Goal: Task Accomplishment & Management: Use online tool/utility

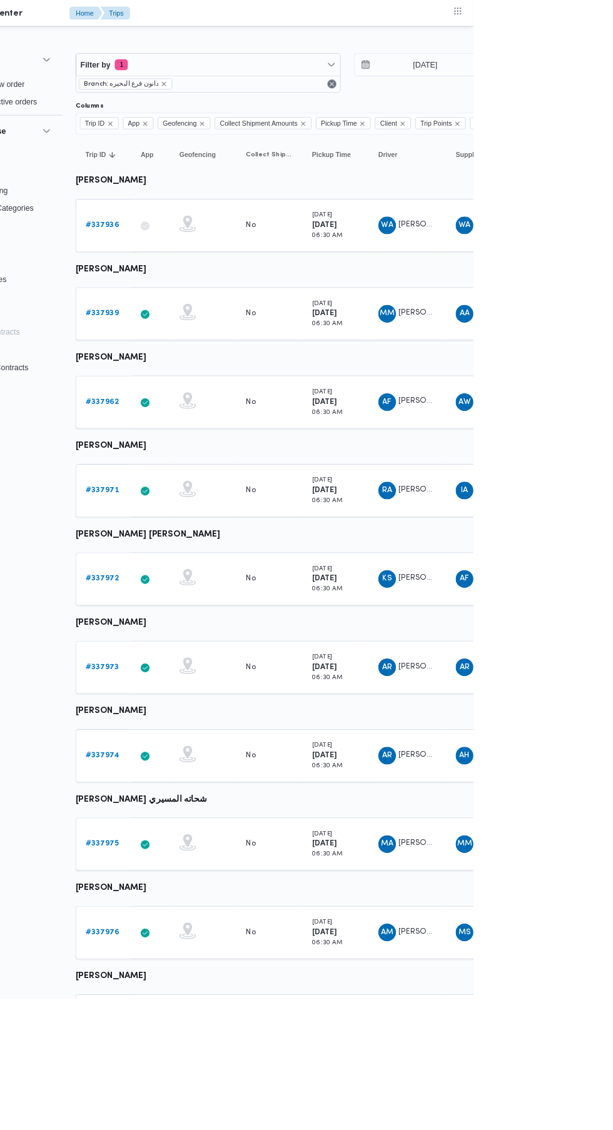
click at [193, 255] on b "# 337936" at bounding box center [193, 255] width 38 height 8
click at [564, 73] on input "[DATE]" at bounding box center [549, 73] width 142 height 25
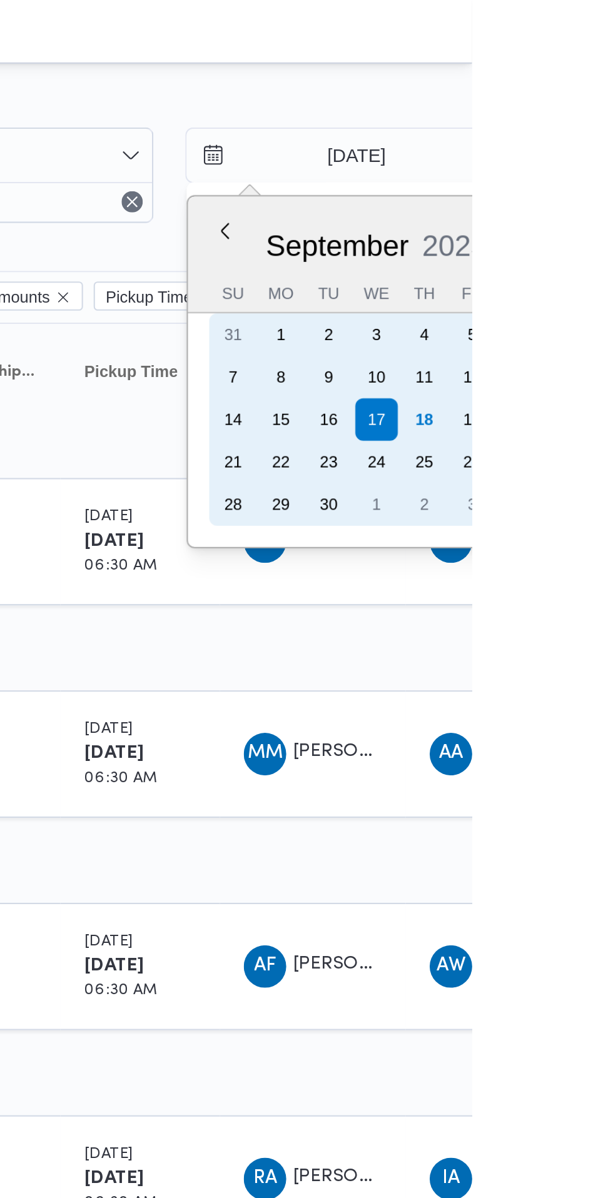
click at [589, 198] on div "18" at bounding box center [590, 198] width 20 height 20
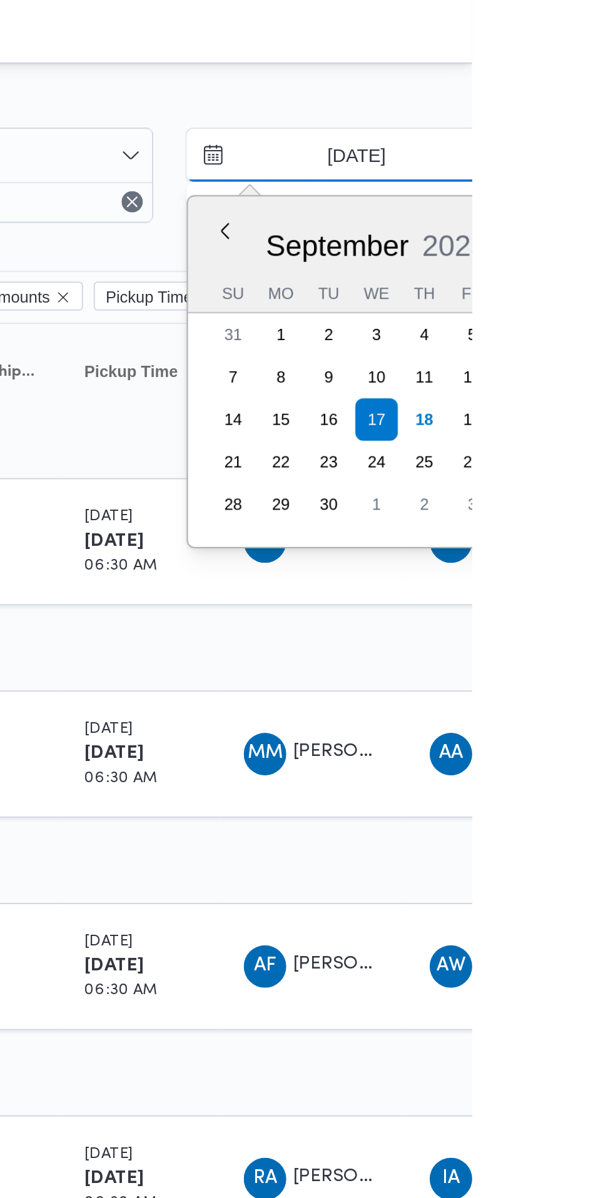
type input "[DATE]"
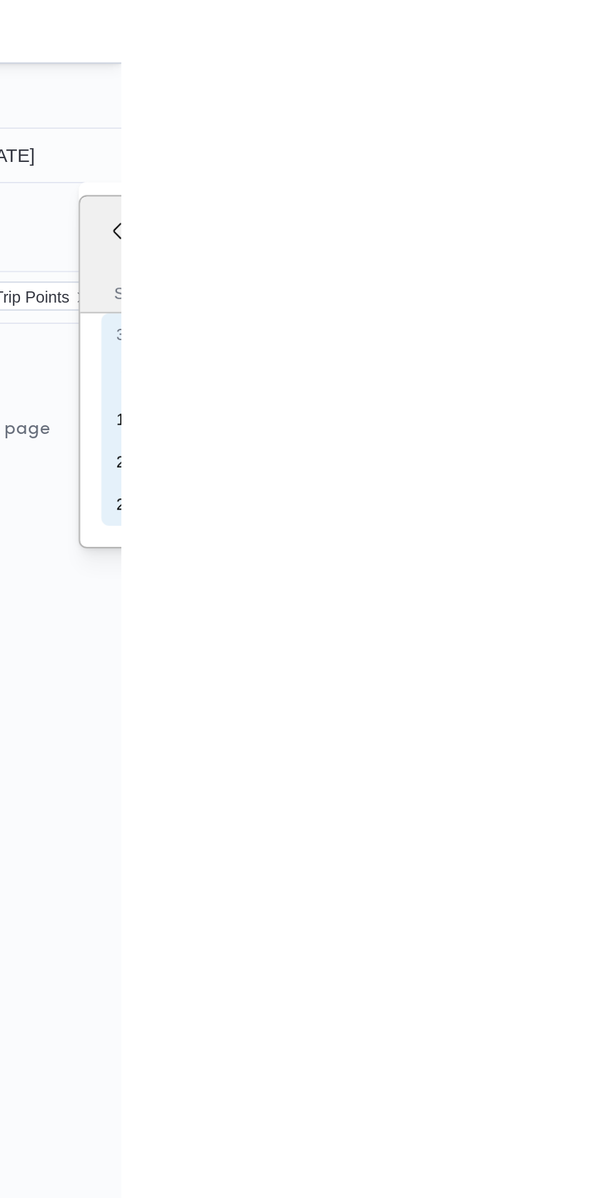
type input "[DATE]"
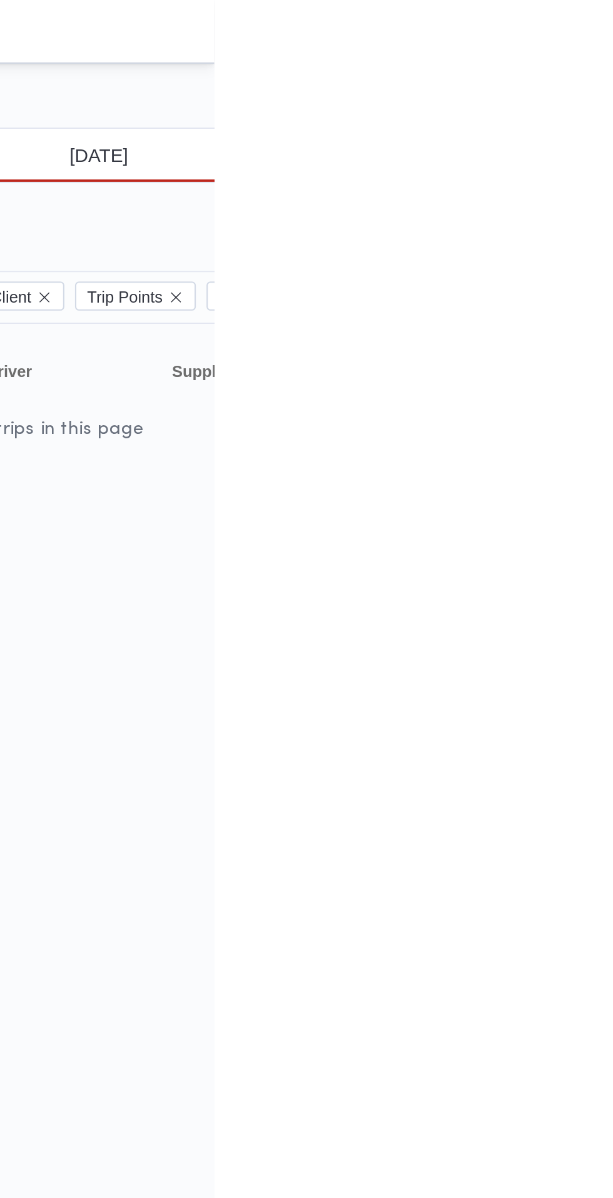
click at [601, 73] on input "[DATE]" at bounding box center [549, 73] width 142 height 25
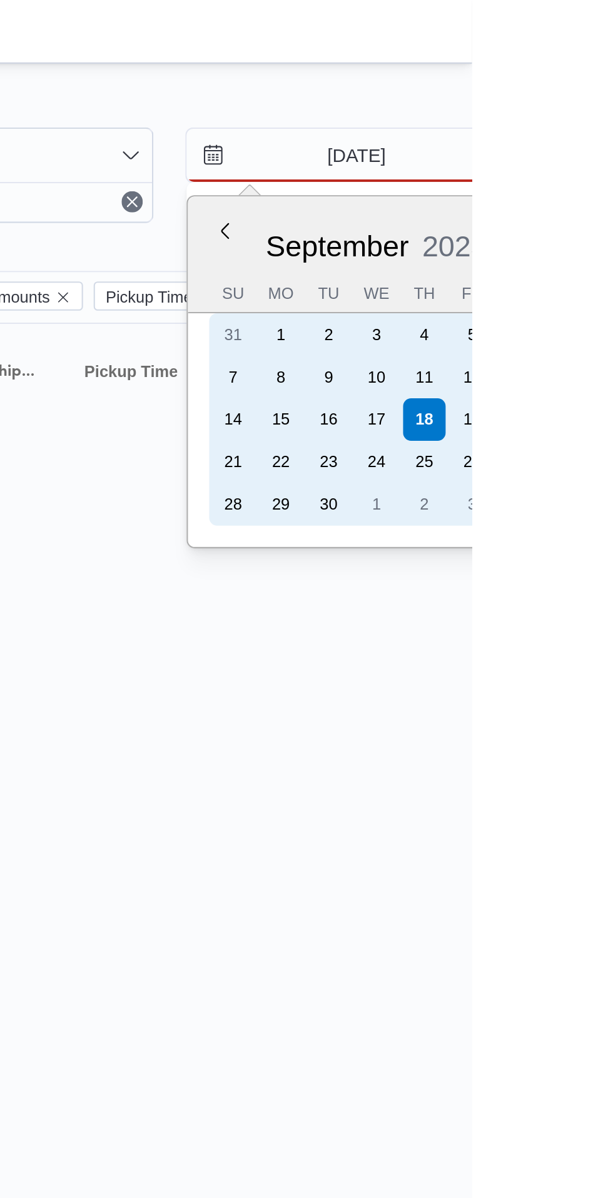
click at [566, 198] on div "17" at bounding box center [568, 198] width 20 height 20
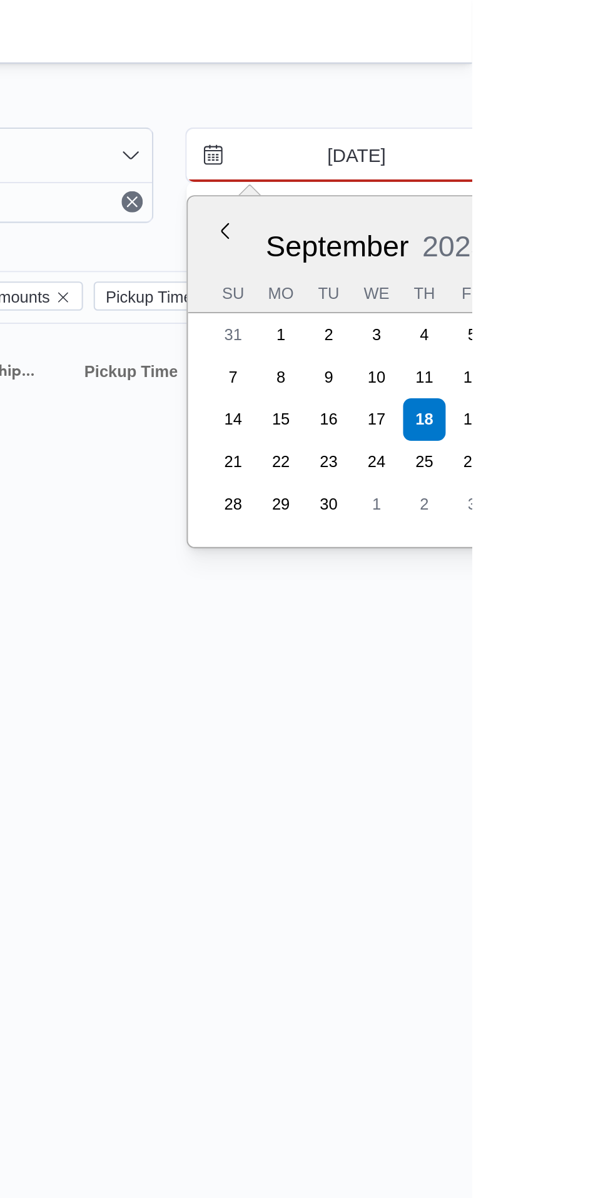
type input "[DATE]"
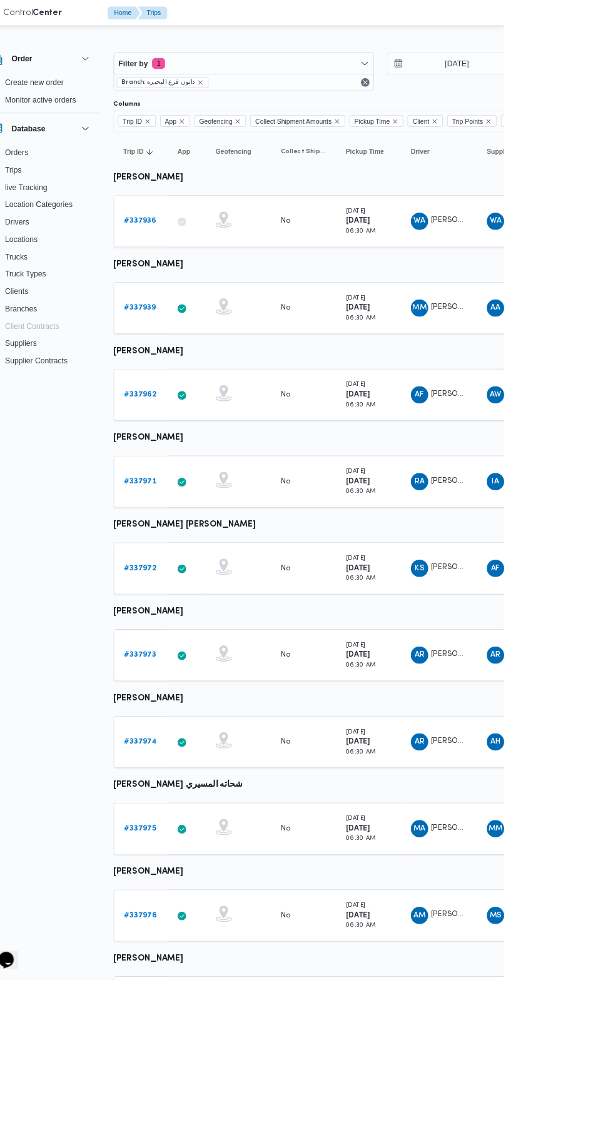
click at [195, 261] on link "# 337936" at bounding box center [193, 255] width 38 height 15
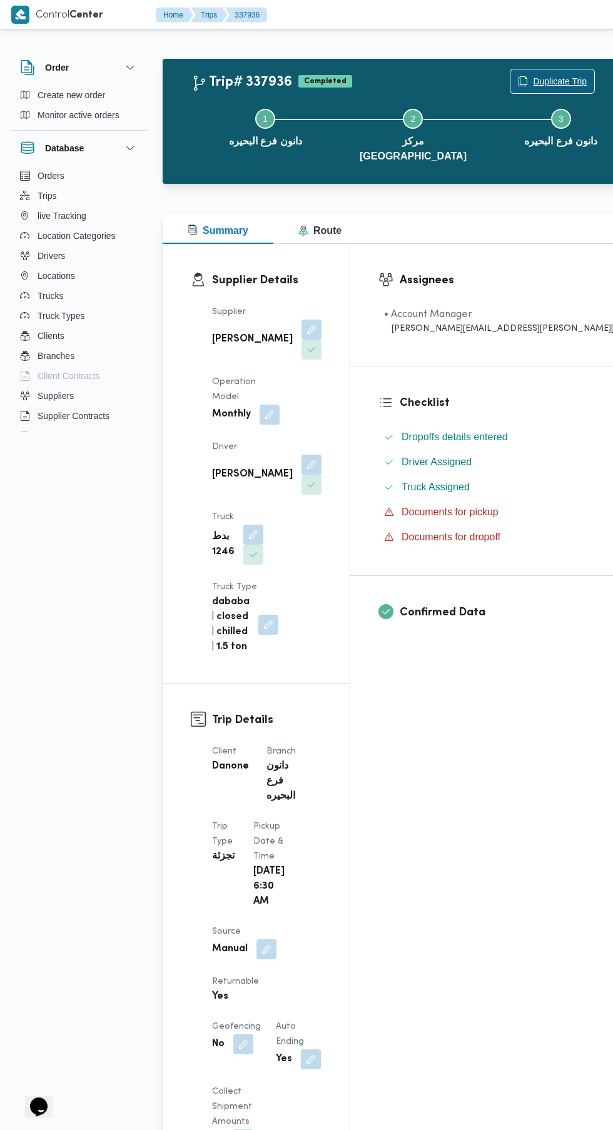
click at [510, 72] on span "Duplicate Trip" at bounding box center [552, 81] width 84 height 24
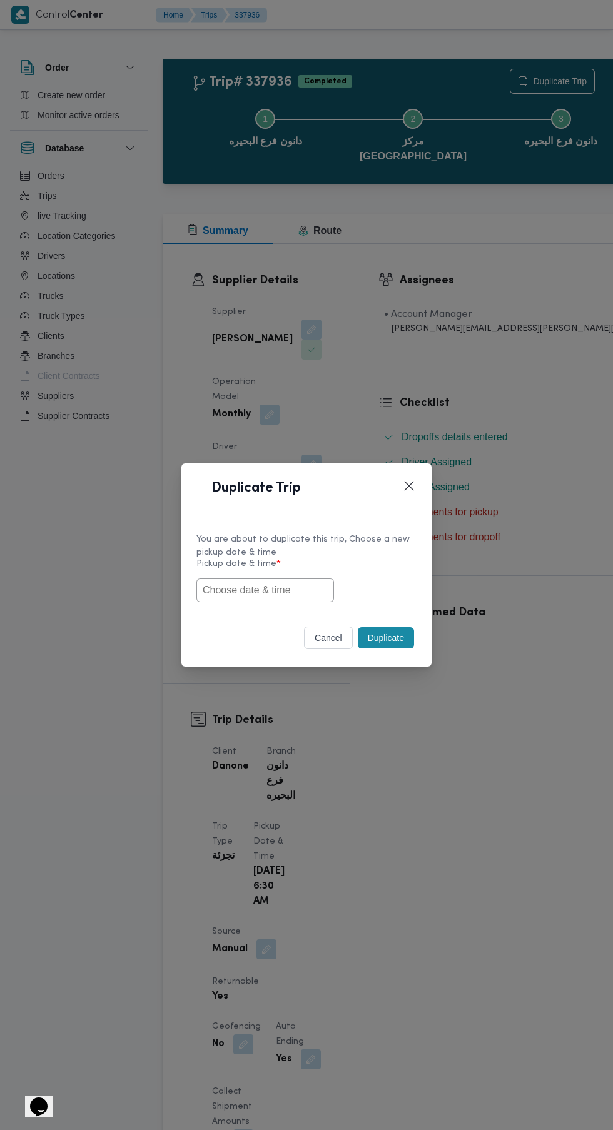
click at [294, 589] on input "text" at bounding box center [265, 590] width 138 height 24
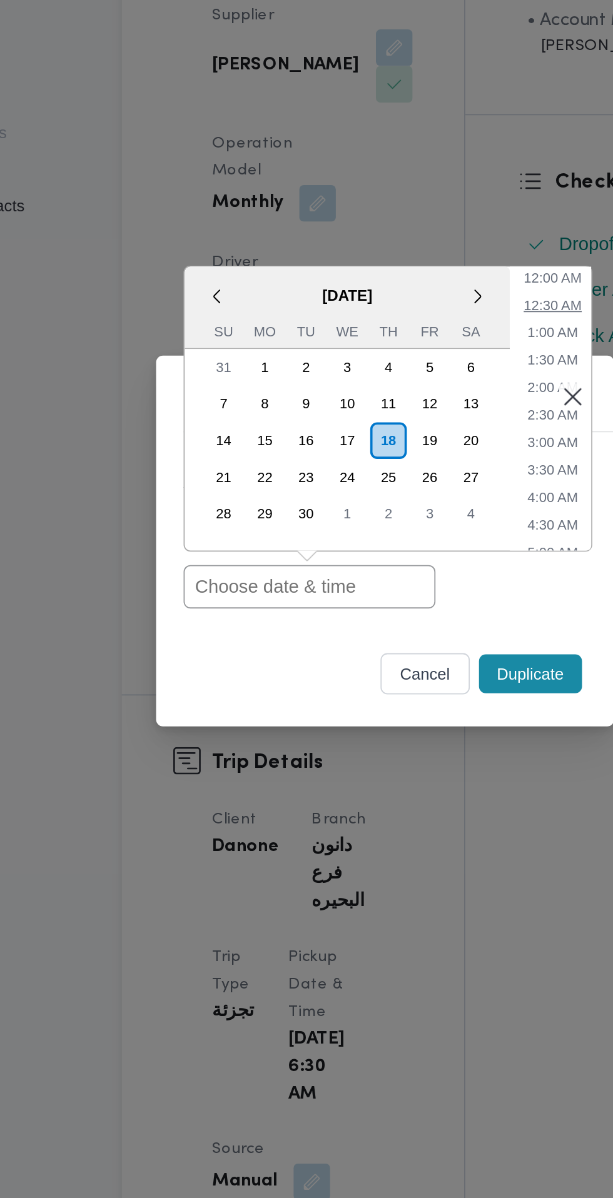
click at [400, 468] on li "12:30 AM" at bounding box center [398, 470] width 42 height 13
type input "18/09/2025 12:30AM"
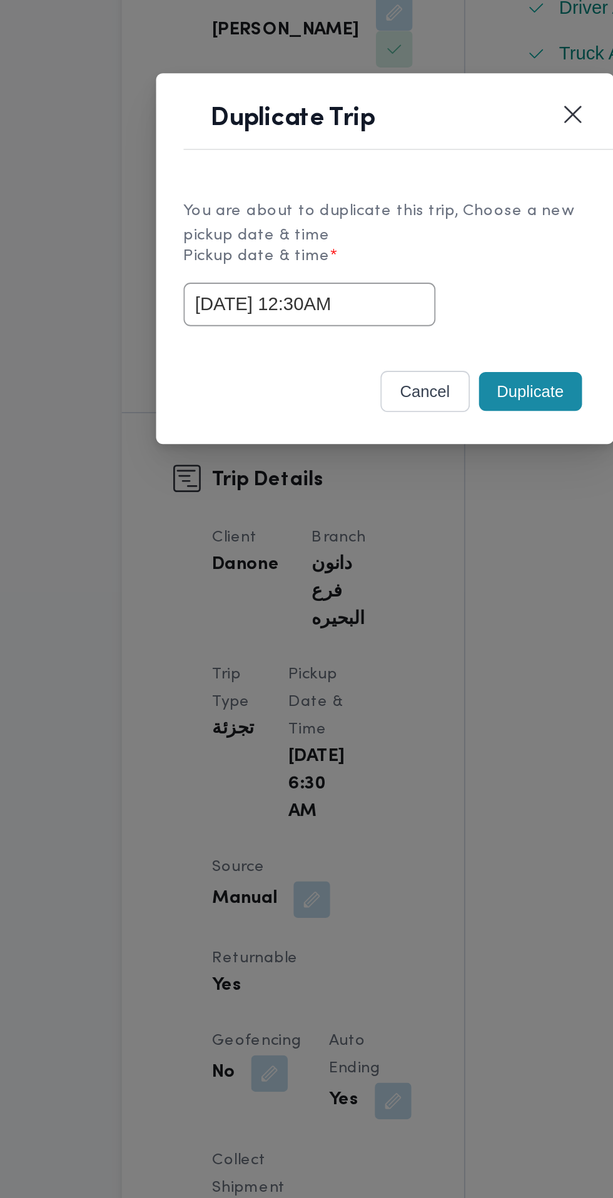
click at [289, 769] on div "Duplicate Trip You are about to duplicate this trip, Choose a new pickup date &…" at bounding box center [306, 599] width 613 height 1198
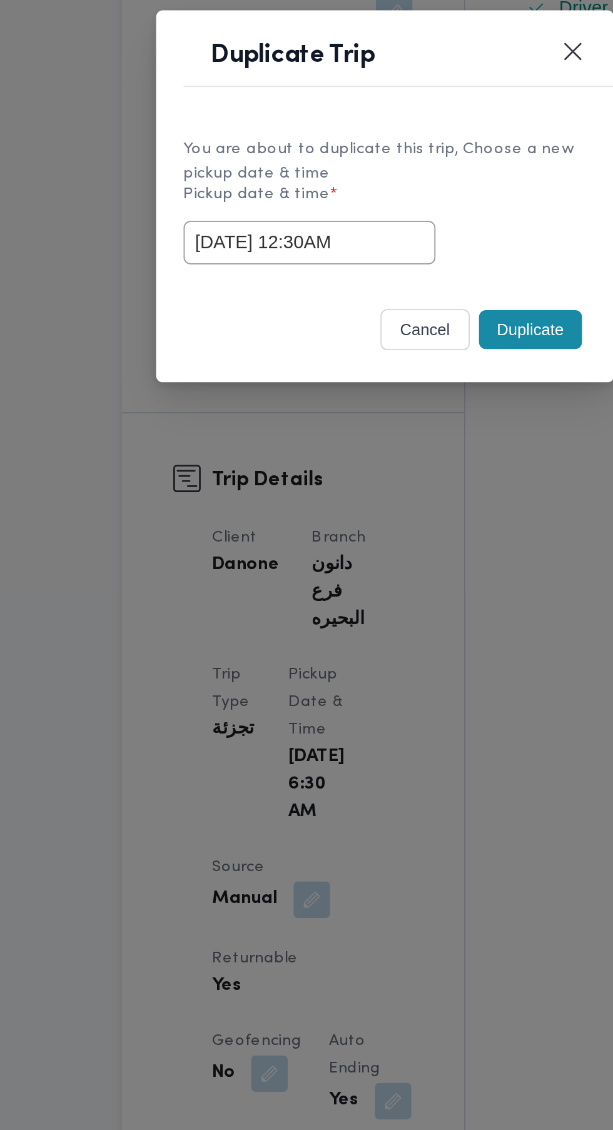
click at [305, 632] on button "cancel" at bounding box center [328, 637] width 49 height 23
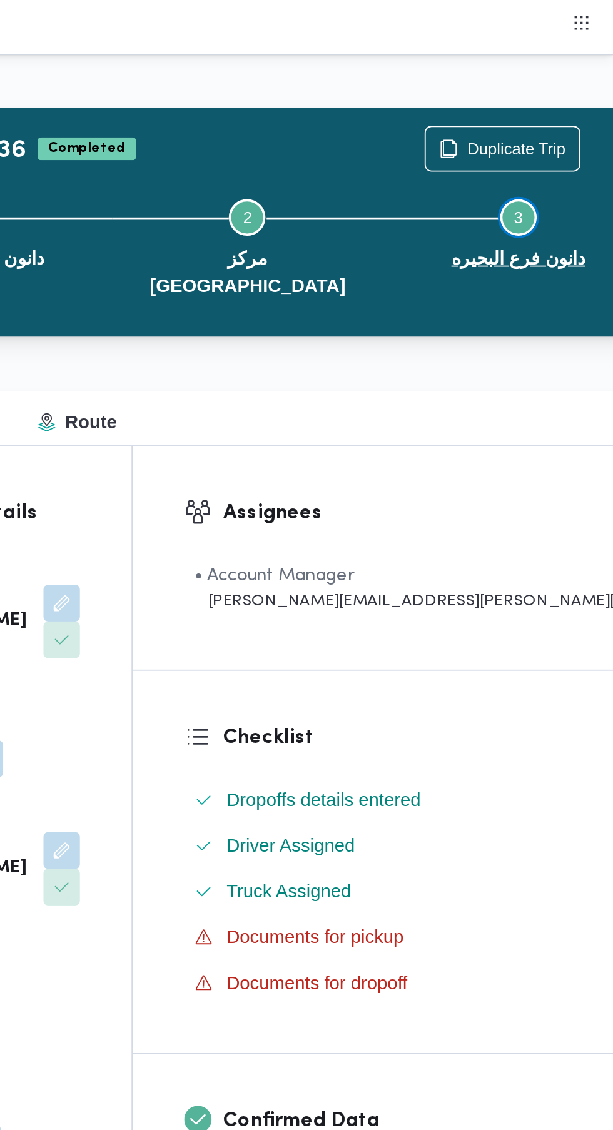
click at [524, 138] on span "دانون فرع البحيره" at bounding box center [560, 141] width 73 height 15
click at [533, 81] on span "Duplicate Trip" at bounding box center [560, 81] width 54 height 15
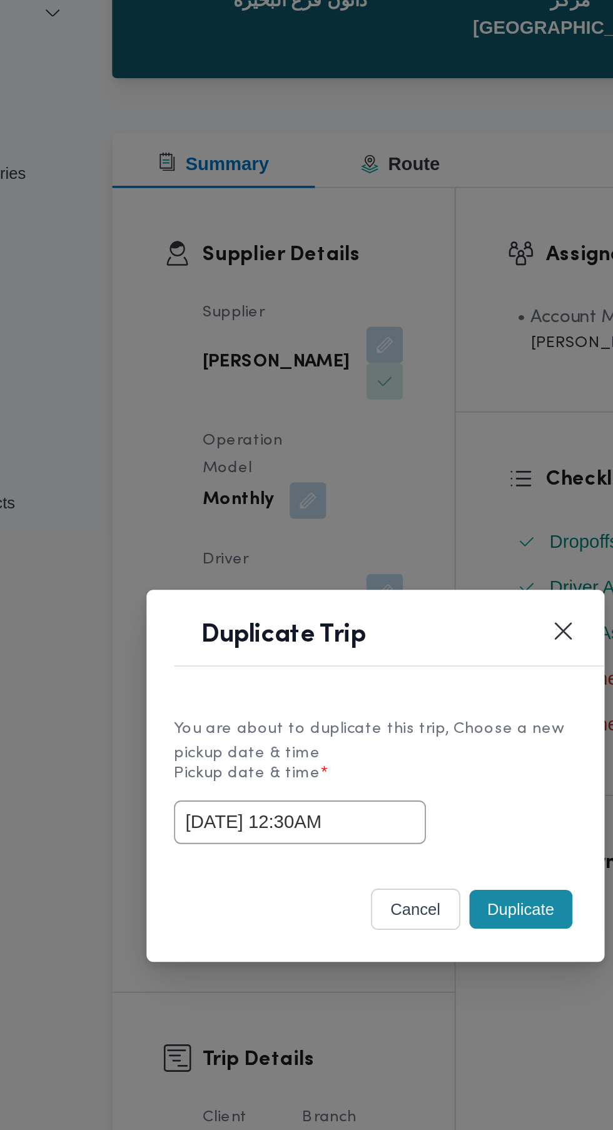
click at [273, 602] on input "18/09/2025 12:30AM" at bounding box center [265, 590] width 138 height 24
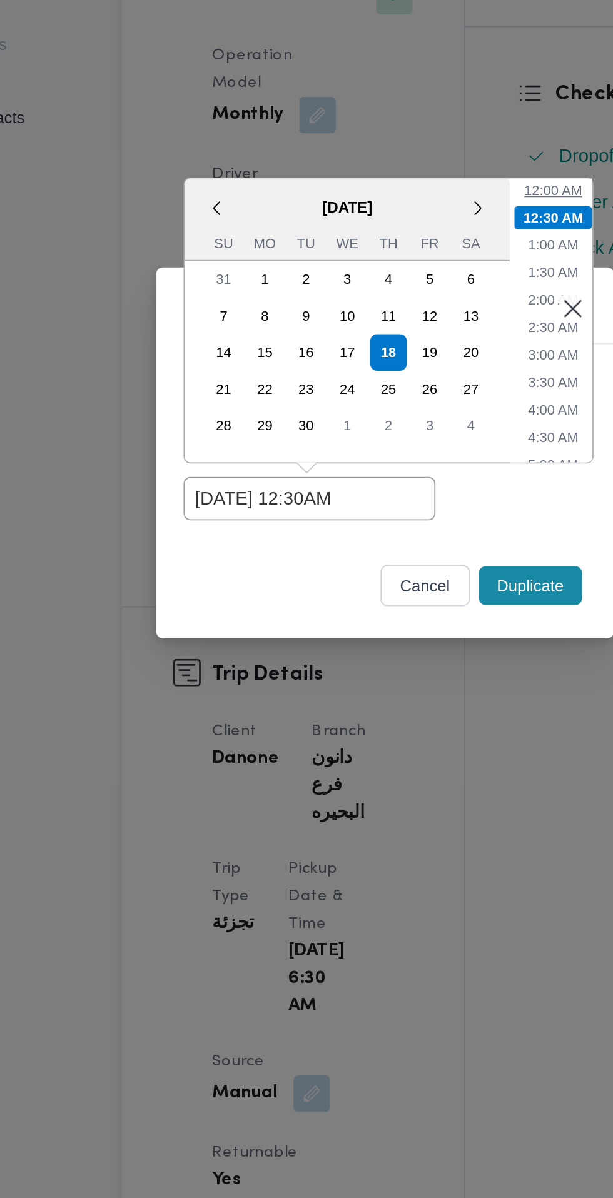
click at [399, 454] on li "12:00 AM" at bounding box center [399, 455] width 42 height 13
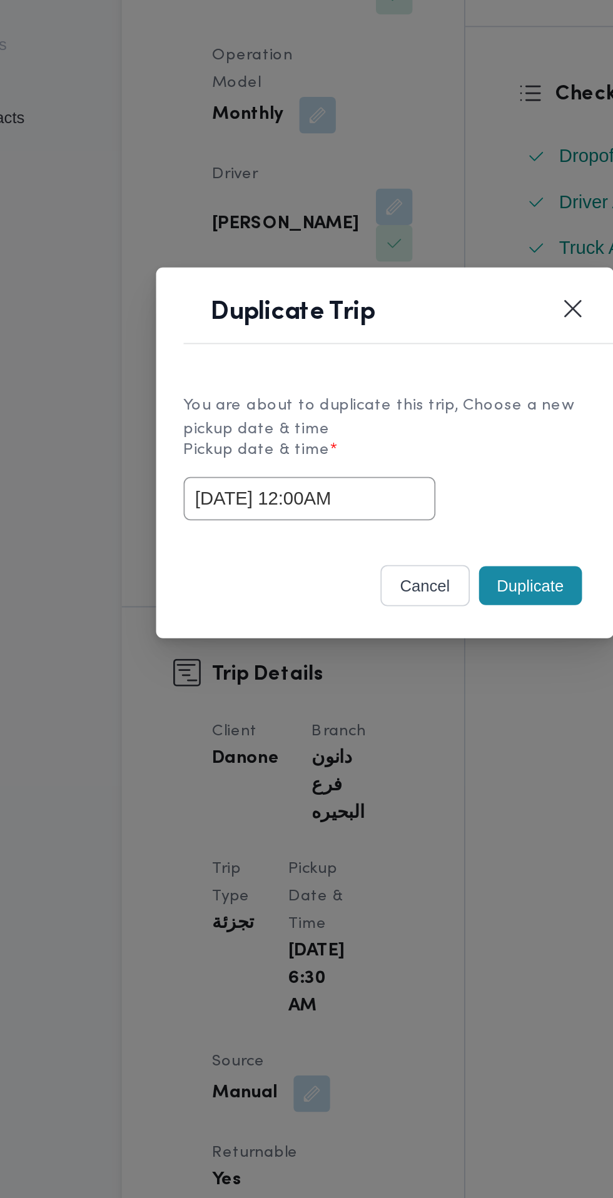
click at [300, 621] on input "18/09/2025 12:00AM" at bounding box center [265, 624] width 138 height 24
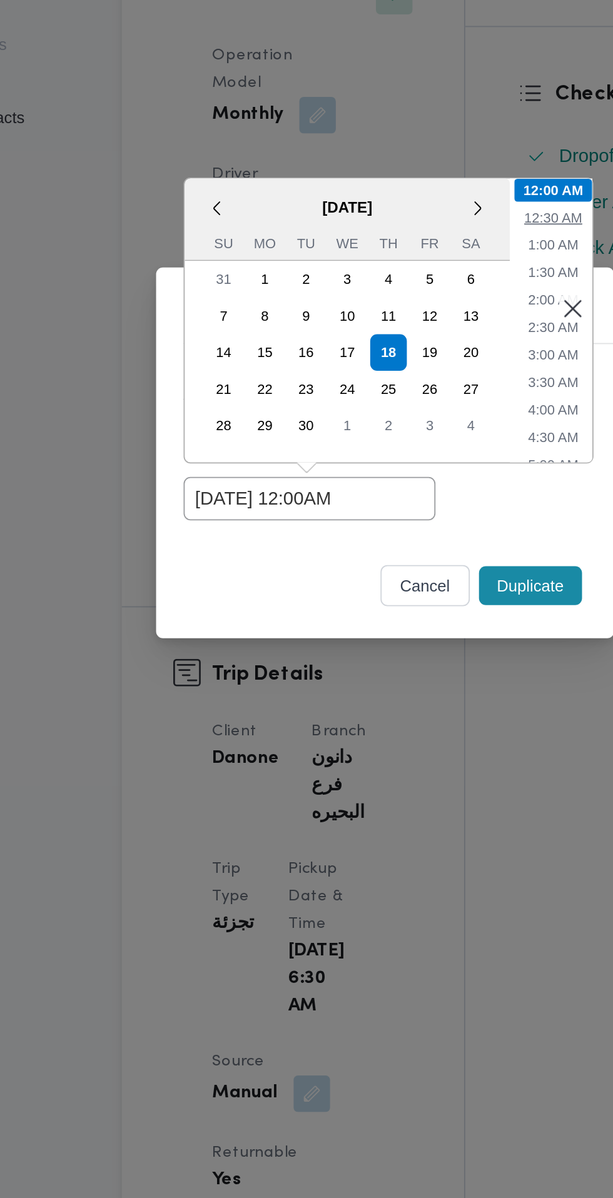
click at [400, 471] on li "12:30 AM" at bounding box center [399, 470] width 42 height 13
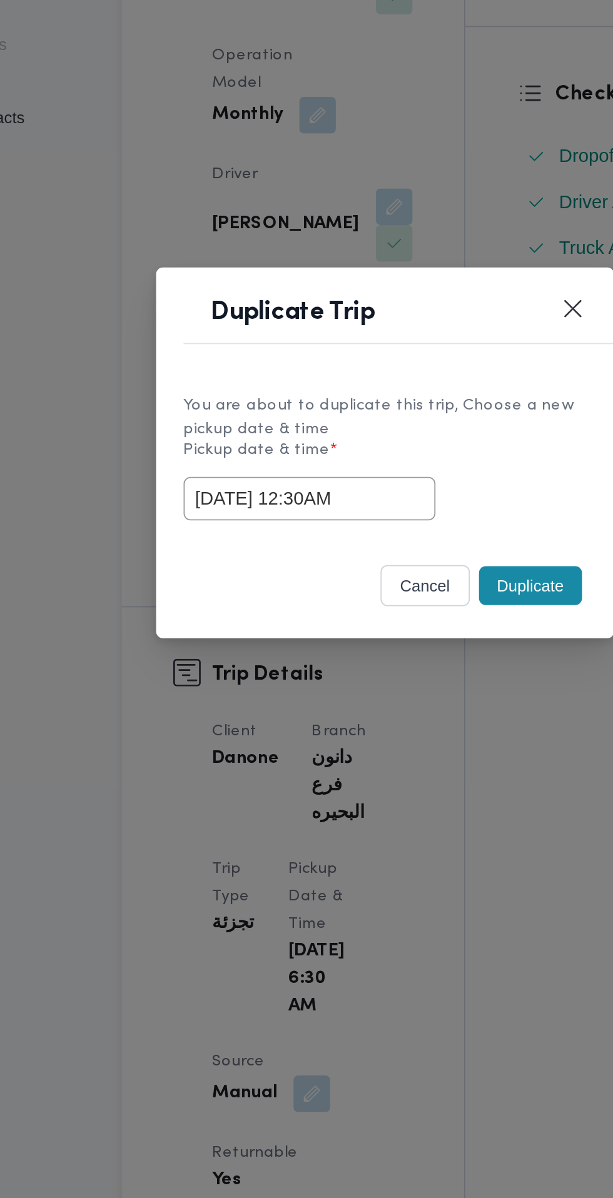
click at [294, 619] on input "18/09/2025 12:30AM" at bounding box center [265, 624] width 138 height 24
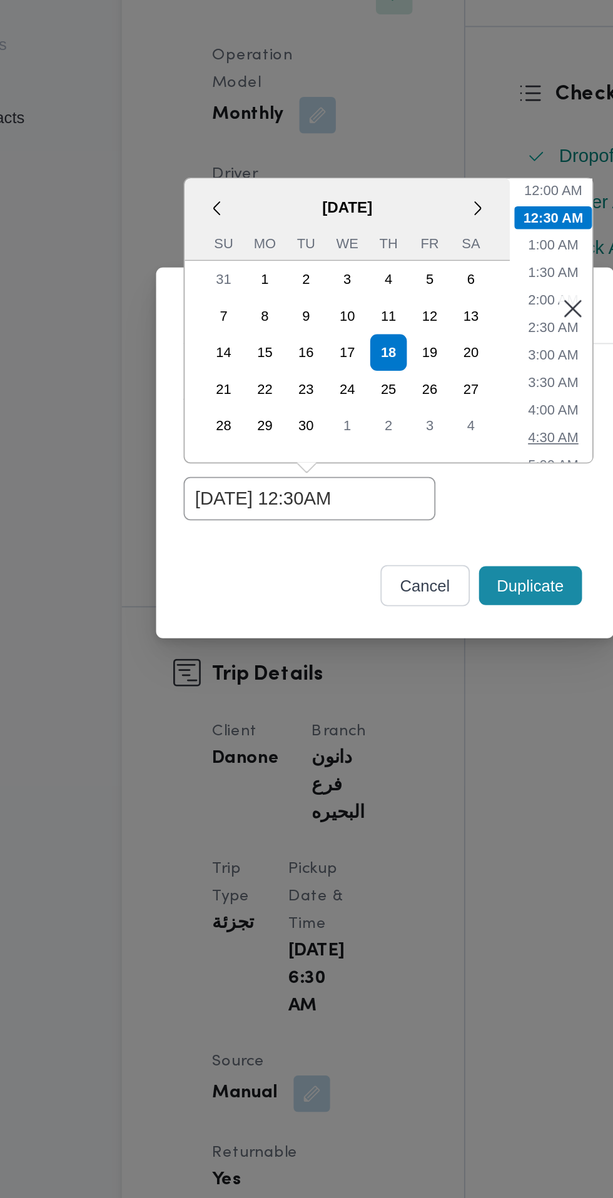
click at [400, 586] on li "4:30 AM" at bounding box center [398, 590] width 38 height 13
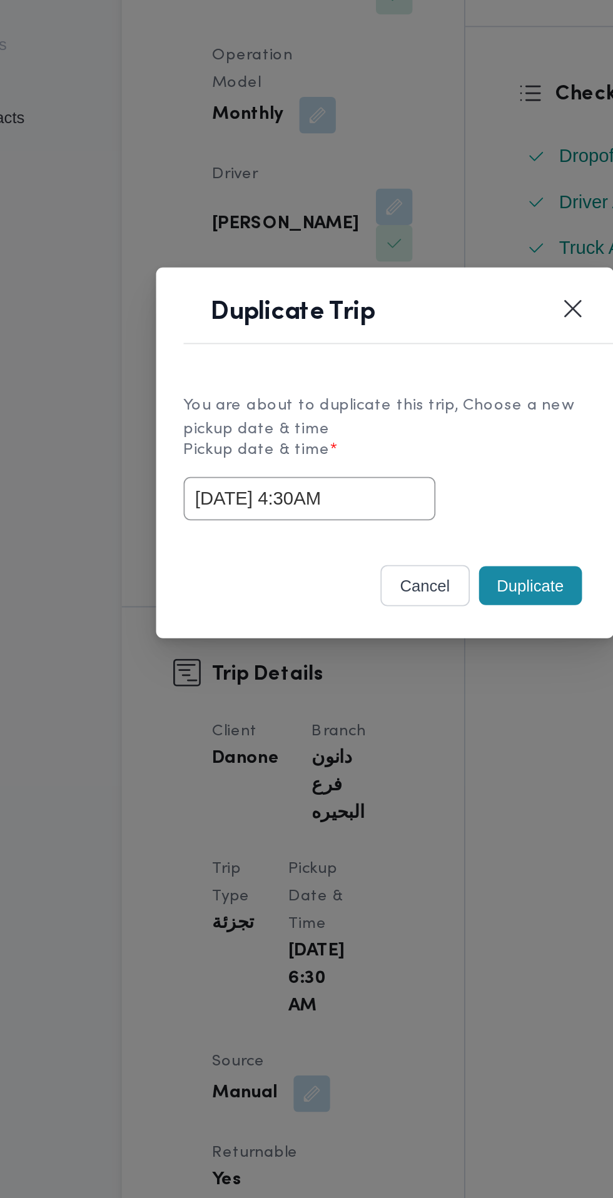
click at [298, 625] on input "[DATE] 4:30AM" at bounding box center [265, 624] width 138 height 24
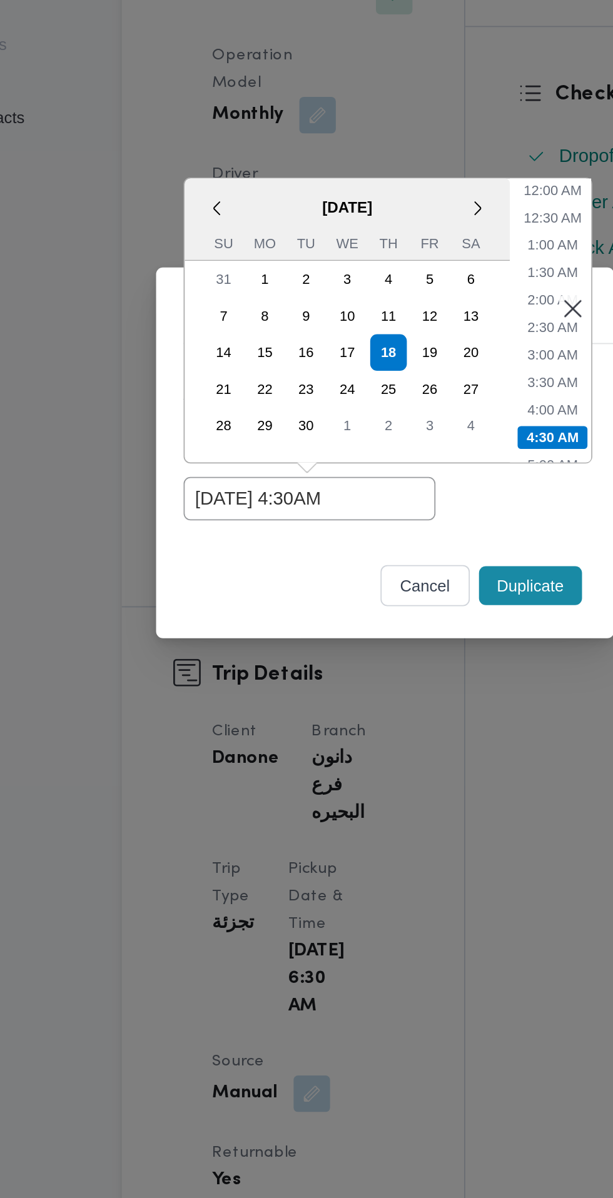
scroll to position [64, 0]
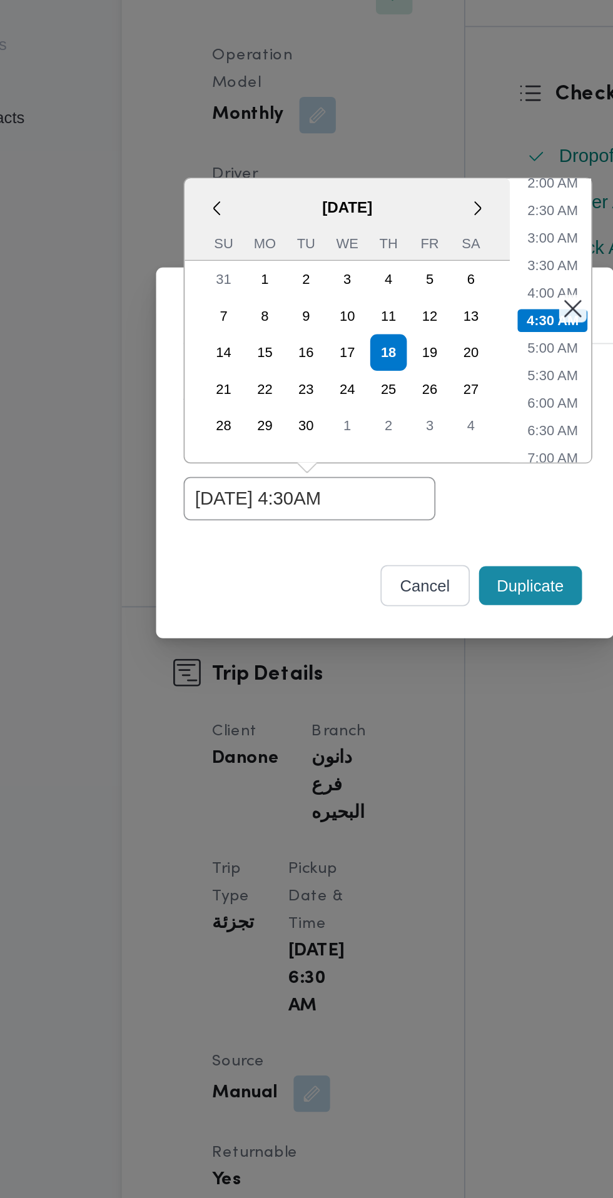
click at [397, 602] on li "7:00 AM" at bounding box center [398, 601] width 38 height 13
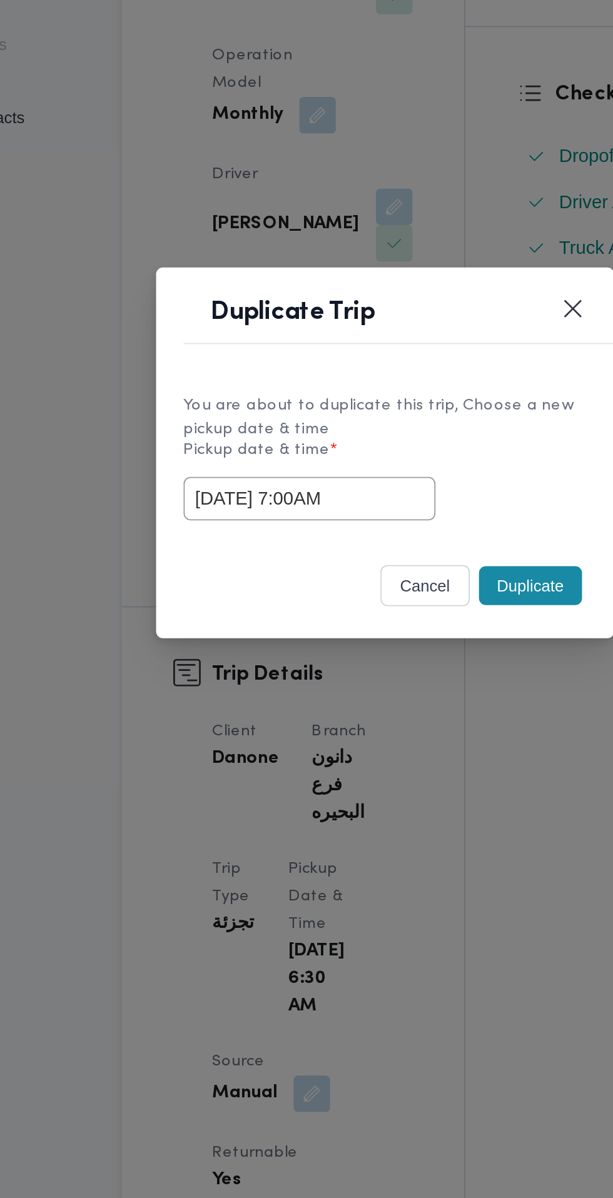
click at [291, 621] on input "[DATE] 7:00AM" at bounding box center [265, 624] width 138 height 24
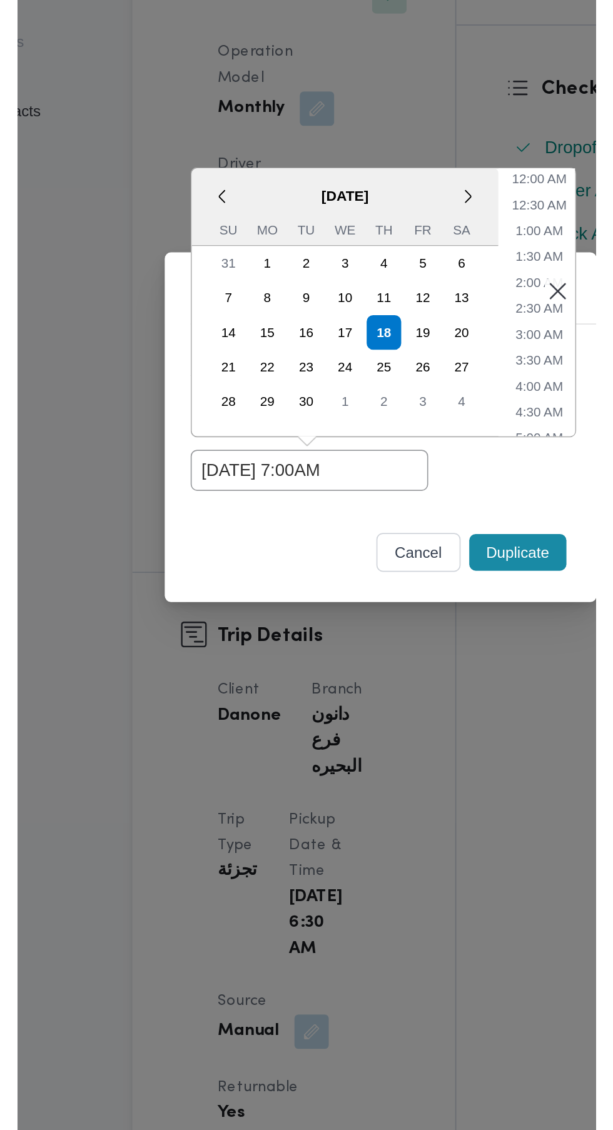
scroll to position [139, 0]
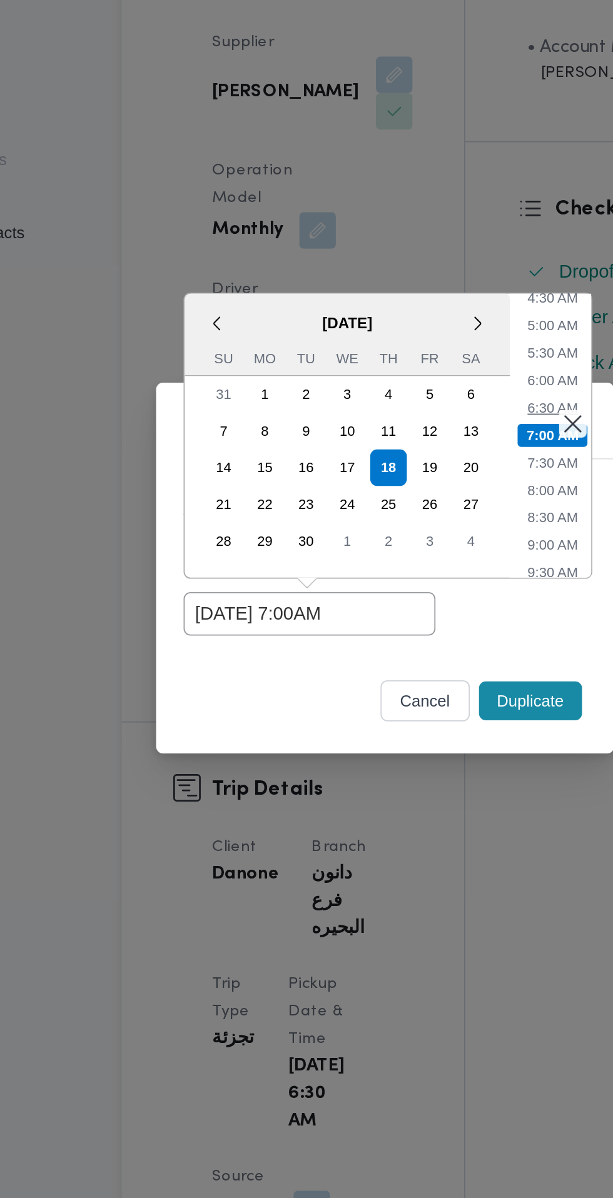
click at [384, 509] on li "6:30 AM" at bounding box center [398, 511] width 38 height 13
type input "[DATE] 6:30AM"
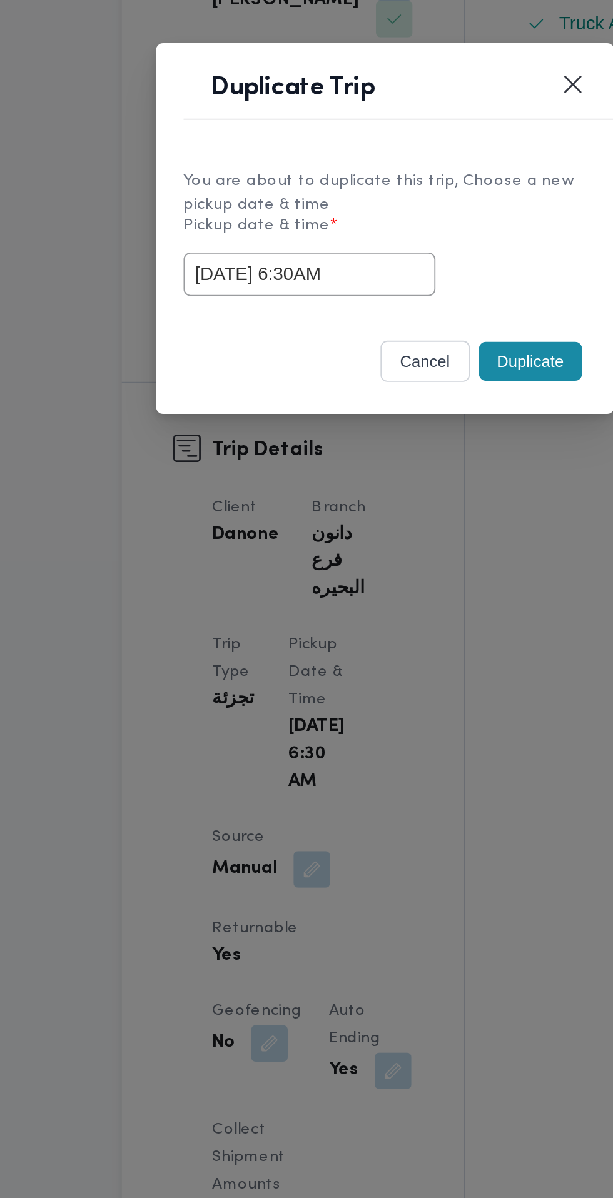
click at [388, 666] on button "Duplicate" at bounding box center [386, 671] width 56 height 21
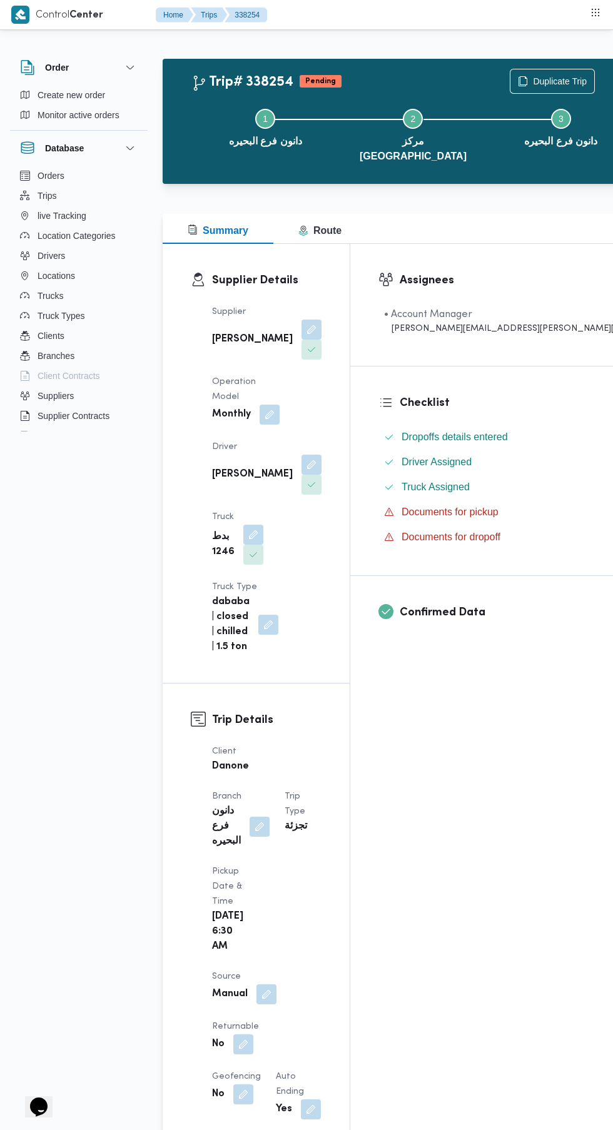
click at [253, 1034] on button "button" at bounding box center [243, 1044] width 20 height 20
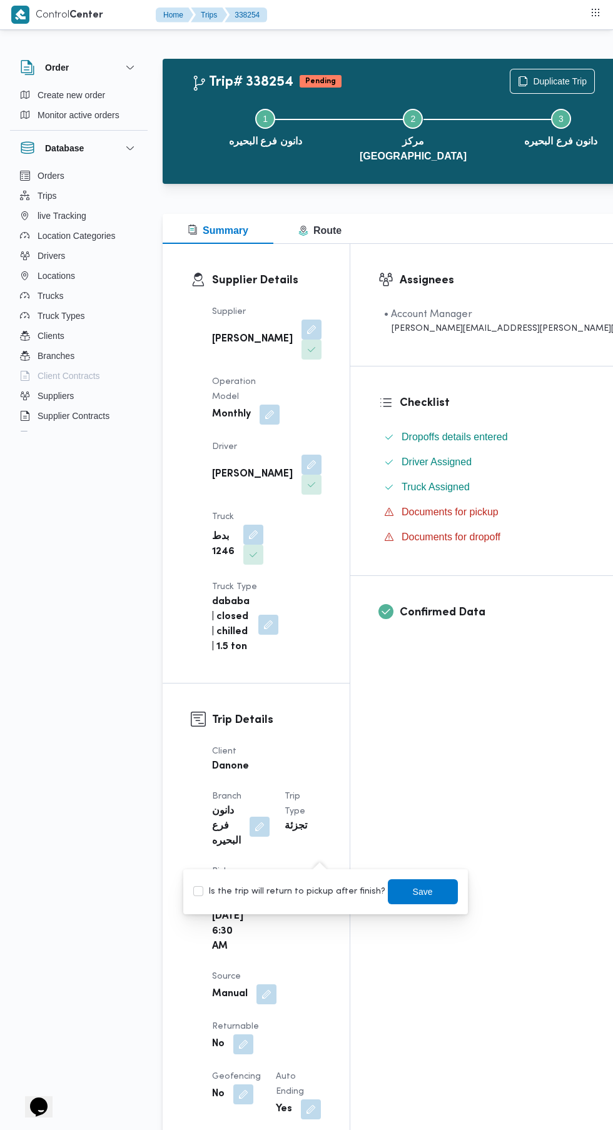
click at [298, 891] on label "Is the trip will return to pickup after finish?" at bounding box center [289, 891] width 192 height 15
checkbox input "true"
click at [388, 893] on span "Save" at bounding box center [423, 891] width 70 height 25
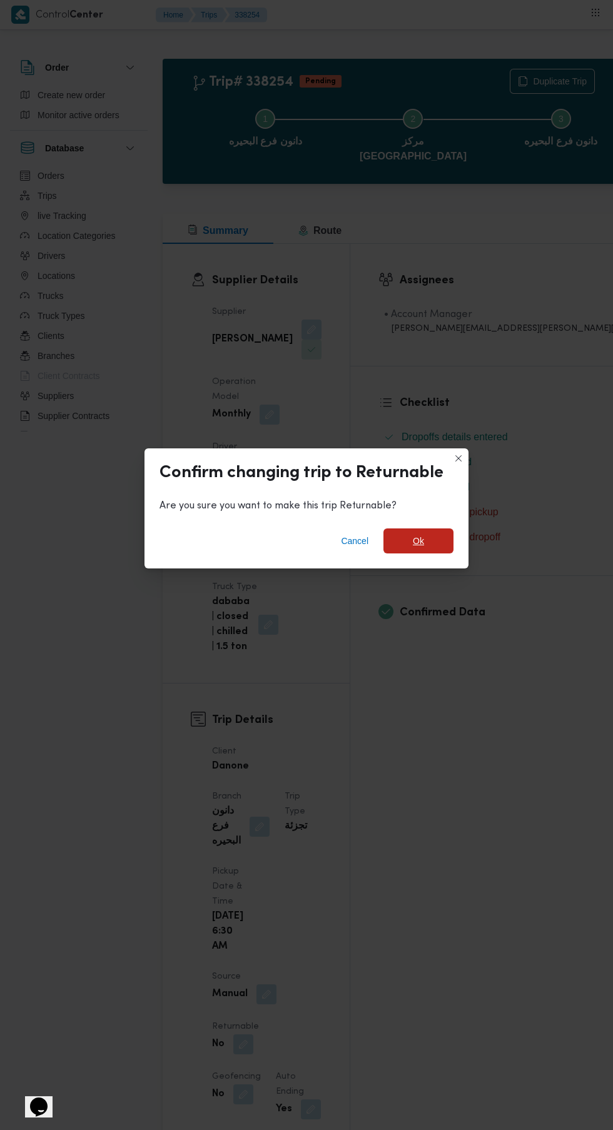
click at [418, 536] on span "Ok" at bounding box center [418, 540] width 11 height 15
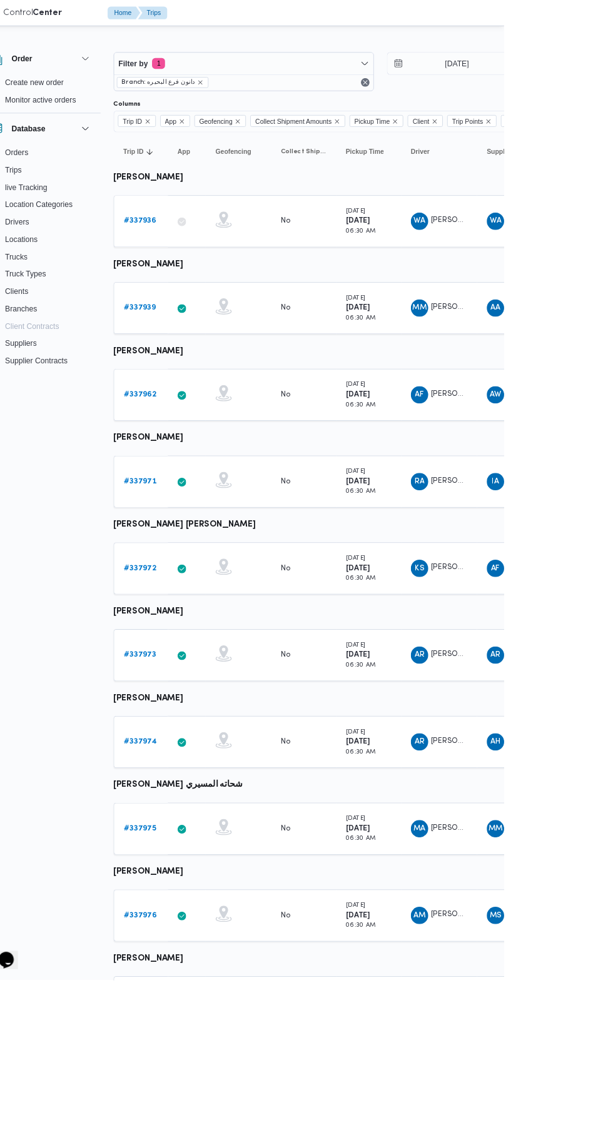
click at [193, 354] on b "# 337939" at bounding box center [192, 355] width 37 height 8
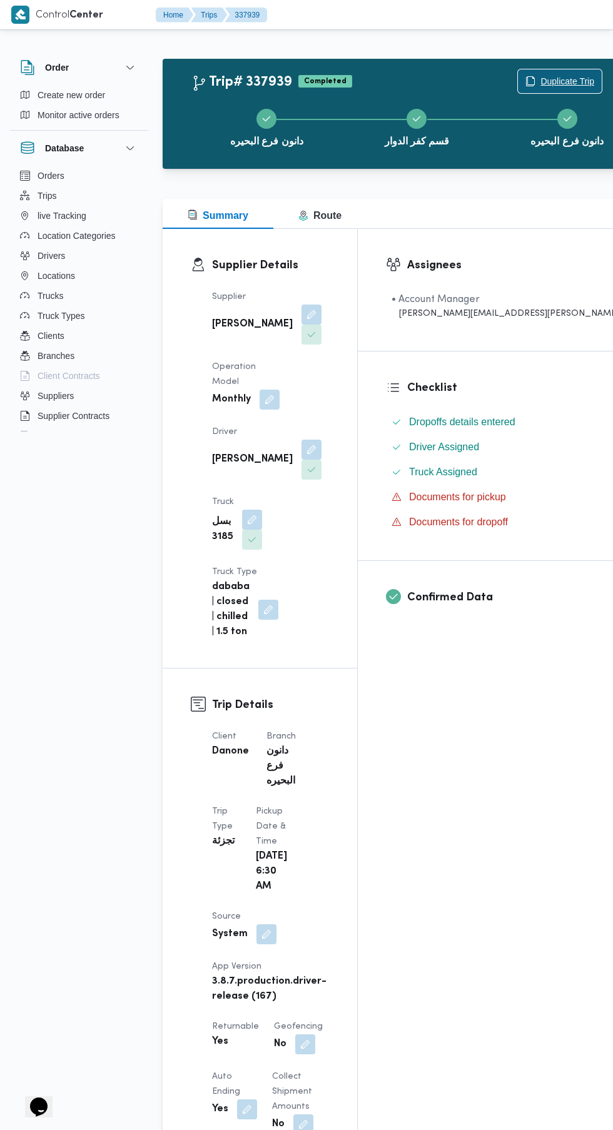
click at [540, 79] on span "Duplicate Trip" at bounding box center [567, 81] width 54 height 15
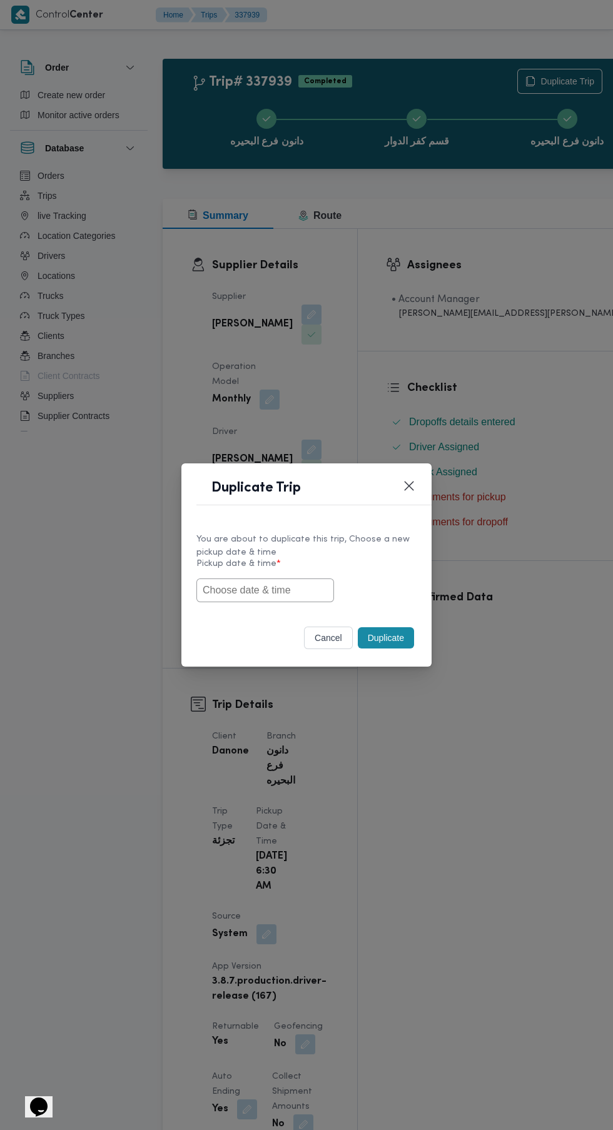
click at [301, 589] on input "text" at bounding box center [265, 590] width 138 height 24
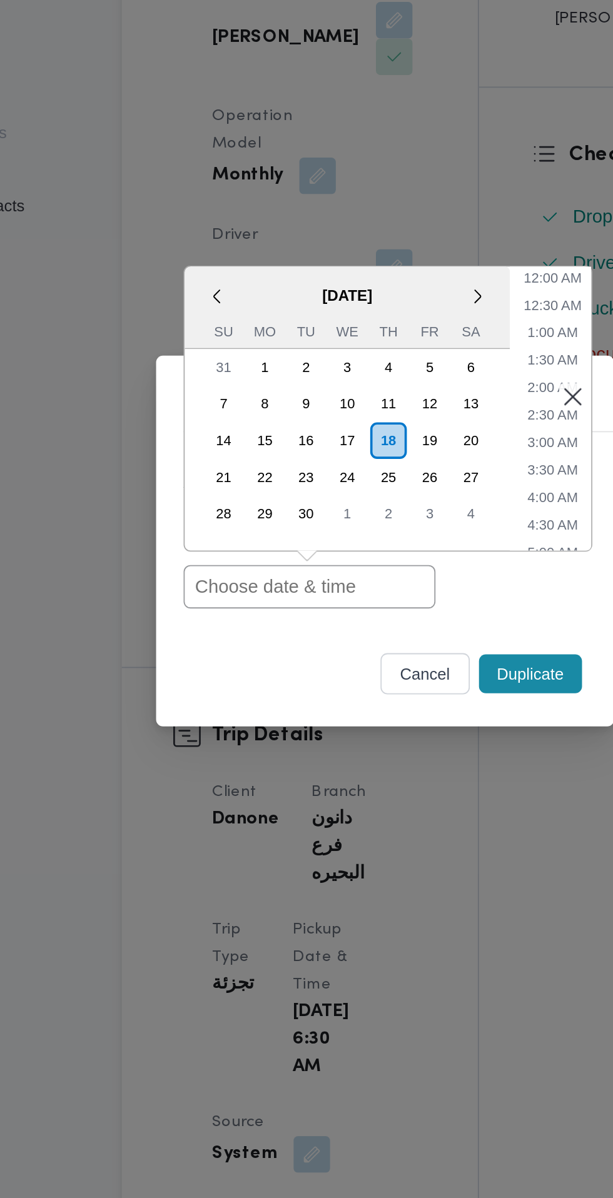
paste input "[DATE] 6:30AM"
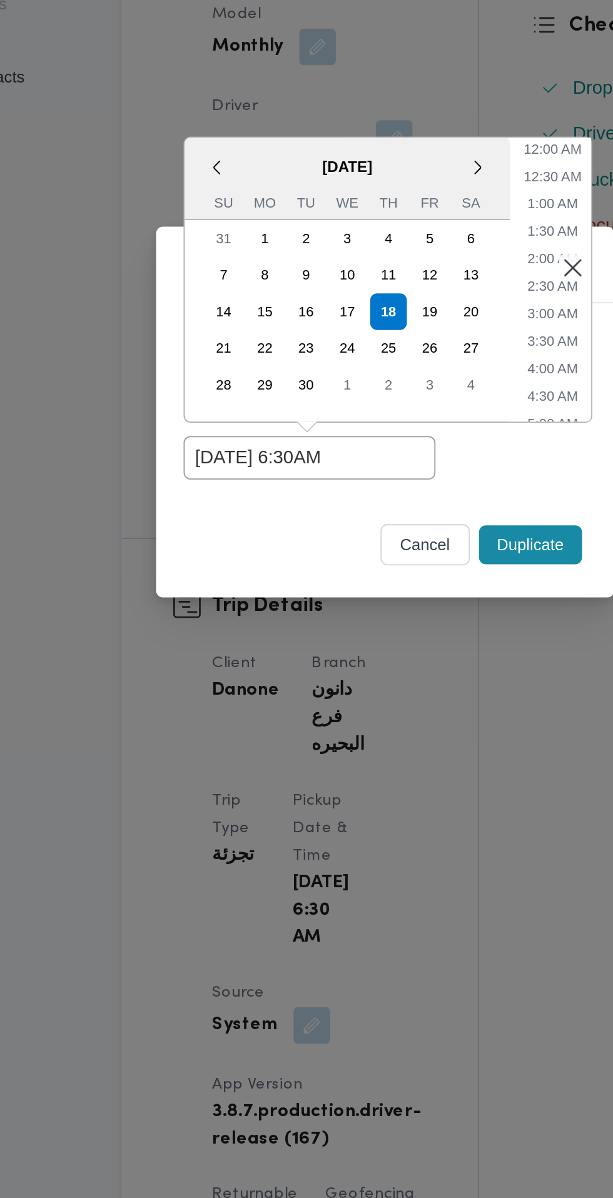
type input "[DATE] 6:30AM"
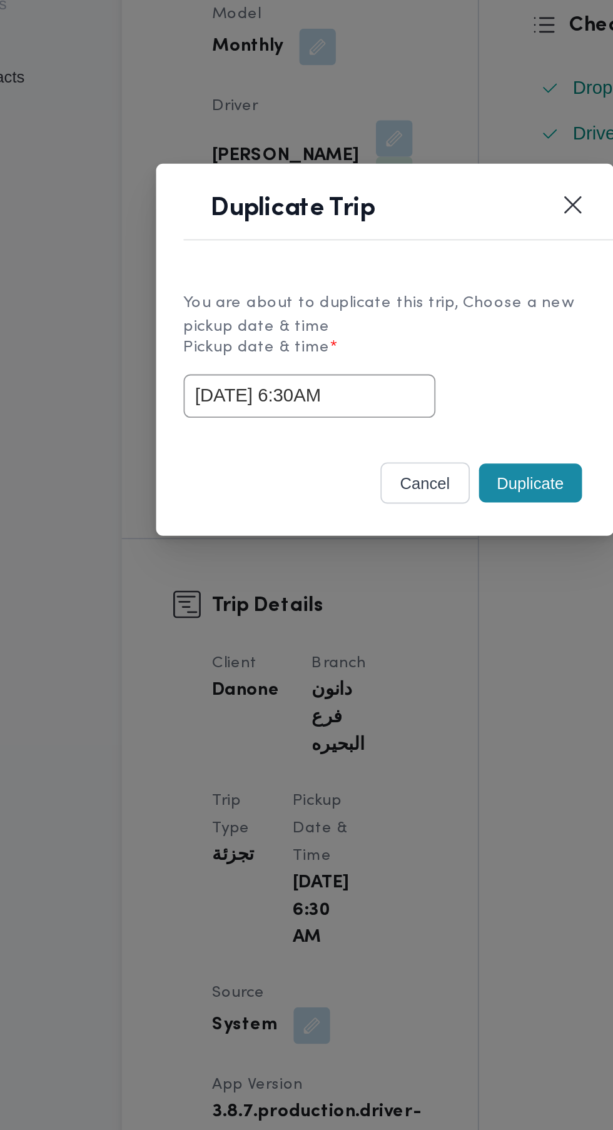
click at [387, 633] on button "Duplicate" at bounding box center [386, 637] width 56 height 21
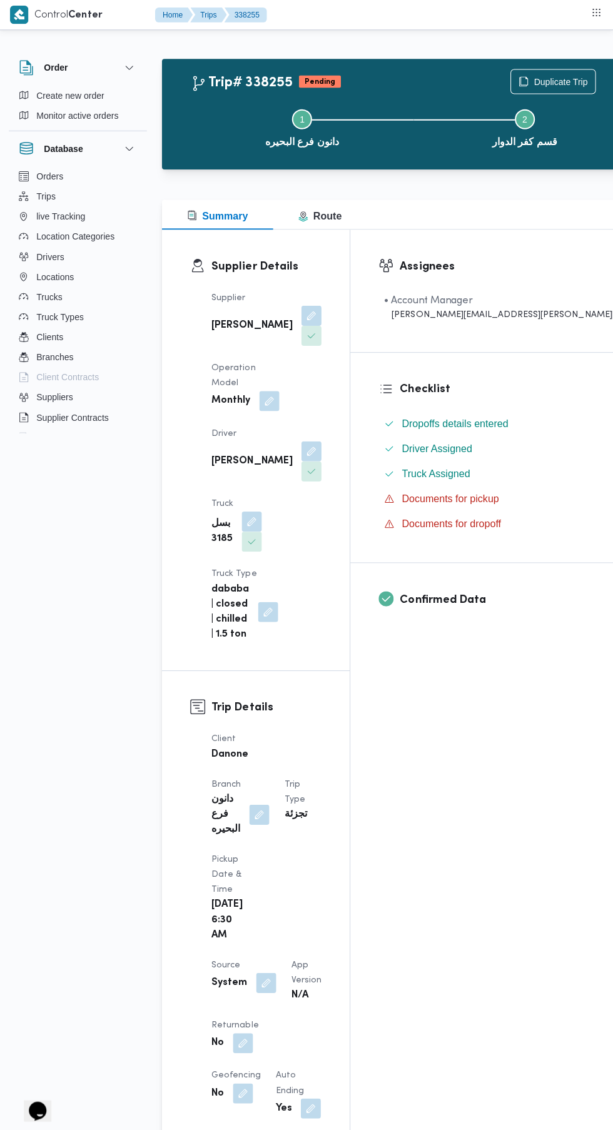
click at [239, 1029] on button "button" at bounding box center [243, 1039] width 20 height 20
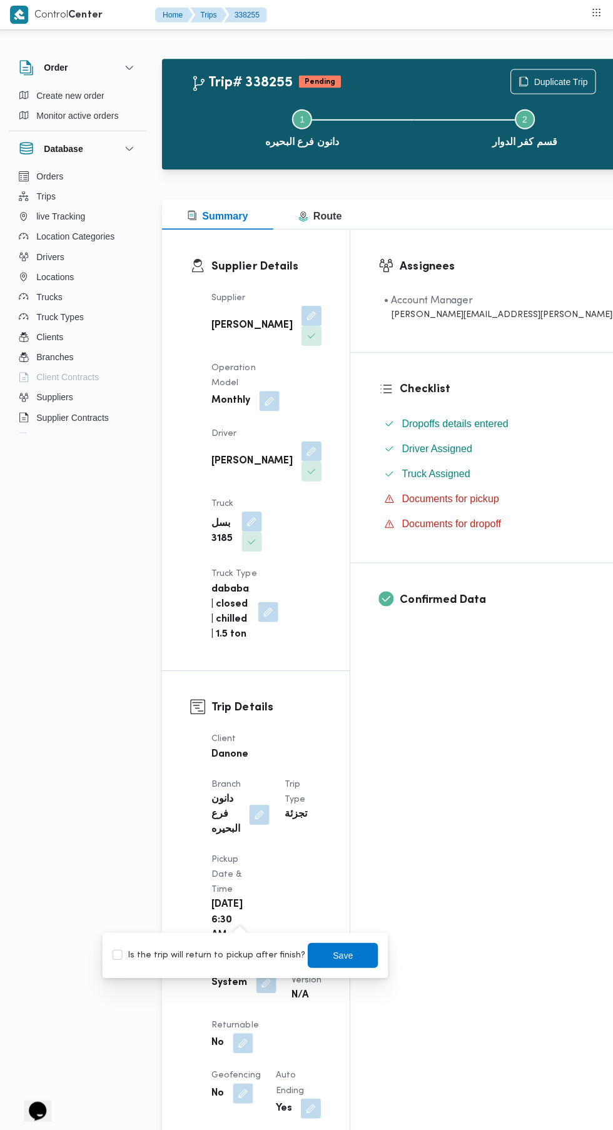
click at [231, 951] on label "Is the trip will return to pickup after finish?" at bounding box center [209, 951] width 192 height 15
checkbox input "true"
click at [333, 951] on span "Save" at bounding box center [343, 951] width 20 height 15
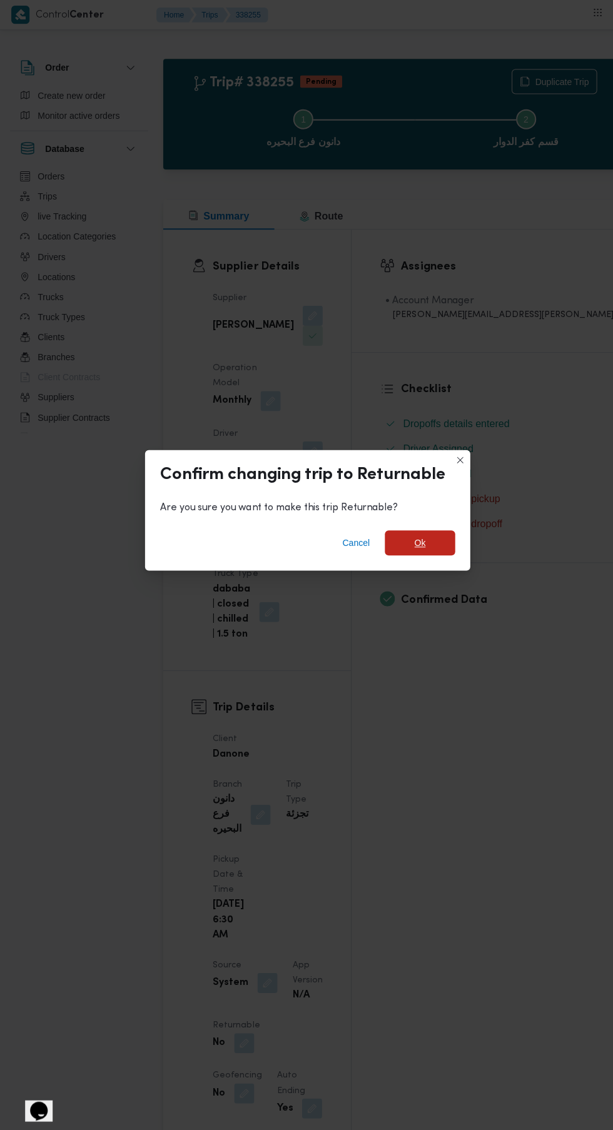
click at [424, 533] on span "Ok" at bounding box center [418, 540] width 11 height 15
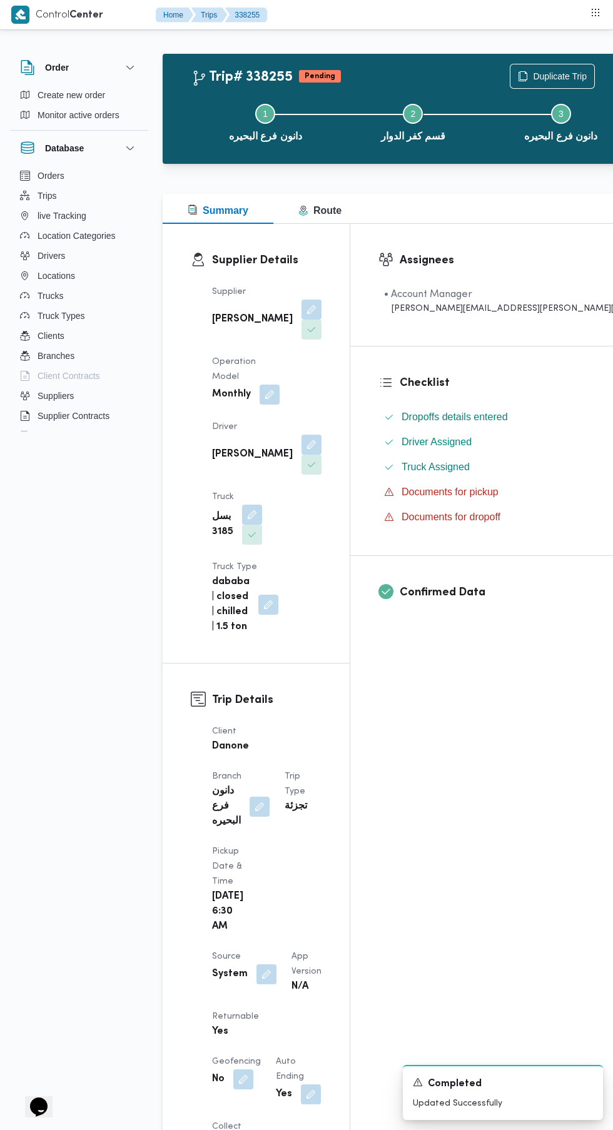
scroll to position [6, 0]
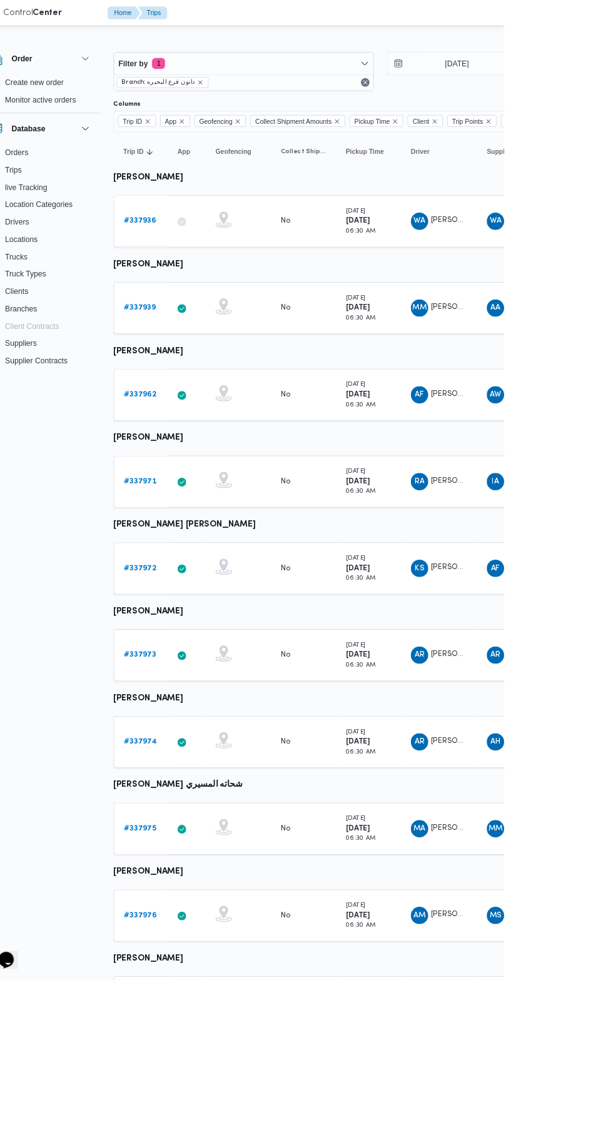
click at [194, 457] on b "# 337962" at bounding box center [193, 455] width 38 height 8
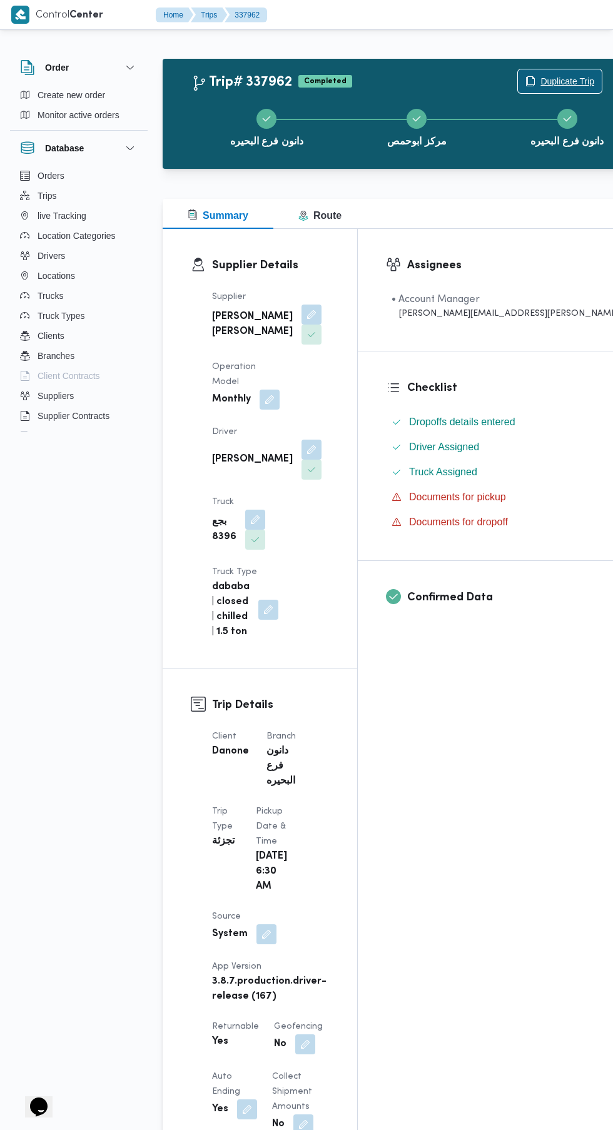
click at [540, 84] on span "Duplicate Trip" at bounding box center [567, 81] width 54 height 15
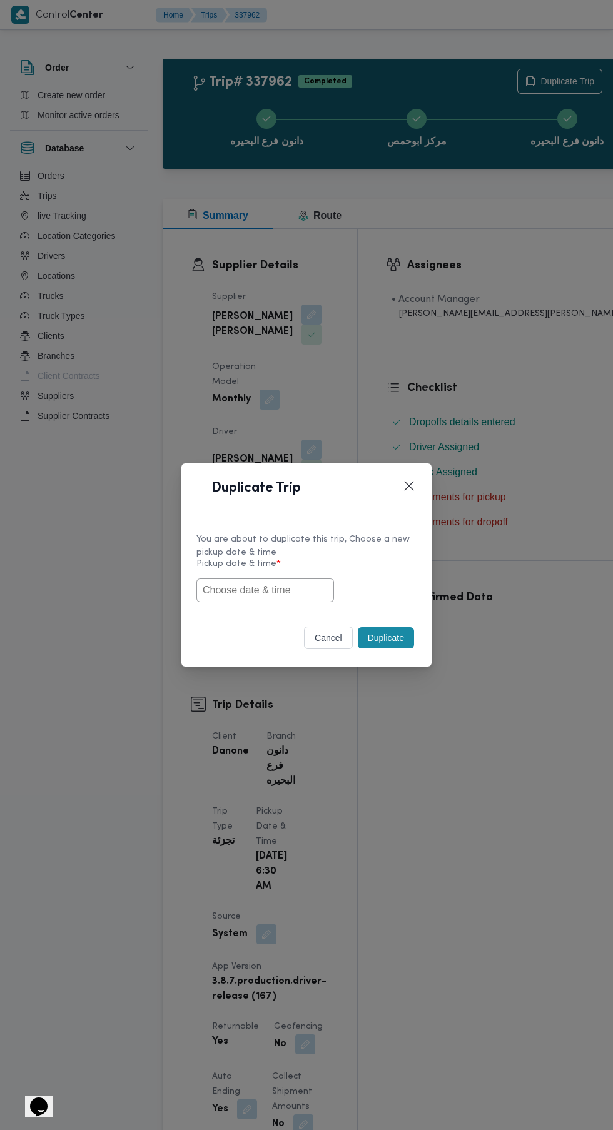
click at [302, 589] on input "text" at bounding box center [265, 590] width 138 height 24
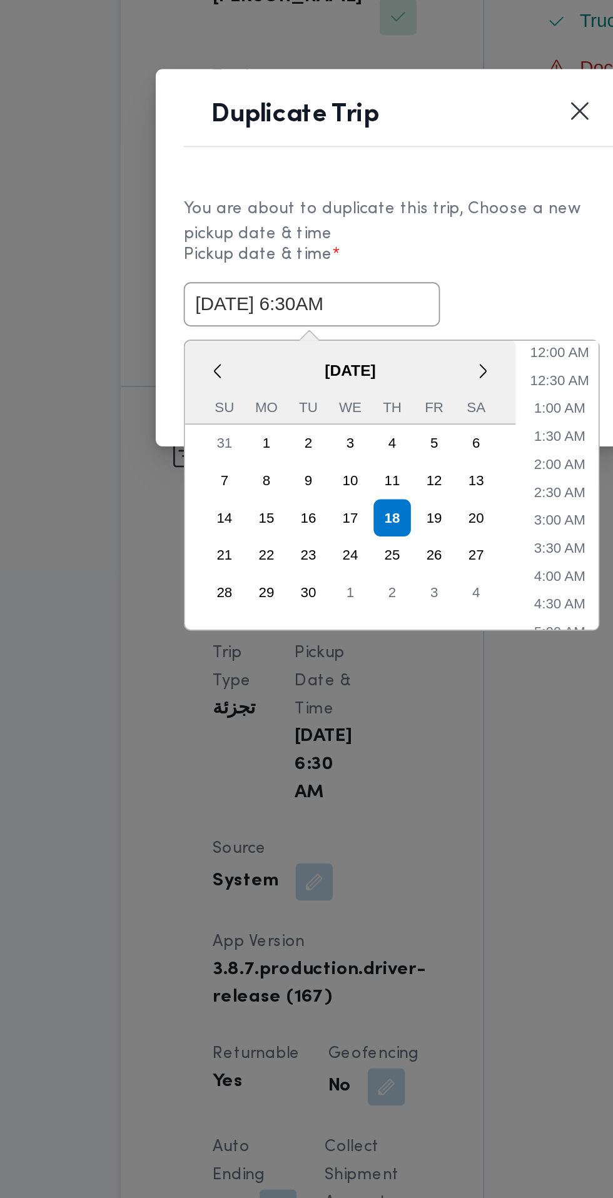
type input "[DATE] 6:30AM"
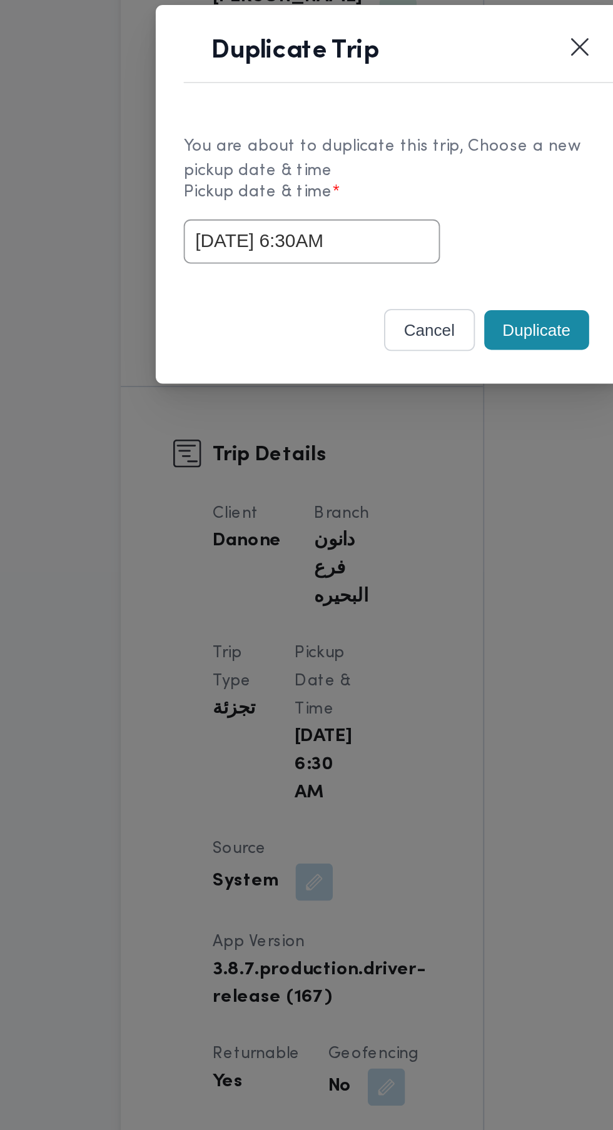
click at [382, 607] on div "You are about to duplicate this trip, Choose a new pickup date & time Pickup da…" at bounding box center [306, 566] width 250 height 93
click at [386, 638] on button "Duplicate" at bounding box center [386, 637] width 56 height 21
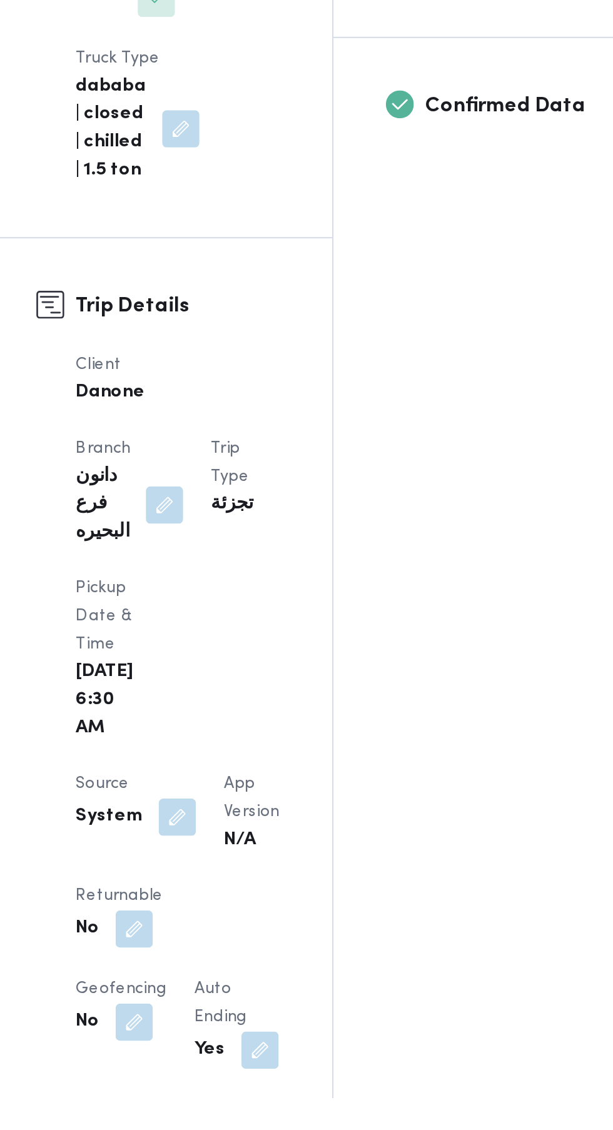
click at [253, 1079] on button "button" at bounding box center [243, 1089] width 20 height 20
click at [249, 1029] on button "button" at bounding box center [243, 1039] width 20 height 20
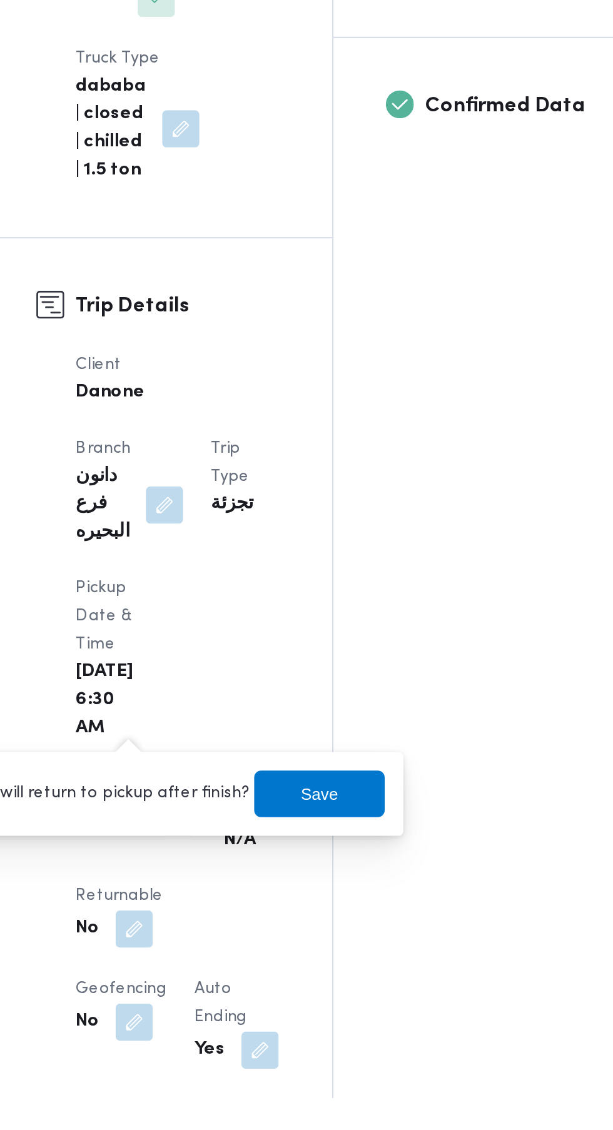
click at [244, 969] on label "Is the trip will return to pickup after finish?" at bounding box center [209, 966] width 192 height 15
checkbox input "true"
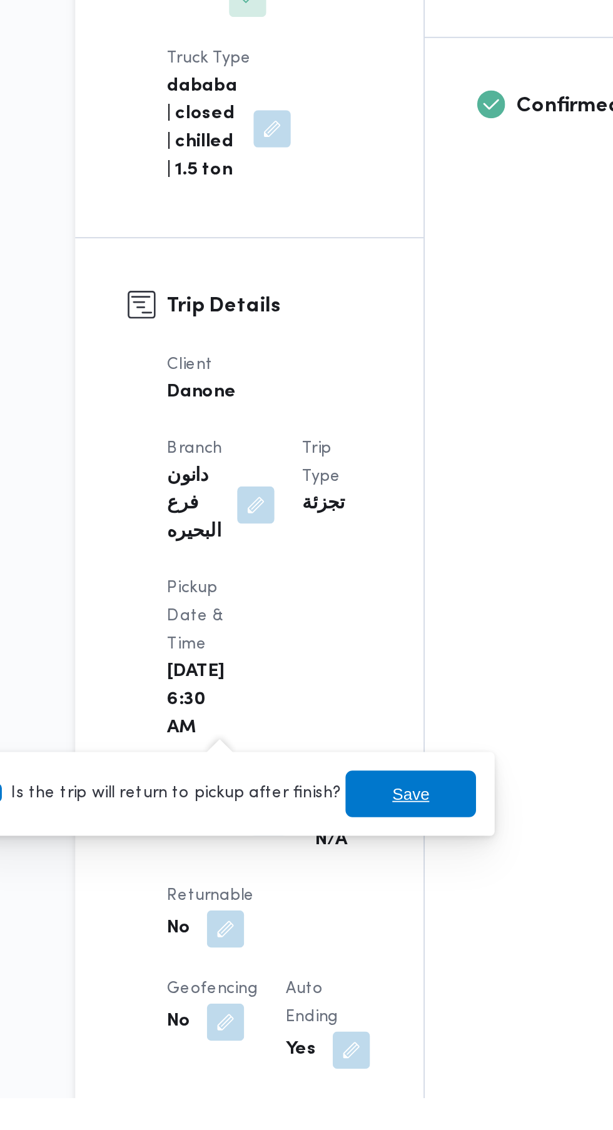
click at [333, 970] on span "Save" at bounding box center [343, 966] width 20 height 15
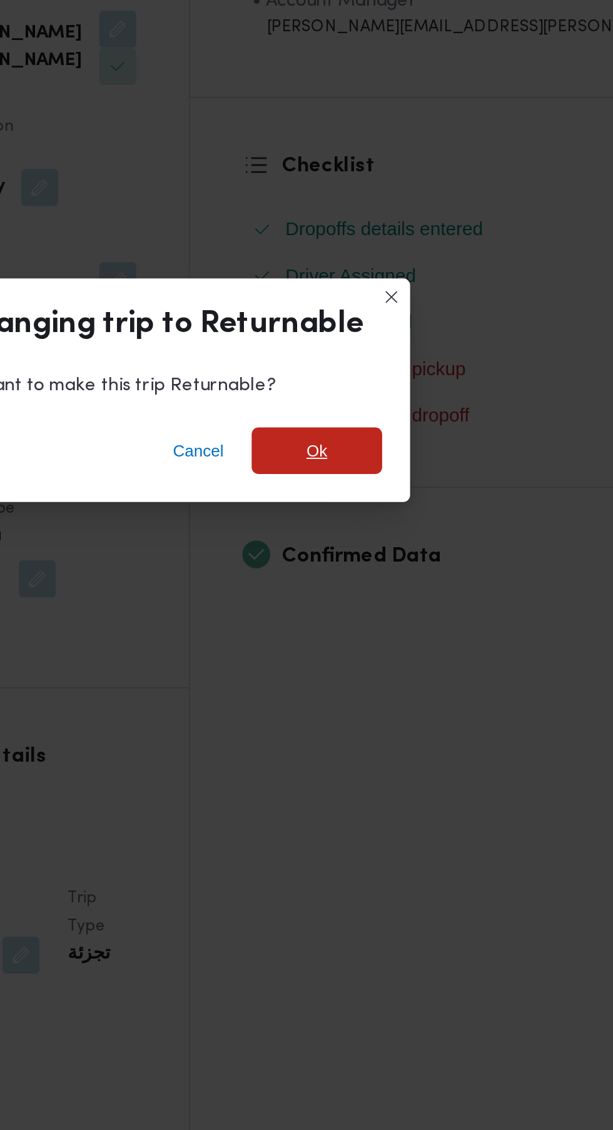
click at [433, 533] on span "Ok" at bounding box center [418, 540] width 70 height 25
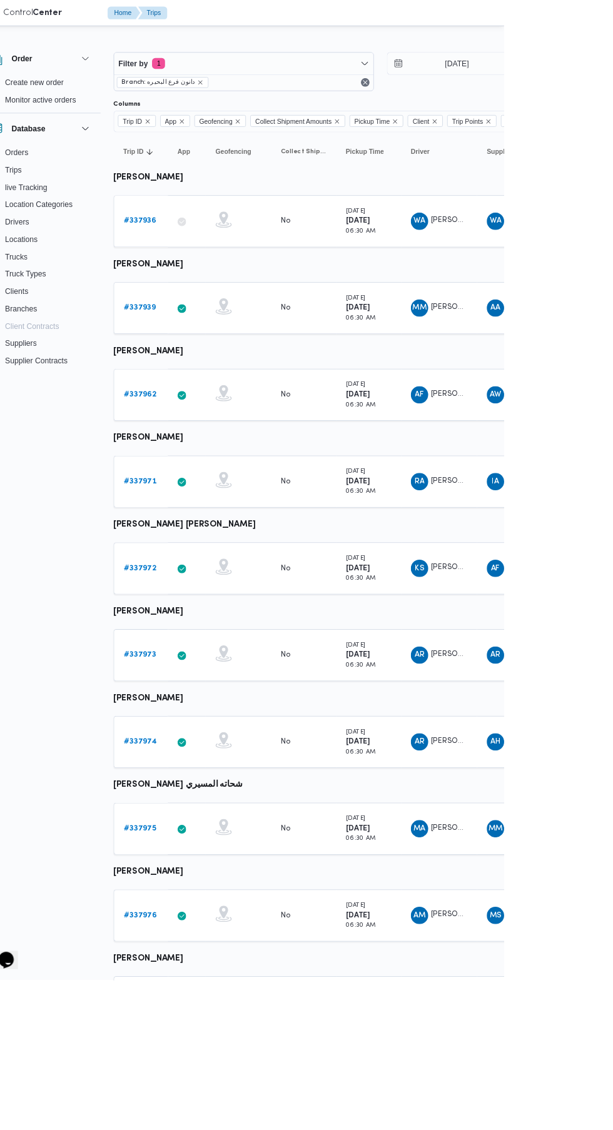
click at [188, 557] on b "# 337971" at bounding box center [193, 555] width 38 height 8
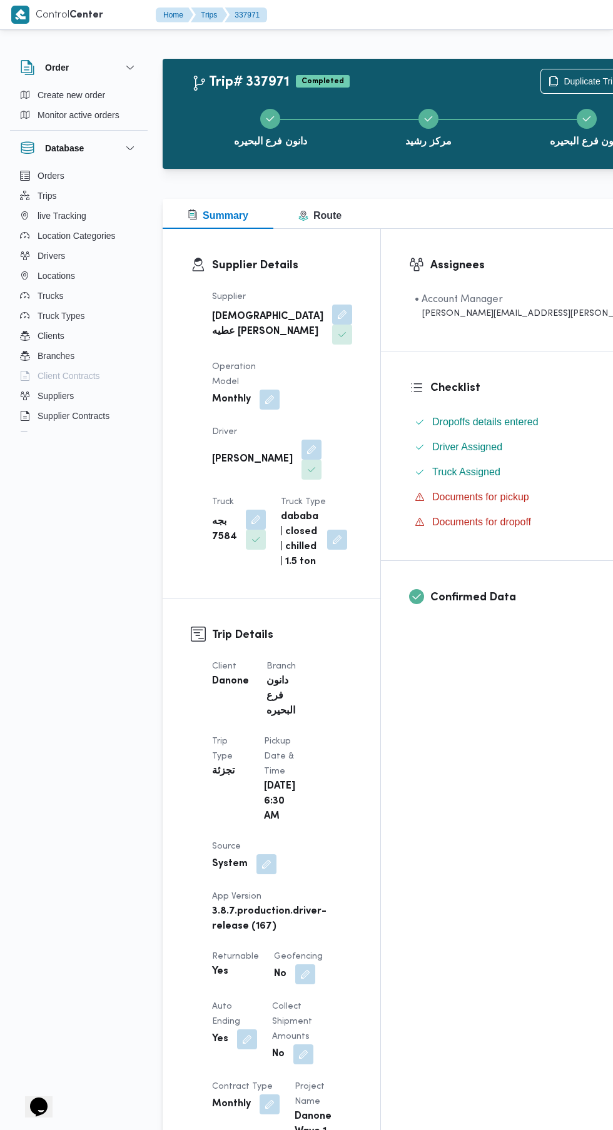
click at [498, 87] on div "دانون فرع البحيره مركز رشيد دانون فرع البحيره" at bounding box center [428, 126] width 489 height 80
click at [563, 83] on span "Duplicate Trip" at bounding box center [590, 81] width 54 height 15
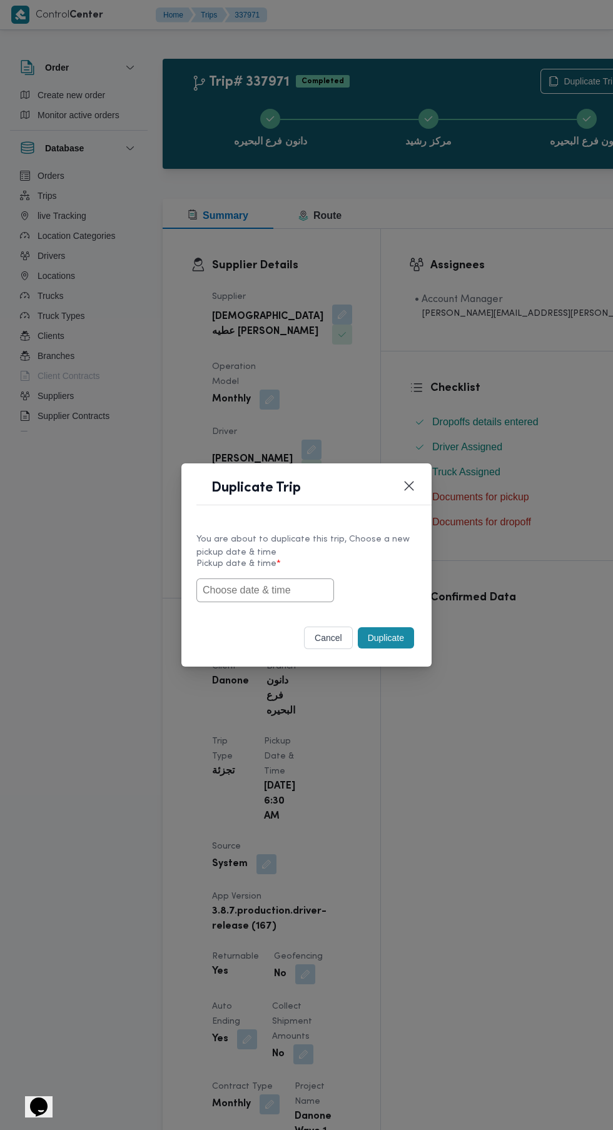
click at [288, 588] on input "text" at bounding box center [265, 590] width 138 height 24
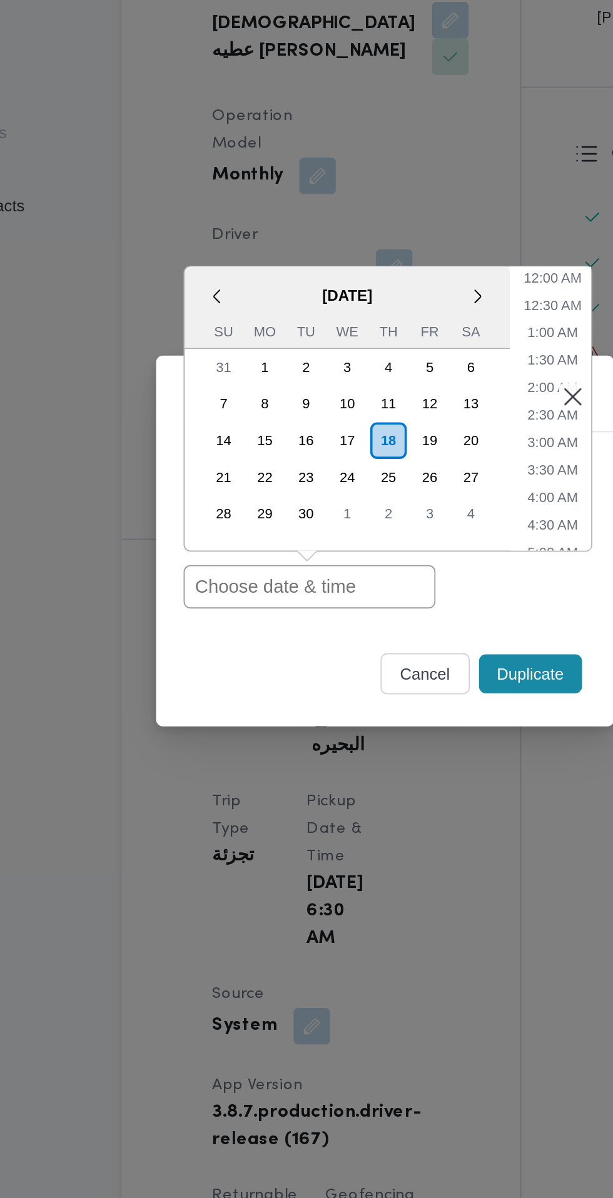
paste input "[DATE] 6:30AM"
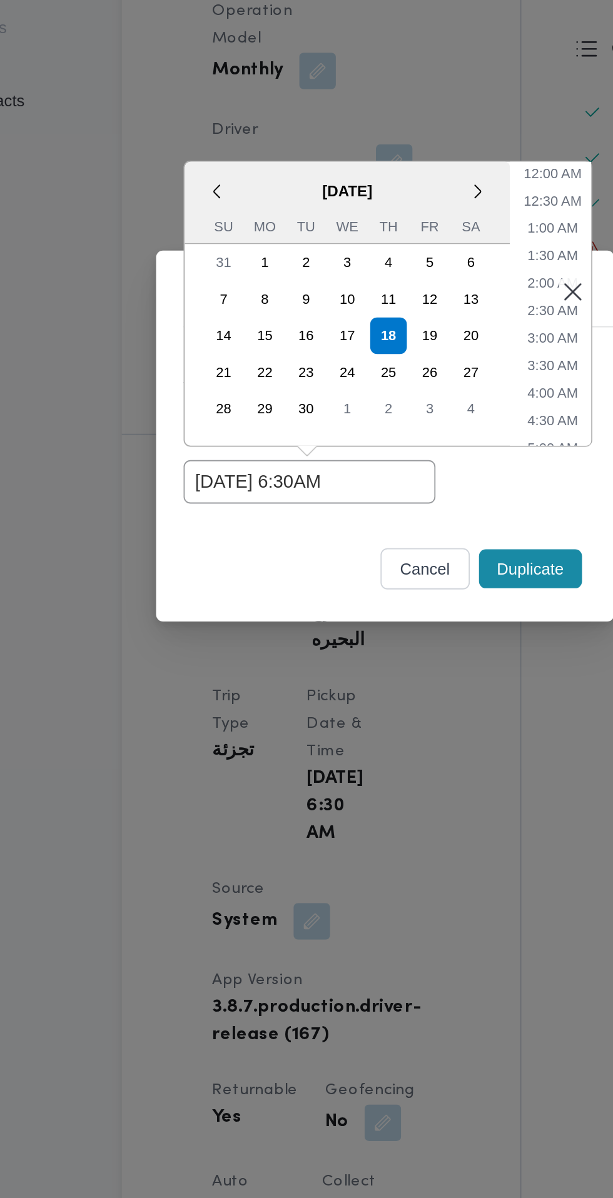
type input "[DATE] 6:30AM"
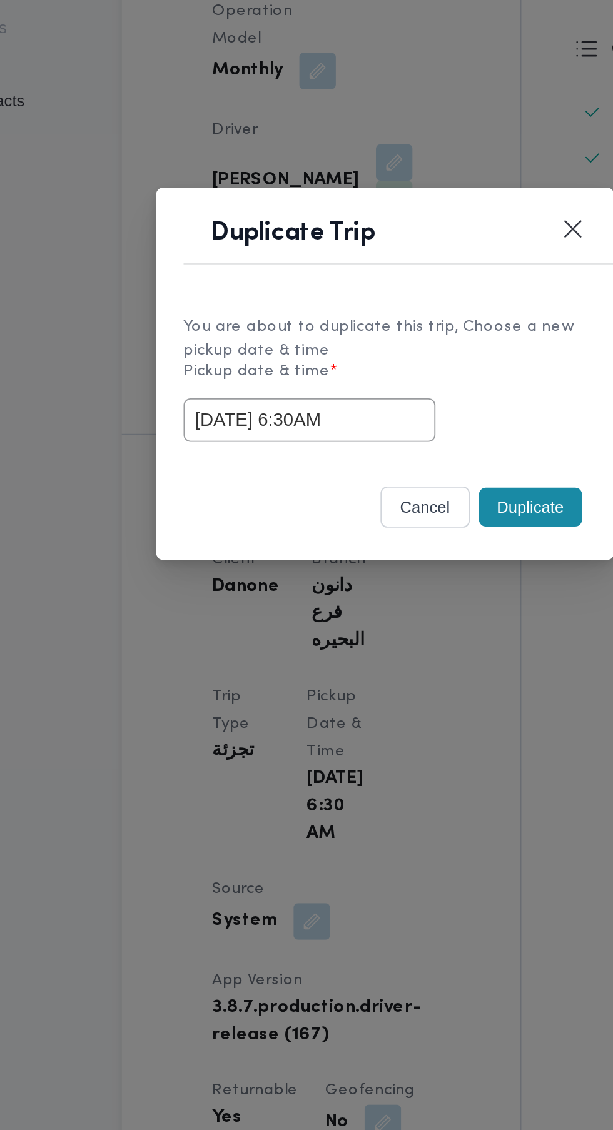
click at [381, 626] on div "Duplicate" at bounding box center [385, 637] width 61 height 26
click at [386, 642] on button "Duplicate" at bounding box center [386, 637] width 56 height 21
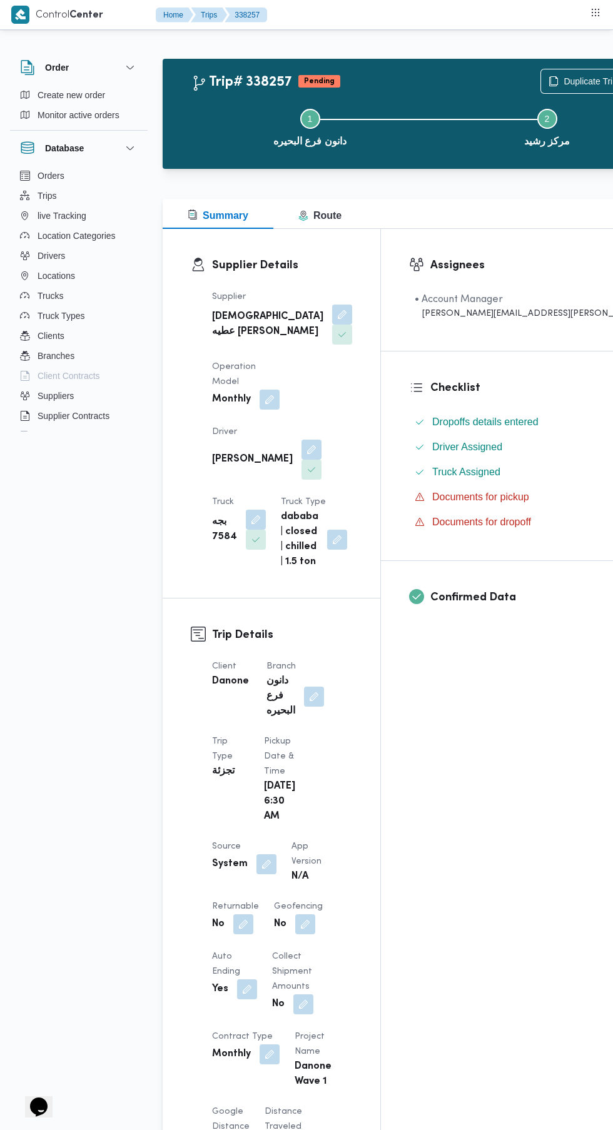
click at [301, 933] on button "button" at bounding box center [305, 924] width 20 height 20
click at [425, 836] on div "Assignees • Account Manager abdallah.mohamed@illa.com.eg Checklist Dropoffs det…" at bounding box center [534, 1023] width 307 height 1588
click at [243, 929] on button "button" at bounding box center [243, 924] width 20 height 20
click at [226, 969] on label "Is the trip will return to pickup after finish?" at bounding box center [209, 966] width 192 height 15
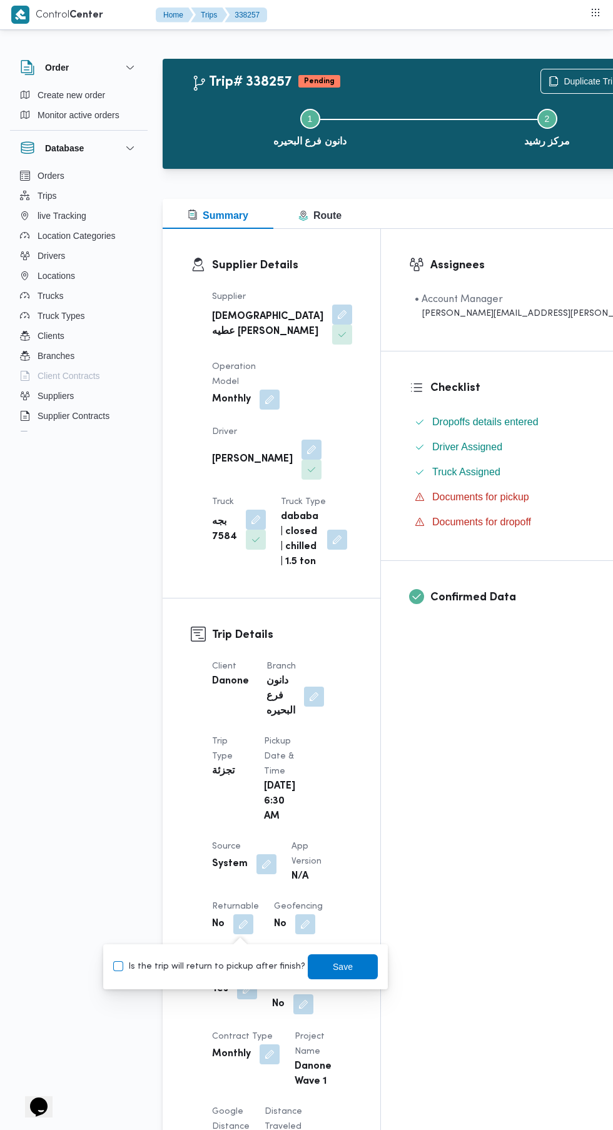
checkbox input "true"
click at [333, 966] on span "Save" at bounding box center [343, 966] width 20 height 15
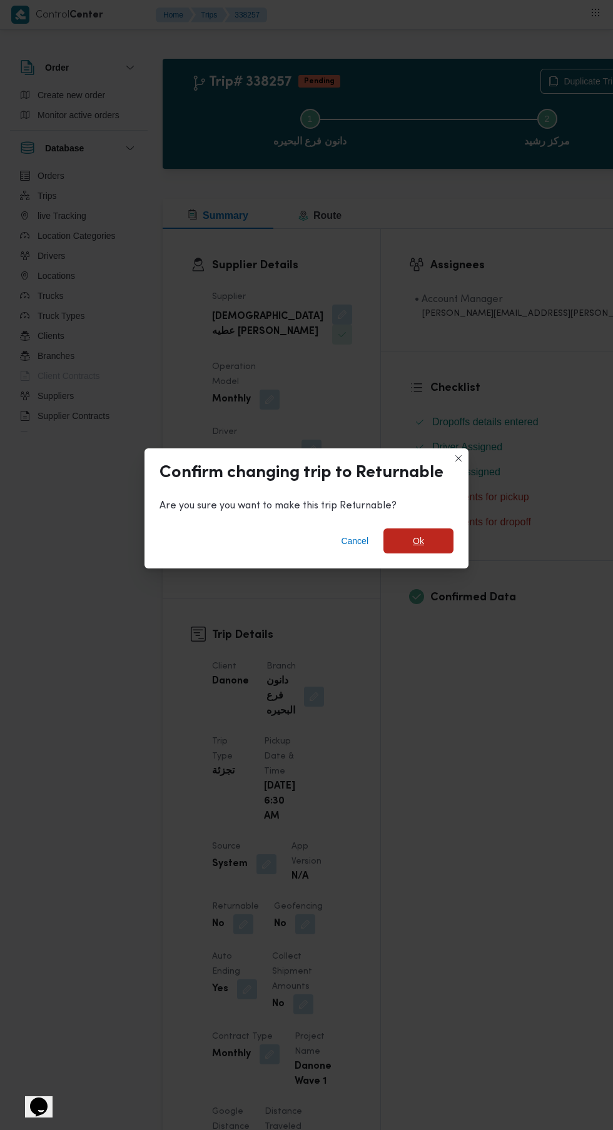
click at [425, 530] on span "Ok" at bounding box center [418, 540] width 70 height 25
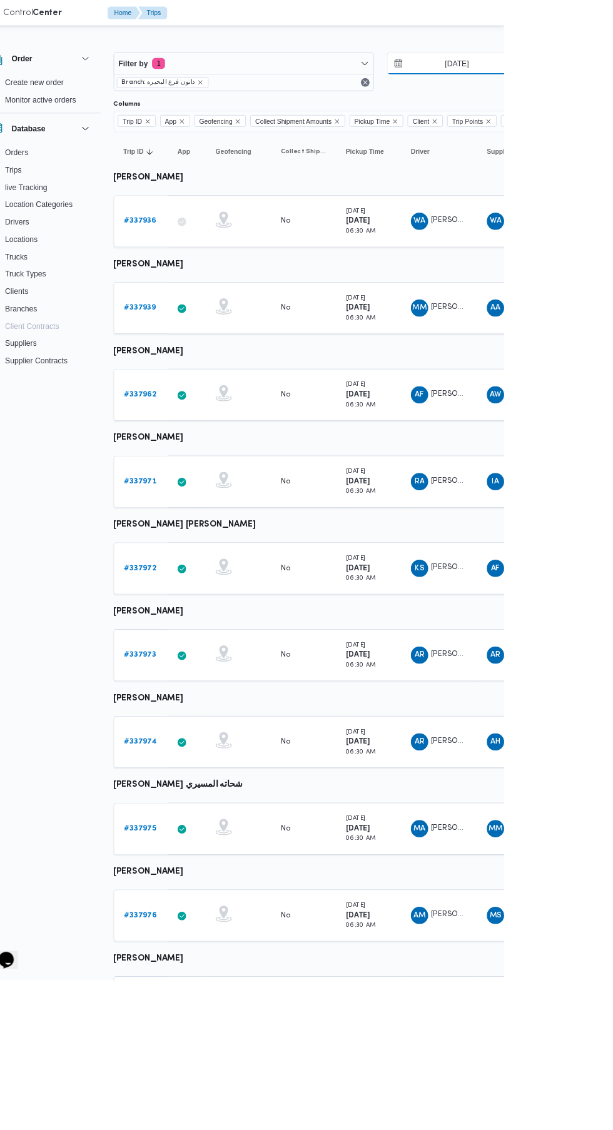
click at [574, 73] on input "[DATE]" at bounding box center [549, 73] width 142 height 25
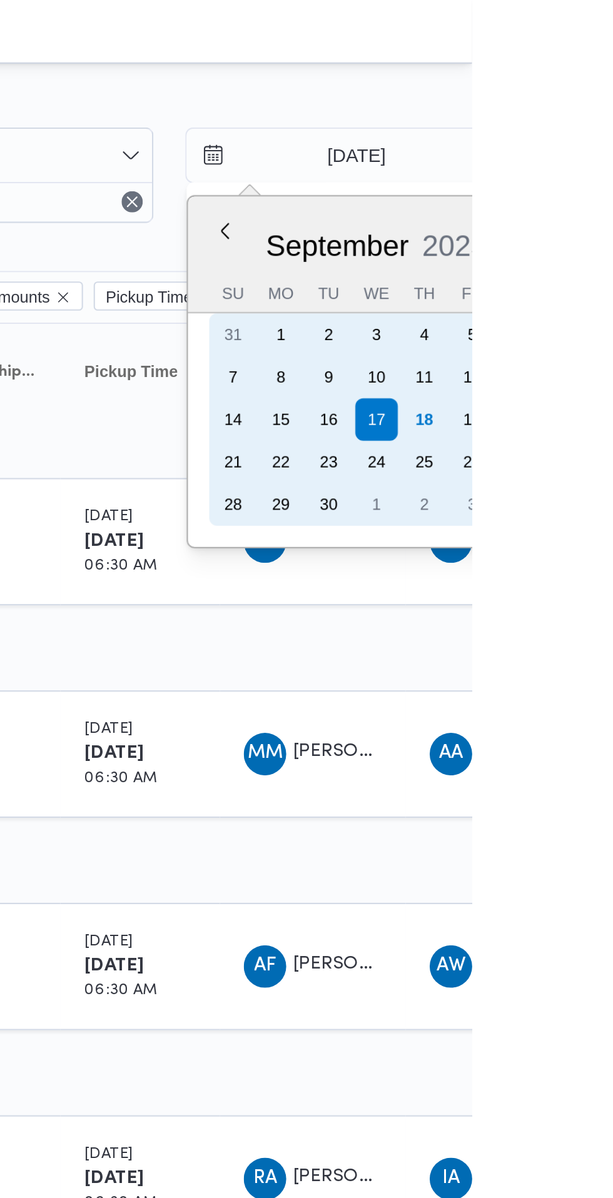
click at [589, 198] on div "18" at bounding box center [590, 198] width 20 height 20
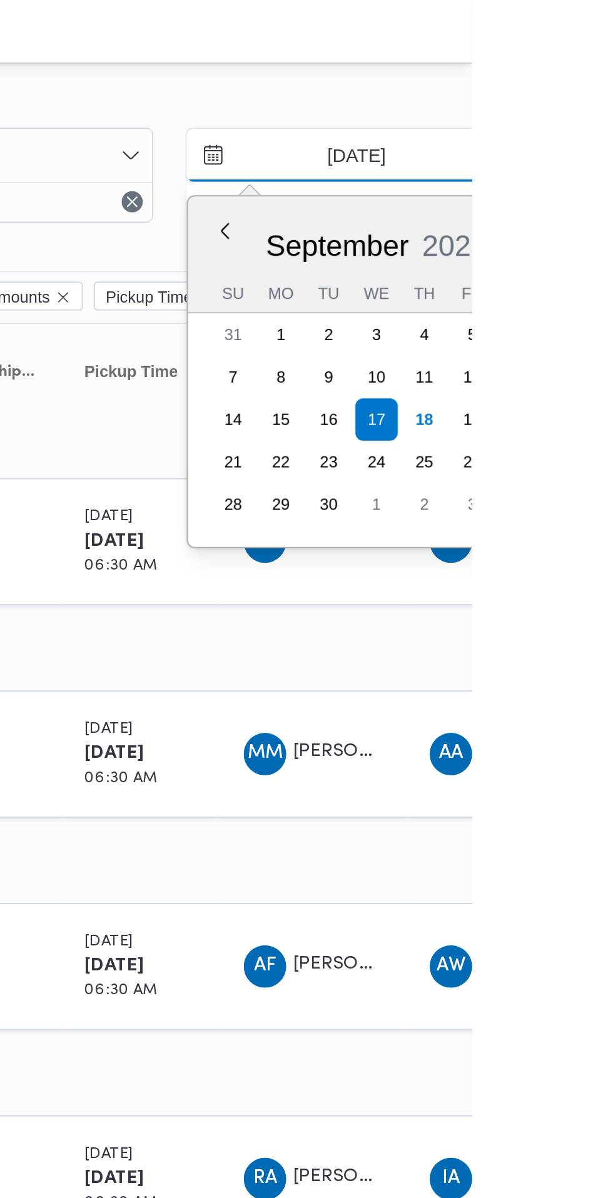
type input "[DATE]"
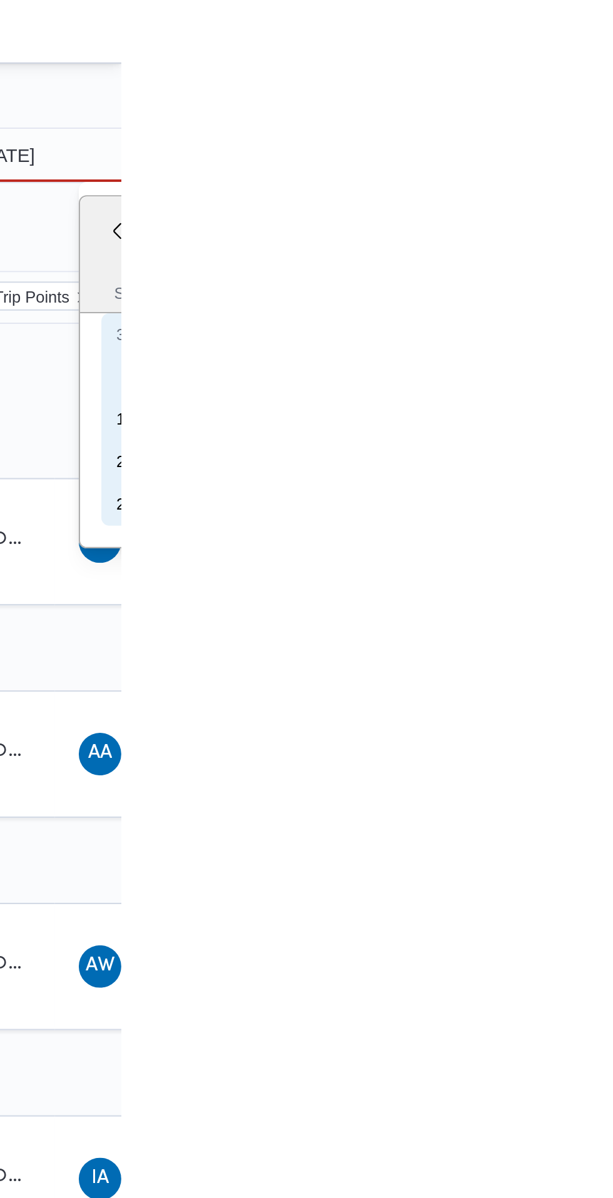
type input "[DATE]"
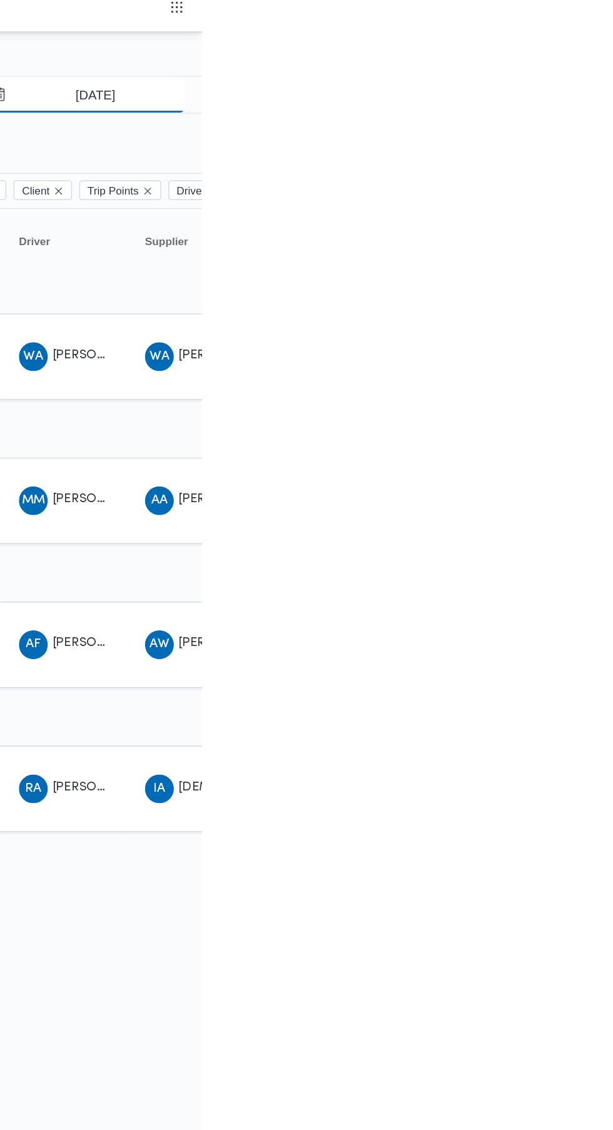
click at [554, 73] on input "[DATE]" at bounding box center [530, 73] width 142 height 25
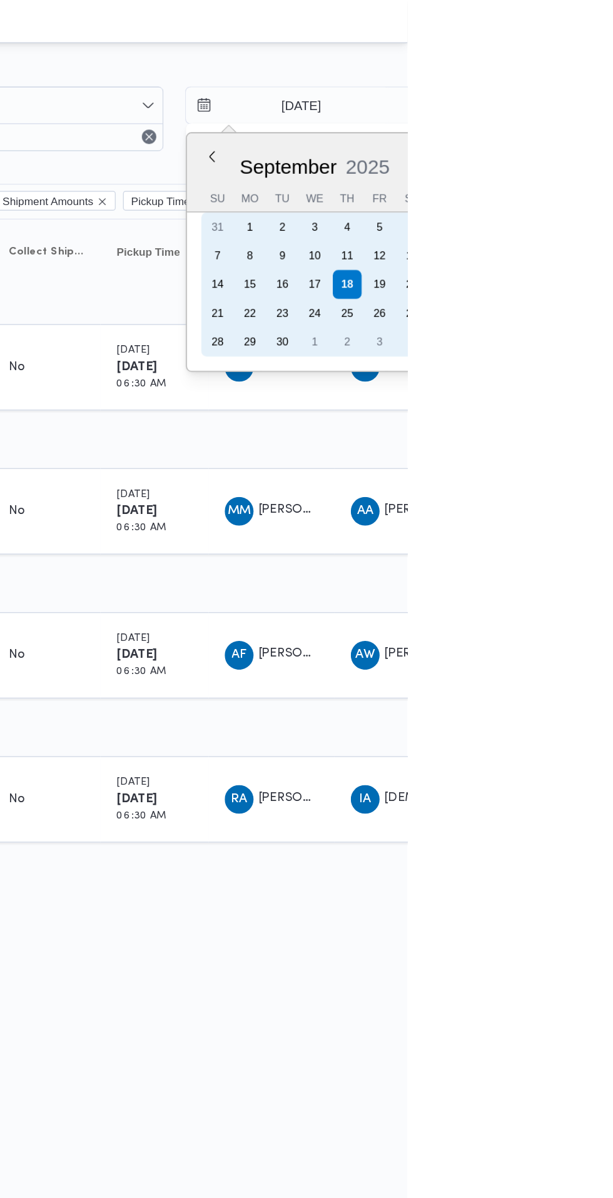
click at [546, 203] on div "17" at bounding box center [548, 198] width 20 height 20
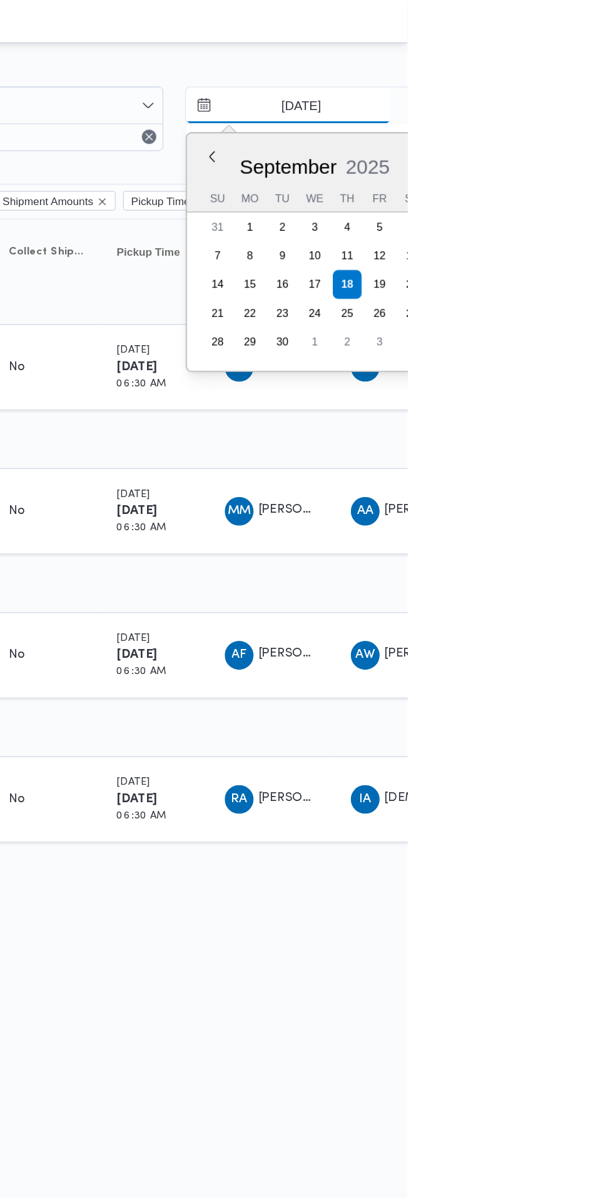
type input "[DATE]"
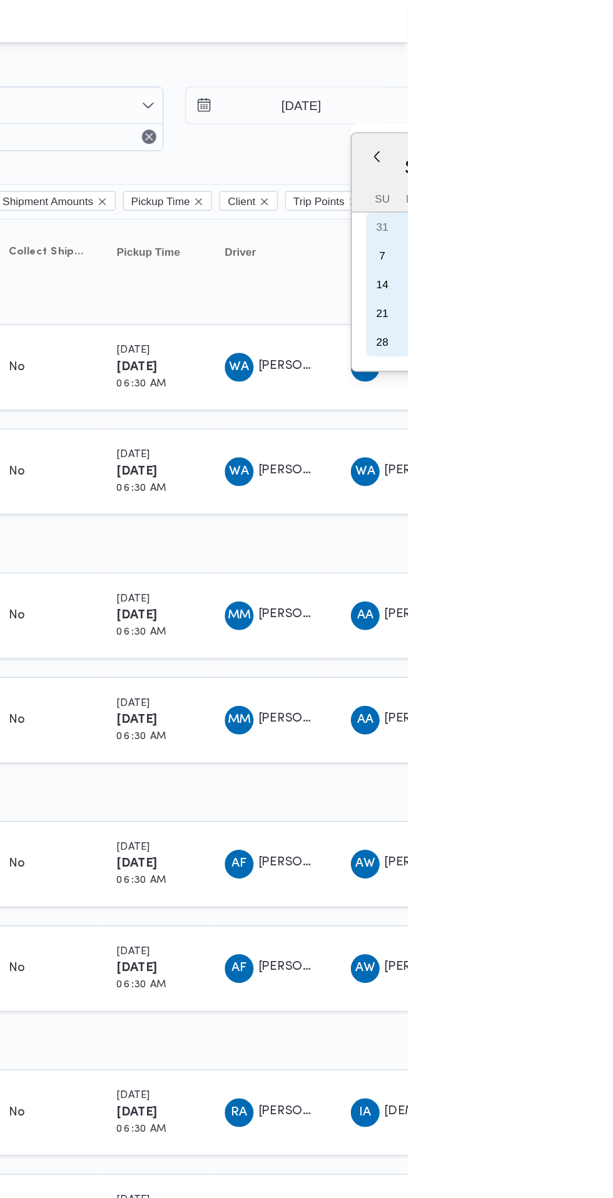
type input "[DATE]"
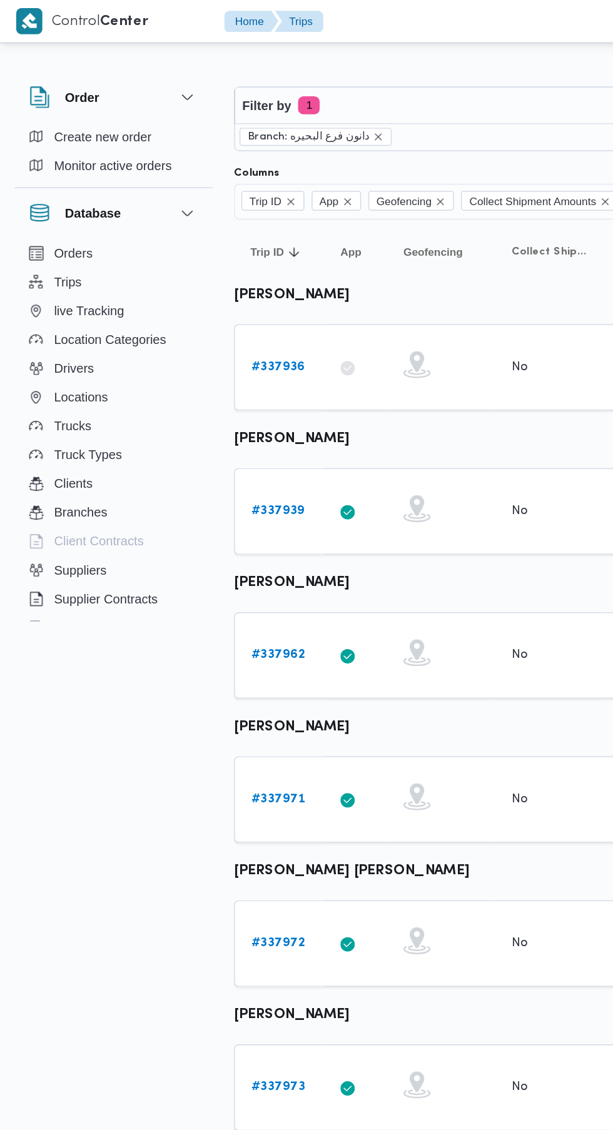
click at [191, 660] on link "# 337972" at bounding box center [193, 655] width 38 height 15
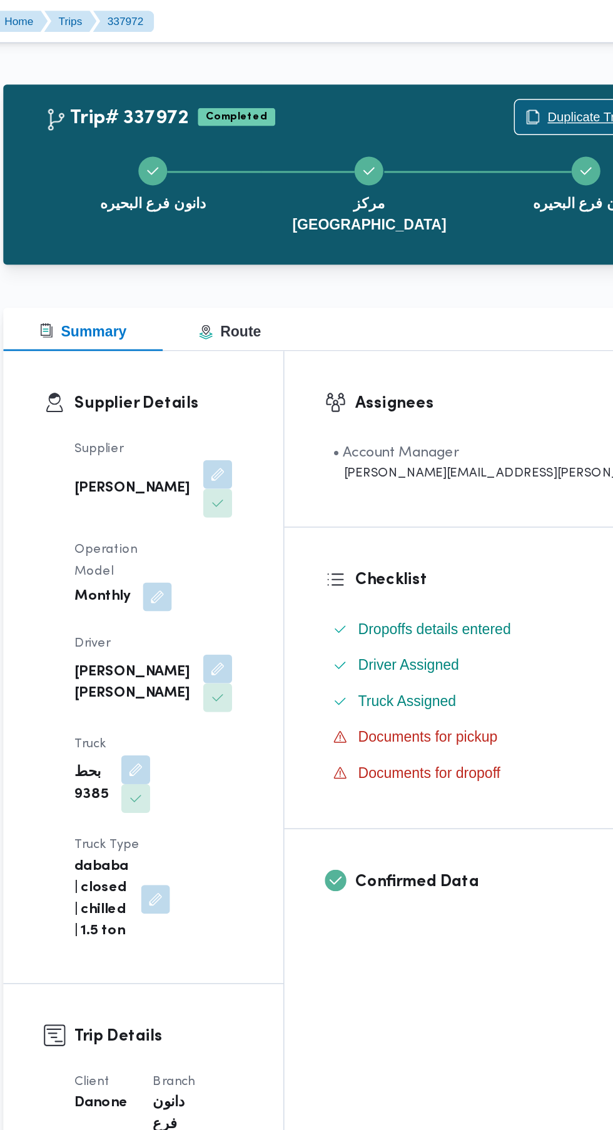
click at [540, 78] on span "Duplicate Trip" at bounding box center [567, 81] width 54 height 15
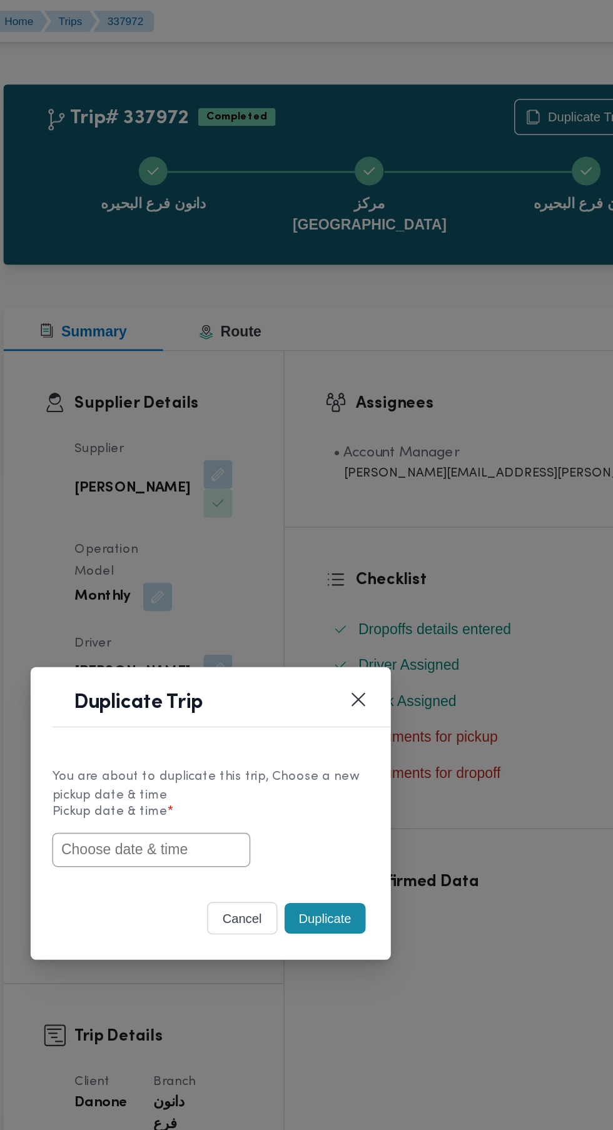
click at [299, 589] on input "text" at bounding box center [265, 590] width 138 height 24
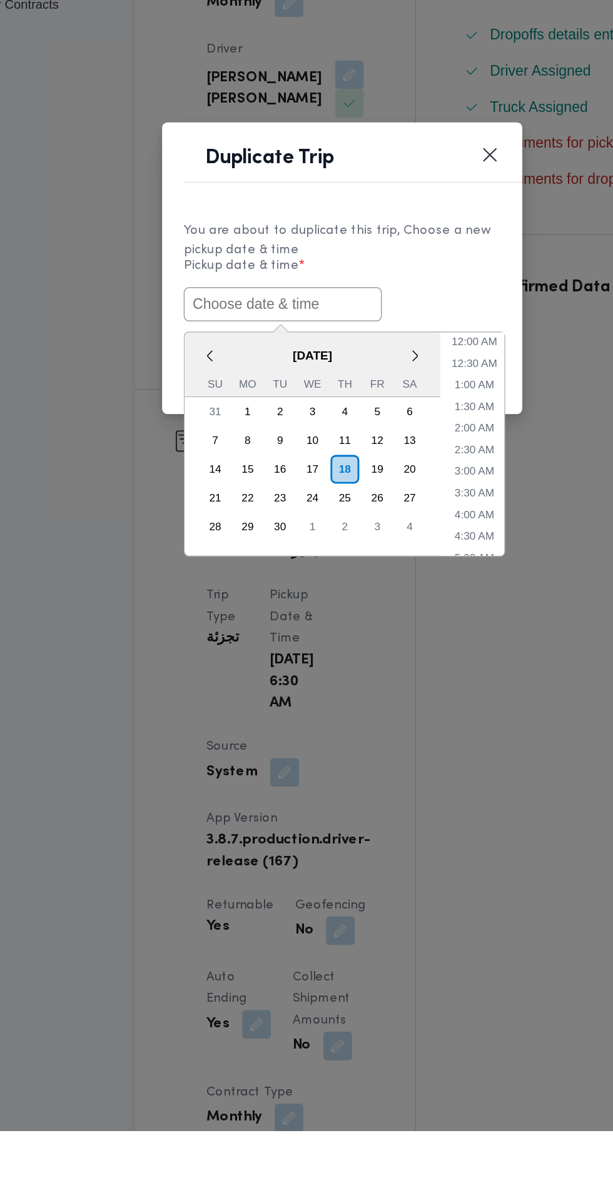
paste input "[DATE] 6:30AM"
type input "[DATE] 6:30AM"
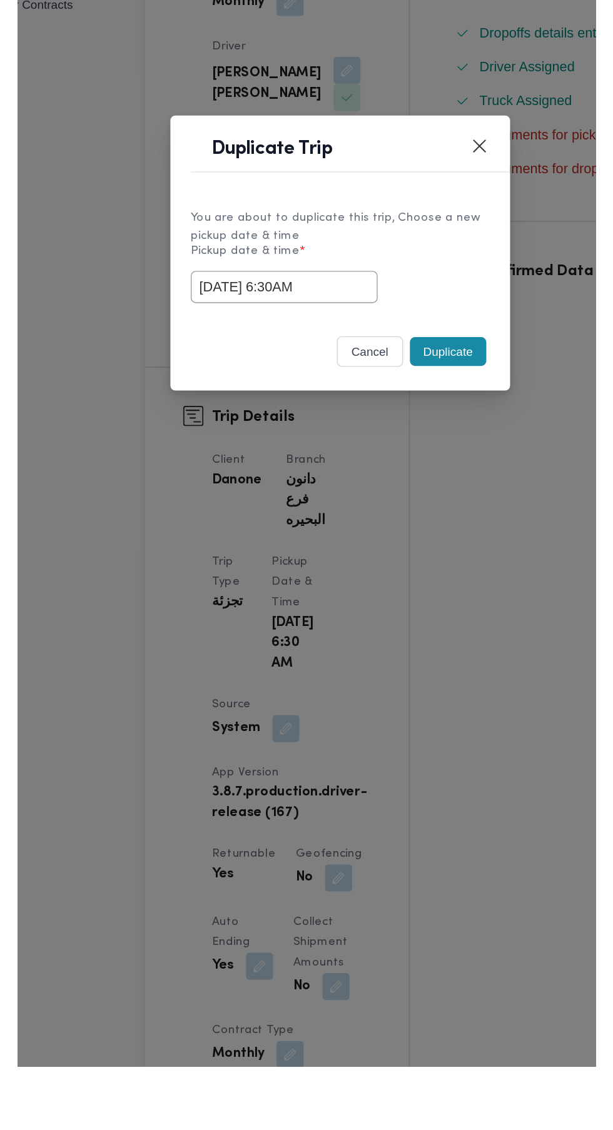
scroll to position [21, 0]
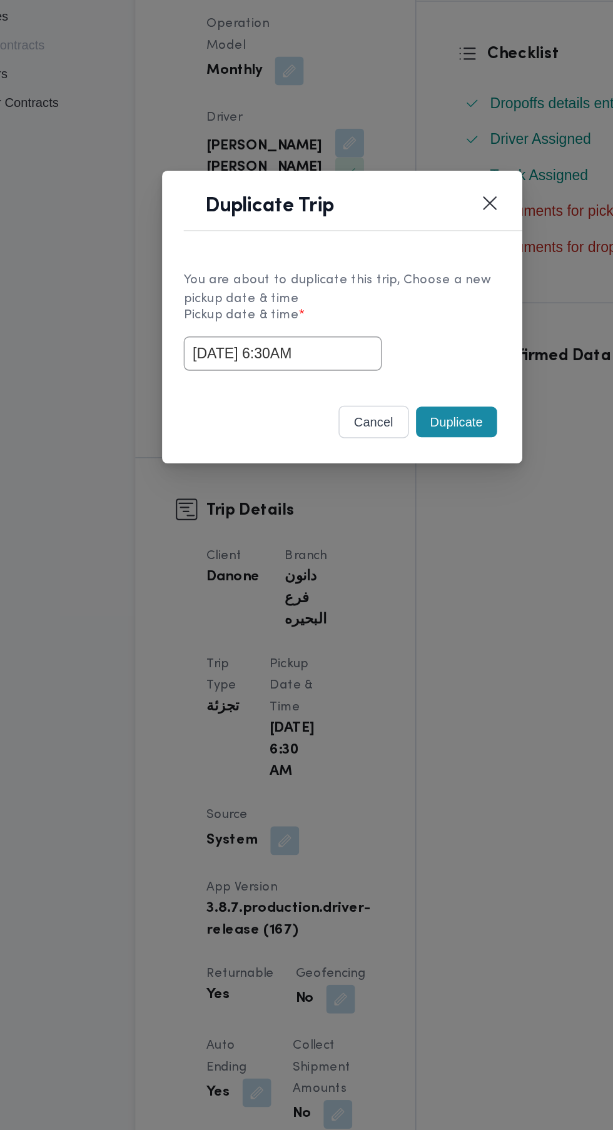
click at [405, 530] on div "You are about to duplicate this trip, Choose a new pickup date & time Pickup da…" at bounding box center [306, 566] width 250 height 93
click at [388, 641] on button "Duplicate" at bounding box center [386, 637] width 56 height 21
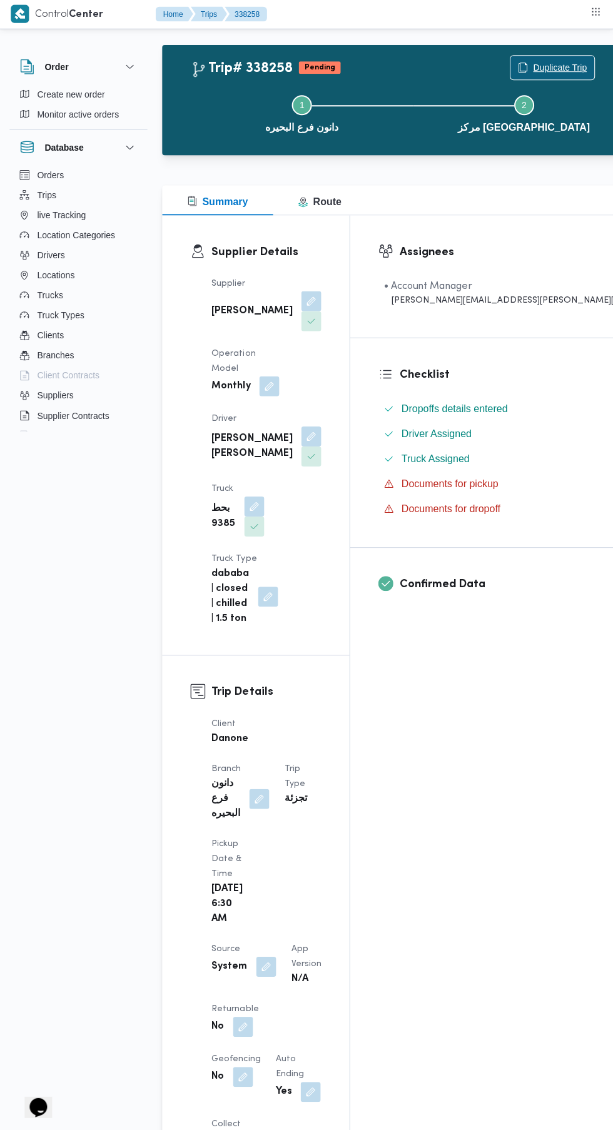
scroll to position [57, 0]
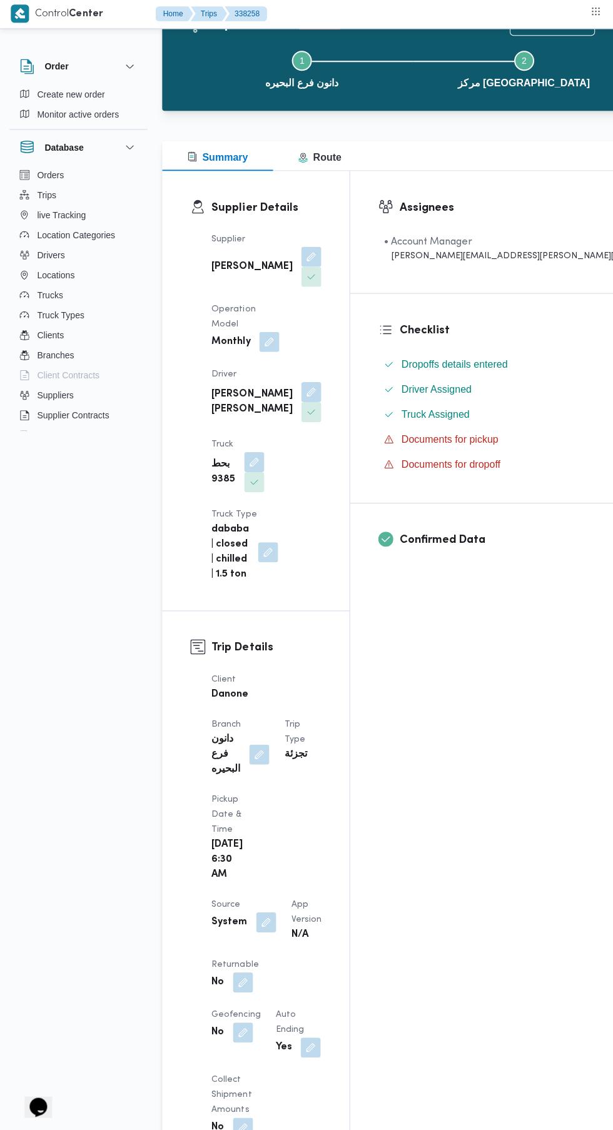
click at [243, 972] on button "button" at bounding box center [243, 982] width 20 height 20
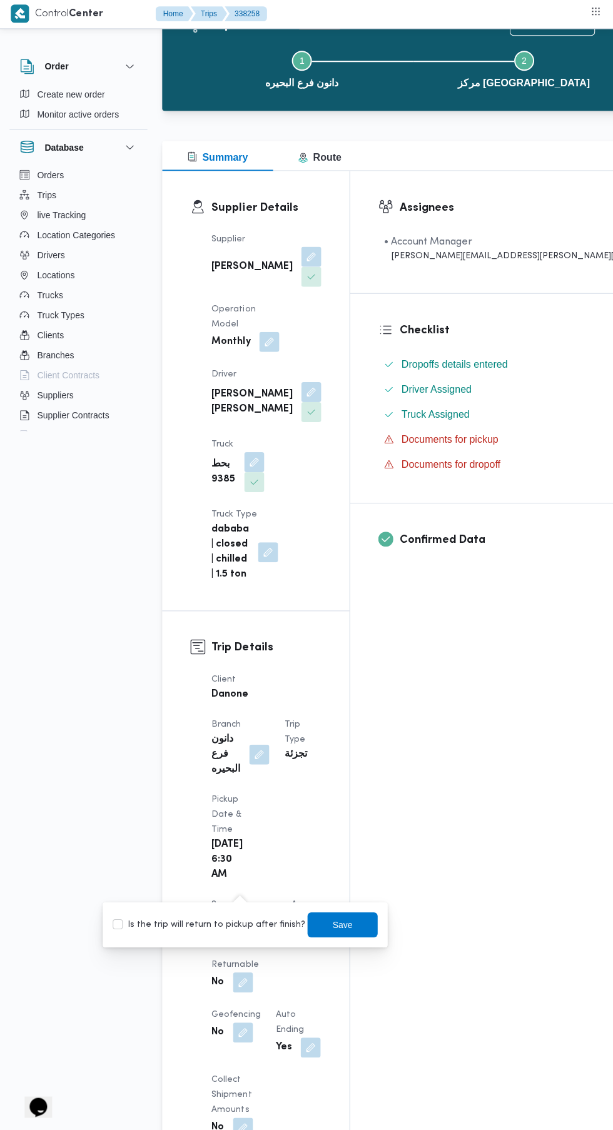
click at [226, 925] on label "Is the trip will return to pickup after finish?" at bounding box center [209, 924] width 192 height 15
checkbox input "true"
click at [358, 924] on span "Save" at bounding box center [343, 924] width 70 height 25
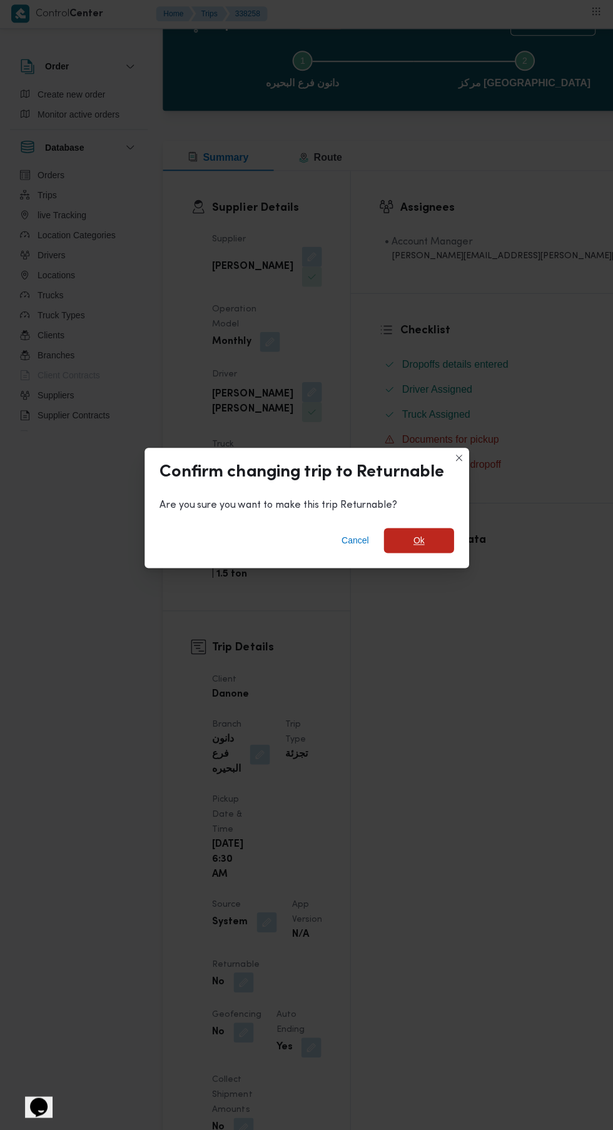
click at [418, 548] on span "Ok" at bounding box center [418, 540] width 11 height 15
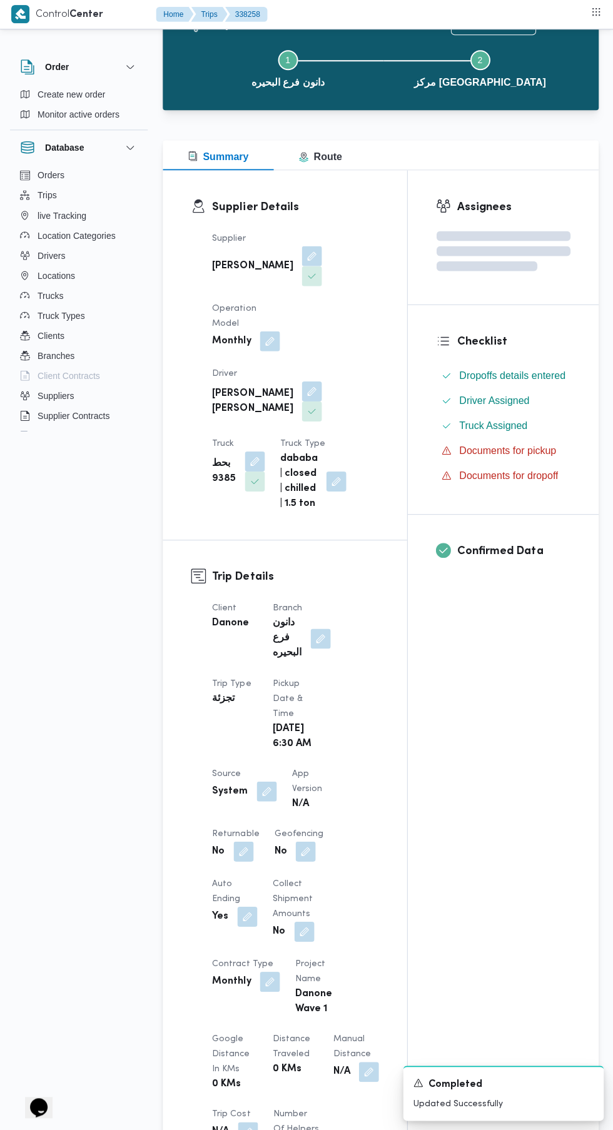
scroll to position [0, 0]
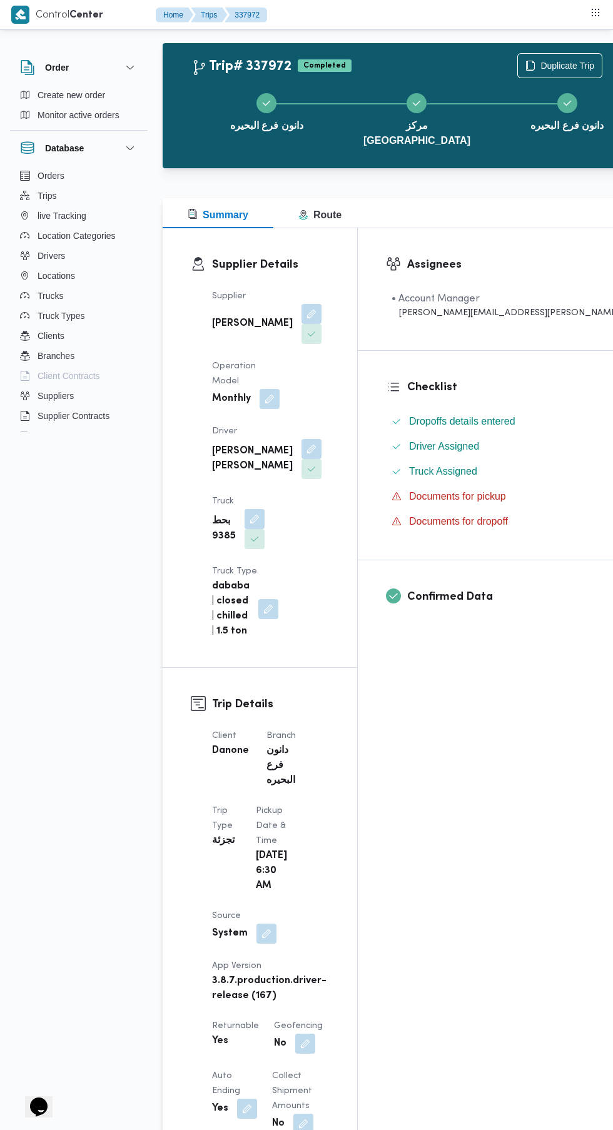
scroll to position [14, 0]
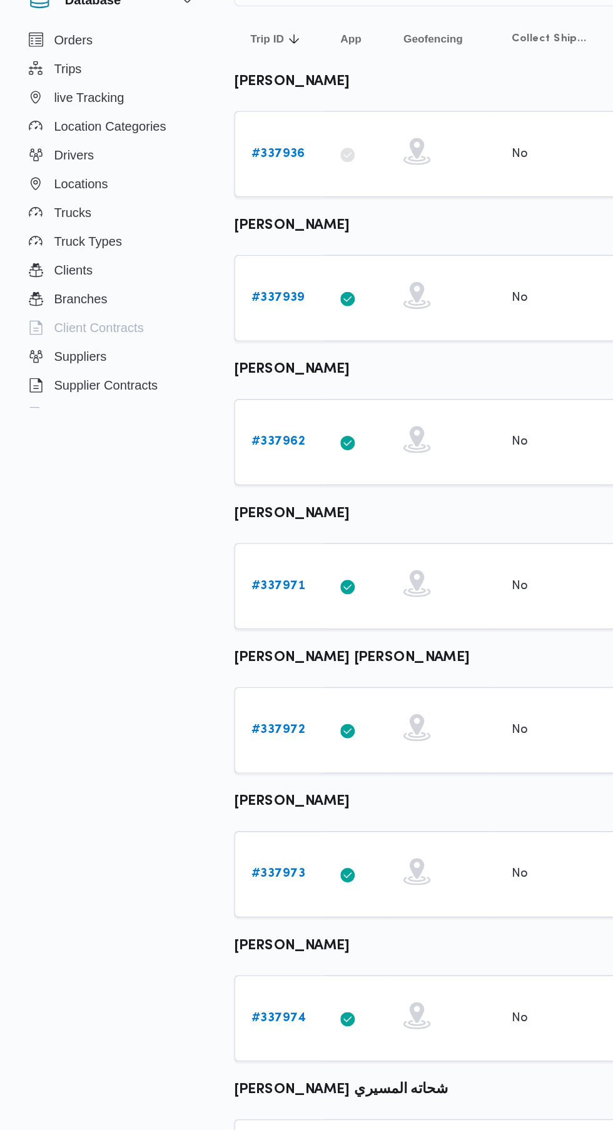
click at [199, 756] on b "# 337973" at bounding box center [193, 755] width 38 height 8
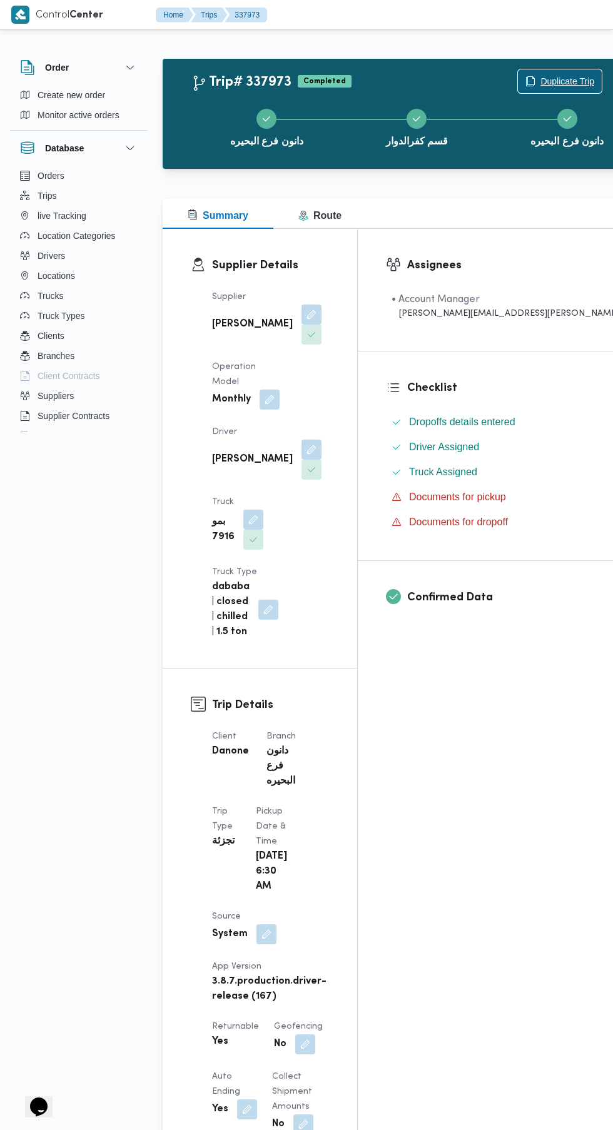
click at [540, 78] on span "Duplicate Trip" at bounding box center [567, 81] width 54 height 15
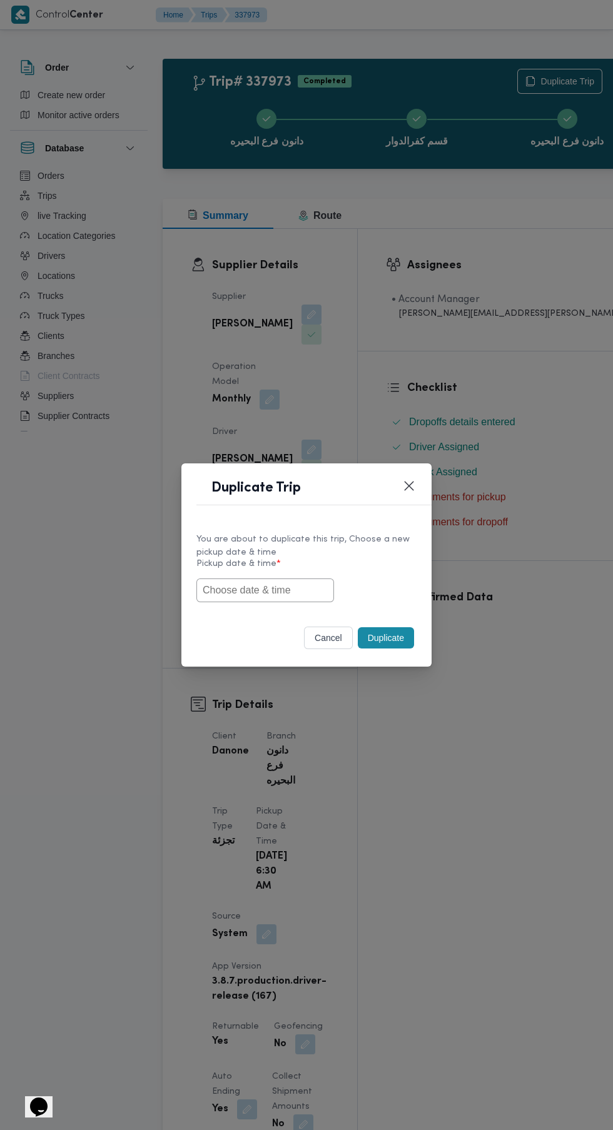
click at [307, 602] on input "text" at bounding box center [265, 590] width 138 height 24
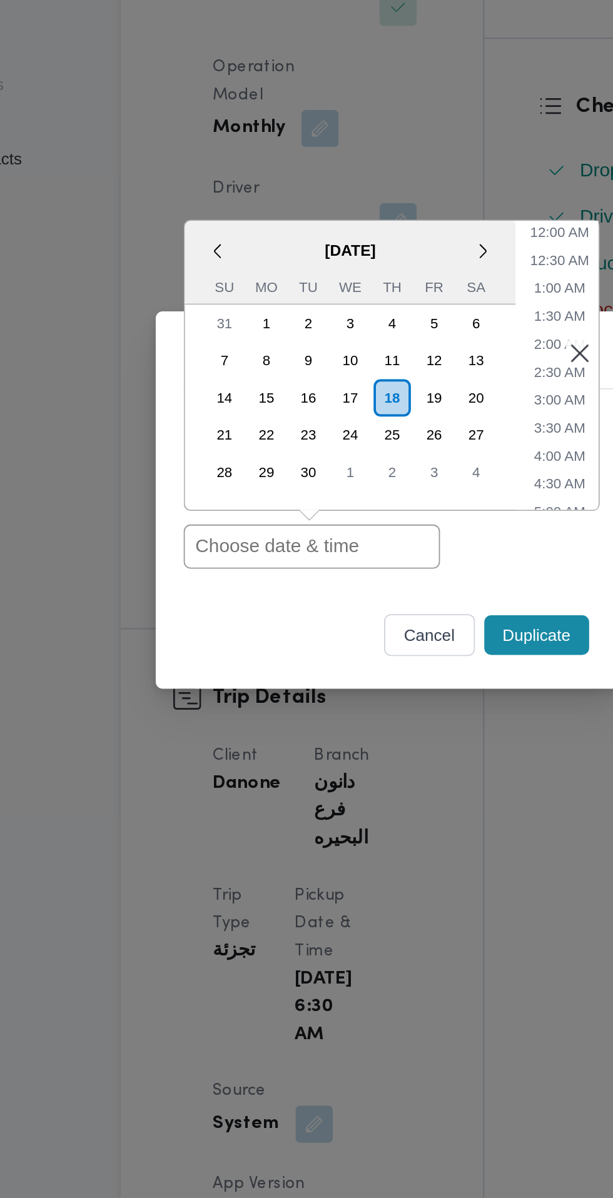
click at [289, 628] on input "text" at bounding box center [265, 624] width 138 height 24
click at [302, 627] on input "text" at bounding box center [265, 624] width 138 height 24
paste input "[DATE] 6:30AM"
type input "[DATE] 6:30AM"
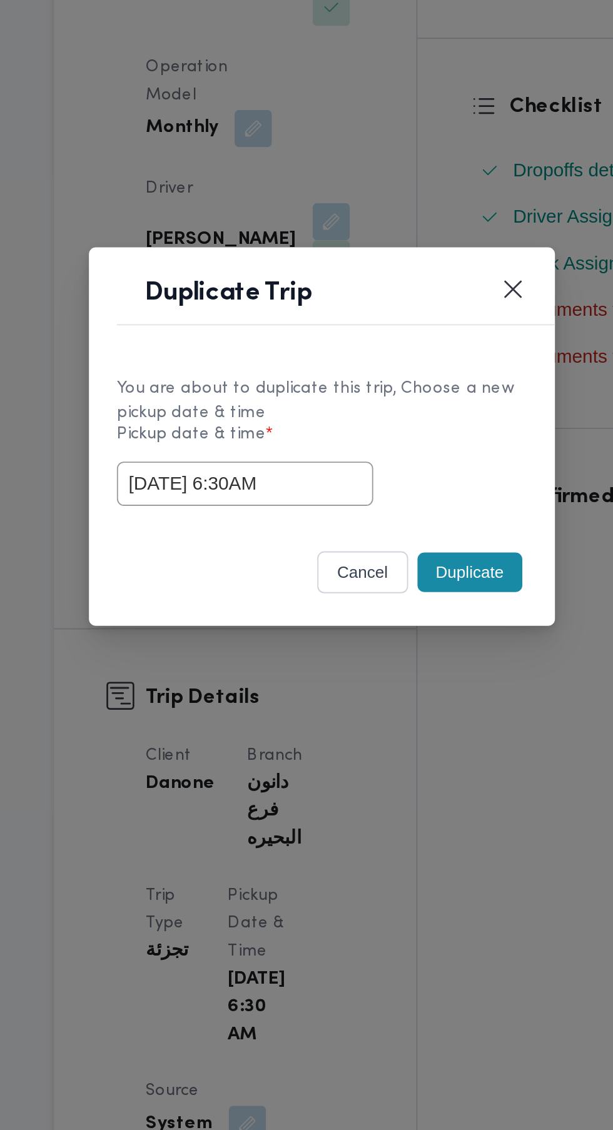
click at [385, 641] on button "Duplicate" at bounding box center [386, 637] width 56 height 21
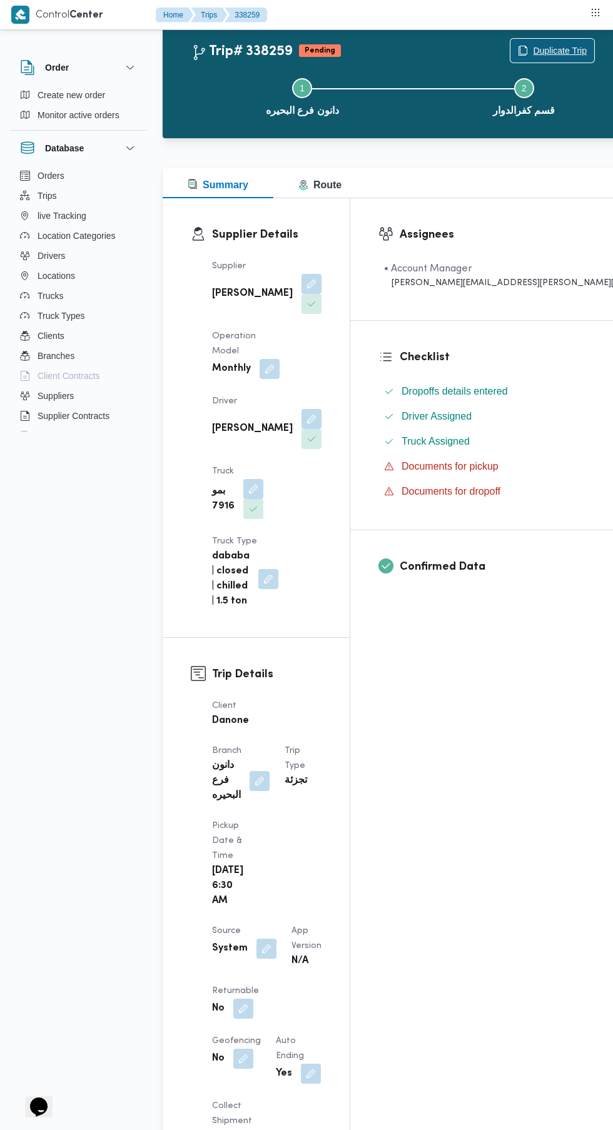
scroll to position [47, 0]
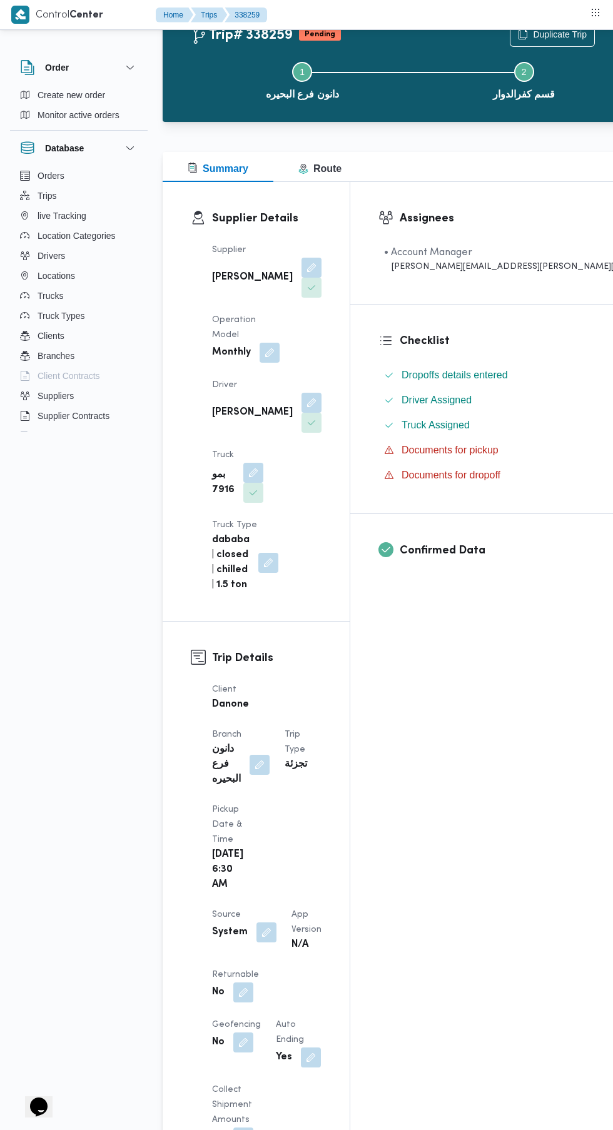
click at [240, 982] on button "button" at bounding box center [243, 992] width 20 height 20
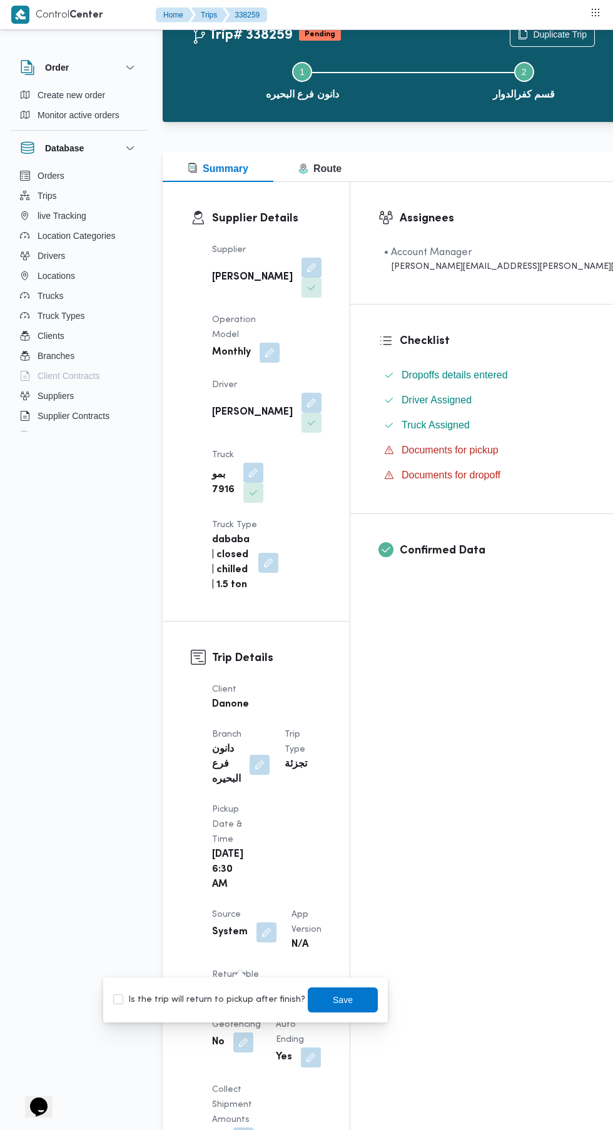
click at [228, 1003] on label "Is the trip will return to pickup after finish?" at bounding box center [209, 999] width 192 height 15
checkbox input "true"
click at [334, 1001] on span "Save" at bounding box center [343, 999] width 20 height 15
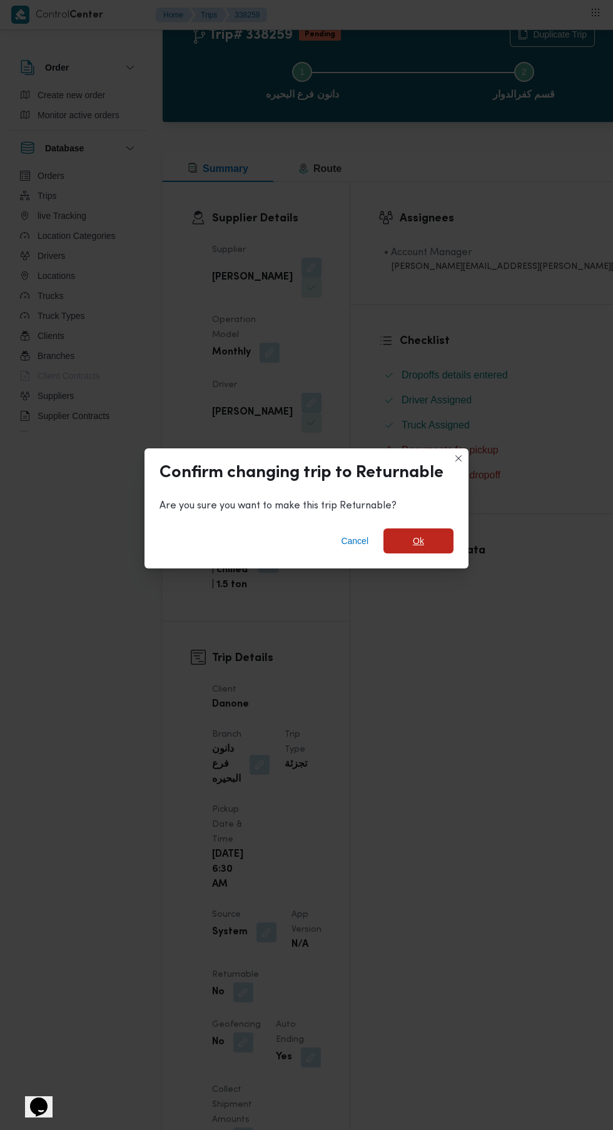
click at [423, 548] on span "Ok" at bounding box center [418, 540] width 11 height 15
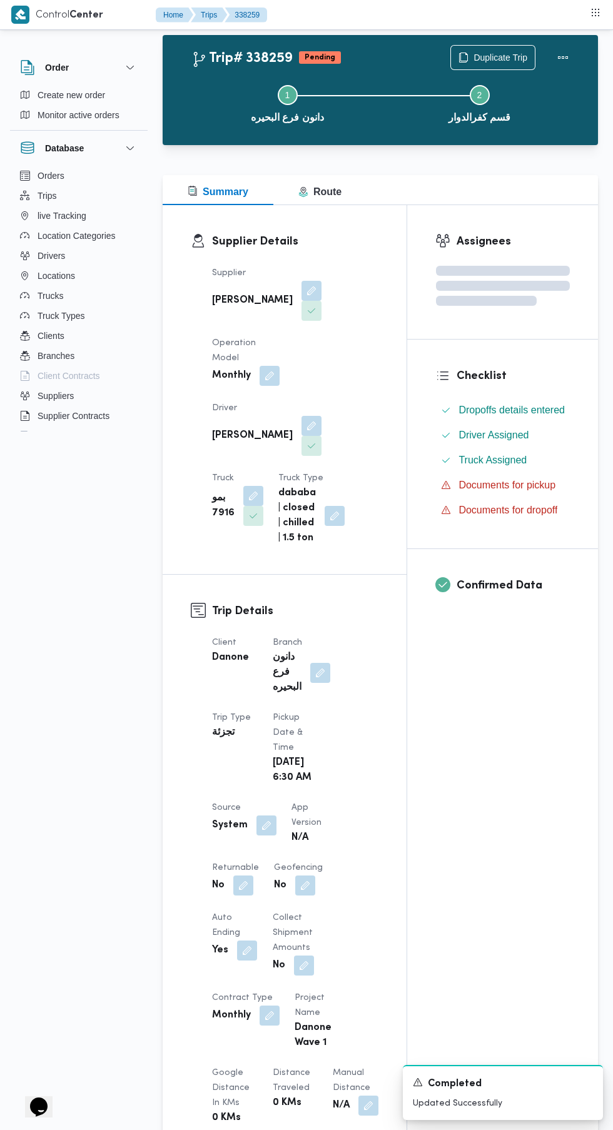
scroll to position [0, 0]
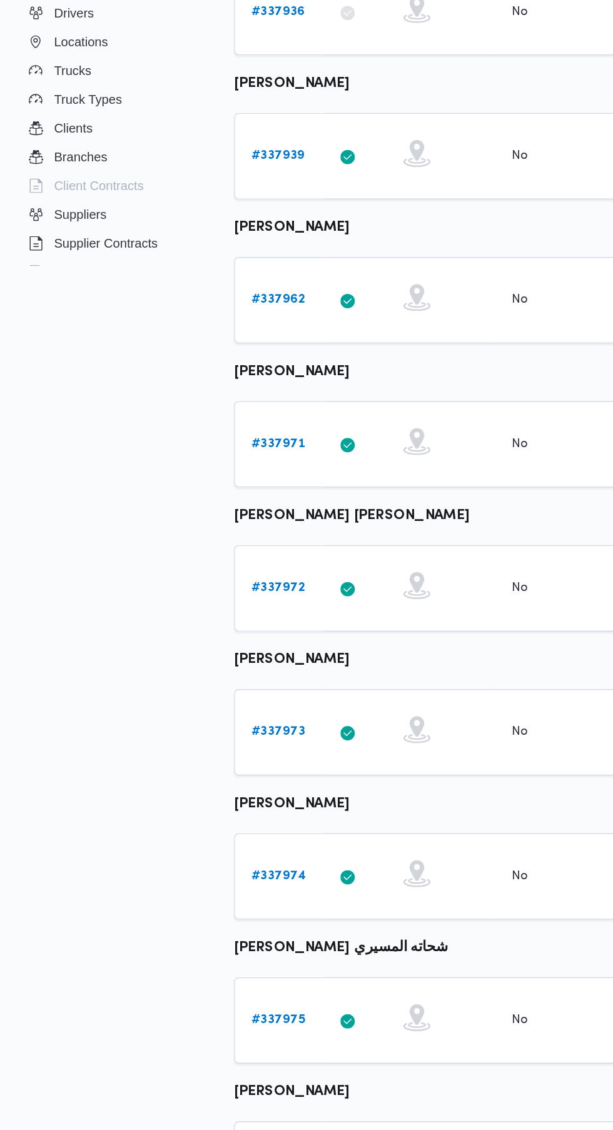
click at [198, 854] on b "# 337974" at bounding box center [193, 855] width 38 height 8
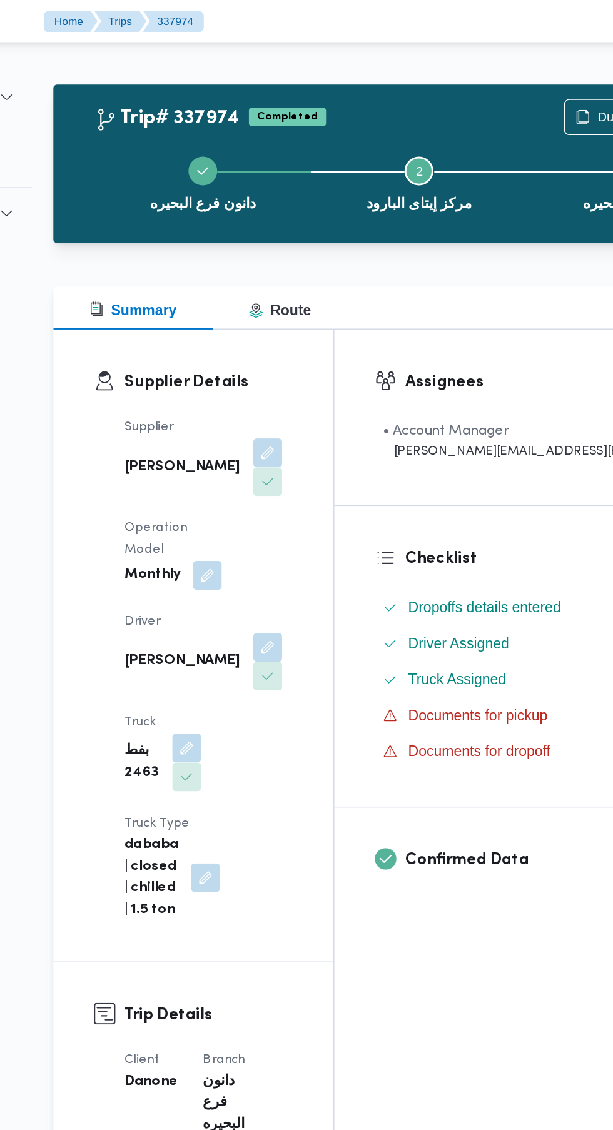
click at [481, 91] on div "دانون فرع البحيره Step 2 is incomplete 2 مركز إيتاى البارود Step 3 is incomplet…" at bounding box center [417, 126] width 466 height 80
click at [497, 88] on div "دانون فرع البحيره Step 2 is incomplete 2 مركز إيتاى البارود Step 3 is incomplet…" at bounding box center [417, 126] width 466 height 80
click at [540, 82] on span "Duplicate Trip" at bounding box center [567, 81] width 54 height 15
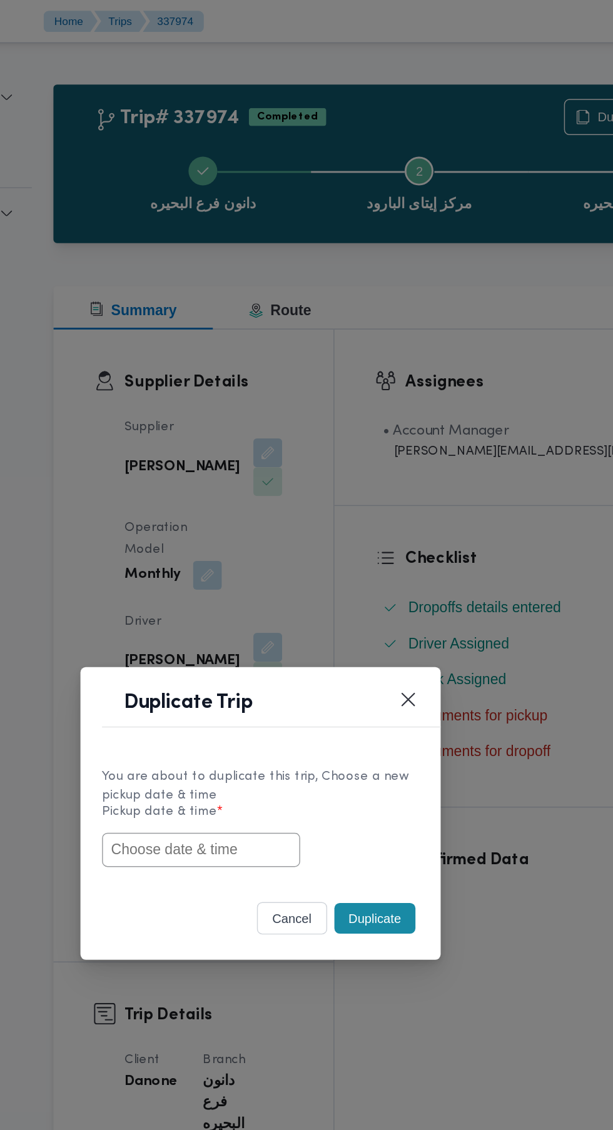
click at [304, 593] on input "text" at bounding box center [265, 590] width 138 height 24
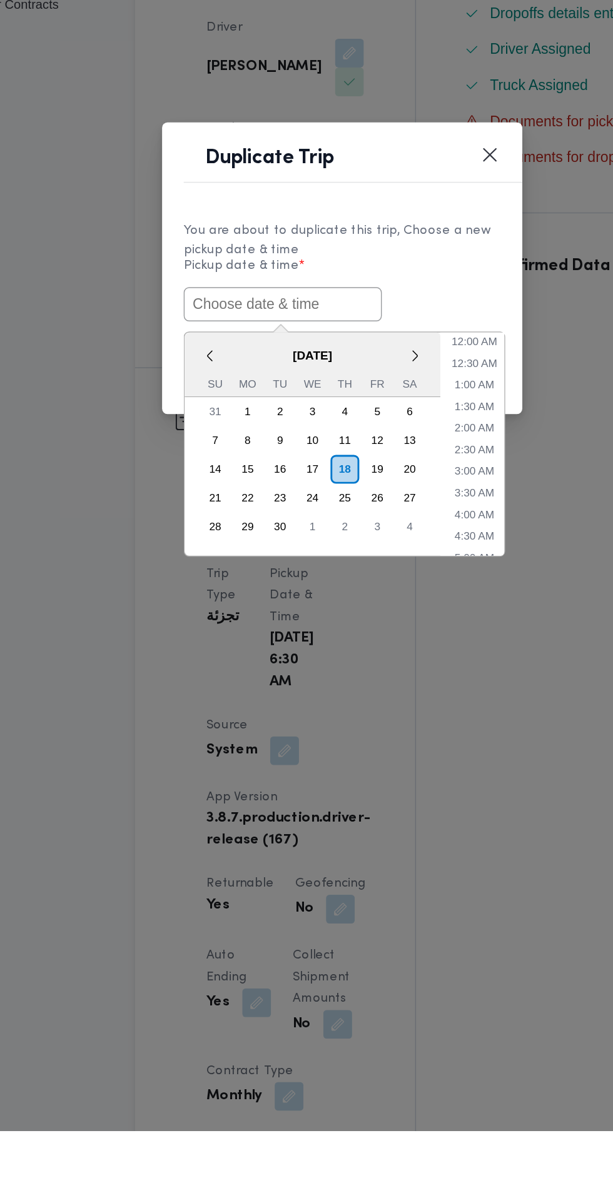
paste input "[DATE] 6:30AM"
type input "[DATE] 6:30AM"
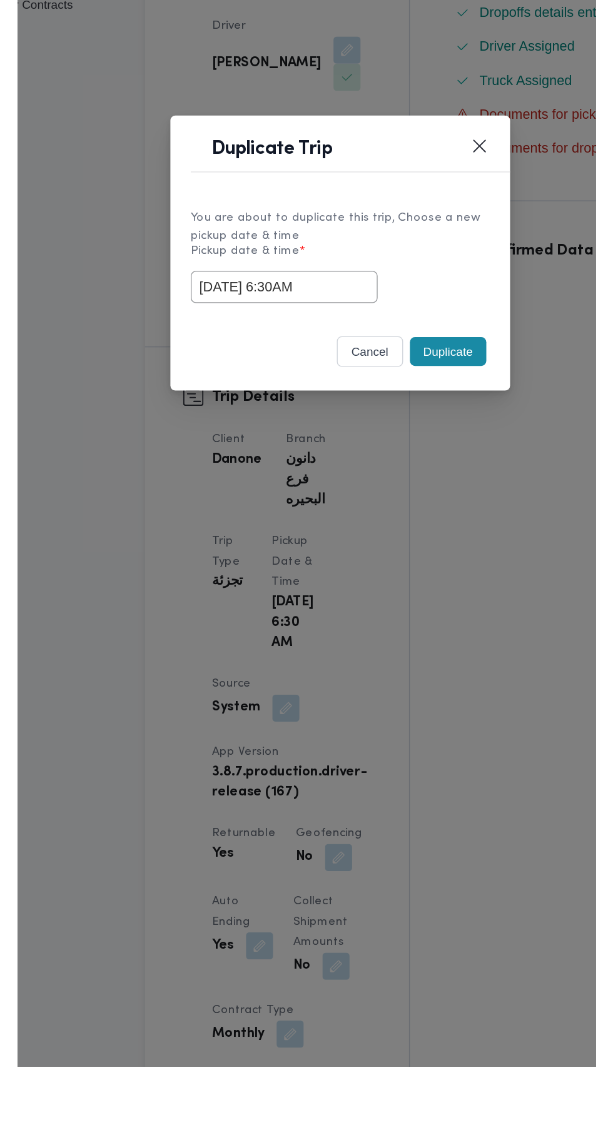
scroll to position [21, 0]
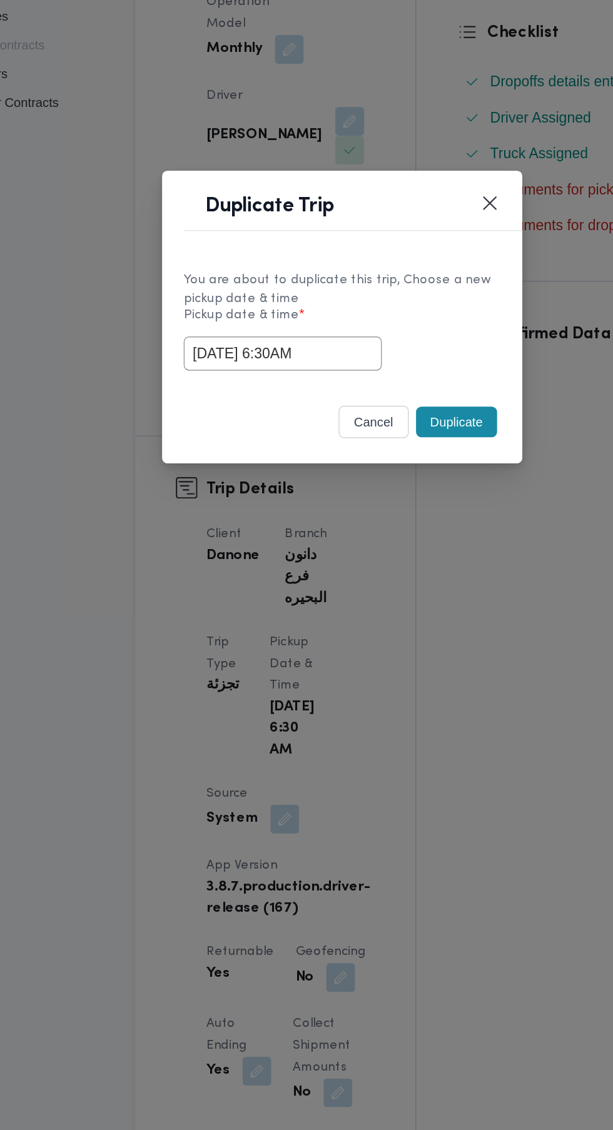
click at [388, 548] on div "You are about to duplicate this trip, Choose a new pickup date & time" at bounding box center [306, 546] width 220 height 26
click at [388, 644] on button "Duplicate" at bounding box center [386, 637] width 56 height 21
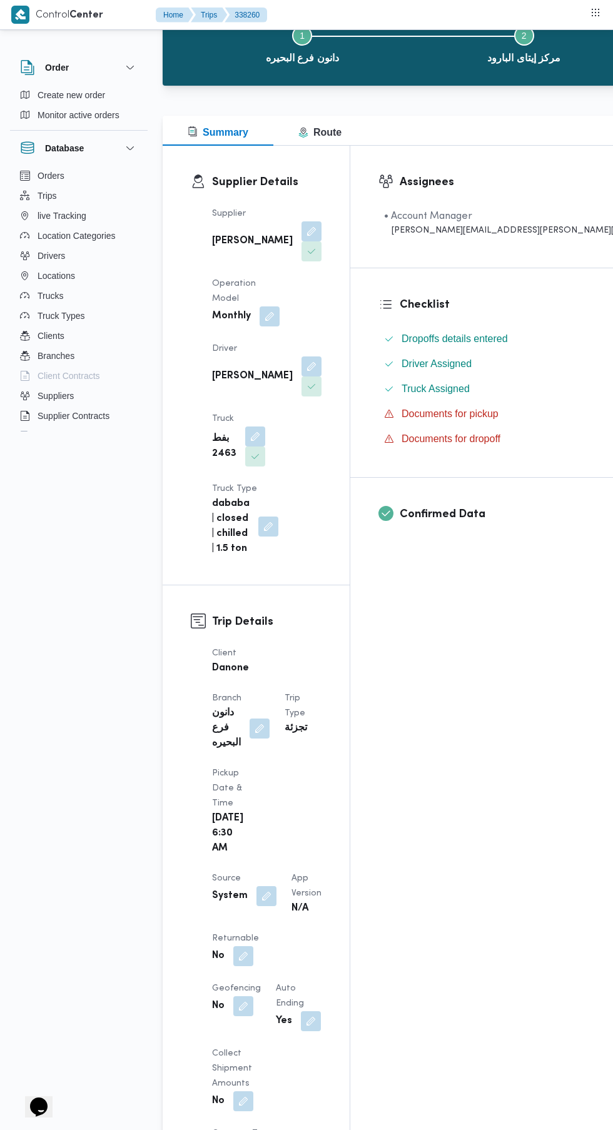
scroll to position [96, 0]
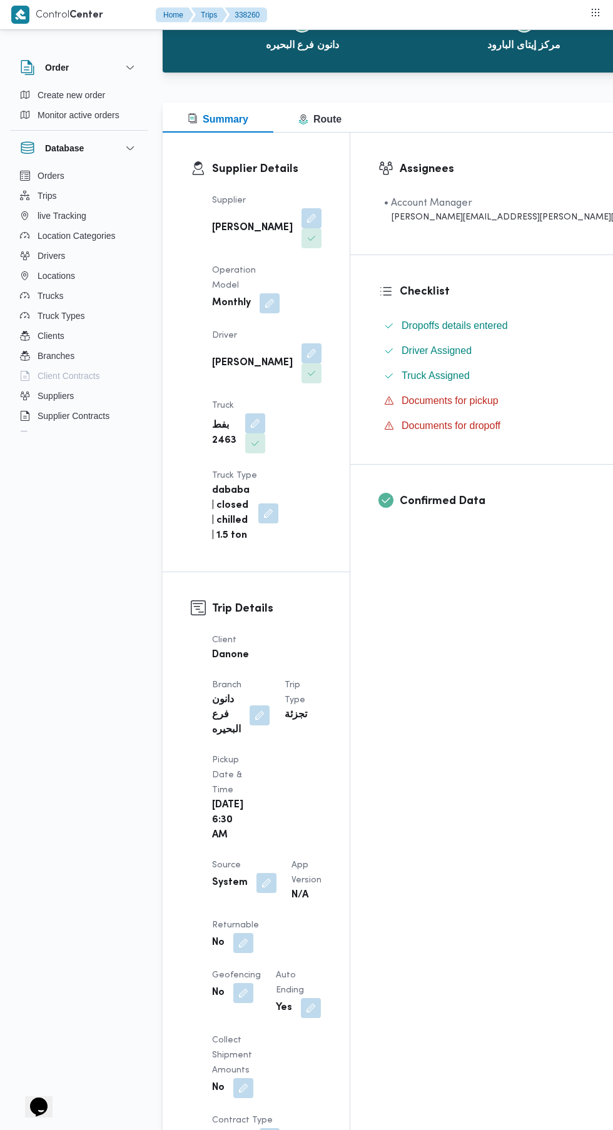
click at [243, 933] on button "button" at bounding box center [243, 943] width 20 height 20
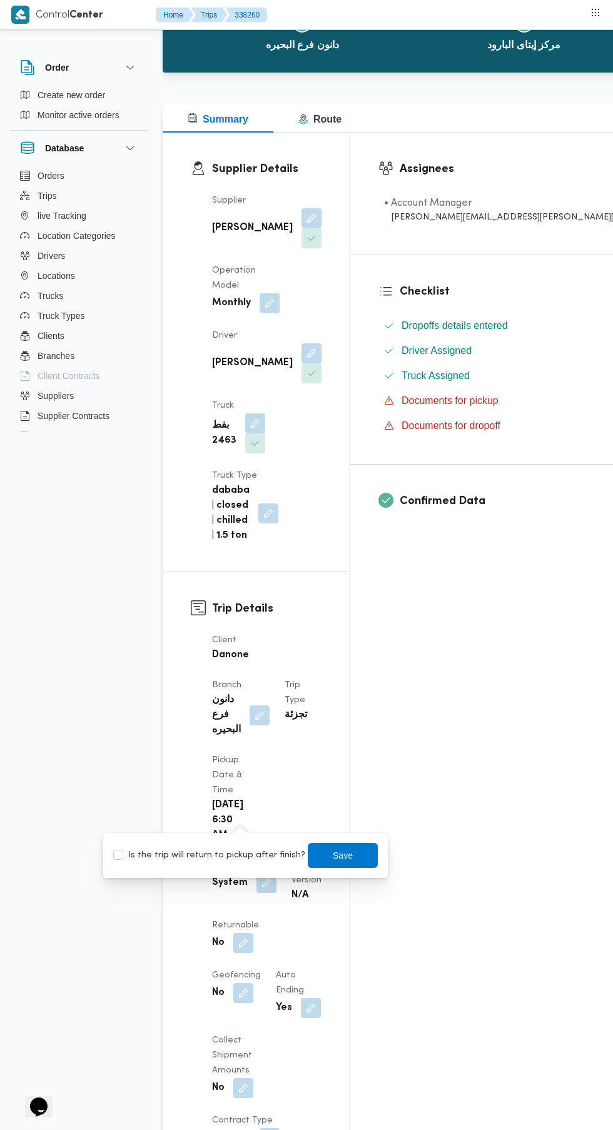
click at [216, 861] on label "Is the trip will return to pickup after finish?" at bounding box center [209, 855] width 192 height 15
checkbox input "true"
click at [337, 851] on span "Save" at bounding box center [343, 855] width 20 height 15
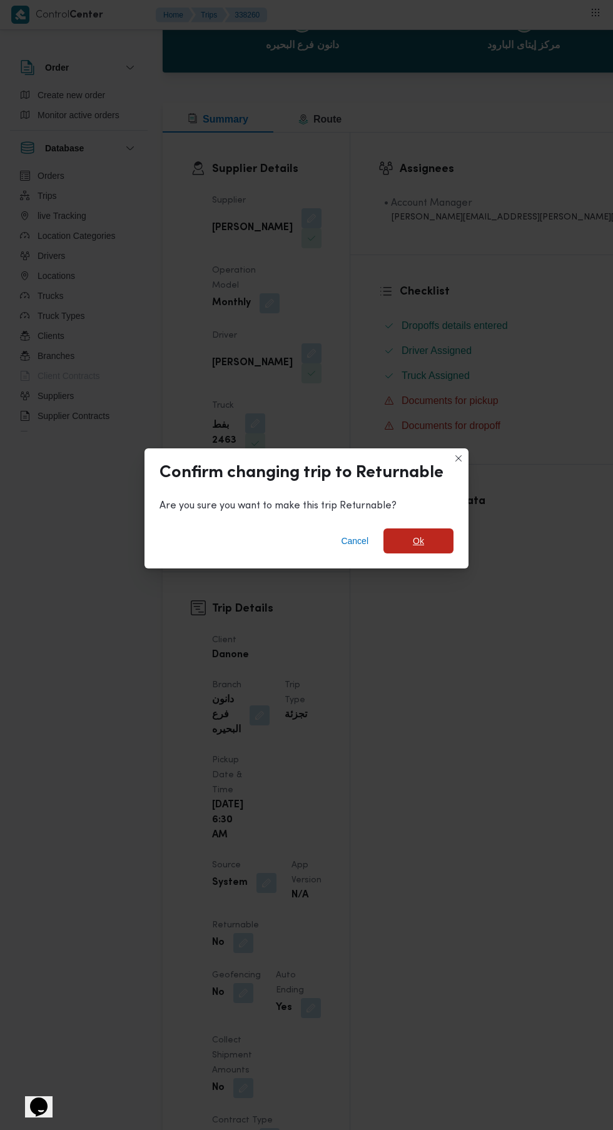
click at [426, 553] on span "Ok" at bounding box center [418, 540] width 70 height 25
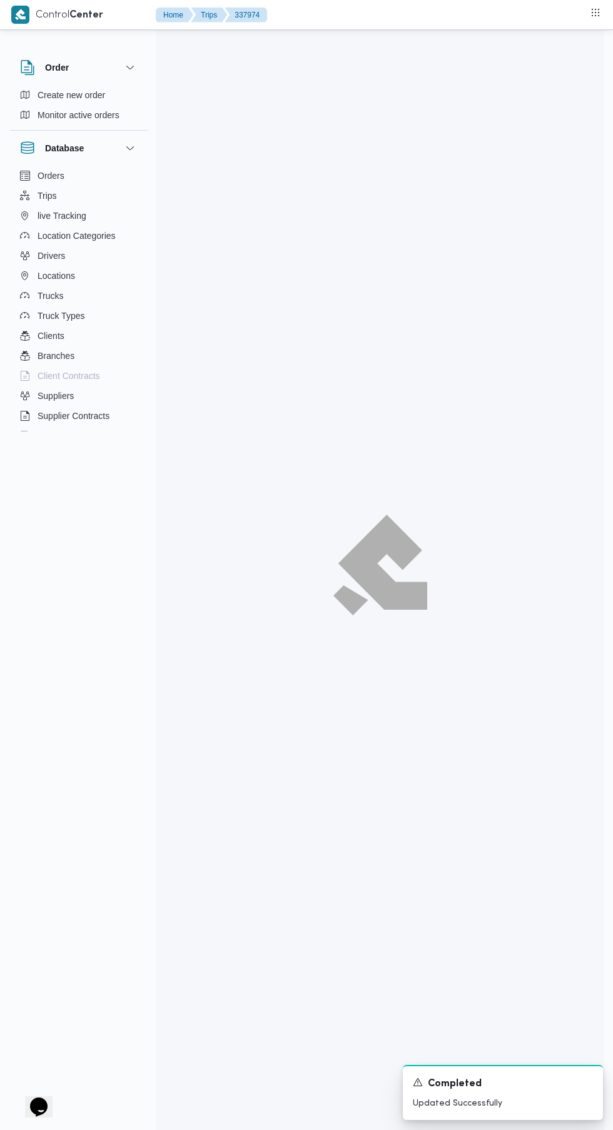
scroll to position [21, 0]
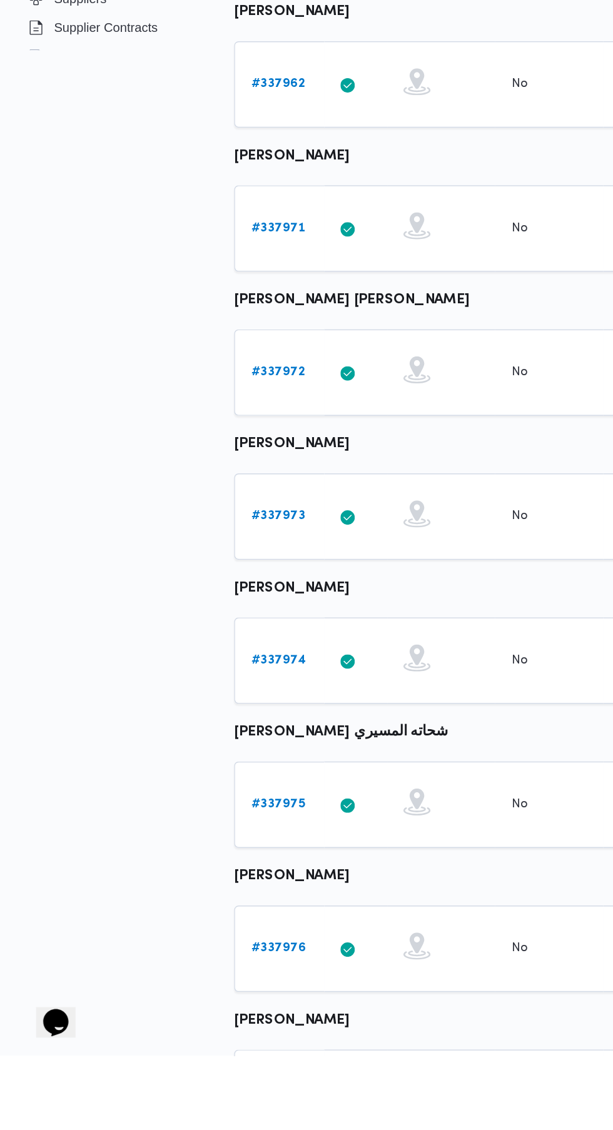
click at [198, 953] on b "# 337975" at bounding box center [193, 955] width 38 height 8
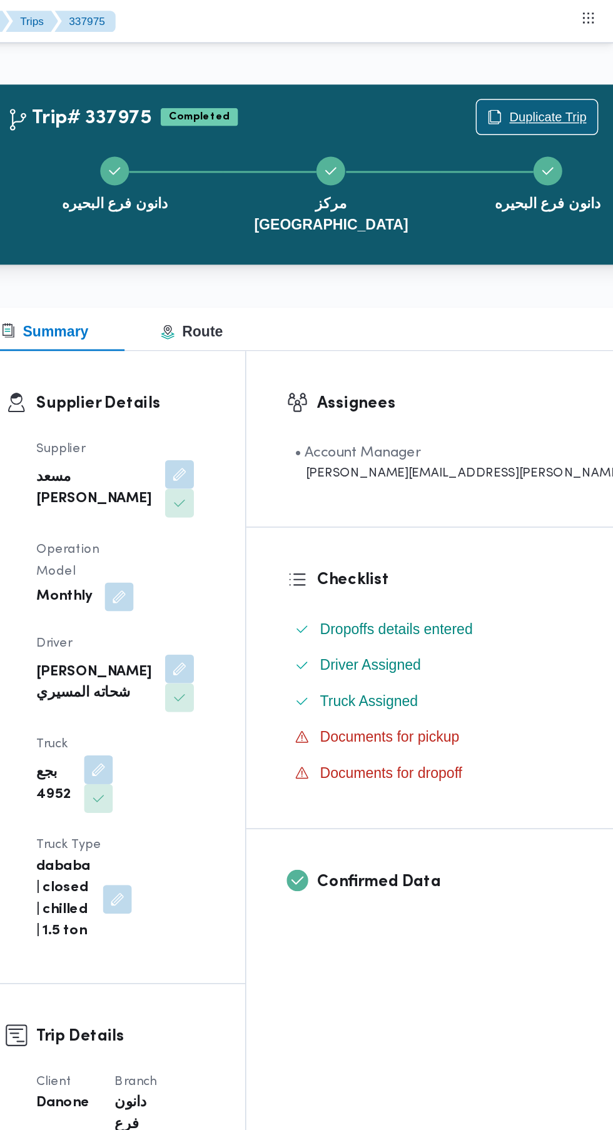
click at [540, 81] on span "Duplicate Trip" at bounding box center [567, 81] width 54 height 15
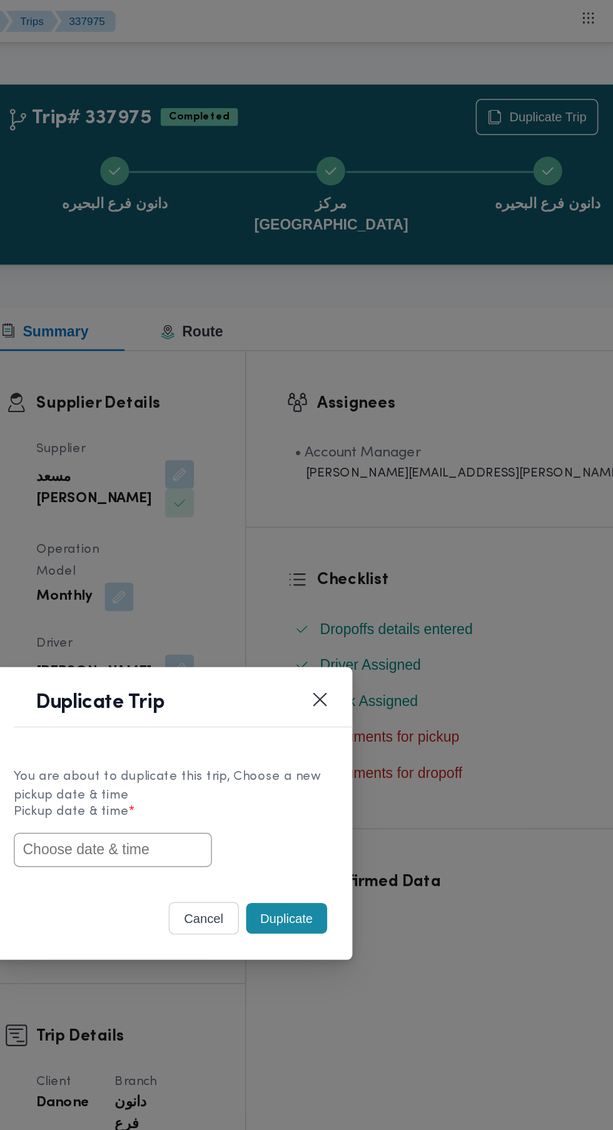
click at [308, 590] on input "text" at bounding box center [265, 590] width 138 height 24
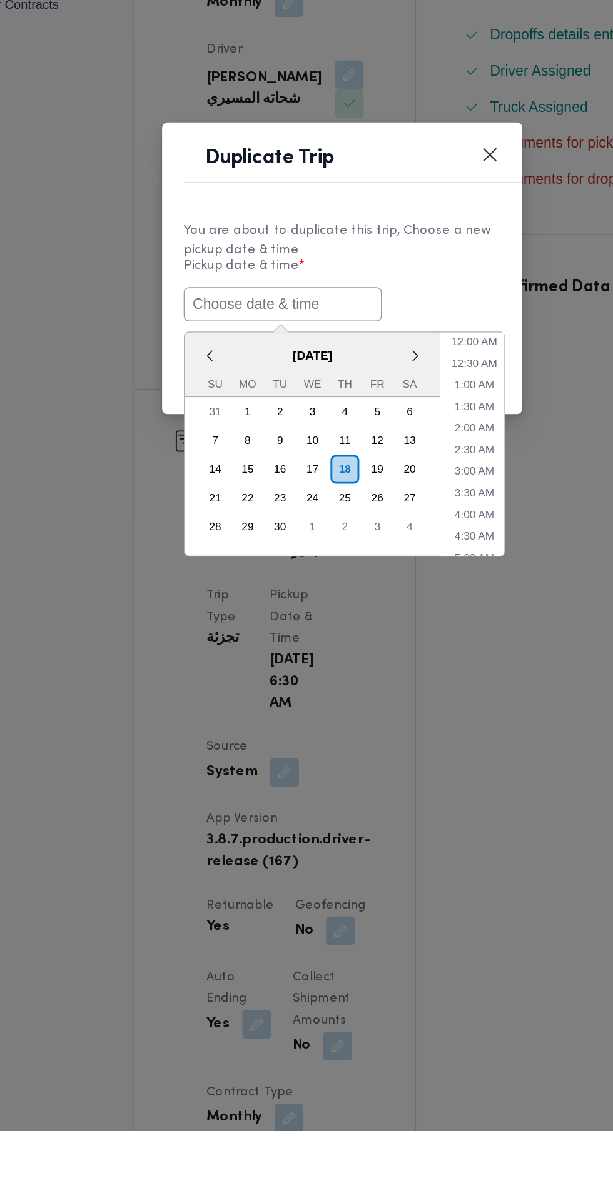
paste input "[DATE] 6:30AM"
type input "[DATE] 6:30AM"
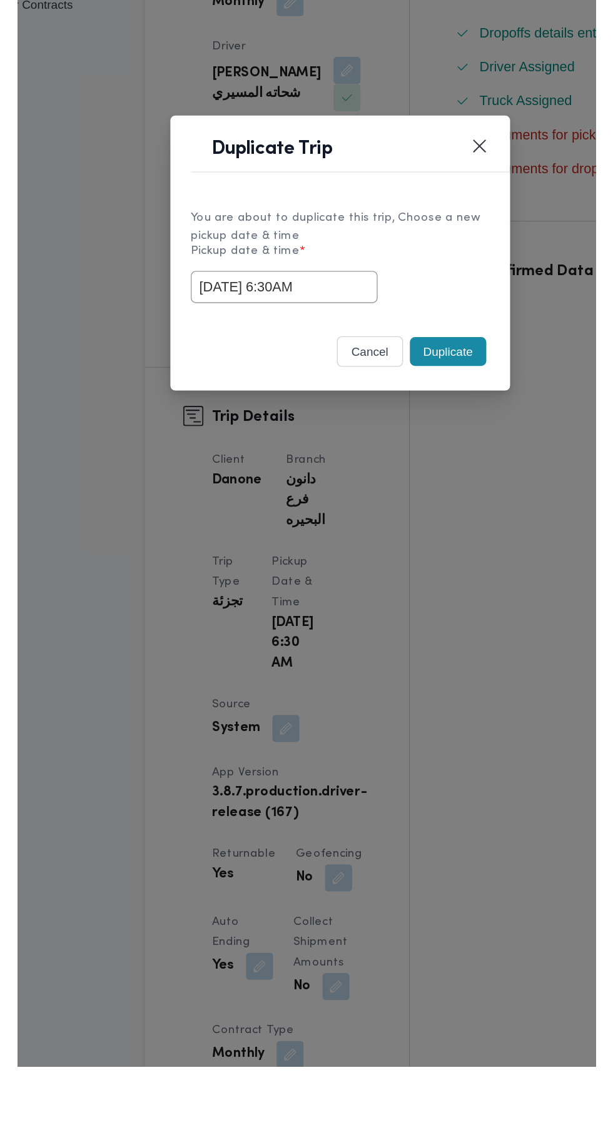
scroll to position [21, 0]
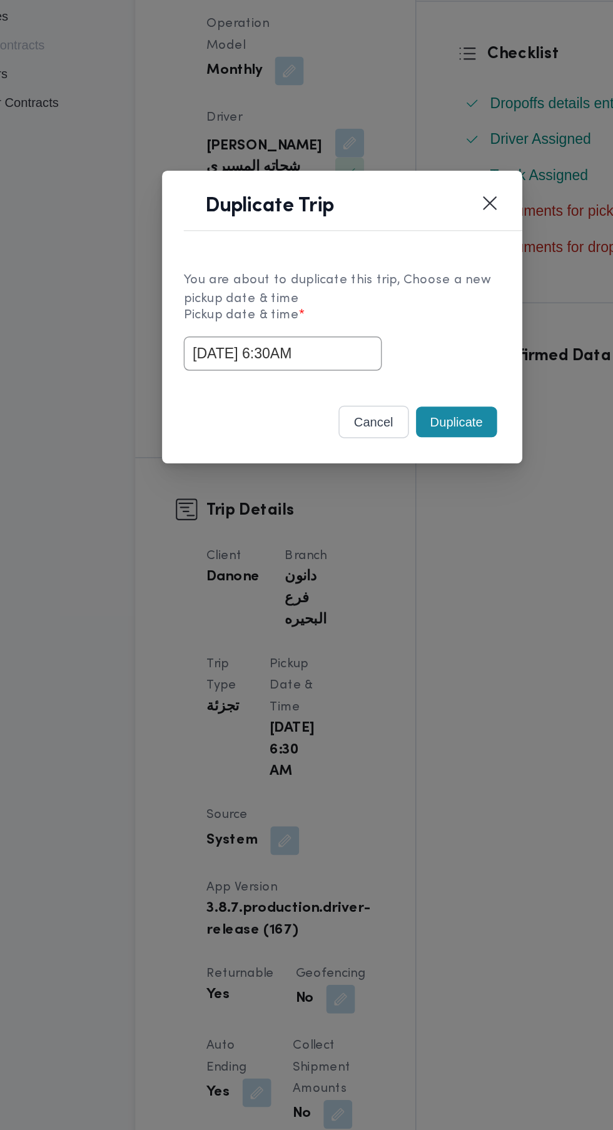
click at [379, 531] on div "You are about to duplicate this trip, Choose a new pickup date & time Pickup da…" at bounding box center [306, 566] width 250 height 93
click at [391, 637] on button "Duplicate" at bounding box center [386, 637] width 56 height 21
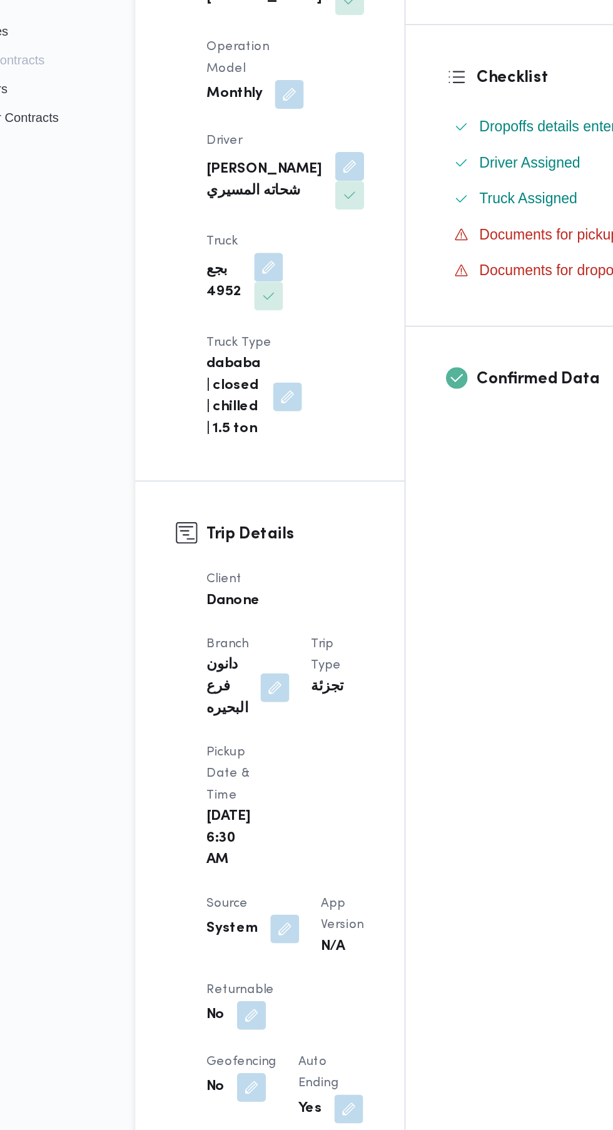
click at [241, 1029] on button "button" at bounding box center [243, 1039] width 20 height 20
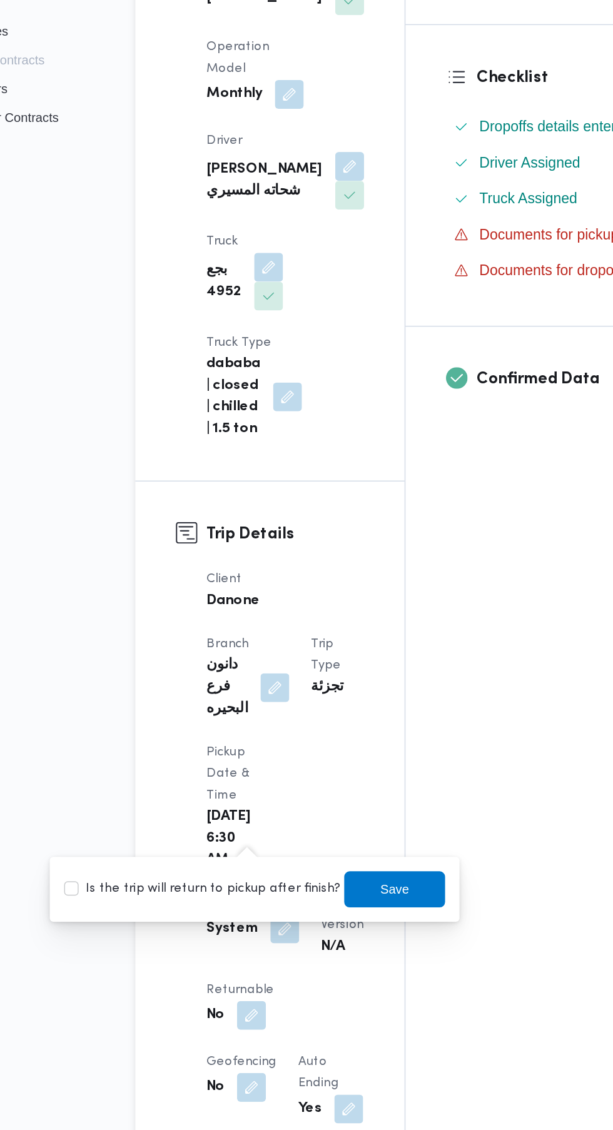
click at [240, 958] on label "Is the trip will return to pickup after finish?" at bounding box center [209, 951] width 192 height 15
checkbox input "true"
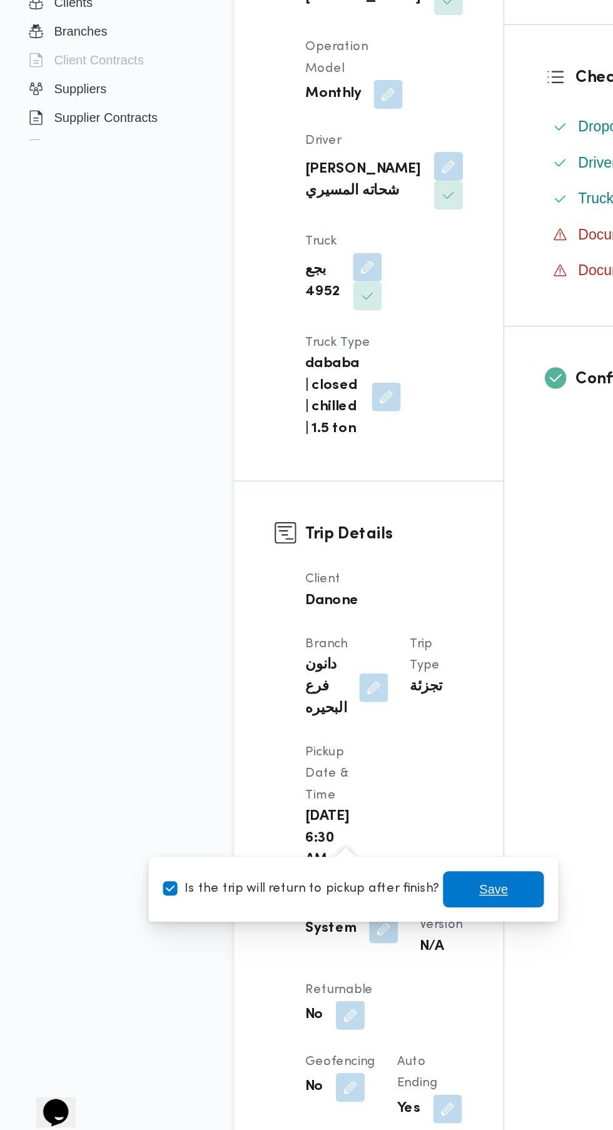
click at [314, 955] on span "Save" at bounding box center [343, 951] width 70 height 25
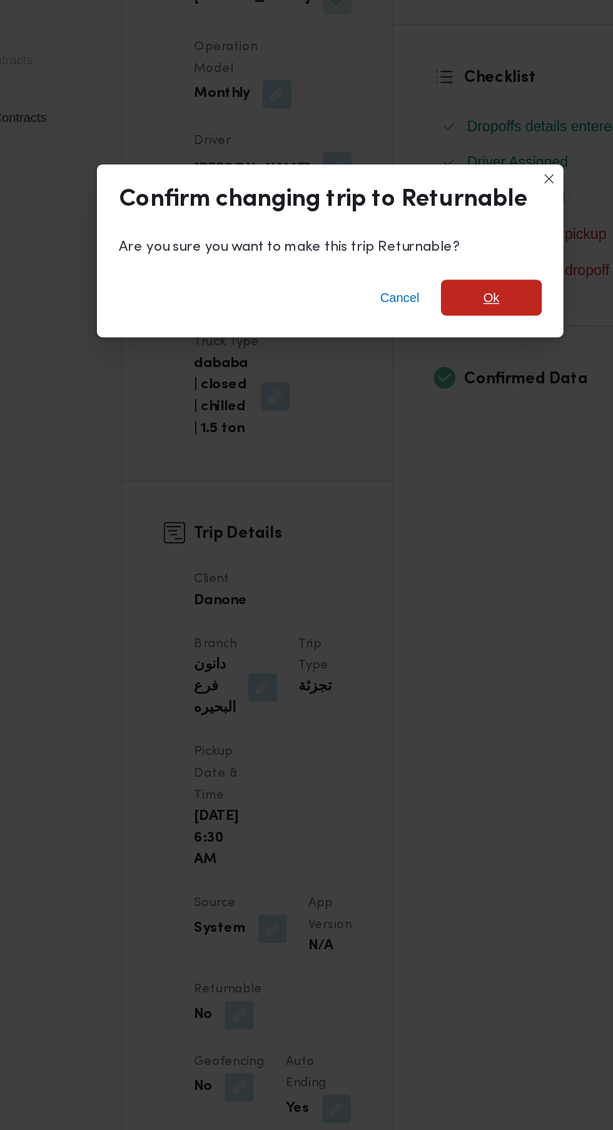
click at [434, 553] on span "Ok" at bounding box center [418, 540] width 70 height 25
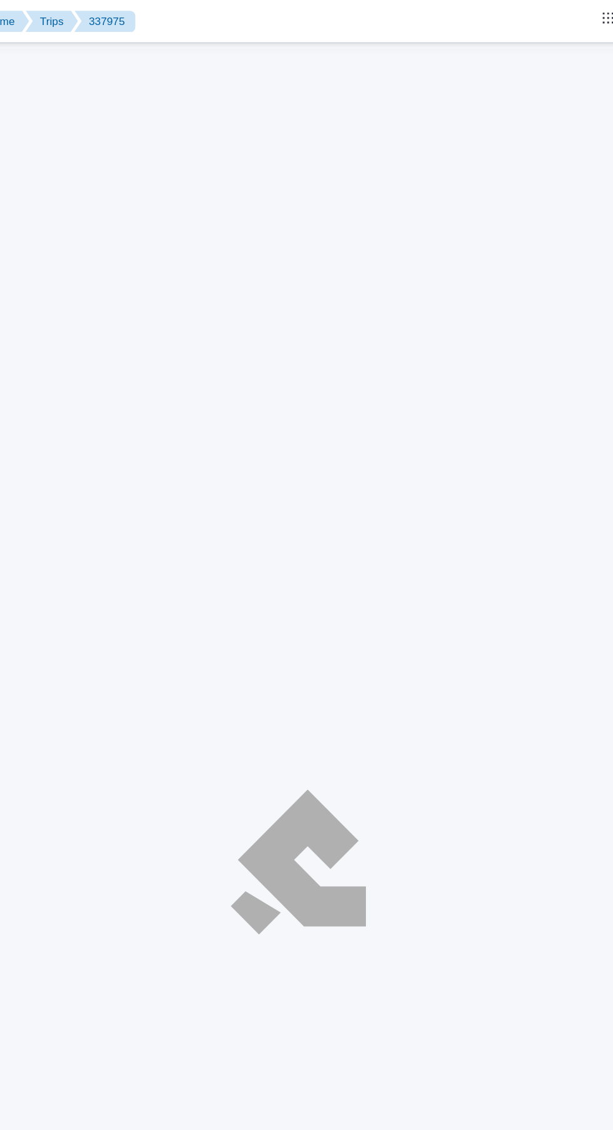
scroll to position [21, 0]
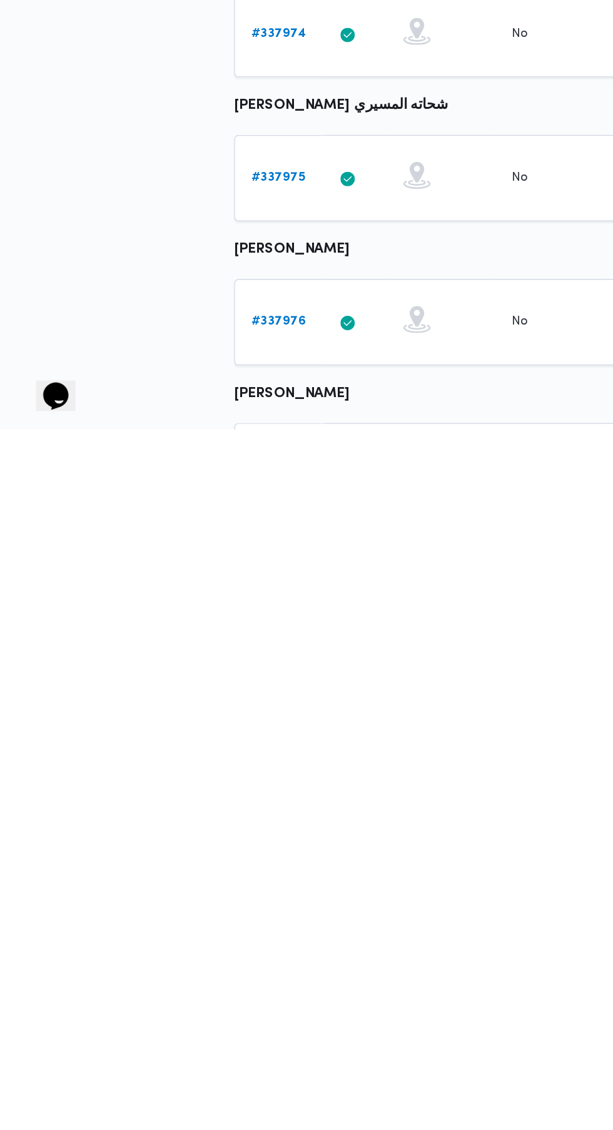
click at [204, 1055] on b "# 337976" at bounding box center [193, 1055] width 38 height 8
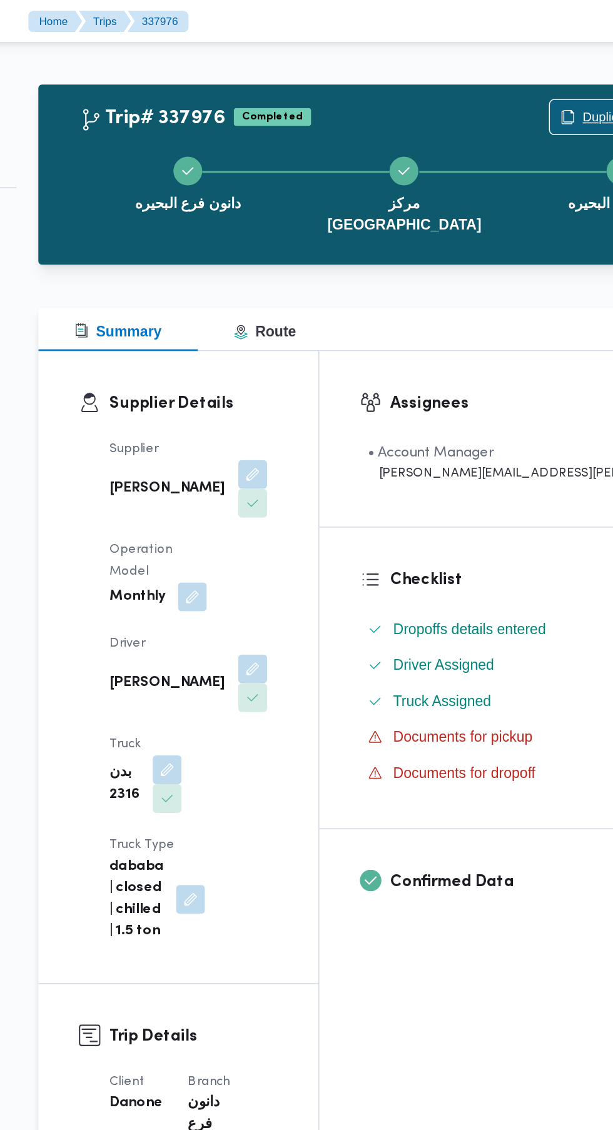
click at [540, 82] on span "Duplicate Trip" at bounding box center [567, 81] width 54 height 15
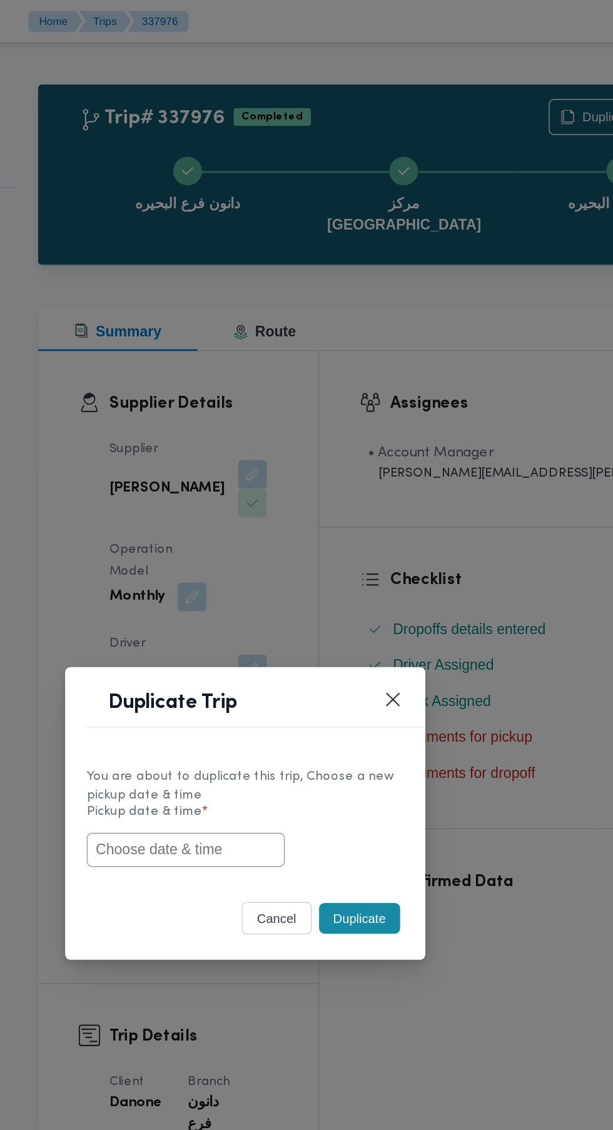
click at [288, 590] on input "text" at bounding box center [265, 590] width 138 height 24
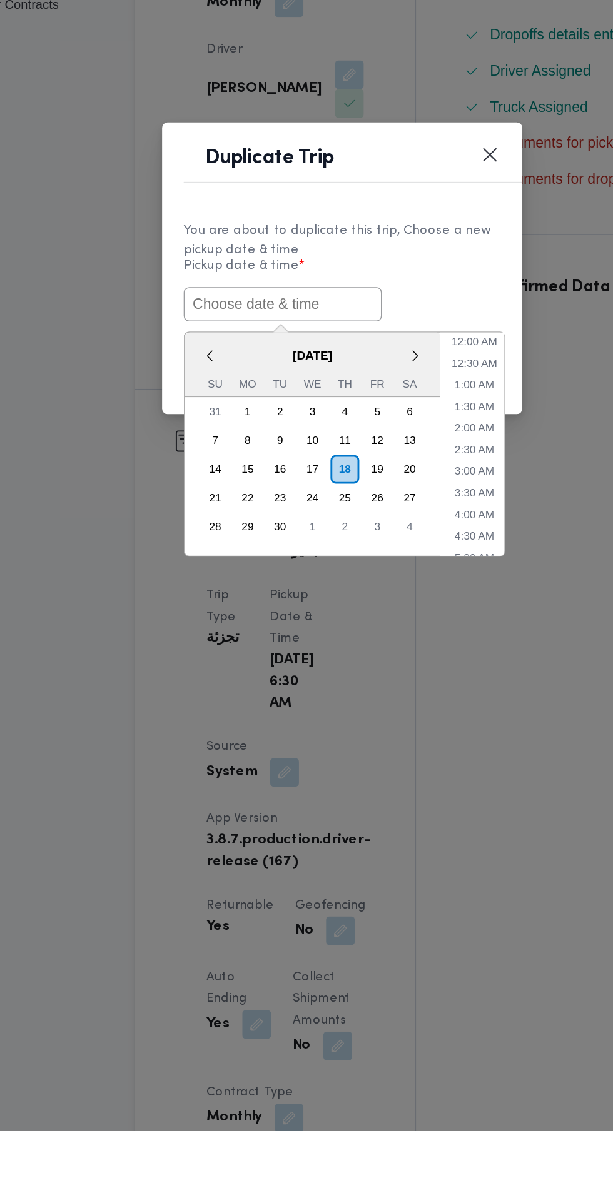
paste input "[DATE] 6:30AM"
type input "[DATE] 6:30AM"
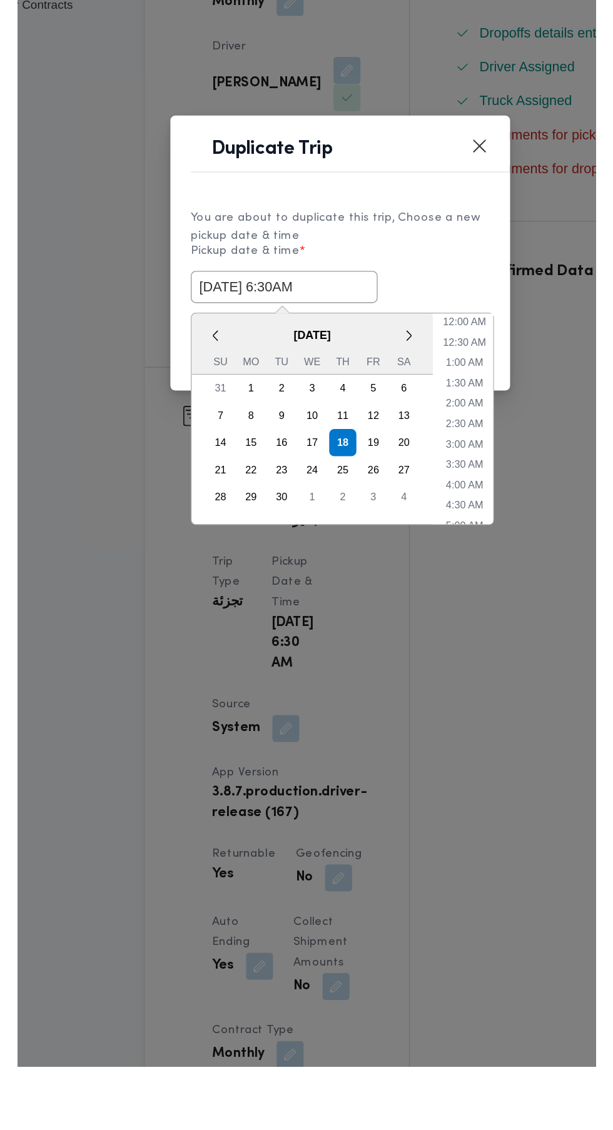
scroll to position [21, 0]
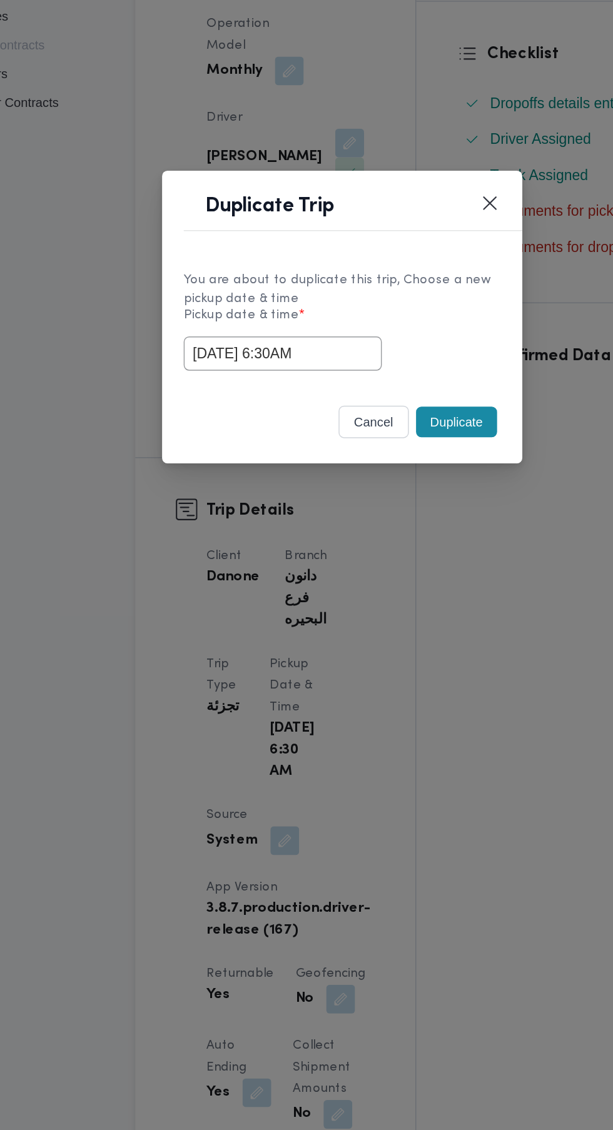
click at [397, 540] on div "You are about to duplicate this trip, Choose a new pickup date & time" at bounding box center [306, 546] width 220 height 26
click at [393, 637] on button "Duplicate" at bounding box center [386, 637] width 56 height 21
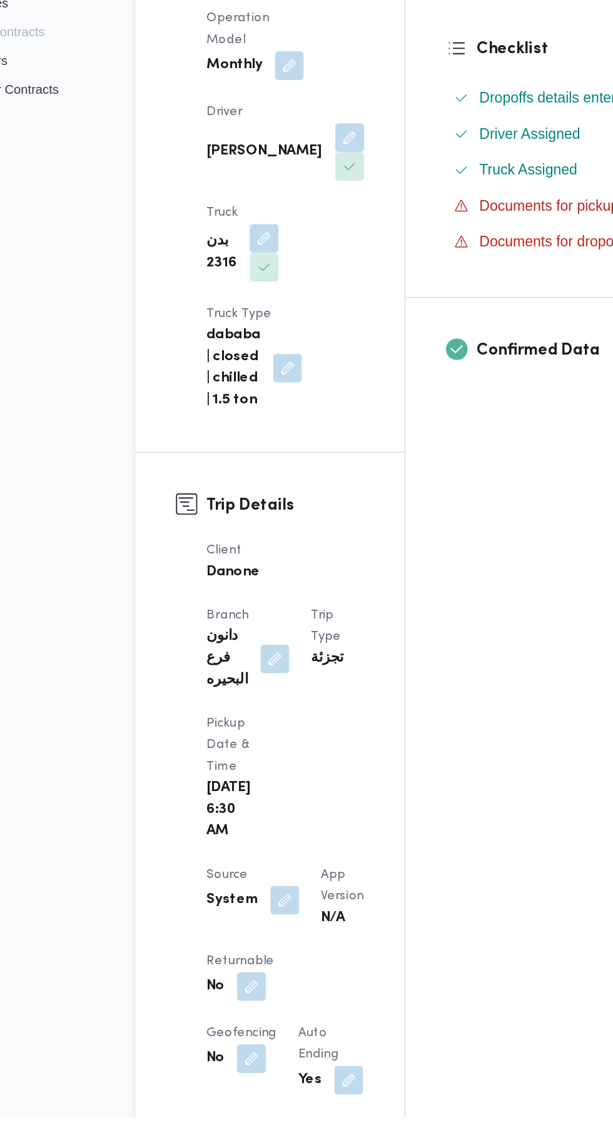
click at [243, 1029] on button "button" at bounding box center [243, 1039] width 20 height 20
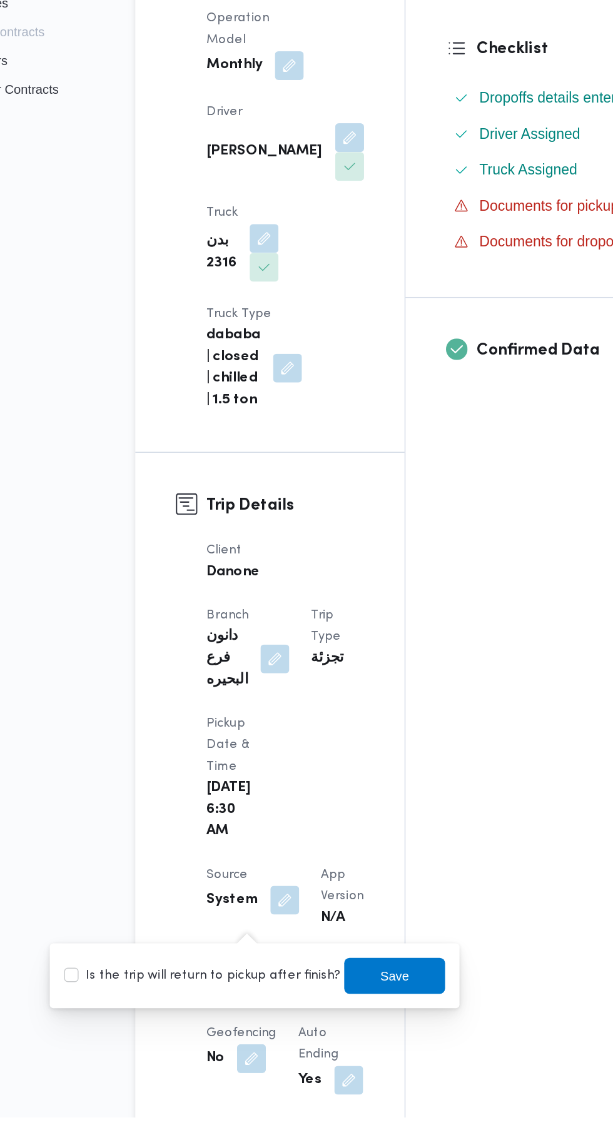
click at [228, 1036] on label "Is the trip will return to pickup after finish?" at bounding box center [209, 1031] width 192 height 15
checkbox input "true"
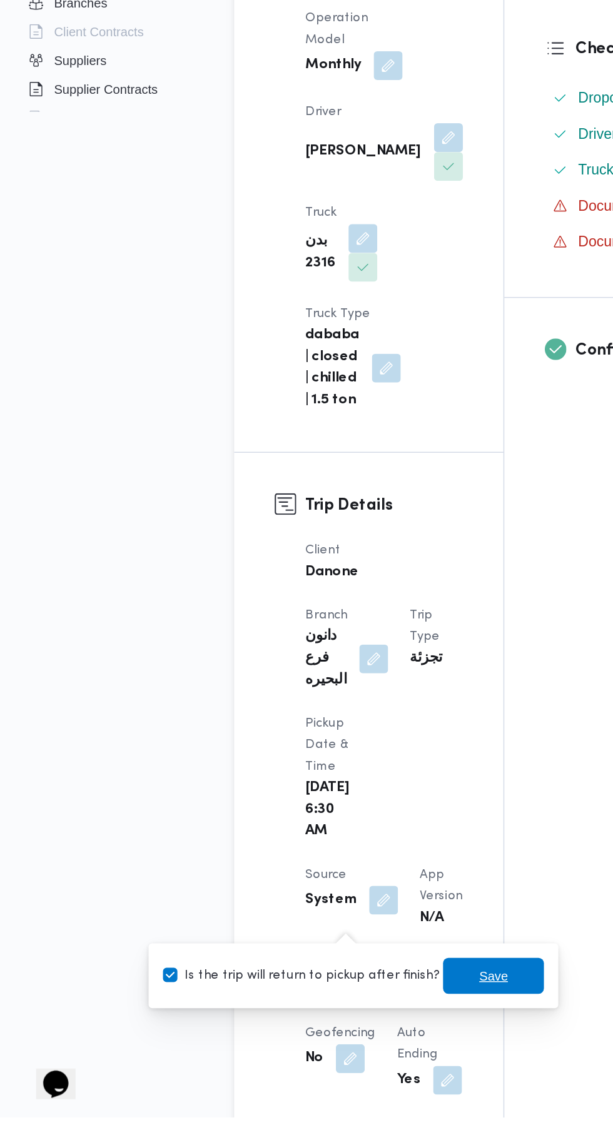
click at [333, 1037] on span "Save" at bounding box center [343, 1031] width 20 height 15
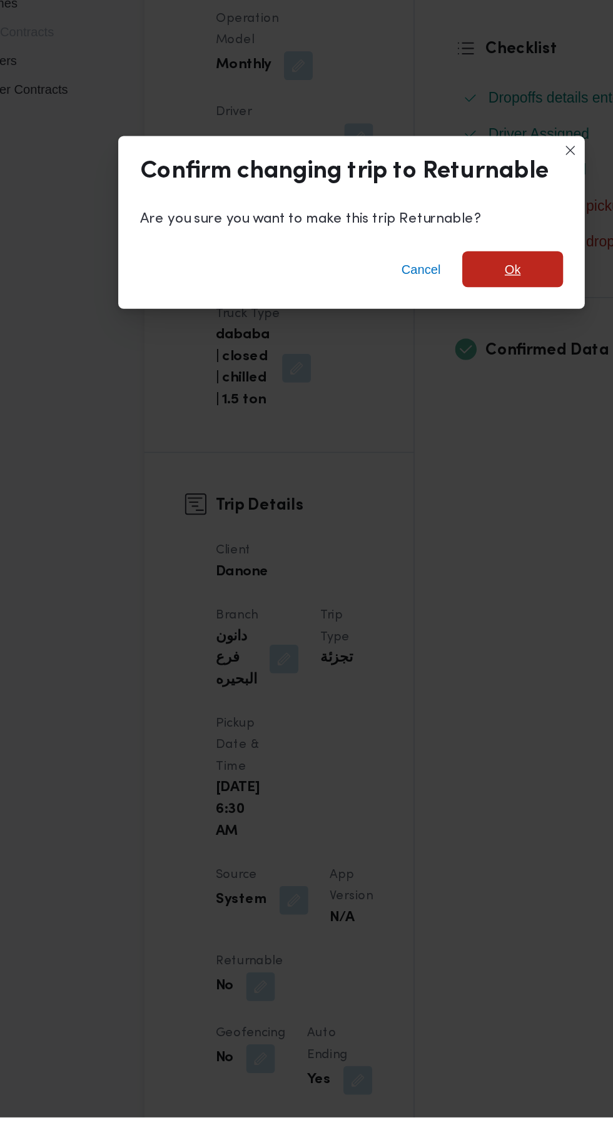
click at [441, 553] on span "Ok" at bounding box center [418, 540] width 70 height 25
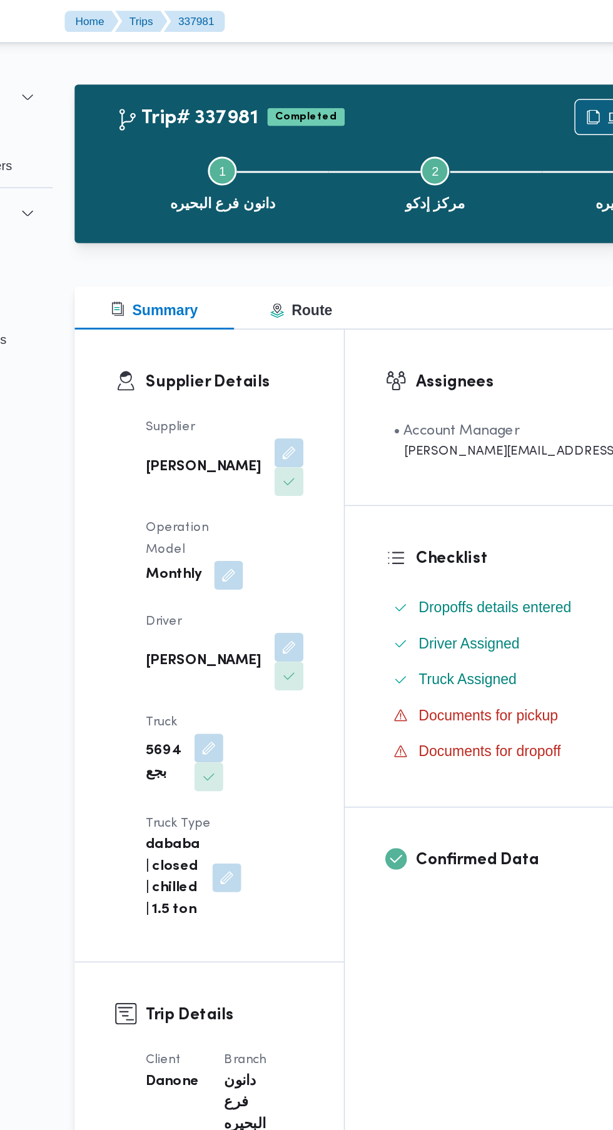
click at [533, 81] on span "Duplicate Trip" at bounding box center [560, 81] width 54 height 15
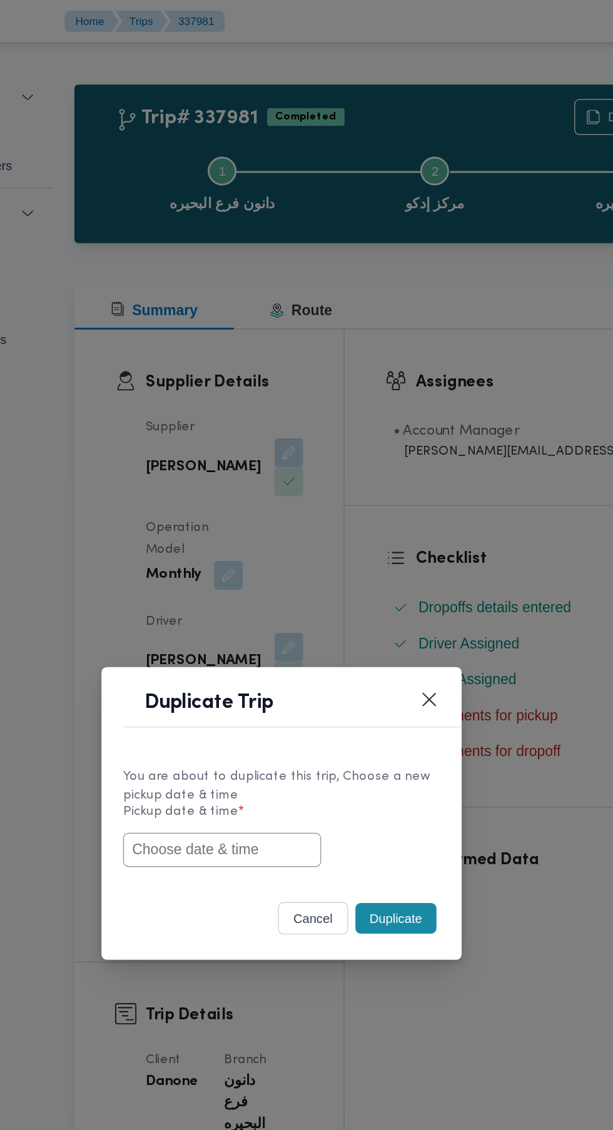
click at [288, 589] on input "text" at bounding box center [265, 590] width 138 height 24
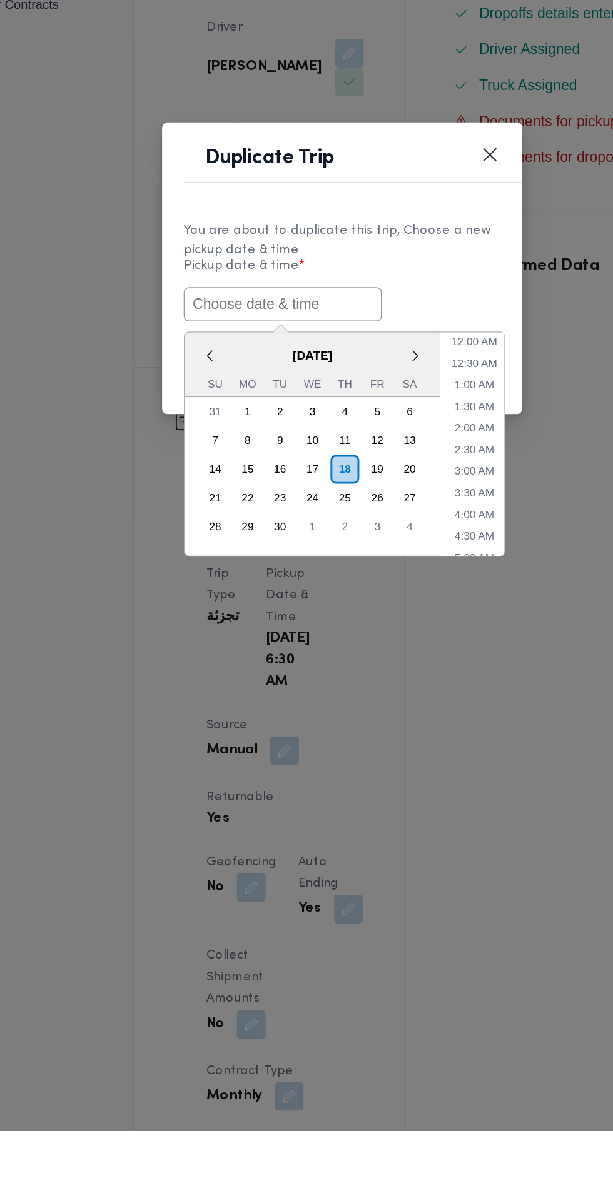
paste input "[DATE] 6:30AM"
type input "[DATE] 6:30AM"
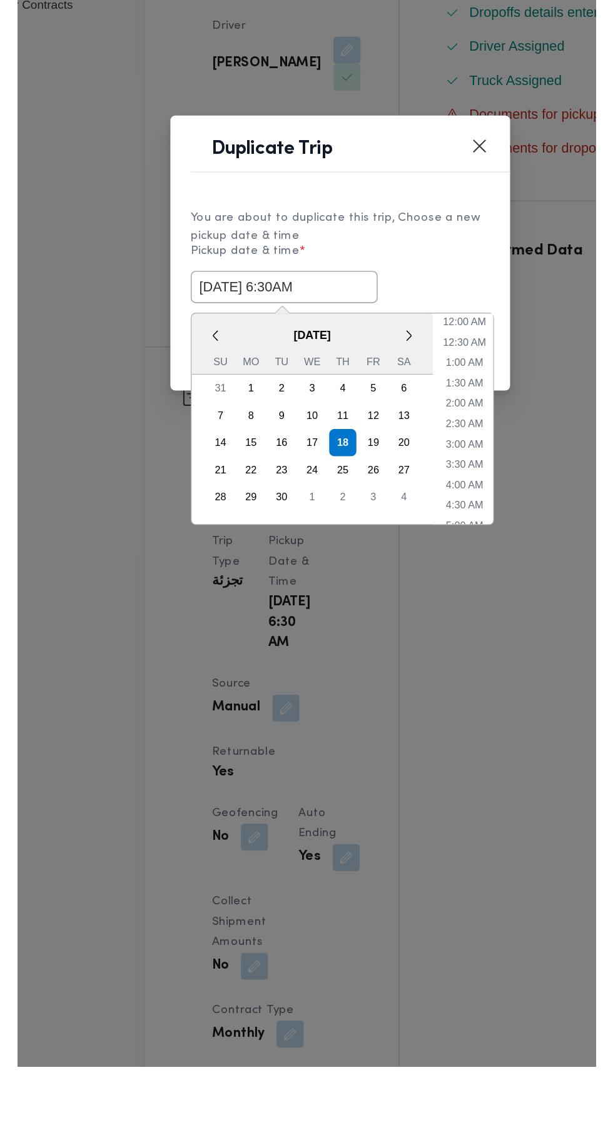
scroll to position [21, 0]
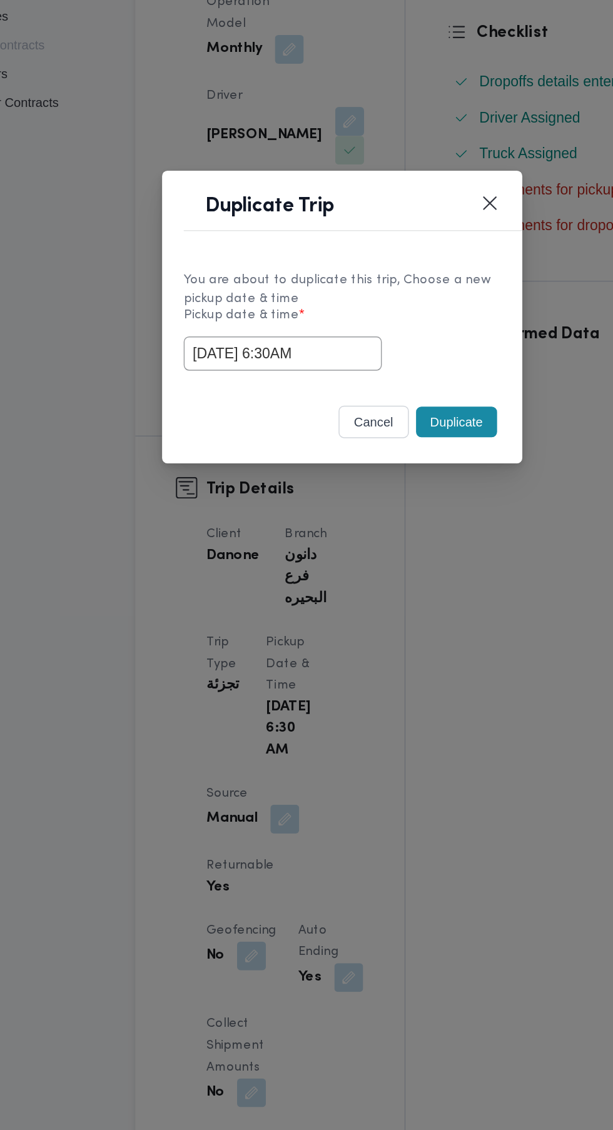
click at [385, 529] on div "You are about to duplicate this trip, Choose a new pickup date & time Pickup da…" at bounding box center [306, 566] width 250 height 93
click at [383, 635] on button "Duplicate" at bounding box center [386, 637] width 56 height 21
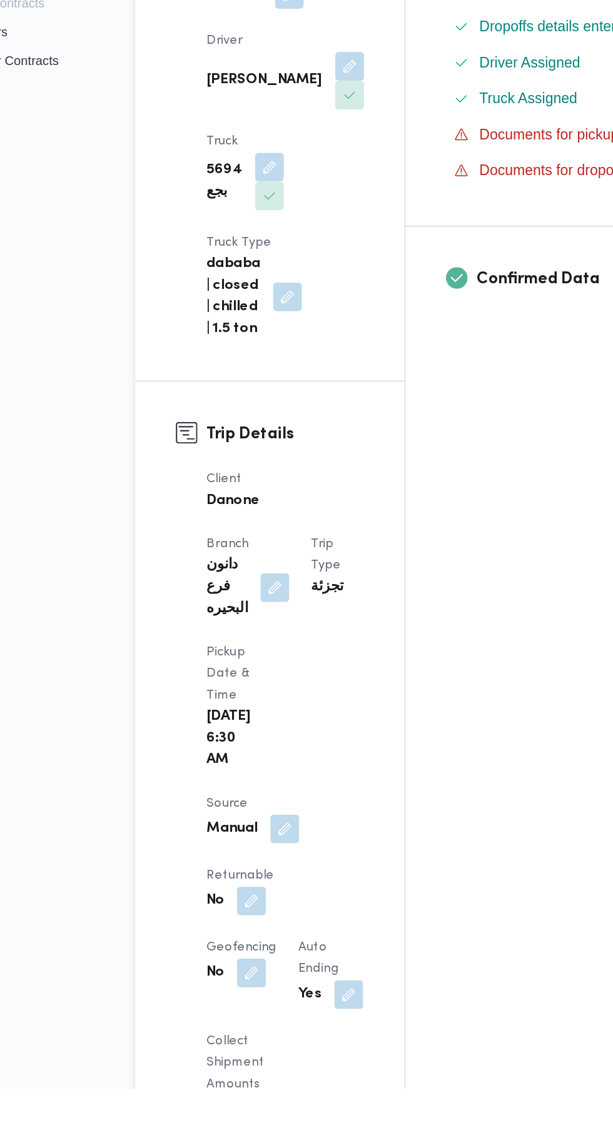
scroll to position [59, 0]
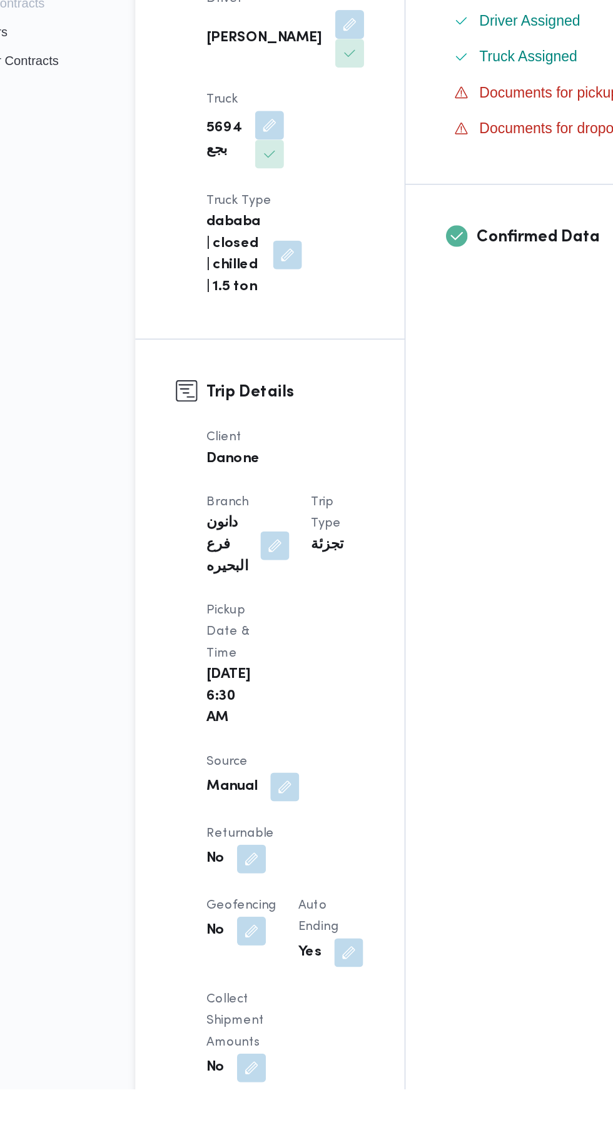
click at [253, 960] on button "button" at bounding box center [243, 970] width 20 height 20
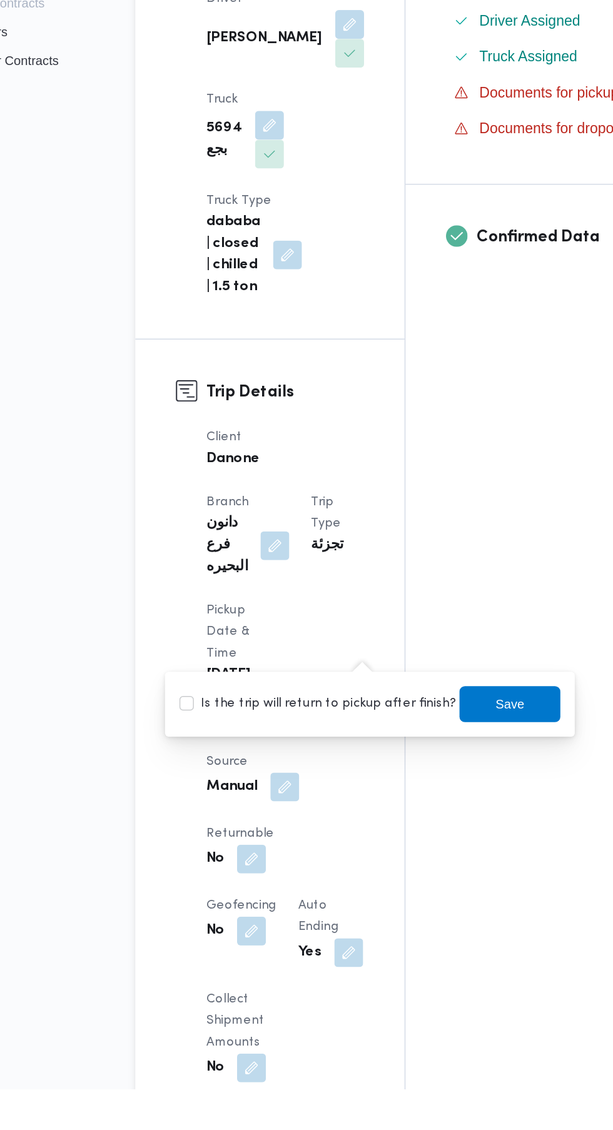
click at [291, 866] on label "Is the trip will return to pickup after finish?" at bounding box center [289, 862] width 192 height 15
checkbox input "true"
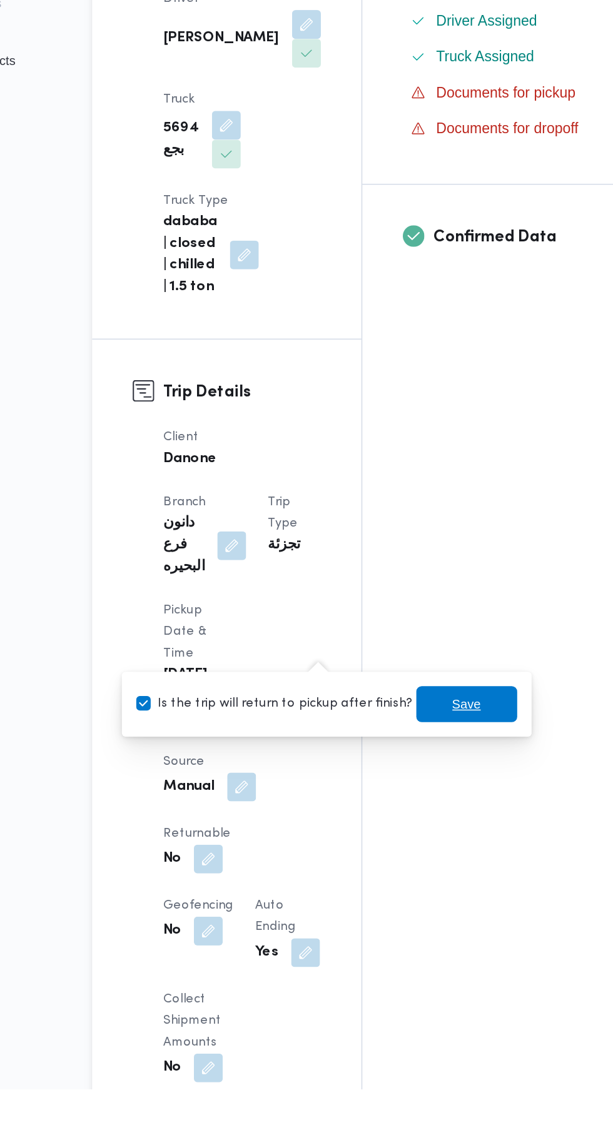
click at [413, 865] on span "Save" at bounding box center [423, 862] width 20 height 15
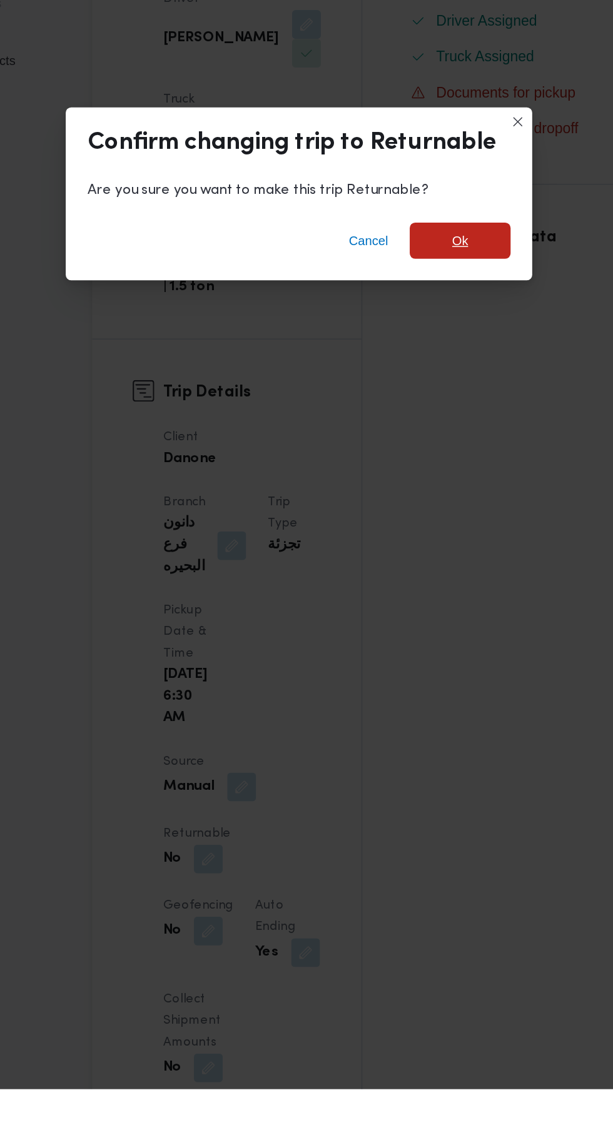
click at [431, 553] on span "Ok" at bounding box center [418, 540] width 70 height 25
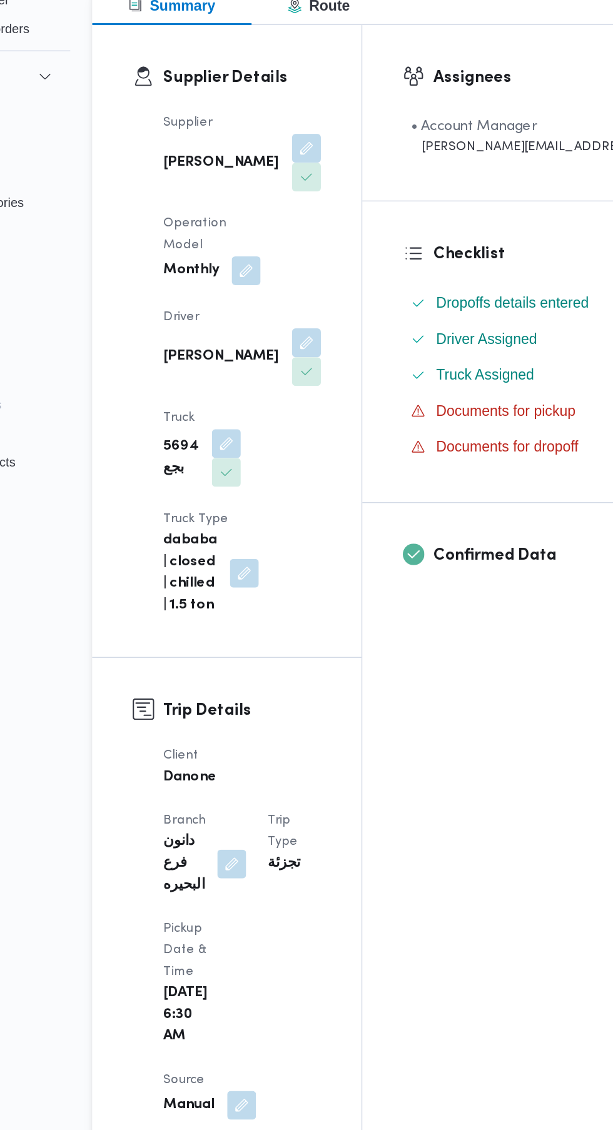
scroll to position [0, 0]
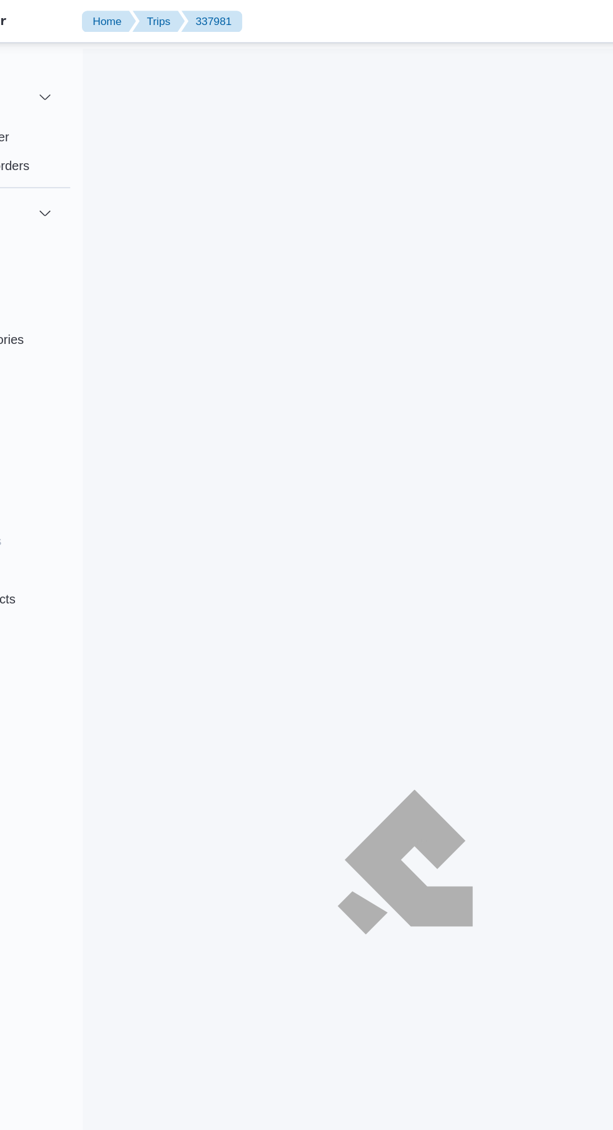
scroll to position [21, 0]
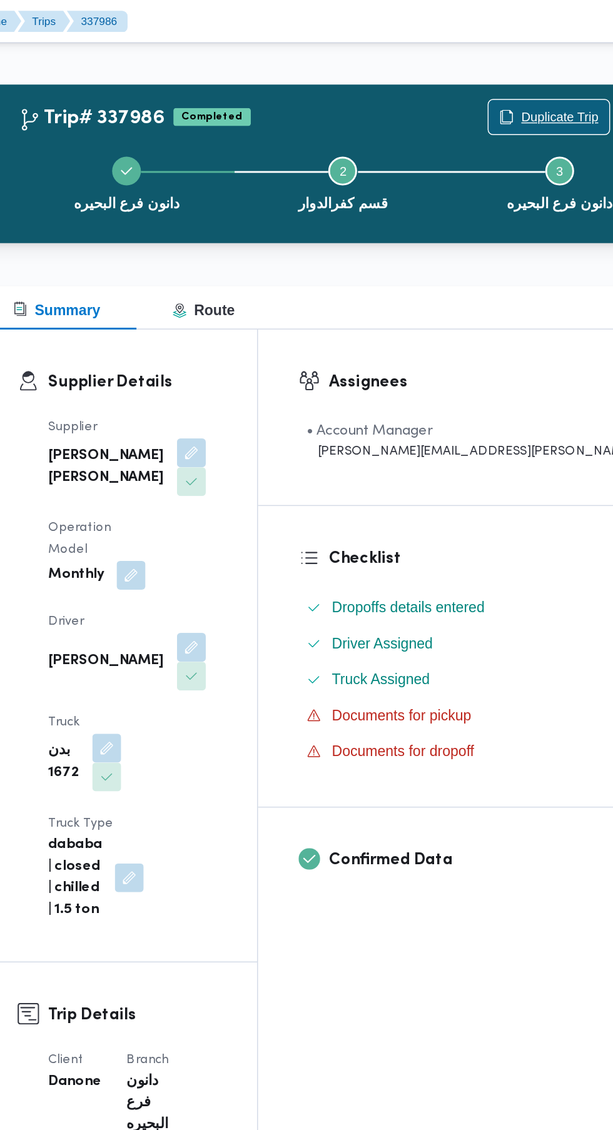
click at [540, 80] on span "Duplicate Trip" at bounding box center [567, 81] width 54 height 15
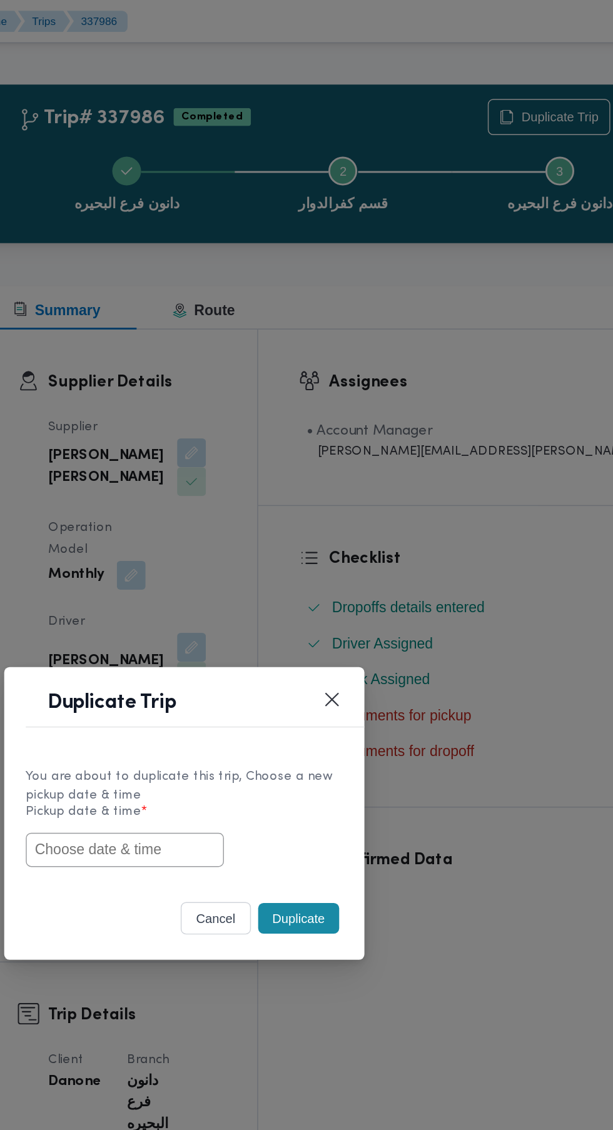
click at [273, 590] on input "text" at bounding box center [265, 590] width 138 height 24
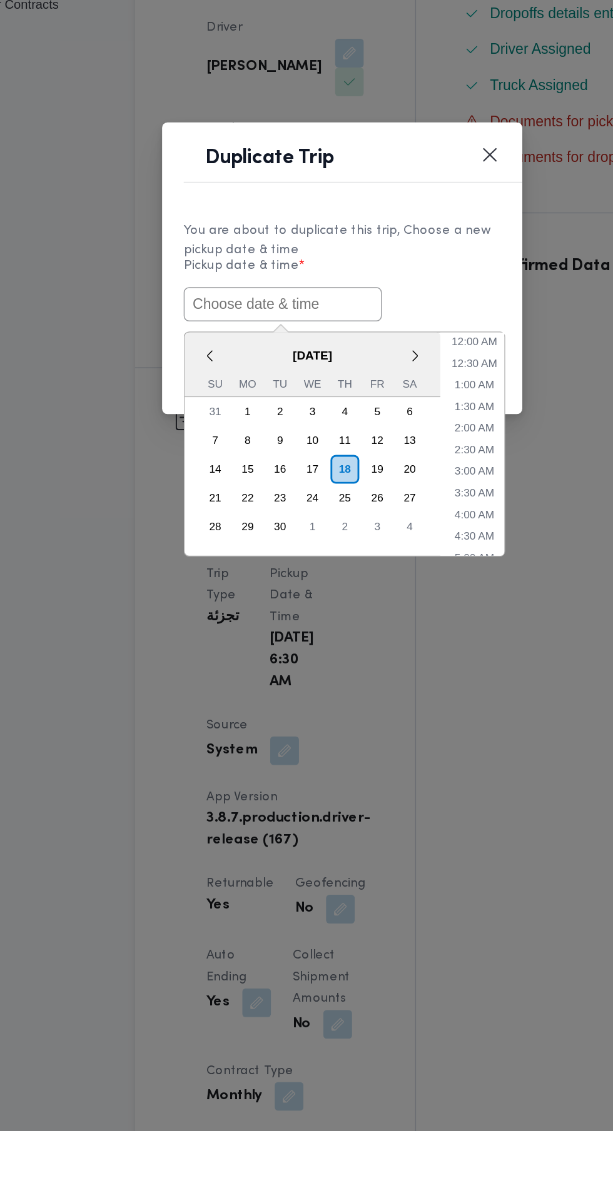
paste input "[DATE] 6:30AM"
type input "[DATE] 6:30AM"
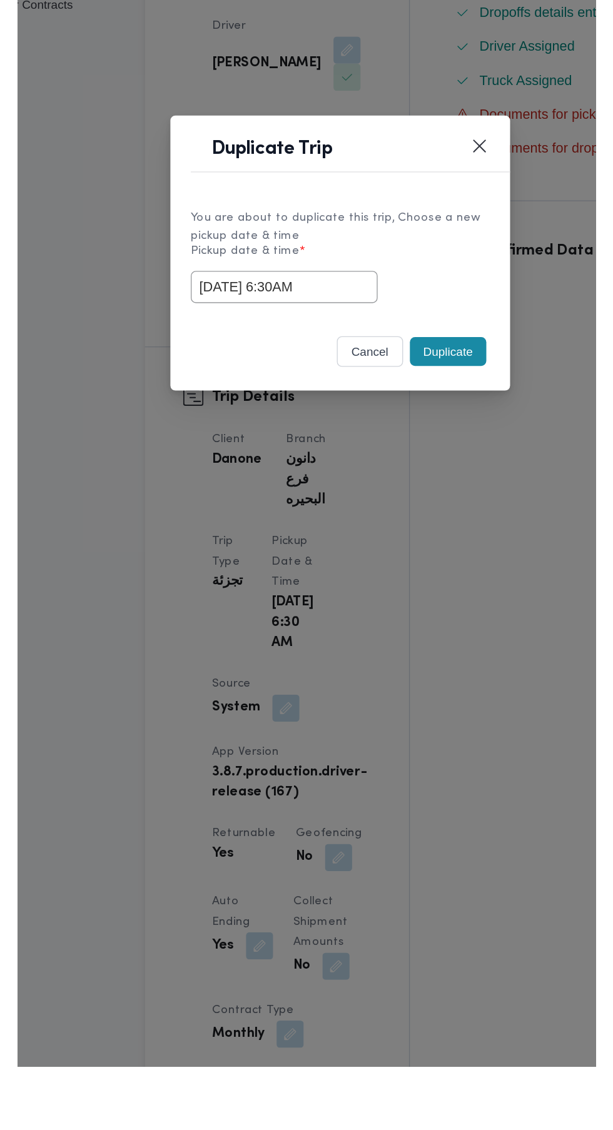
scroll to position [21, 0]
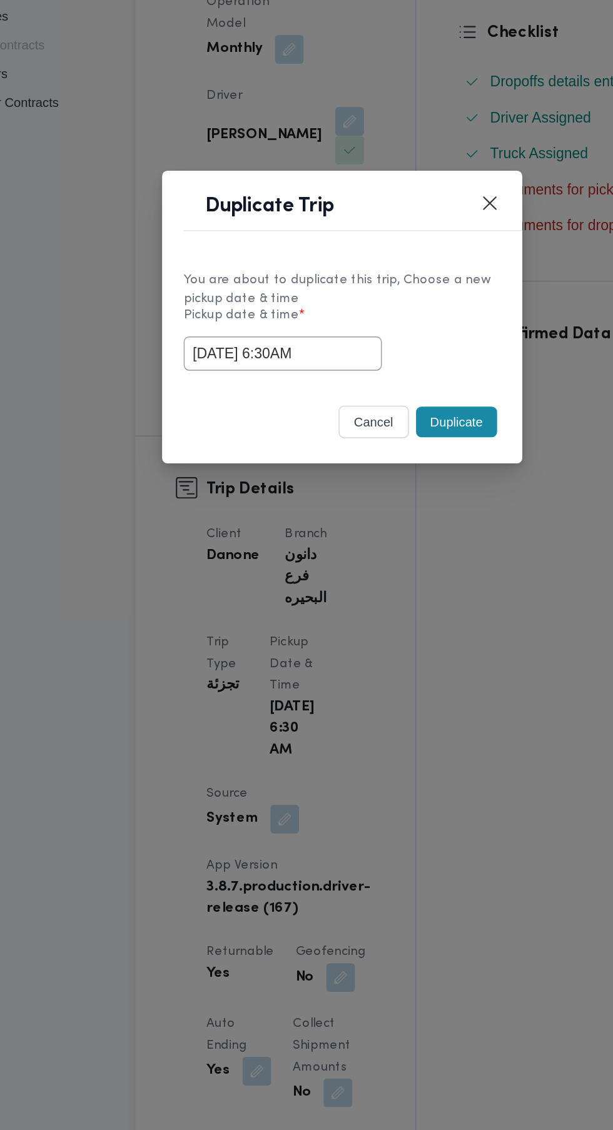
click at [396, 536] on div "You are about to duplicate this trip, Choose a new pickup date & time" at bounding box center [306, 546] width 220 height 26
click at [394, 632] on button "Duplicate" at bounding box center [386, 637] width 56 height 21
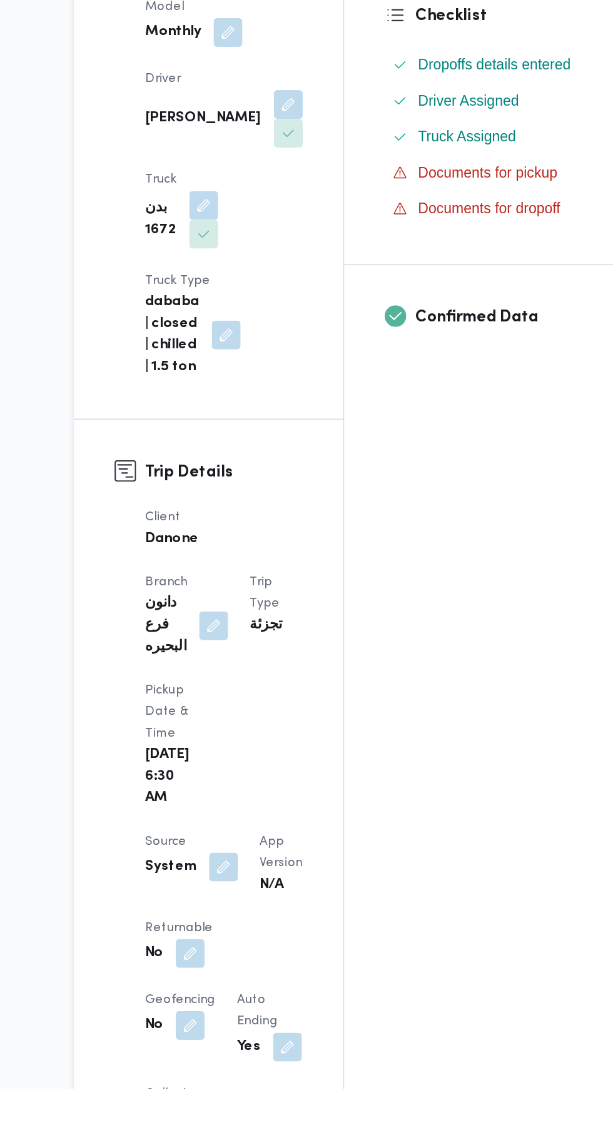
scroll to position [5, 0]
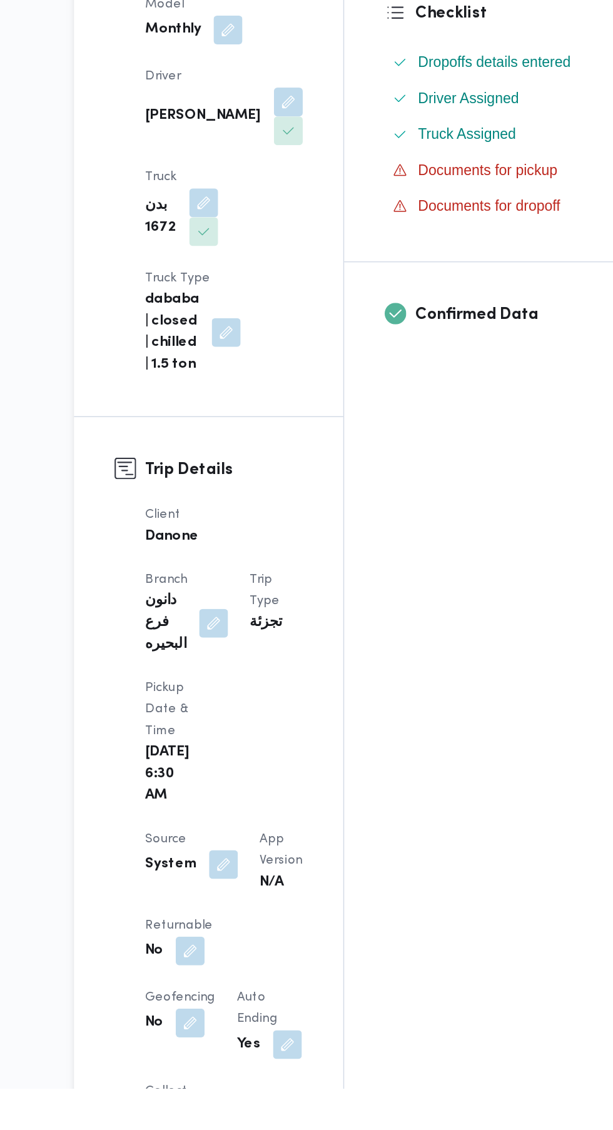
click at [243, 1024] on button "button" at bounding box center [243, 1034] width 20 height 20
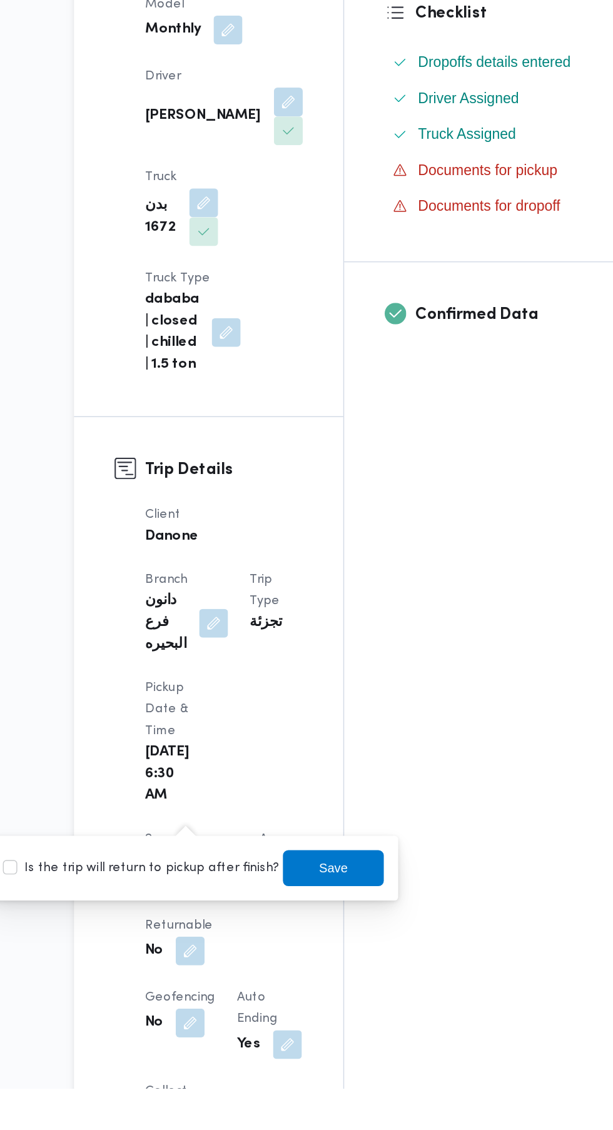
click at [238, 974] on label "Is the trip will return to pickup after finish?" at bounding box center [209, 976] width 192 height 15
checkbox input "true"
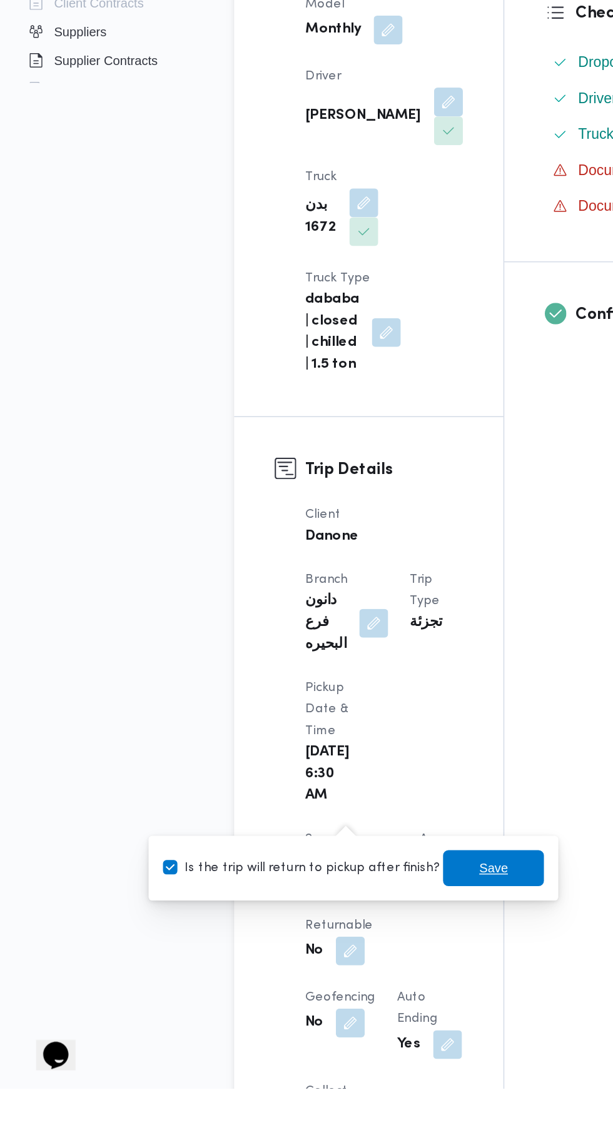
click at [333, 976] on span "Save" at bounding box center [343, 976] width 20 height 15
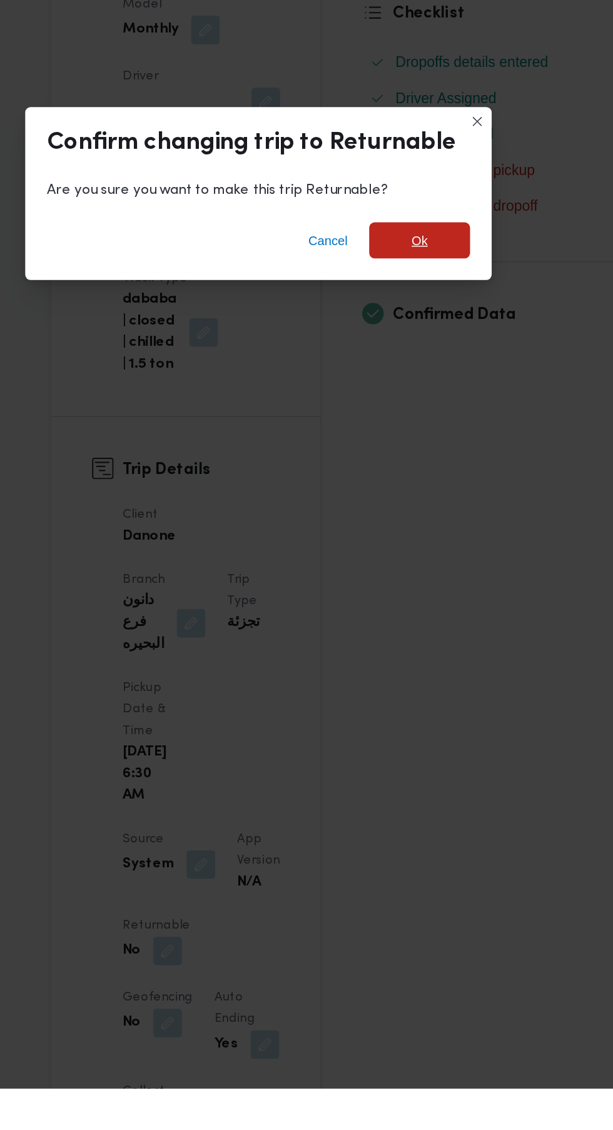
click at [418, 548] on span "Ok" at bounding box center [418, 540] width 11 height 15
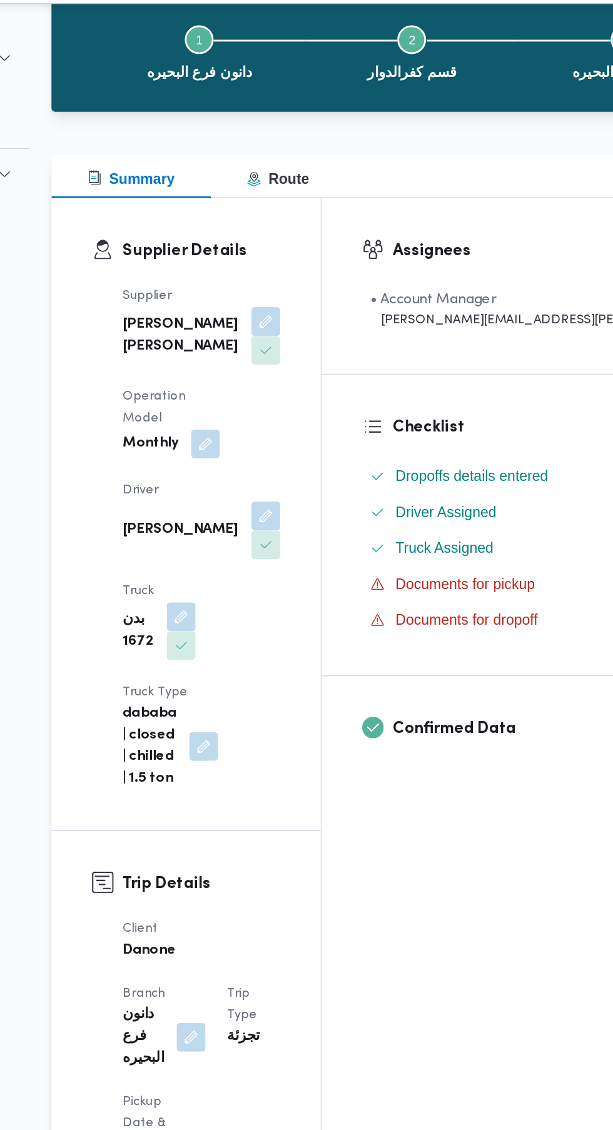
scroll to position [0, 0]
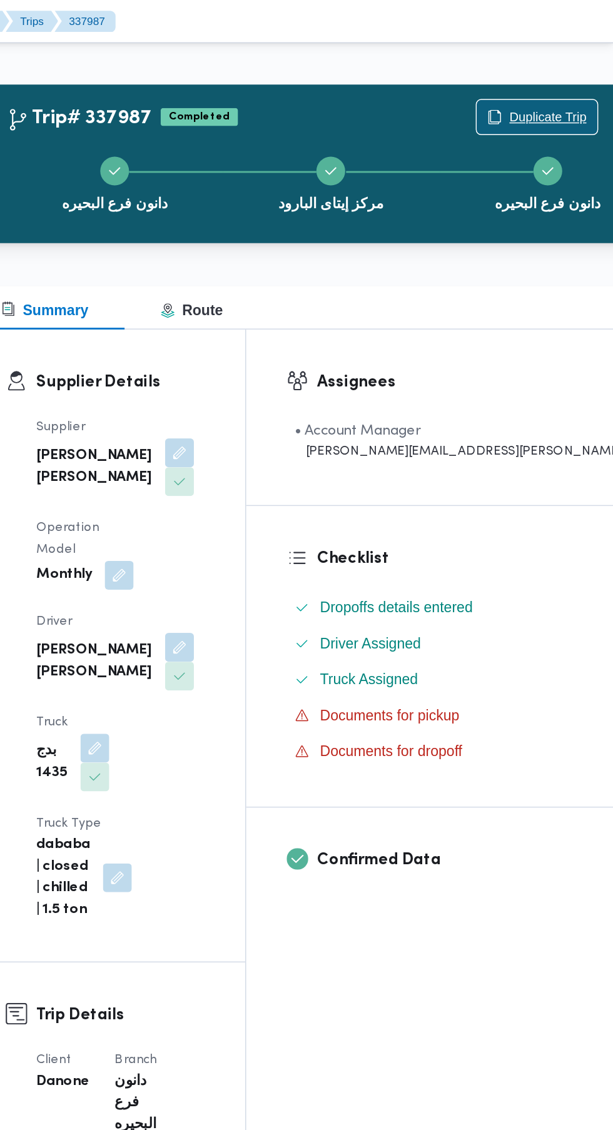
click at [540, 83] on span "Duplicate Trip" at bounding box center [567, 81] width 54 height 15
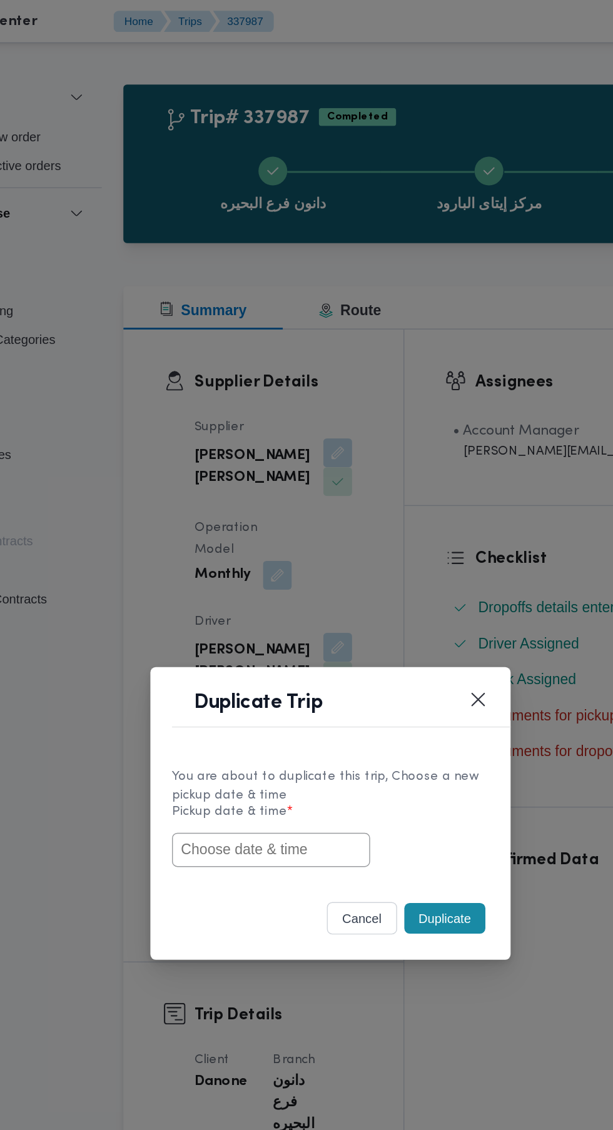
click at [293, 589] on input "text" at bounding box center [265, 590] width 138 height 24
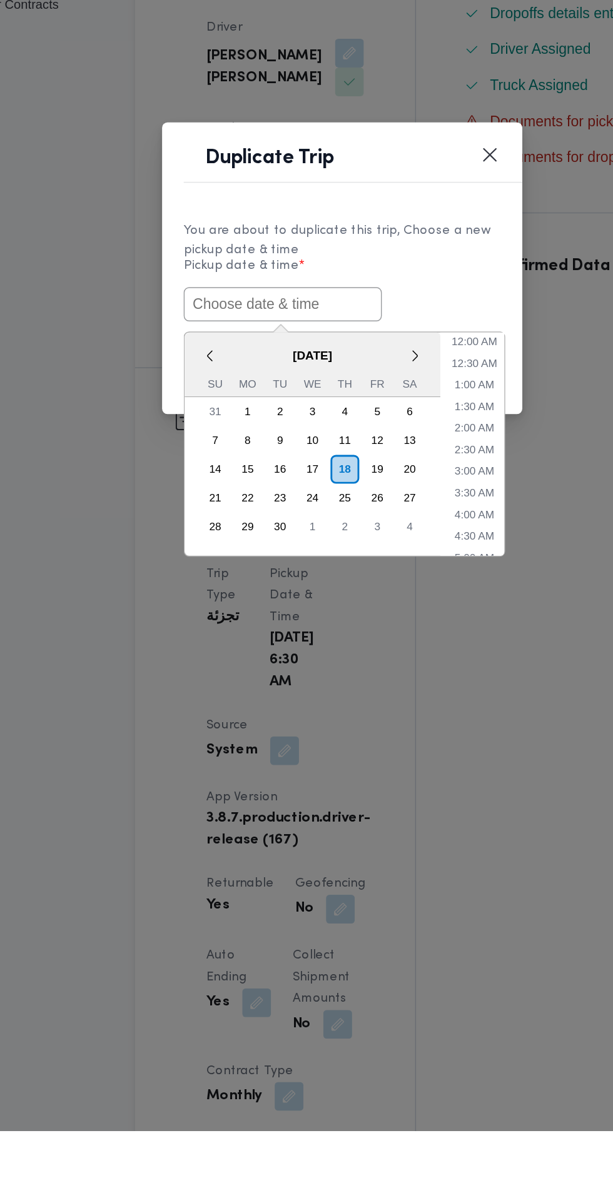
click at [304, 621] on input "text" at bounding box center [265, 624] width 138 height 24
paste input "[DATE] 6:30AM"
type input "[DATE] 6:30AM"
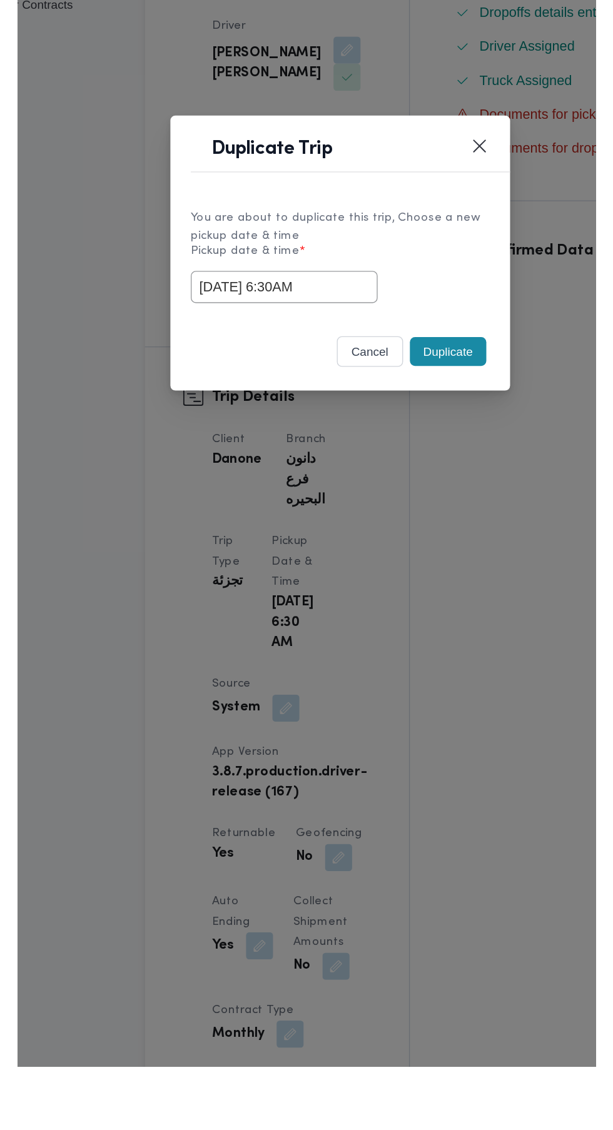
scroll to position [21, 0]
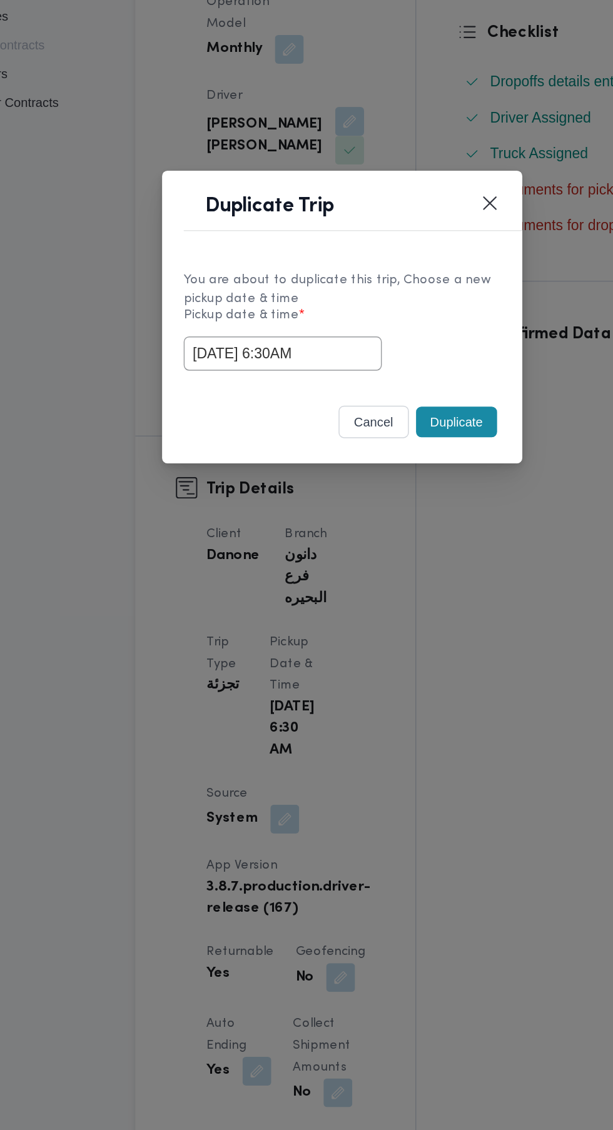
click at [365, 544] on div "You are about to duplicate this trip, Choose a new pickup date & time" at bounding box center [306, 546] width 220 height 26
click at [388, 641] on button "Duplicate" at bounding box center [386, 637] width 56 height 21
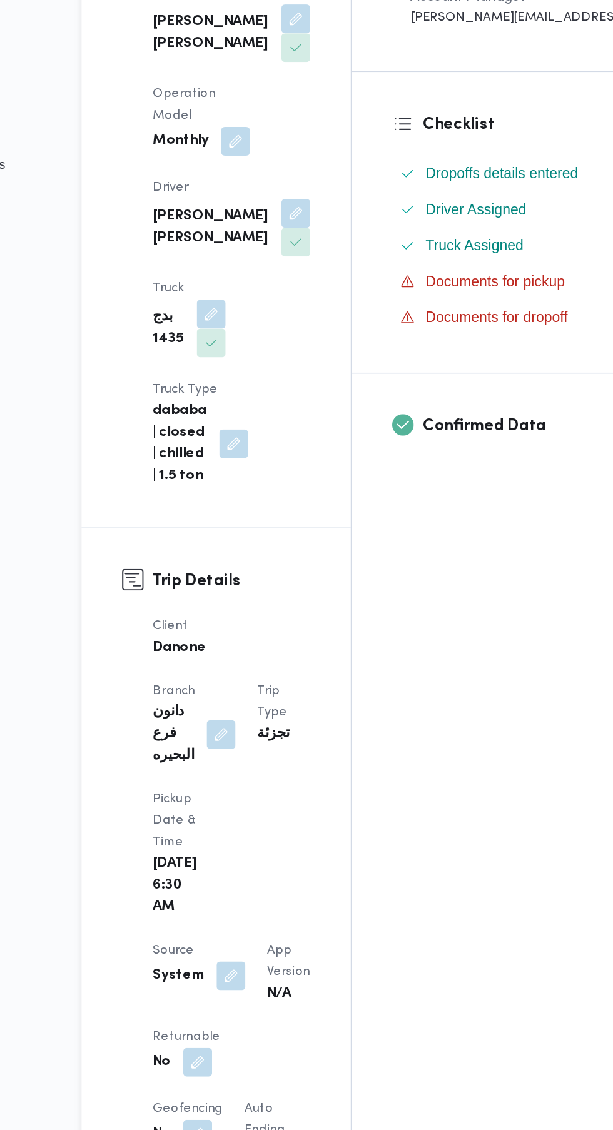
click at [242, 1029] on button "button" at bounding box center [243, 1039] width 20 height 20
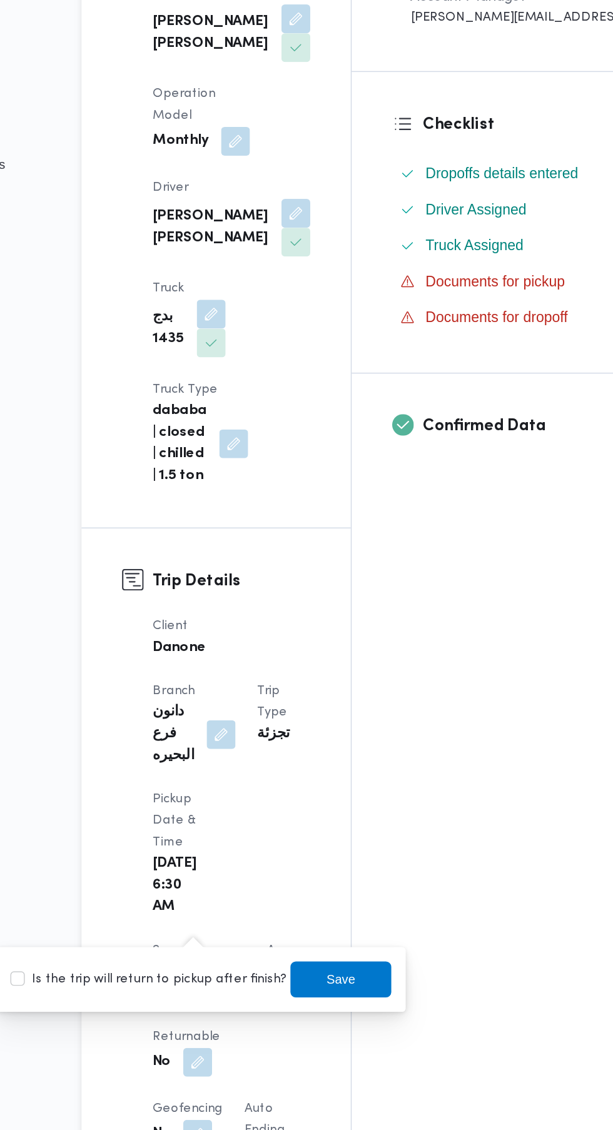
click at [227, 984] on label "Is the trip will return to pickup after finish?" at bounding box center [209, 981] width 192 height 15
checkbox input "true"
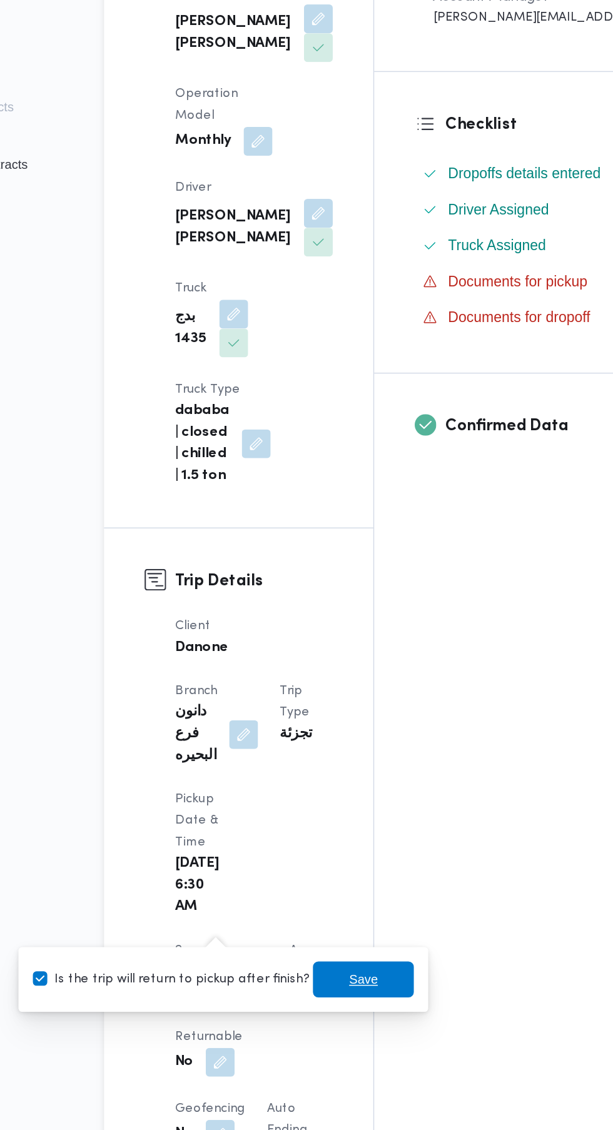
click at [336, 986] on span "Save" at bounding box center [343, 981] width 20 height 15
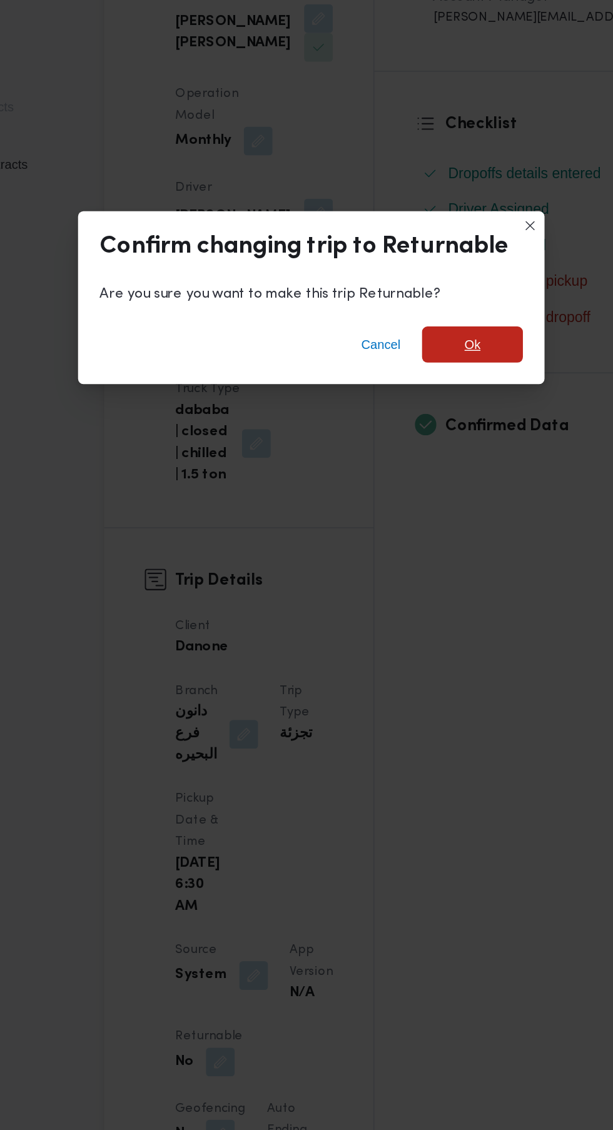
click at [431, 553] on span "Ok" at bounding box center [418, 540] width 70 height 25
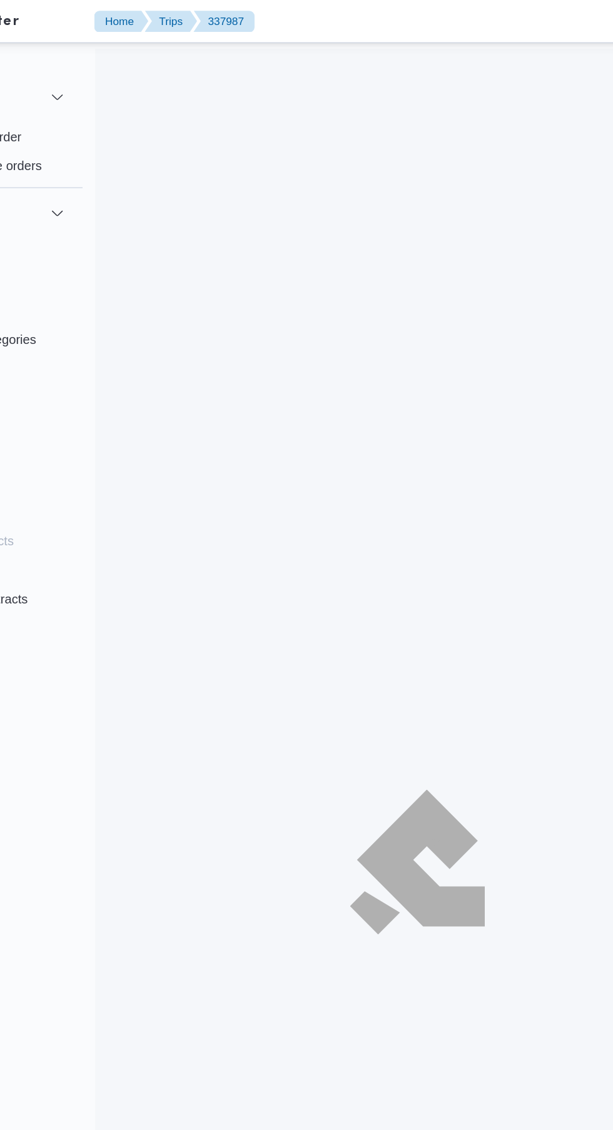
scroll to position [21, 0]
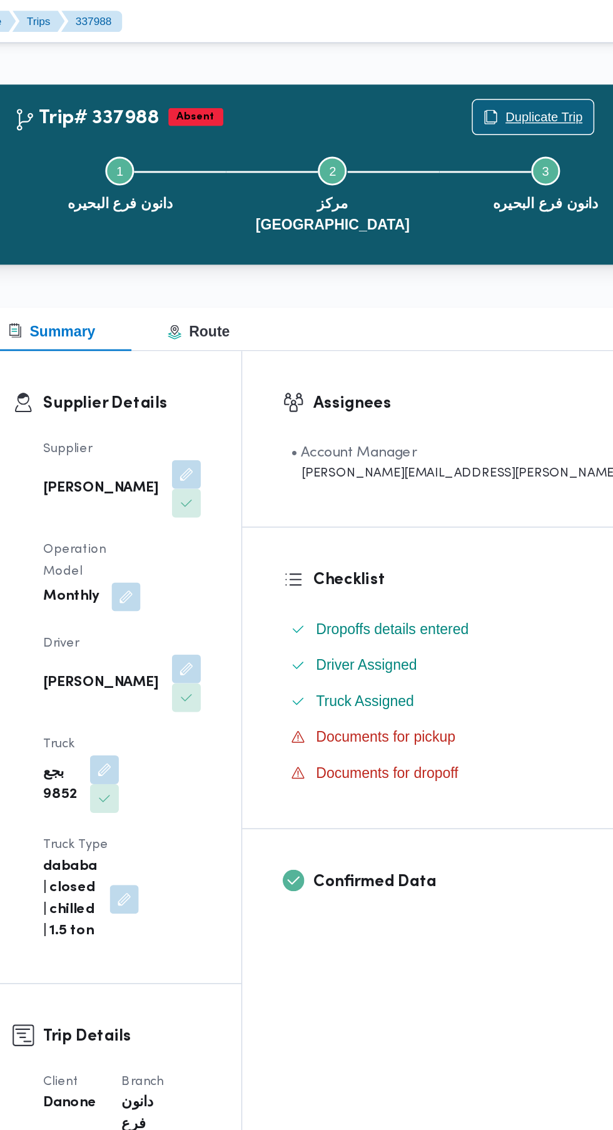
click at [533, 84] on span "Duplicate Trip" at bounding box center [560, 81] width 54 height 15
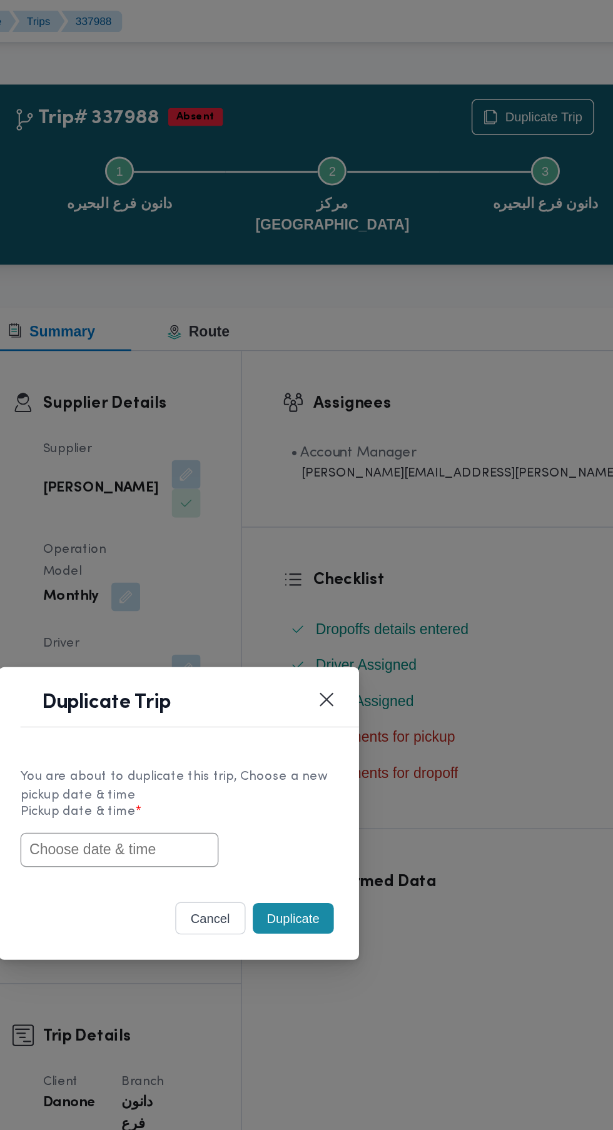
click at [311, 589] on input "text" at bounding box center [265, 590] width 138 height 24
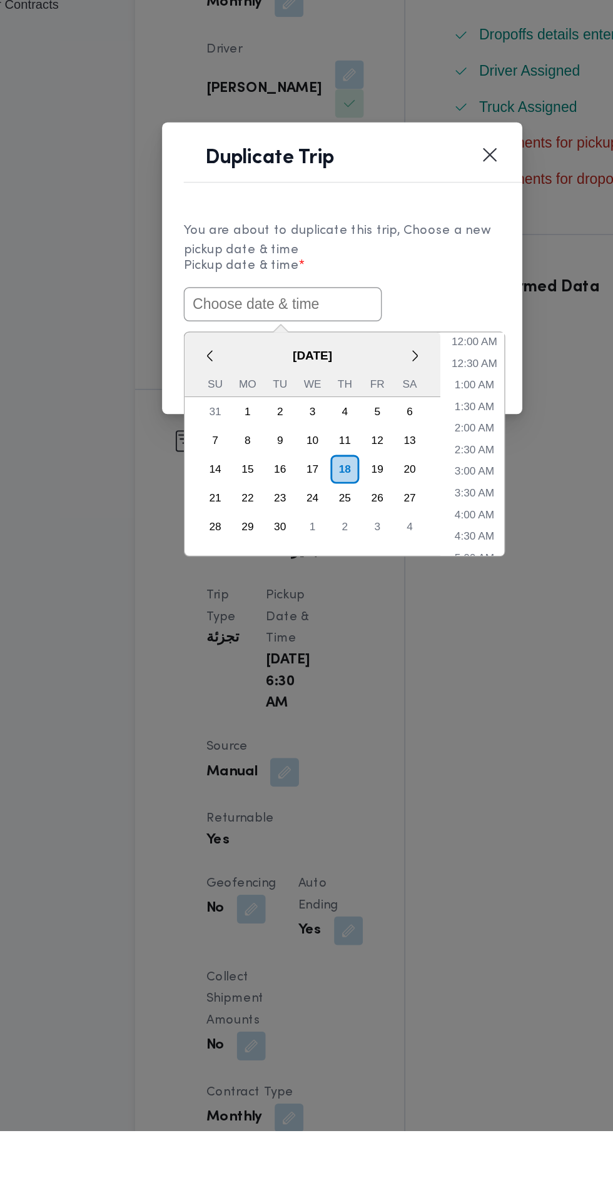
paste input "[DATE] 6:30AM"
type input "[DATE] 6:30AM"
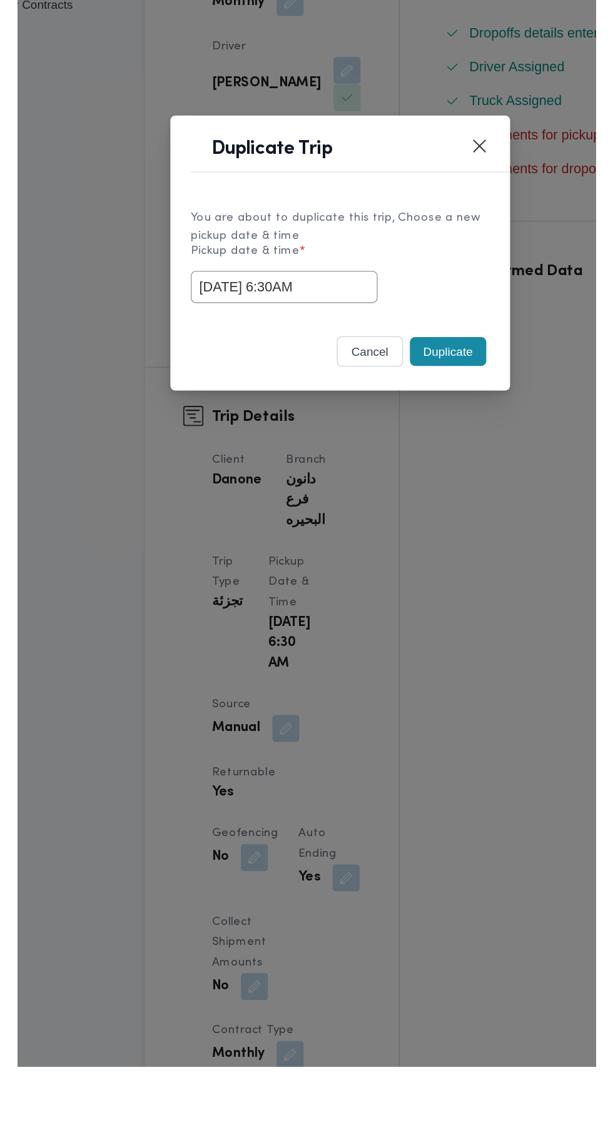
scroll to position [21, 0]
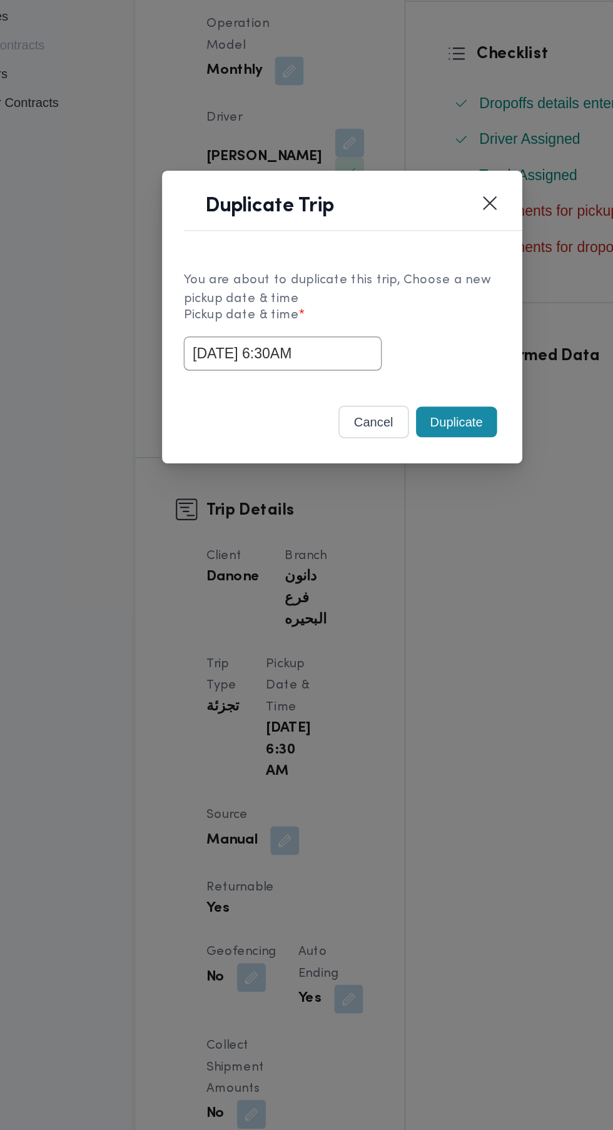
click at [385, 555] on div "You are about to duplicate this trip, Choose a new pickup date & time" at bounding box center [306, 546] width 220 height 26
click at [381, 636] on button "Duplicate" at bounding box center [386, 637] width 56 height 21
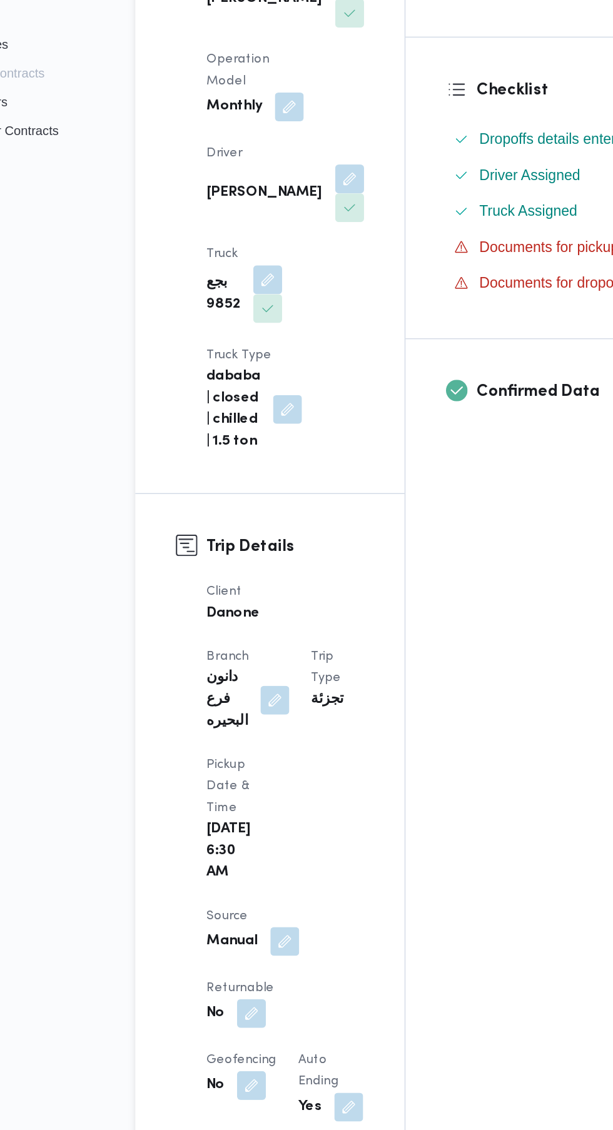
click at [253, 1019] on button "button" at bounding box center [243, 1029] width 20 height 20
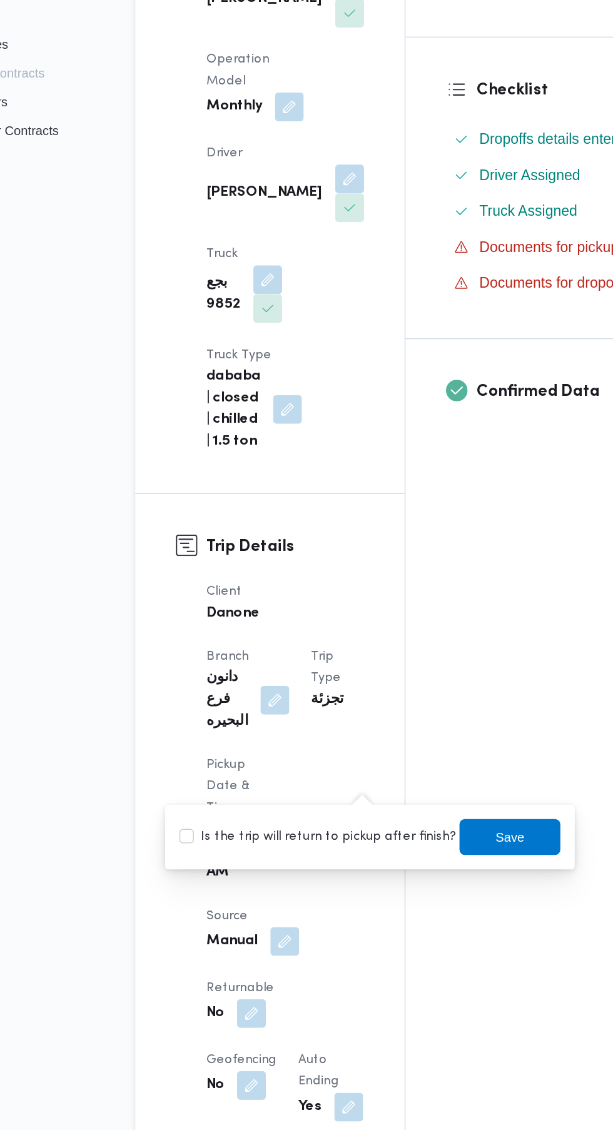
click at [303, 906] on label "Is the trip will return to pickup after finish?" at bounding box center [289, 906] width 192 height 15
checkbox input "true"
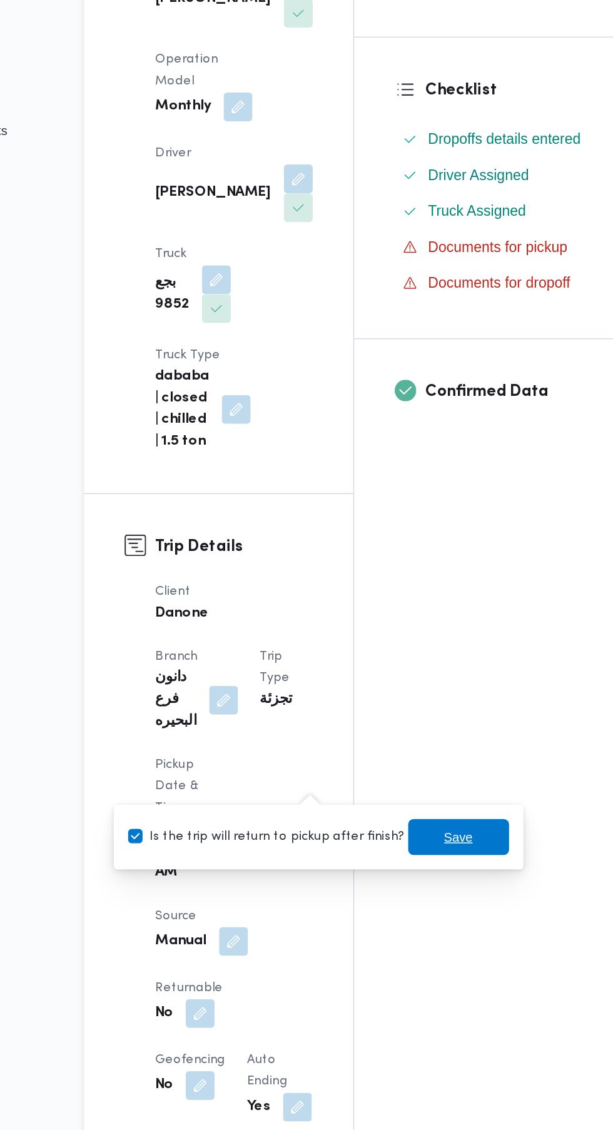
click at [417, 912] on span "Save" at bounding box center [423, 906] width 20 height 15
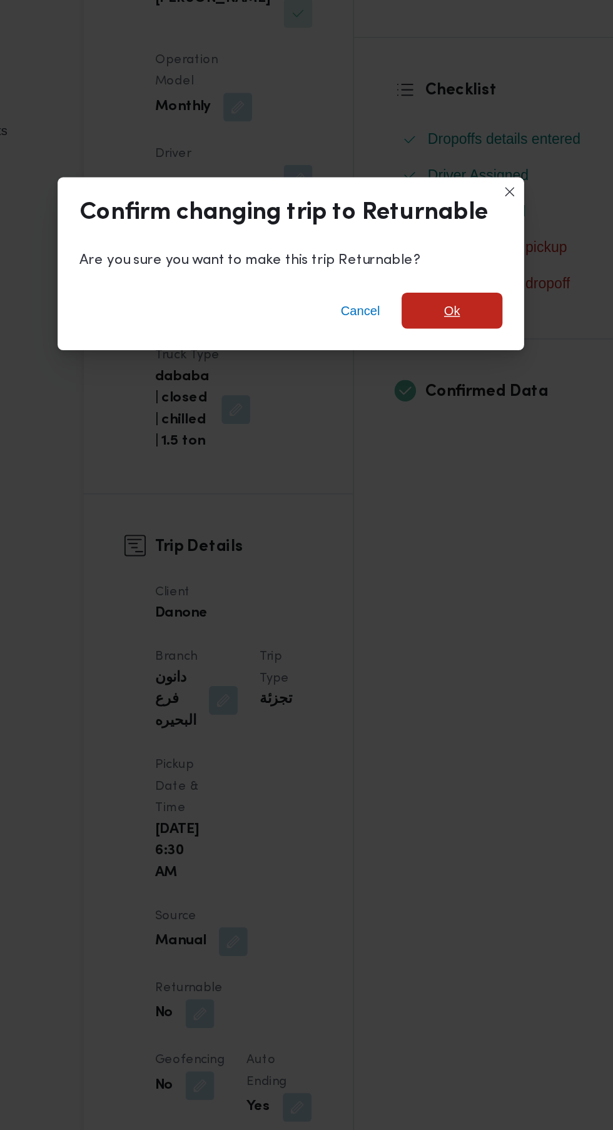
click at [418, 548] on span "Ok" at bounding box center [418, 540] width 11 height 15
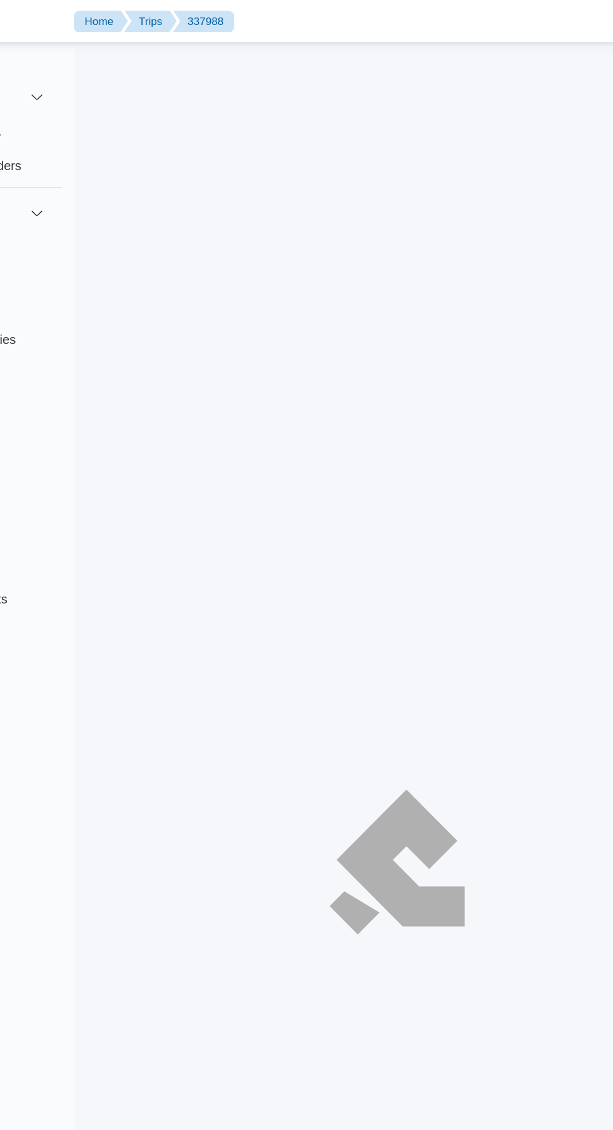
scroll to position [21, 0]
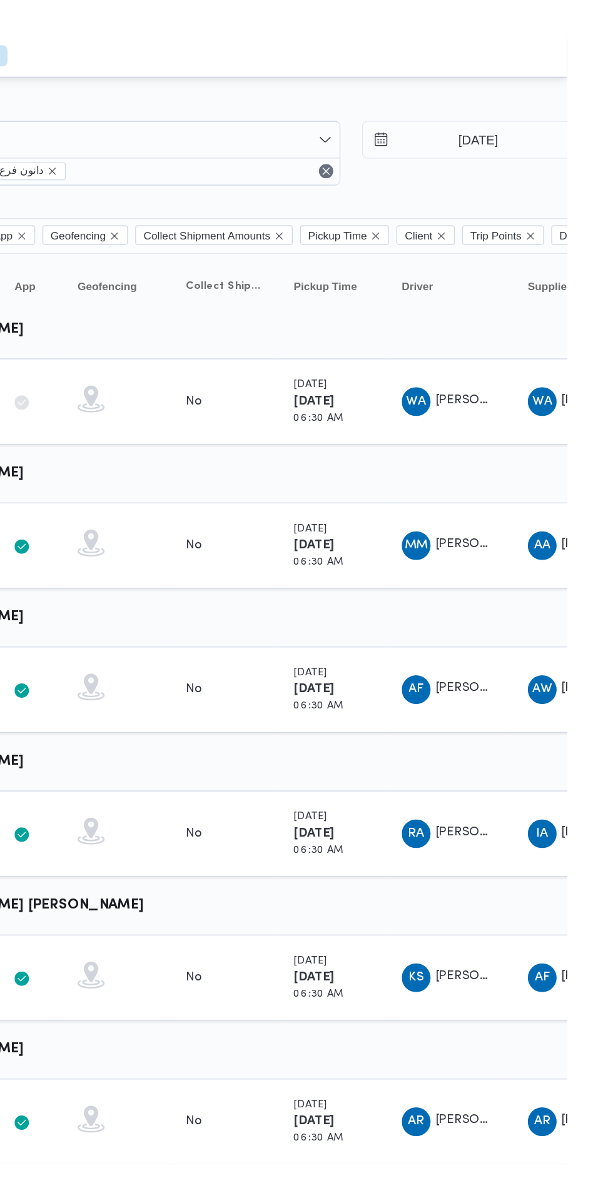
scroll to position [0, 8]
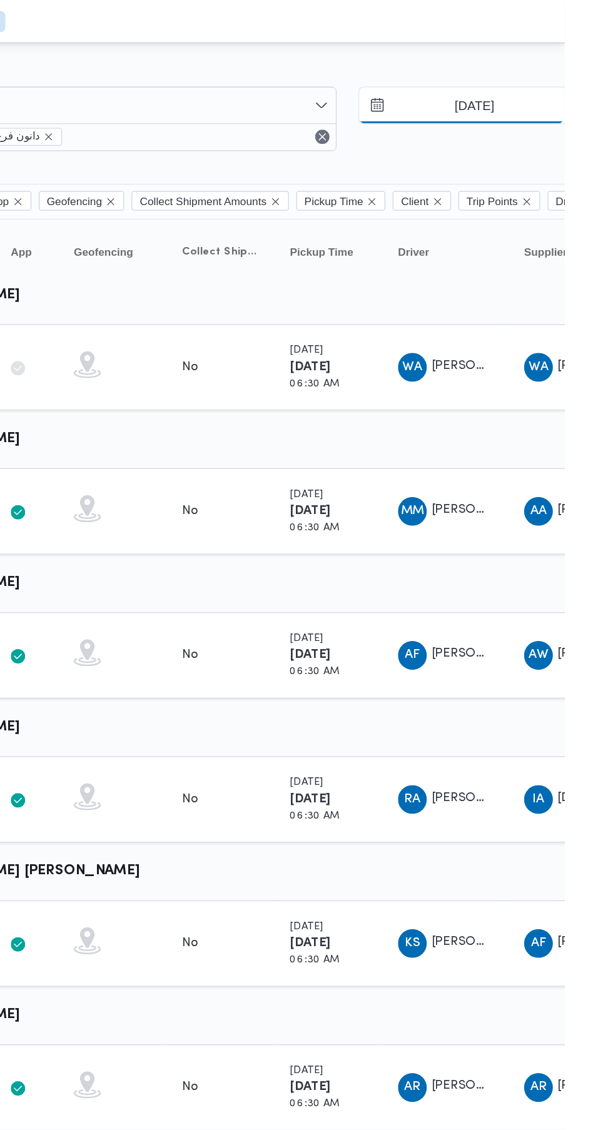
click at [552, 73] on input "[DATE]" at bounding box center [541, 73] width 142 height 25
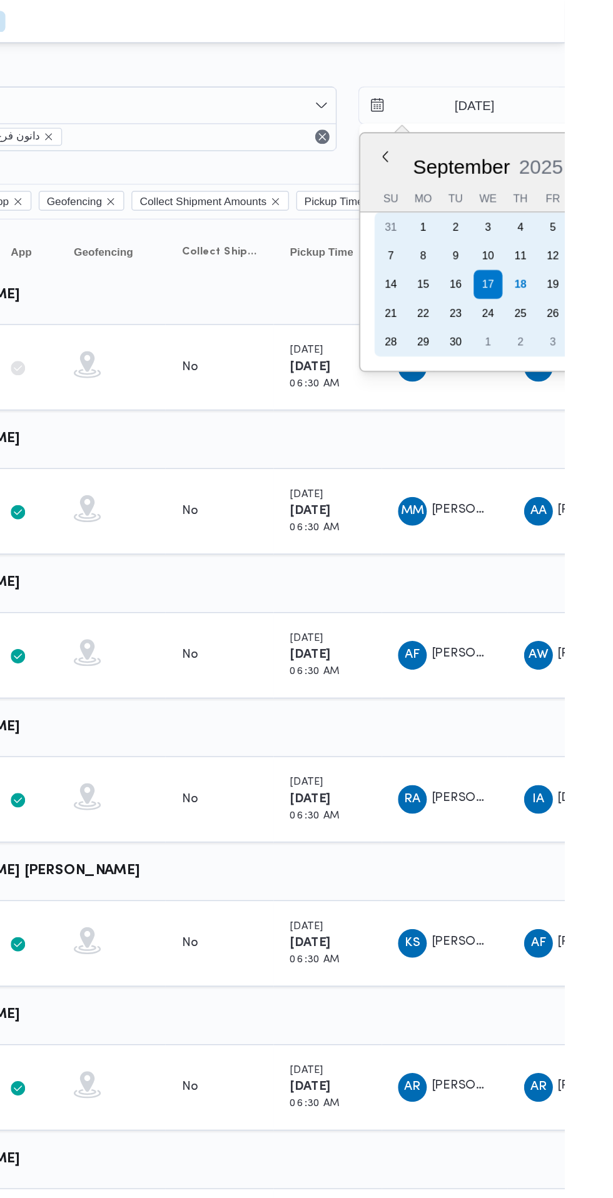
click at [575, 196] on div "18" at bounding box center [582, 198] width 20 height 20
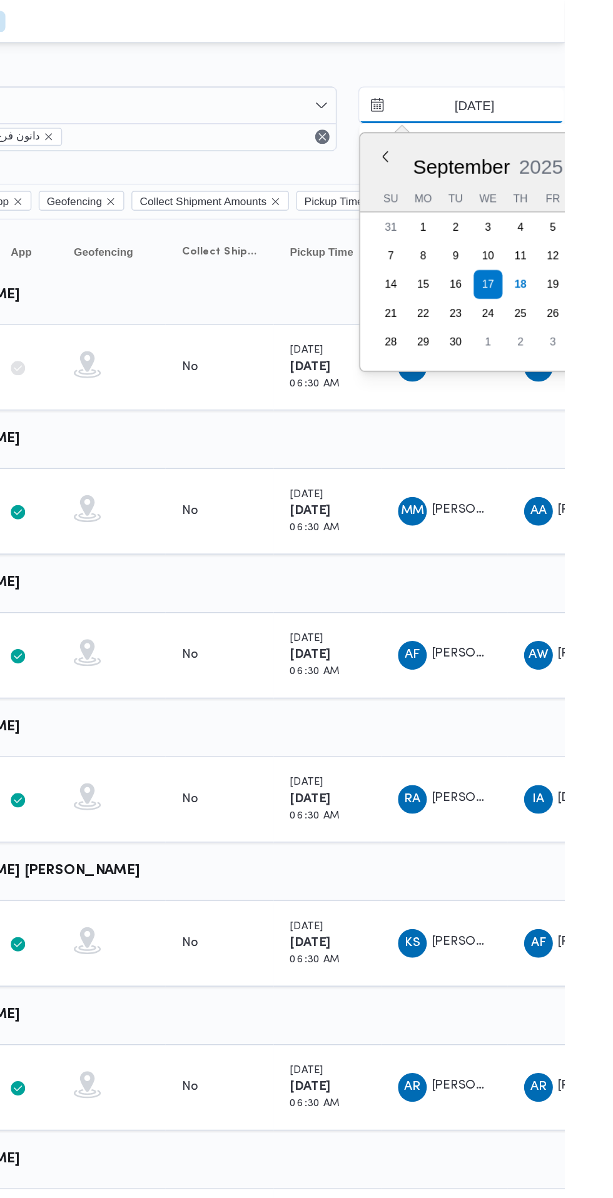
type input "[DATE]"
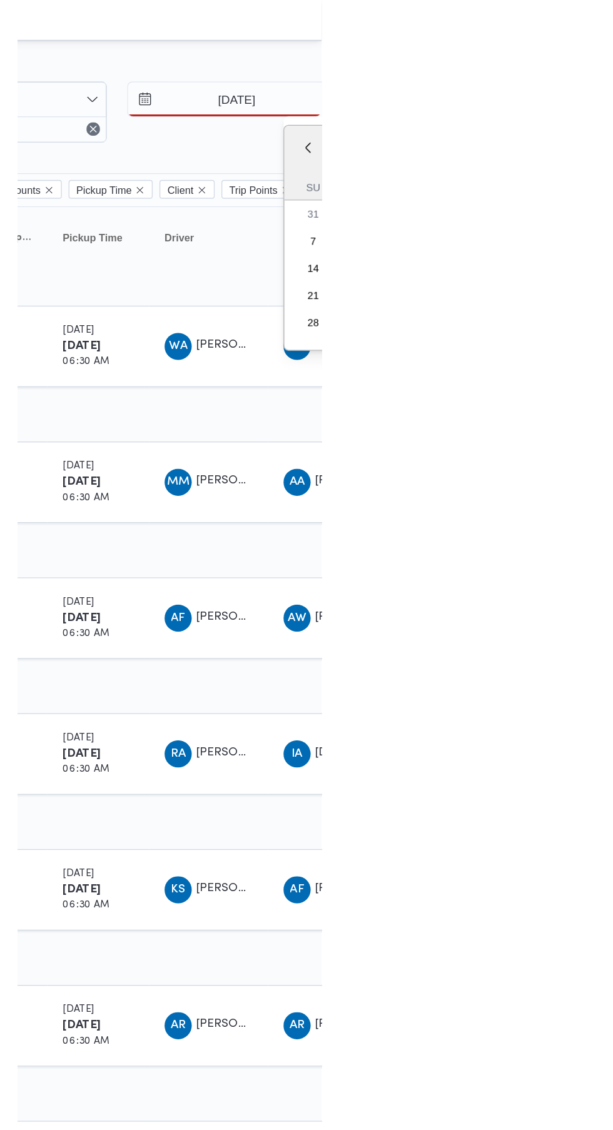
scroll to position [0, 19]
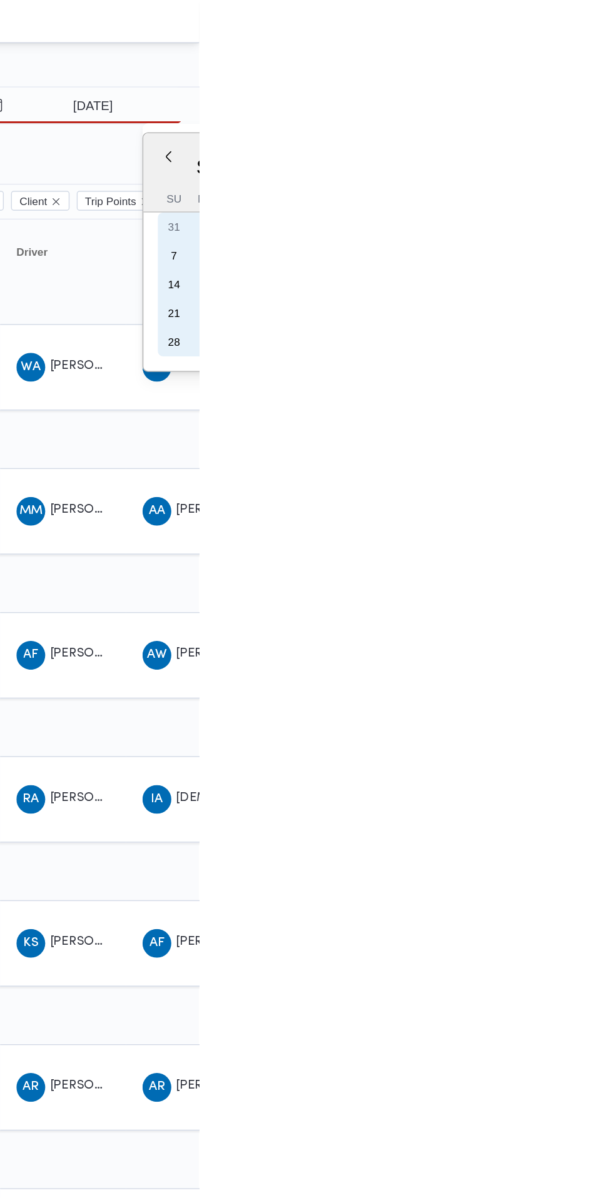
type input "[DATE]"
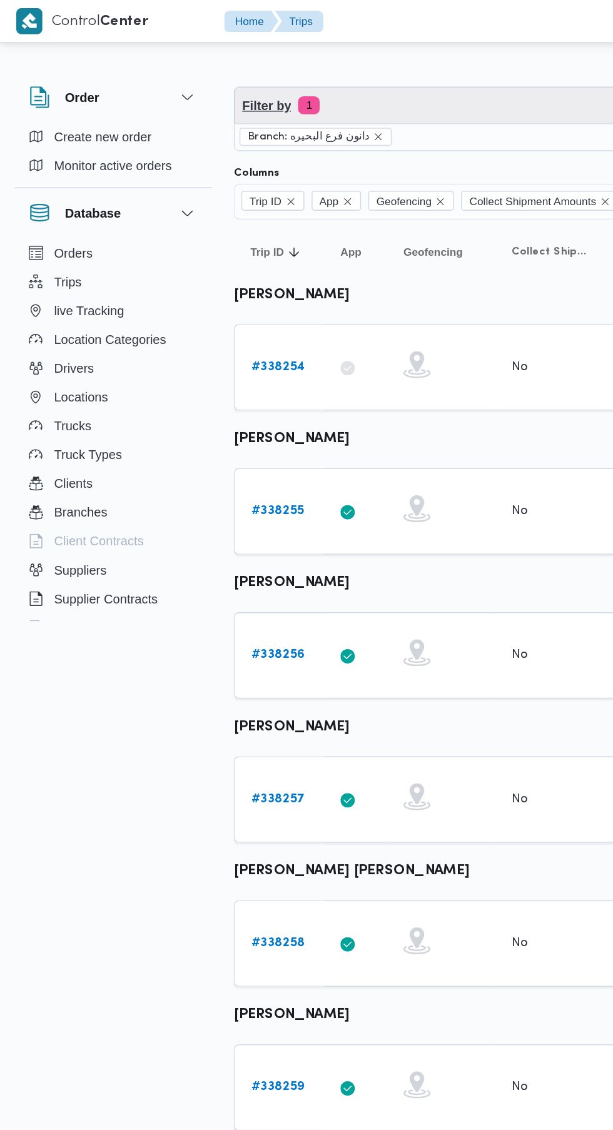
click at [304, 76] on span "Filter by 1" at bounding box center [312, 73] width 299 height 25
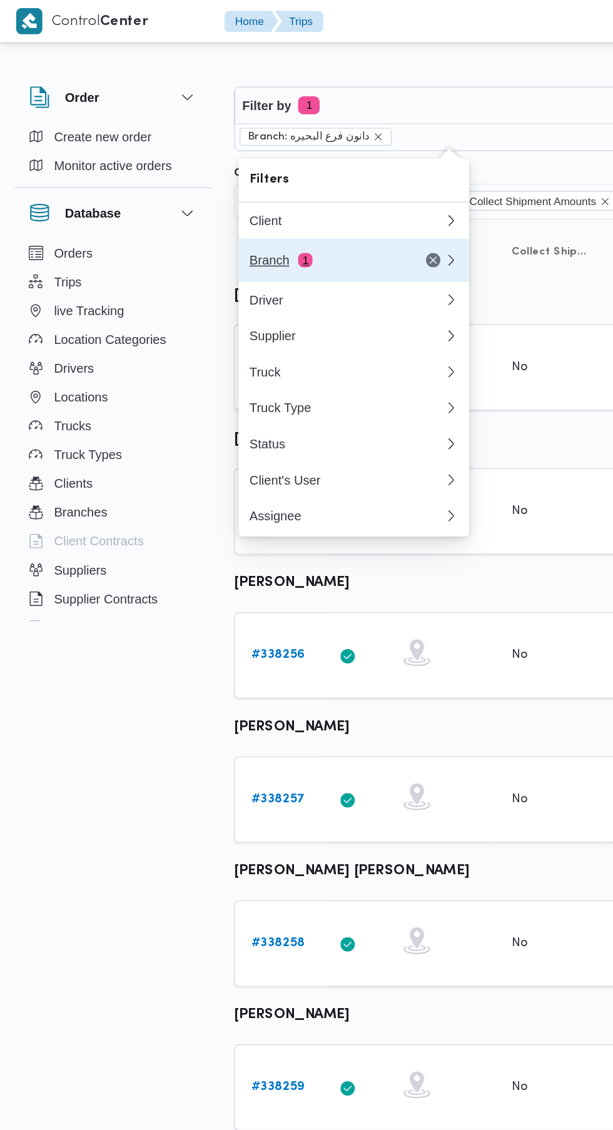
click at [258, 181] on div "Branch 1" at bounding box center [225, 181] width 105 height 10
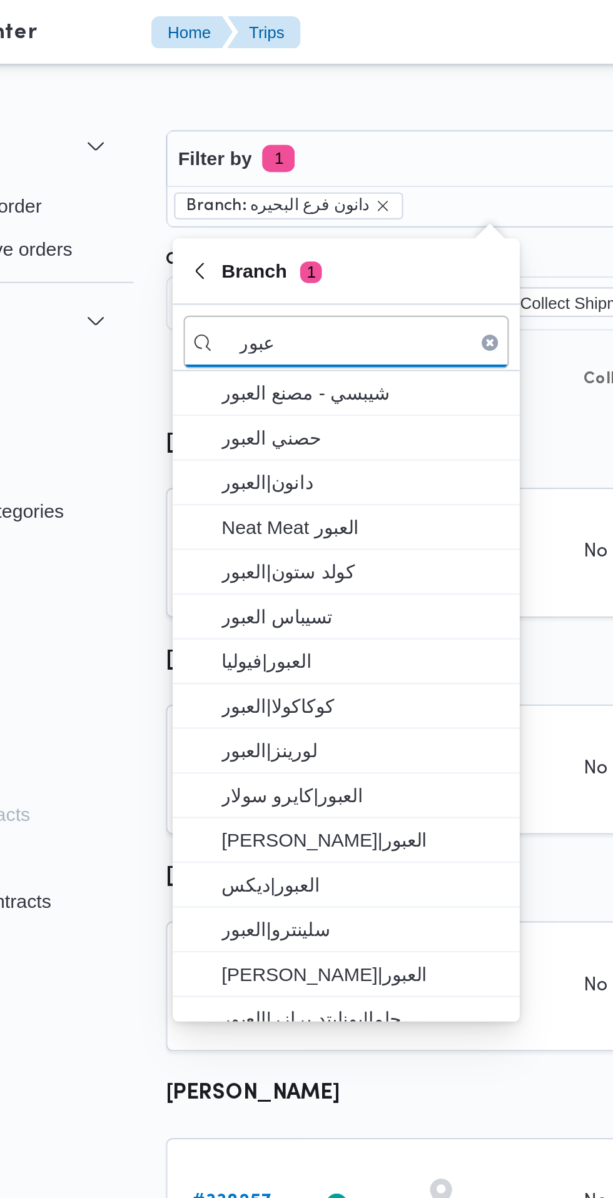
type input "عبور"
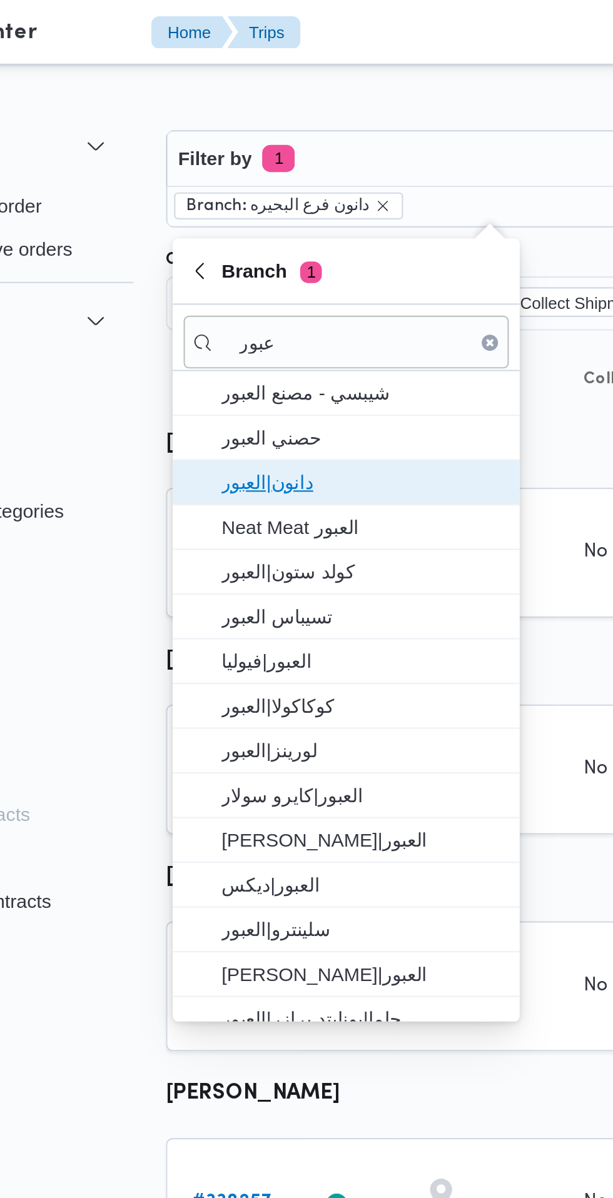
click at [261, 221] on span "دانون|العبور" at bounding box center [253, 222] width 130 height 15
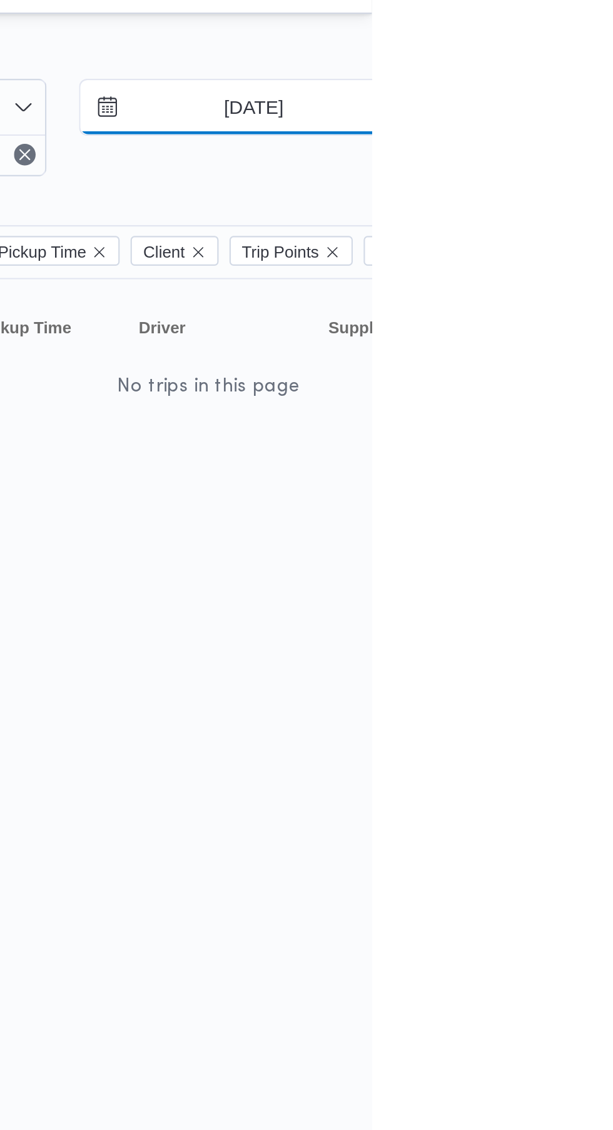
click at [586, 85] on input "[DATE]" at bounding box center [549, 73] width 142 height 25
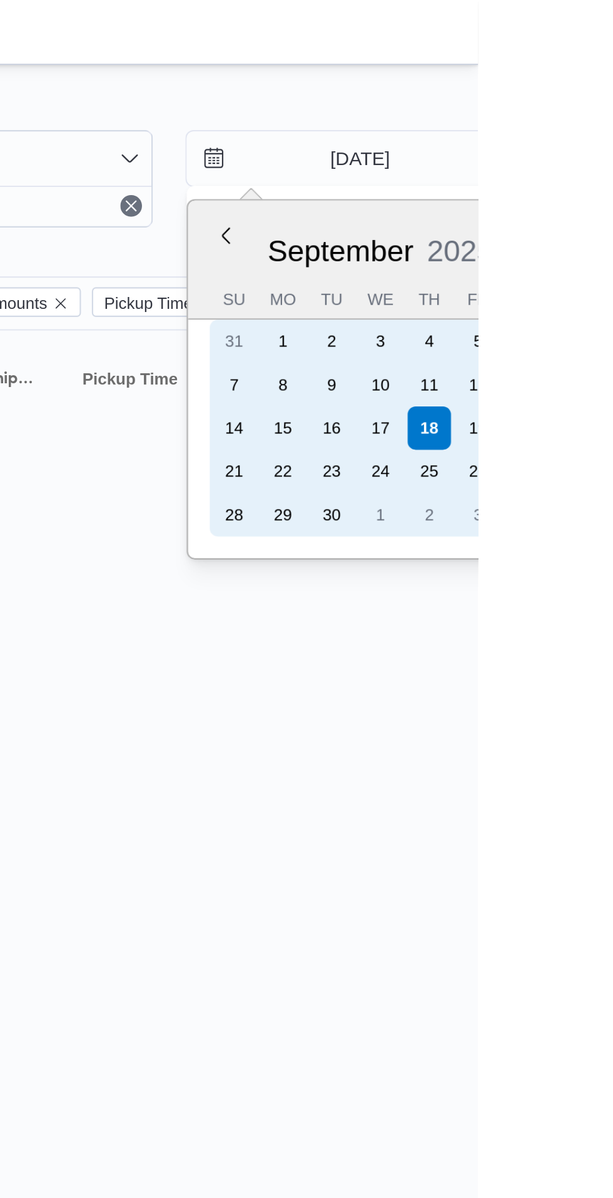
click at [566, 198] on div "17" at bounding box center [568, 198] width 20 height 20
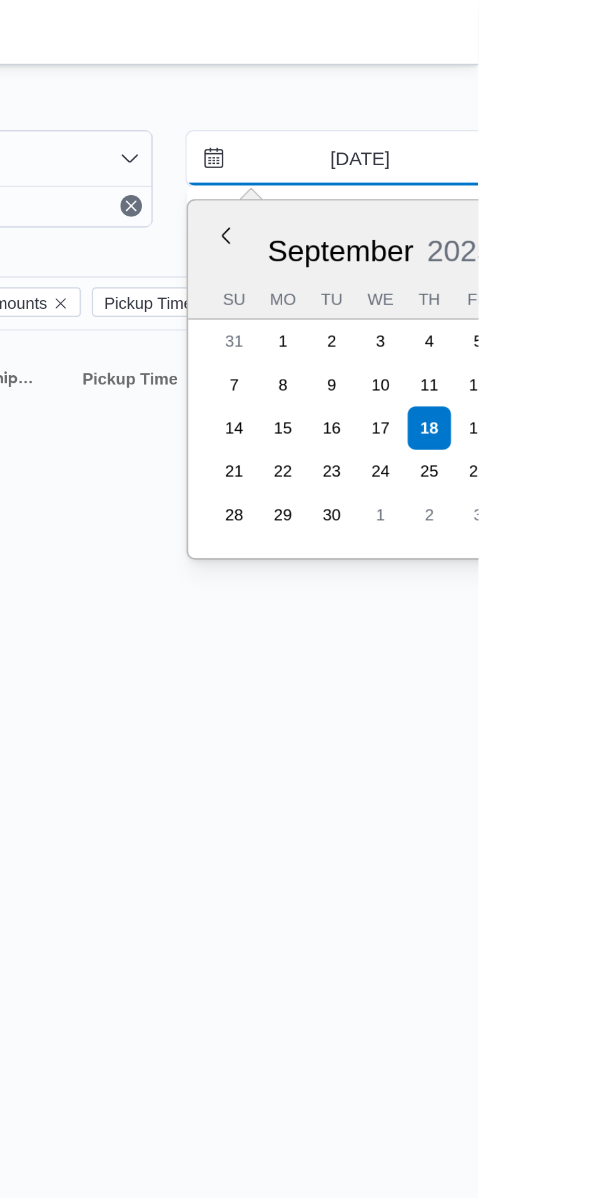
type input "[DATE]"
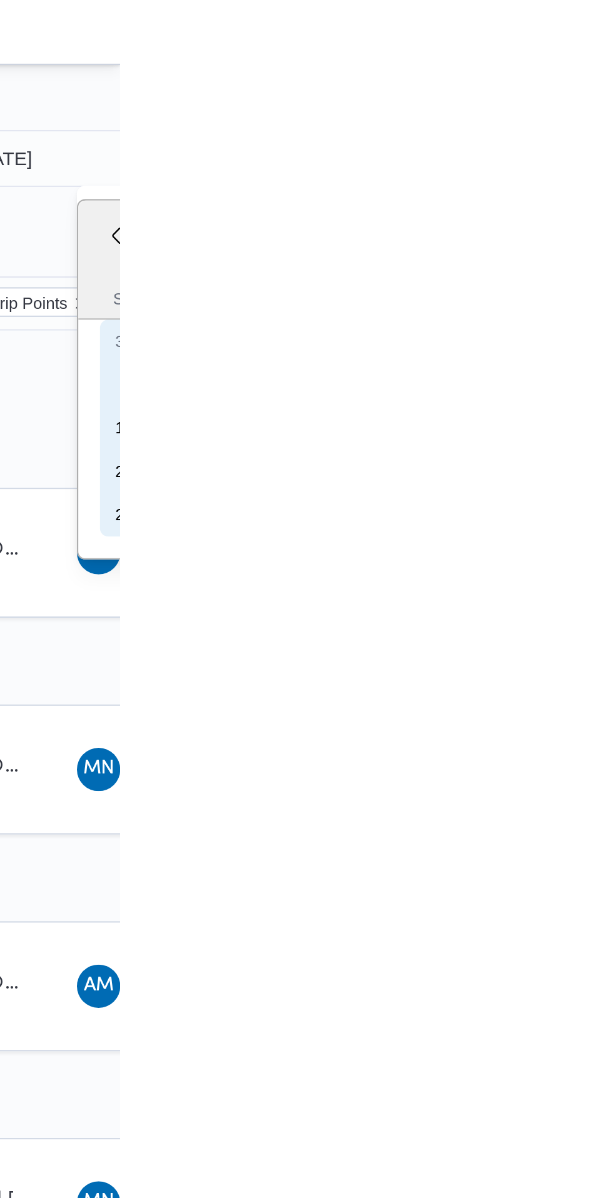
type input "[DATE]"
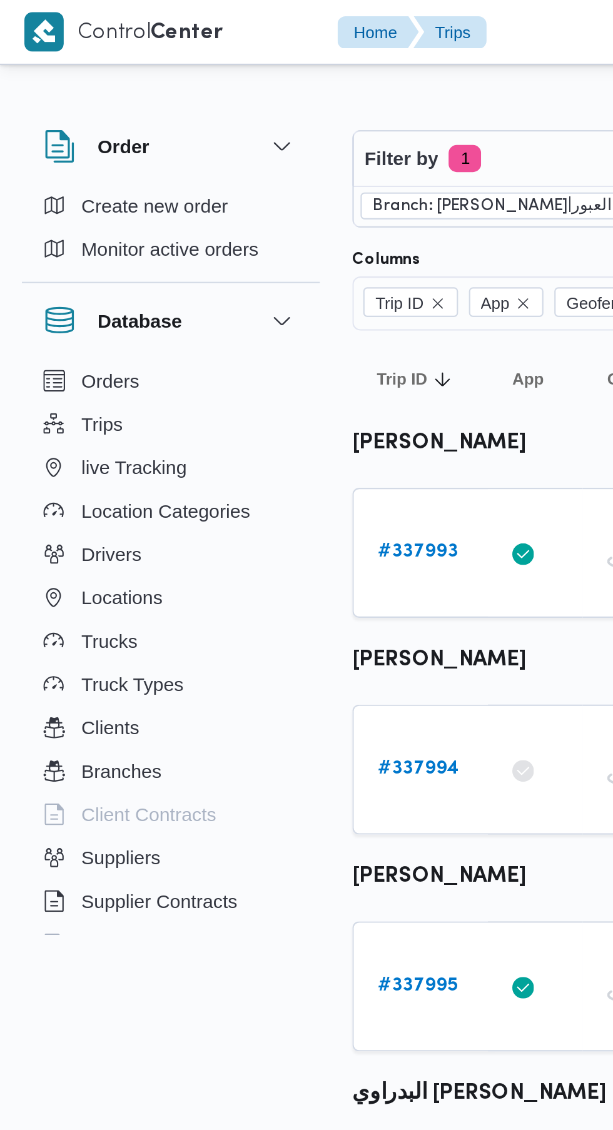
click at [197, 260] on link "# 337993" at bounding box center [192, 255] width 37 height 15
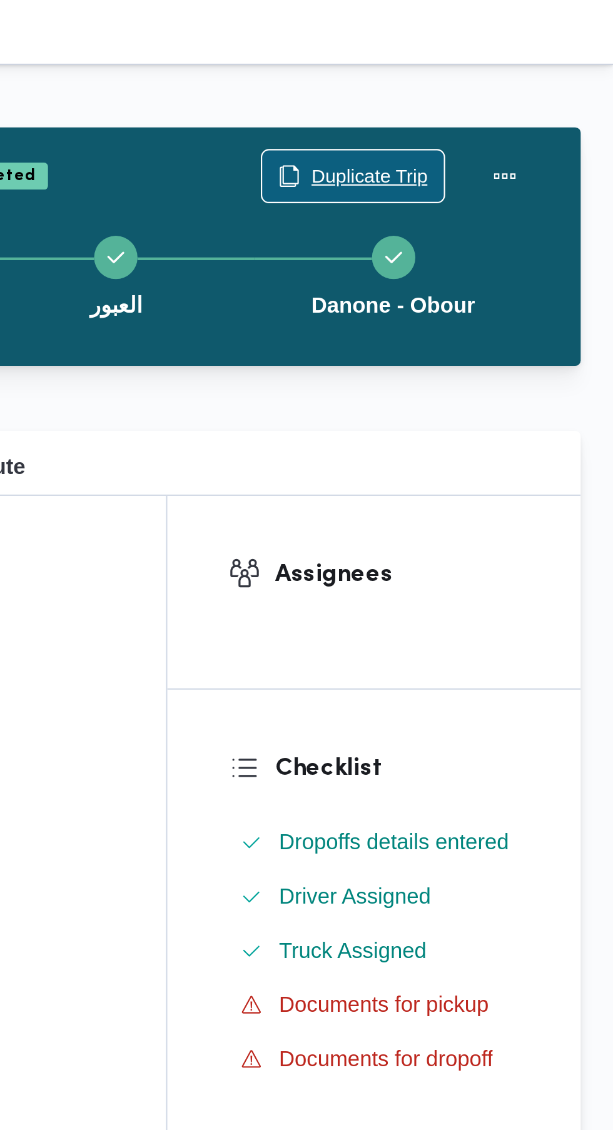
click at [490, 84] on span "Duplicate Trip" at bounding box center [500, 81] width 54 height 15
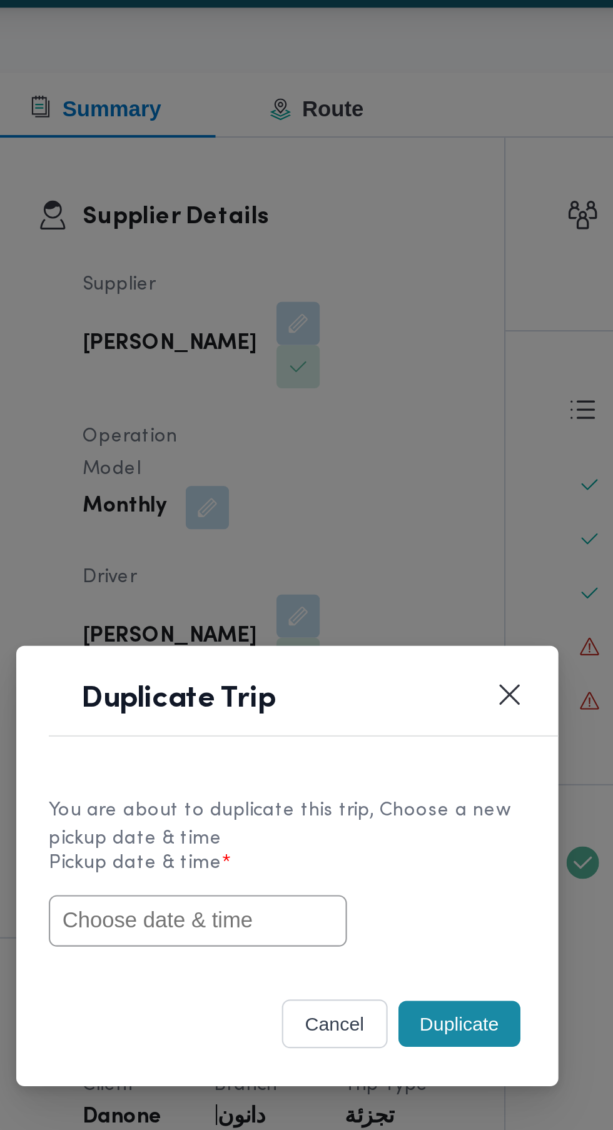
click at [298, 591] on input "text" at bounding box center [265, 590] width 138 height 24
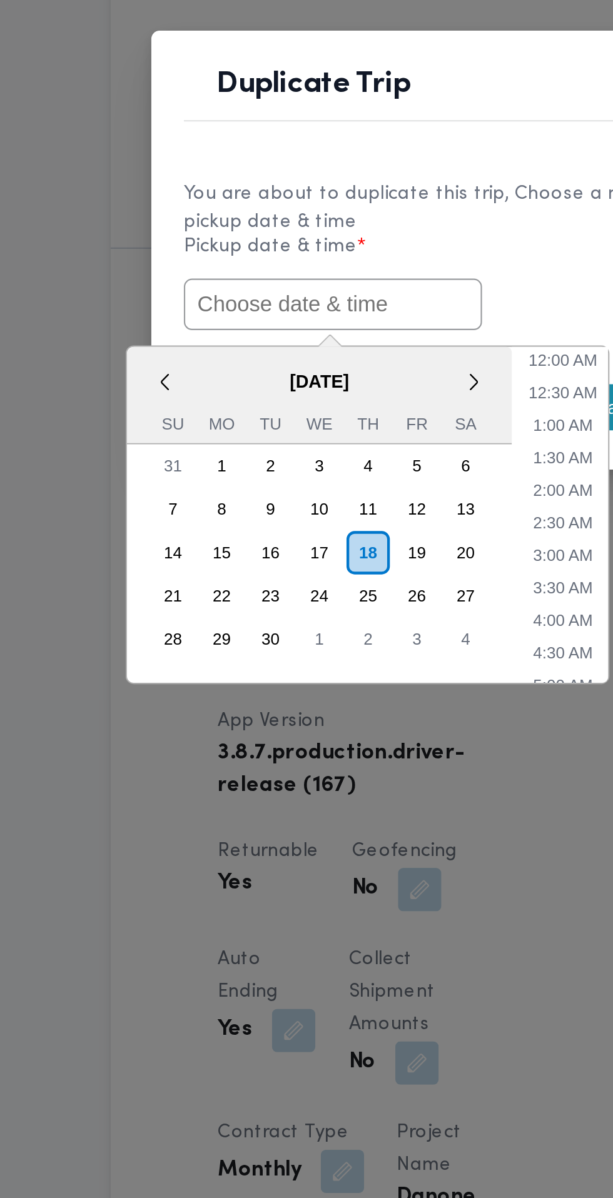
paste input "[DATE] 6:30AM"
type input "[DATE] 6:30AM"
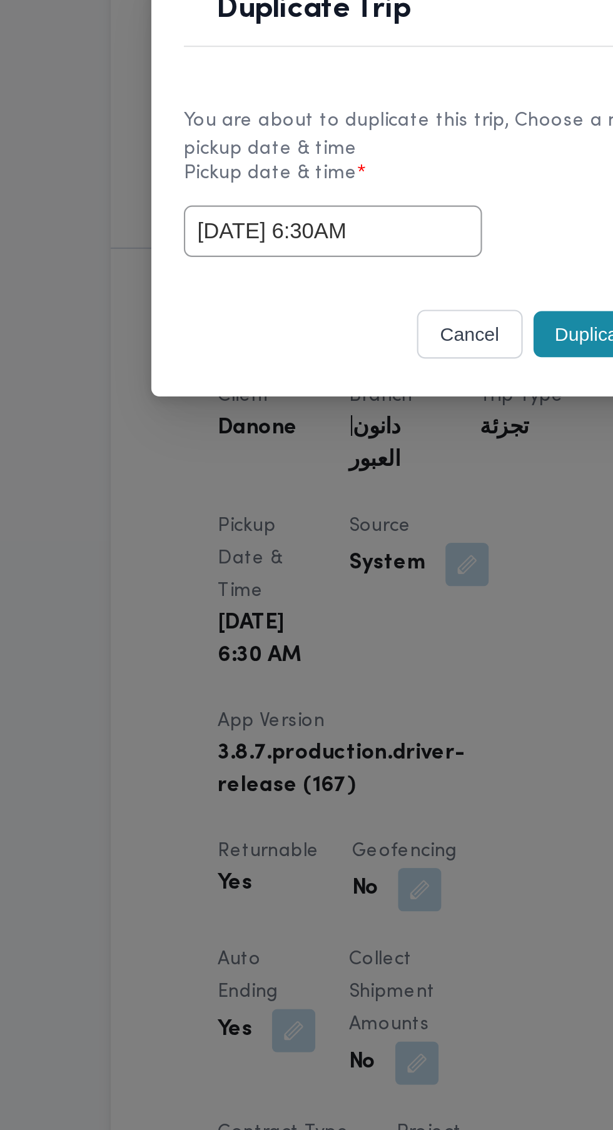
click at [373, 604] on div "You are about to duplicate this trip, Choose a new pickup date & time Pickup da…" at bounding box center [306, 566] width 250 height 93
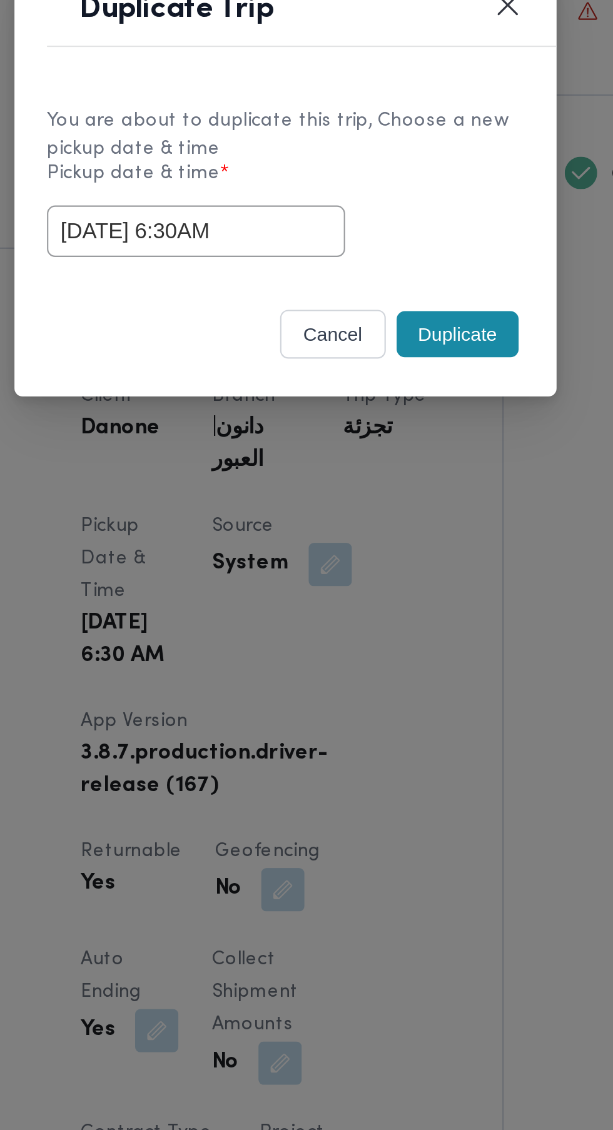
click at [391, 641] on button "Duplicate" at bounding box center [386, 637] width 56 height 21
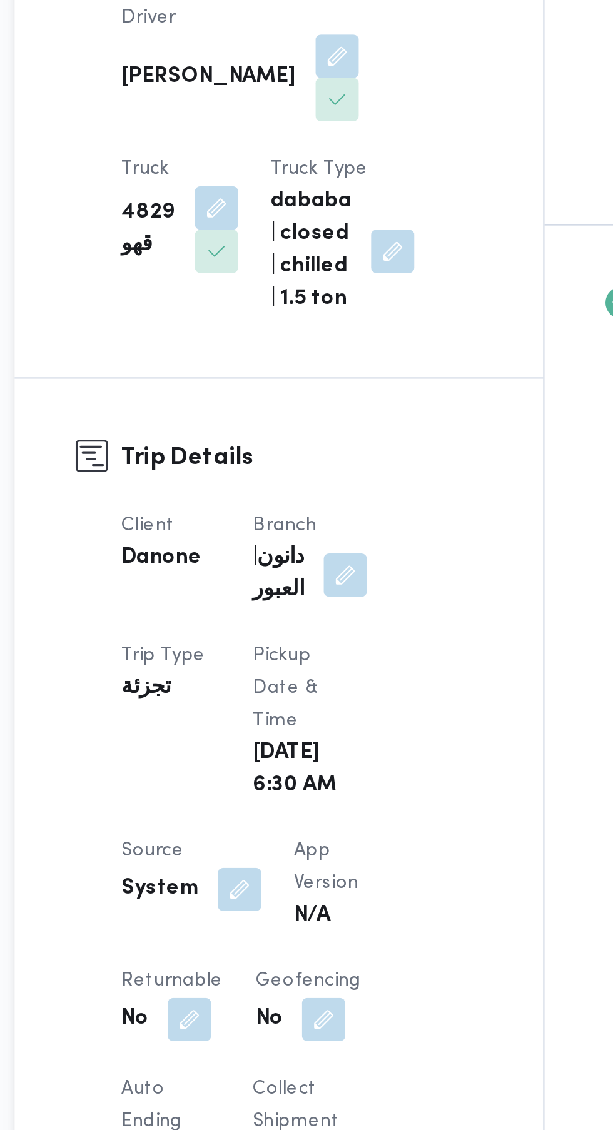
click at [246, 886] on button "button" at bounding box center [243, 894] width 20 height 20
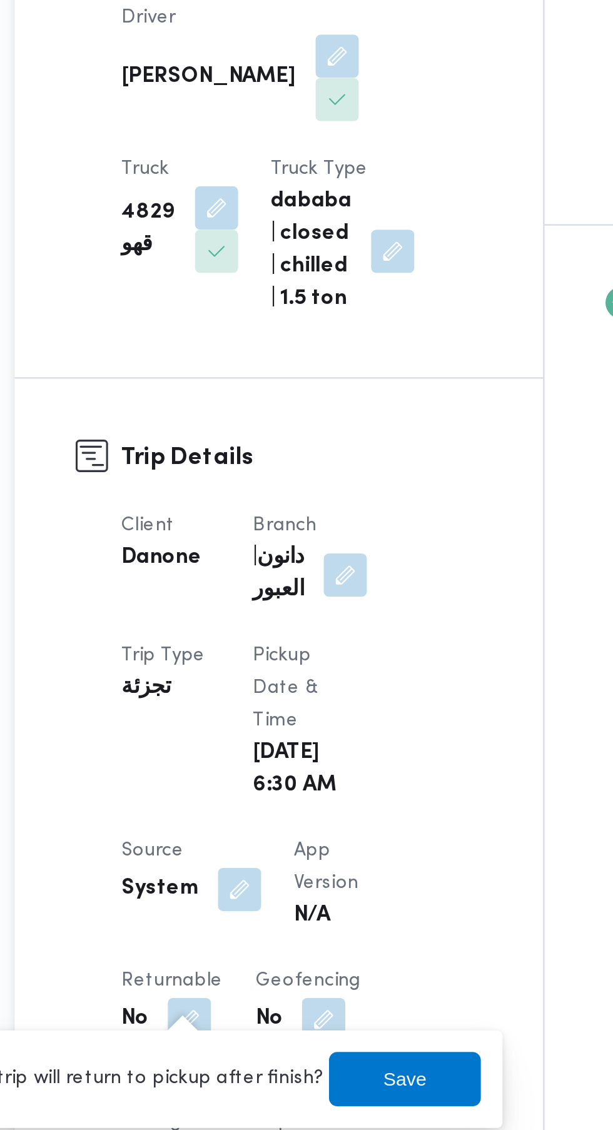
click at [238, 920] on label "Is the trip will return to pickup after finish?" at bounding box center [209, 921] width 192 height 15
checkbox input "true"
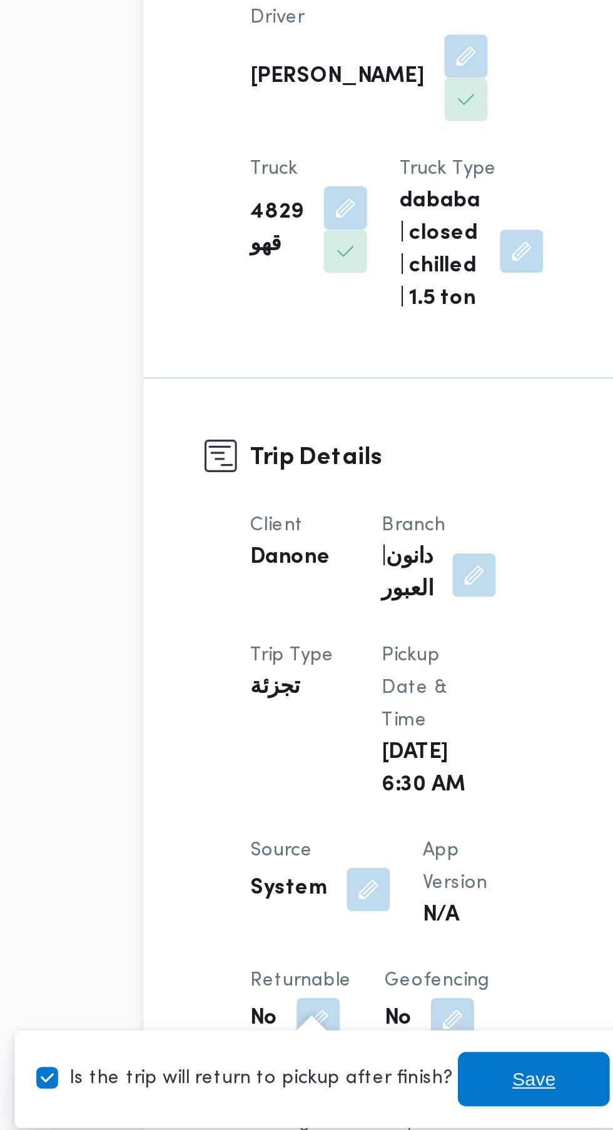
click at [333, 926] on span "Save" at bounding box center [343, 921] width 20 height 15
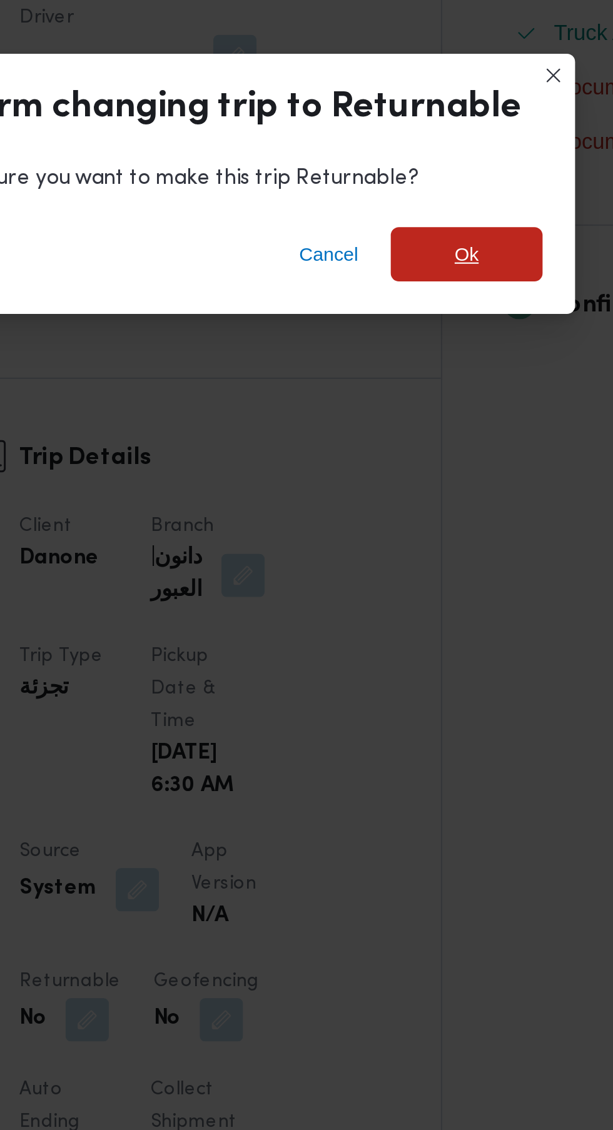
click at [421, 548] on span "Ok" at bounding box center [418, 540] width 11 height 15
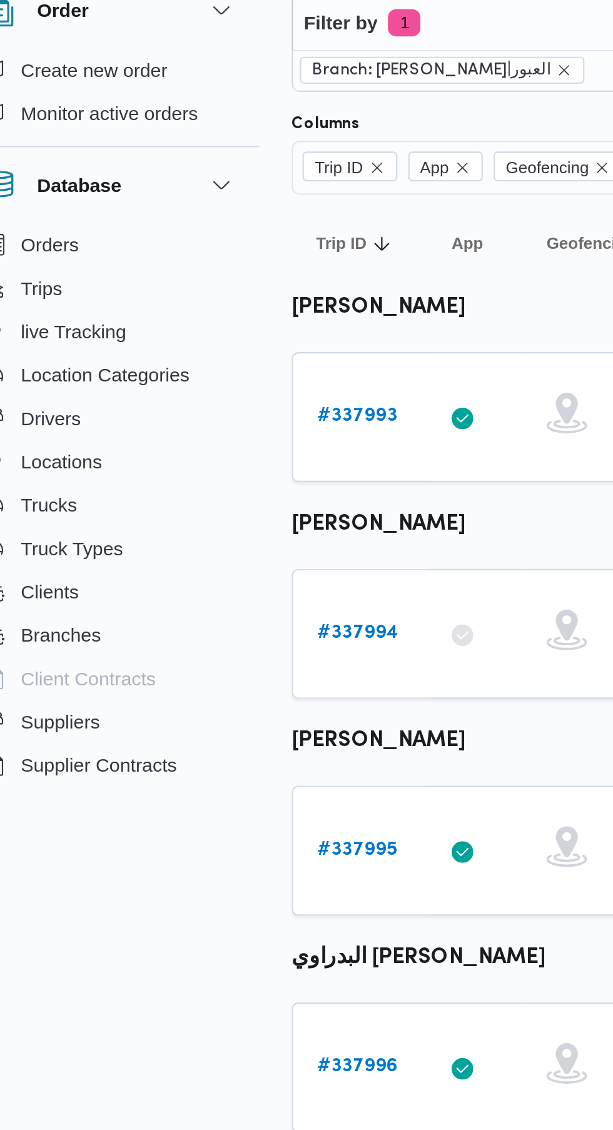
click at [189, 361] on link "# 337994" at bounding box center [193, 355] width 38 height 15
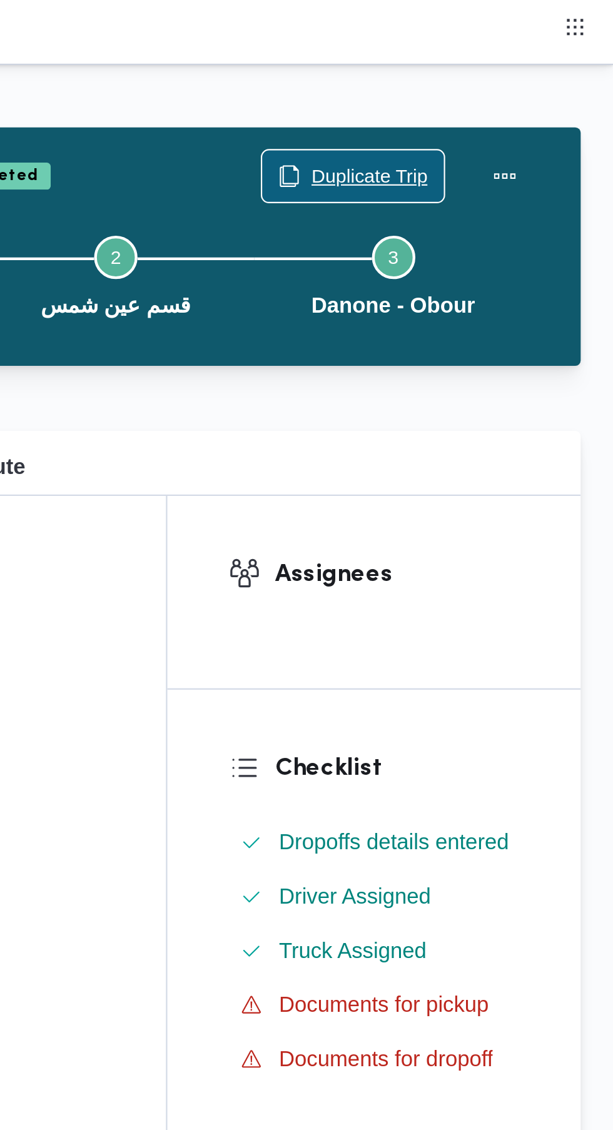
click at [518, 81] on span "Duplicate Trip" at bounding box center [500, 81] width 54 height 15
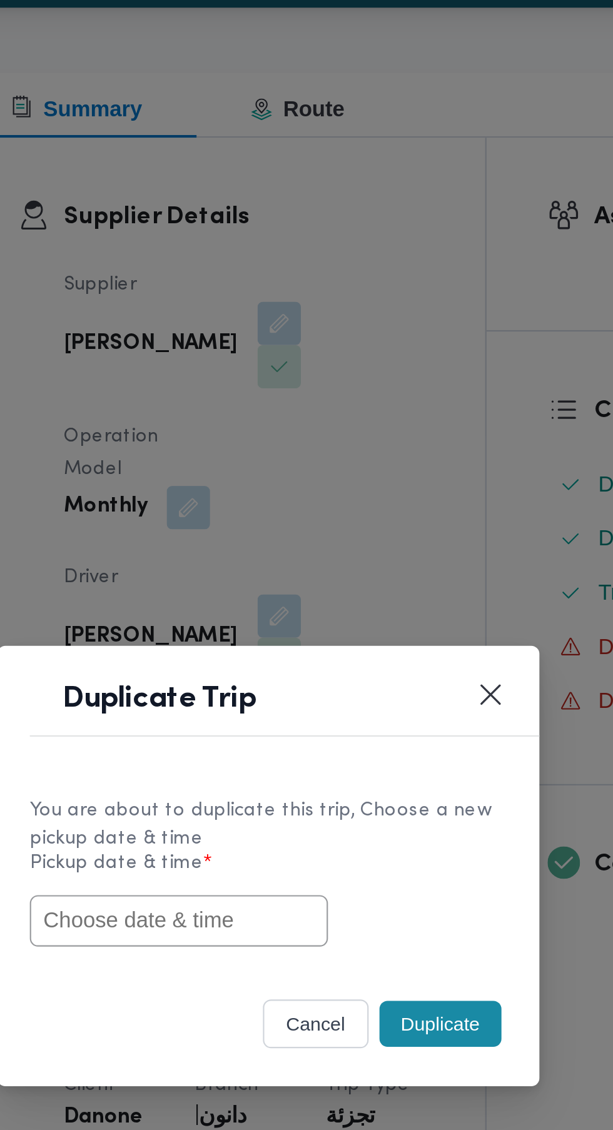
click at [317, 591] on input "text" at bounding box center [265, 590] width 138 height 24
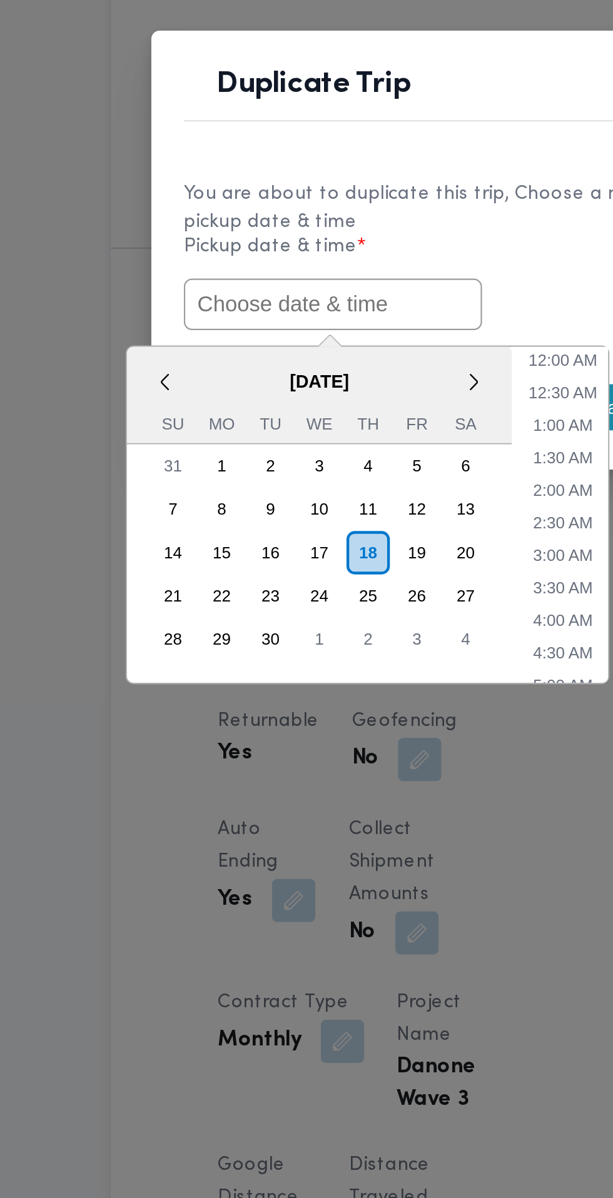
paste input "[DATE] 6:30AM"
type input "[DATE] 6:30AM"
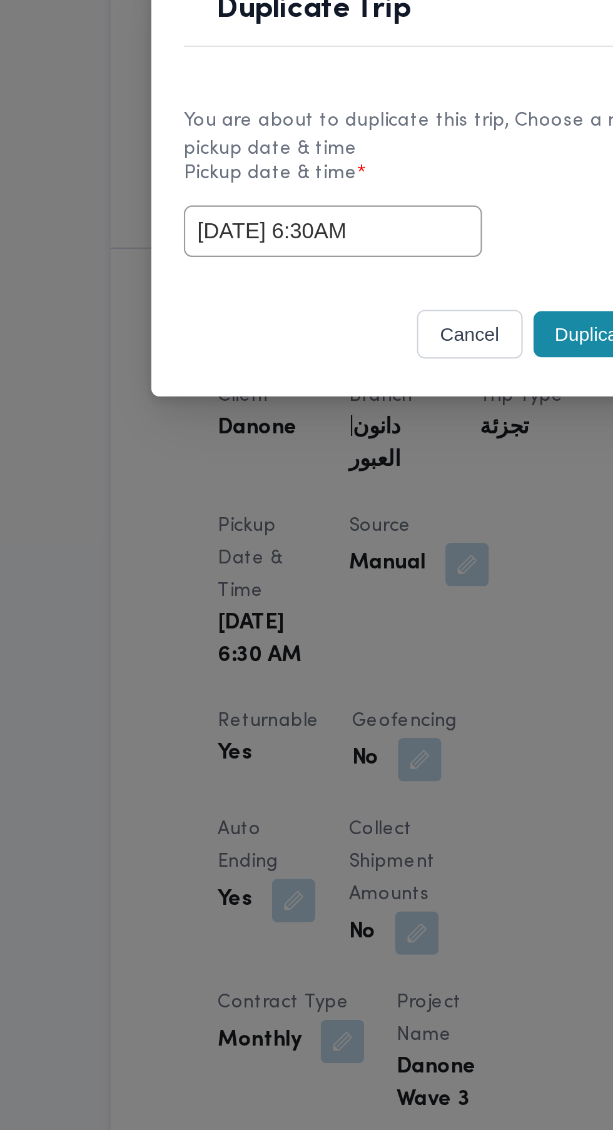
click at [368, 605] on div "You are about to duplicate this trip, Choose a new pickup date & time Pickup da…" at bounding box center [306, 566] width 250 height 93
click at [378, 637] on button "Duplicate" at bounding box center [386, 637] width 56 height 21
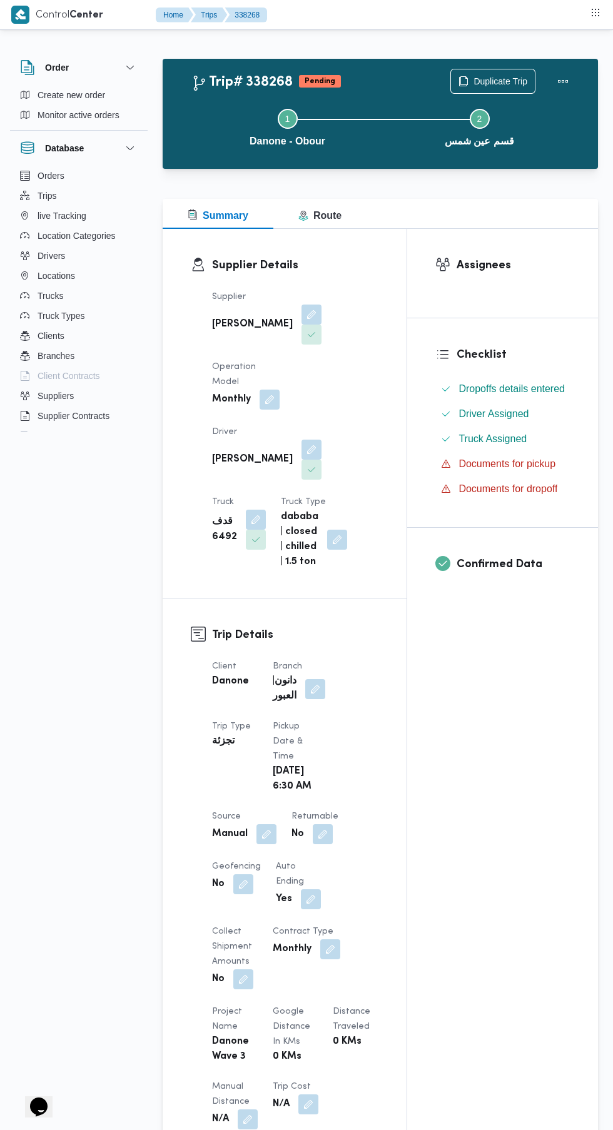
click at [266, 824] on button "button" at bounding box center [266, 834] width 20 height 20
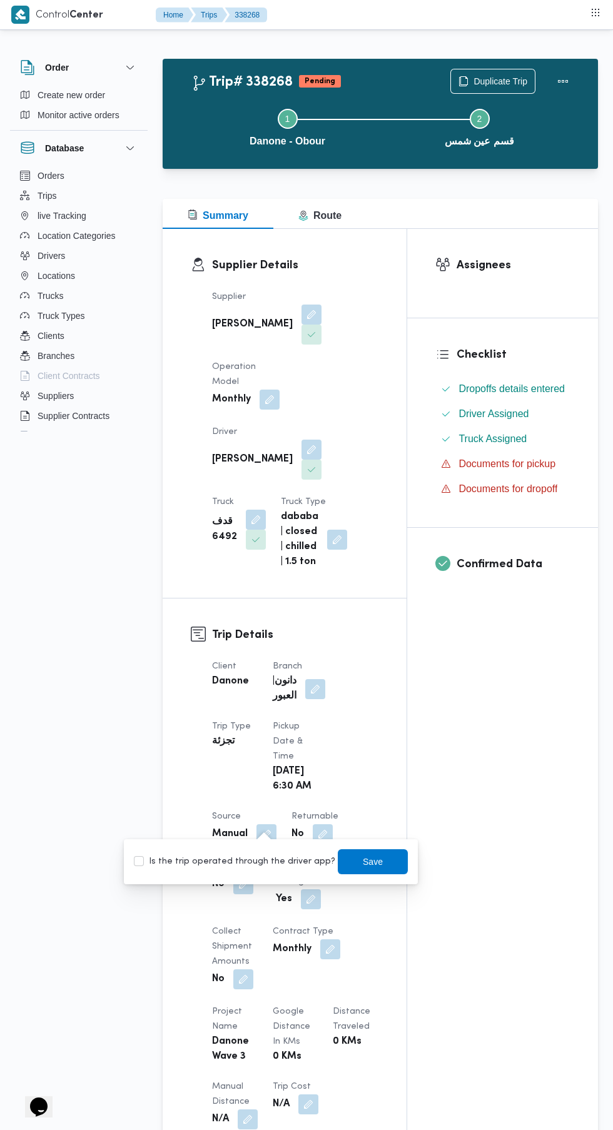
click at [258, 865] on label "Is the trip operated through the driver app?" at bounding box center [234, 861] width 201 height 15
checkbox input "true"
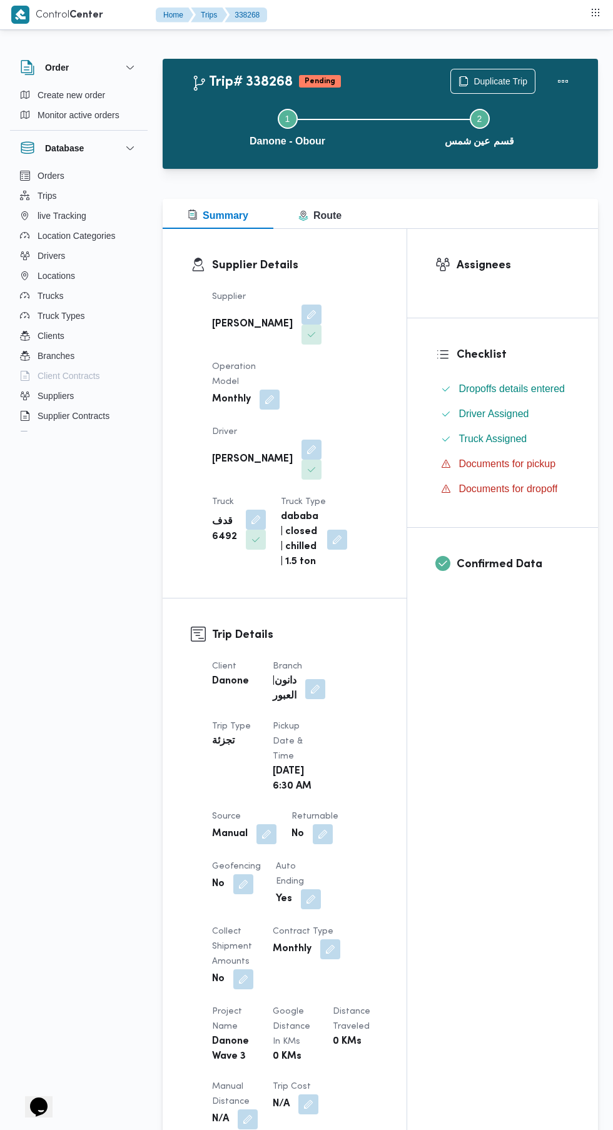
click at [496, 725] on div "Assignees Checklist Dropoffs details entered Driver Assigned Truck Assigned Doc…" at bounding box center [502, 940] width 191 height 1423
click at [323, 824] on button "button" at bounding box center [323, 834] width 20 height 20
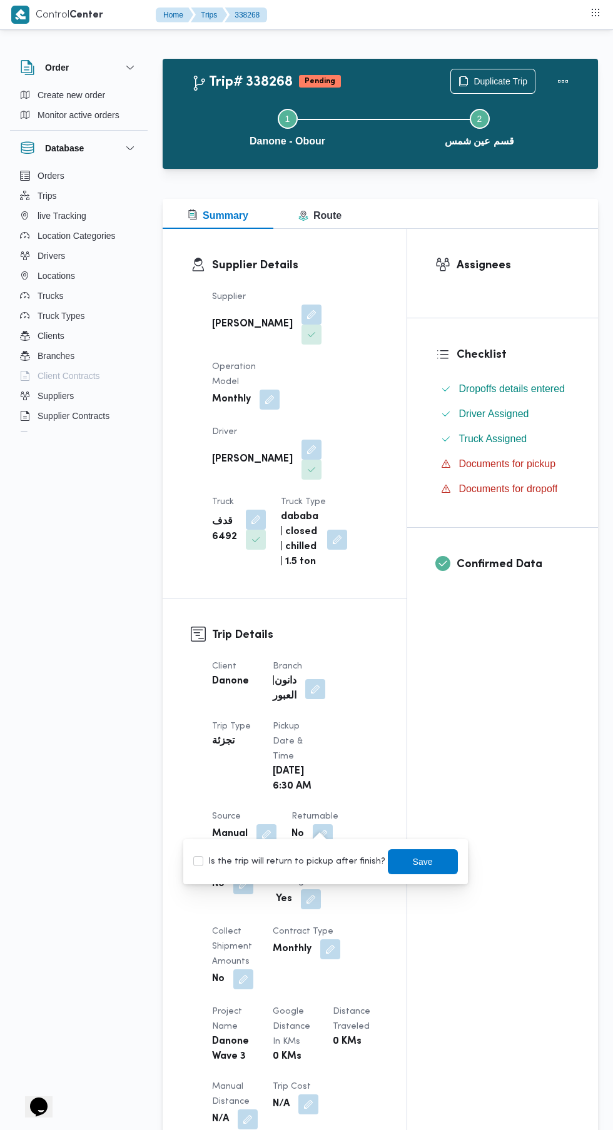
click at [299, 868] on label "Is the trip will return to pickup after finish?" at bounding box center [289, 861] width 192 height 15
checkbox input "true"
click at [417, 863] on span "Save" at bounding box center [423, 861] width 20 height 15
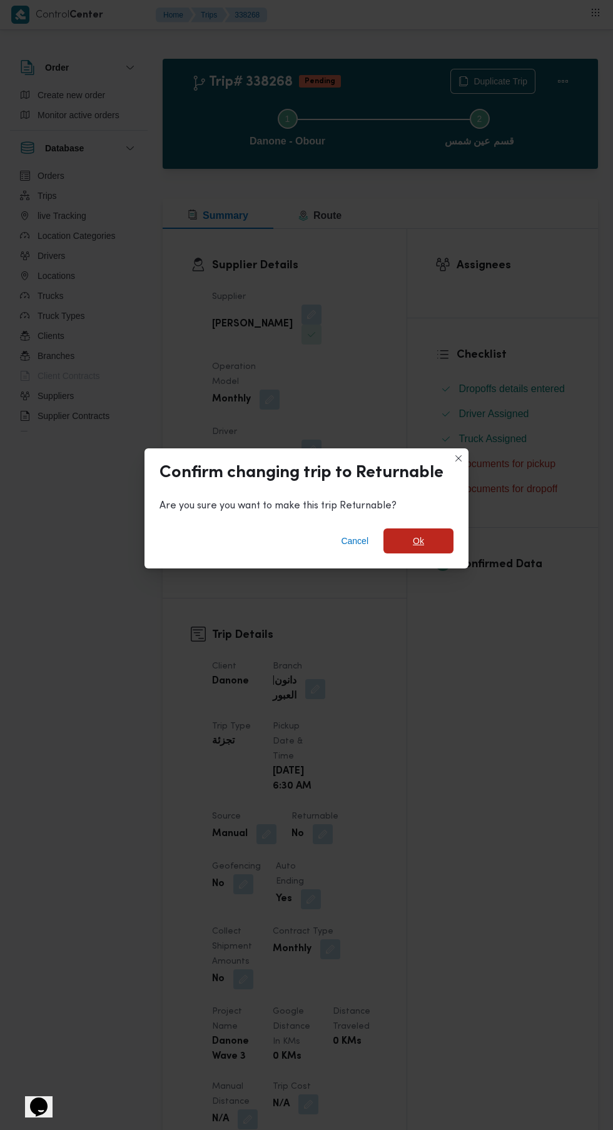
click at [418, 536] on span "Ok" at bounding box center [418, 540] width 11 height 15
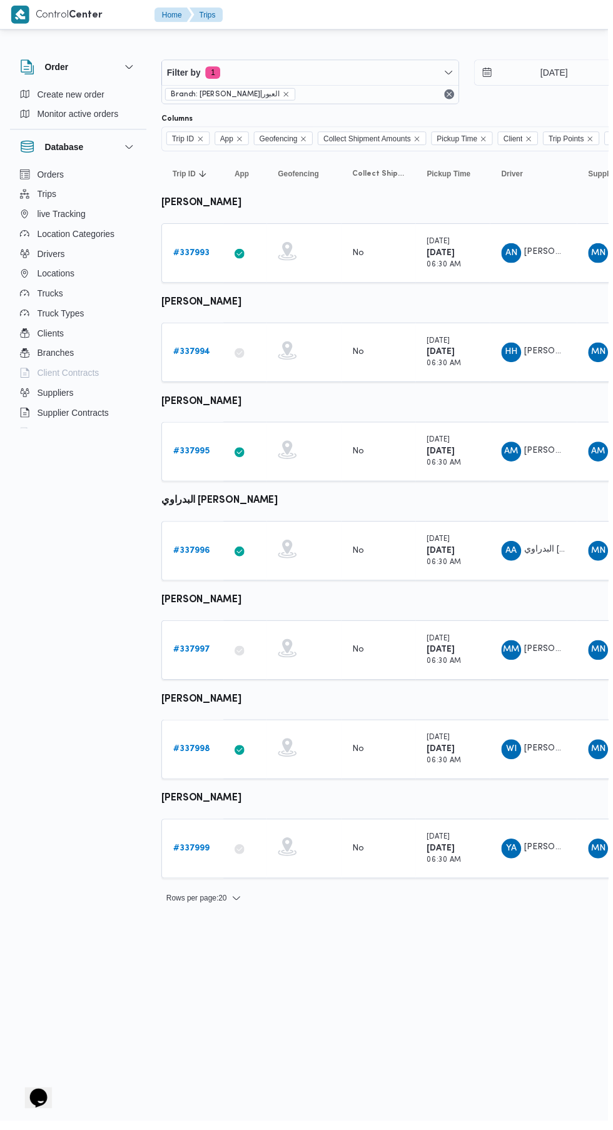
click at [196, 455] on b "# 337995" at bounding box center [192, 455] width 37 height 8
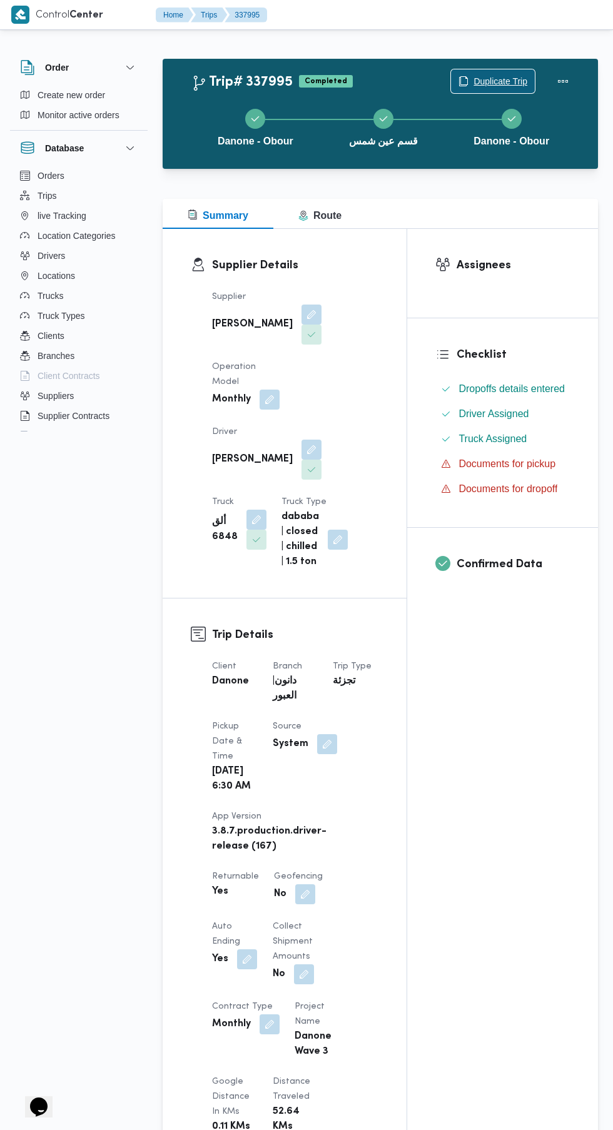
click at [504, 79] on span "Duplicate Trip" at bounding box center [500, 81] width 54 height 15
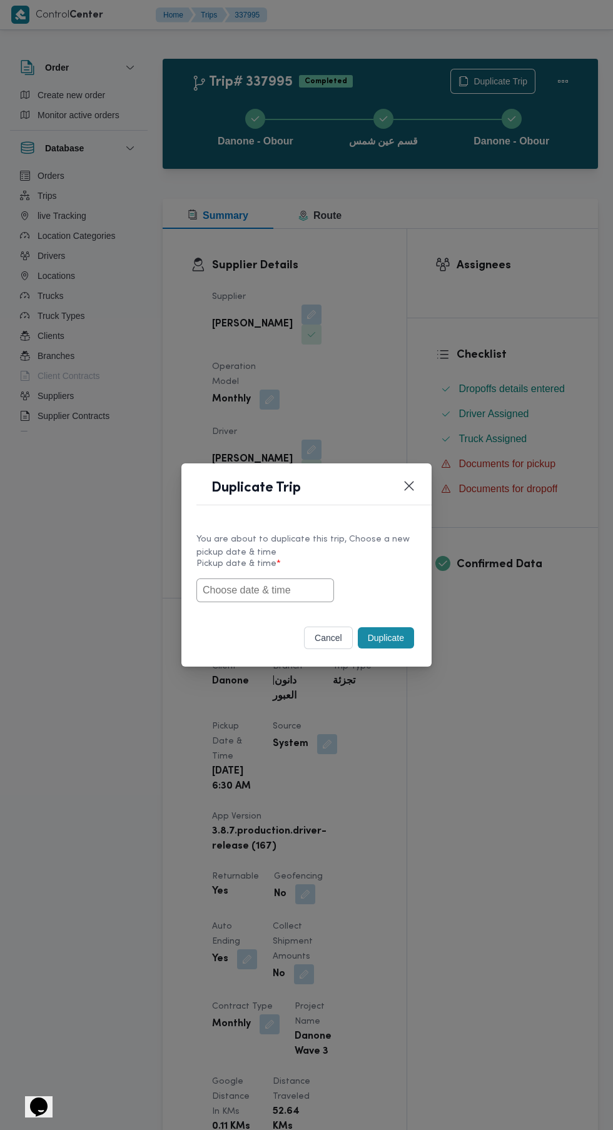
click at [288, 589] on input "text" at bounding box center [265, 590] width 138 height 24
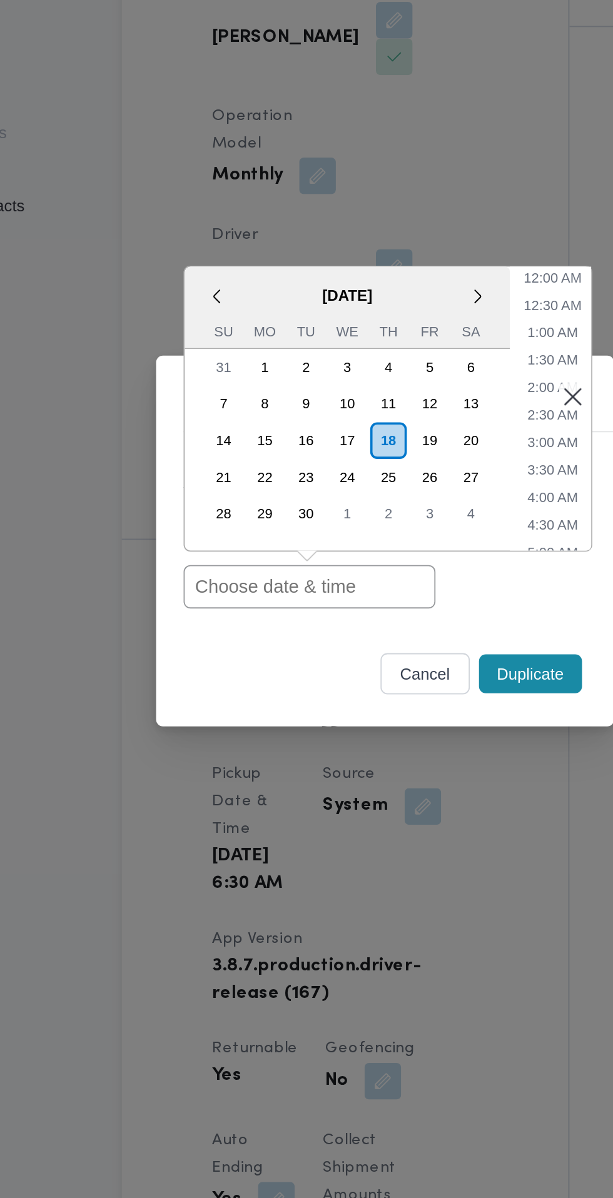
click at [283, 621] on input "text" at bounding box center [265, 624] width 138 height 24
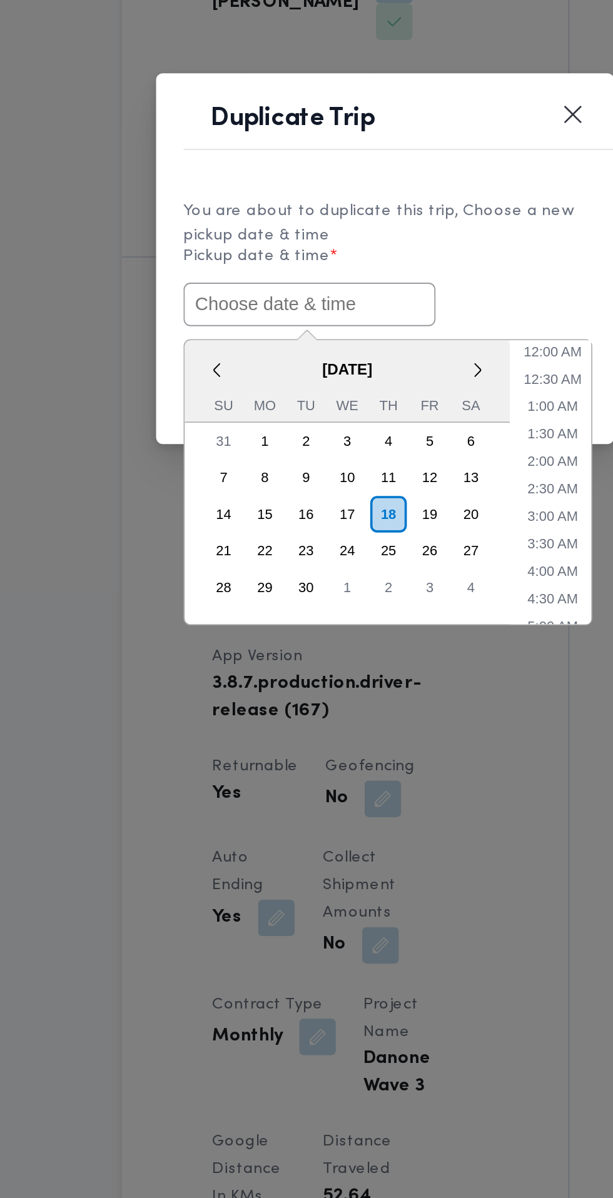
paste input "[DATE] 6:30AM"
type input "[DATE] 6:30AM"
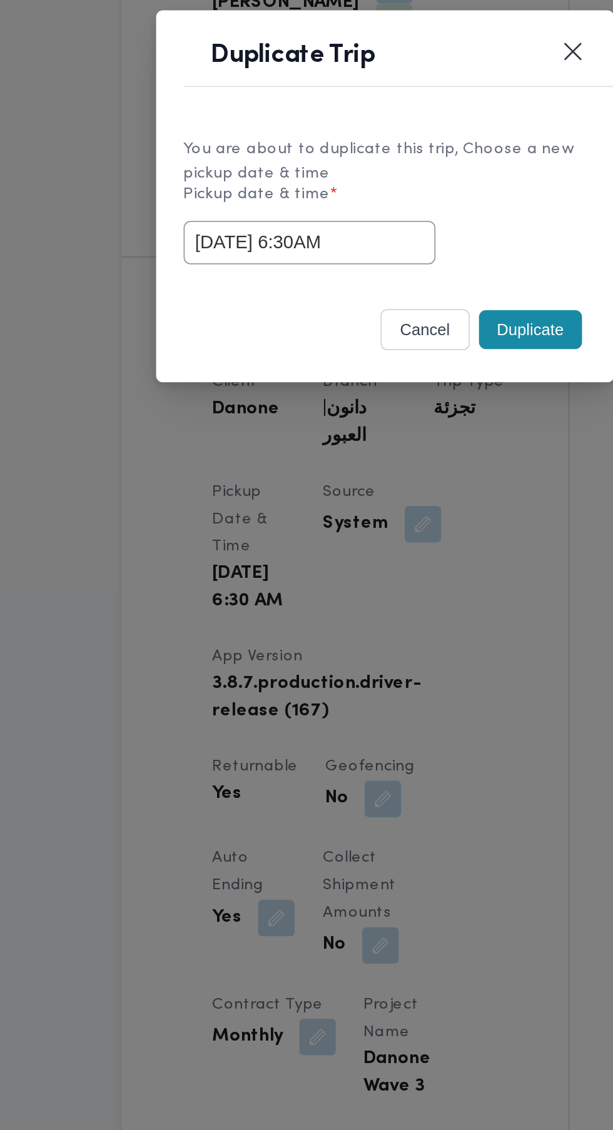
click at [383, 609] on div "You are about to duplicate this trip, Choose a new pickup date & time Pickup da…" at bounding box center [306, 566] width 250 height 93
click at [386, 641] on button "Duplicate" at bounding box center [386, 637] width 56 height 21
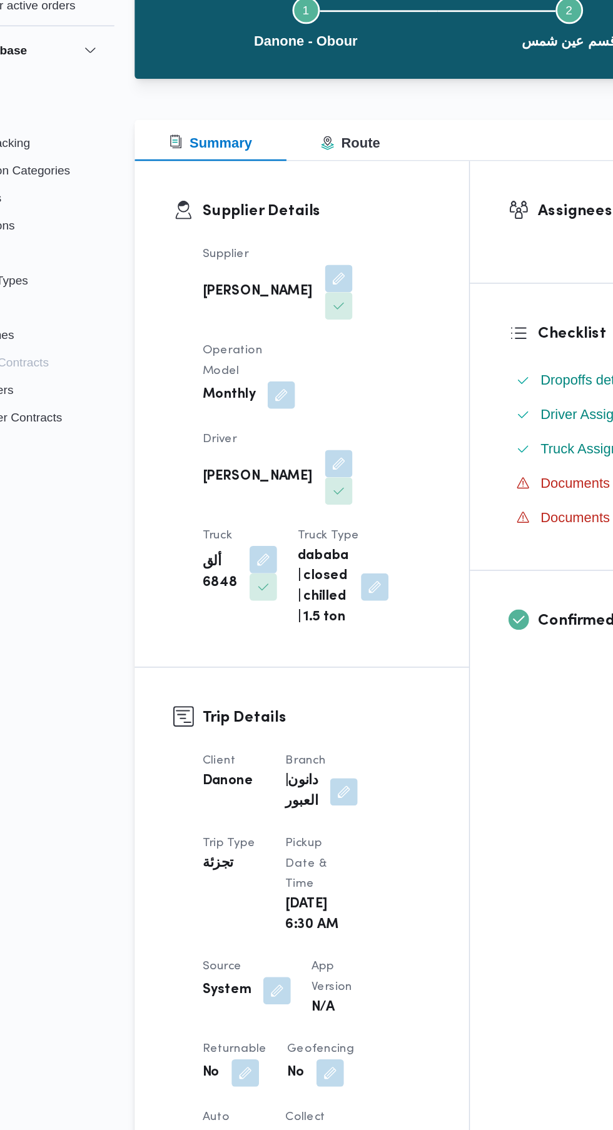
click at [243, 887] on button "button" at bounding box center [243, 894] width 20 height 20
click at [213, 924] on label "Is the trip will return to pickup after finish?" at bounding box center [209, 921] width 192 height 15
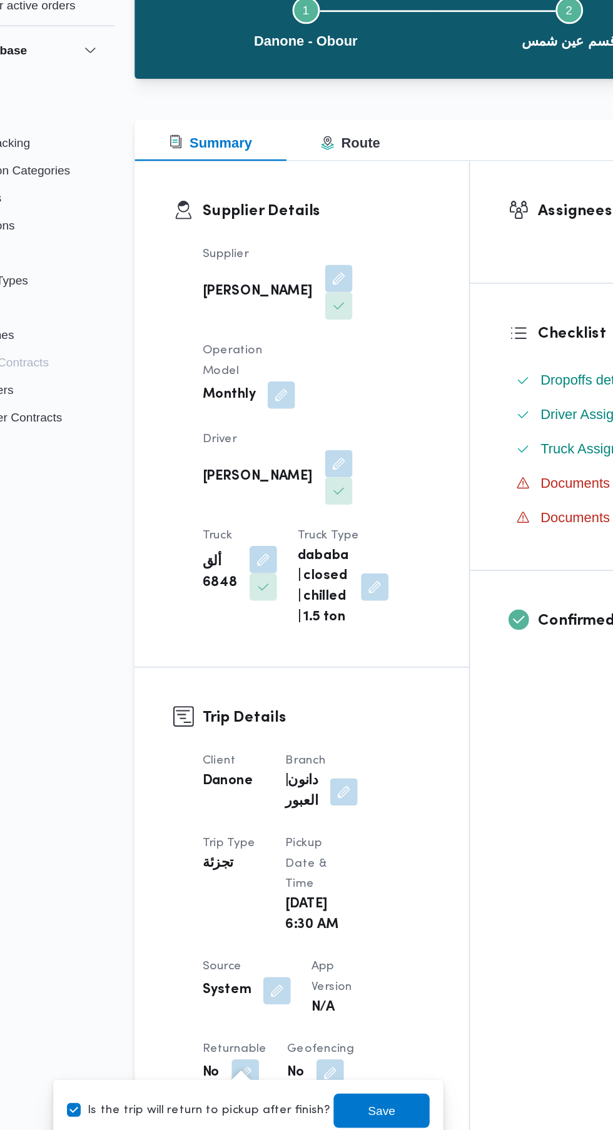
checkbox input "true"
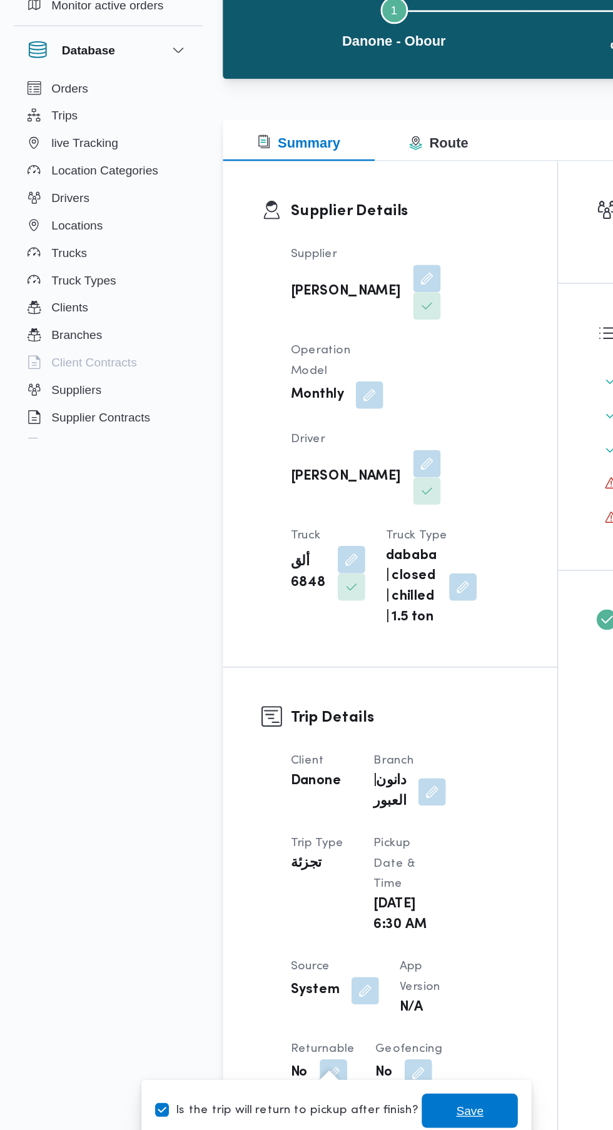
click at [333, 921] on span "Save" at bounding box center [343, 921] width 20 height 15
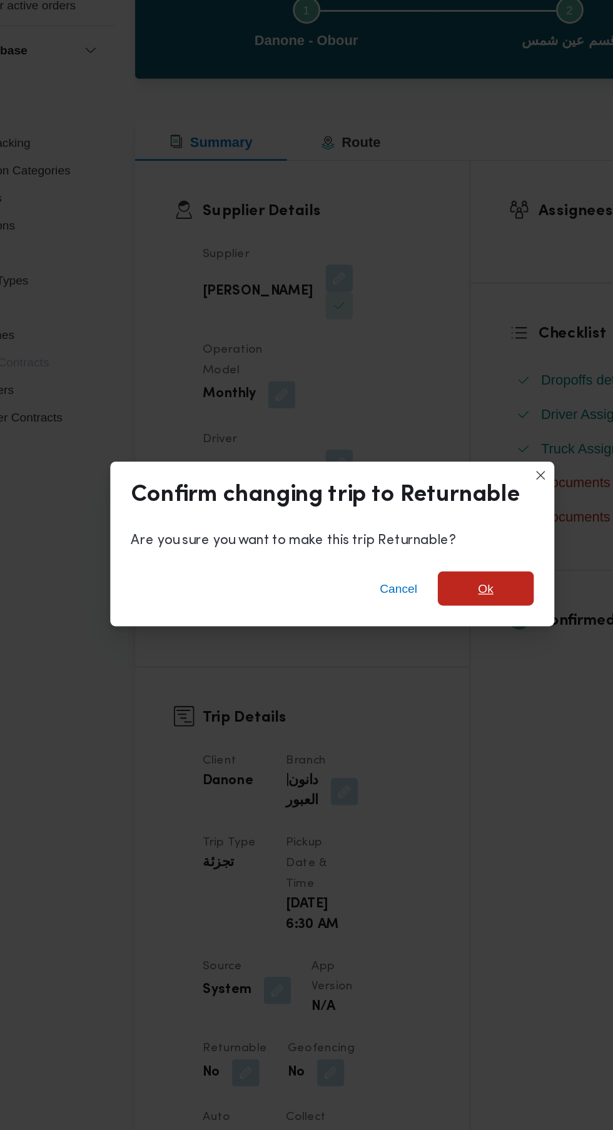
click at [421, 548] on span "Ok" at bounding box center [418, 540] width 11 height 15
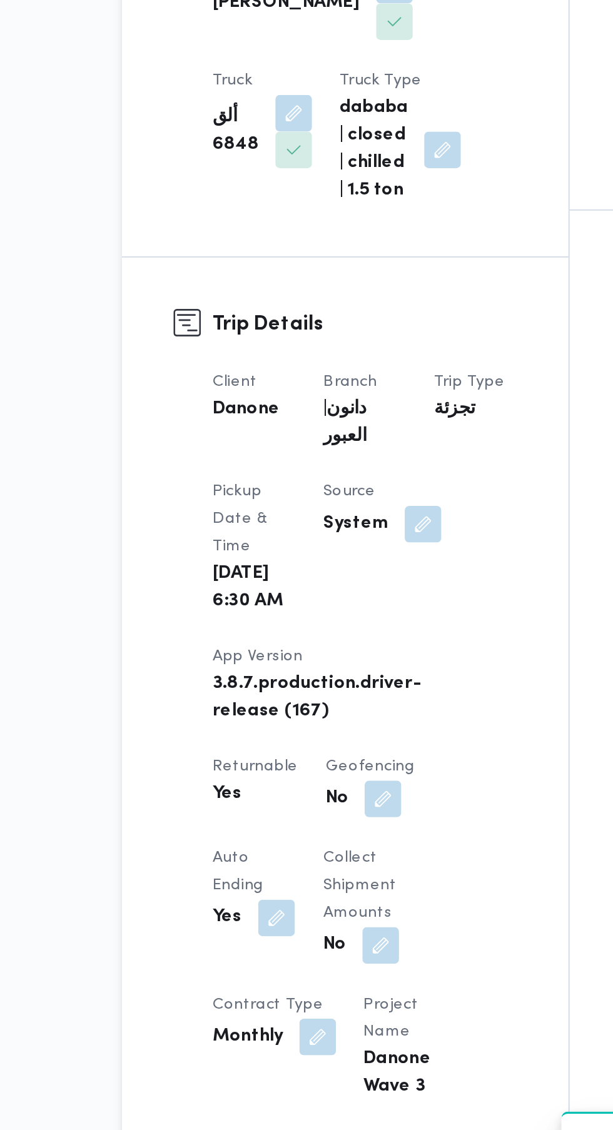
scroll to position [1, 0]
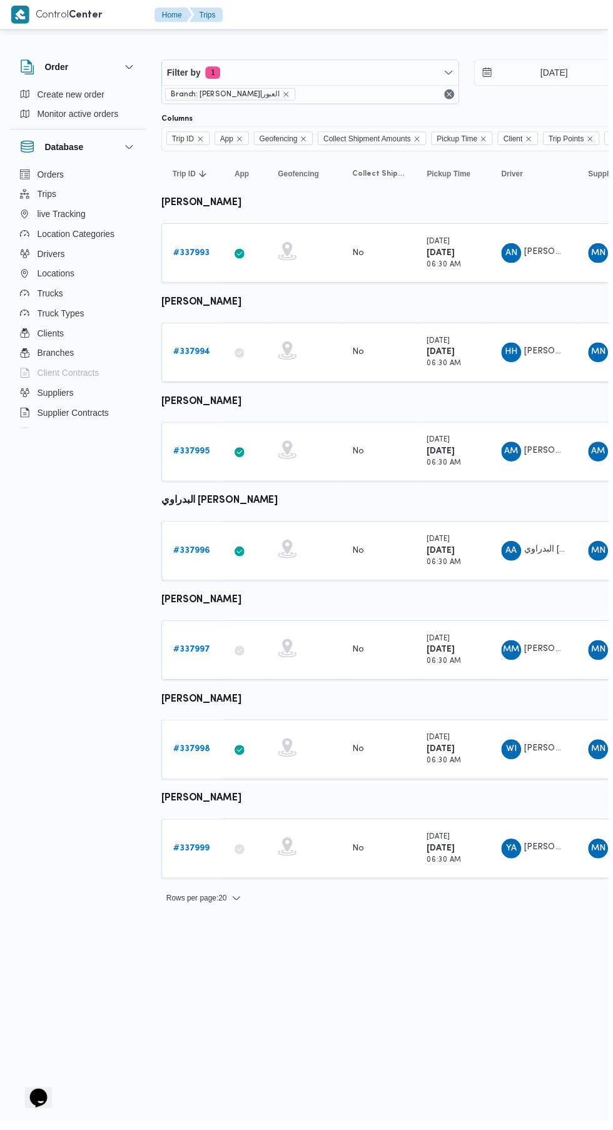
click at [189, 551] on b "# 337996" at bounding box center [193, 555] width 38 height 8
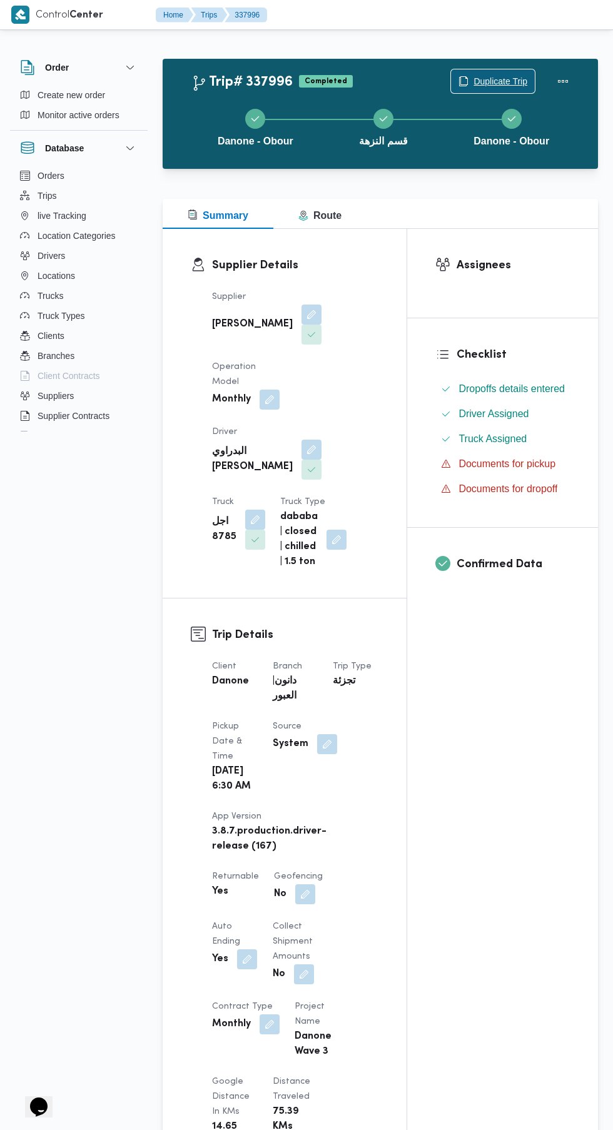
click at [497, 81] on span "Duplicate Trip" at bounding box center [500, 81] width 54 height 15
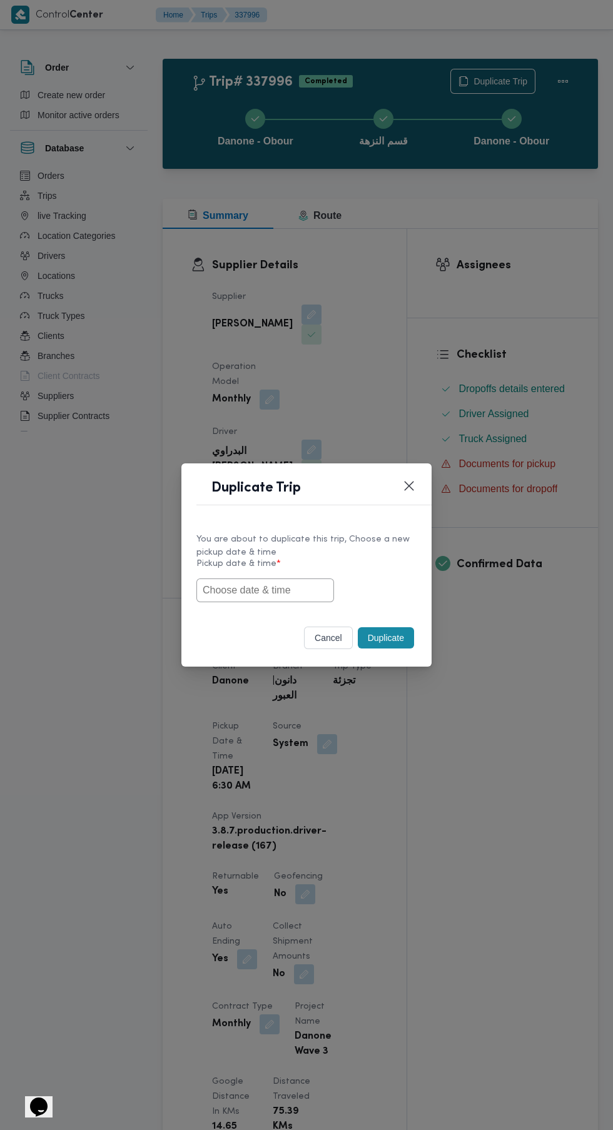
click at [301, 593] on input "text" at bounding box center [265, 590] width 138 height 24
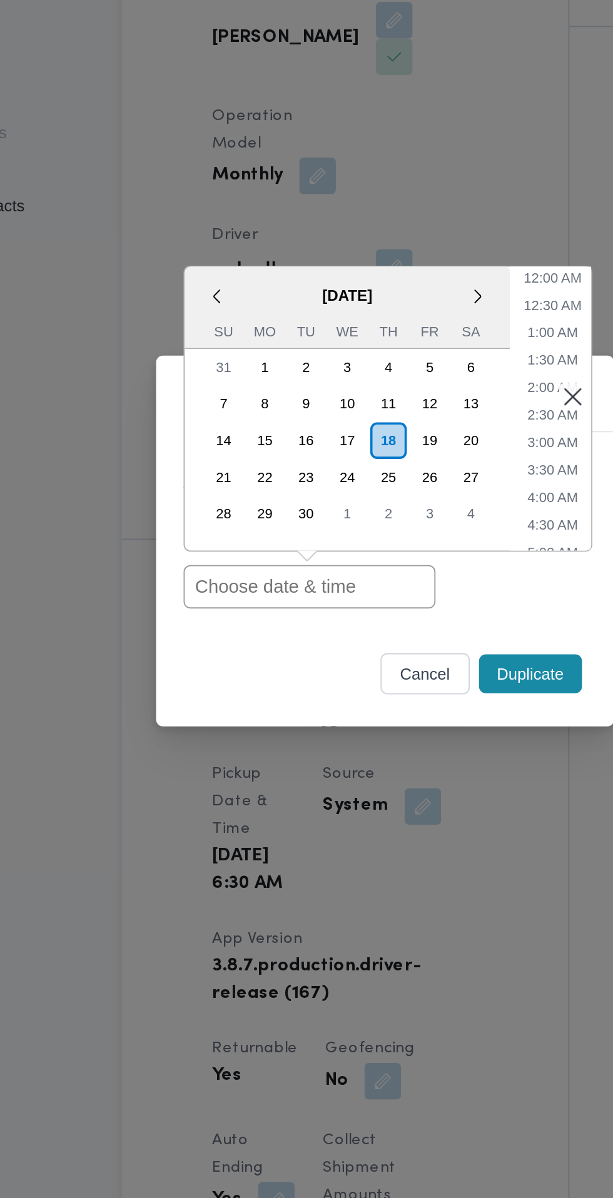
paste input "[DATE] 6:30AM"
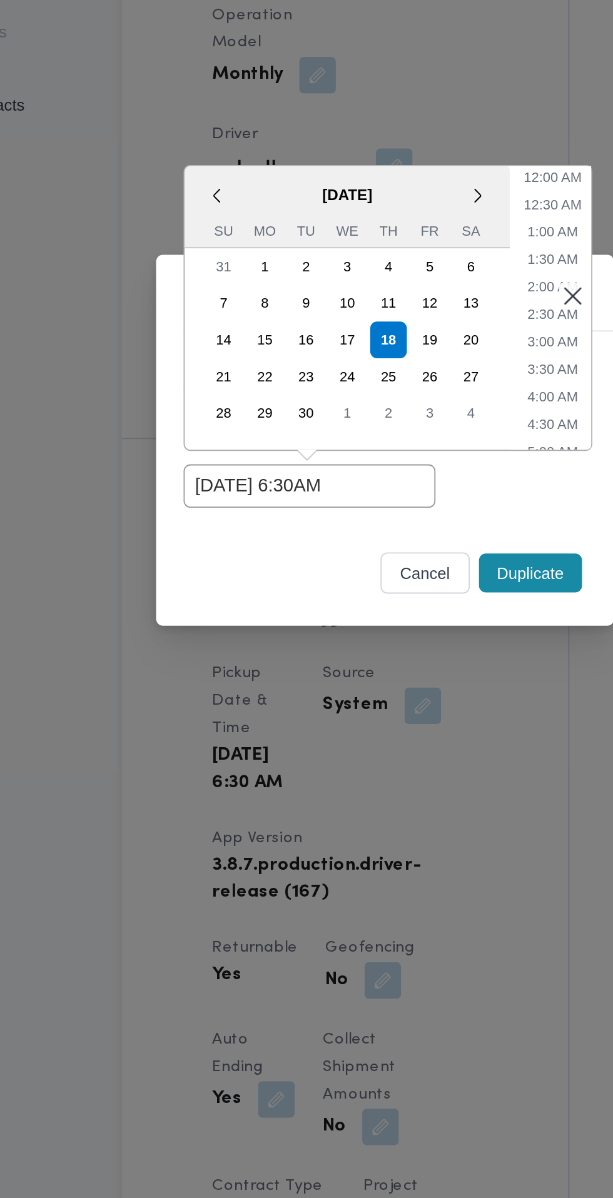
type input "[DATE] 6:30AM"
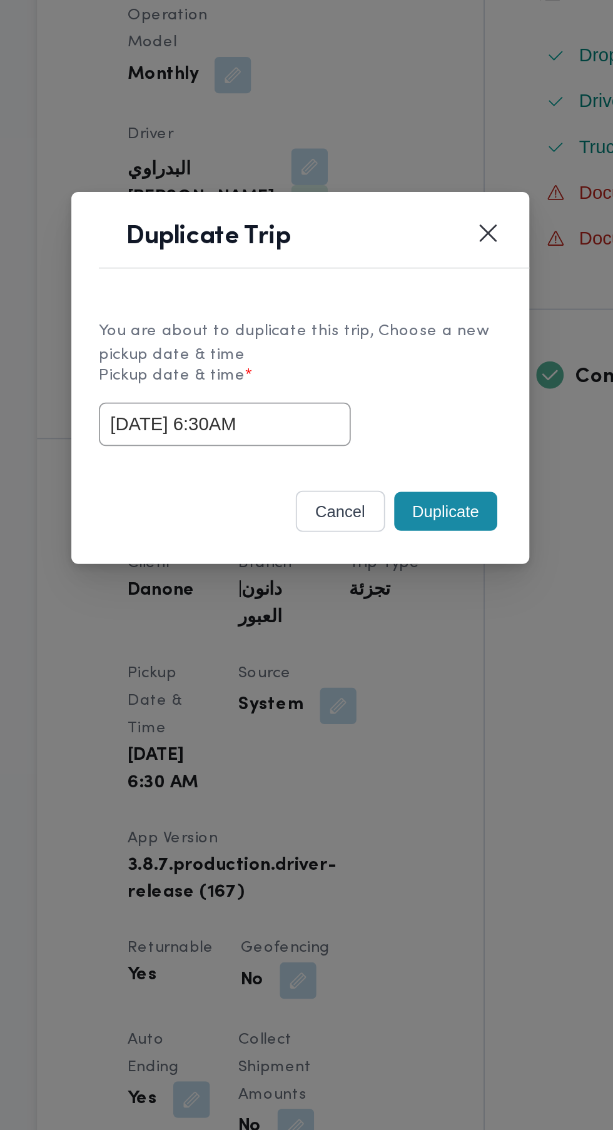
click at [393, 638] on button "Duplicate" at bounding box center [386, 637] width 56 height 21
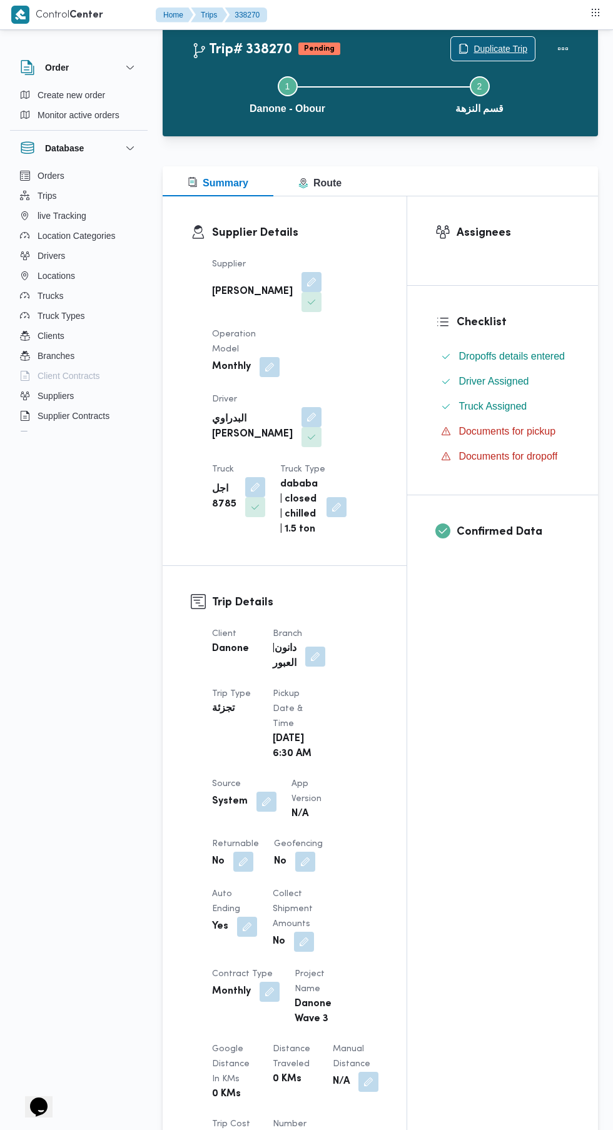
scroll to position [33, 0]
click at [247, 851] on button "button" at bounding box center [243, 861] width 20 height 20
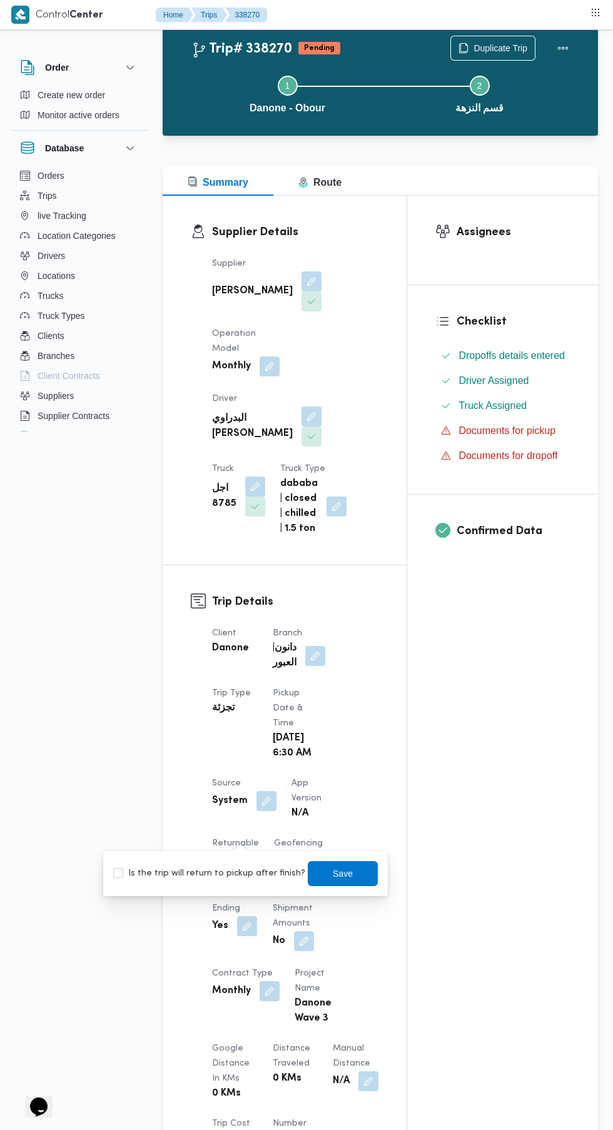
click at [228, 873] on label "Is the trip will return to pickup after finish?" at bounding box center [209, 873] width 192 height 15
checkbox input "true"
click at [333, 873] on span "Save" at bounding box center [343, 873] width 20 height 15
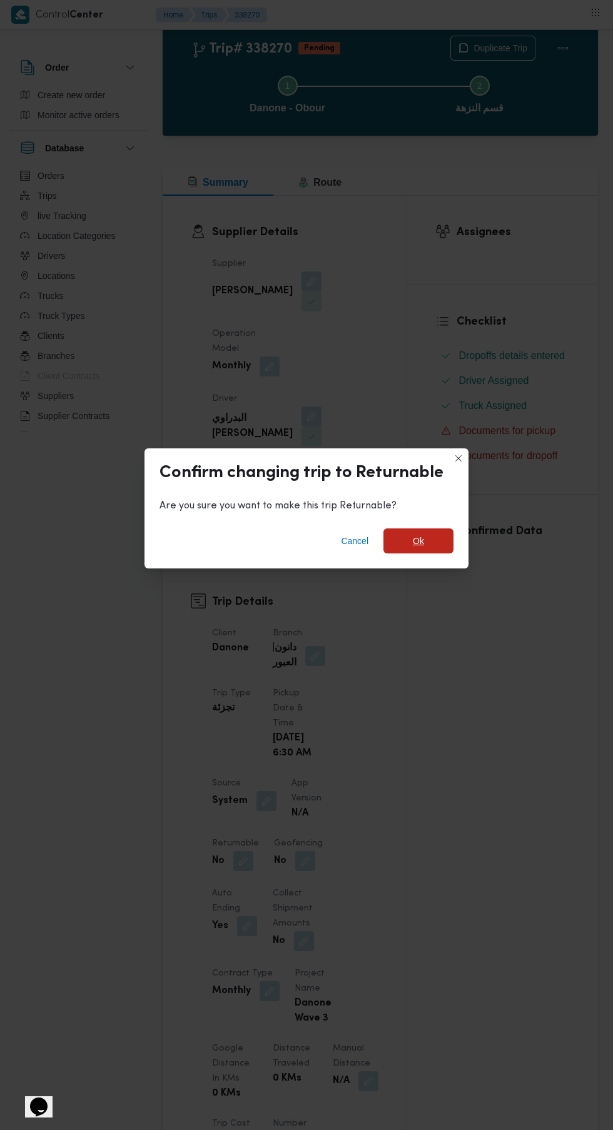
click at [418, 548] on span "Ok" at bounding box center [418, 540] width 11 height 15
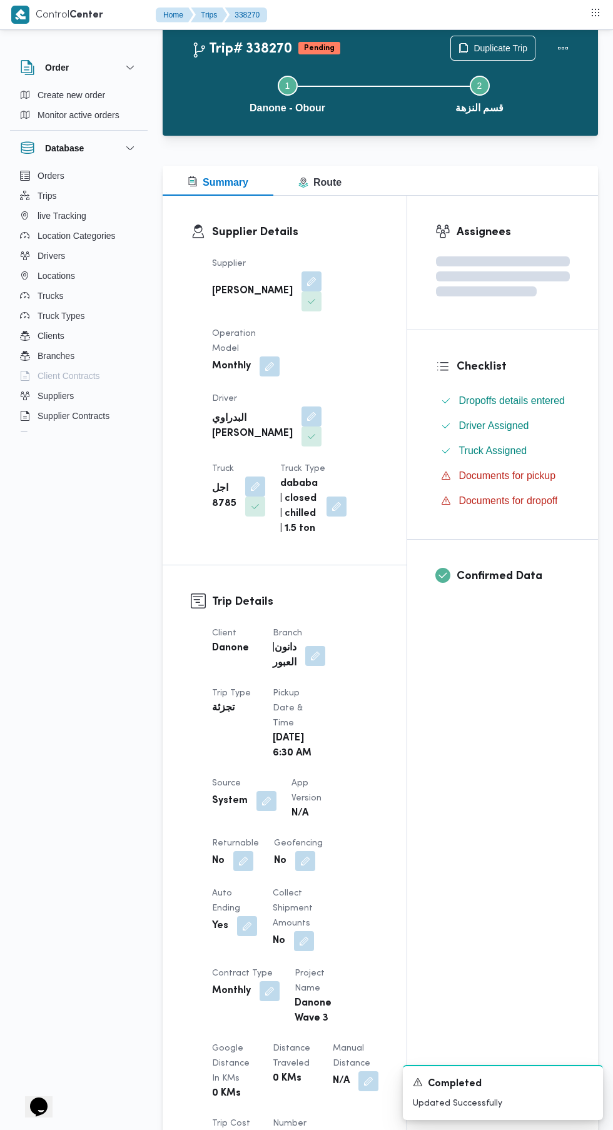
scroll to position [0, 0]
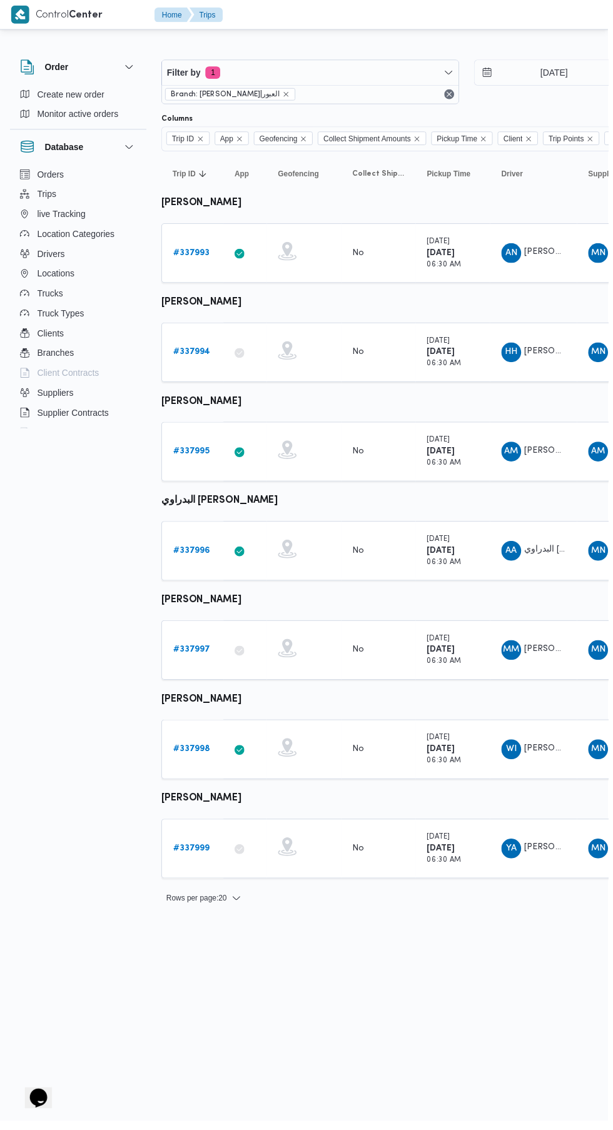
click at [193, 654] on b "# 337997" at bounding box center [193, 655] width 38 height 8
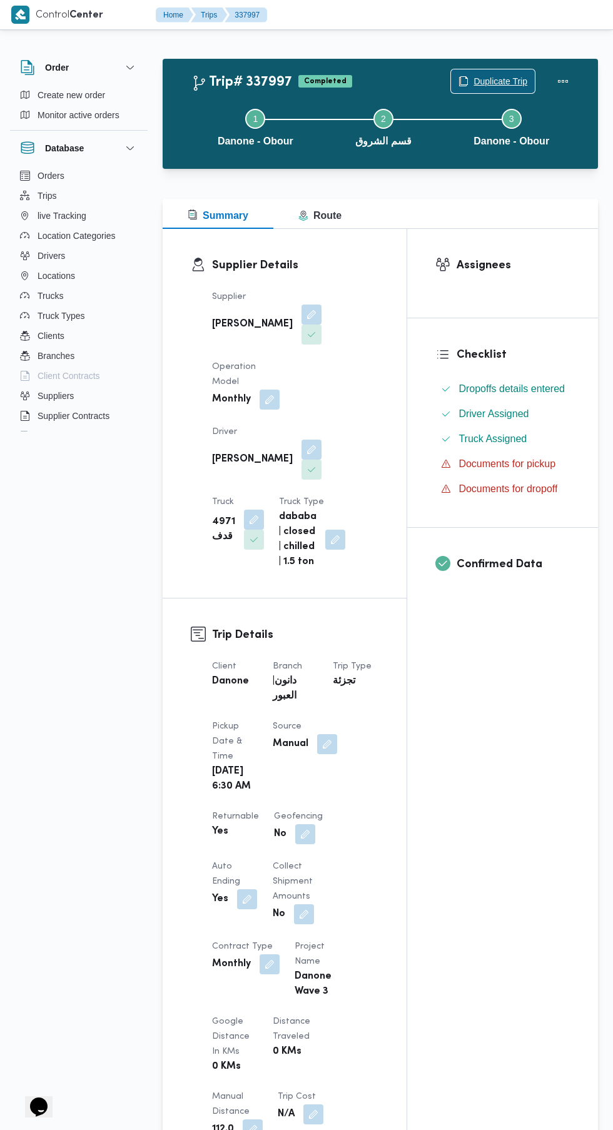
click at [508, 73] on span "Duplicate Trip" at bounding box center [493, 81] width 84 height 24
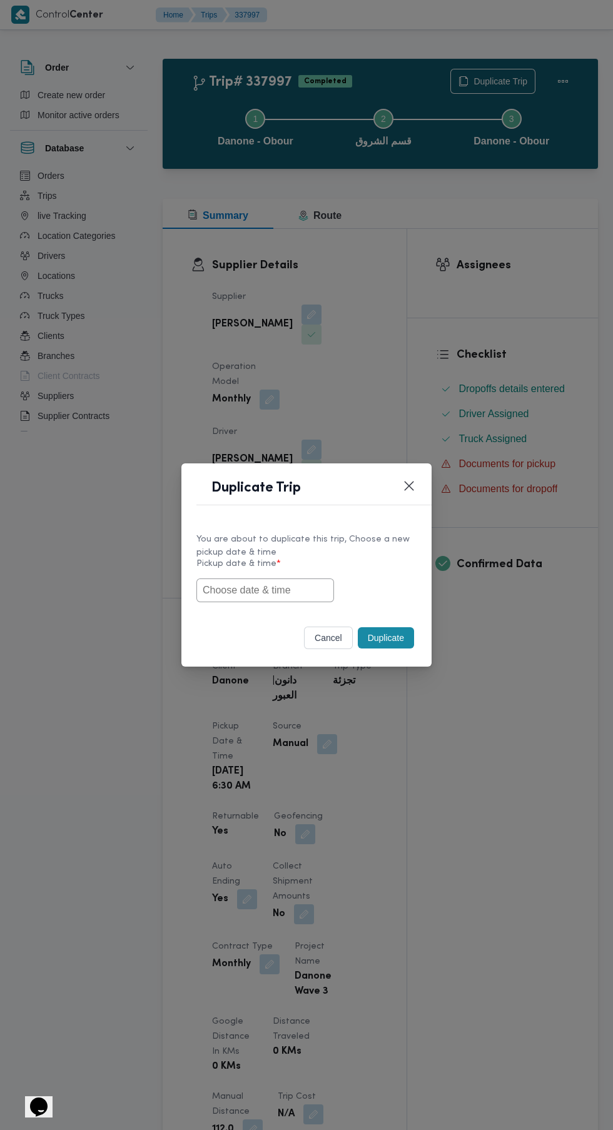
click at [284, 591] on input "text" at bounding box center [265, 590] width 138 height 24
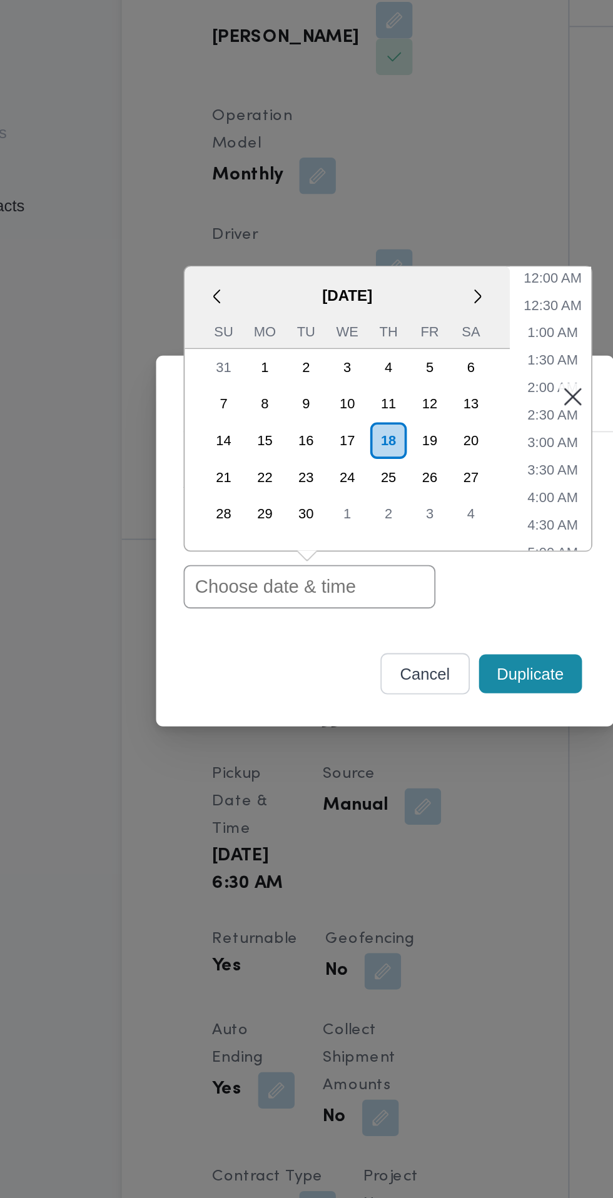
click at [280, 621] on input "text" at bounding box center [265, 624] width 138 height 24
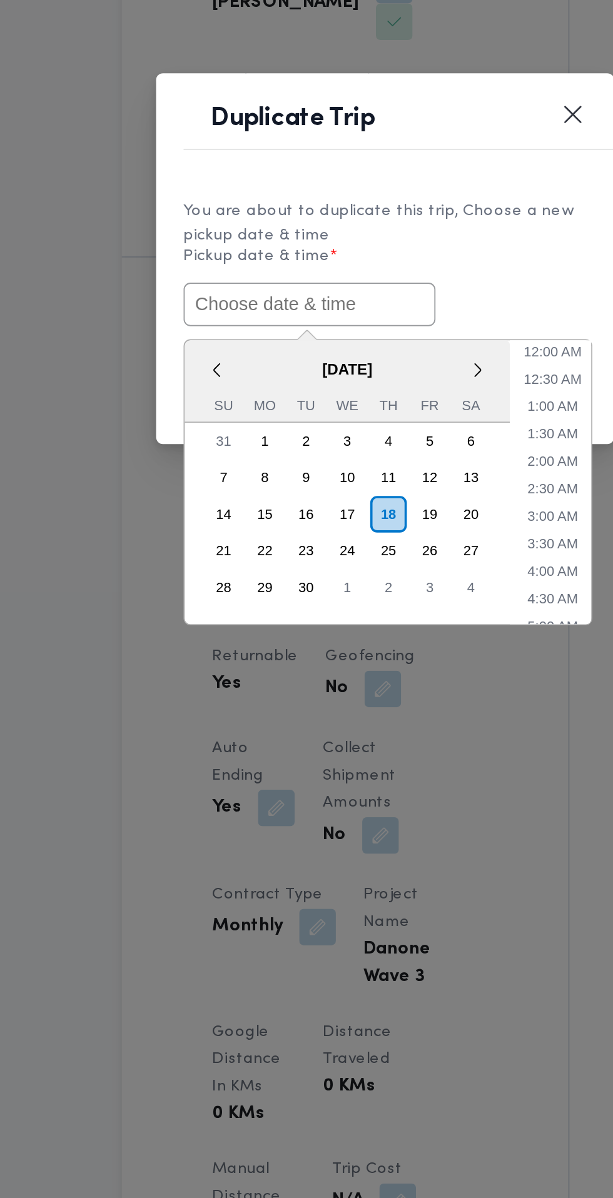
click at [306, 618] on input "text" at bounding box center [265, 624] width 138 height 24
click at [308, 624] on input "text" at bounding box center [265, 624] width 138 height 24
paste input "[DATE] 6:30AM"
type input "[DATE] 6:30AM"
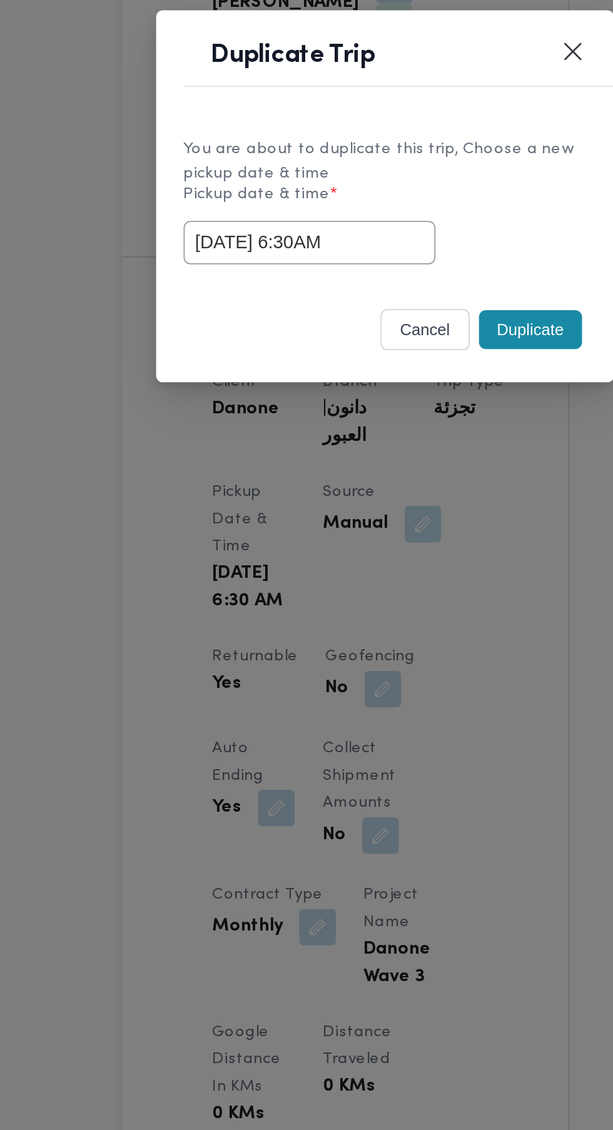
click at [386, 619] on div "cancel Duplicate" at bounding box center [306, 640] width 250 height 53
click at [384, 636] on button "Duplicate" at bounding box center [386, 637] width 56 height 21
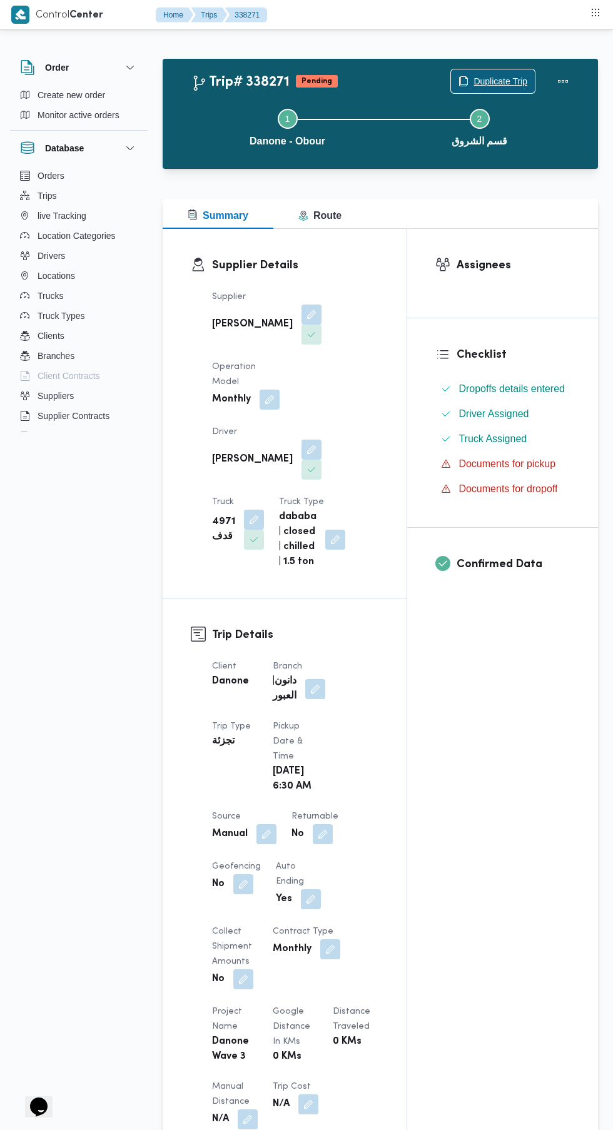
scroll to position [54, 0]
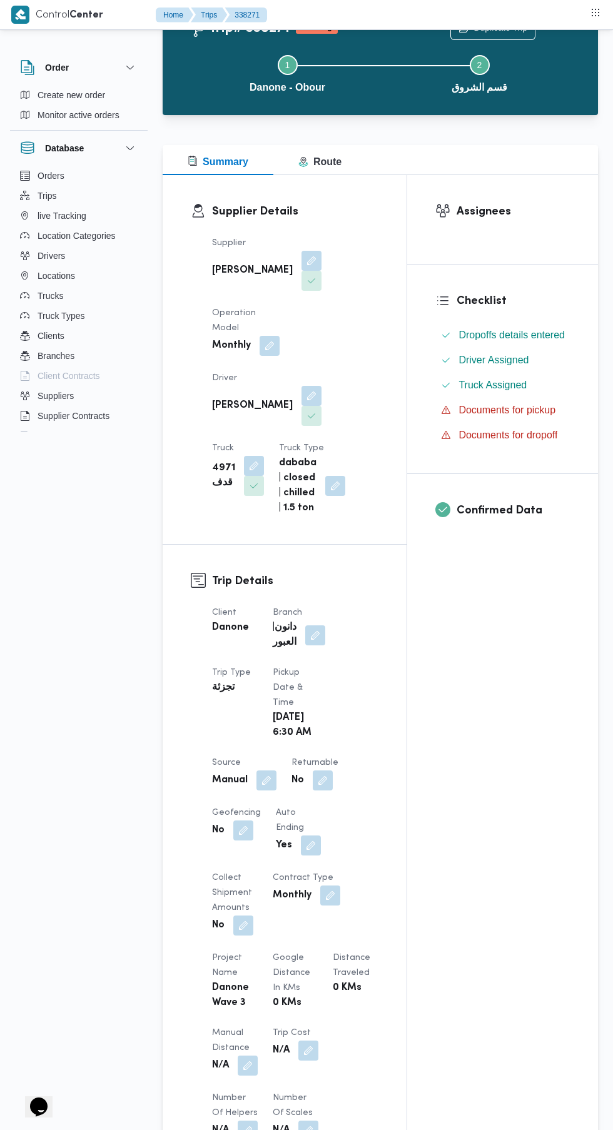
click at [323, 770] on button "button" at bounding box center [323, 780] width 20 height 20
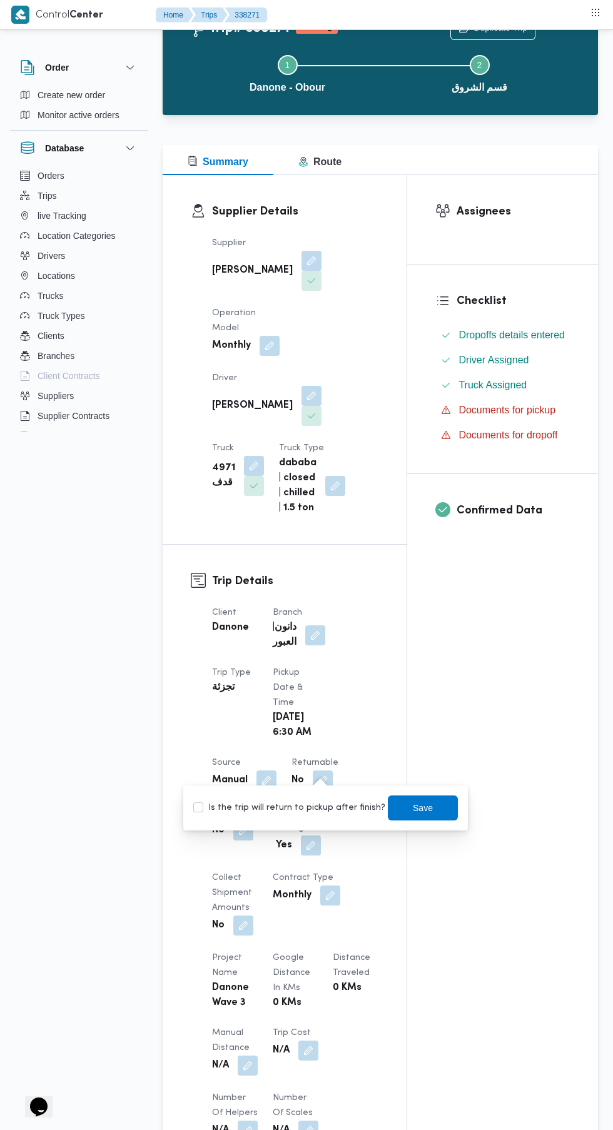
click at [301, 807] on label "Is the trip will return to pickup after finish?" at bounding box center [289, 807] width 192 height 15
checkbox input "true"
click at [413, 807] on span "Save" at bounding box center [423, 807] width 20 height 15
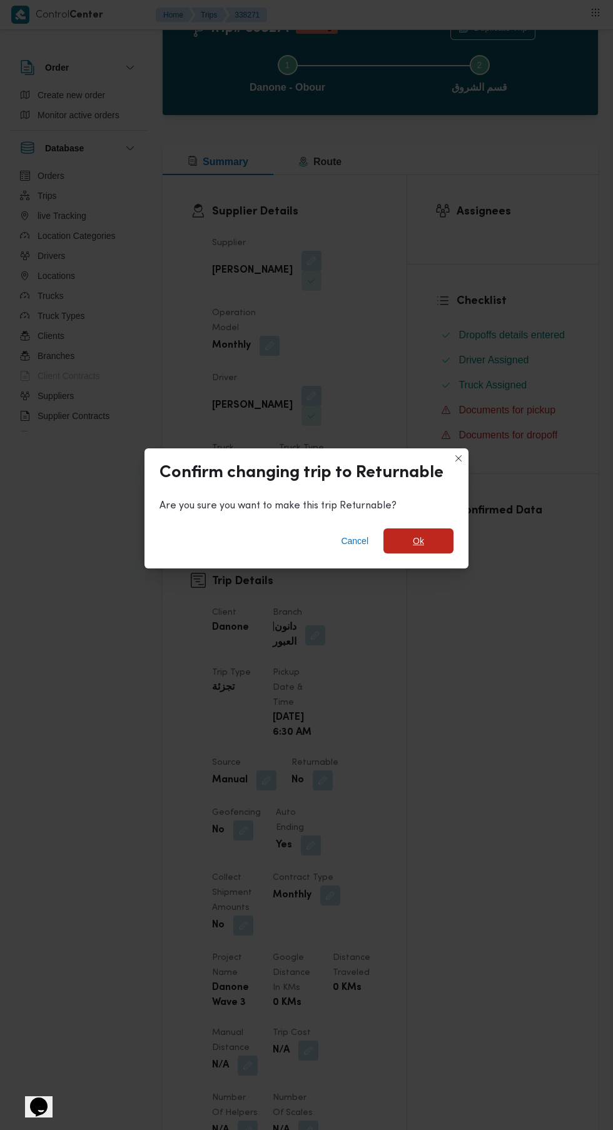
click at [422, 548] on span "Ok" at bounding box center [418, 540] width 11 height 15
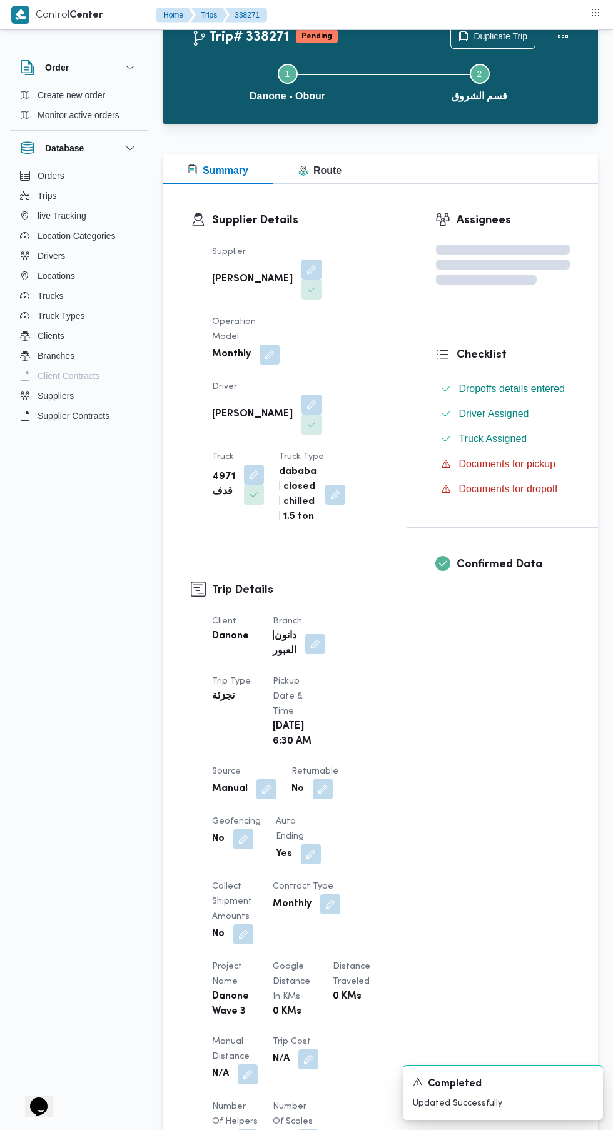
scroll to position [0, 0]
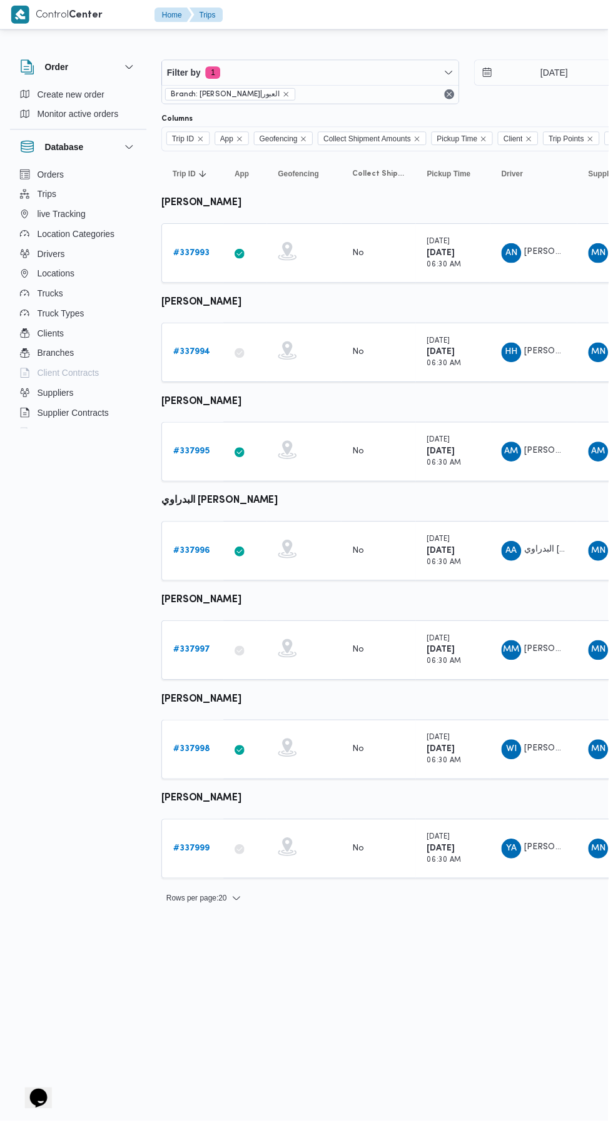
click at [192, 754] on b "# 337998" at bounding box center [193, 755] width 38 height 8
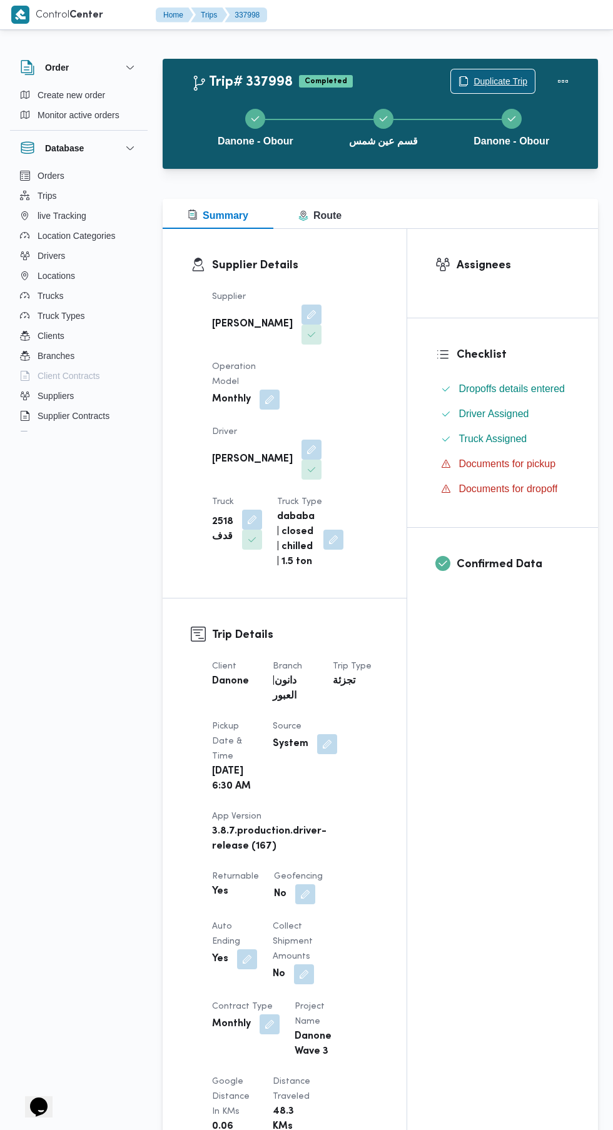
click at [519, 77] on span "Duplicate Trip" at bounding box center [500, 81] width 54 height 15
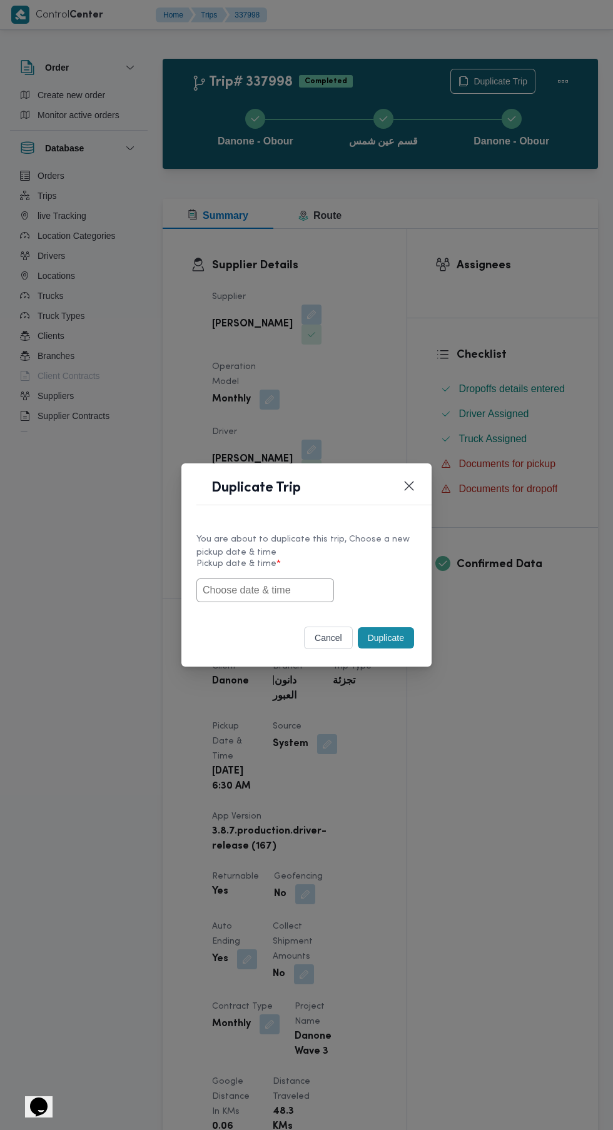
click at [296, 592] on input "text" at bounding box center [265, 590] width 138 height 24
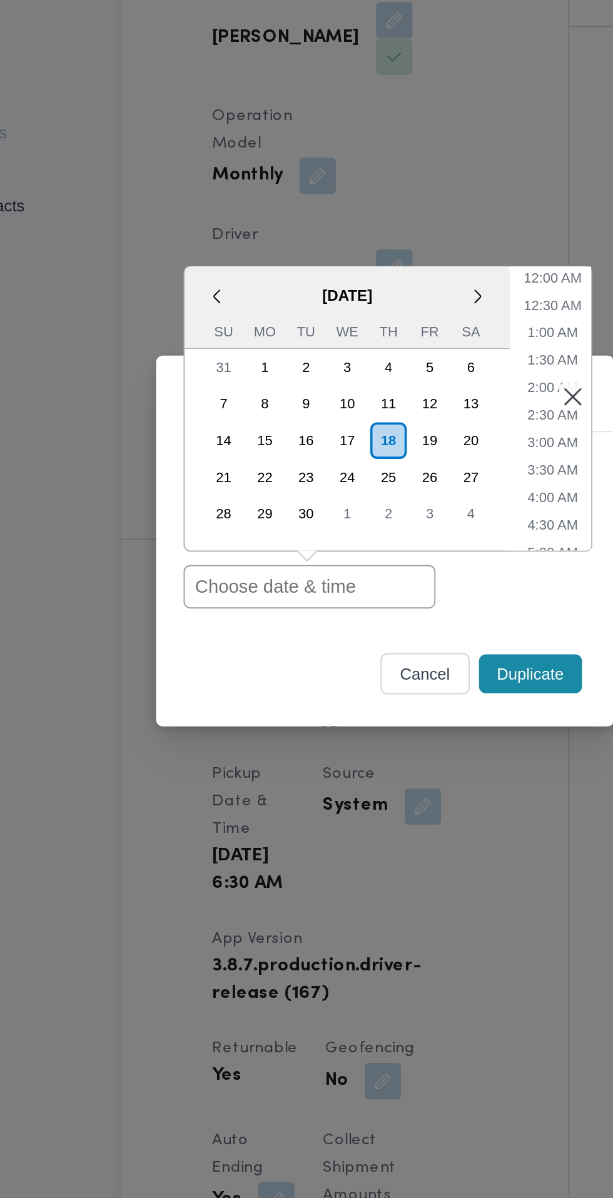
click at [280, 619] on input "text" at bounding box center [265, 624] width 138 height 24
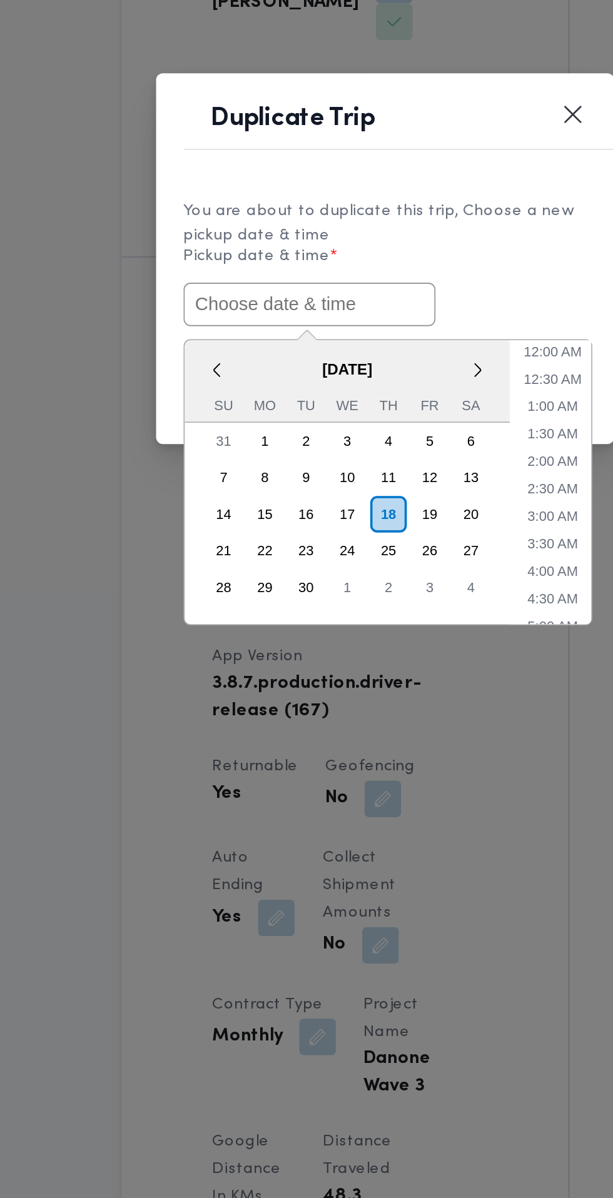
click at [303, 623] on input "text" at bounding box center [265, 624] width 138 height 24
paste input "[DATE] 6:30AM"
type input "[DATE] 6:30AM"
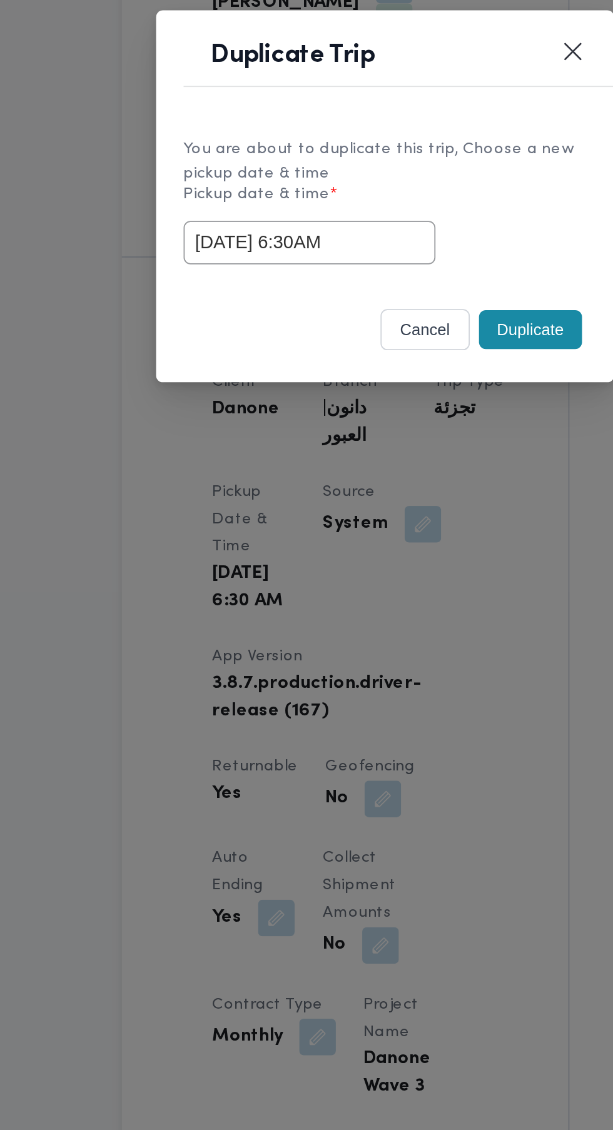
click at [378, 626] on div "Duplicate" at bounding box center [385, 637] width 61 height 26
click at [376, 637] on button "Duplicate" at bounding box center [386, 637] width 56 height 21
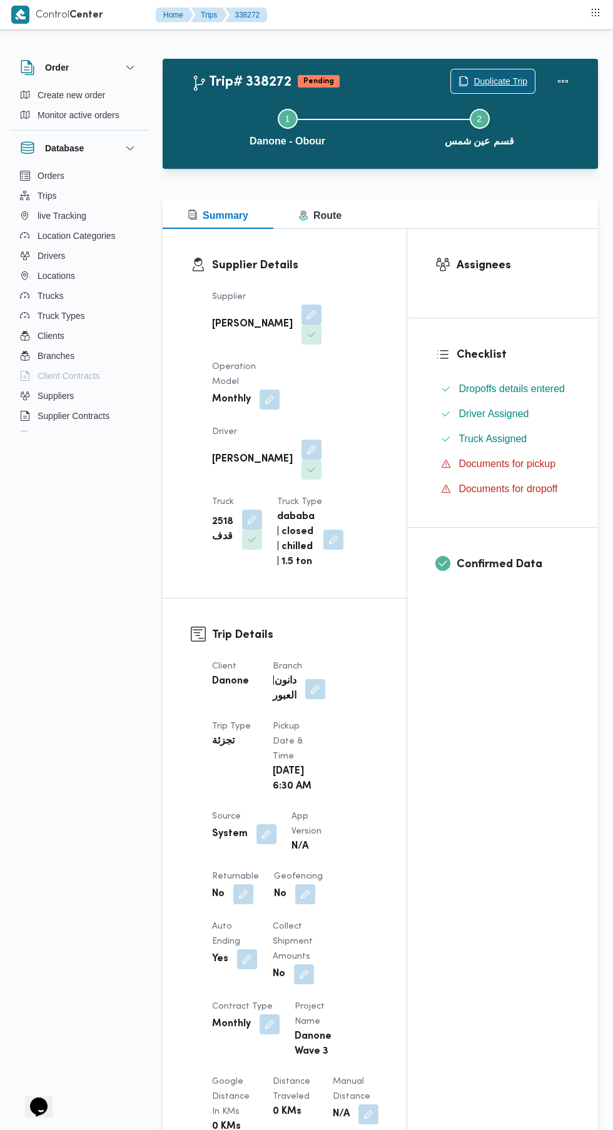
scroll to position [41, 0]
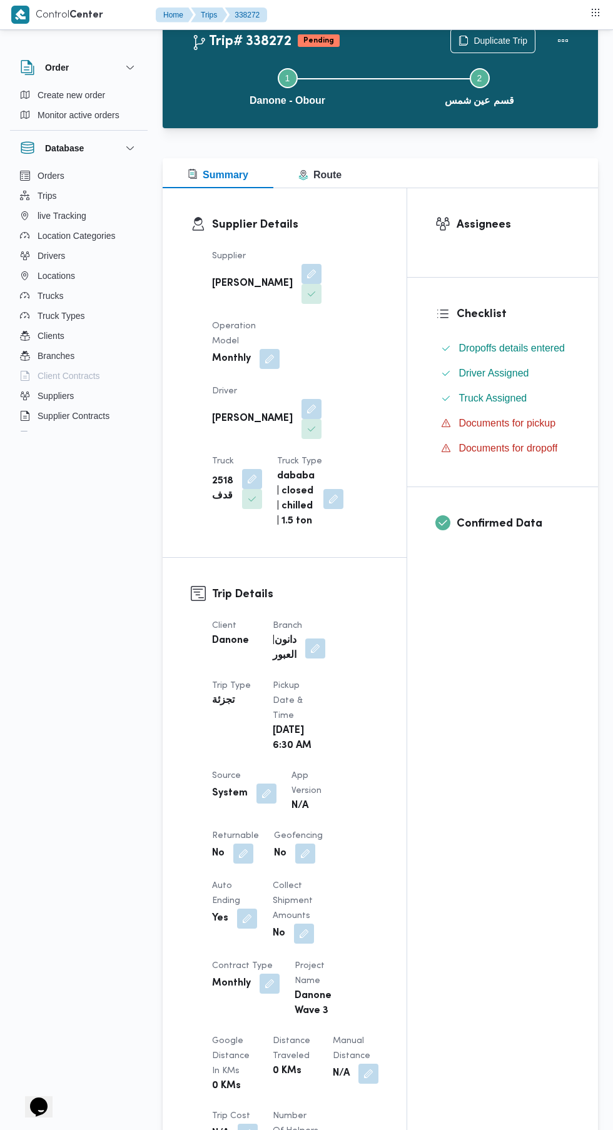
click at [244, 847] on button "button" at bounding box center [243, 853] width 20 height 20
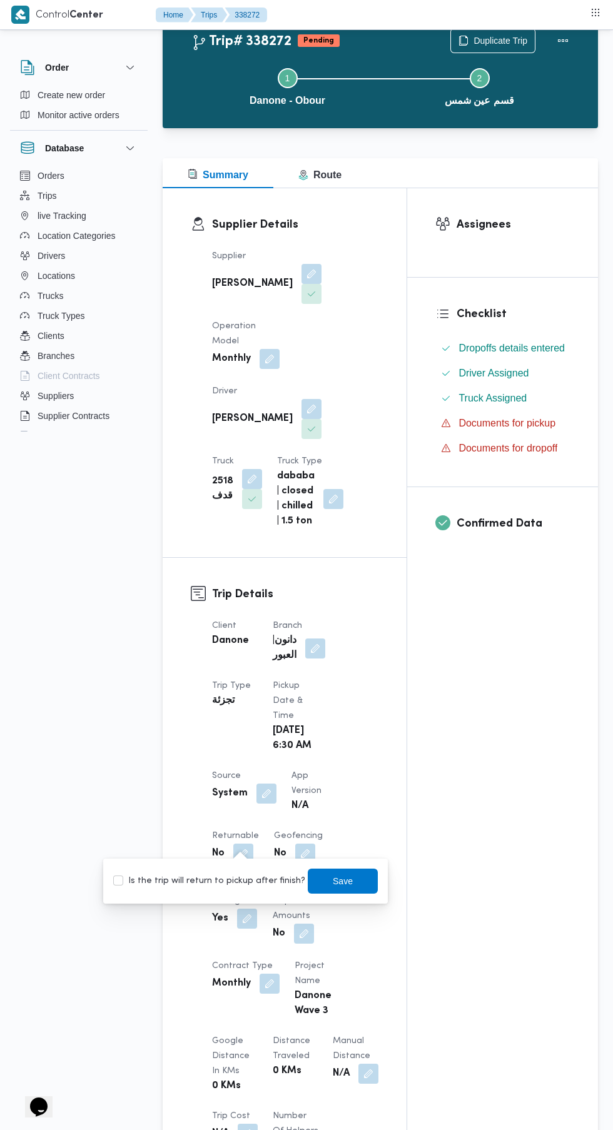
click at [226, 875] on label "Is the trip will return to pickup after finish?" at bounding box center [209, 880] width 192 height 15
checkbox input "true"
click at [356, 886] on span "Save" at bounding box center [343, 880] width 70 height 25
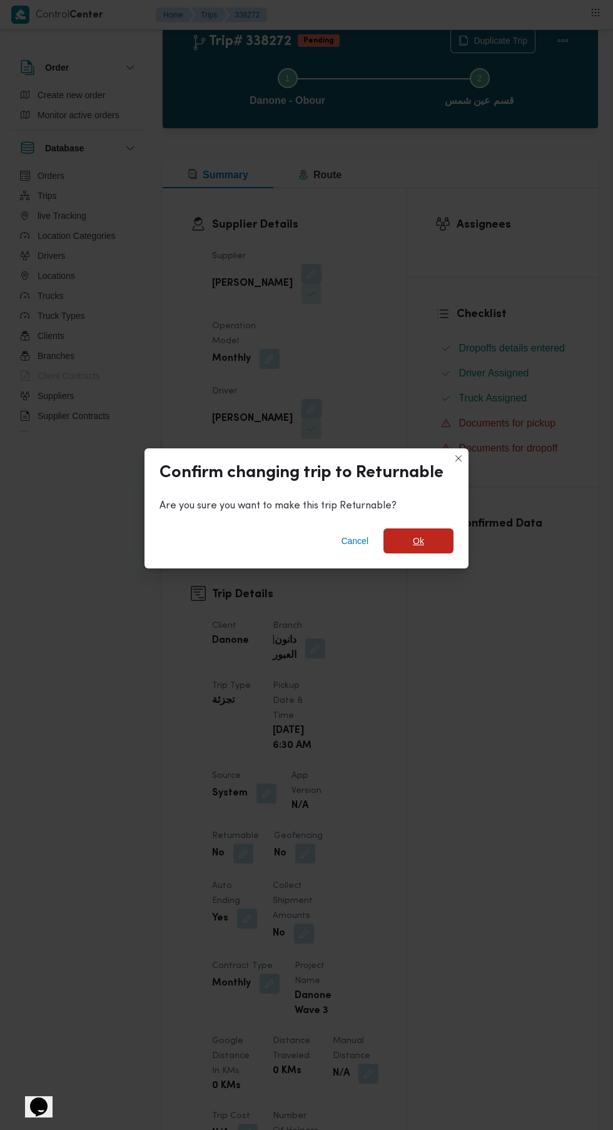
click at [425, 553] on span "Ok" at bounding box center [418, 540] width 70 height 25
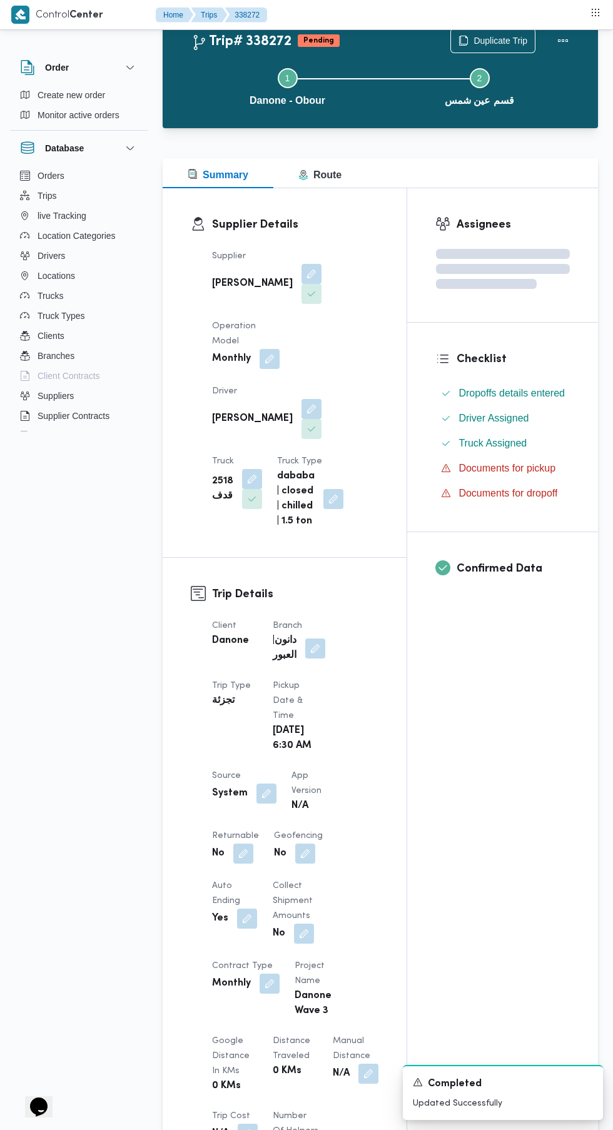
scroll to position [126, 0]
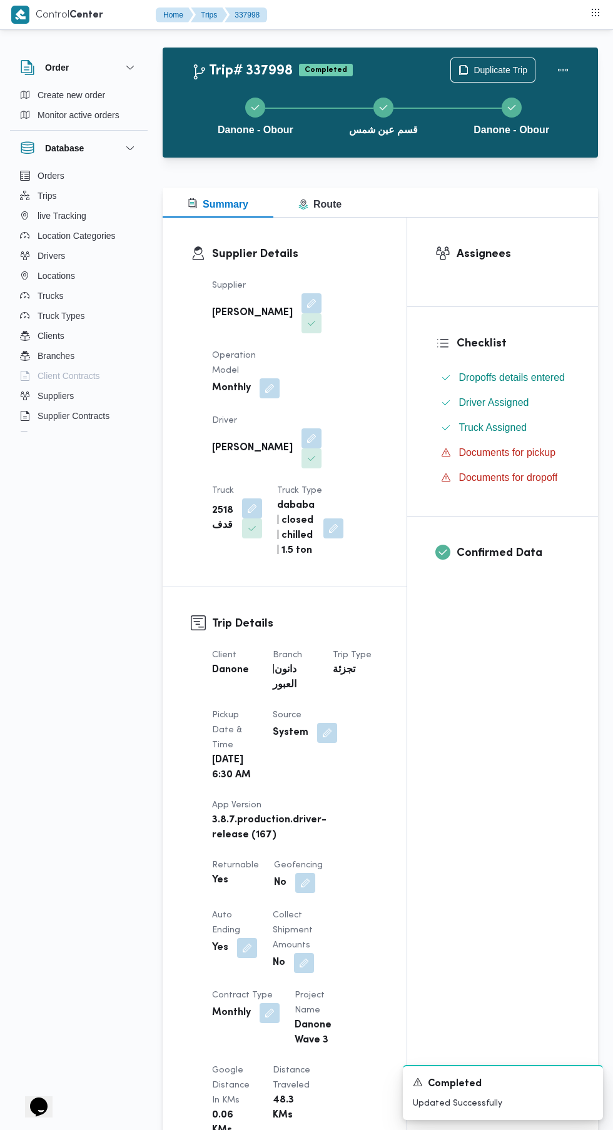
scroll to position [43, 0]
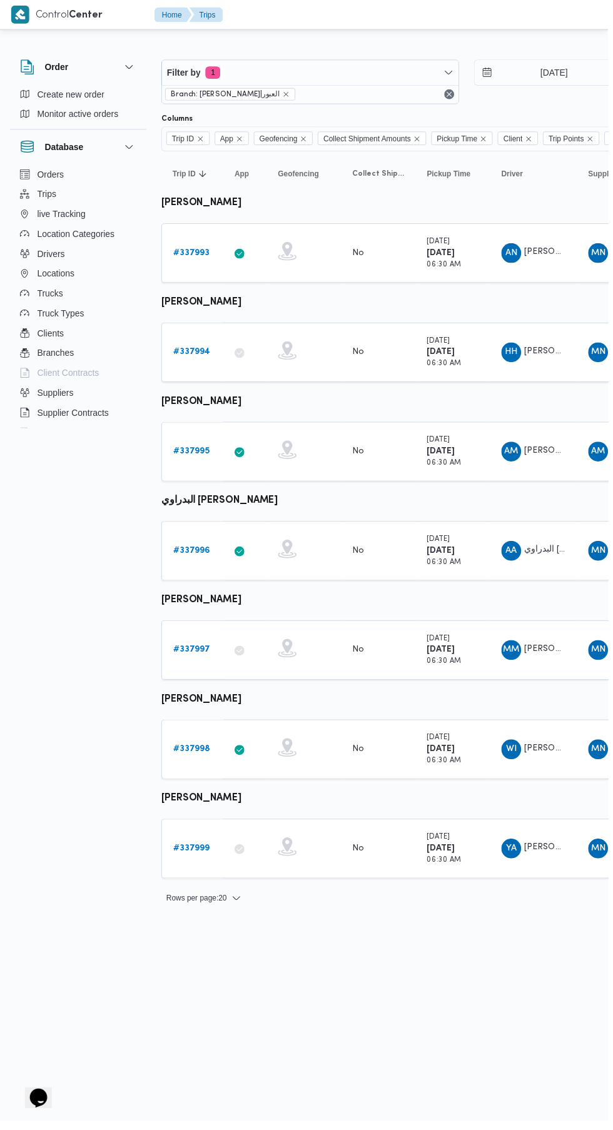
click at [196, 848] on link "# 337999" at bounding box center [192, 855] width 37 height 15
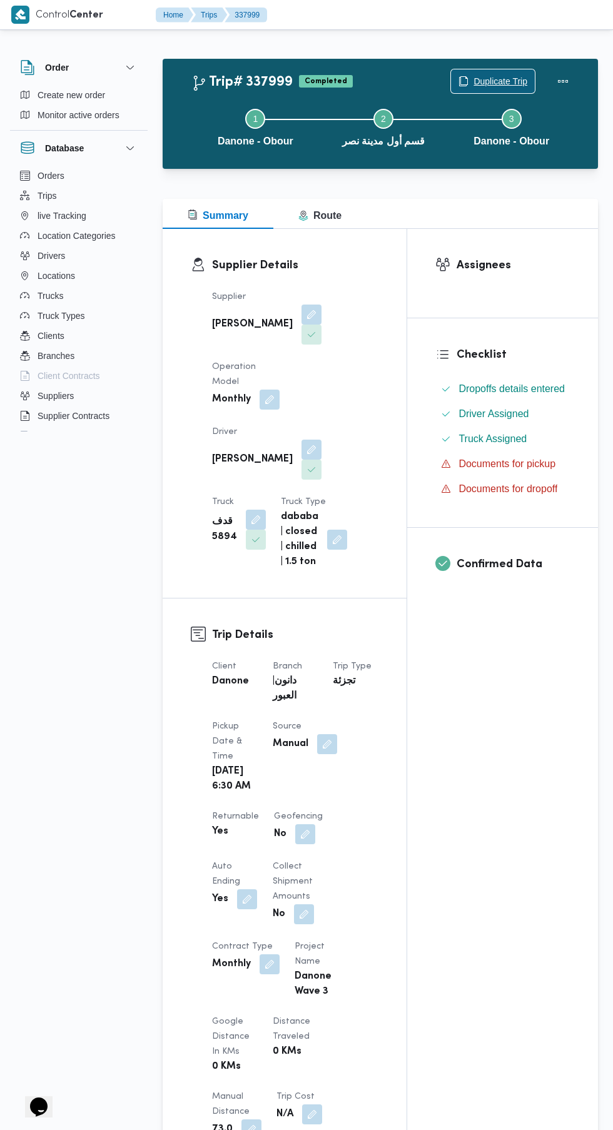
click at [524, 76] on span "Duplicate Trip" at bounding box center [500, 81] width 54 height 15
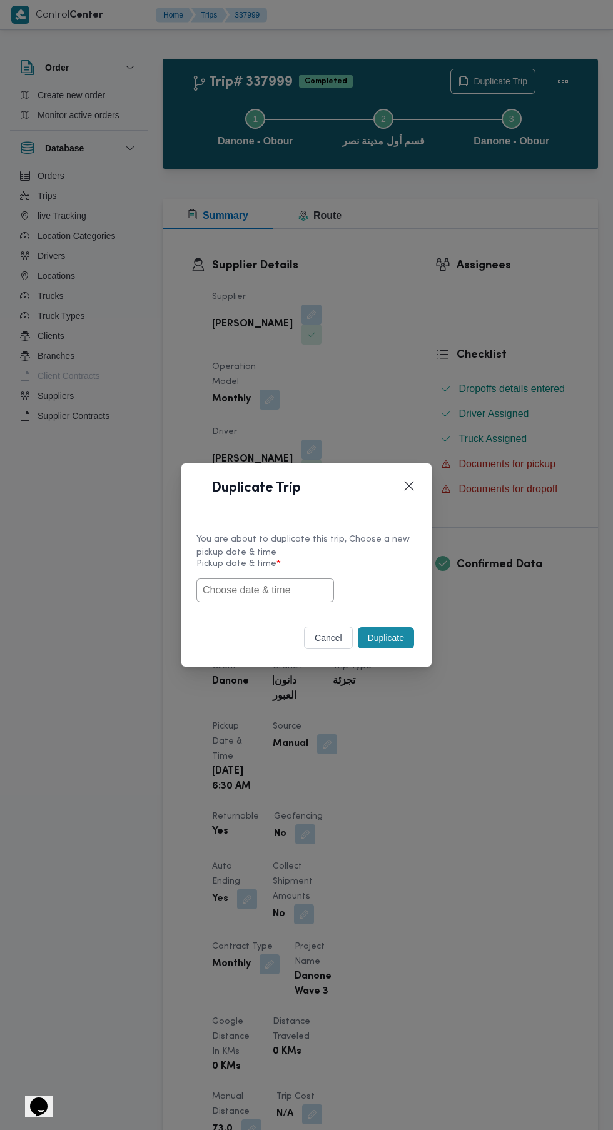
click at [277, 589] on input "text" at bounding box center [265, 590] width 138 height 24
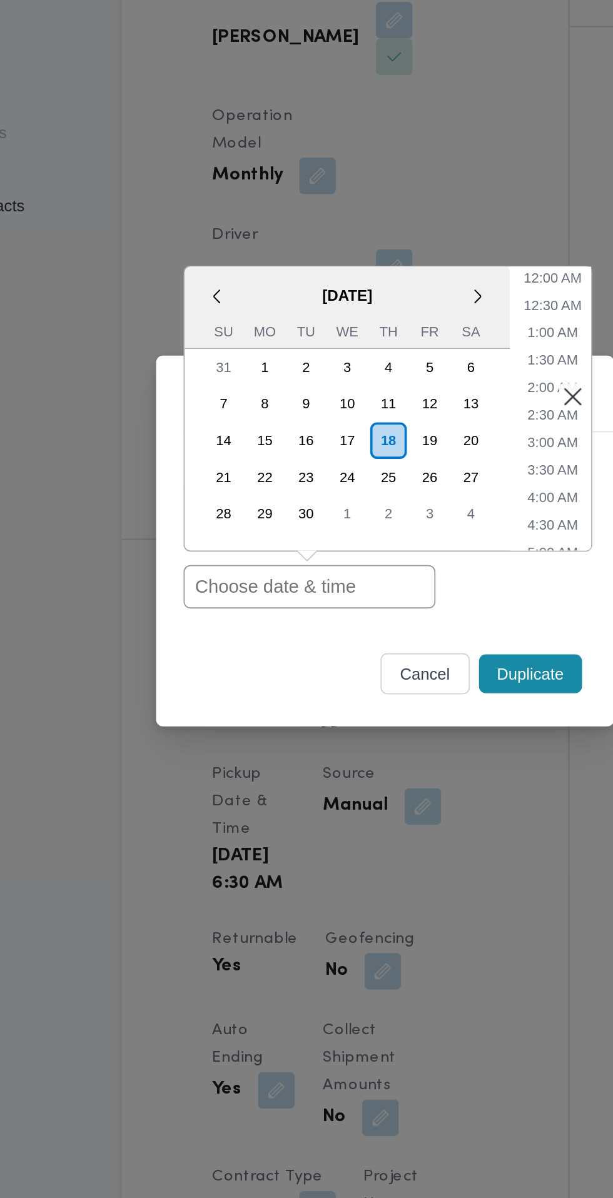
paste input "[DATE] 6:30AM"
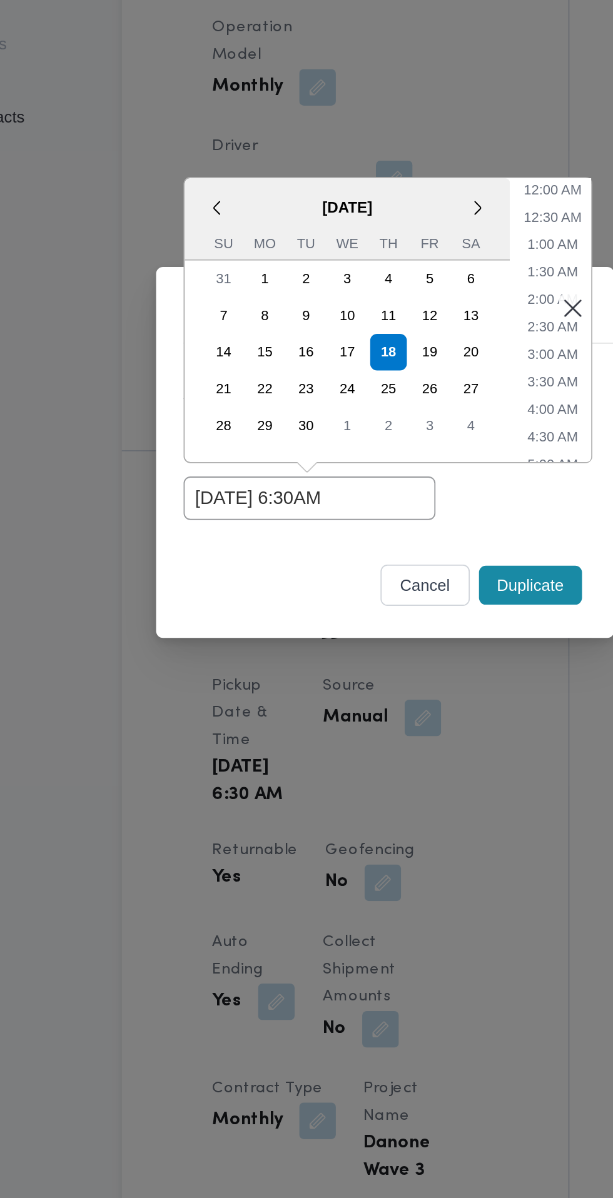
type input "[DATE] 6:30AM"
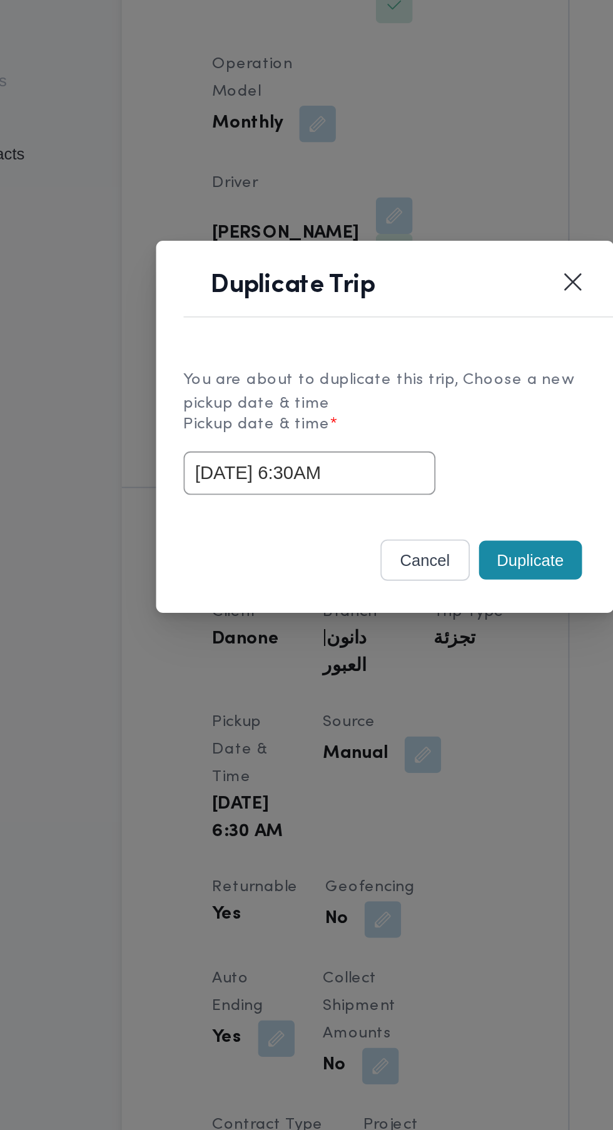
click at [378, 648] on button "Duplicate" at bounding box center [386, 637] width 56 height 21
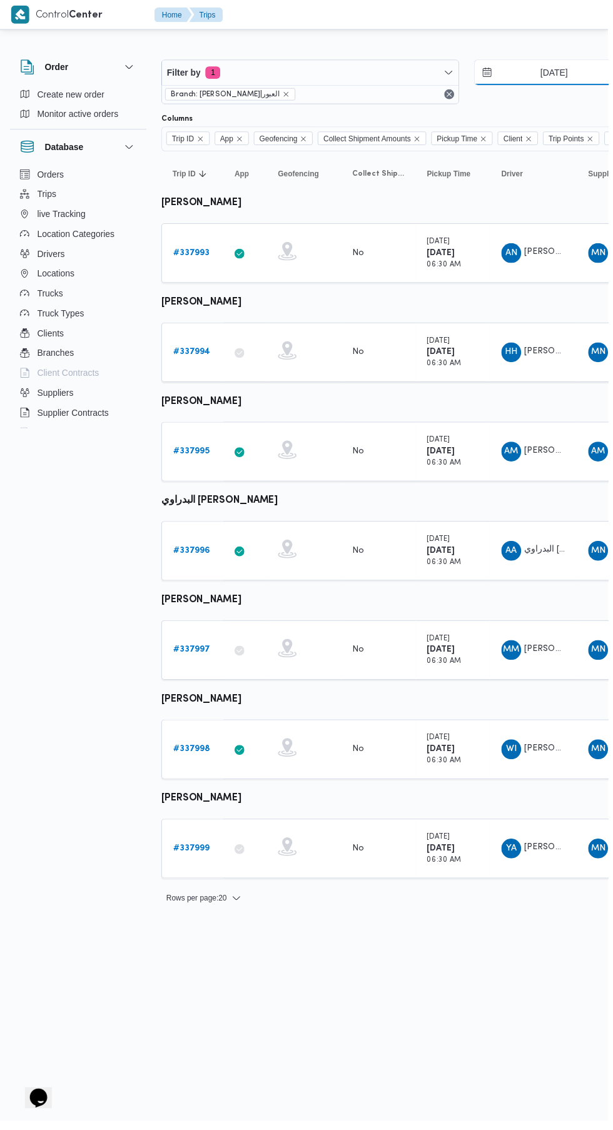
click at [545, 69] on input "[DATE]" at bounding box center [549, 73] width 142 height 25
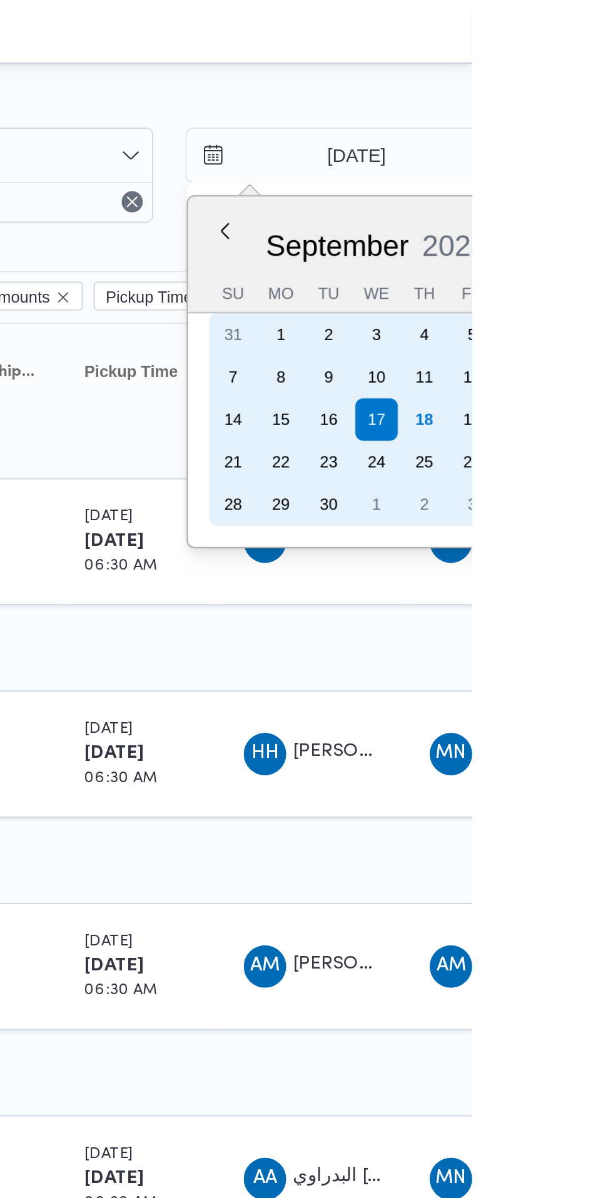
click at [586, 194] on div "18" at bounding box center [590, 198] width 20 height 20
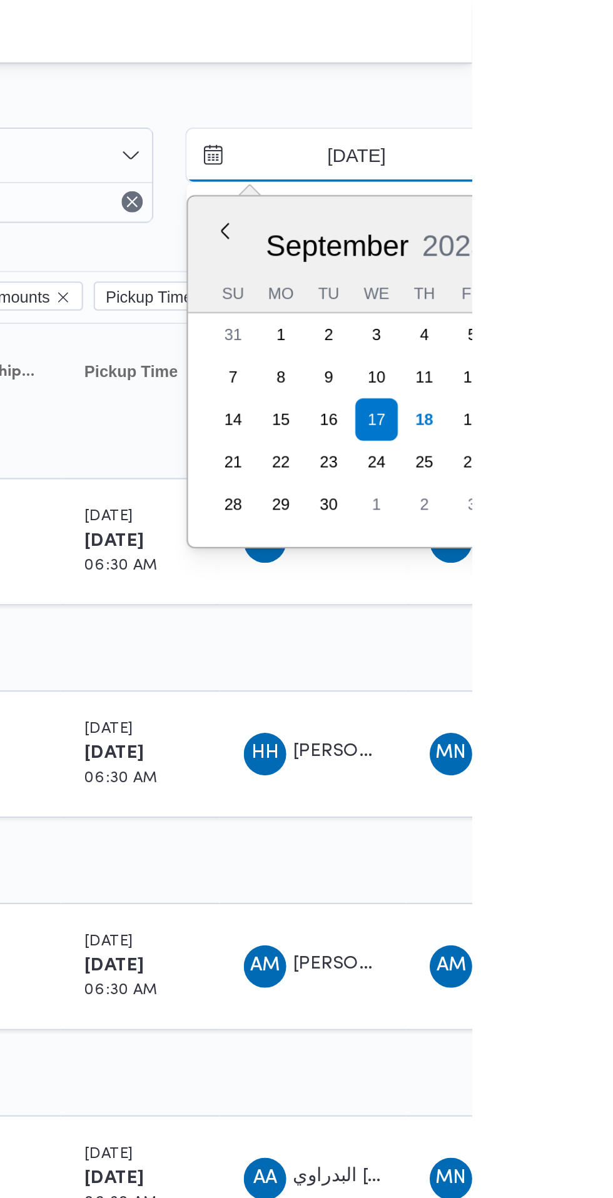
type input "[DATE]"
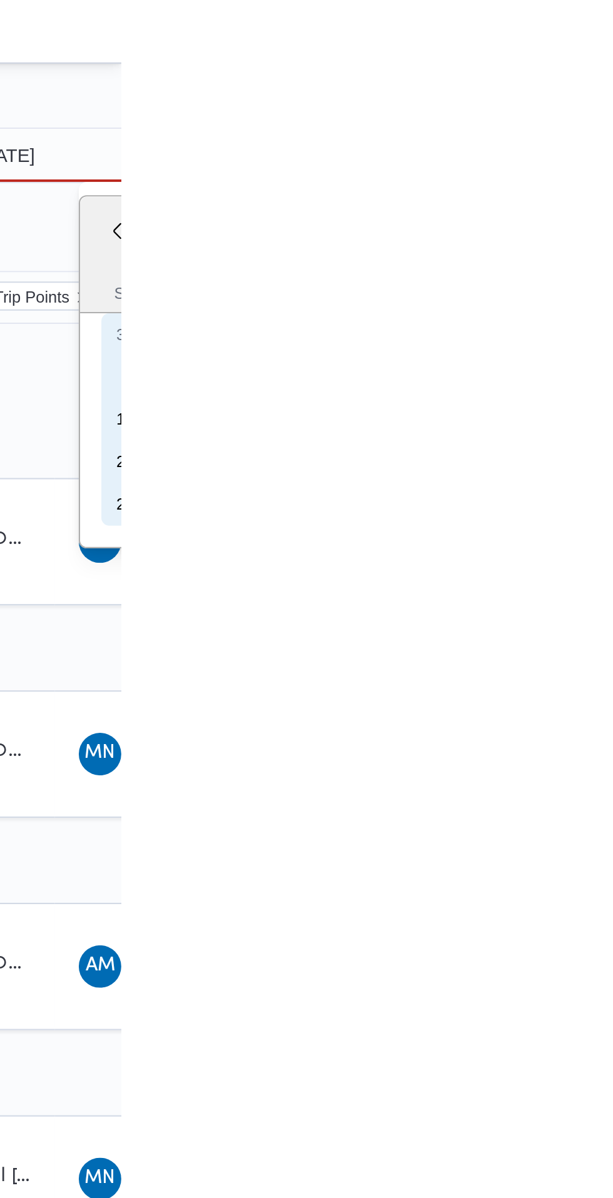
type input "[DATE]"
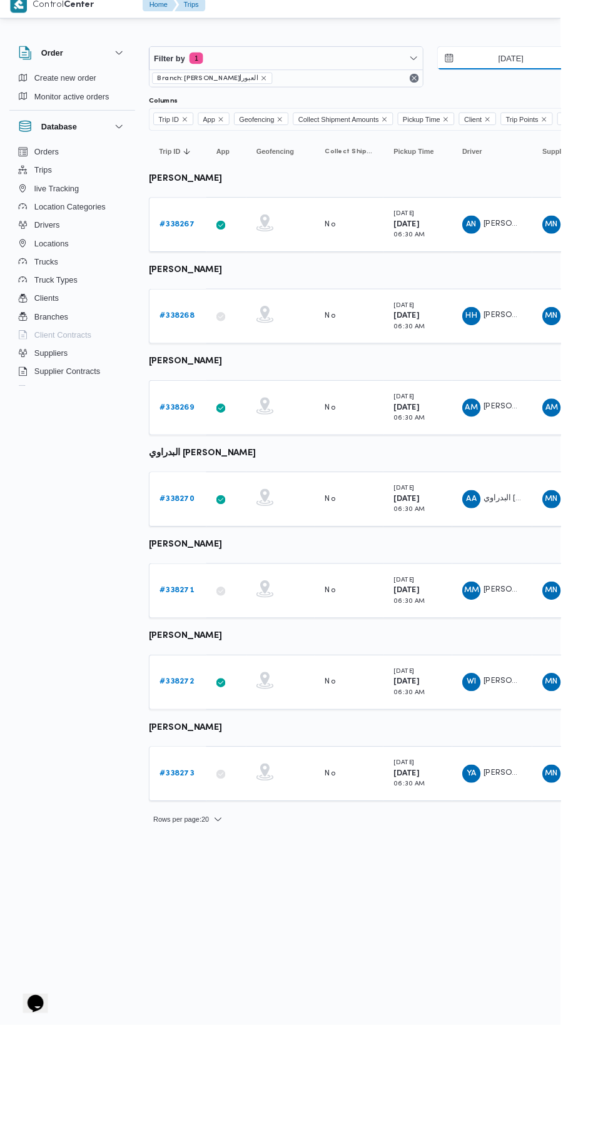
click at [549, 73] on input "[DATE]" at bounding box center [549, 73] width 142 height 25
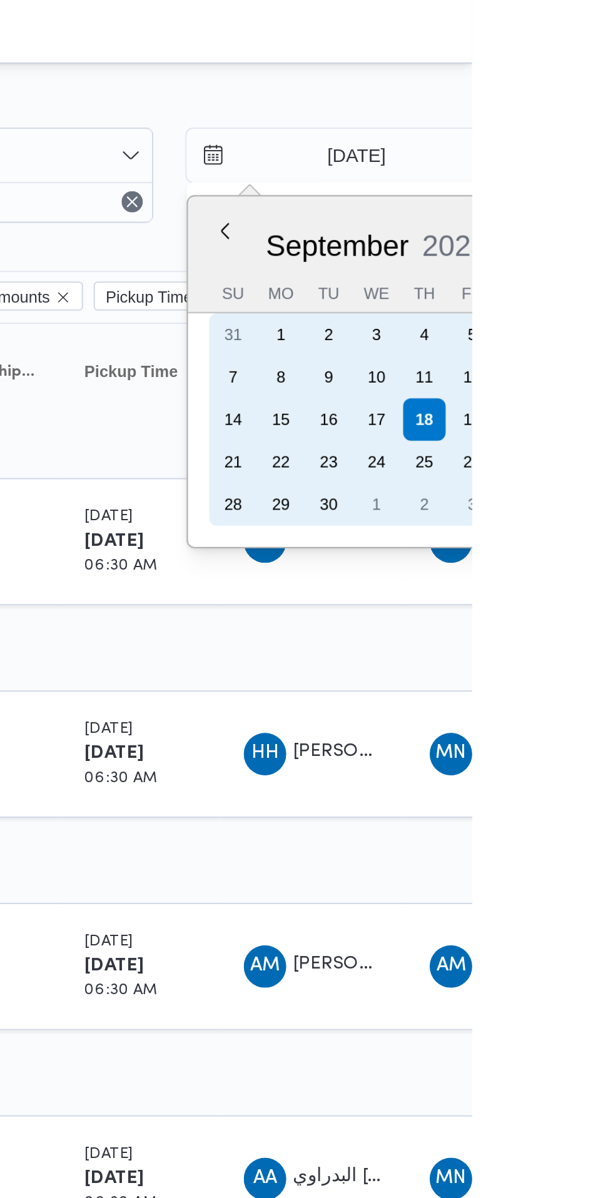
click at [562, 197] on div "17" at bounding box center [568, 198] width 20 height 20
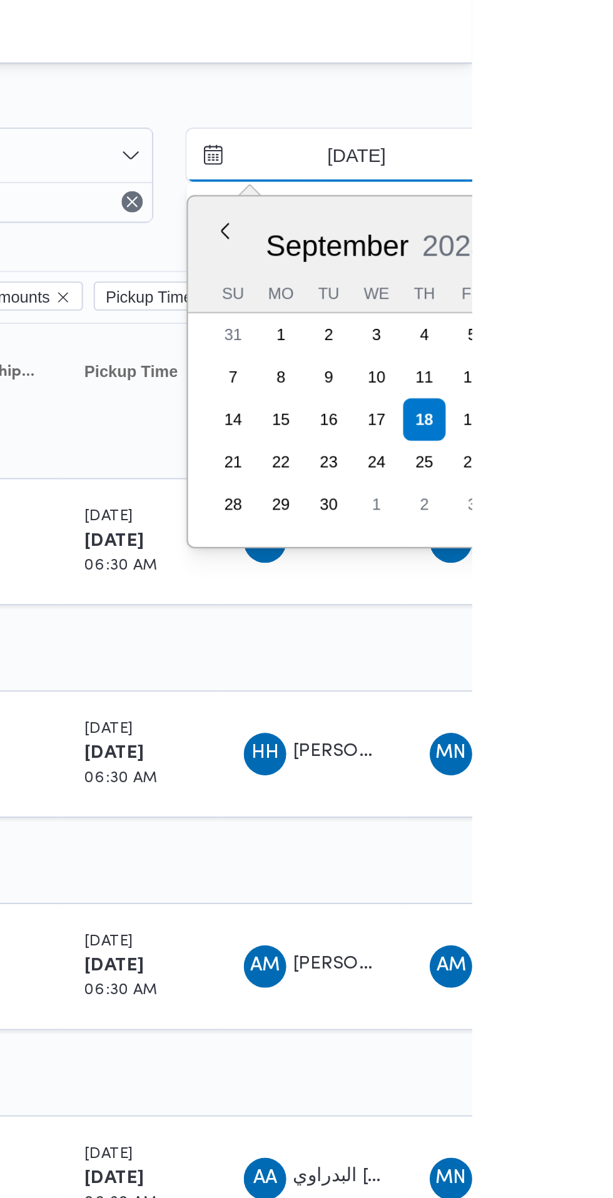
type input "[DATE]"
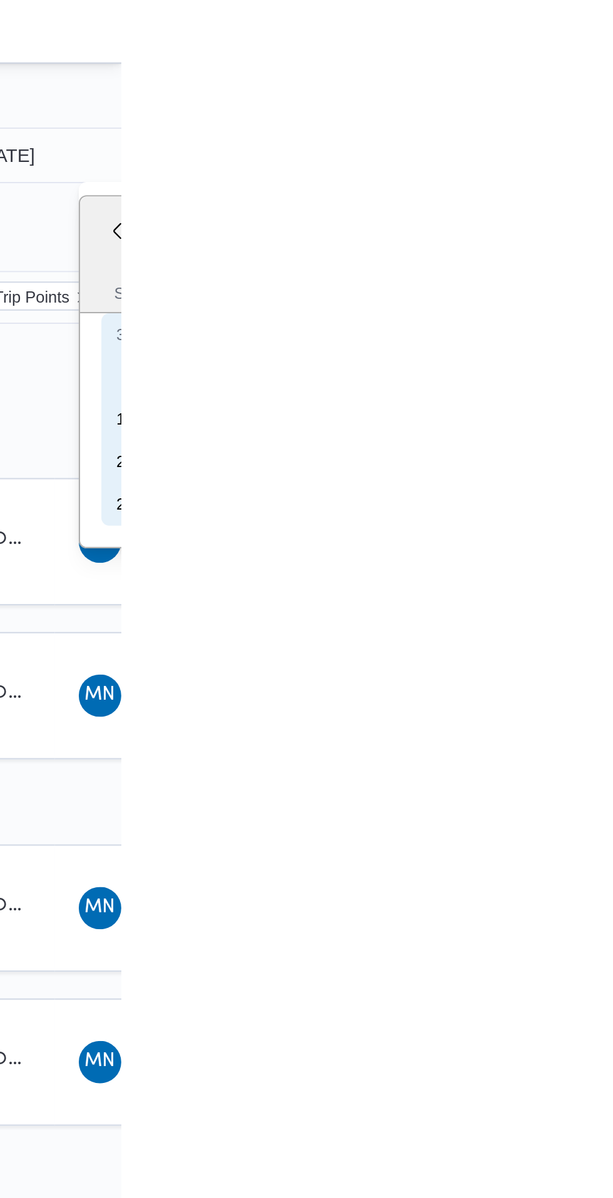
type input "[DATE]"
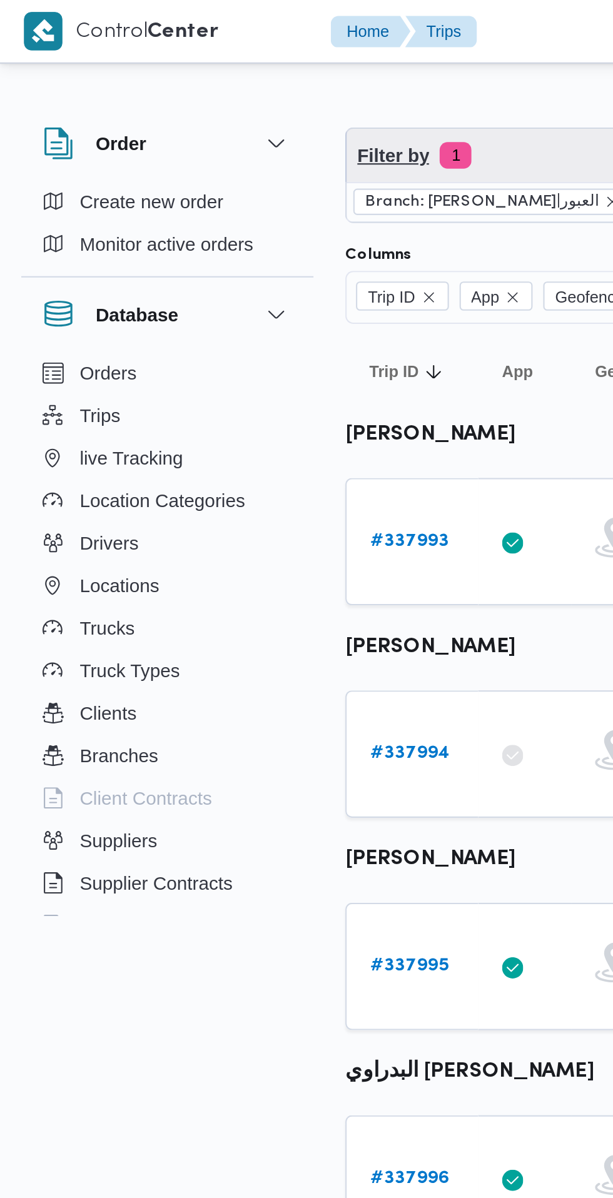
click at [245, 72] on span "Filter by 1" at bounding box center [312, 73] width 299 height 25
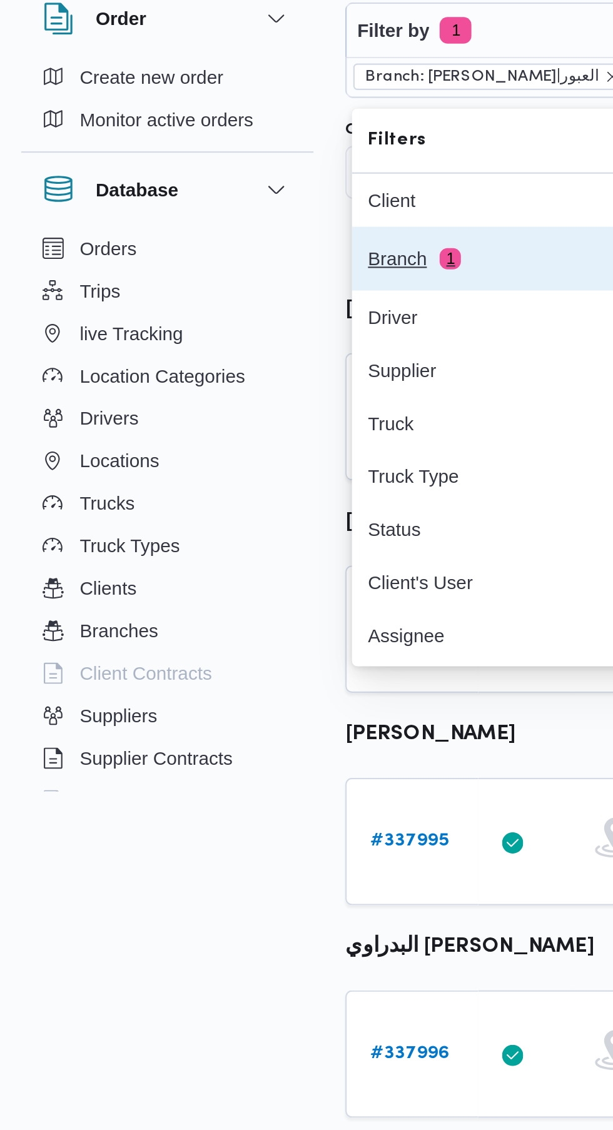
click at [221, 183] on div "Branch 1" at bounding box center [225, 181] width 105 height 10
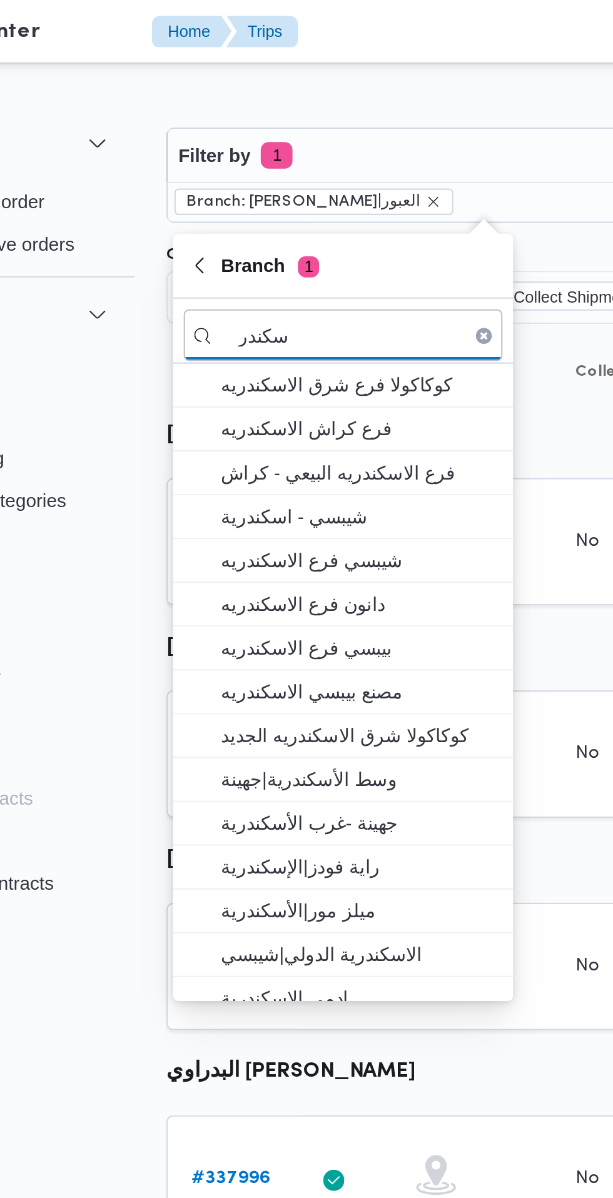
type input "سكندر"
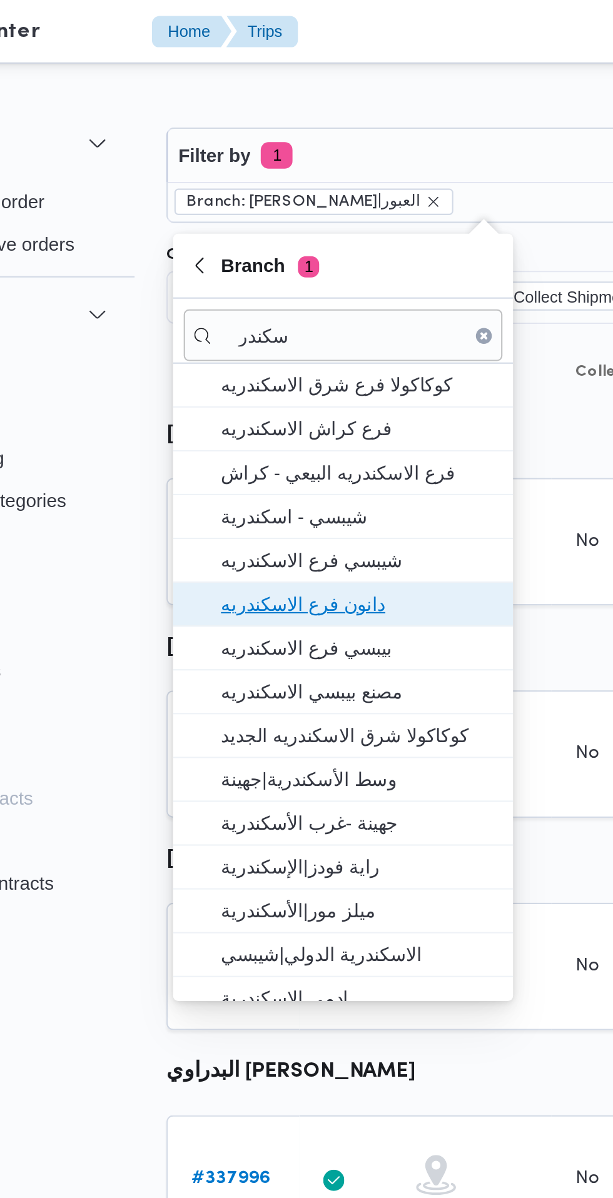
click at [268, 289] on span "دانون فرع الاسكندريه" at bounding box center [253, 284] width 130 height 15
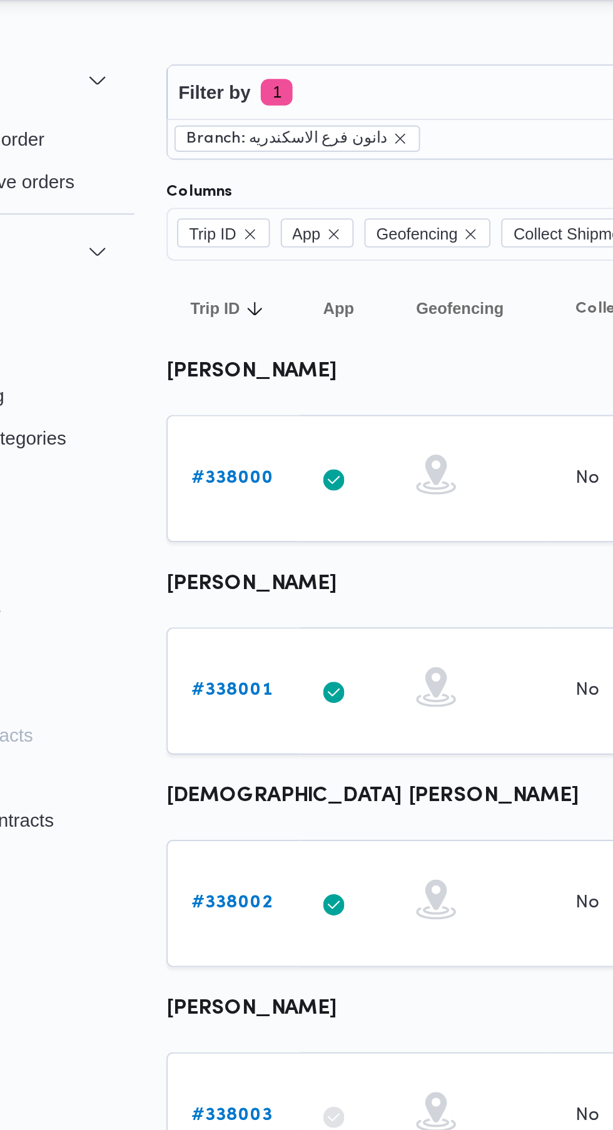
click at [202, 259] on link "# 338000" at bounding box center [193, 255] width 39 height 15
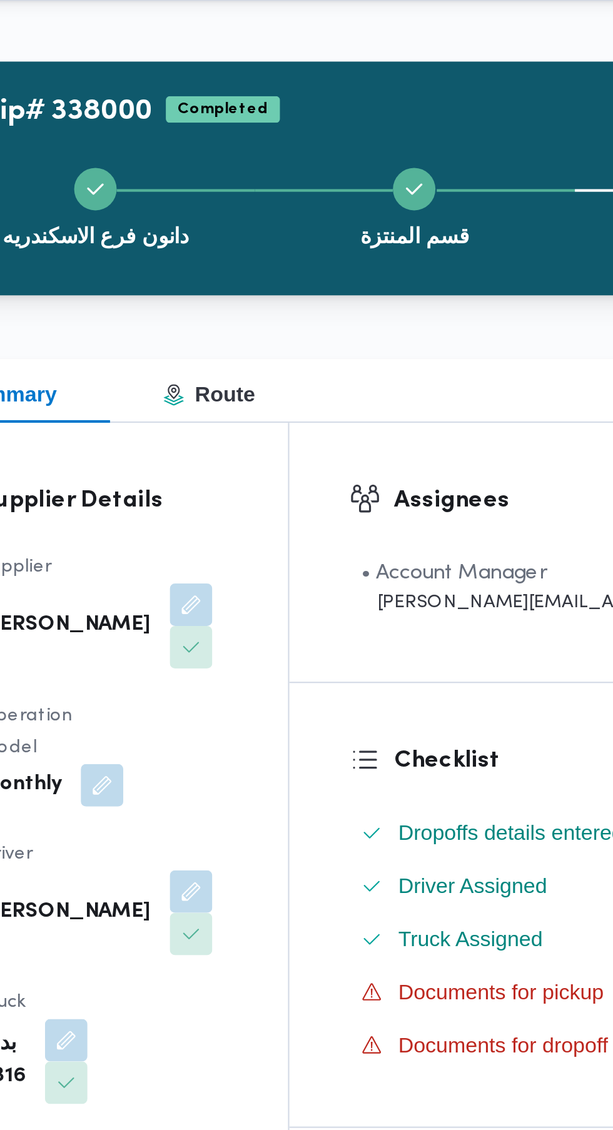
click at [525, 81] on icon "button" at bounding box center [530, 81] width 10 height 10
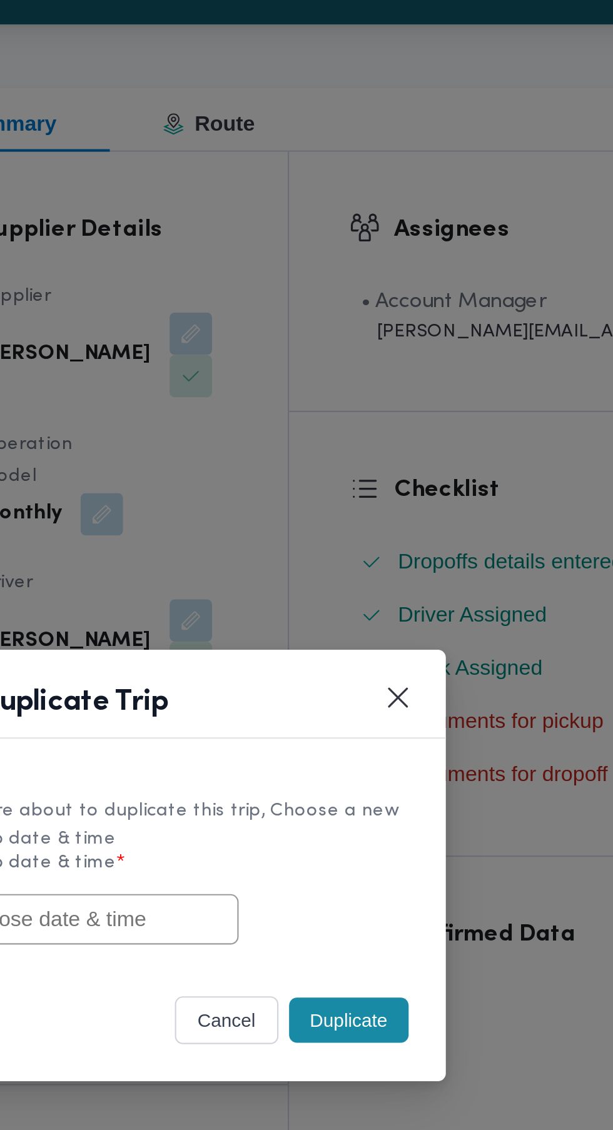
click at [304, 602] on input "text" at bounding box center [265, 590] width 138 height 24
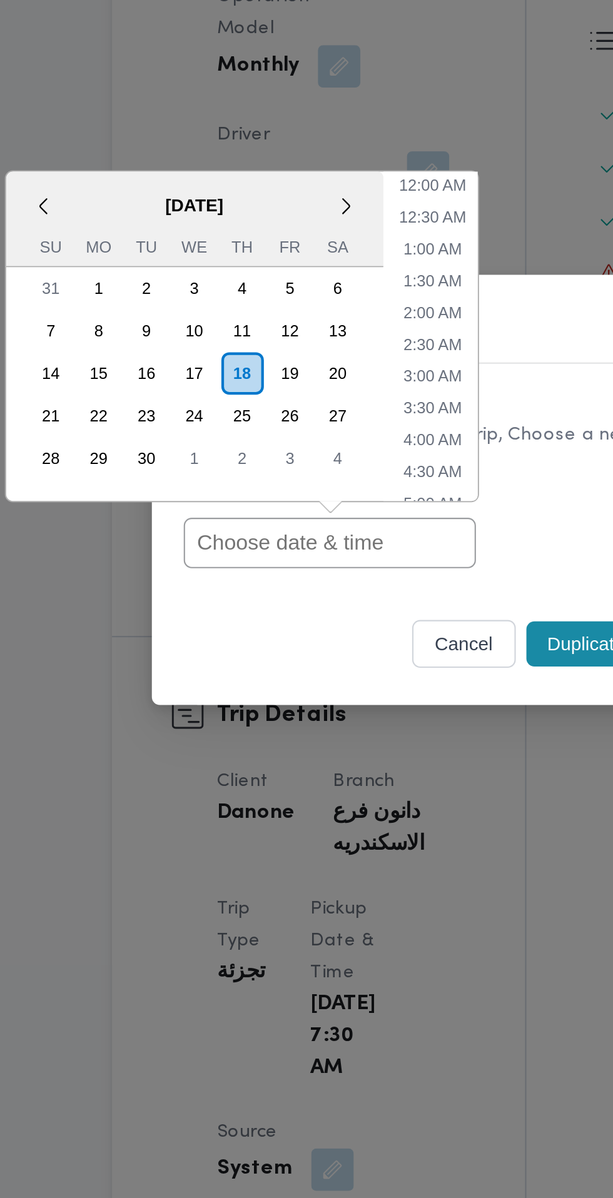
click at [229, 624] on input "text" at bounding box center [265, 624] width 138 height 24
paste input "[DATE] 6:30AM"
click at [263, 624] on input "[DATE] 6:30AM" at bounding box center [265, 624] width 138 height 24
click at [322, 587] on li "4:30 AM" at bounding box center [314, 590] width 38 height 13
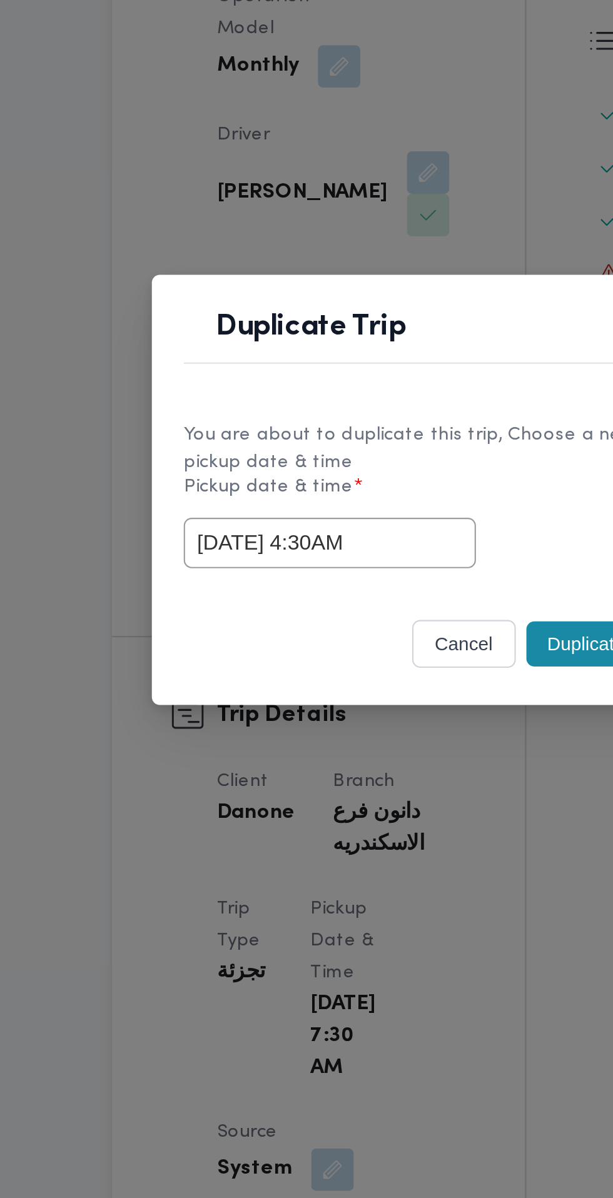
click at [240, 626] on input "[DATE] 4:30AM" at bounding box center [265, 624] width 138 height 24
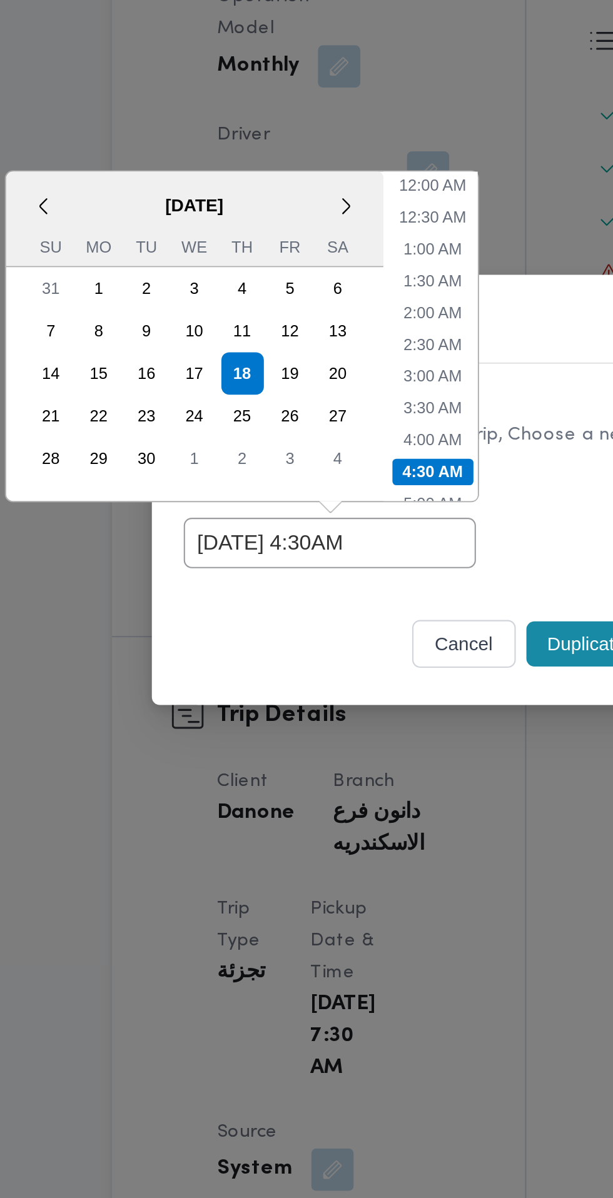
scroll to position [64, 0]
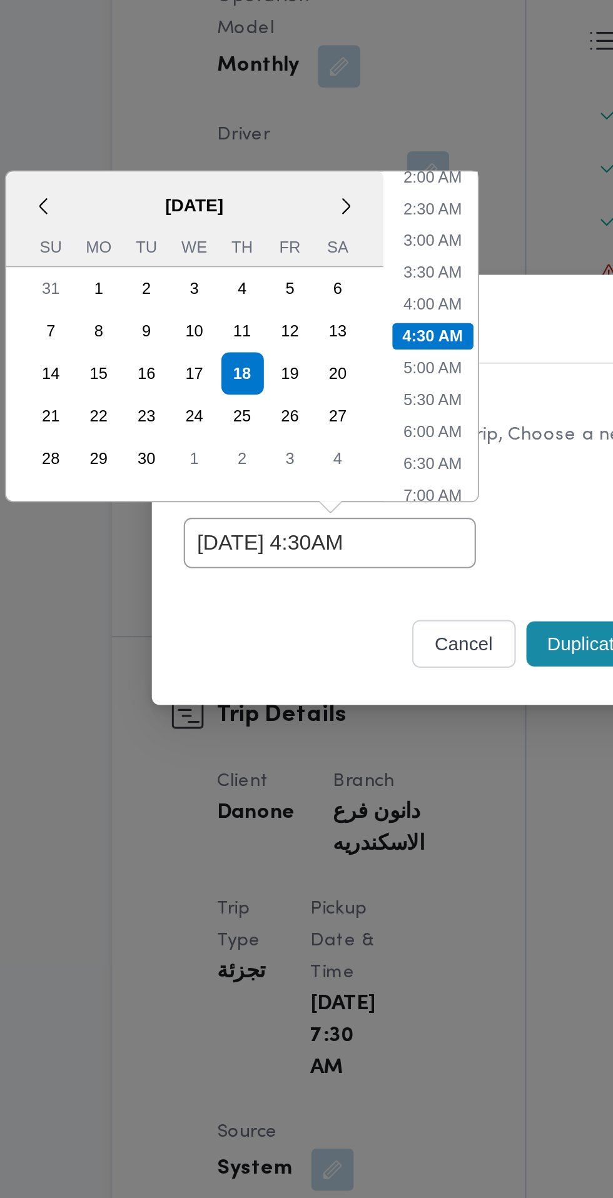
click at [314, 598] on li "7:00 AM" at bounding box center [314, 601] width 38 height 13
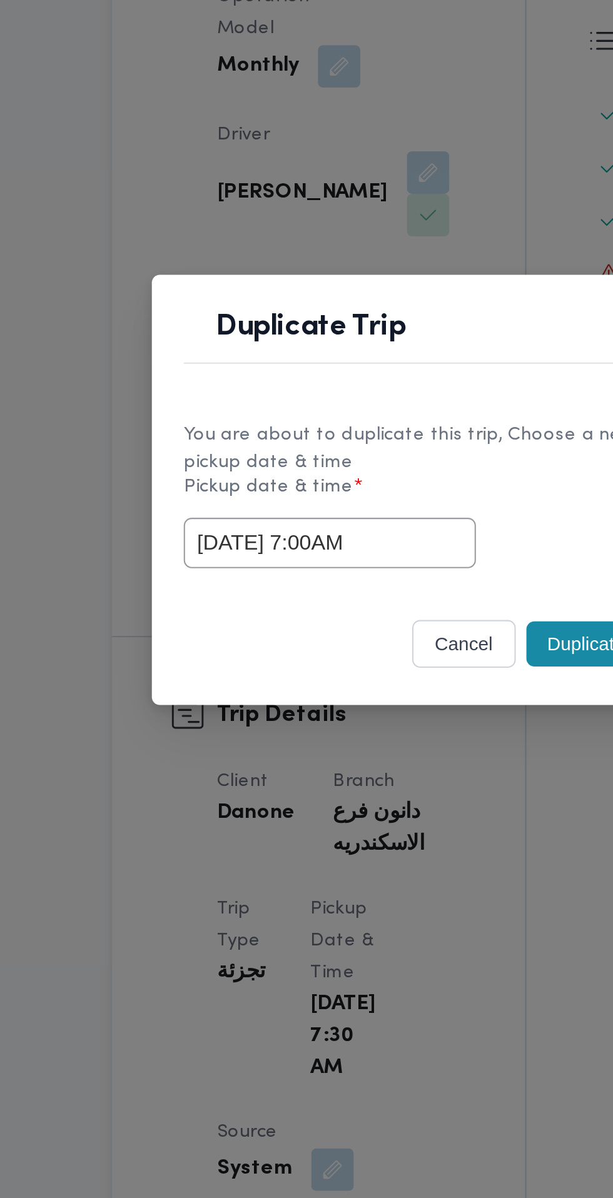
click at [241, 624] on input "[DATE] 7:00AM" at bounding box center [265, 624] width 138 height 24
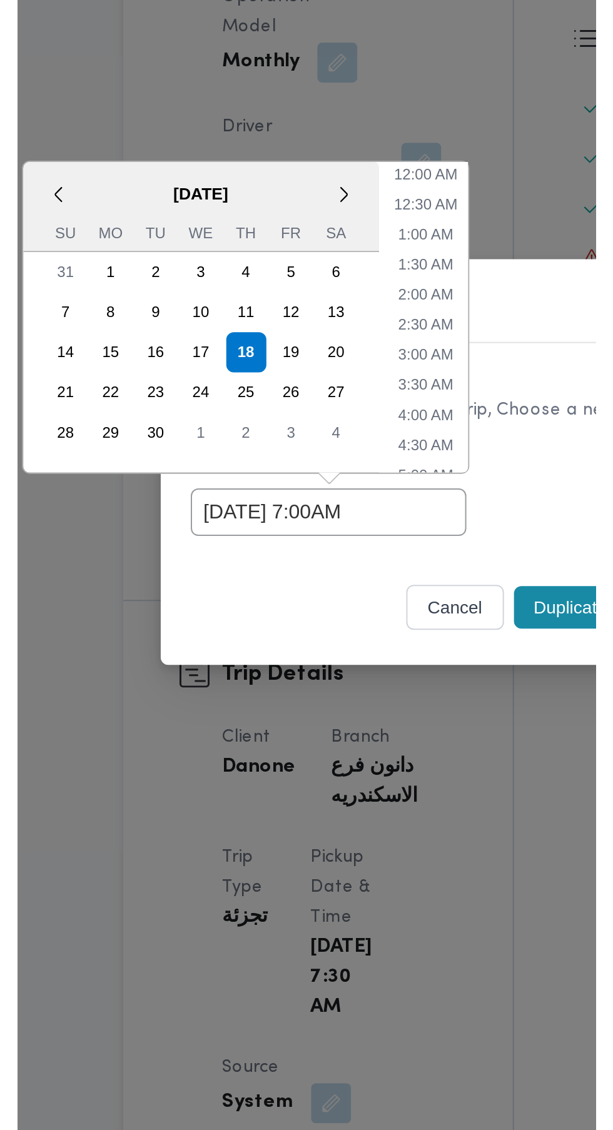
scroll to position [139, 0]
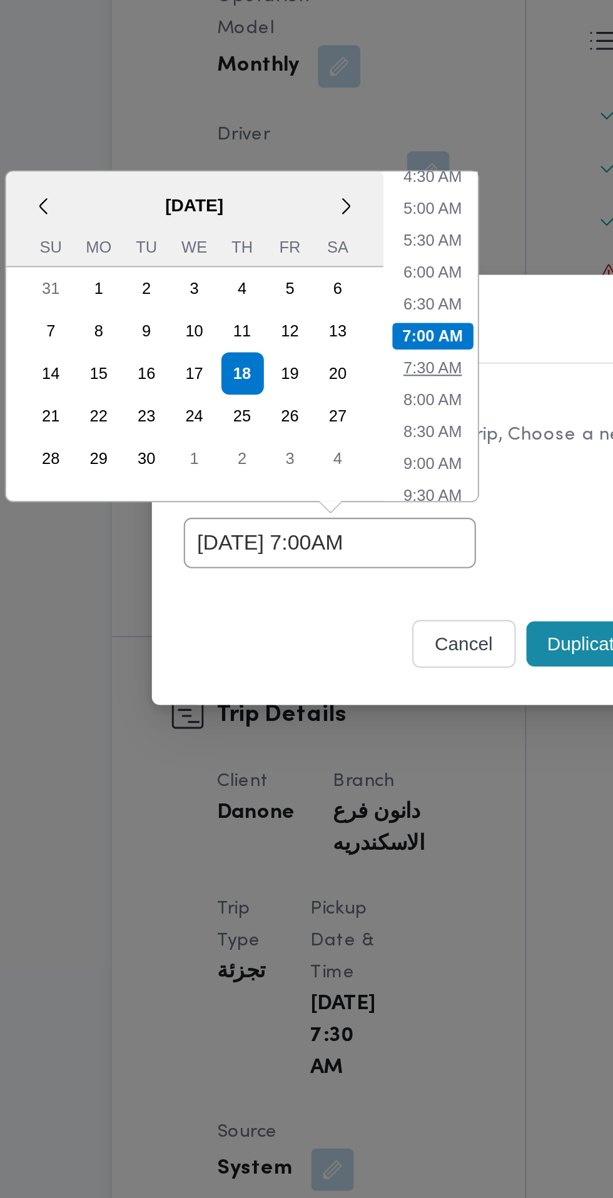
click at [319, 545] on li "7:30 AM" at bounding box center [314, 541] width 38 height 13
type input "[DATE] 7:30AM"
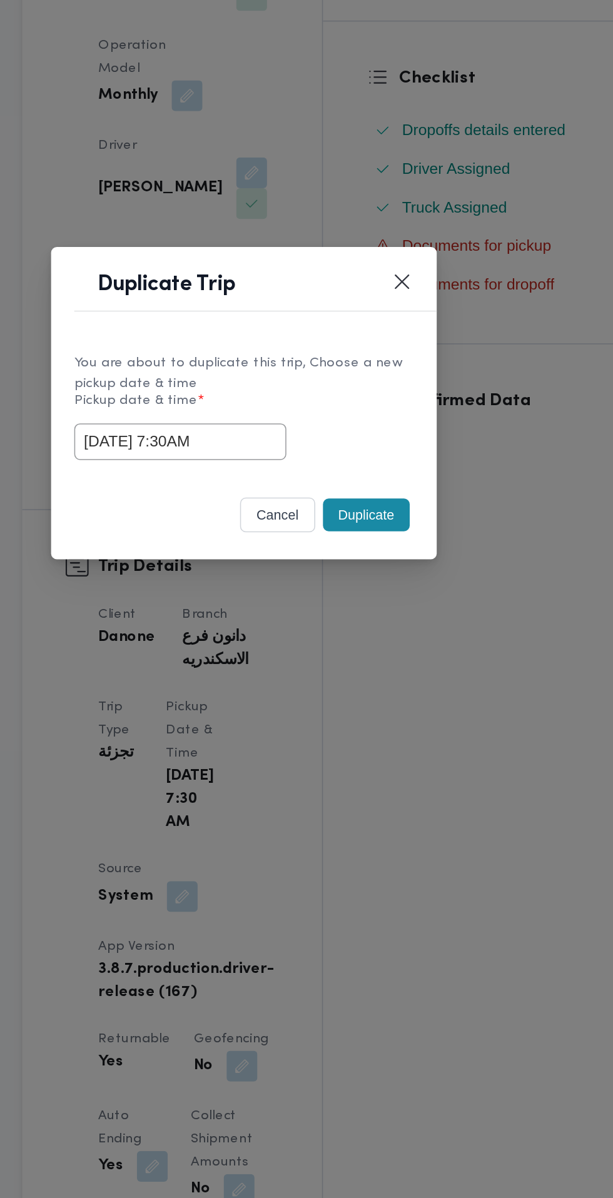
click at [393, 673] on button "Duplicate" at bounding box center [386, 671] width 56 height 21
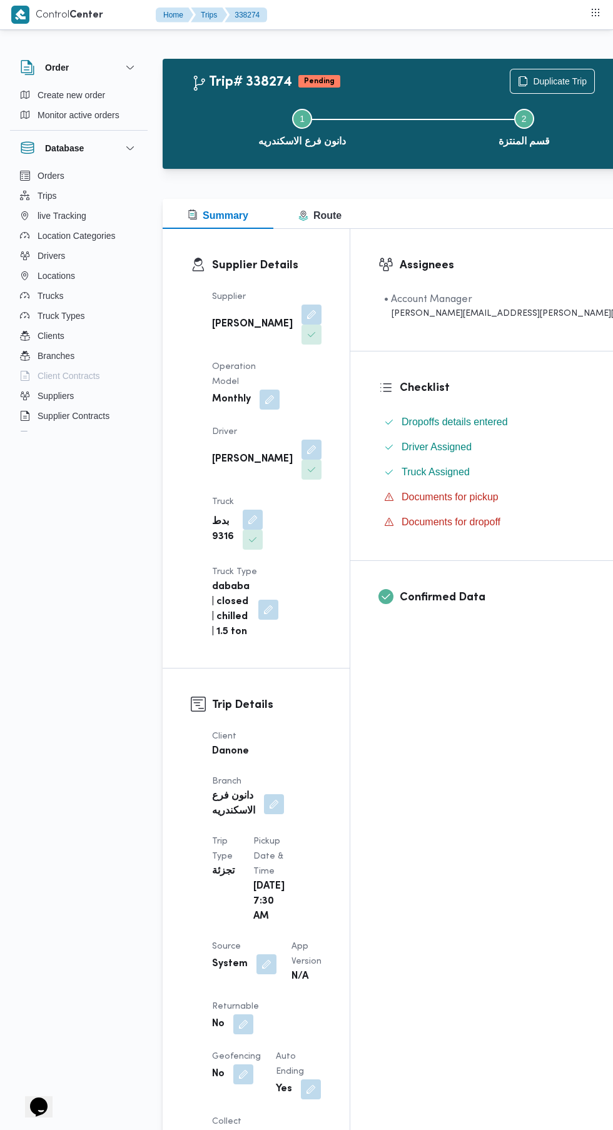
click at [234, 1014] on button "button" at bounding box center [243, 1024] width 20 height 20
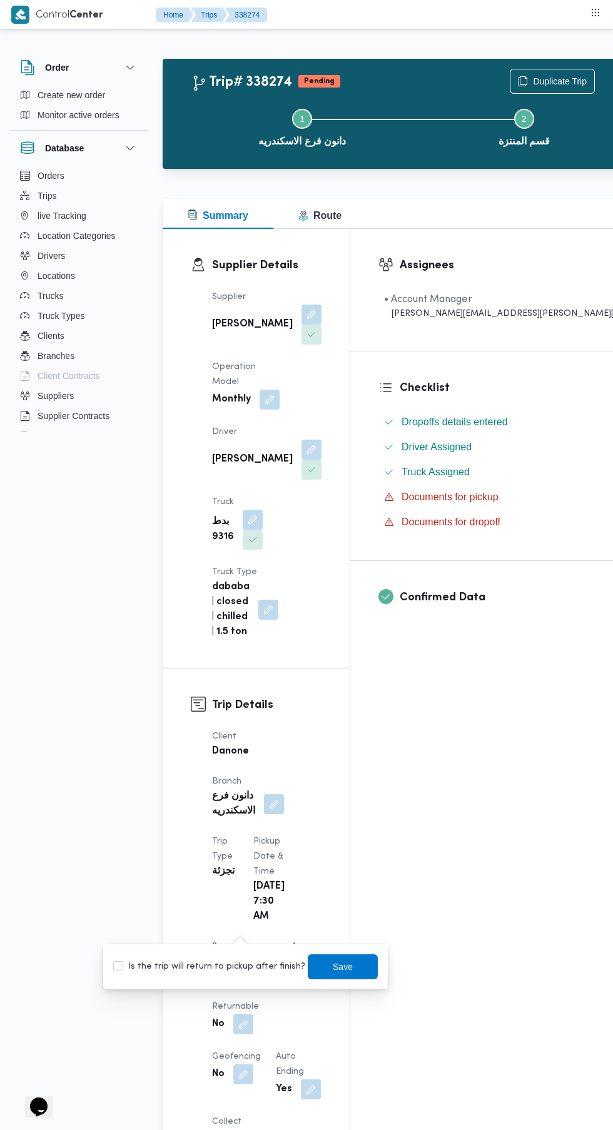
click at [229, 973] on label "Is the trip will return to pickup after finish?" at bounding box center [209, 966] width 192 height 15
checkbox input "true"
click at [333, 966] on span "Save" at bounding box center [343, 966] width 20 height 15
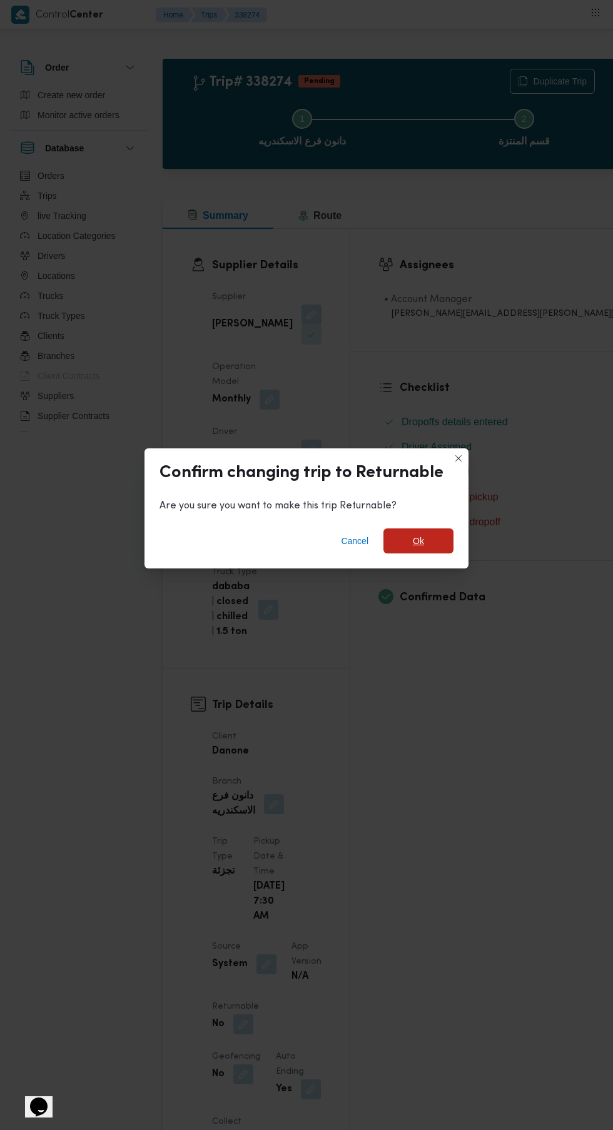
click at [415, 544] on span "Ok" at bounding box center [418, 540] width 11 height 15
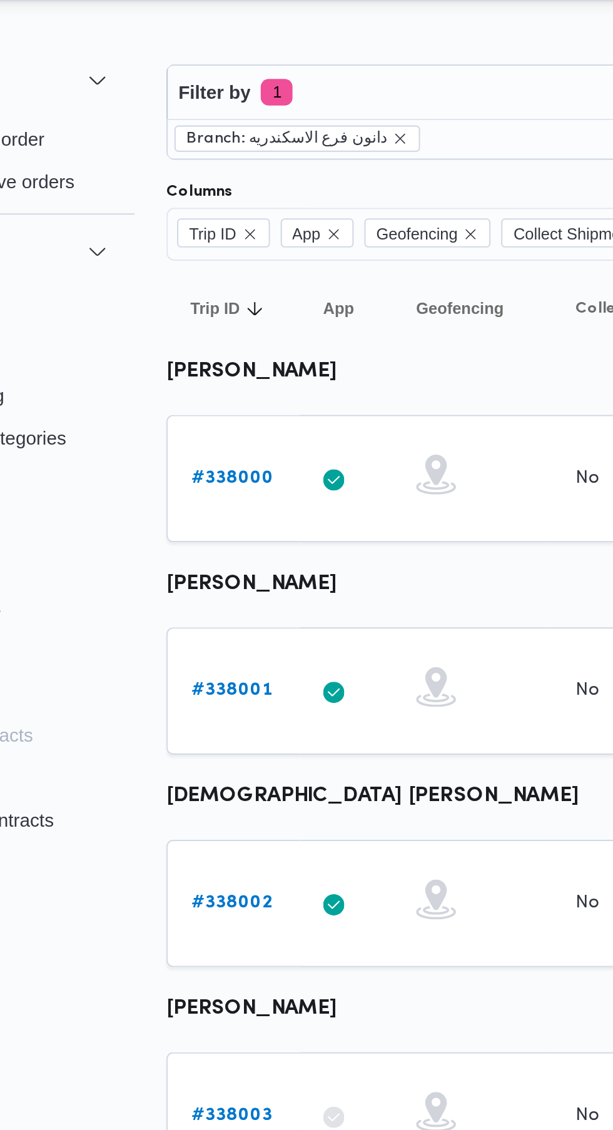
click at [198, 354] on b "# 338001" at bounding box center [193, 355] width 38 height 8
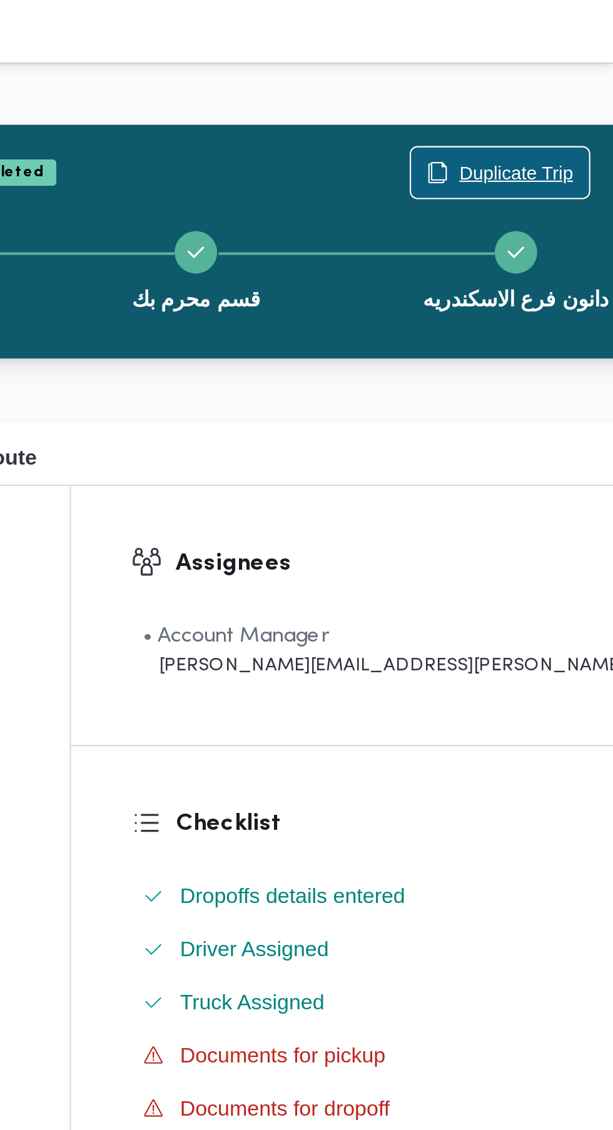
click at [540, 83] on span "Duplicate Trip" at bounding box center [567, 81] width 54 height 15
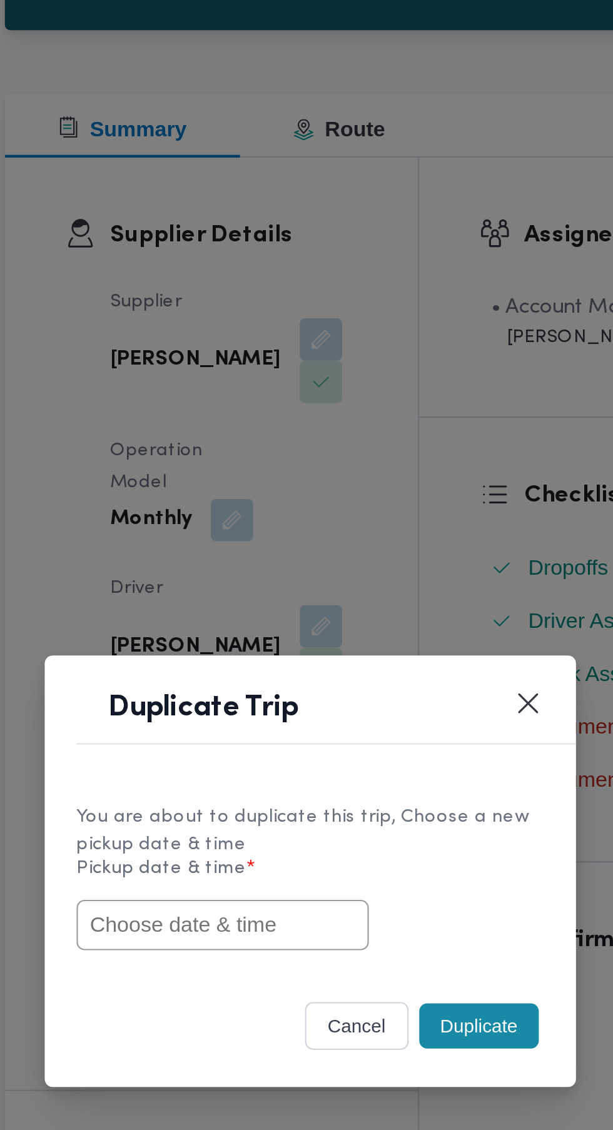
click at [308, 595] on input "text" at bounding box center [265, 590] width 138 height 24
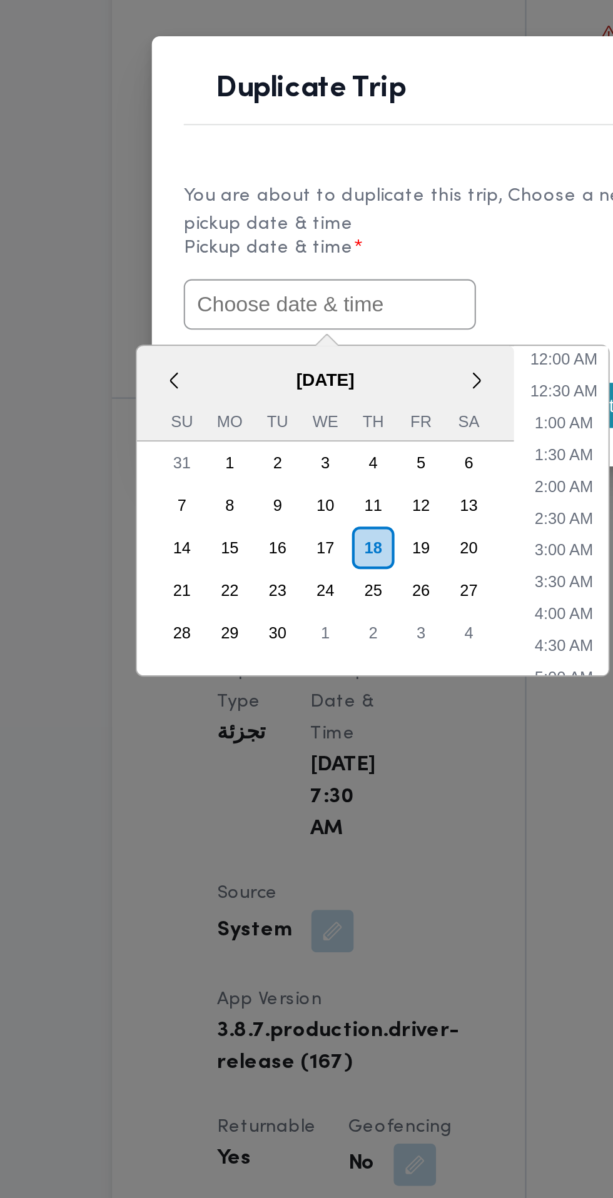
click at [291, 623] on input "text" at bounding box center [265, 624] width 138 height 24
paste input "[DATE] 7:30AM"
type input "[DATE] 7:30AM"
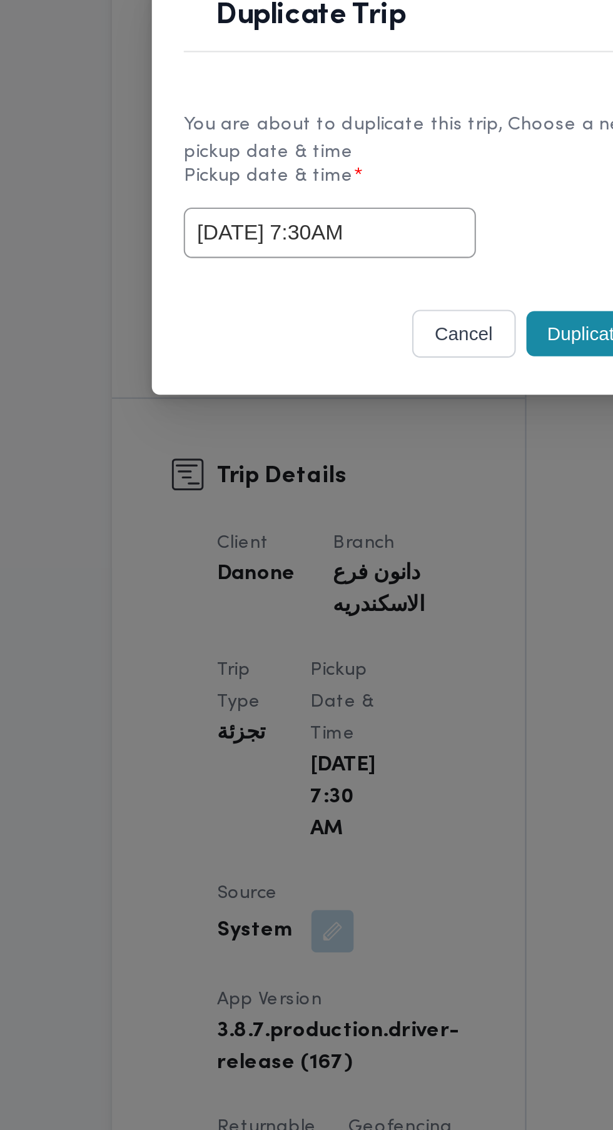
click at [372, 606] on div "You are about to duplicate this trip, Choose a new pickup date & time Pickup da…" at bounding box center [306, 566] width 250 height 93
click at [373, 636] on button "Duplicate" at bounding box center [386, 637] width 56 height 21
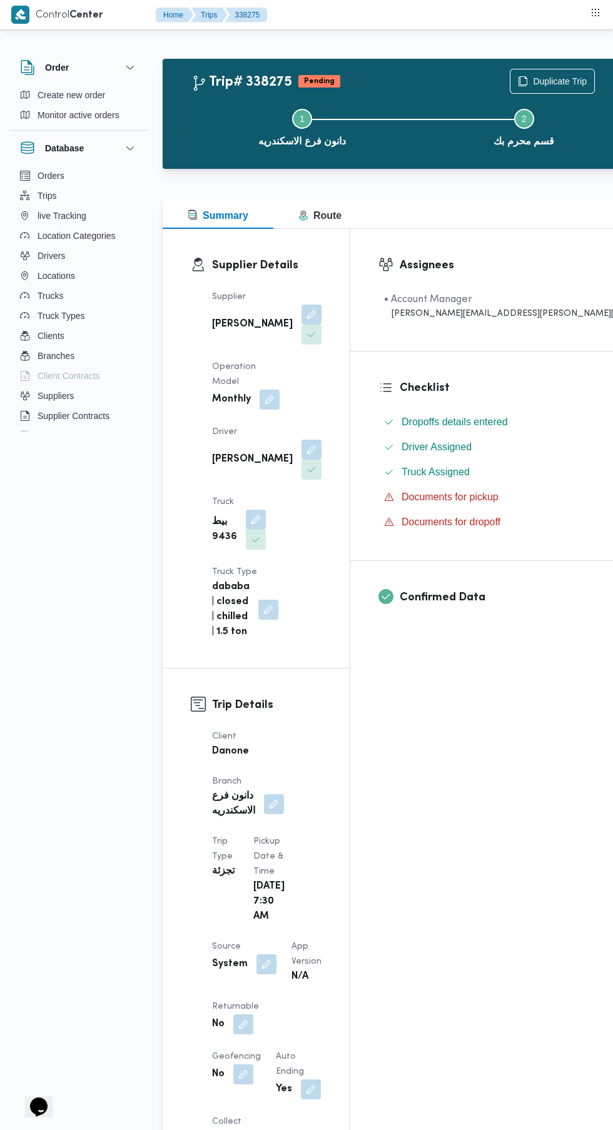
click at [243, 1014] on button "button" at bounding box center [243, 1024] width 20 height 20
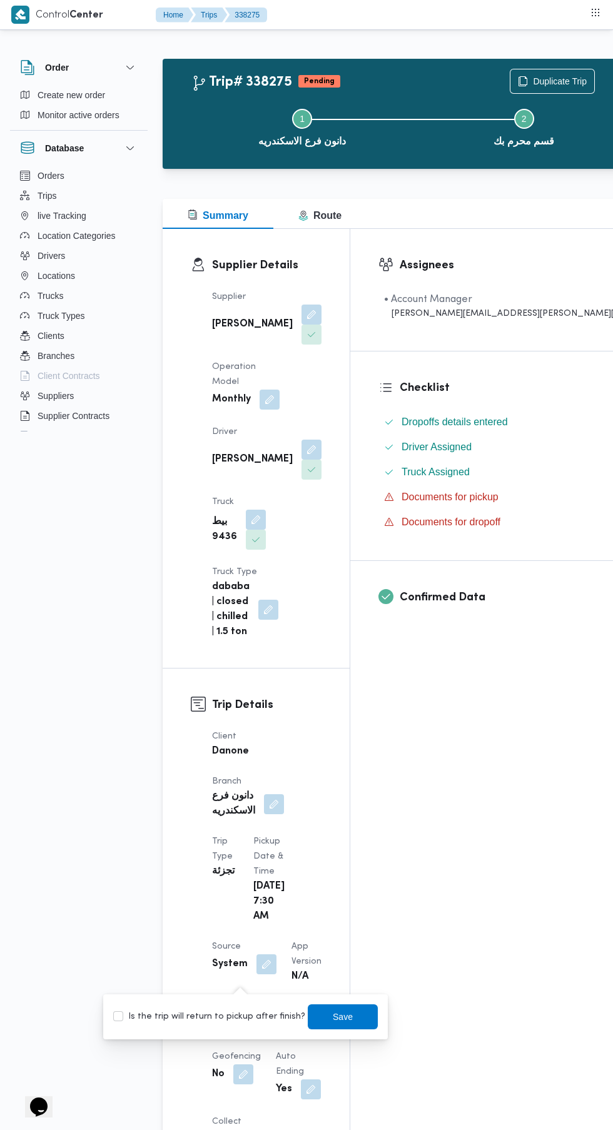
click at [240, 1021] on label "Is the trip will return to pickup after finish?" at bounding box center [209, 1016] width 192 height 15
checkbox input "true"
click at [333, 1016] on span "Save" at bounding box center [343, 1016] width 20 height 15
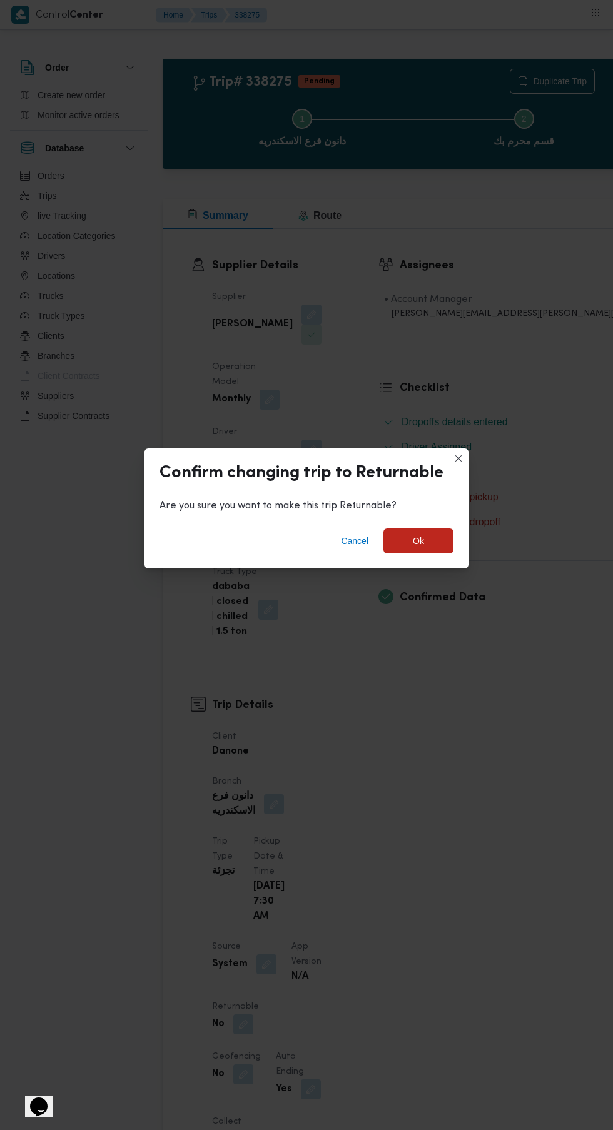
click at [418, 536] on span "Ok" at bounding box center [418, 540] width 11 height 15
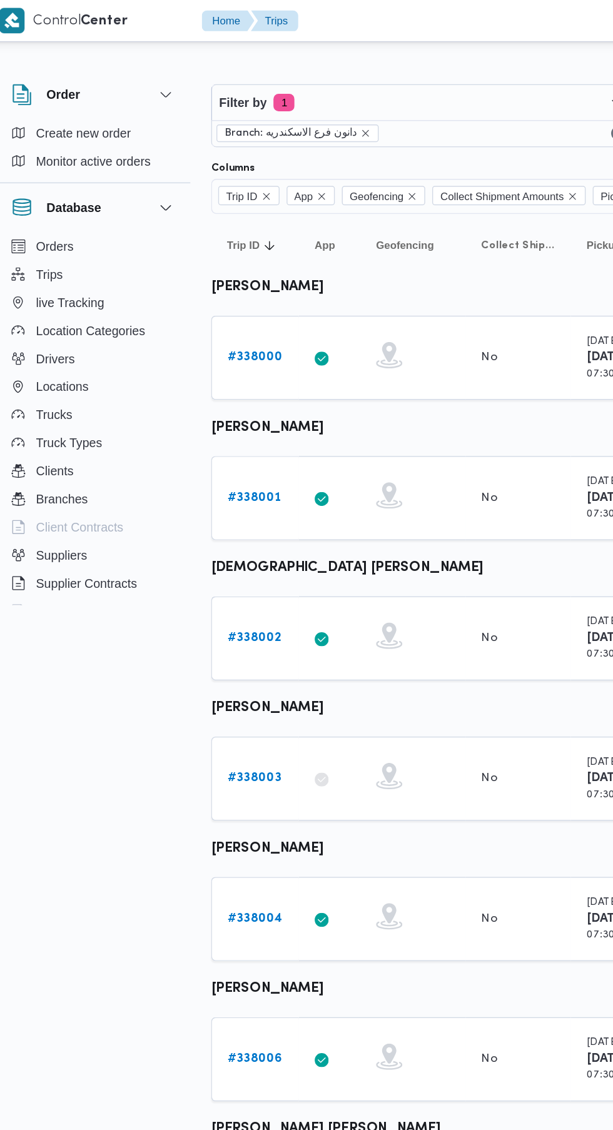
scroll to position [0, 6]
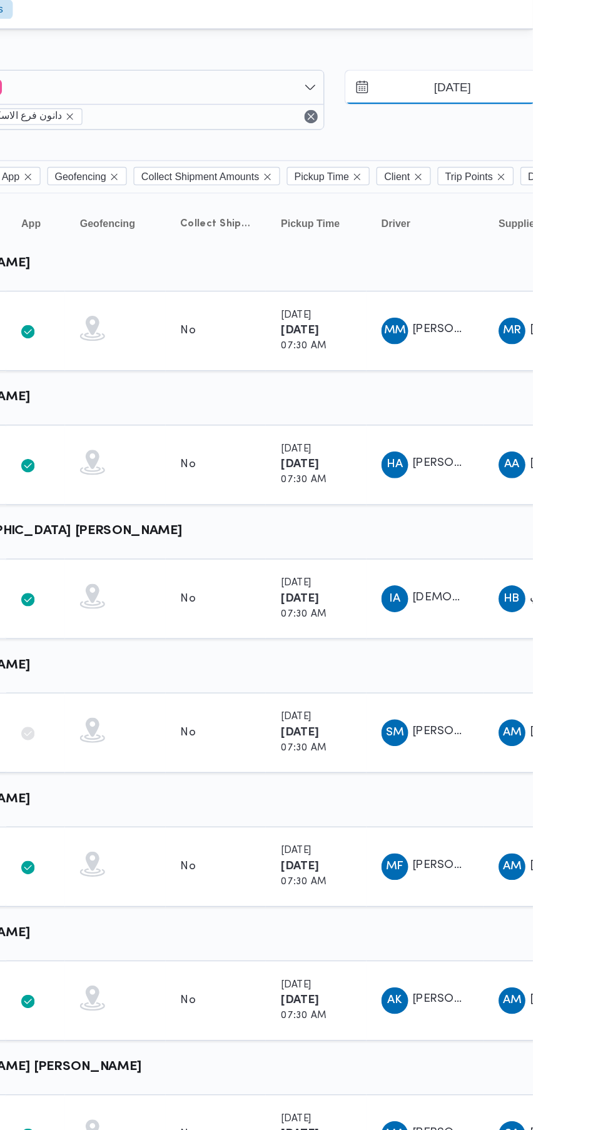
click at [573, 73] on input "[DATE]" at bounding box center [544, 73] width 142 height 25
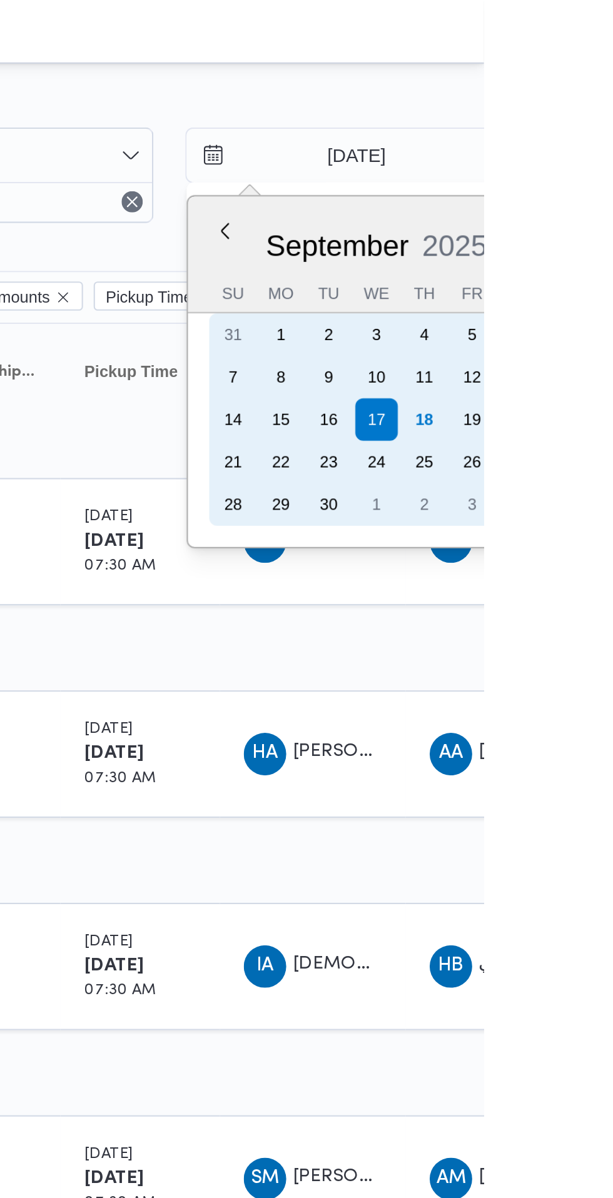
click at [583, 198] on div "18" at bounding box center [584, 198] width 20 height 20
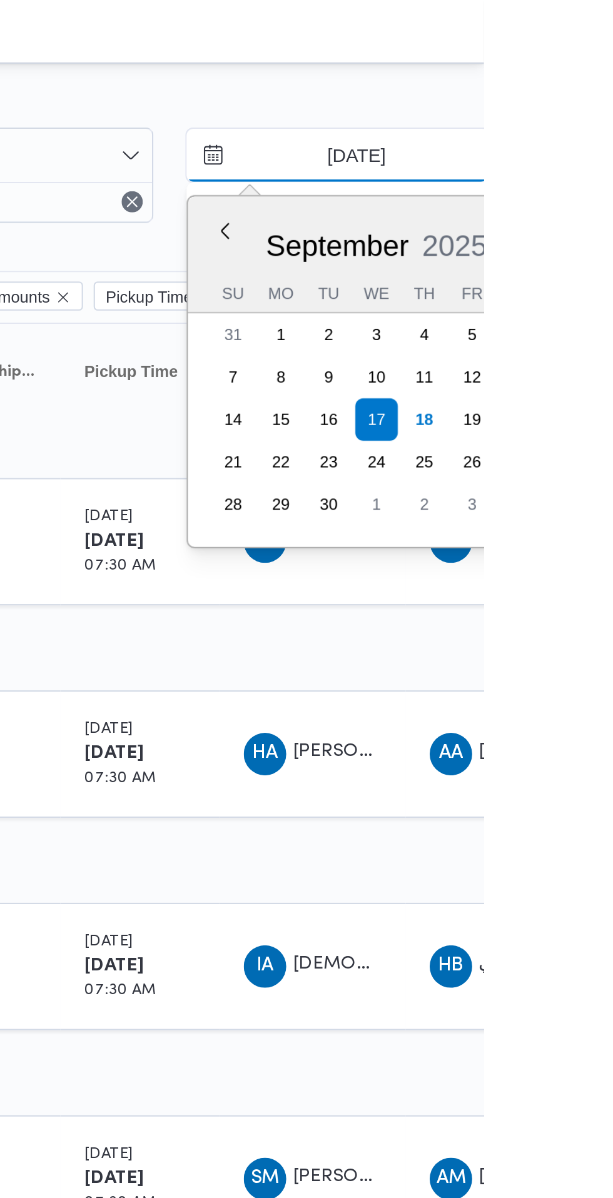
type input "[DATE]"
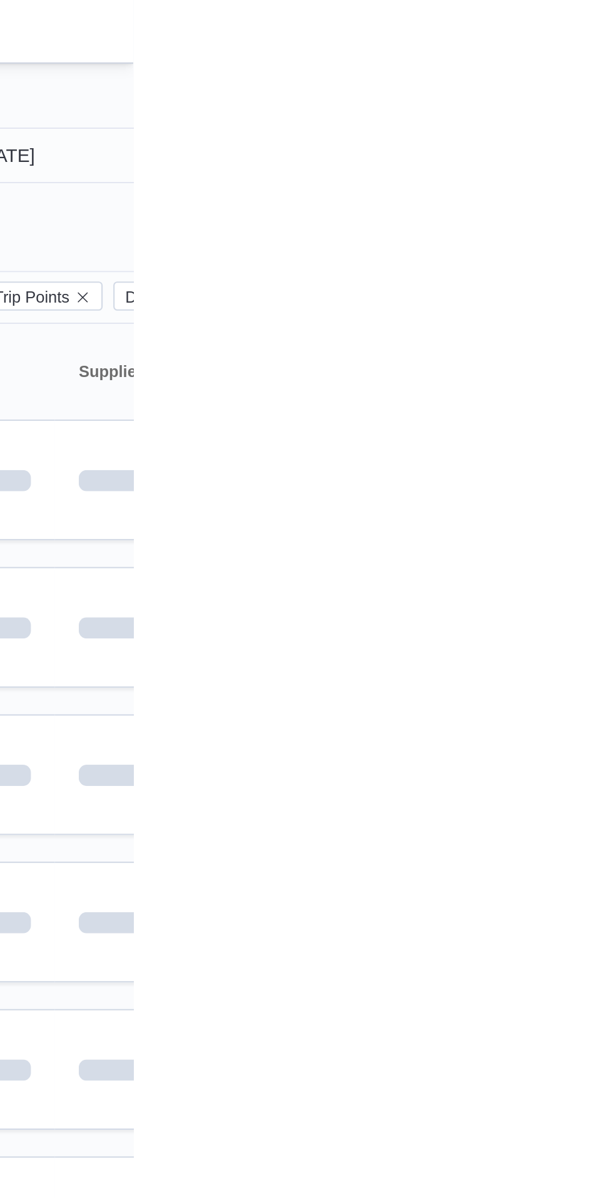
type input "[DATE]"
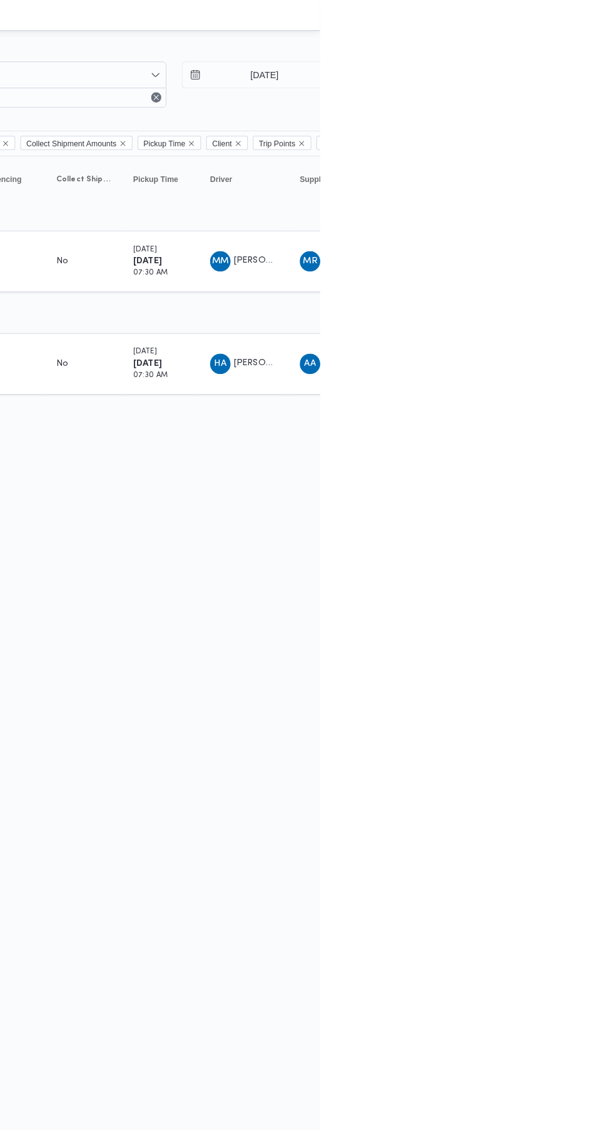
scroll to position [0, 20]
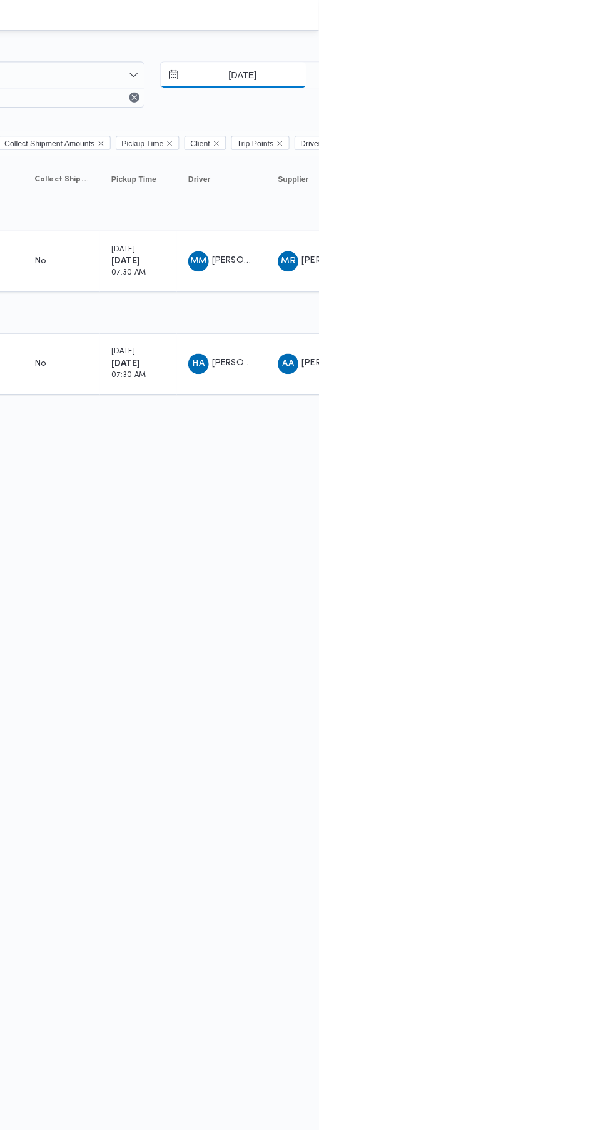
click at [534, 69] on input "[DATE]" at bounding box center [529, 73] width 142 height 25
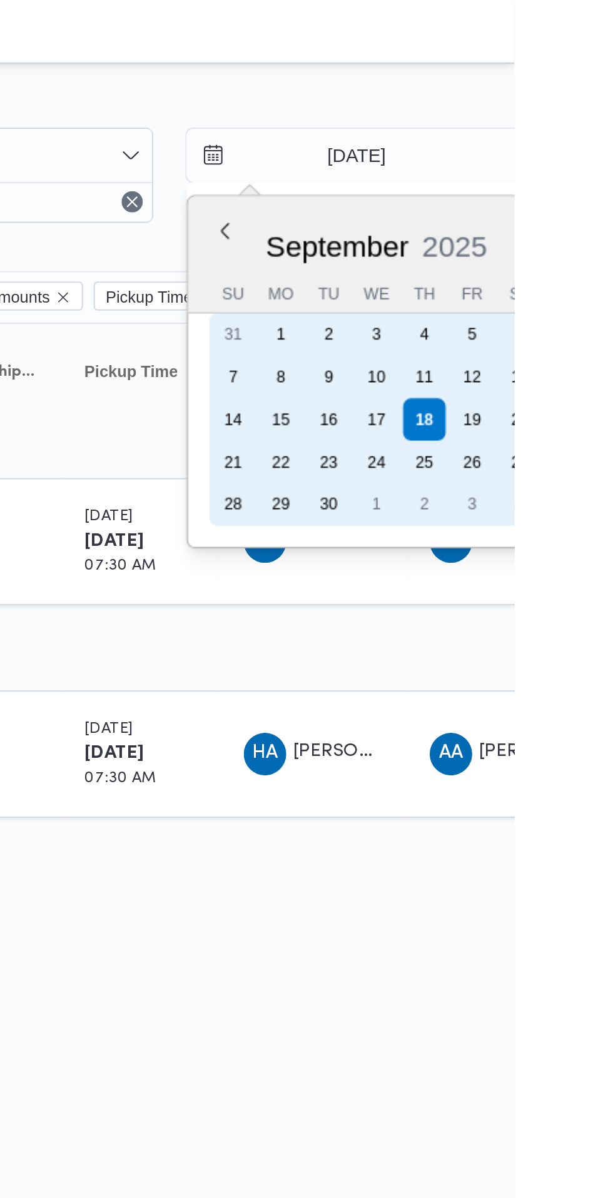
click at [546, 178] on div "10" at bounding box center [548, 178] width 20 height 20
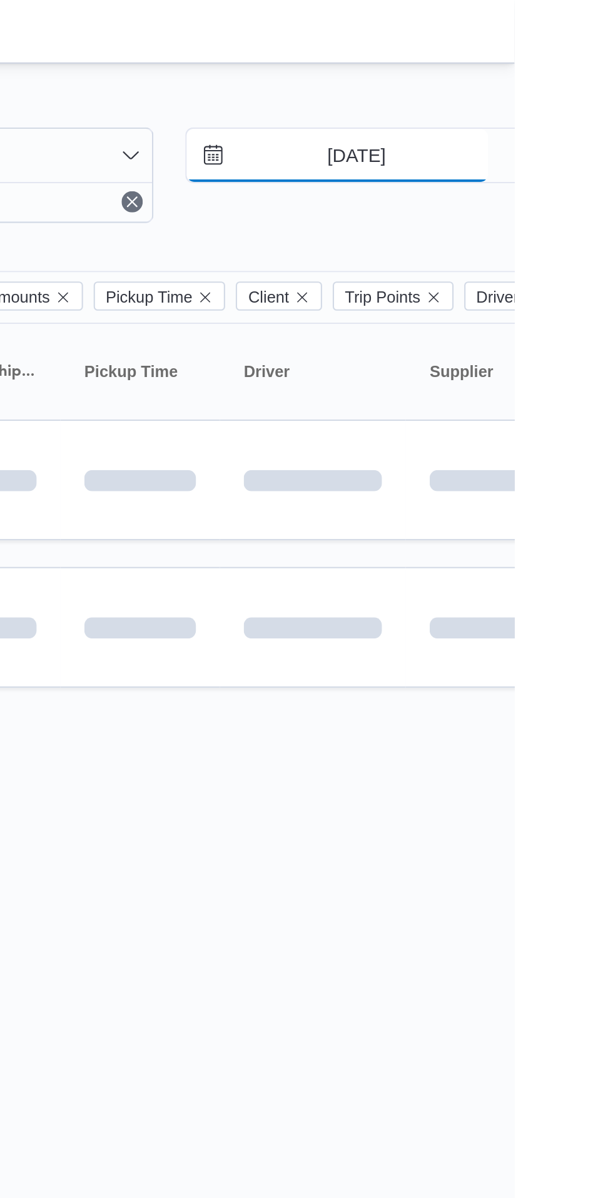
click at [552, 70] on input "[DATE]" at bounding box center [529, 73] width 142 height 25
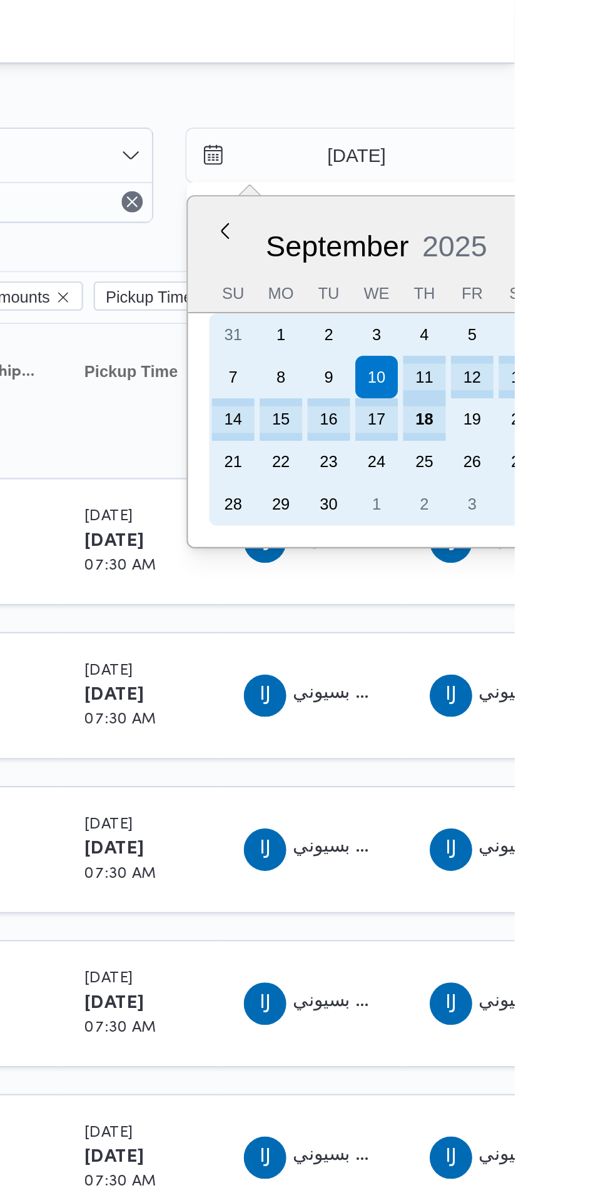
click at [546, 198] on div "17" at bounding box center [548, 198] width 20 height 20
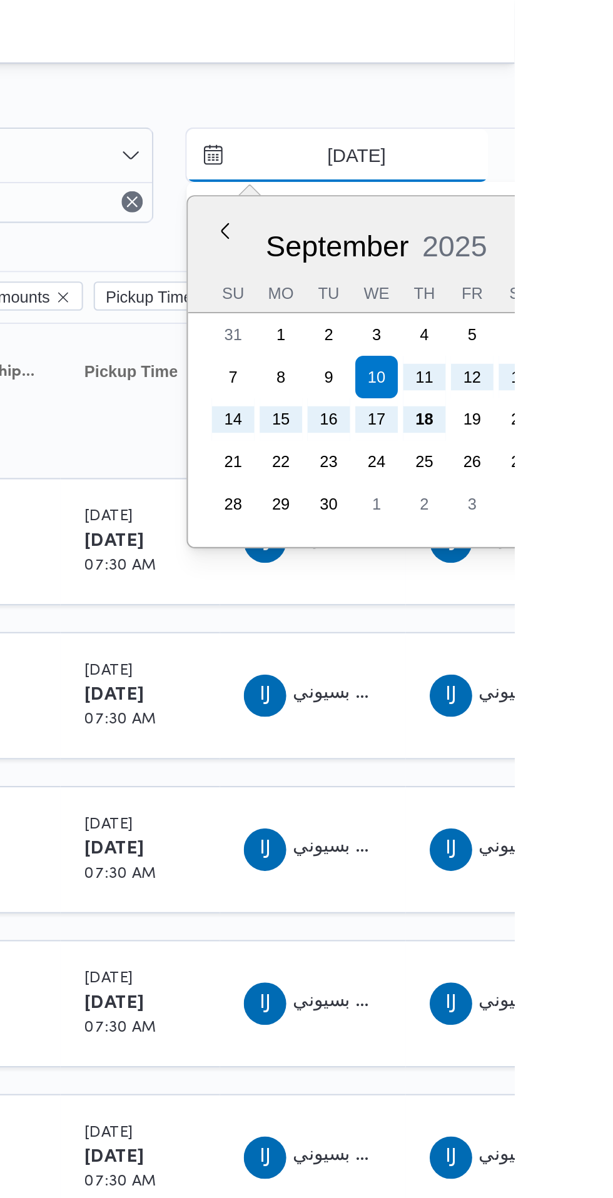
type input "[DATE]"
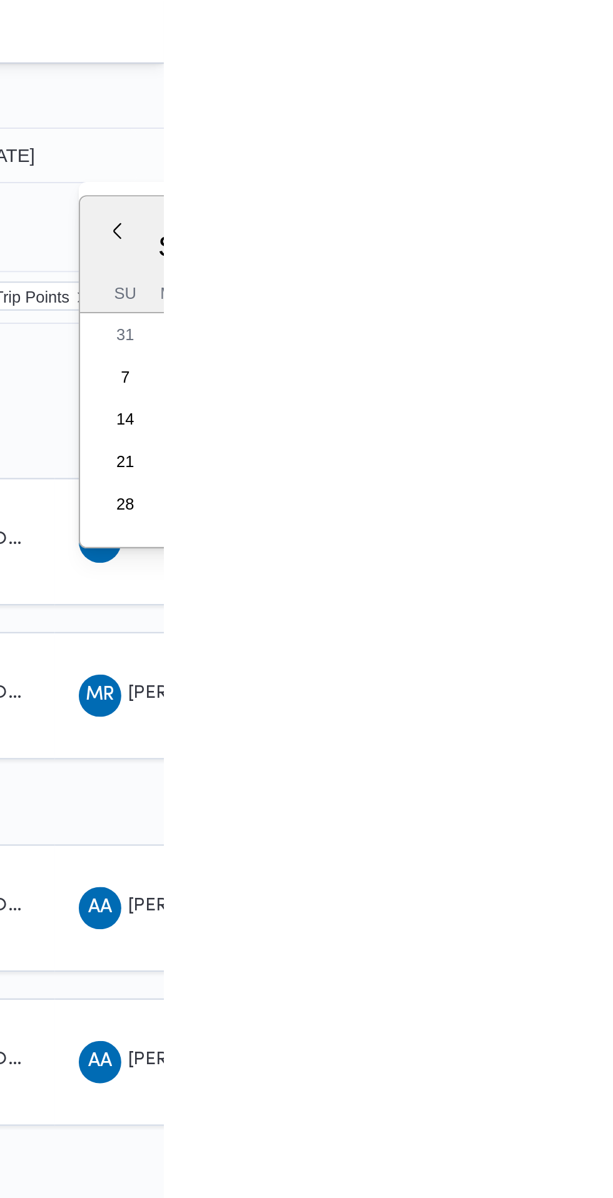
type input "[DATE]"
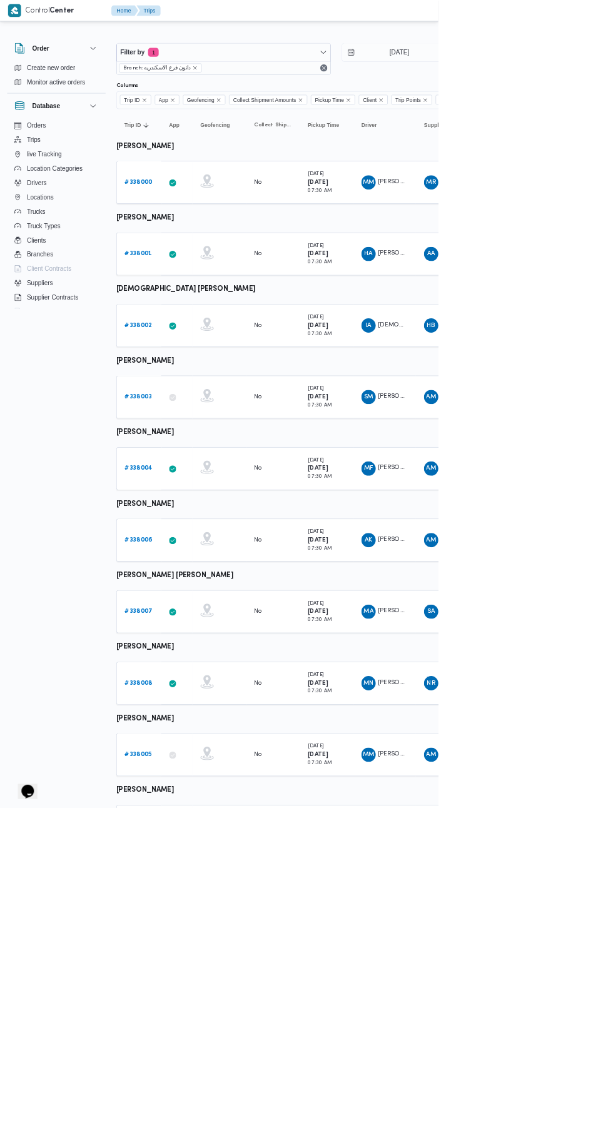
click at [202, 454] on b "# 338002" at bounding box center [193, 455] width 38 height 8
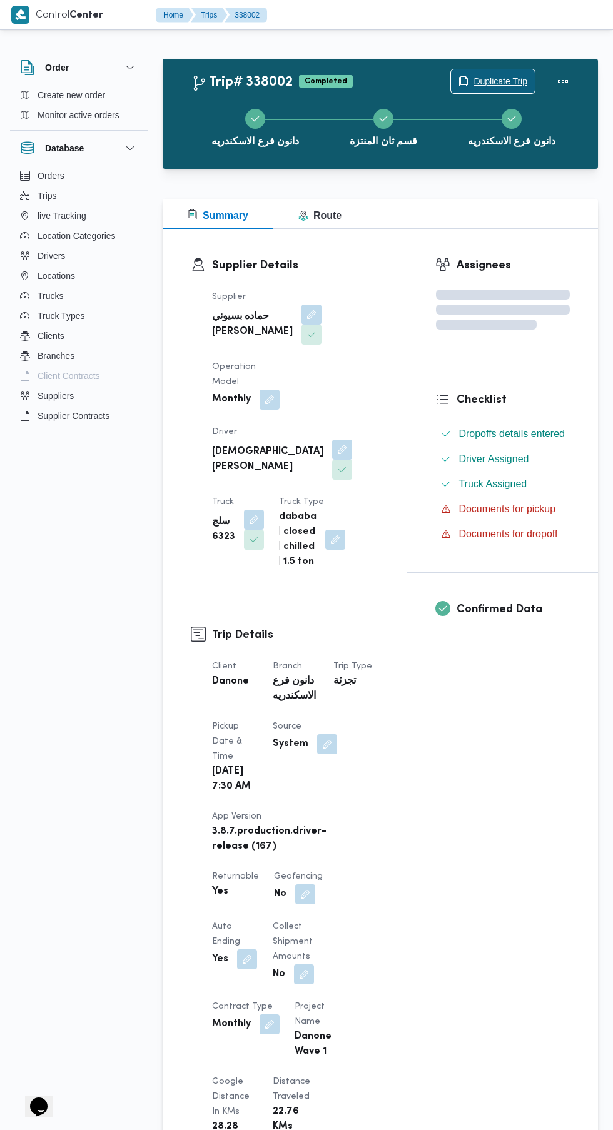
click at [494, 81] on span "Duplicate Trip" at bounding box center [500, 81] width 54 height 15
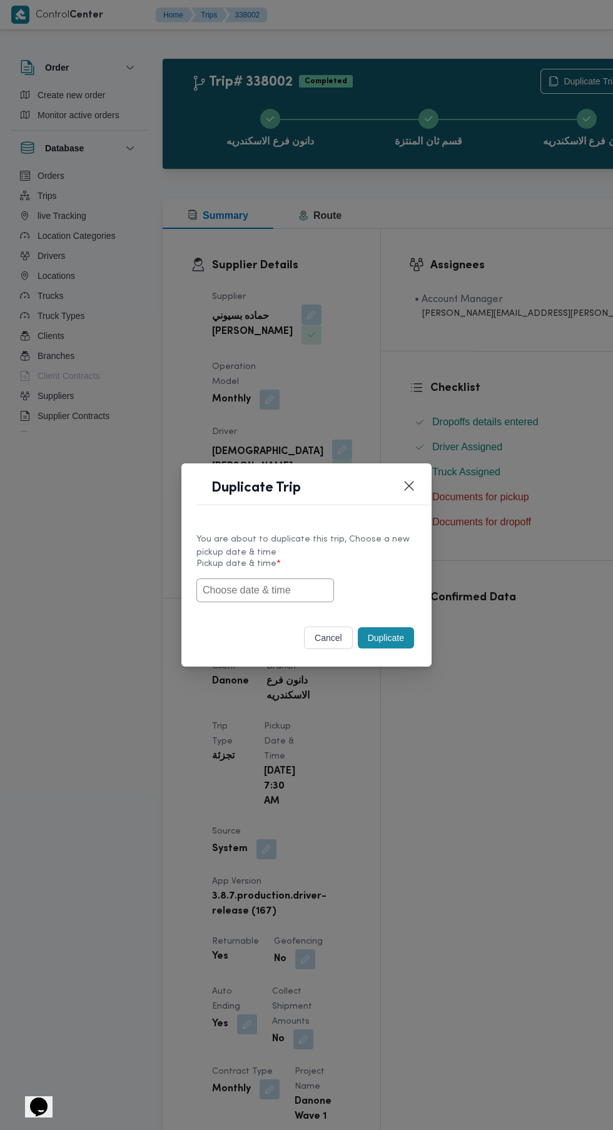
click at [292, 589] on input "text" at bounding box center [265, 590] width 138 height 24
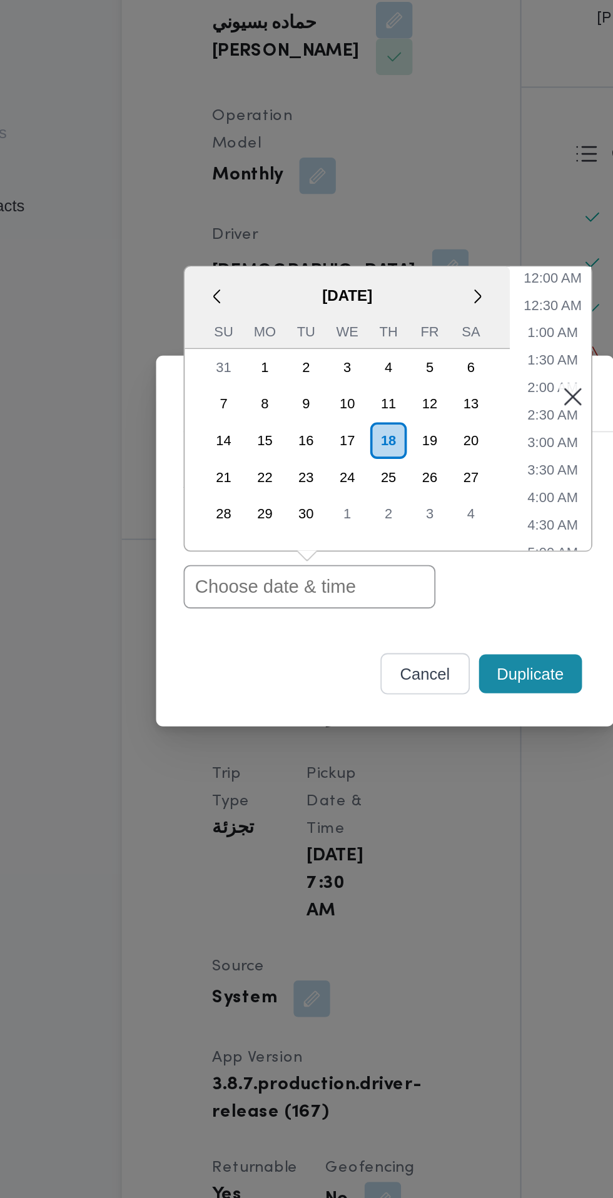
click at [280, 624] on input "text" at bounding box center [265, 624] width 138 height 24
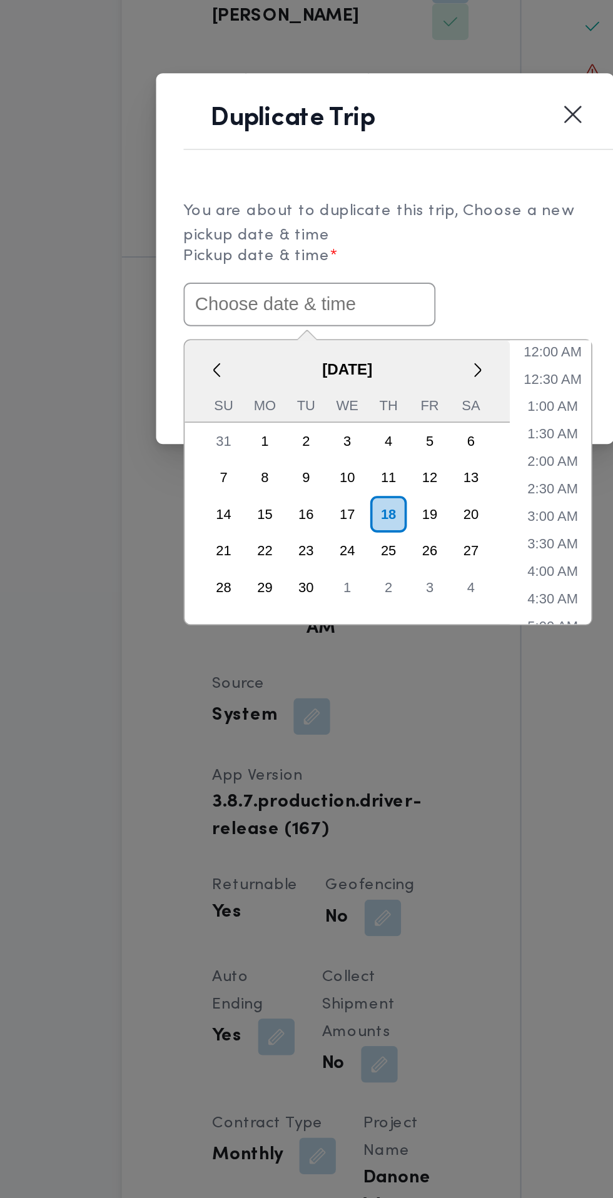
paste input "[DATE] 7:30AM"
type input "[DATE] 7:30AM"
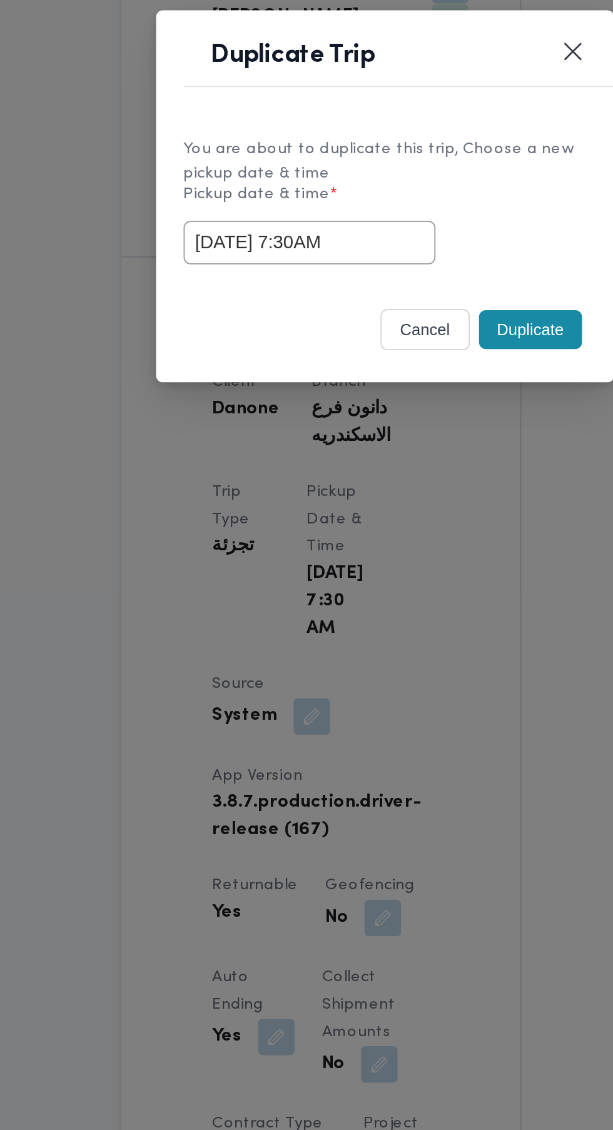
click at [385, 609] on div "You are about to duplicate this trip, Choose a new pickup date & time Pickup da…" at bounding box center [306, 566] width 250 height 93
click at [382, 638] on button "Duplicate" at bounding box center [386, 637] width 56 height 21
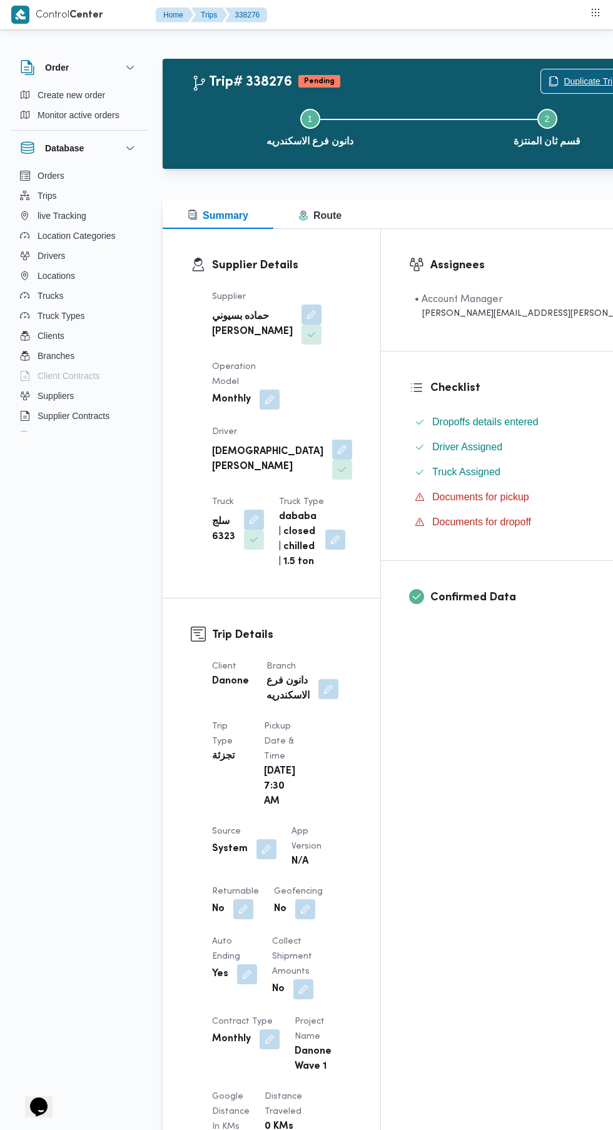
scroll to position [3, 0]
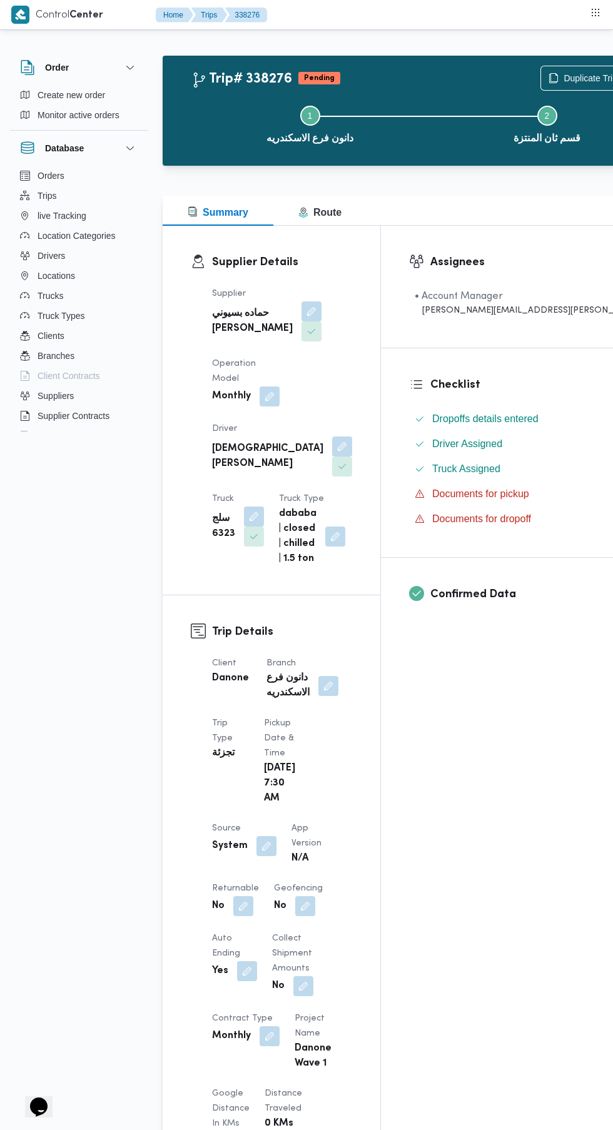
click at [243, 896] on button "button" at bounding box center [243, 906] width 20 height 20
click at [228, 932] on label "Is the trip will return to pickup after finish?" at bounding box center [209, 933] width 192 height 15
checkbox input "true"
click at [333, 933] on span "Save" at bounding box center [343, 933] width 20 height 15
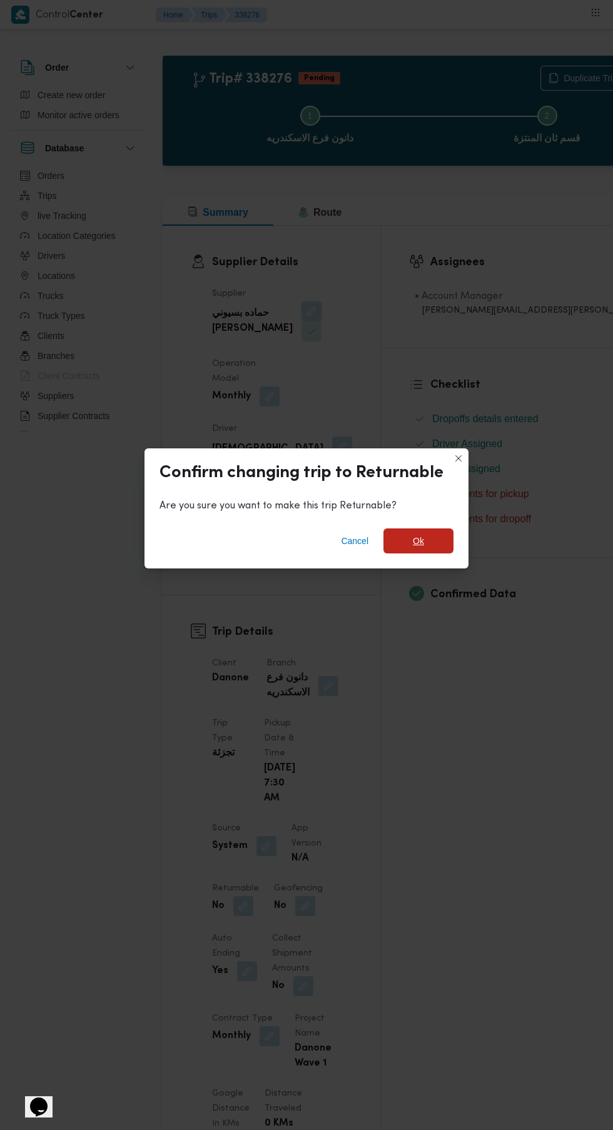
click at [418, 536] on span "Ok" at bounding box center [418, 540] width 11 height 15
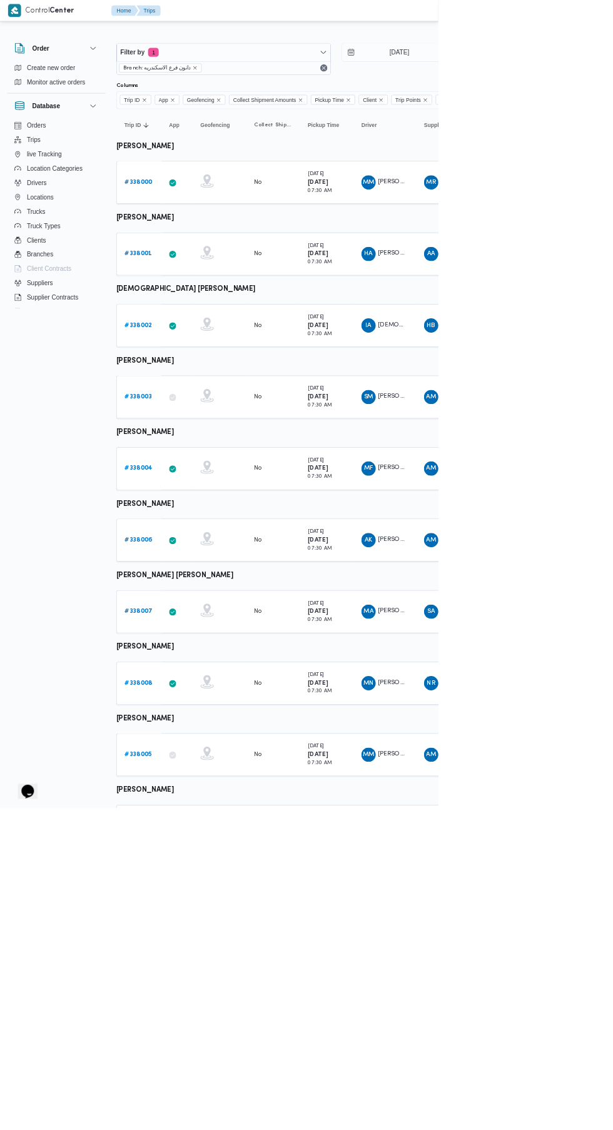
click at [193, 554] on b "# 338003" at bounding box center [193, 555] width 38 height 8
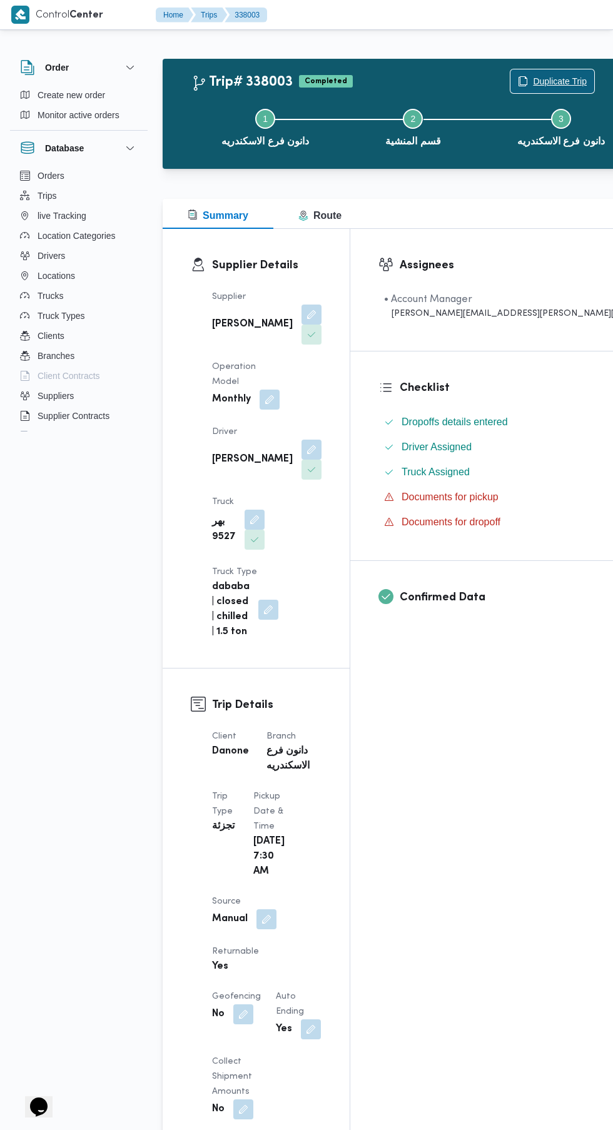
click at [533, 81] on span "Duplicate Trip" at bounding box center [560, 81] width 54 height 15
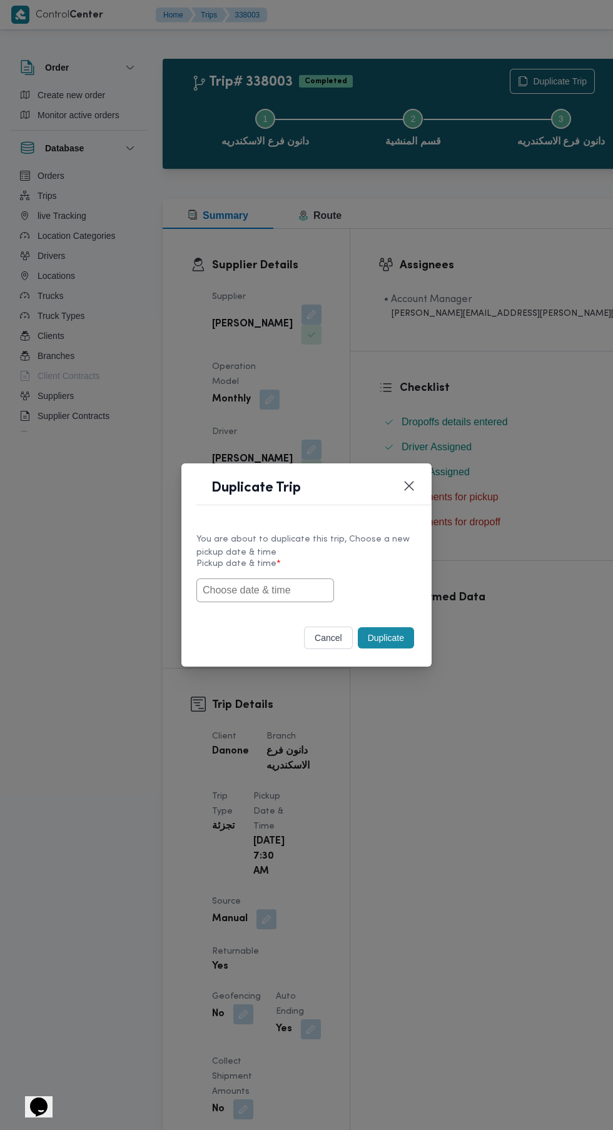
click at [276, 586] on input "text" at bounding box center [265, 590] width 138 height 24
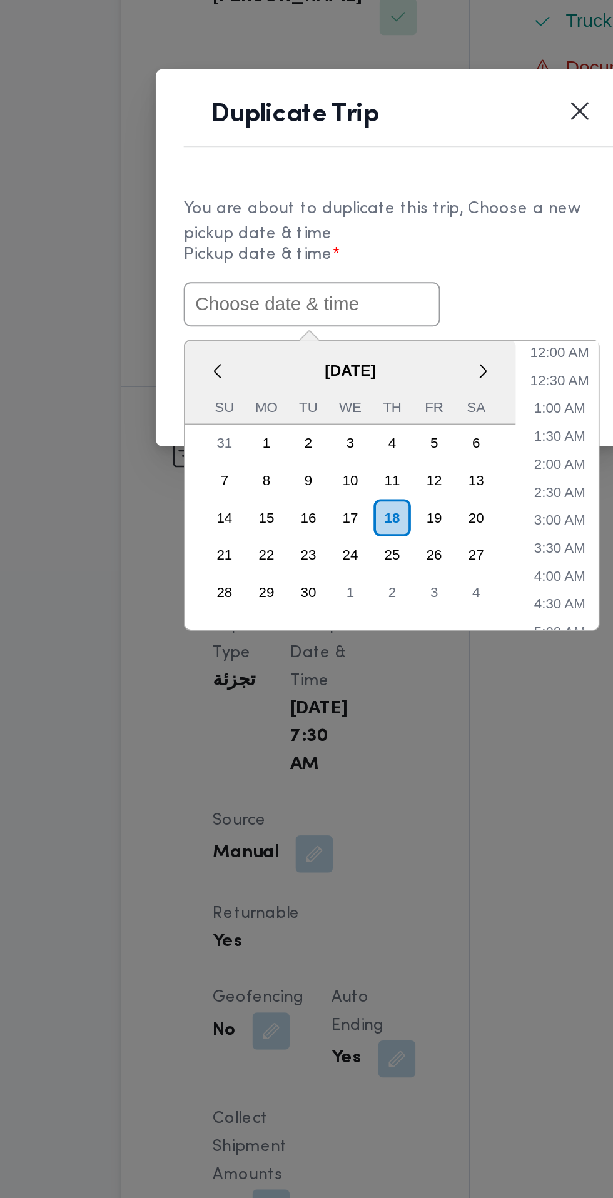
click at [293, 627] on input "text" at bounding box center [265, 624] width 138 height 24
paste input "[DATE] 7:30AM"
type input "[DATE] 7:30AM"
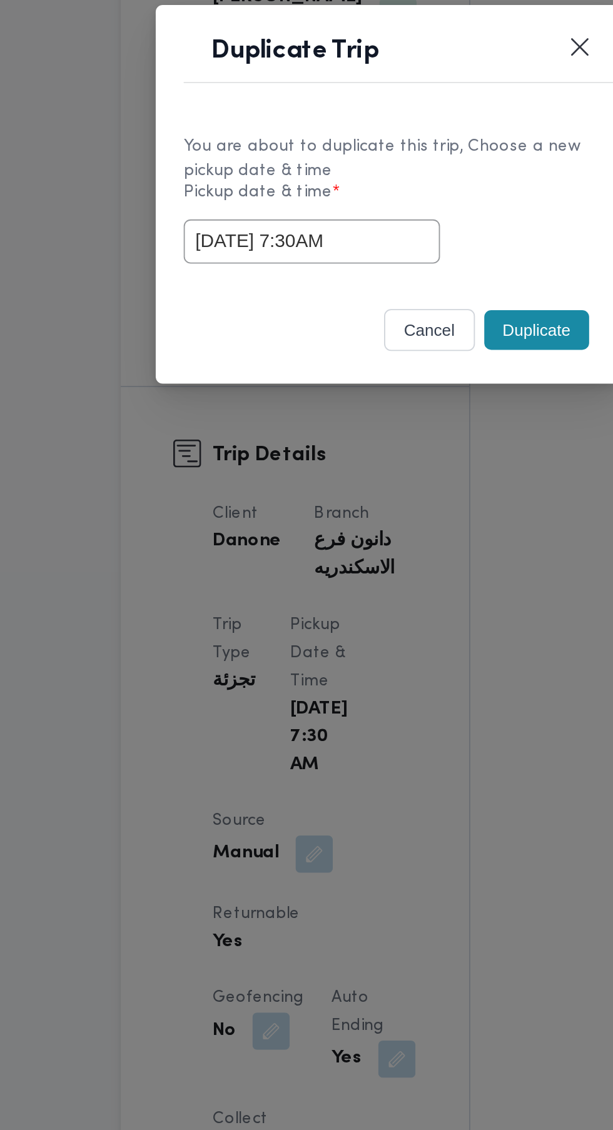
click at [384, 617] on div "cancel Duplicate" at bounding box center [306, 640] width 250 height 53
click at [384, 638] on button "Duplicate" at bounding box center [386, 637] width 56 height 21
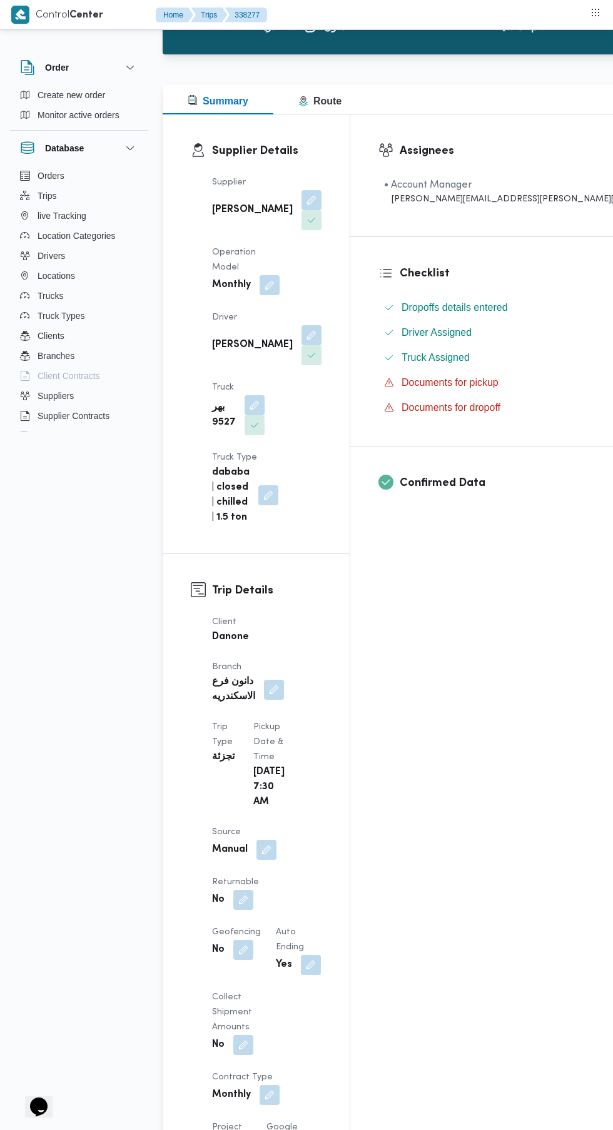
scroll to position [119, 0]
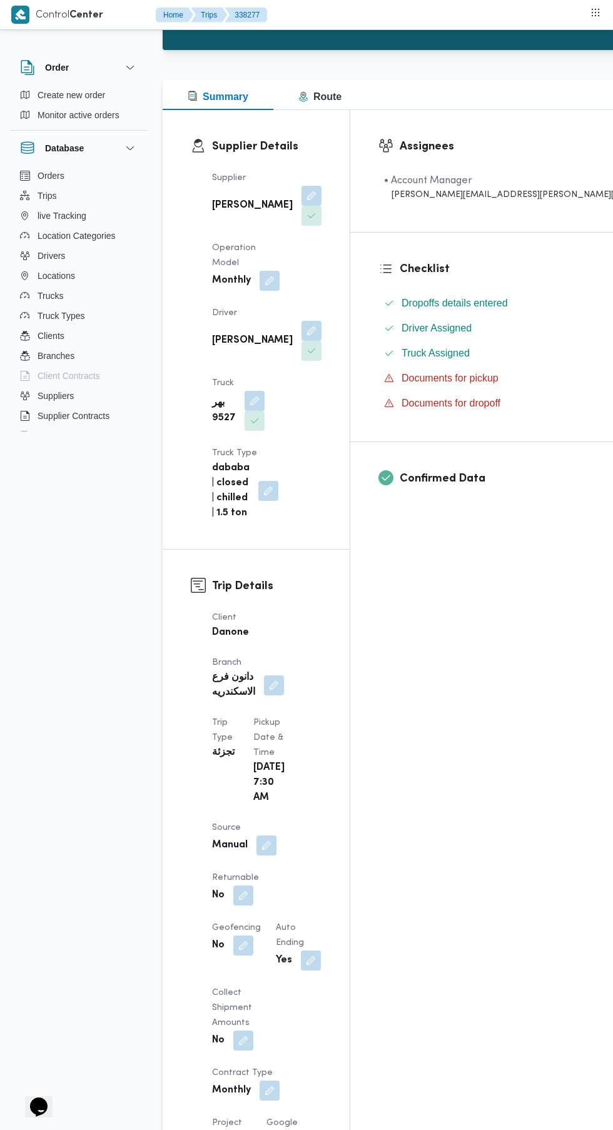
click at [253, 885] on button "button" at bounding box center [243, 895] width 20 height 20
click at [305, 757] on label "Is the trip will return to pickup after finish?" at bounding box center [289, 757] width 192 height 15
checkbox input "true"
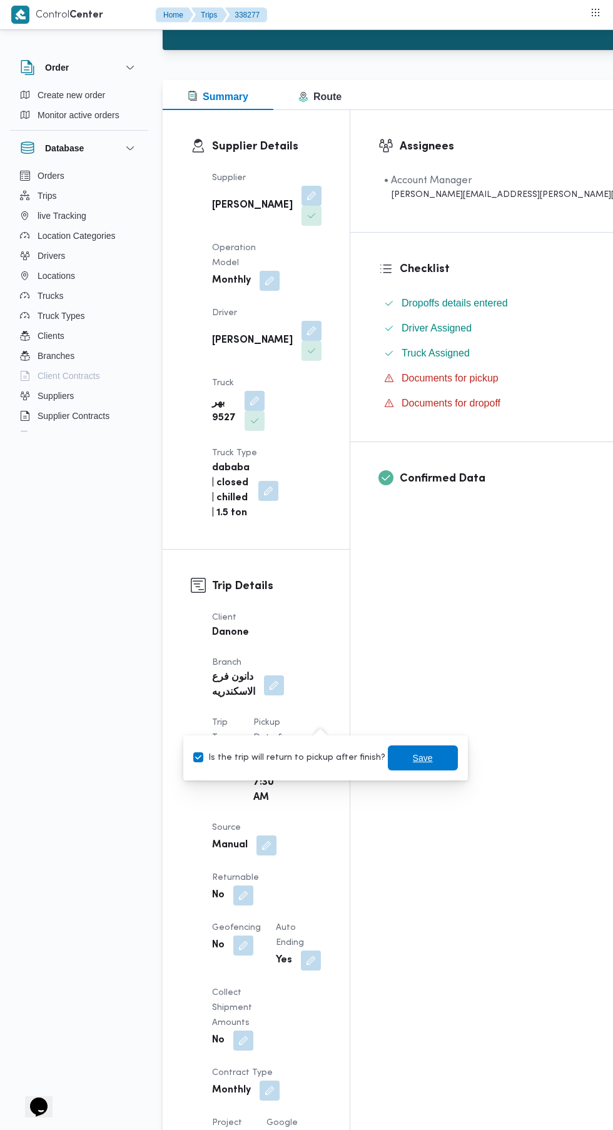
click at [418, 755] on span "Save" at bounding box center [423, 757] width 20 height 15
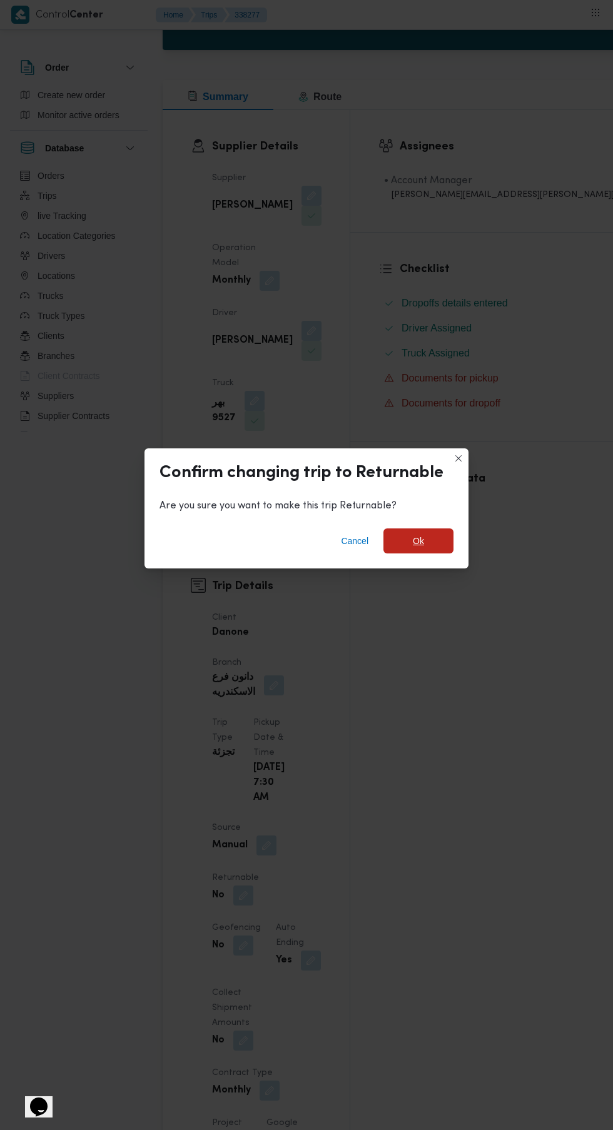
click at [413, 548] on span "Ok" at bounding box center [418, 540] width 11 height 15
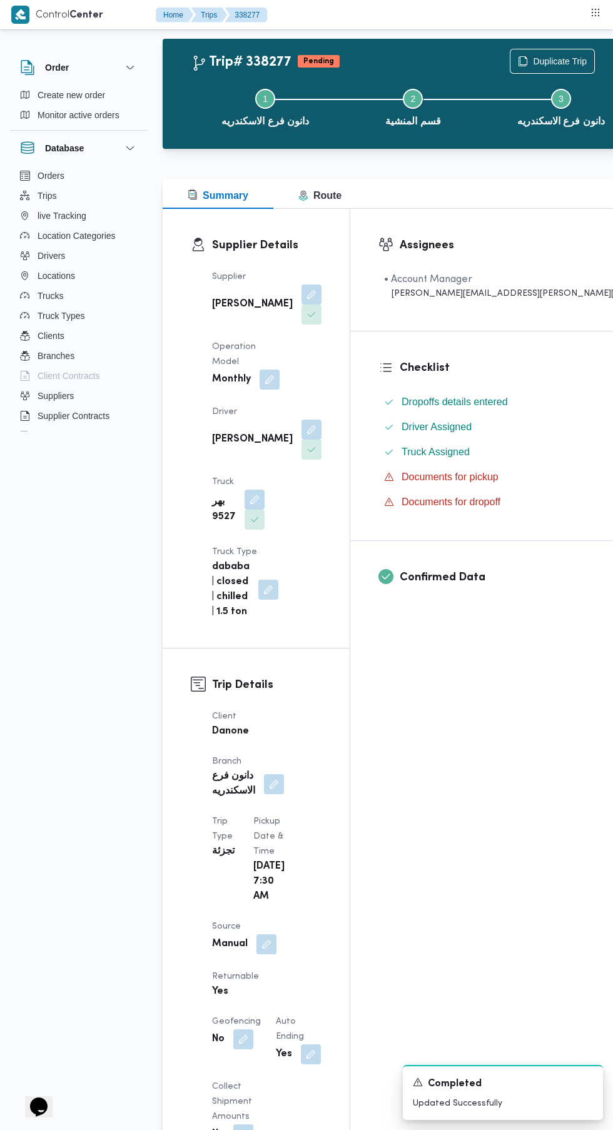
scroll to position [0, 0]
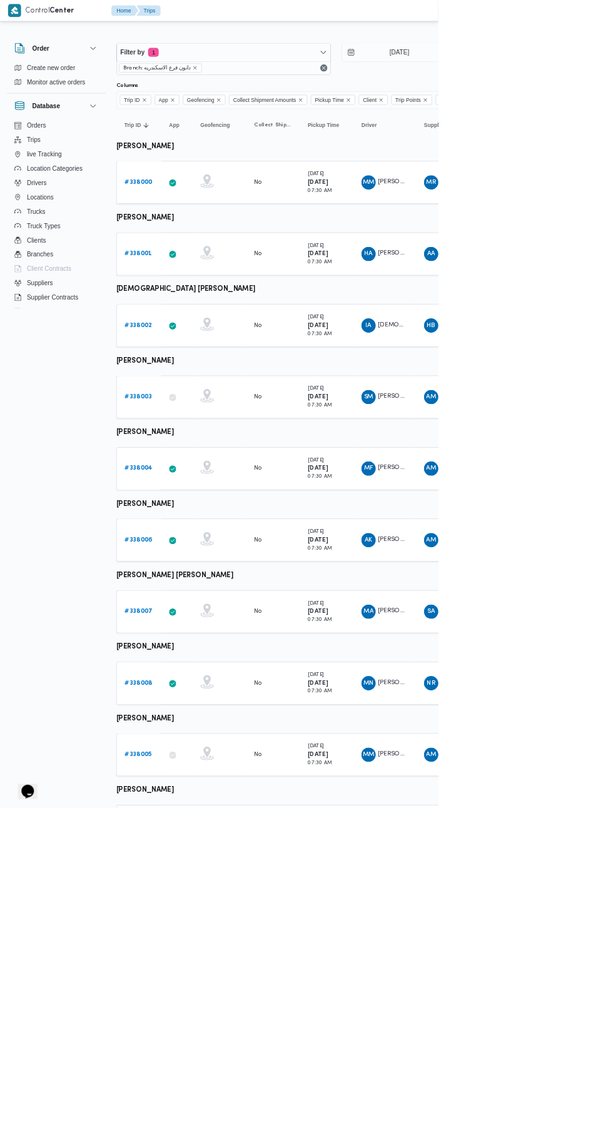
click at [193, 658] on b "# 338004" at bounding box center [193, 655] width 39 height 8
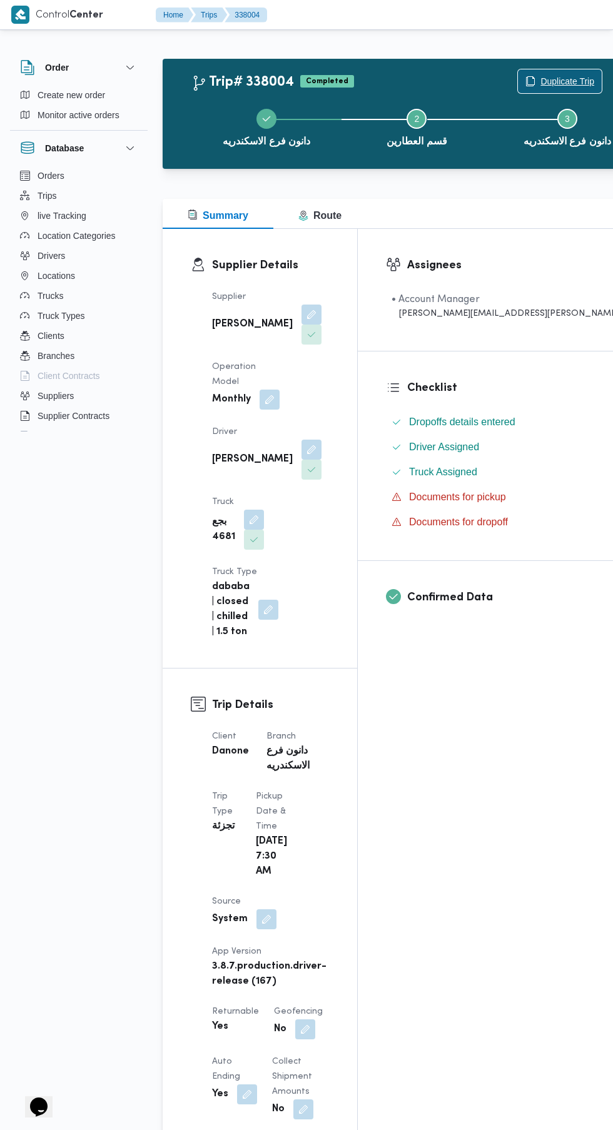
click at [540, 80] on span "Duplicate Trip" at bounding box center [567, 81] width 54 height 15
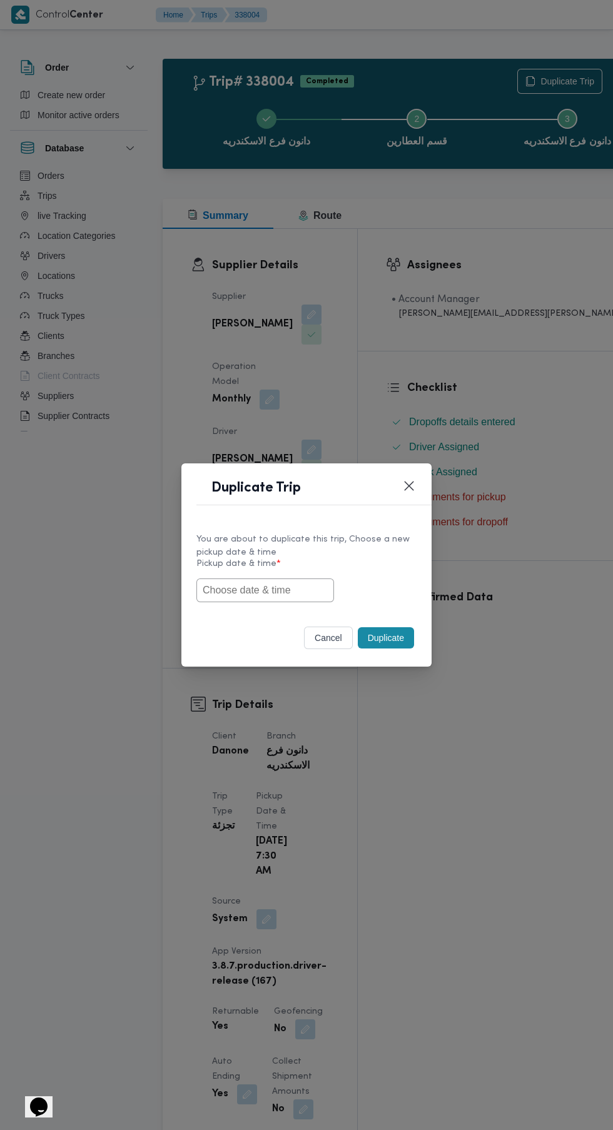
click at [273, 589] on input "text" at bounding box center [265, 590] width 138 height 24
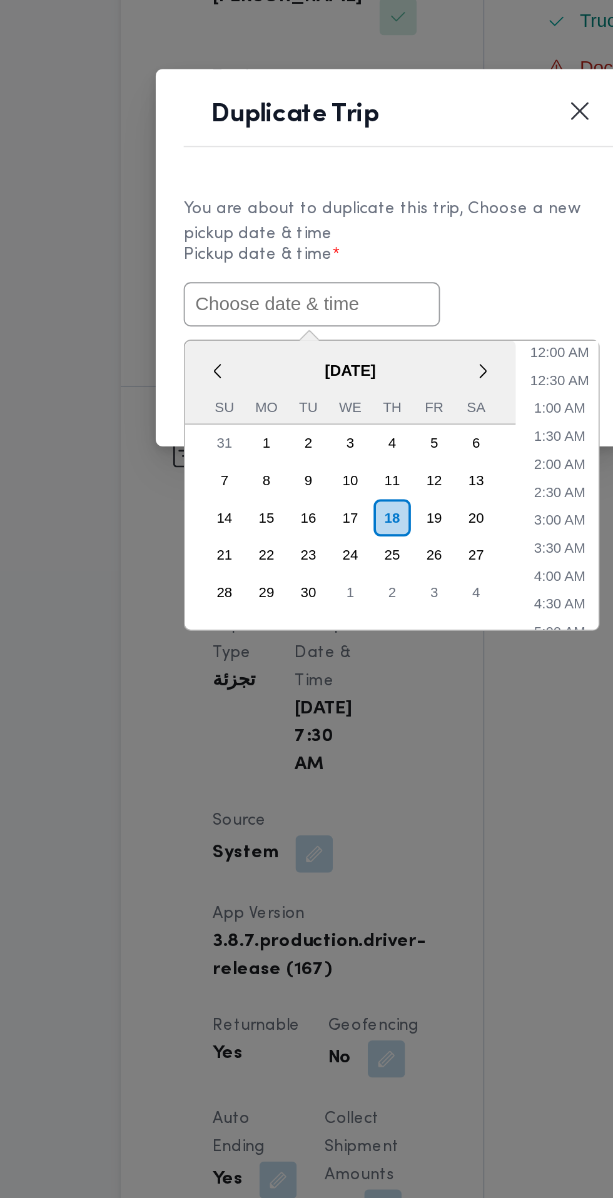
paste input "[DATE] 7:30AM"
type input "[DATE] 7:30AM"
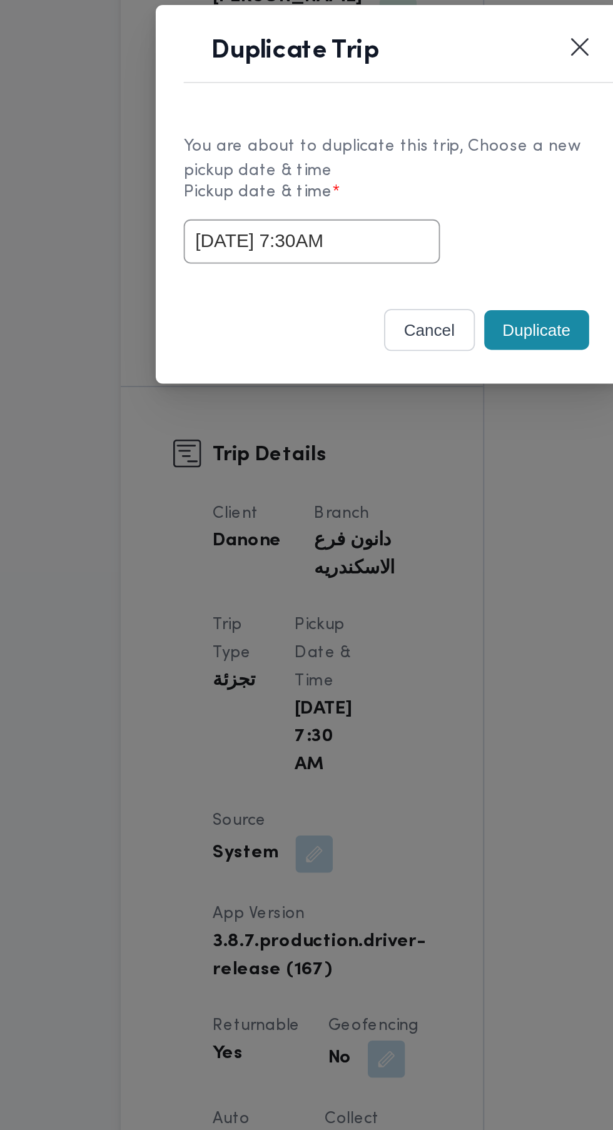
click at [378, 604] on div "You are about to duplicate this trip, Choose a new pickup date & time Pickup da…" at bounding box center [306, 566] width 250 height 93
click at [385, 637] on button "Duplicate" at bounding box center [386, 637] width 56 height 21
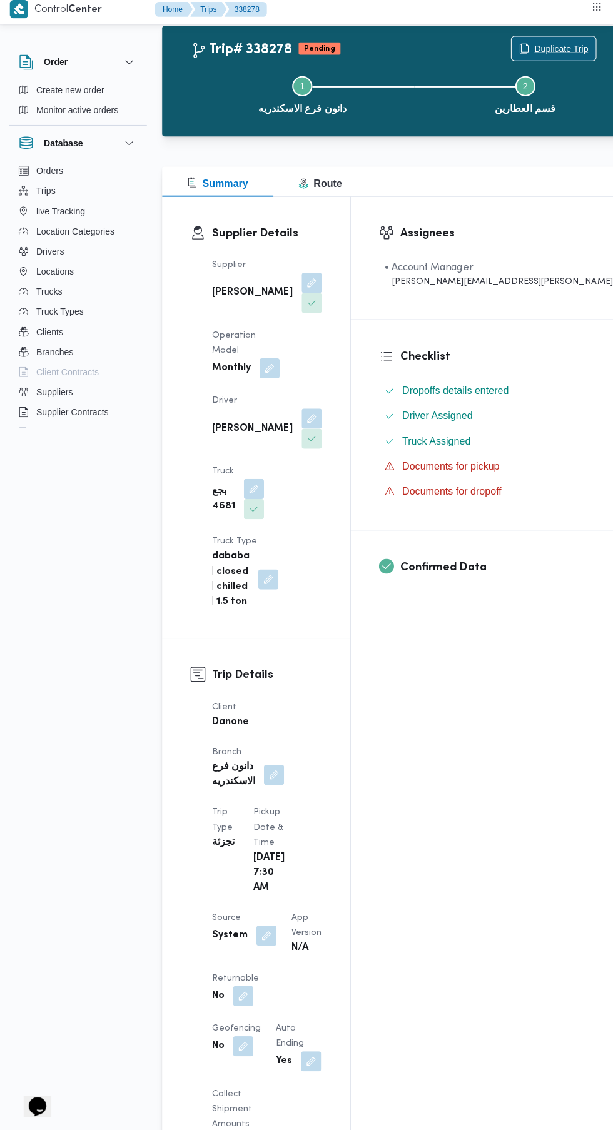
scroll to position [45, 0]
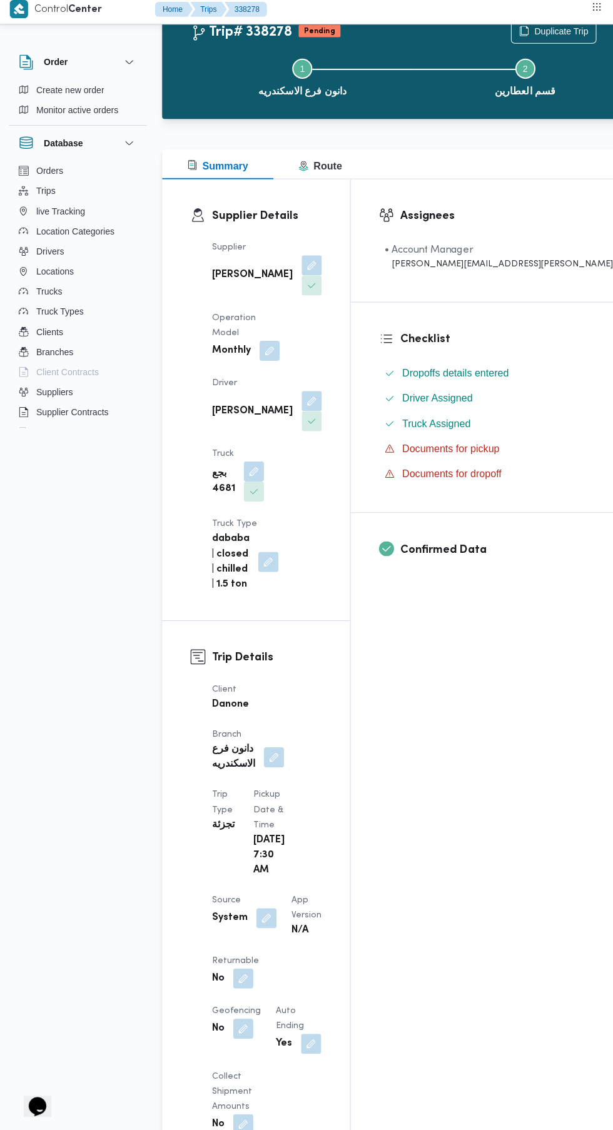
click at [238, 969] on button "button" at bounding box center [243, 979] width 20 height 20
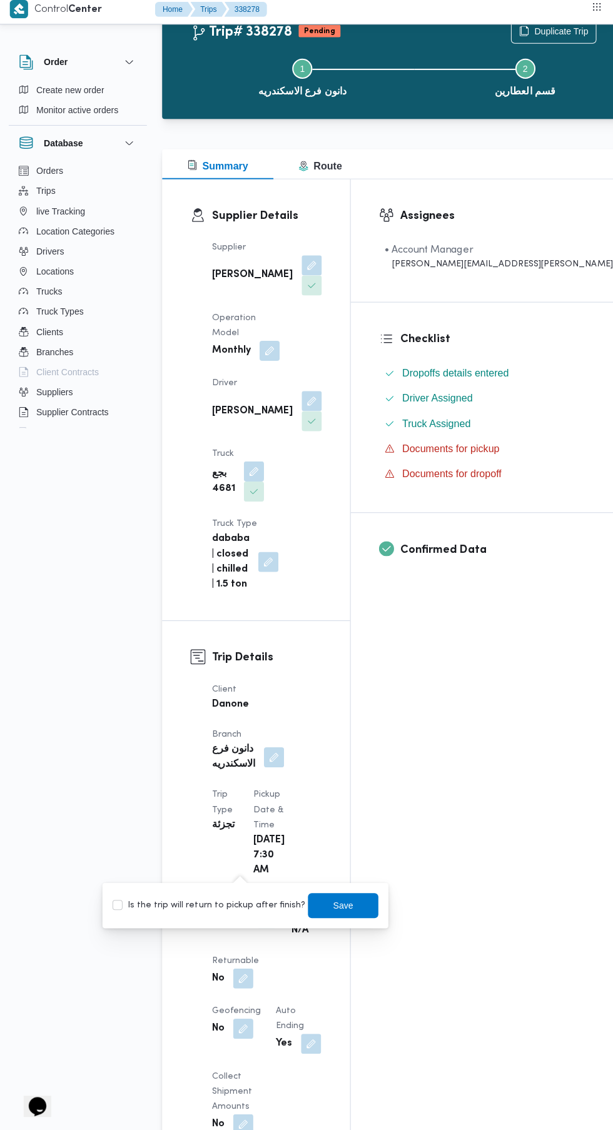
click at [224, 906] on label "Is the trip will return to pickup after finish?" at bounding box center [209, 906] width 192 height 15
checkbox input "true"
click at [333, 906] on span "Save" at bounding box center [343, 906] width 20 height 15
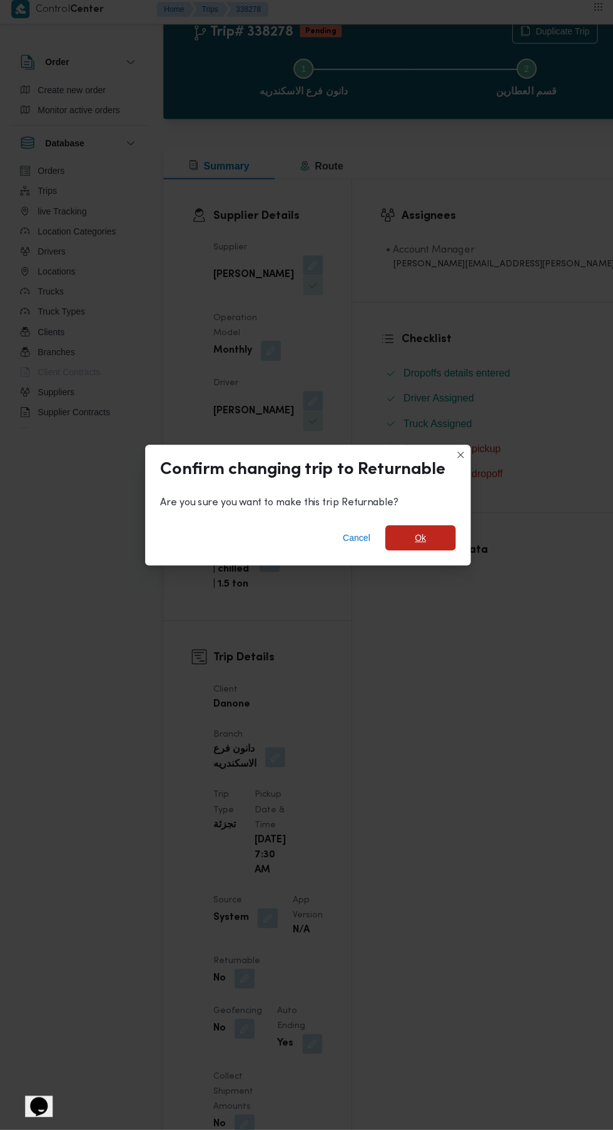
click at [418, 548] on span "Ok" at bounding box center [418, 540] width 11 height 15
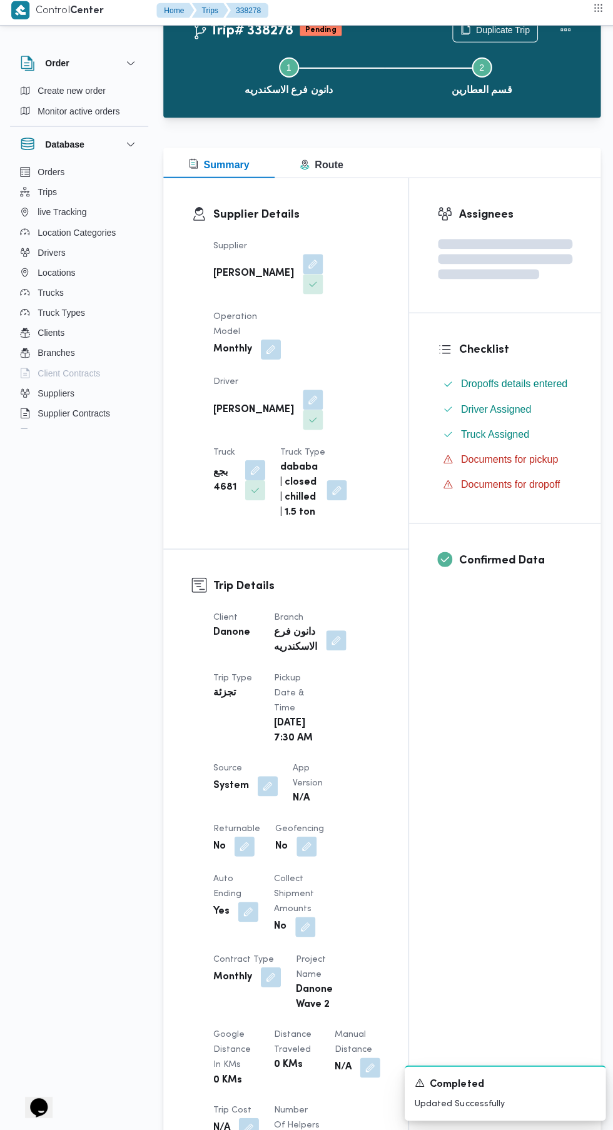
scroll to position [0, 0]
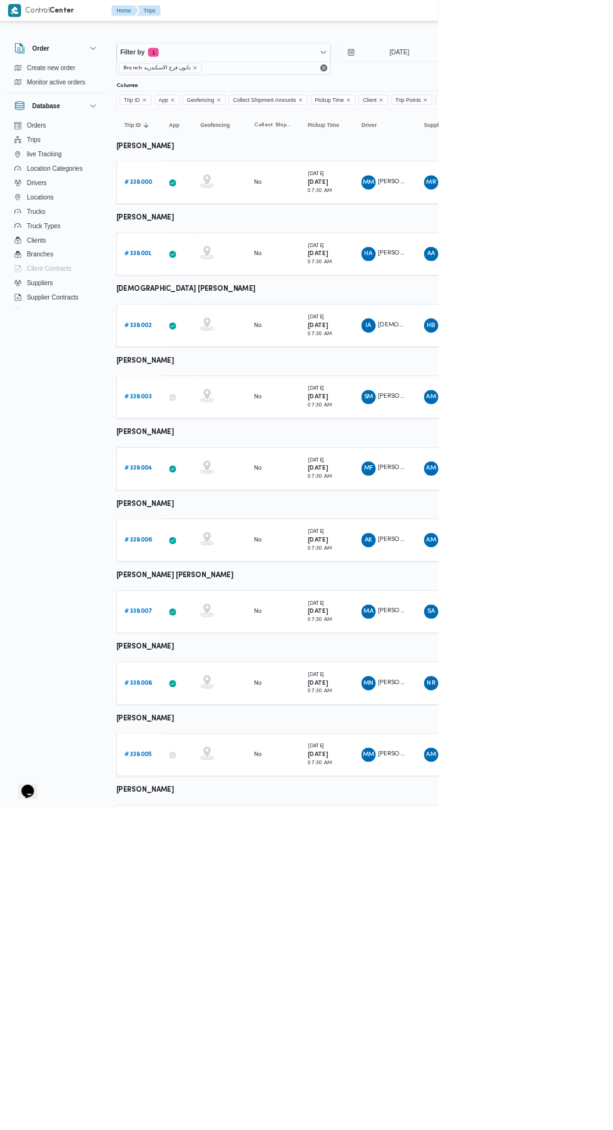
click at [193, 754] on b "# 338006" at bounding box center [193, 755] width 39 height 8
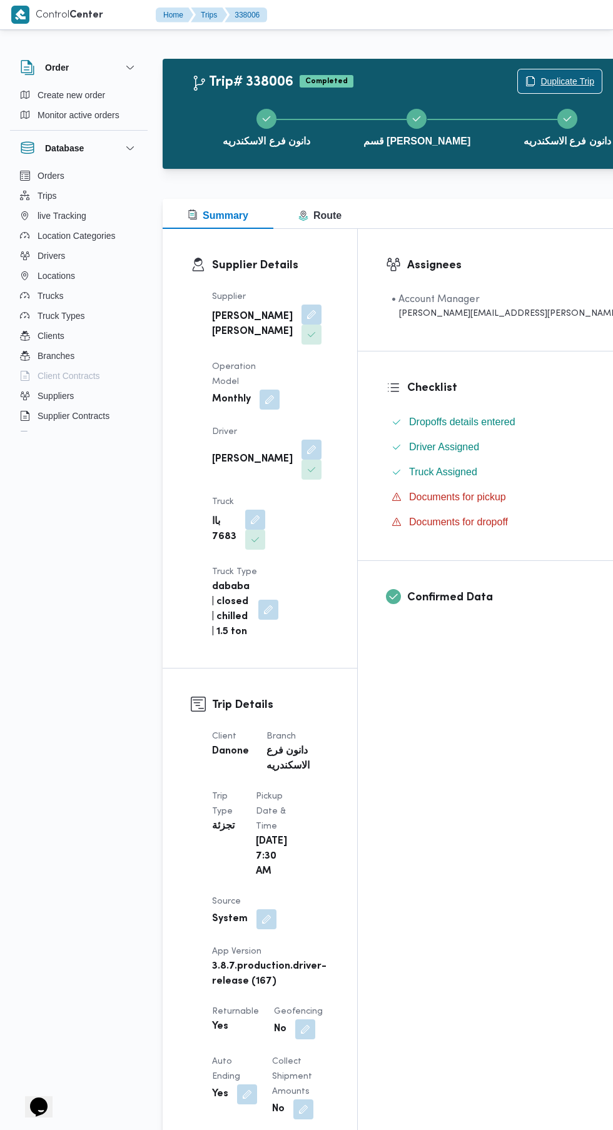
click at [540, 74] on span "Duplicate Trip" at bounding box center [567, 81] width 54 height 15
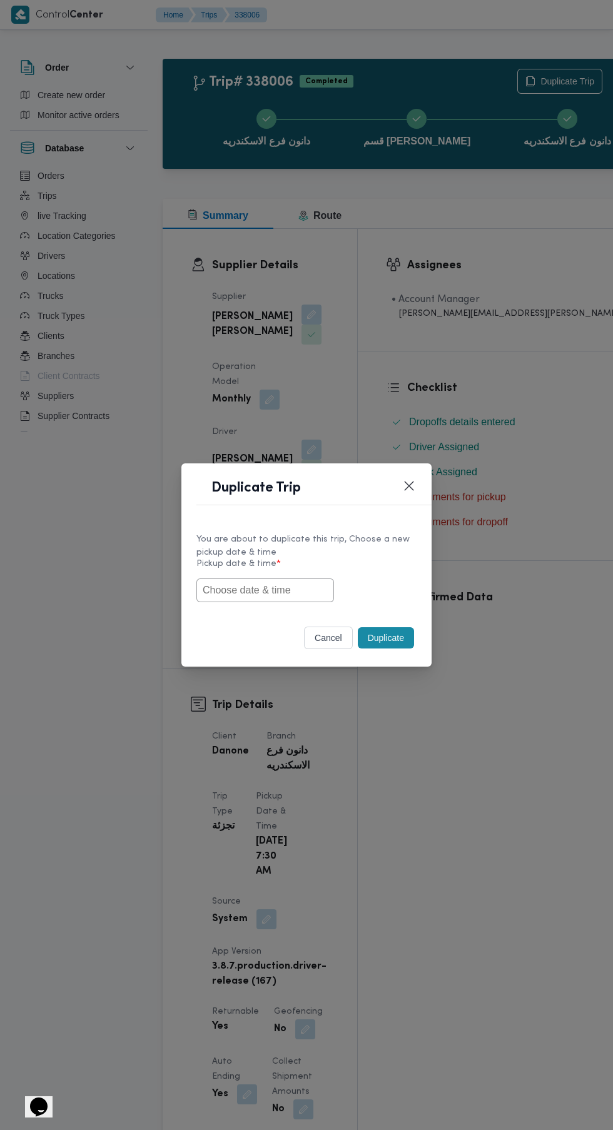
click at [279, 593] on input "text" at bounding box center [265, 590] width 138 height 24
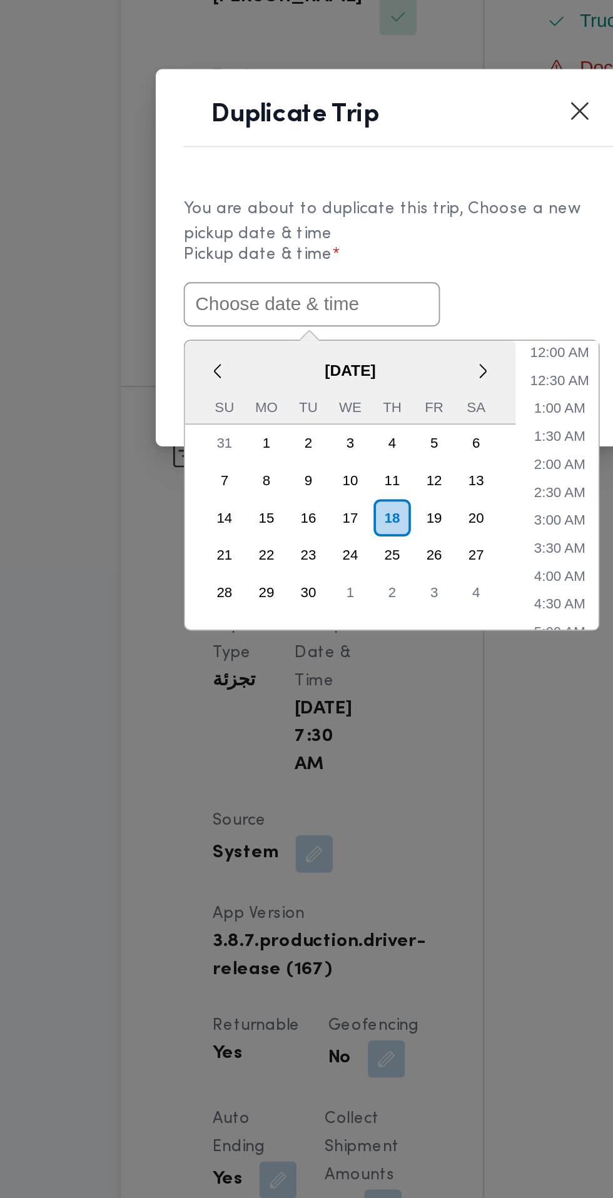
paste input "[DATE] 7:30AM"
type input "[DATE] 7:30AM"
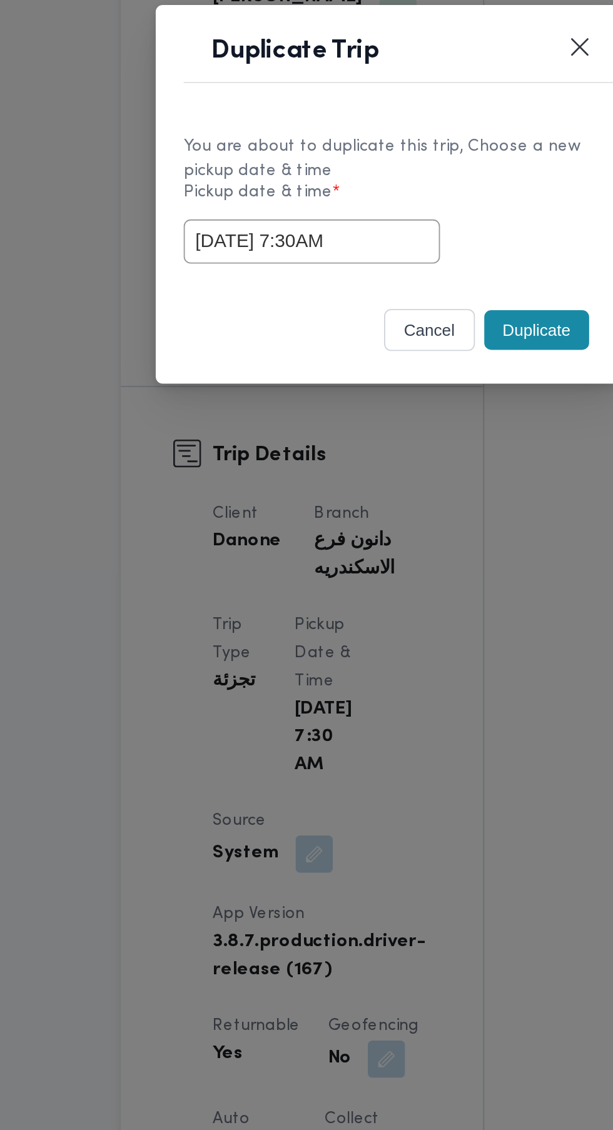
click at [391, 617] on div "cancel Duplicate" at bounding box center [306, 640] width 250 height 53
click at [384, 638] on button "Duplicate" at bounding box center [386, 637] width 56 height 21
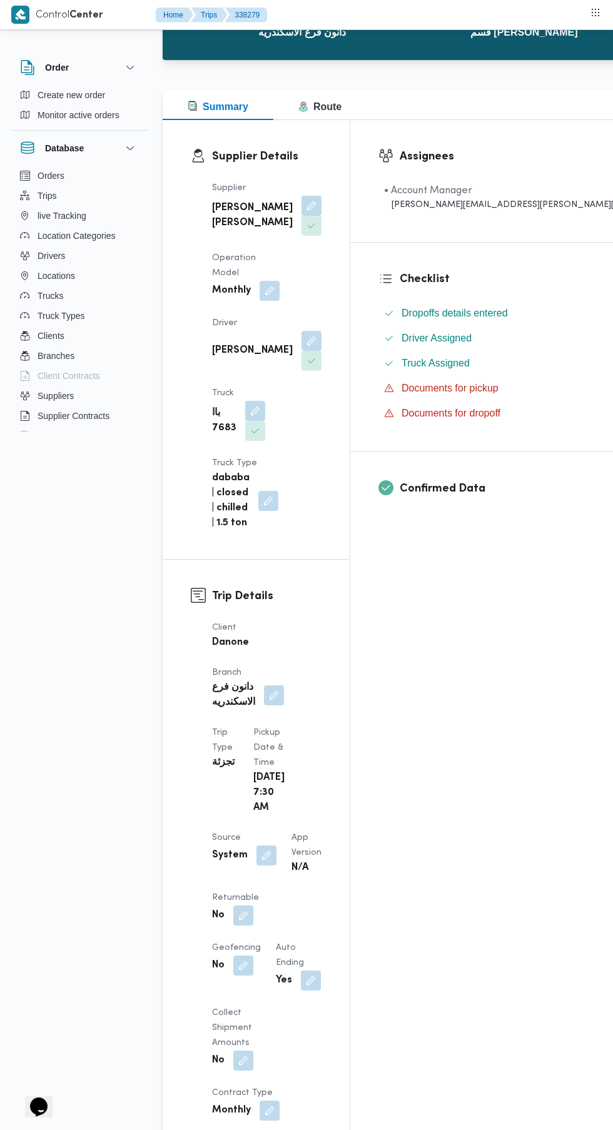
scroll to position [105, 0]
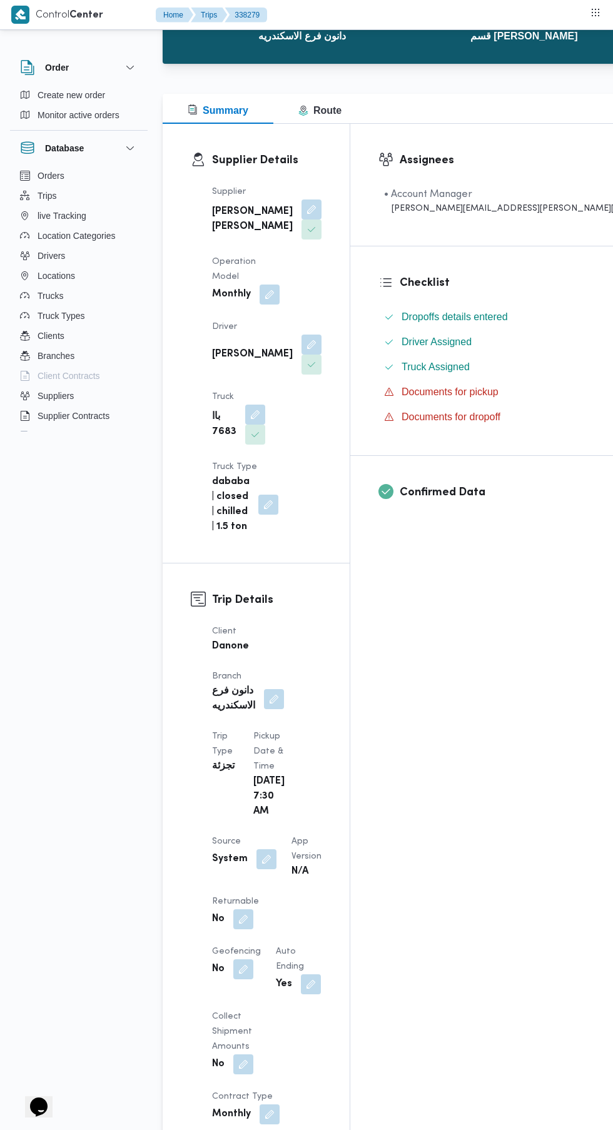
click at [250, 909] on button "button" at bounding box center [243, 919] width 20 height 20
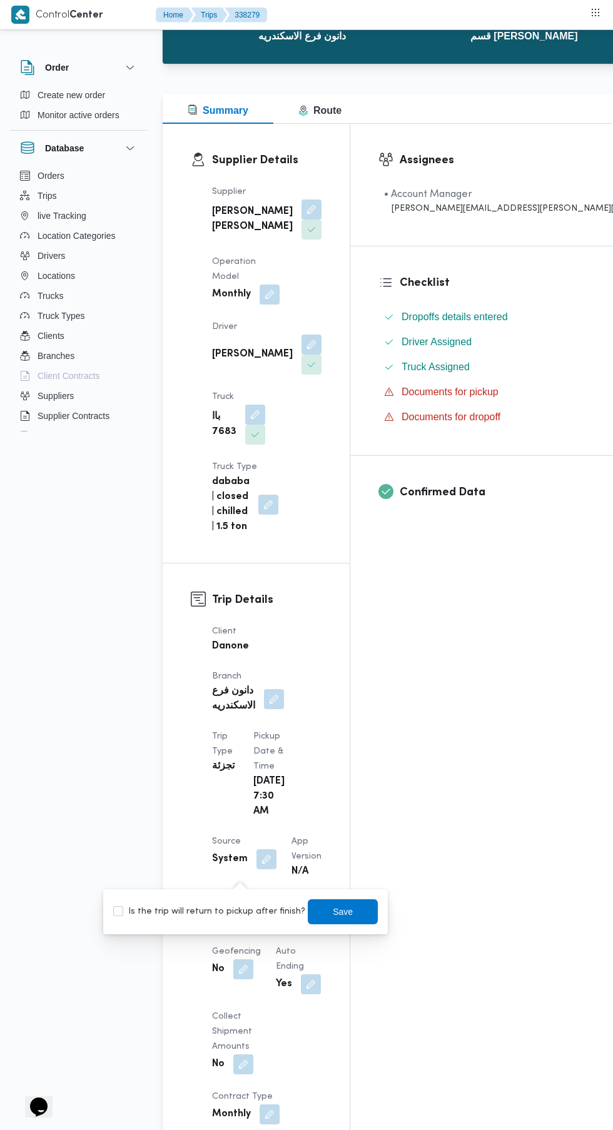
click at [228, 911] on label "Is the trip will return to pickup after finish?" at bounding box center [209, 911] width 192 height 15
checkbox input "true"
click at [334, 911] on span "Save" at bounding box center [343, 911] width 20 height 15
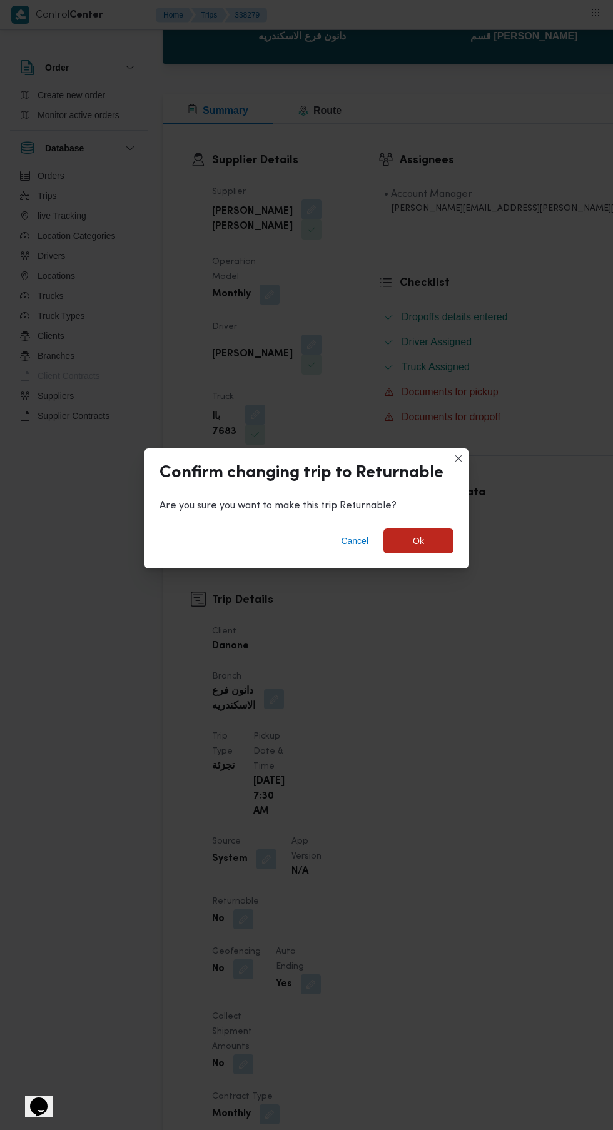
click at [418, 548] on span "Ok" at bounding box center [418, 540] width 11 height 15
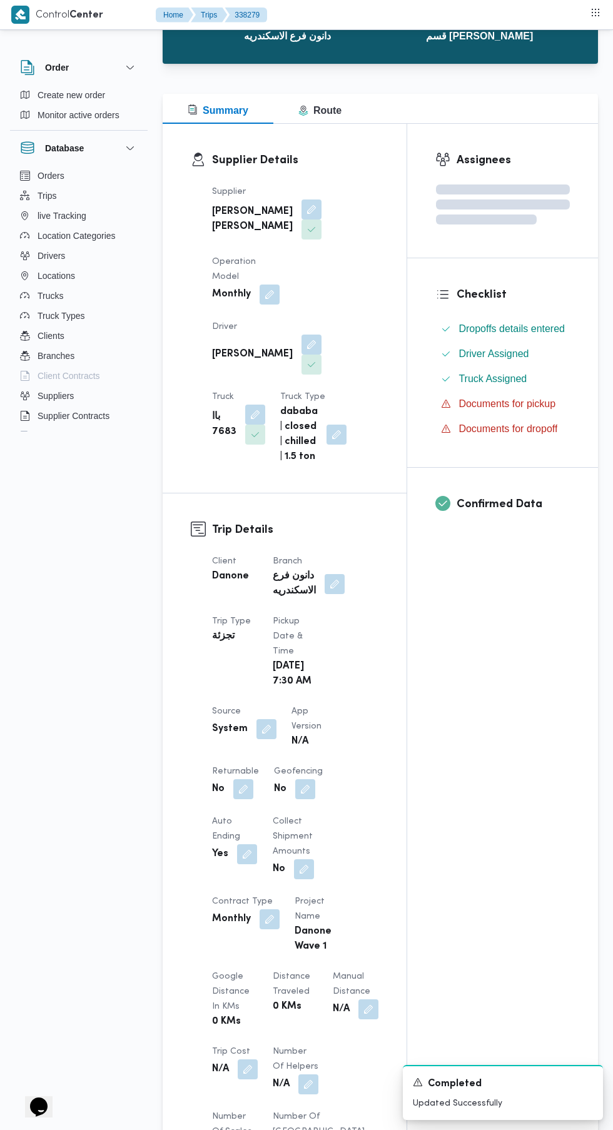
scroll to position [0, 0]
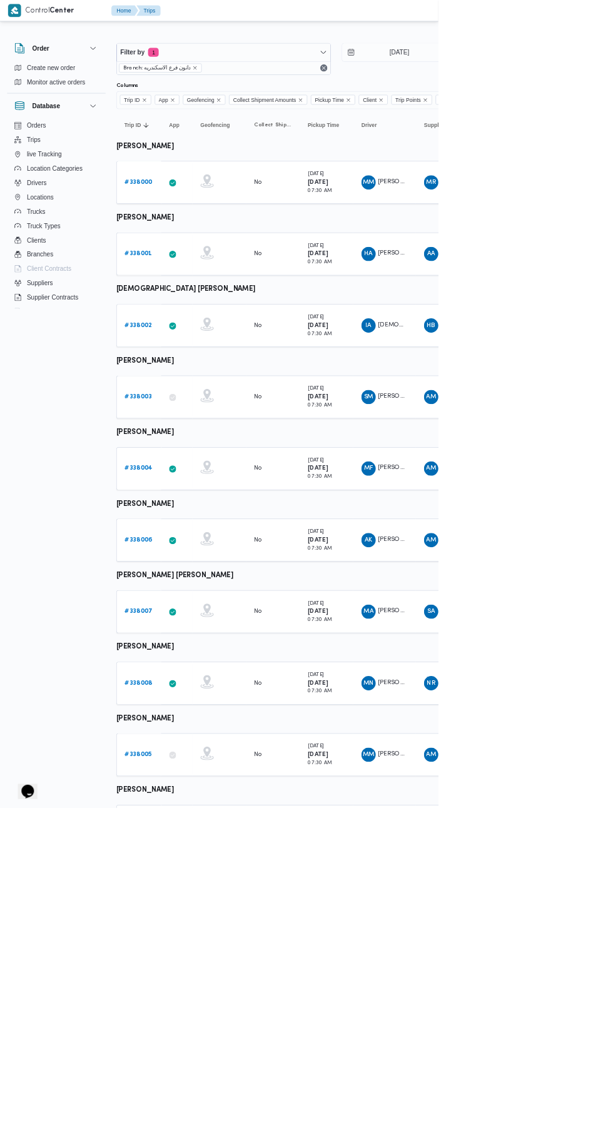
click at [188, 848] on link "# 338007" at bounding box center [193, 855] width 39 height 15
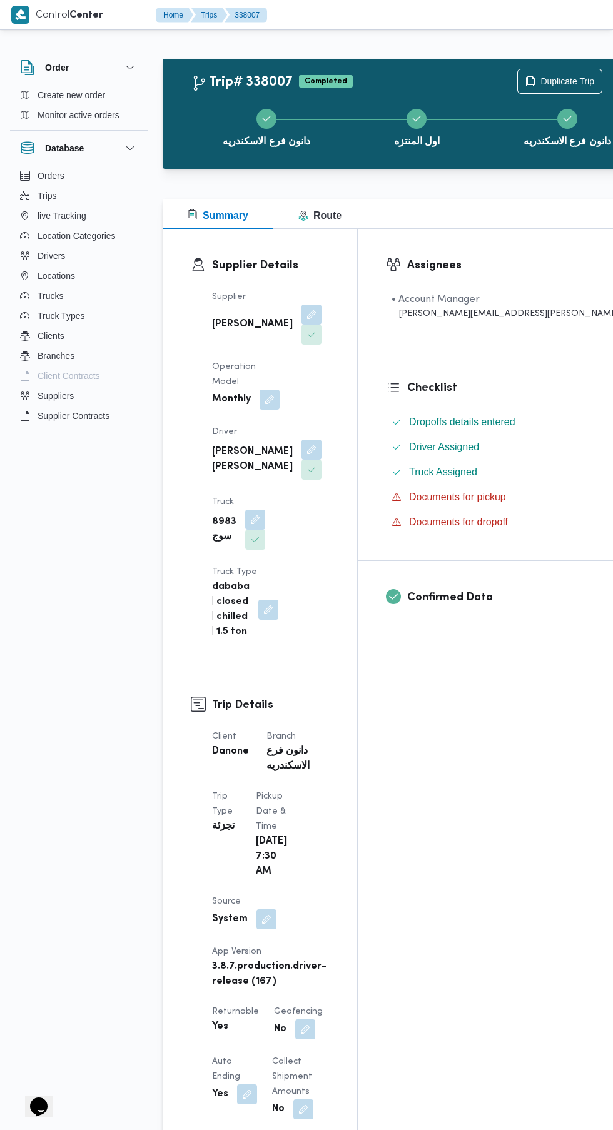
click at [498, 89] on div "دانون فرع الاسكندريه اول المنتزه دانون فرع الاسكندريه" at bounding box center [417, 126] width 466 height 80
click at [540, 76] on span "Duplicate Trip" at bounding box center [567, 81] width 54 height 15
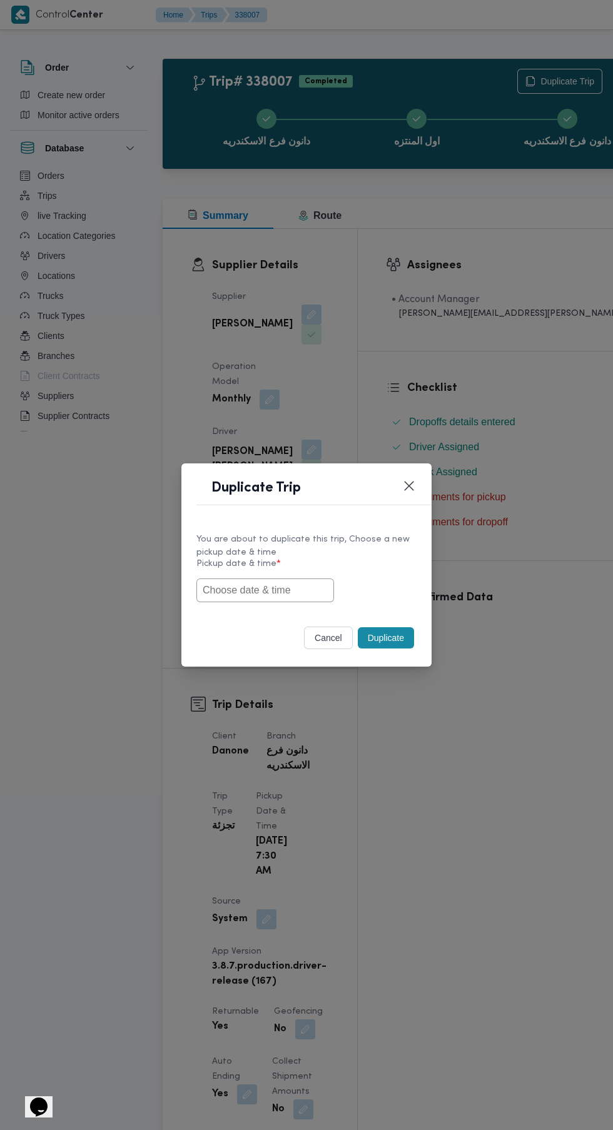
click at [253, 589] on input "text" at bounding box center [265, 590] width 138 height 24
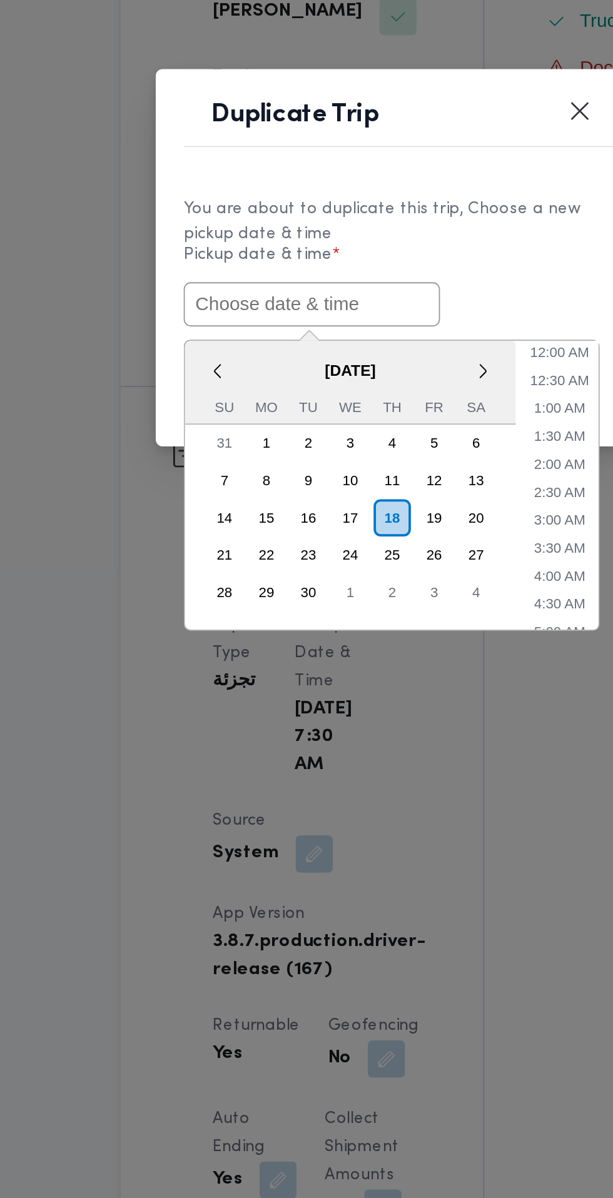
paste input "[DATE] 7:30AM"
type input "[DATE] 7:30AM"
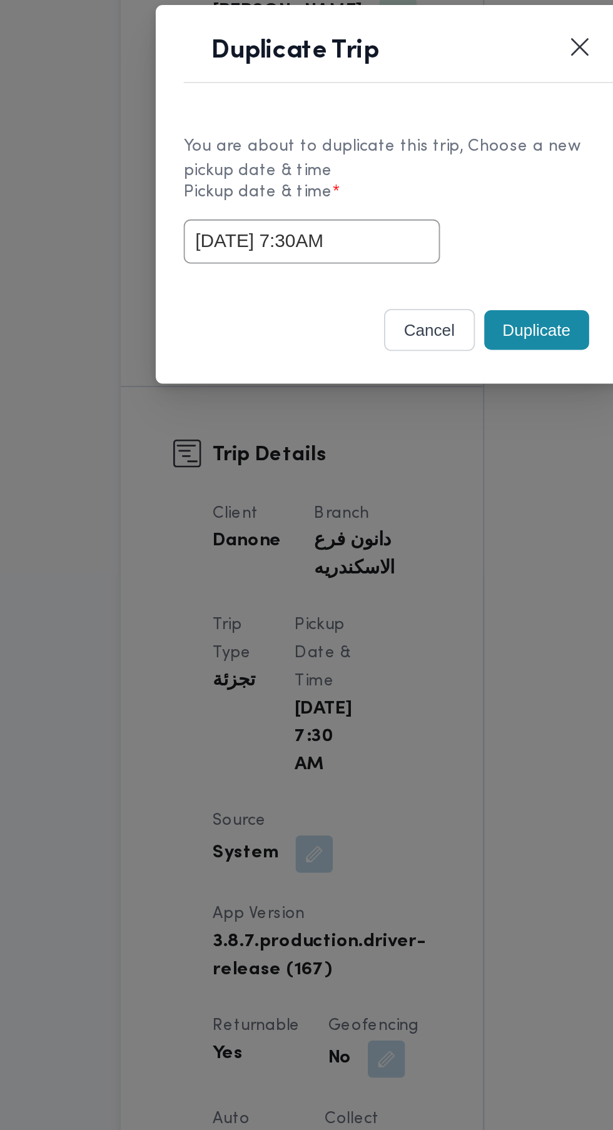
click at [383, 609] on div "You are about to duplicate this trip, Choose a new pickup date & time Pickup da…" at bounding box center [306, 566] width 250 height 93
click at [383, 643] on button "Duplicate" at bounding box center [386, 637] width 56 height 21
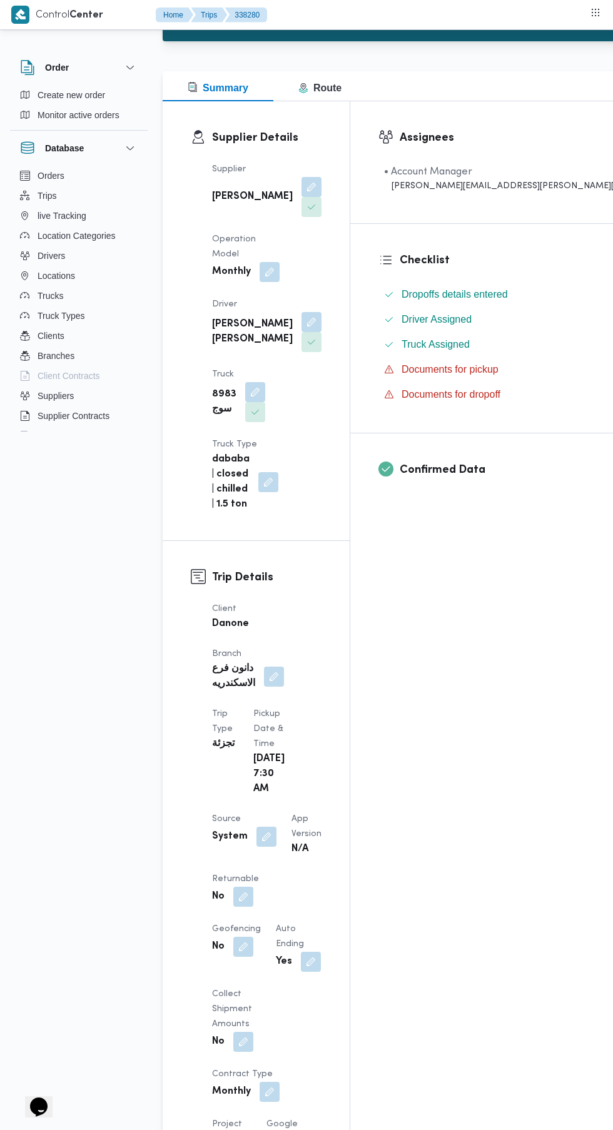
scroll to position [130, 0]
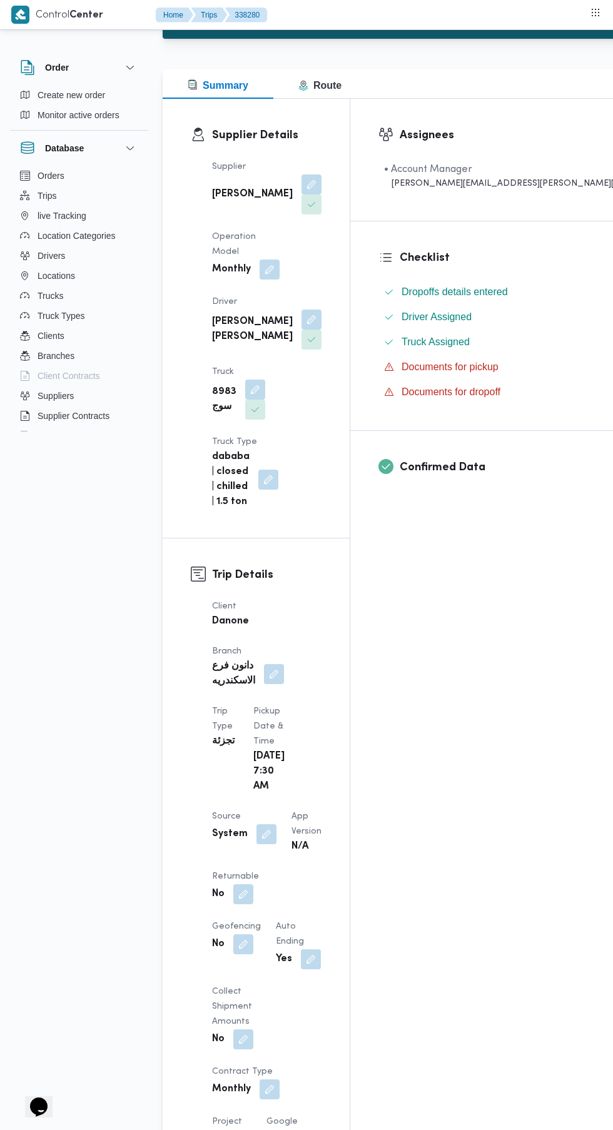
click at [243, 884] on button "button" at bounding box center [243, 894] width 20 height 20
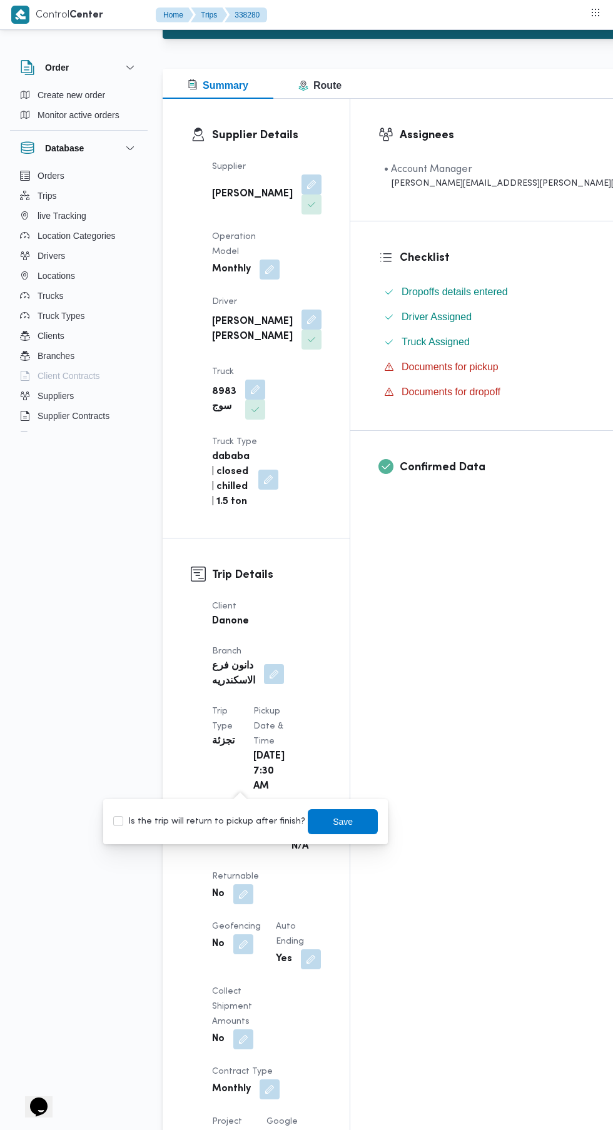
click at [227, 820] on label "Is the trip will return to pickup after finish?" at bounding box center [209, 821] width 192 height 15
checkbox input "true"
click at [359, 815] on span "Save" at bounding box center [343, 821] width 70 height 25
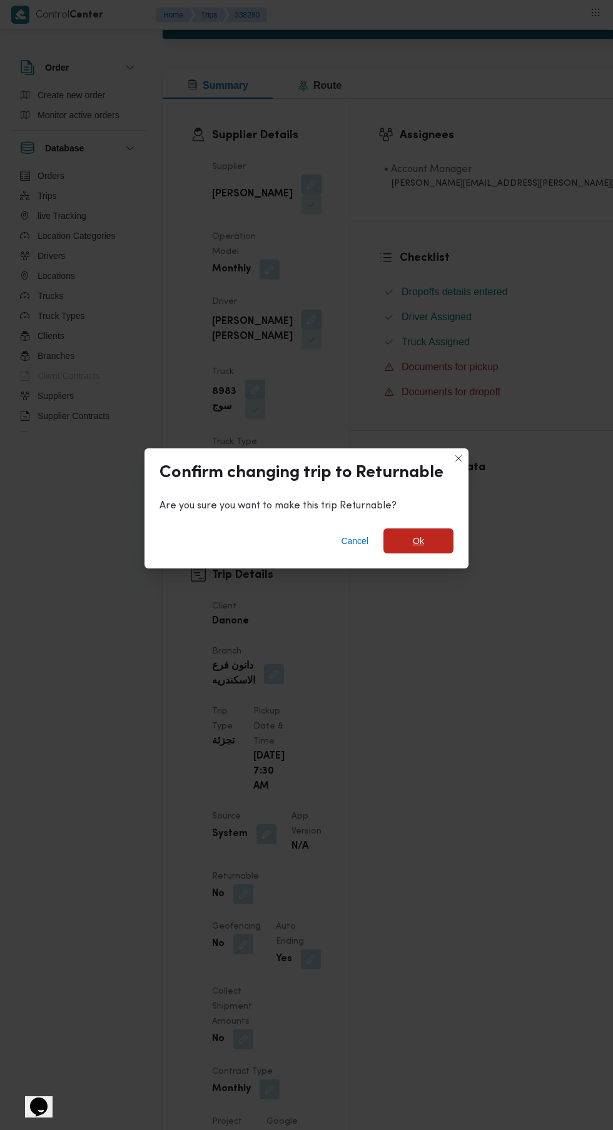
click at [426, 553] on span "Ok" at bounding box center [418, 540] width 70 height 25
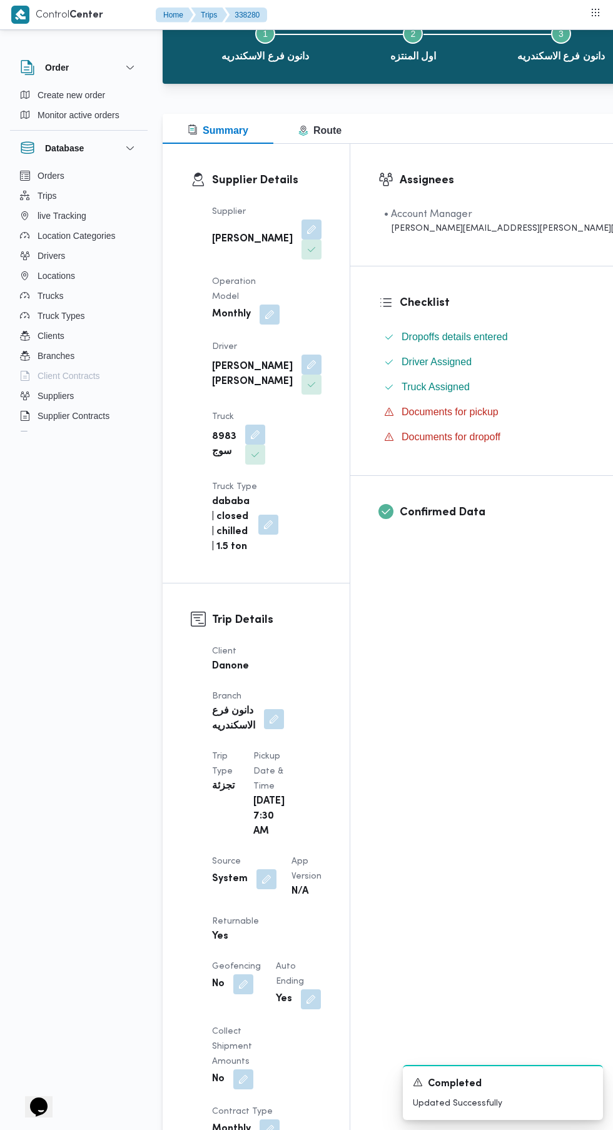
scroll to position [0, 0]
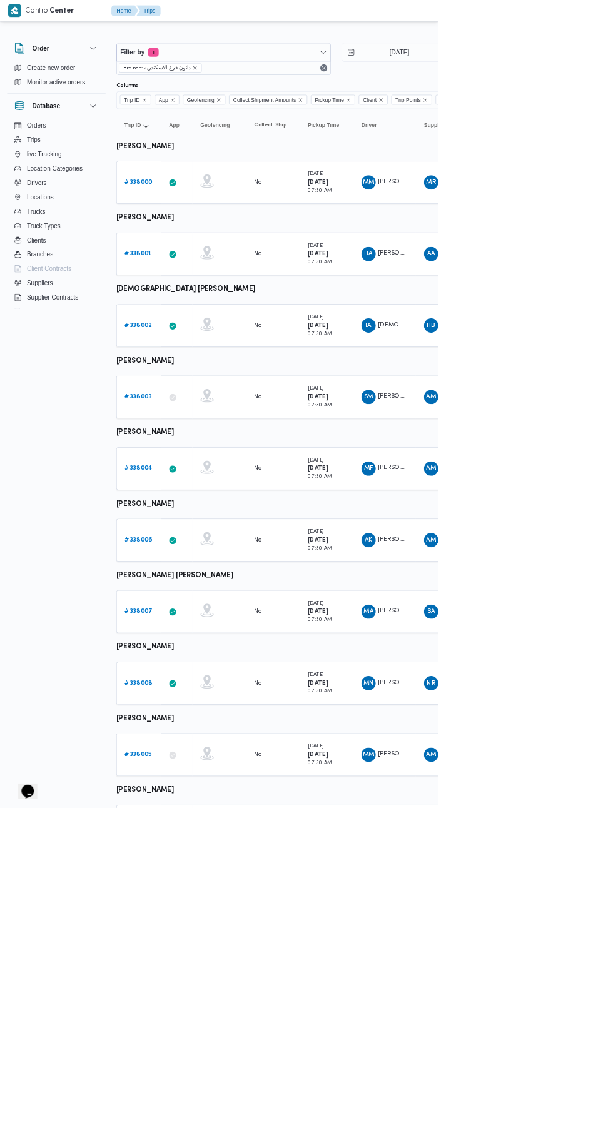
click at [198, 953] on b "# 338008" at bounding box center [193, 955] width 39 height 8
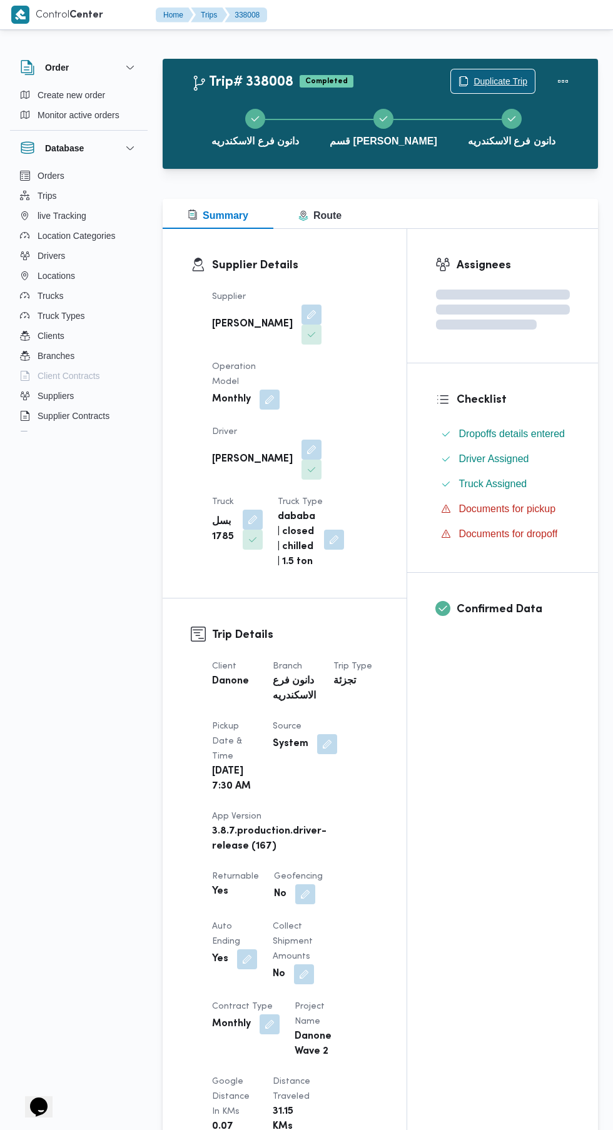
click at [494, 73] on span "Duplicate Trip" at bounding box center [493, 81] width 84 height 24
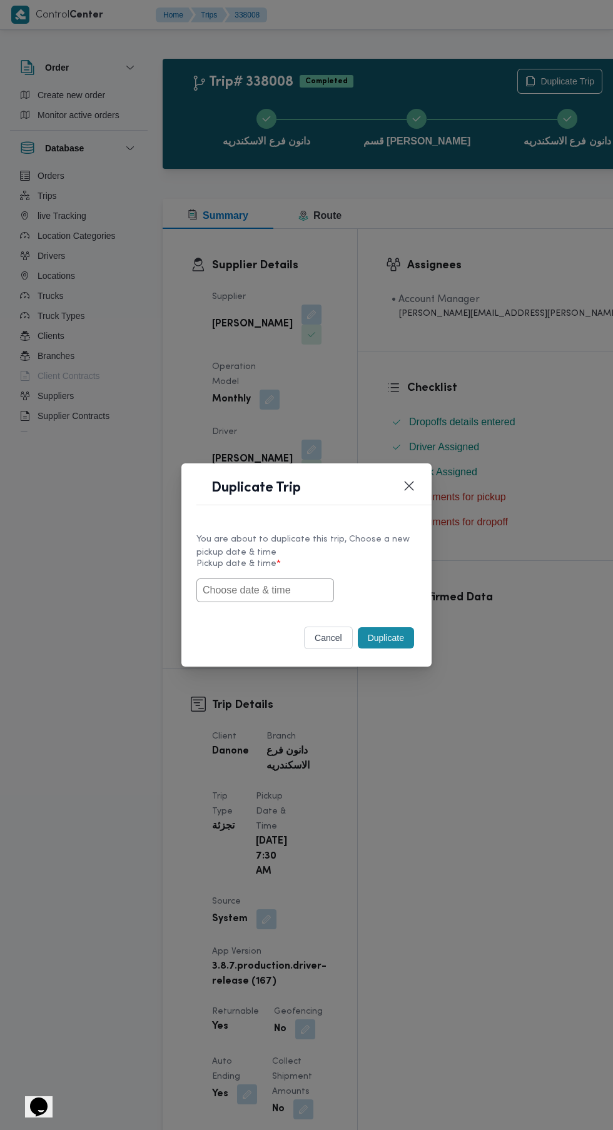
click at [280, 590] on input "text" at bounding box center [265, 590] width 138 height 24
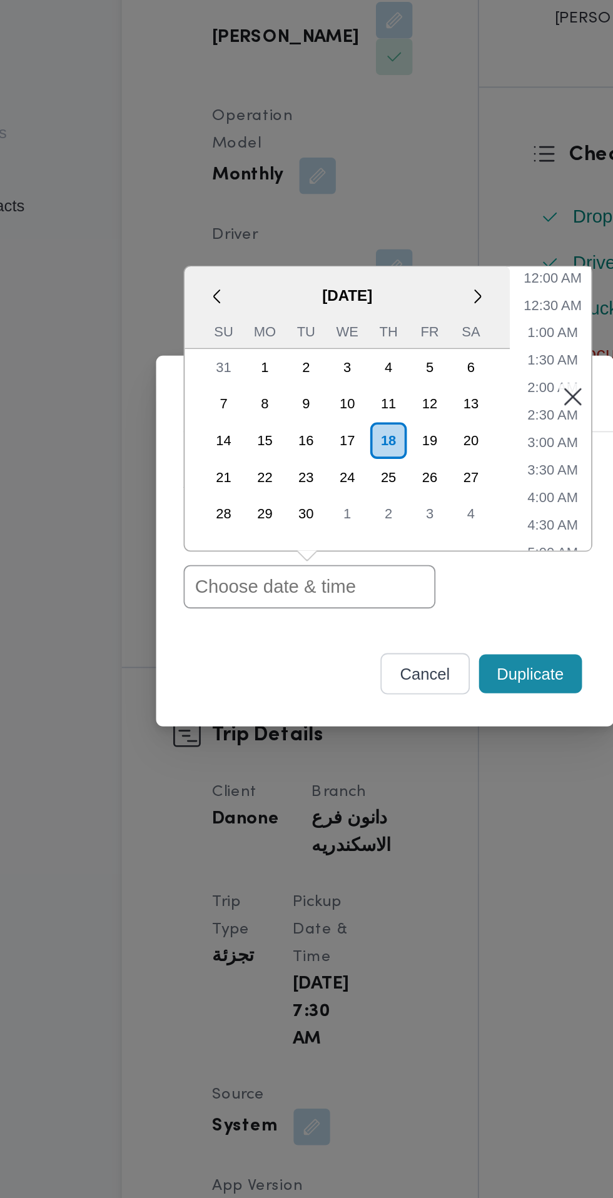
click at [266, 621] on input "text" at bounding box center [265, 624] width 138 height 24
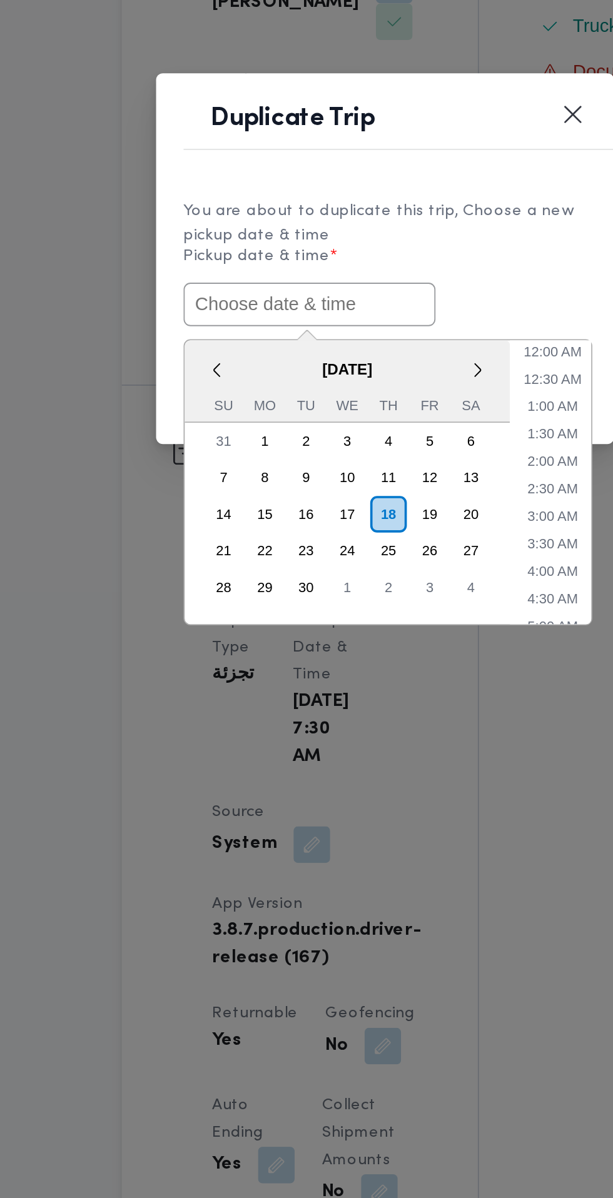
paste input "[DATE] 7:30AM"
type input "[DATE] 7:30AM"
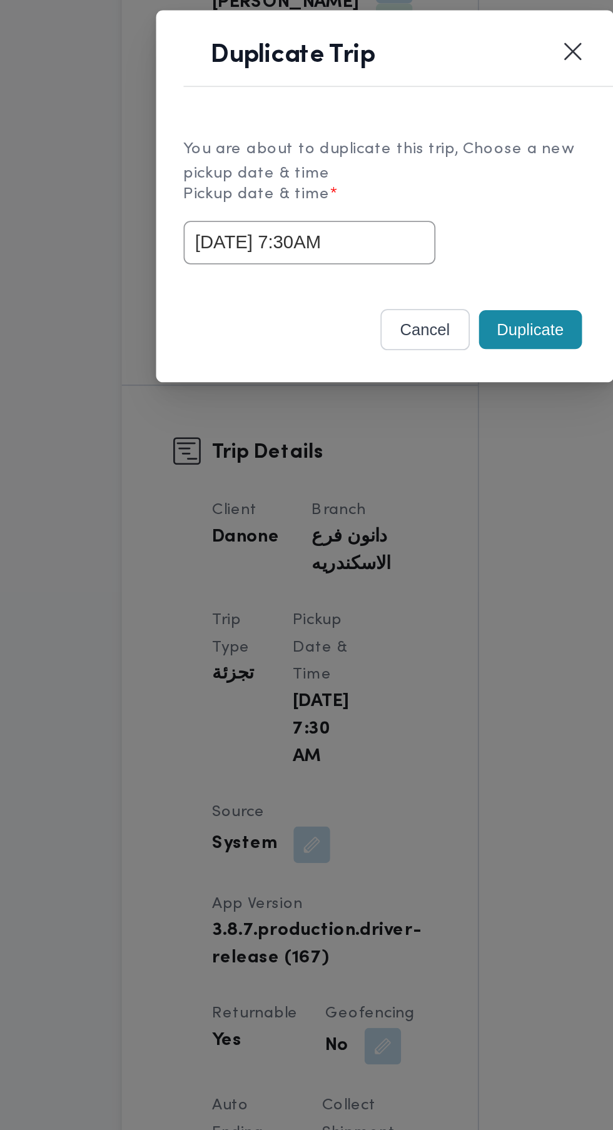
click at [388, 606] on div "You are about to duplicate this trip, Choose a new pickup date & time Pickup da…" at bounding box center [306, 566] width 250 height 93
click at [384, 643] on button "Duplicate" at bounding box center [386, 637] width 56 height 21
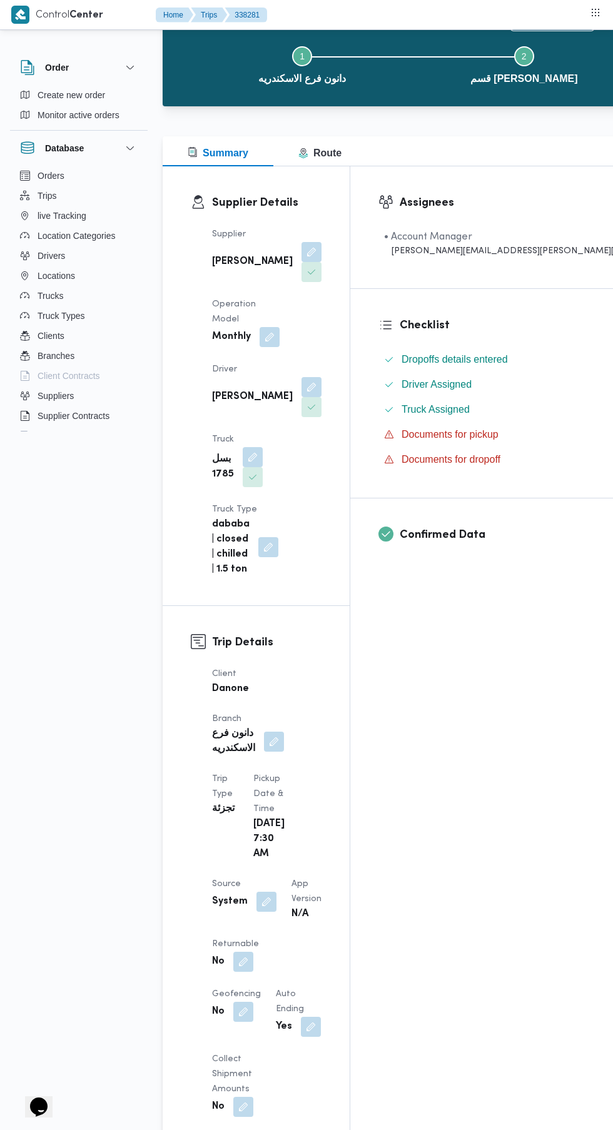
scroll to position [84, 0]
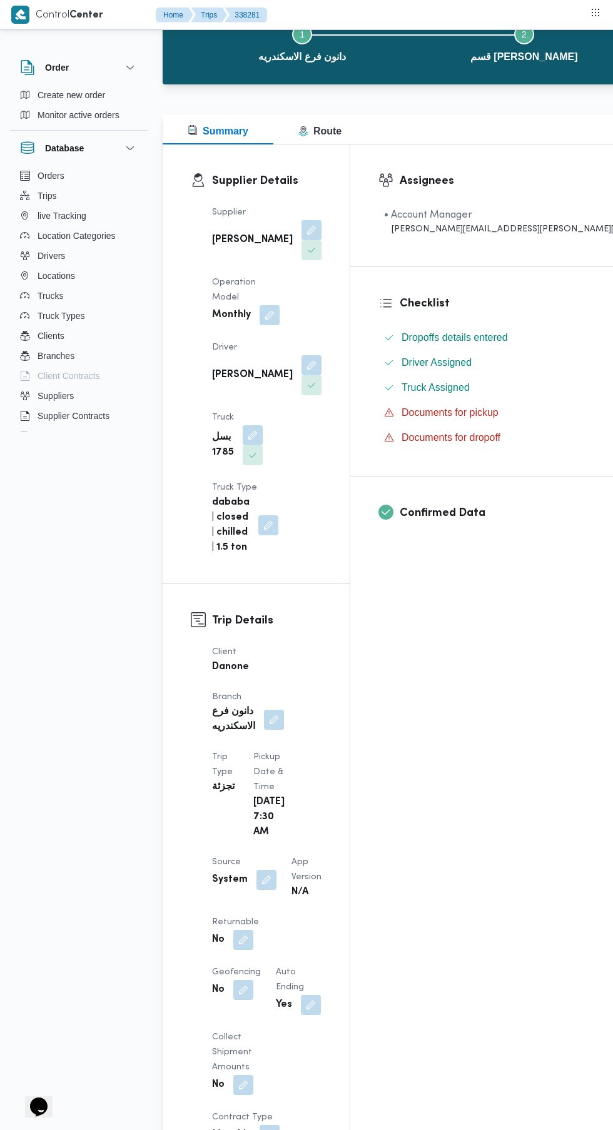
click at [242, 930] on button "button" at bounding box center [243, 940] width 20 height 20
click at [218, 851] on label "Is the trip will return to pickup after finish?" at bounding box center [209, 852] width 192 height 15
checkbox input "true"
click at [333, 851] on span "Save" at bounding box center [343, 852] width 20 height 15
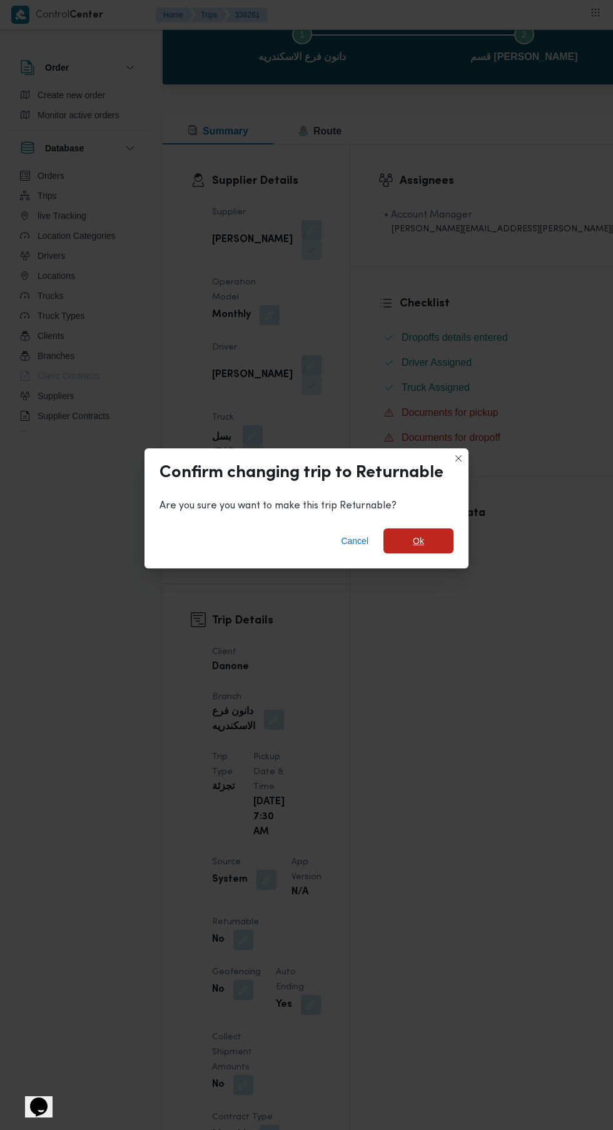
click at [418, 548] on span "Ok" at bounding box center [418, 540] width 11 height 15
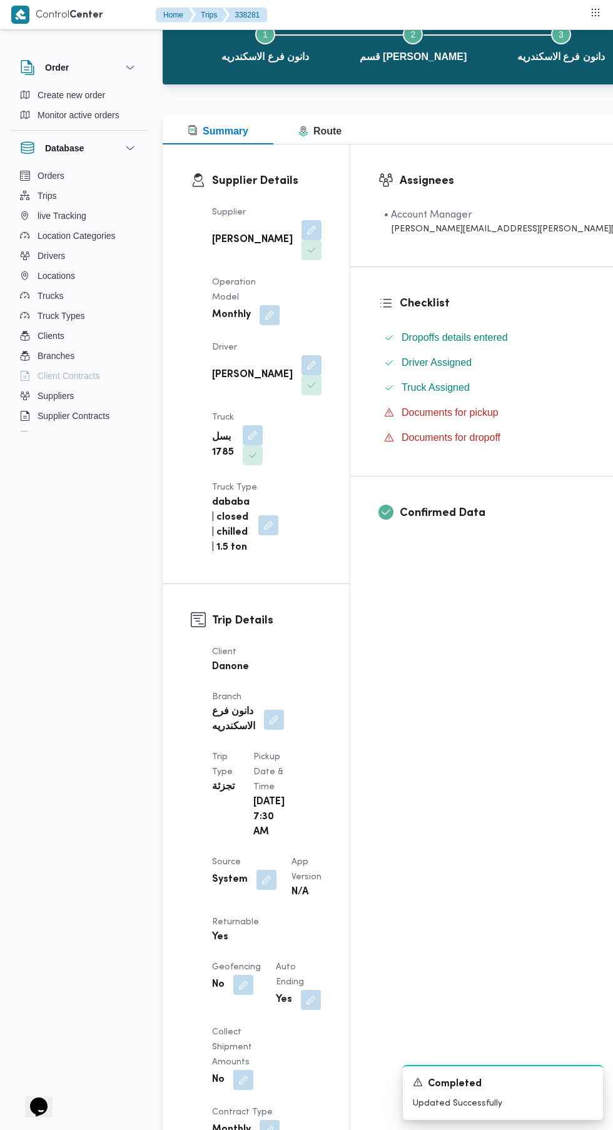
scroll to position [0, 0]
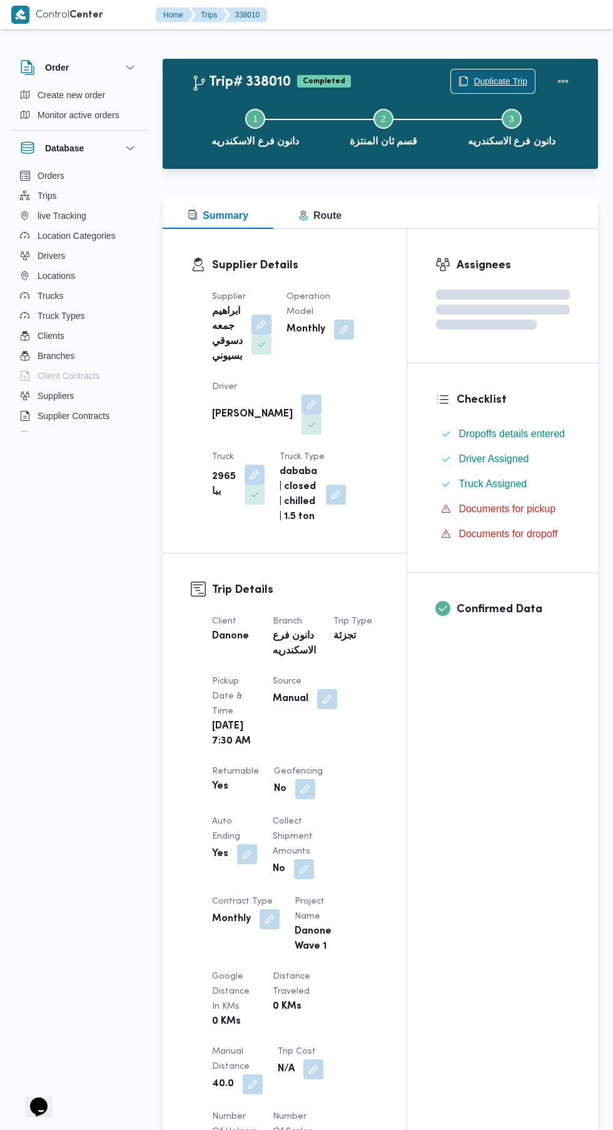
click at [509, 71] on span "Duplicate Trip" at bounding box center [493, 81] width 84 height 24
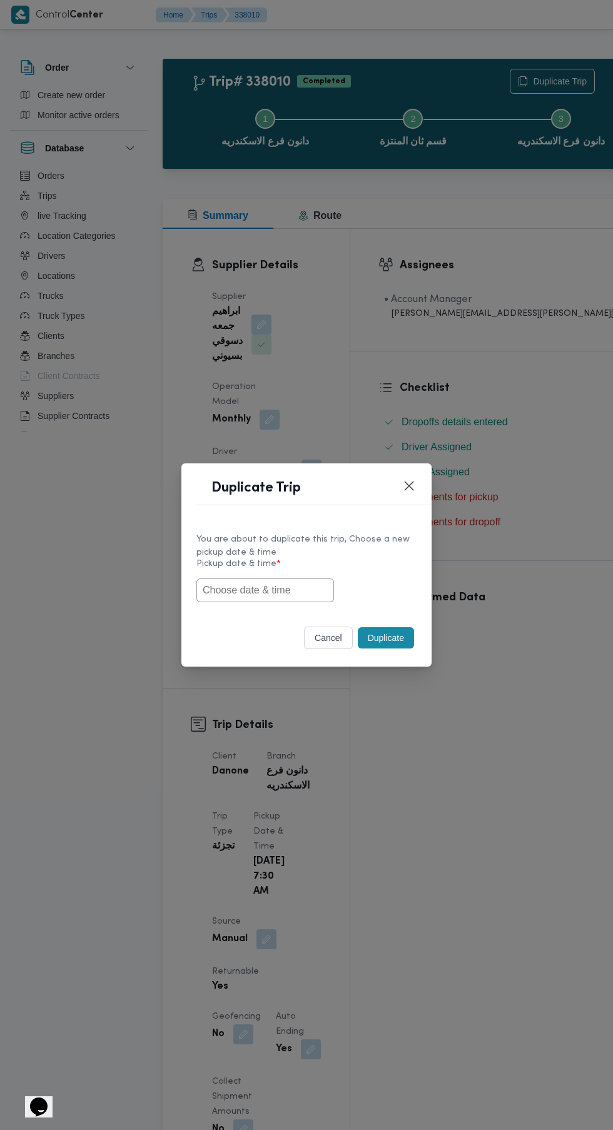
click at [293, 588] on input "text" at bounding box center [265, 590] width 138 height 24
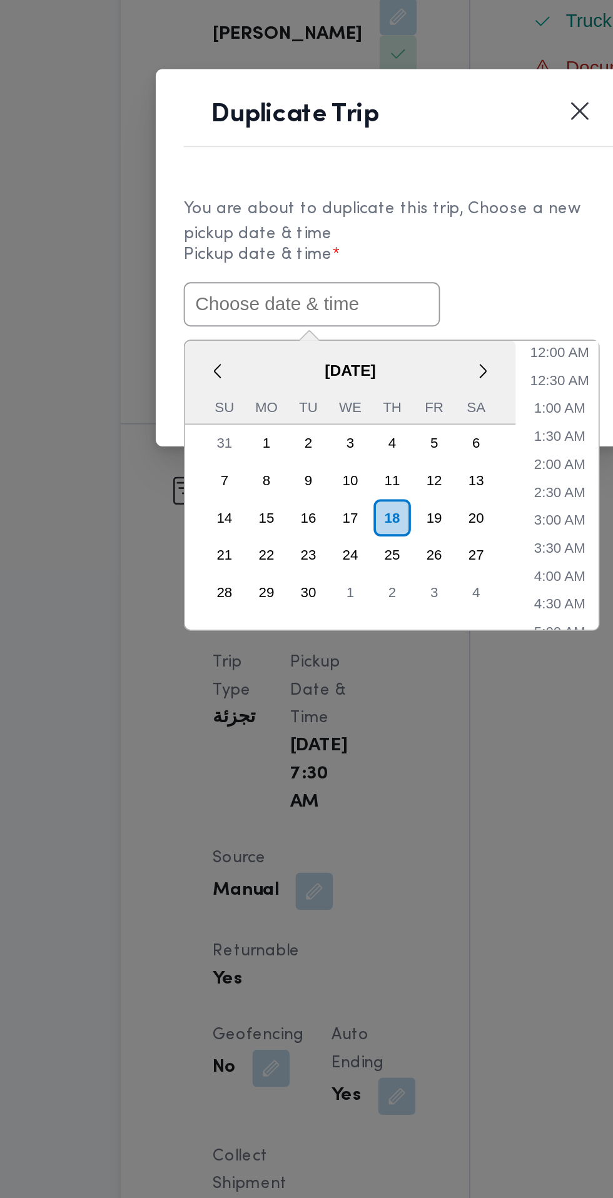
paste input "[DATE] 7:30AM"
type input "[DATE] 7:30AM"
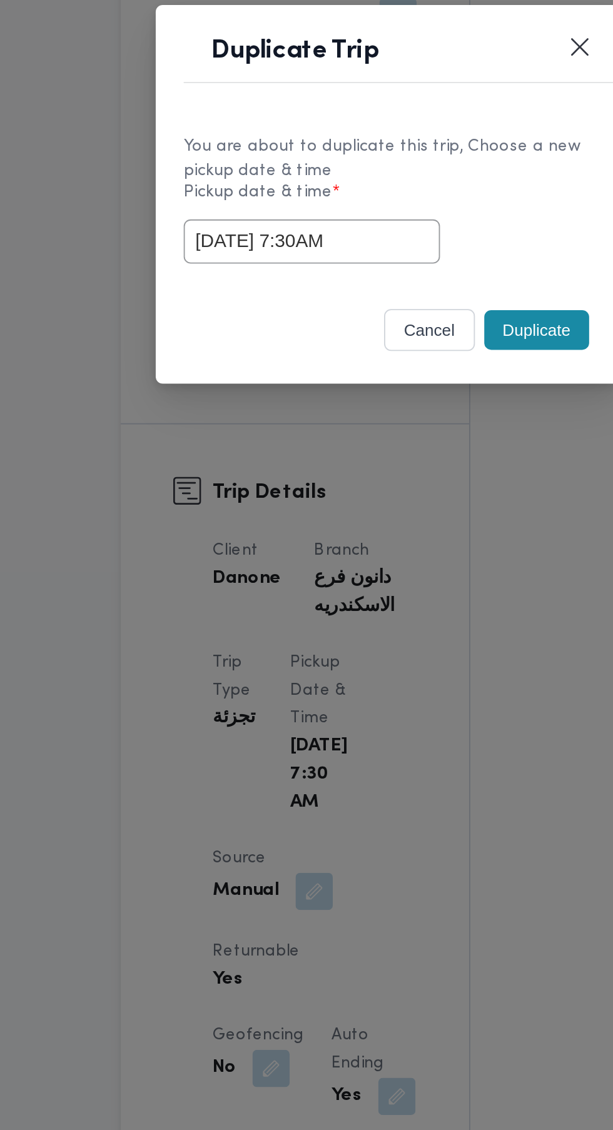
click at [390, 606] on div "You are about to duplicate this trip, Choose a new pickup date & time Pickup da…" at bounding box center [306, 566] width 250 height 93
click at [384, 640] on button "Duplicate" at bounding box center [386, 637] width 56 height 21
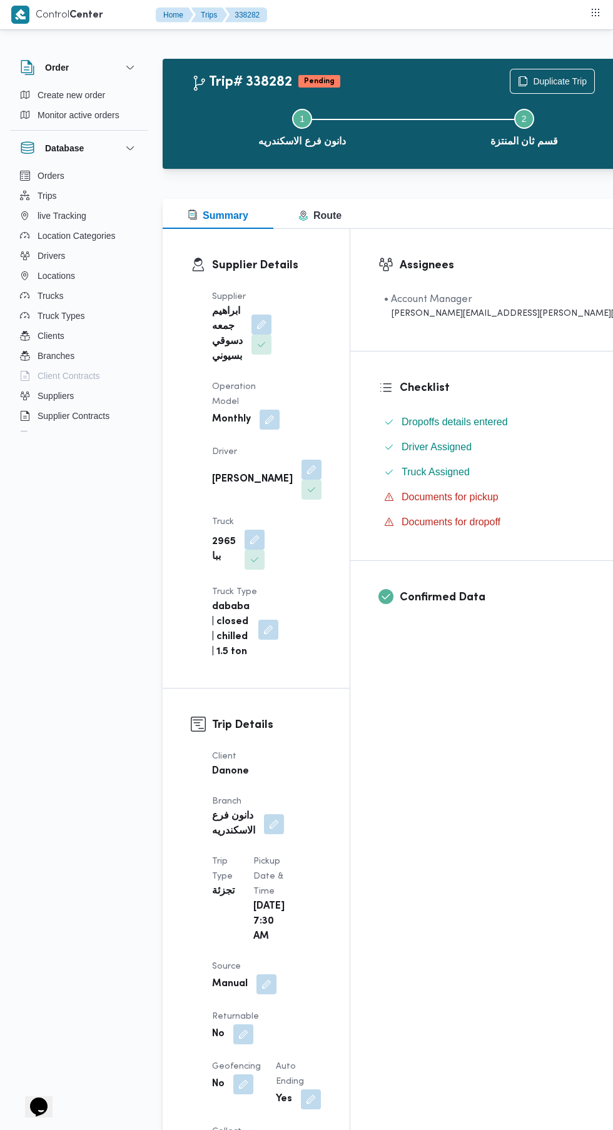
click at [253, 1024] on button "button" at bounding box center [243, 1034] width 20 height 20
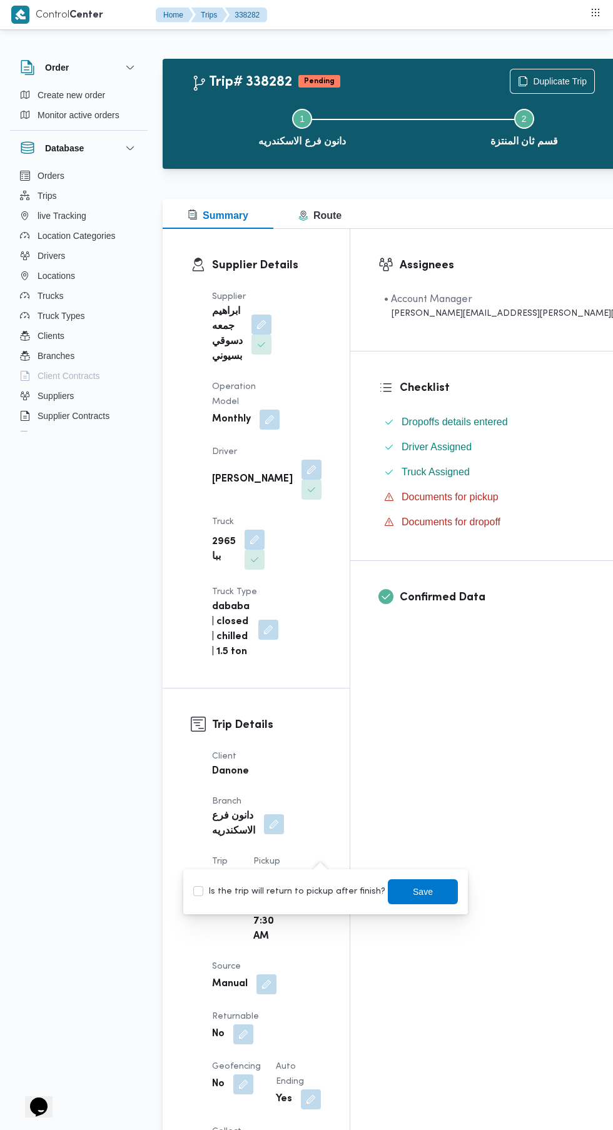
click at [314, 898] on label "Is the trip will return to pickup after finish?" at bounding box center [289, 891] width 192 height 15
checkbox input "true"
click at [413, 891] on span "Save" at bounding box center [423, 891] width 20 height 15
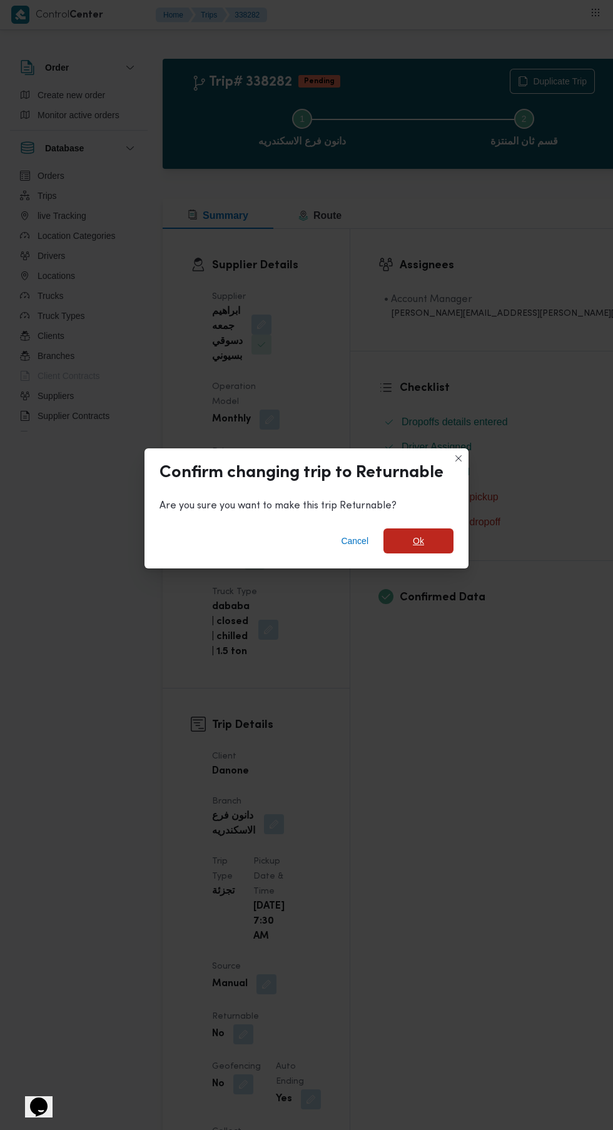
click at [448, 528] on span "Ok" at bounding box center [418, 540] width 70 height 25
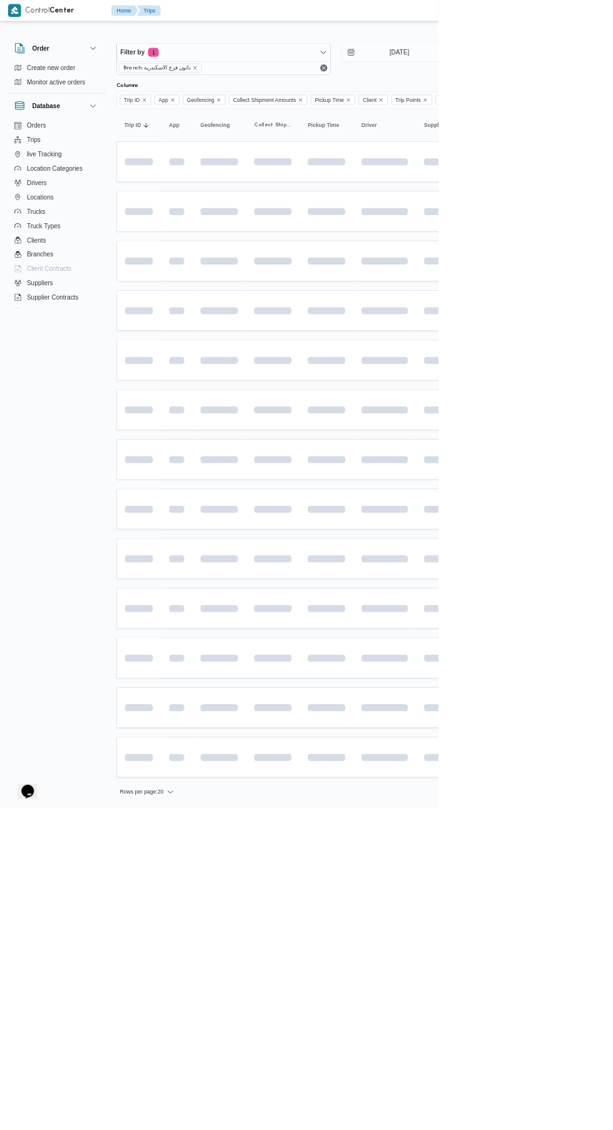
scroll to position [0, 1]
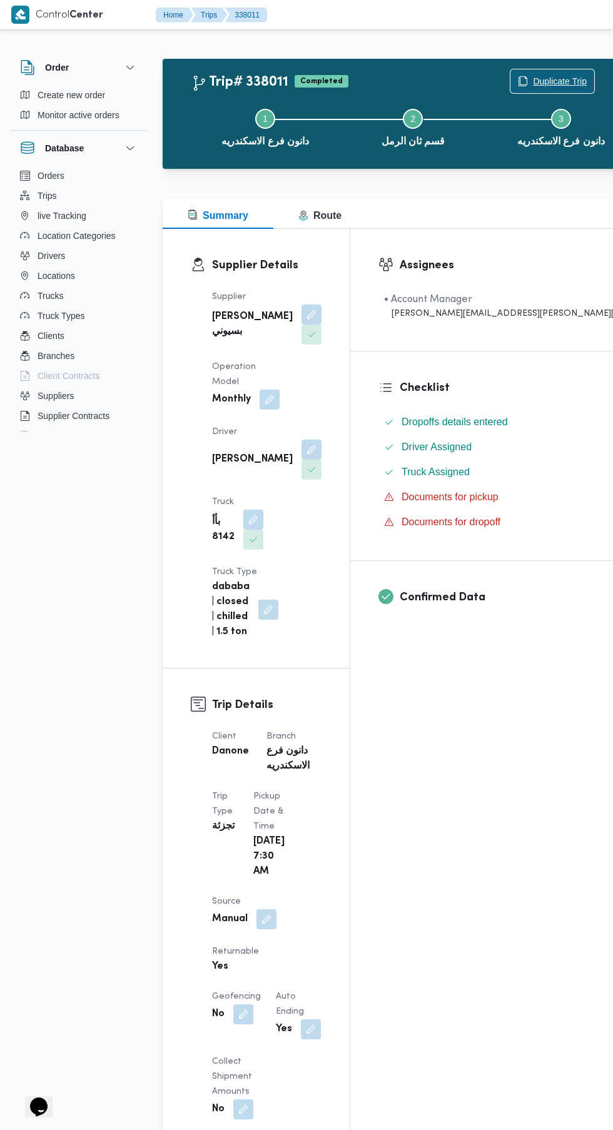
click at [510, 74] on span "Duplicate Trip" at bounding box center [552, 81] width 84 height 24
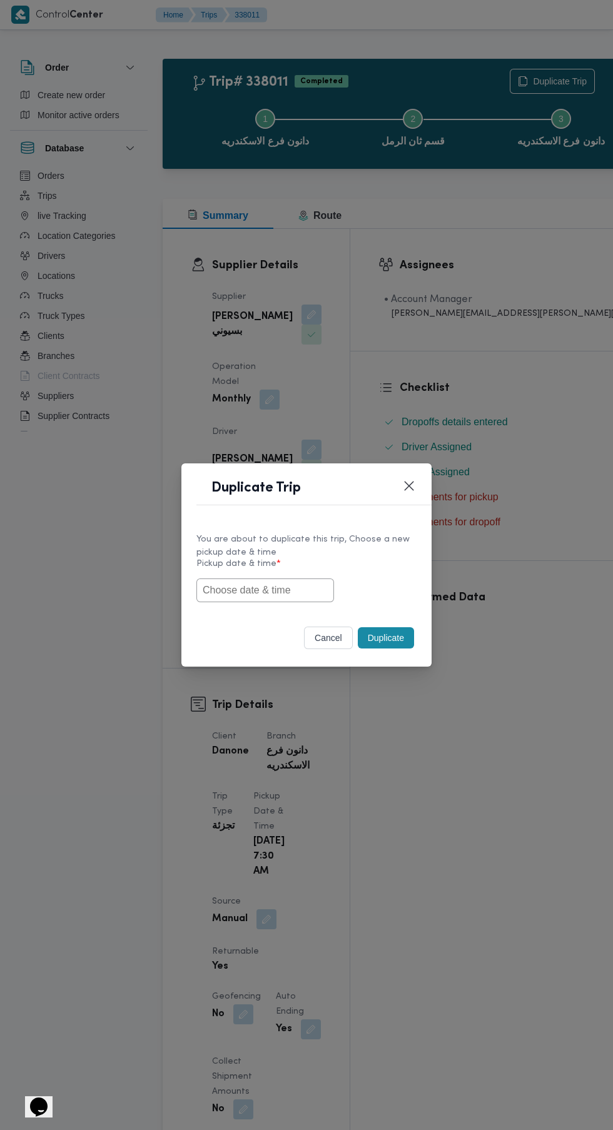
click at [309, 589] on input "text" at bounding box center [265, 590] width 138 height 24
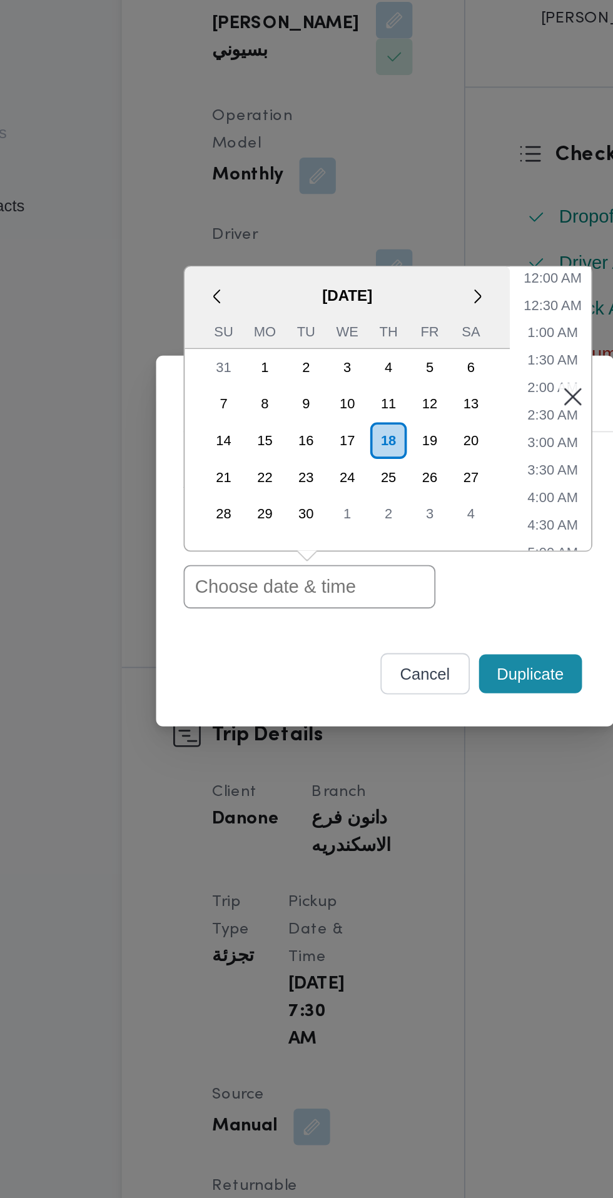
paste input "[DATE] 7:30AM"
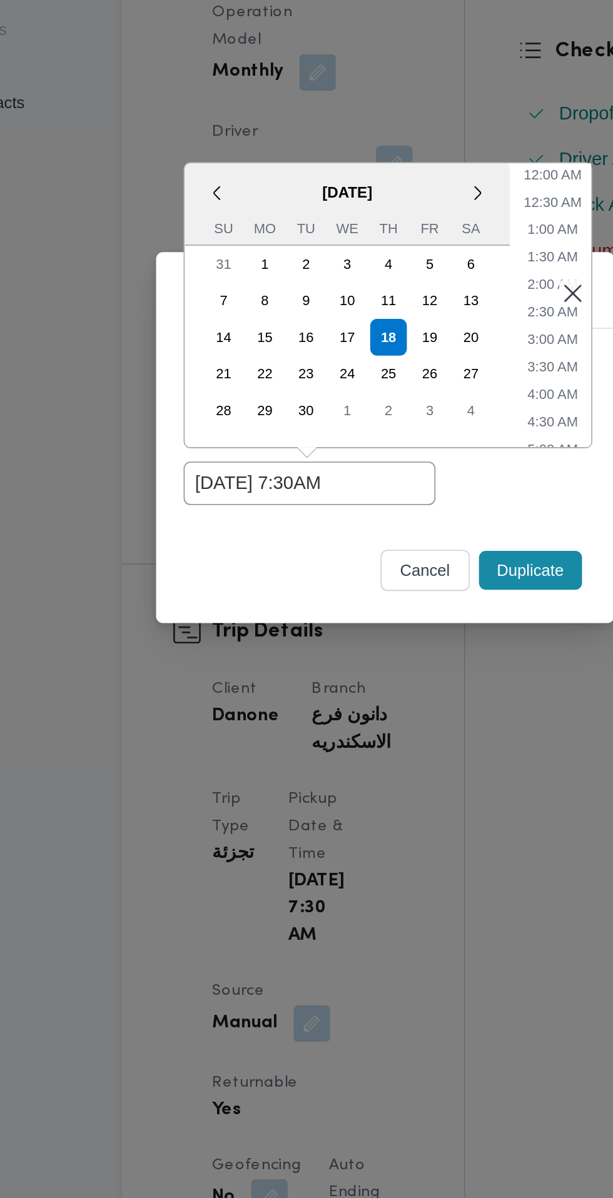
type input "[DATE] 7:30AM"
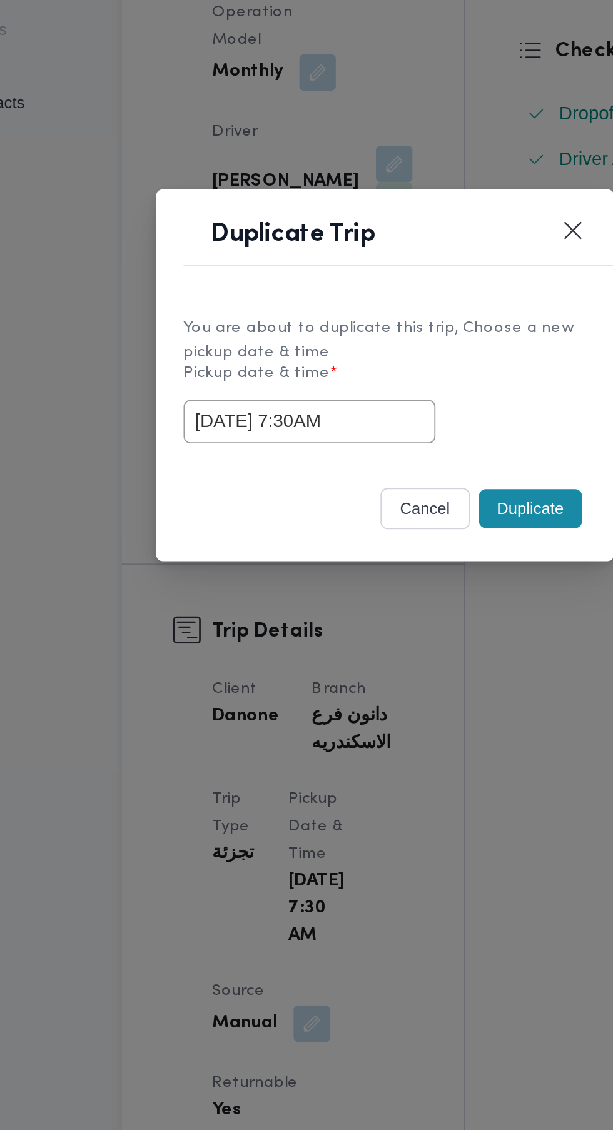
click at [386, 672] on div "Duplicate Trip You are about to duplicate this trip, Choose a new pickup date &…" at bounding box center [306, 565] width 613 height 1130
click at [383, 636] on button "Duplicate" at bounding box center [386, 637] width 56 height 21
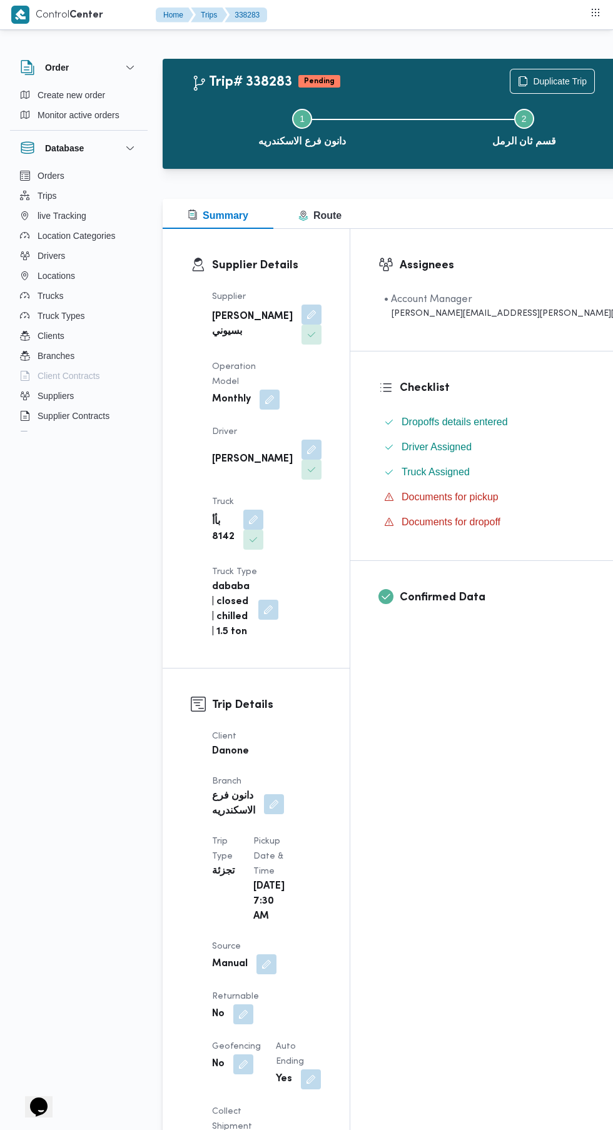
click at [253, 1004] on button "button" at bounding box center [243, 1014] width 20 height 20
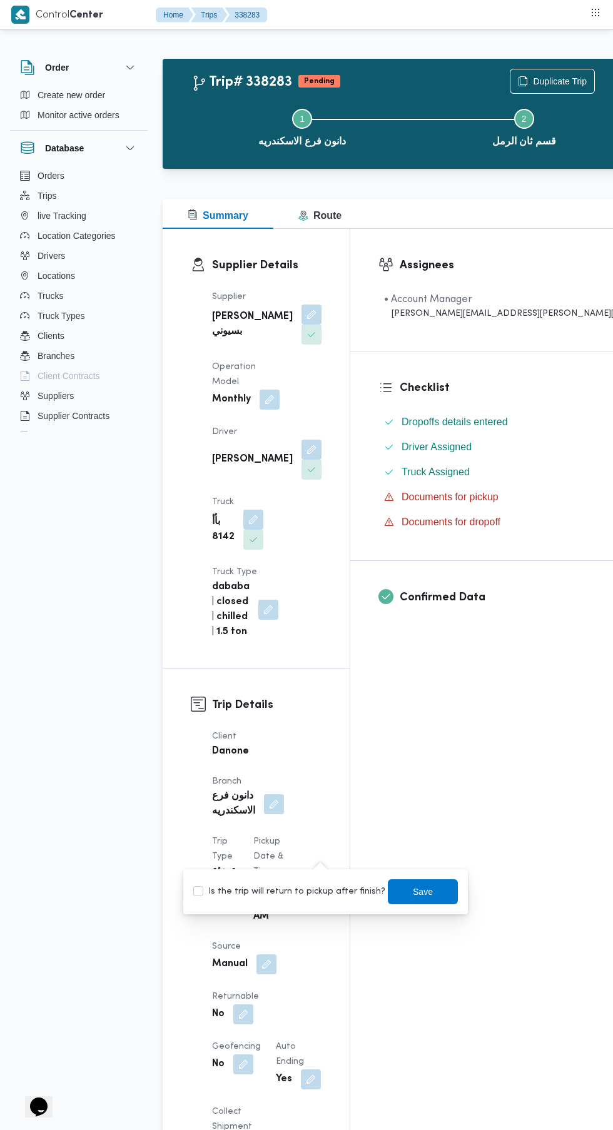
click at [294, 895] on label "Is the trip will return to pickup after finish?" at bounding box center [289, 891] width 192 height 15
checkbox input "true"
click at [413, 891] on span "Save" at bounding box center [423, 891] width 20 height 15
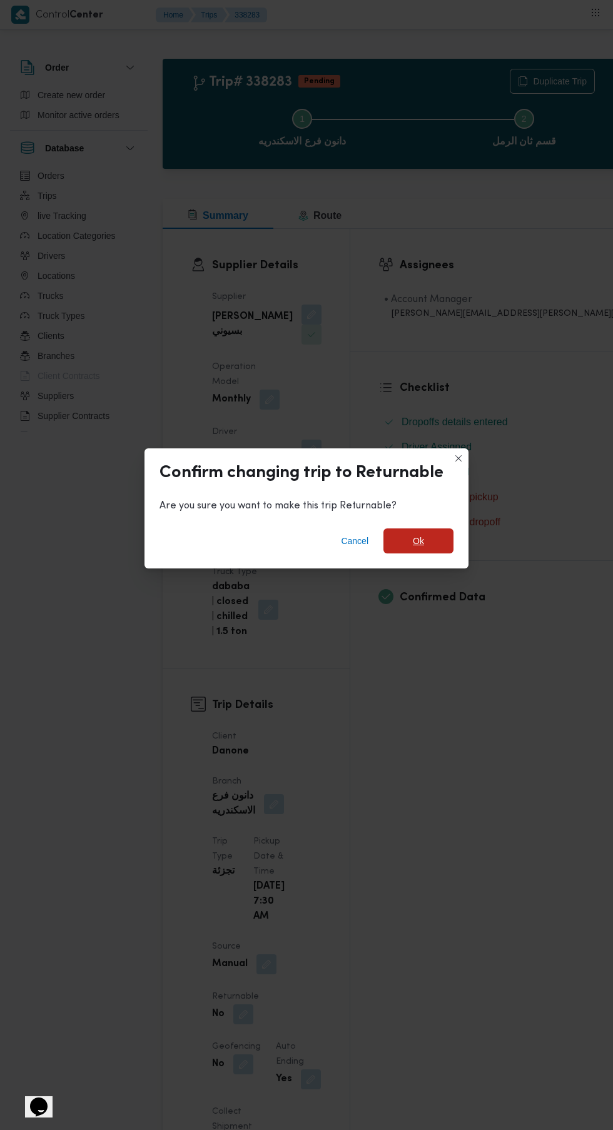
click at [418, 536] on span "Ok" at bounding box center [418, 540] width 11 height 15
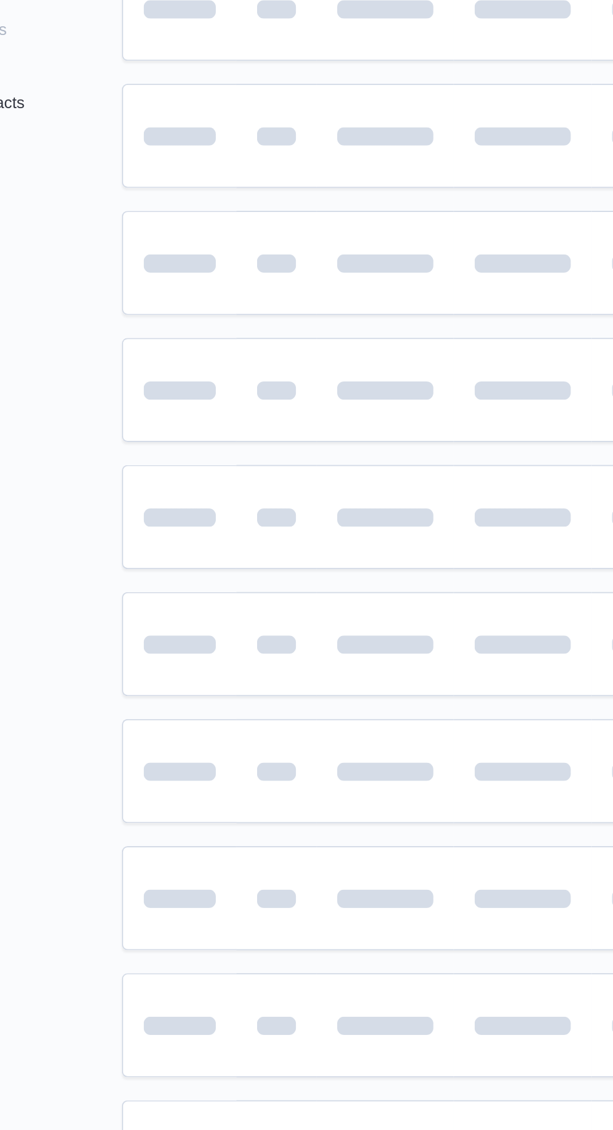
scroll to position [0, 1]
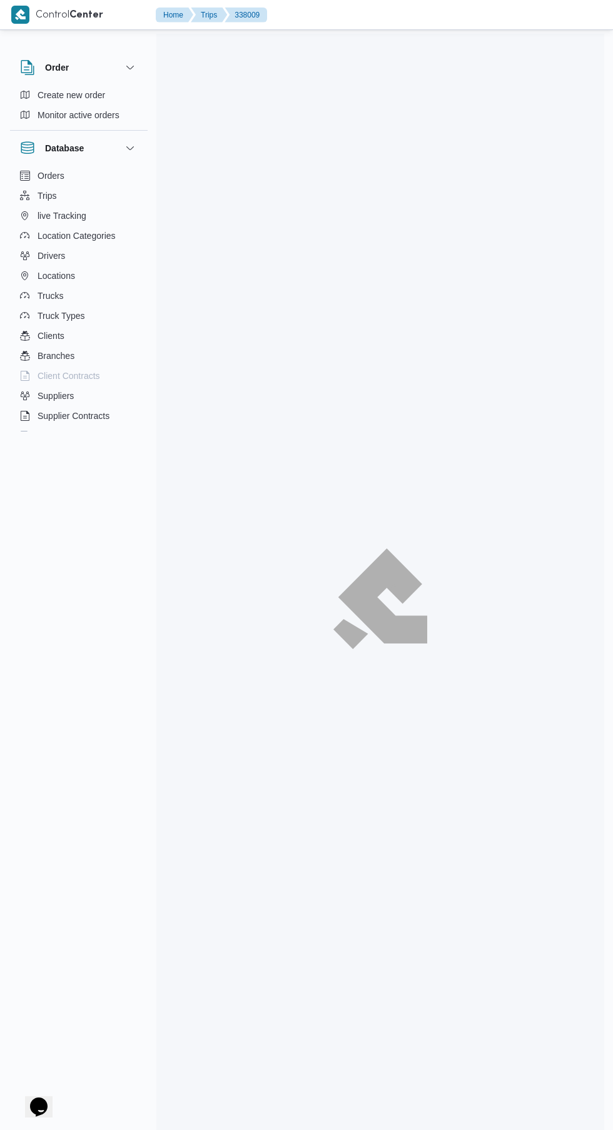
click at [601, 281] on div at bounding box center [380, 599] width 448 height 1130
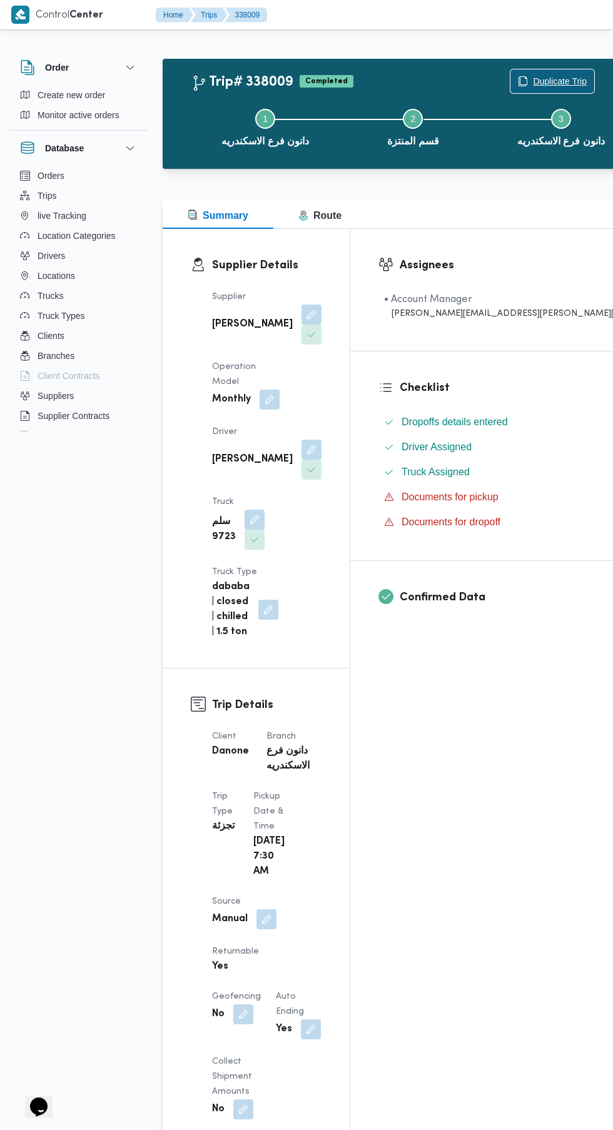
click at [533, 81] on span "Duplicate Trip" at bounding box center [560, 81] width 54 height 15
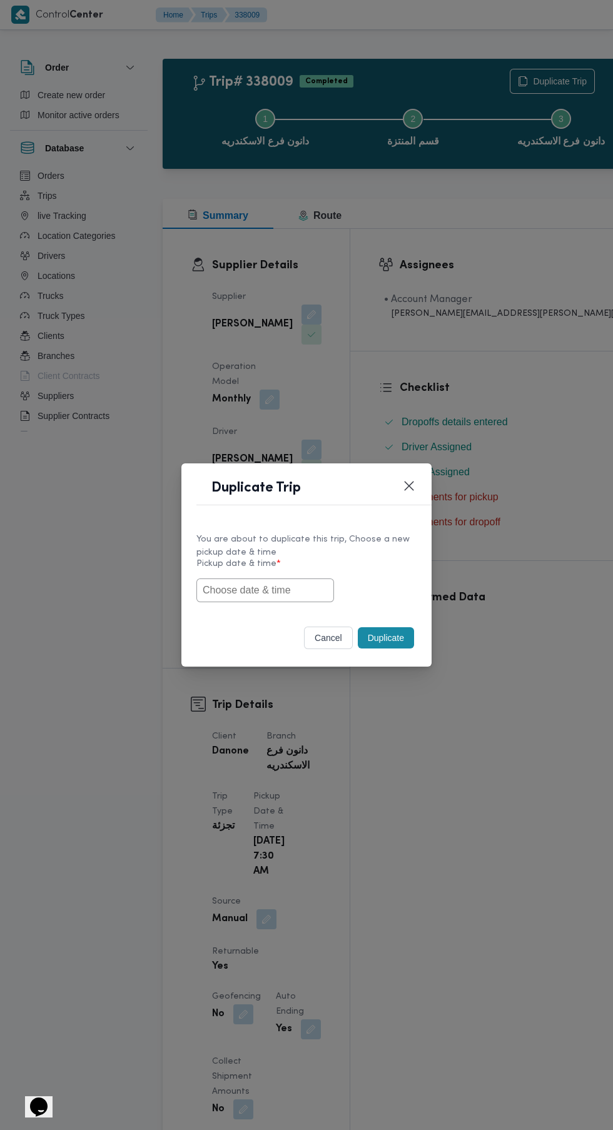
click at [304, 595] on input "text" at bounding box center [265, 590] width 138 height 24
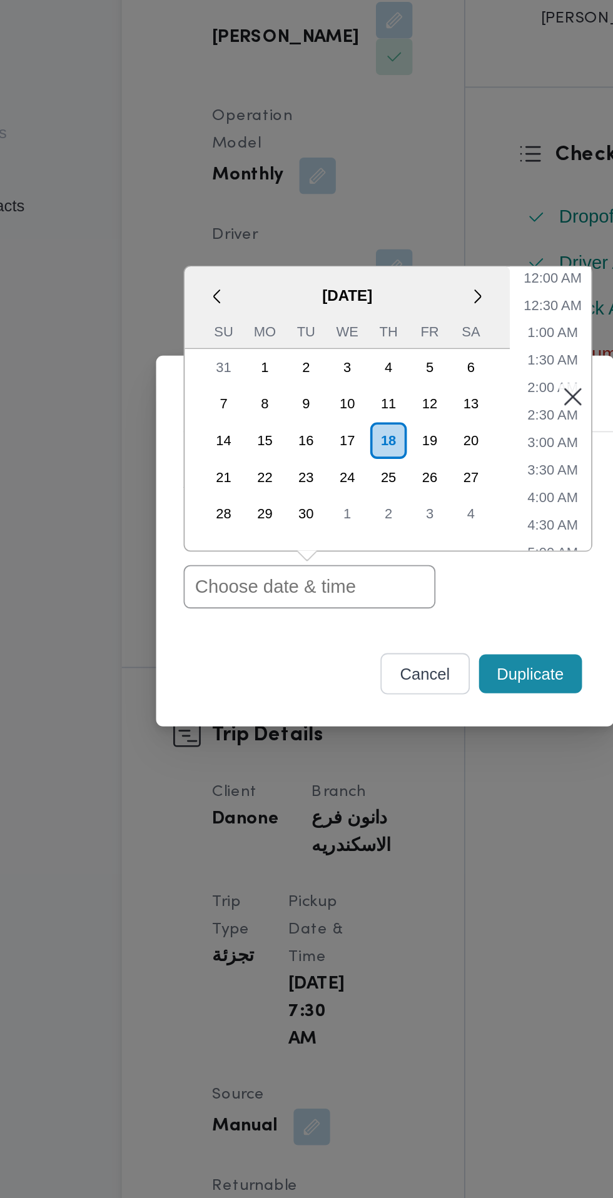
click at [268, 624] on input "text" at bounding box center [265, 624] width 138 height 24
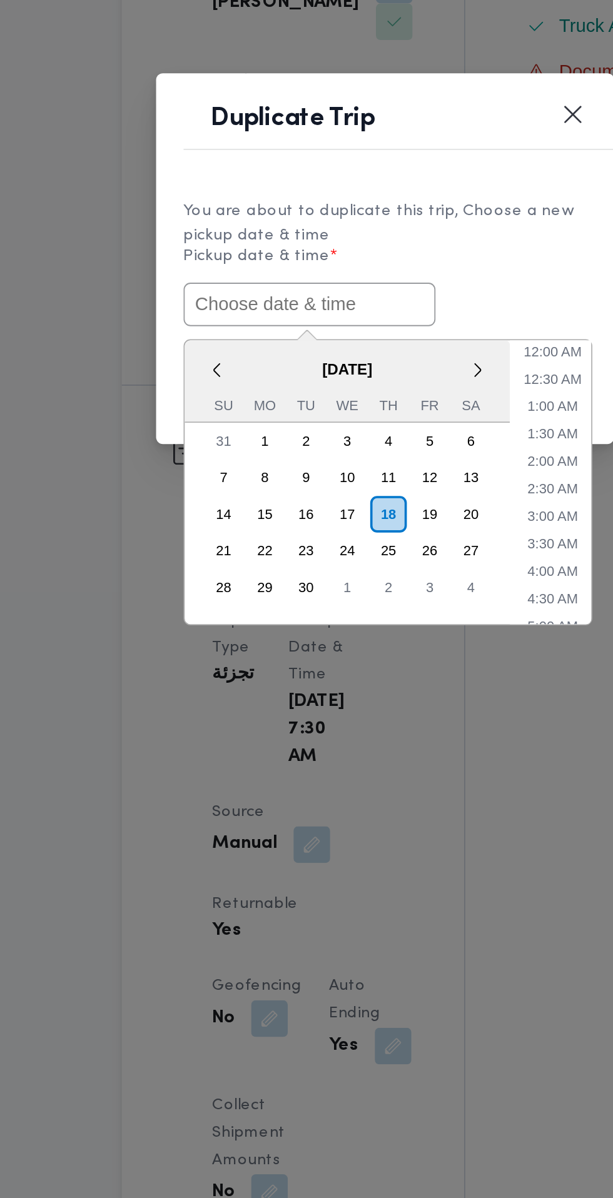
paste input "[DATE] 7:30AM"
type input "[DATE] 7:30AM"
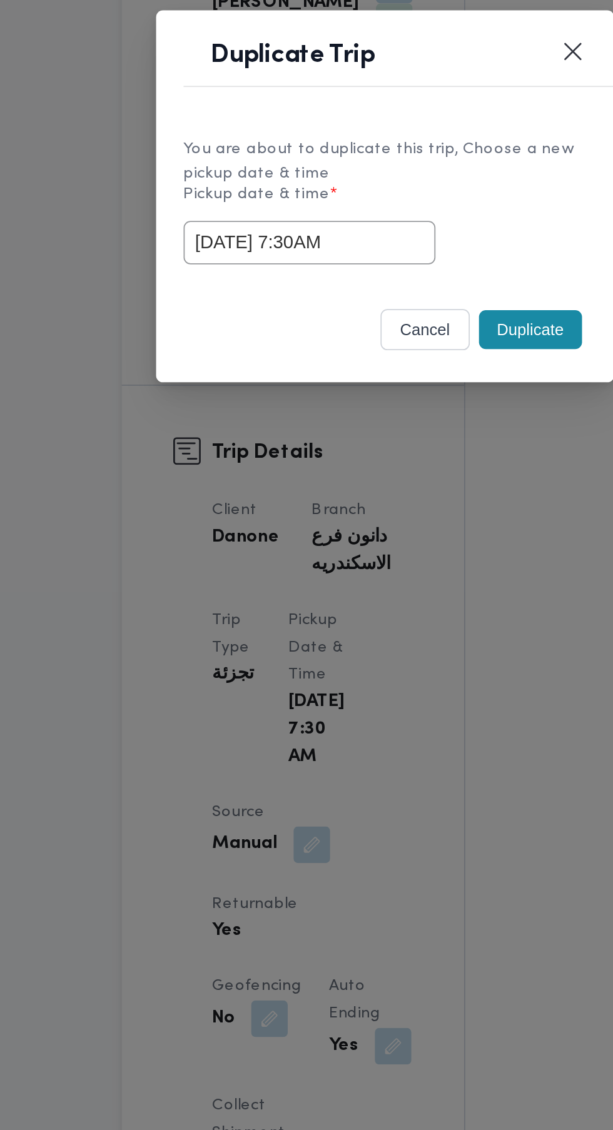
click at [391, 601] on div "[DATE] 7:30AM" at bounding box center [306, 590] width 220 height 24
click at [384, 642] on button "Duplicate" at bounding box center [386, 637] width 56 height 21
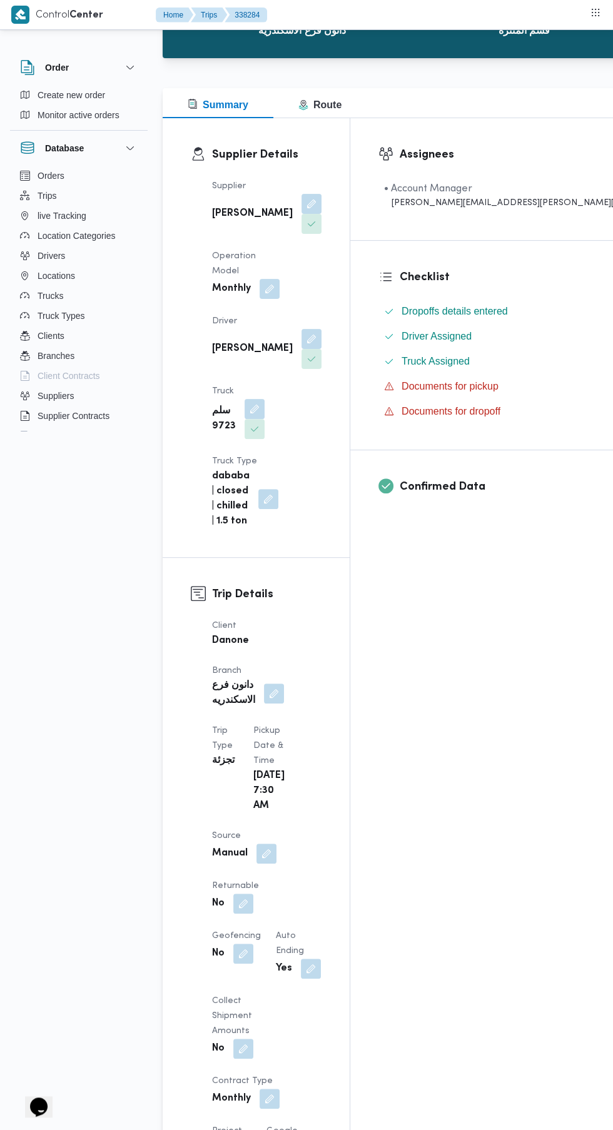
scroll to position [168, 0]
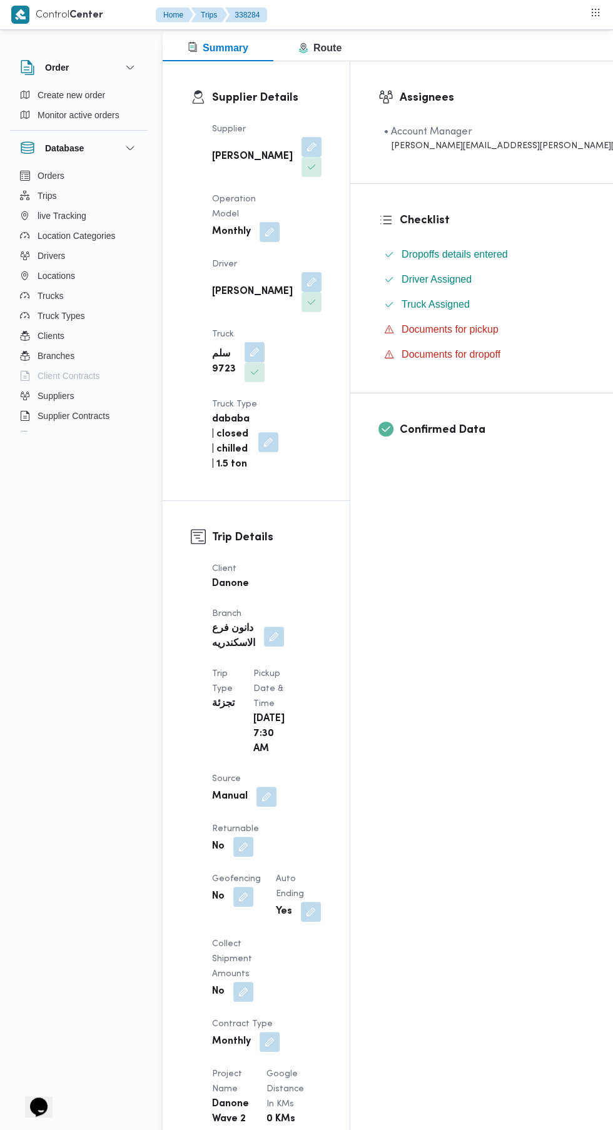
click at [253, 836] on button "button" at bounding box center [243, 846] width 20 height 20
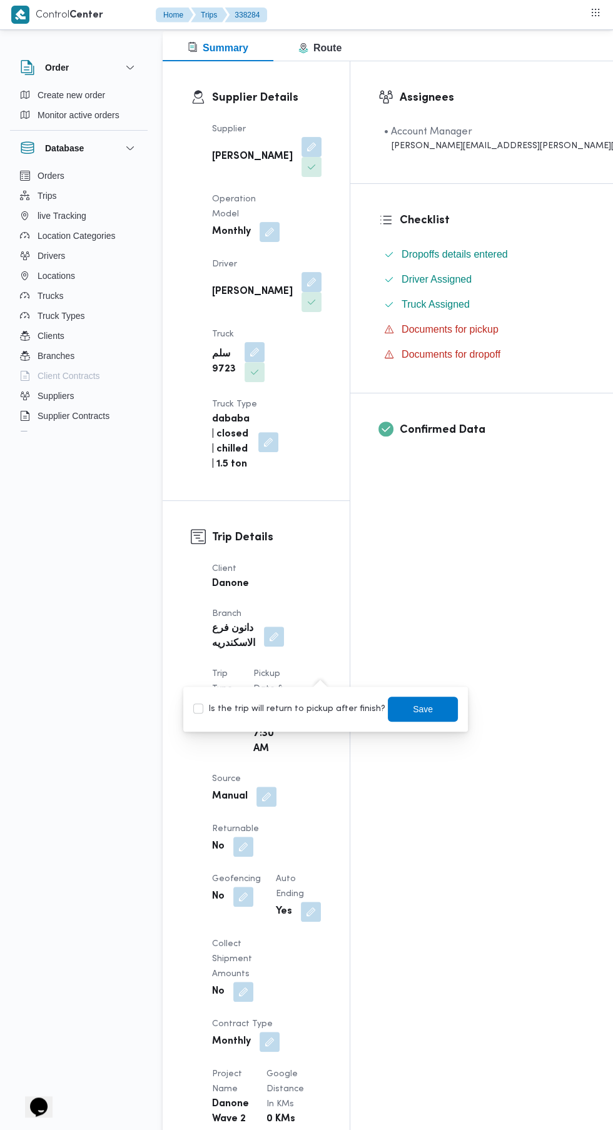
click at [304, 711] on label "Is the trip will return to pickup after finish?" at bounding box center [289, 708] width 192 height 15
checkbox input "true"
click at [413, 708] on span "Save" at bounding box center [423, 708] width 20 height 15
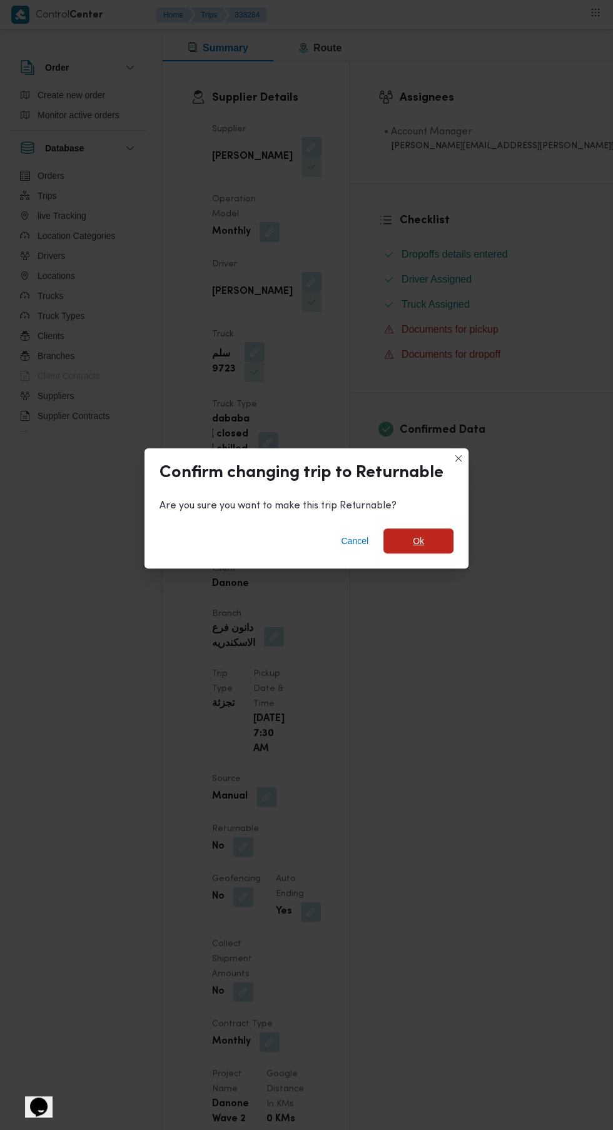
click at [417, 548] on span "Ok" at bounding box center [418, 540] width 11 height 15
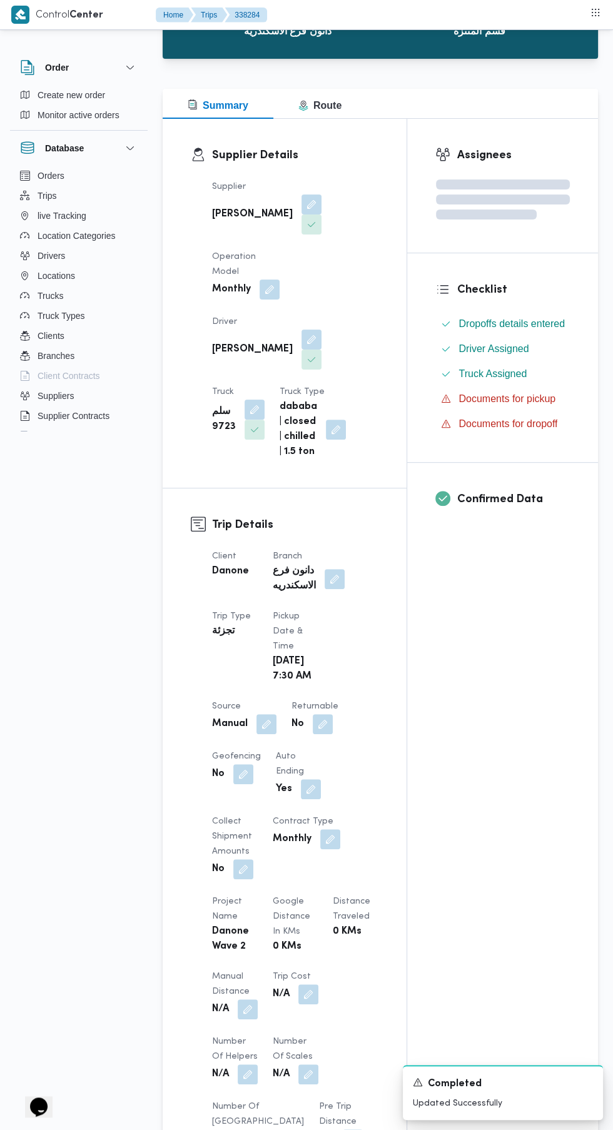
scroll to position [0, 0]
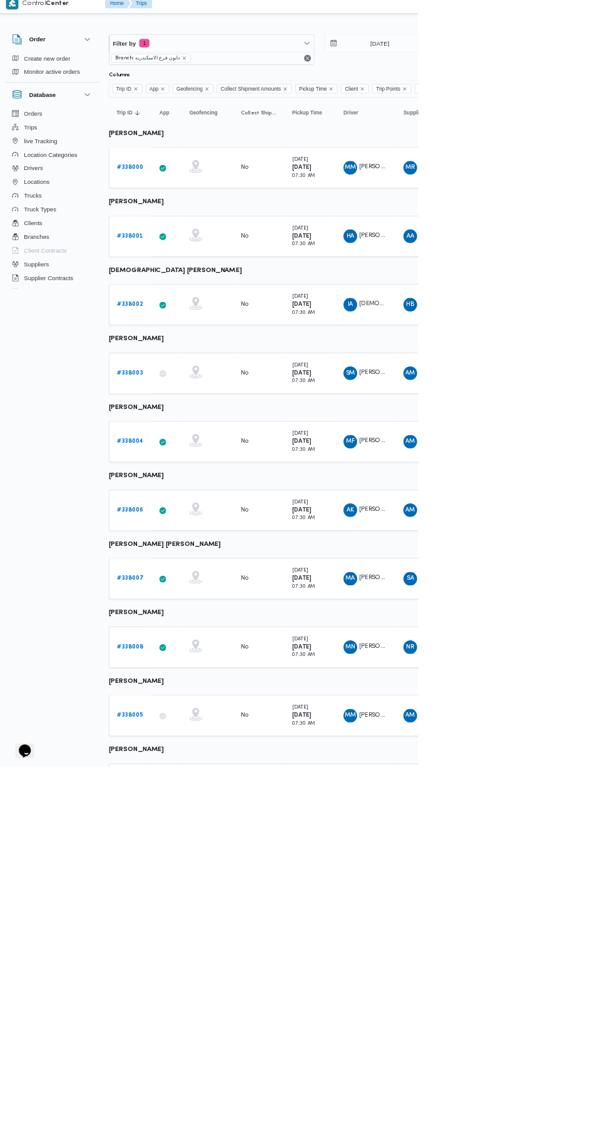
scroll to position [0, 1]
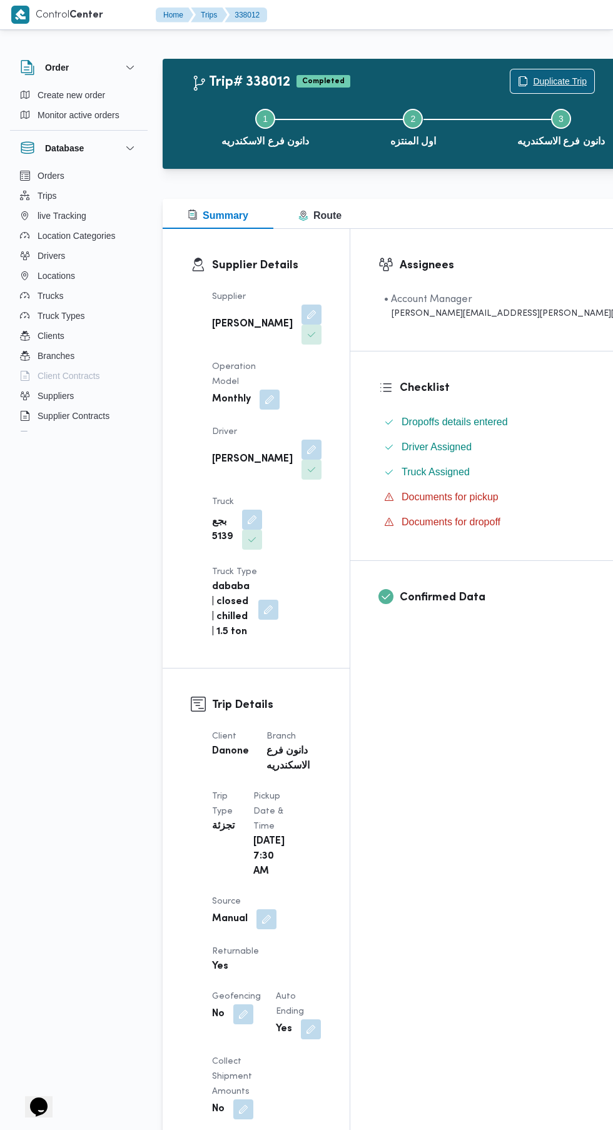
click at [533, 84] on span "Duplicate Trip" at bounding box center [560, 81] width 54 height 15
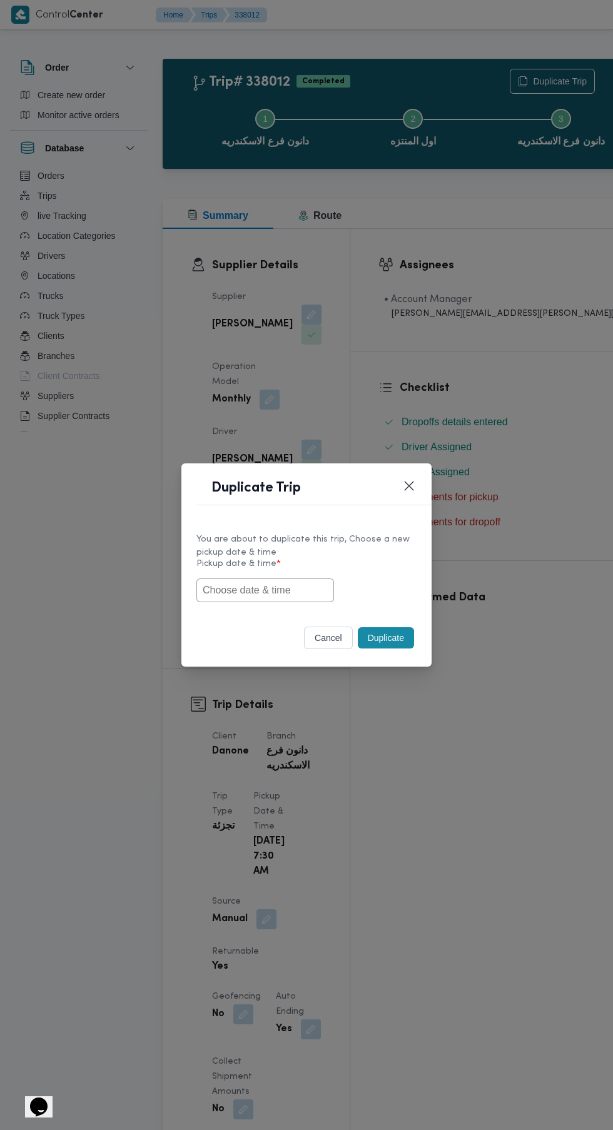
click at [294, 602] on input "text" at bounding box center [265, 590] width 138 height 24
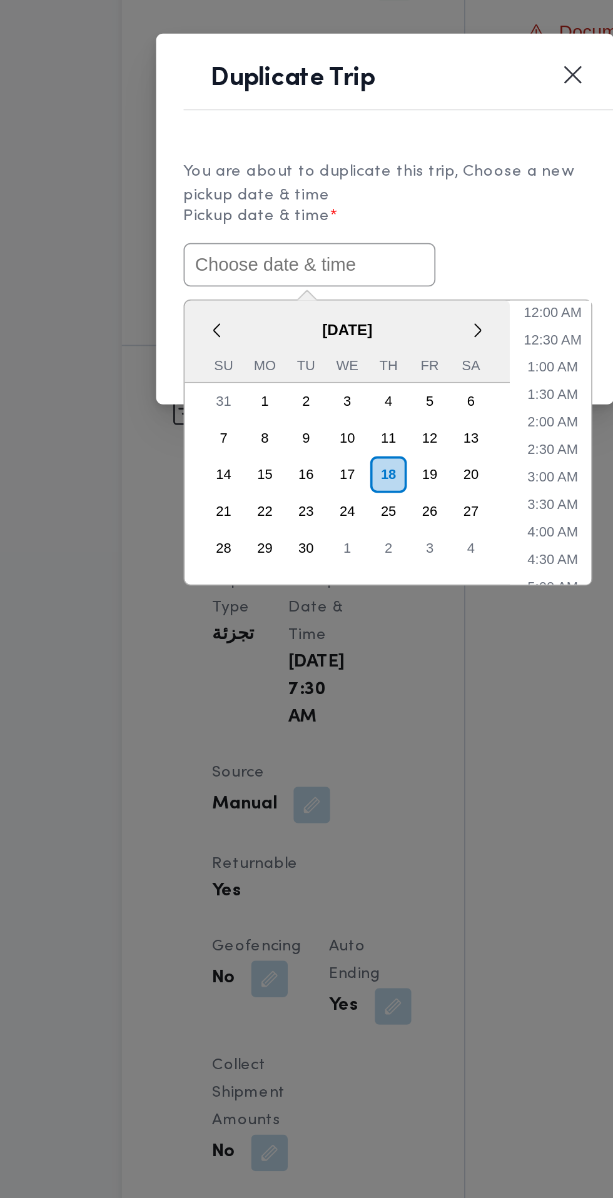
paste input "[DATE] 7:30AM"
type input "[DATE] 7:30AM"
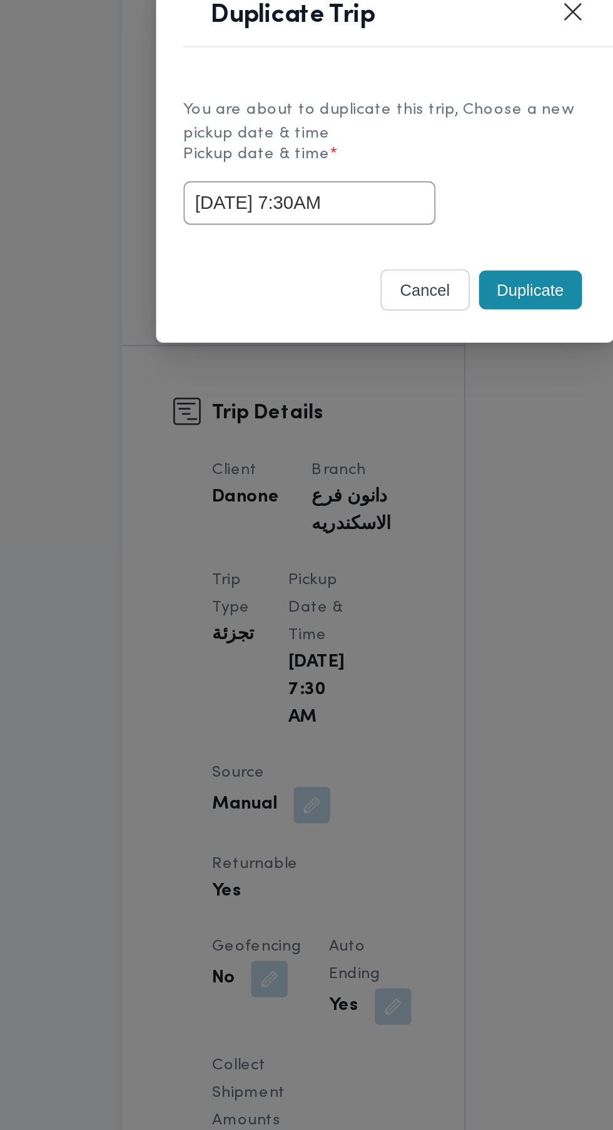
click at [385, 606] on div "You are about to duplicate this trip, Choose a new pickup date & time Pickup da…" at bounding box center [306, 566] width 250 height 93
click at [376, 638] on button "Duplicate" at bounding box center [386, 637] width 56 height 21
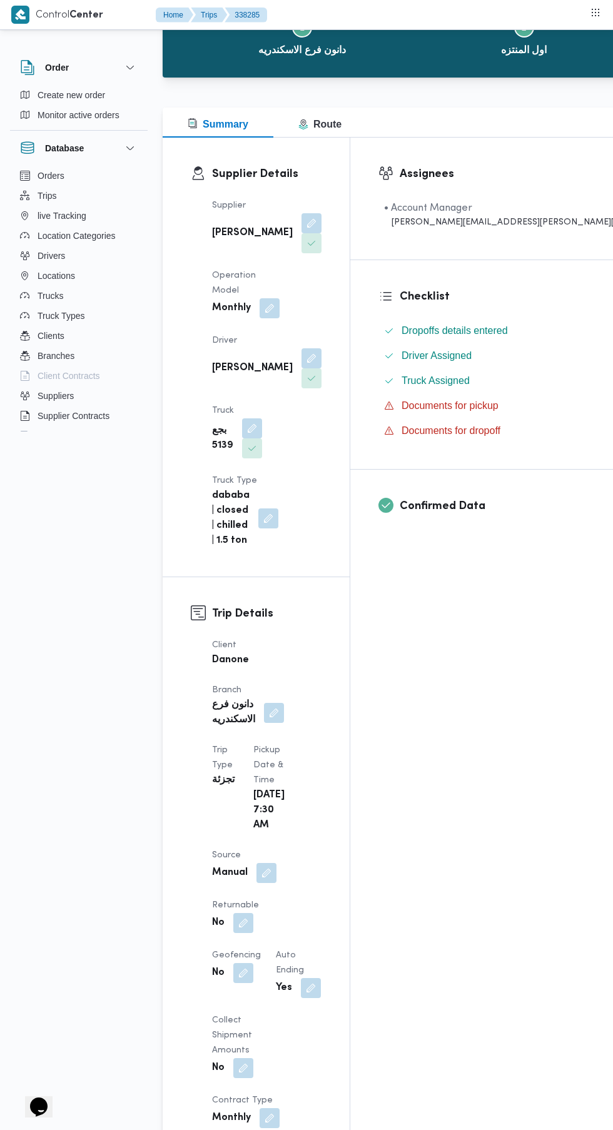
scroll to position [93, 0]
click at [253, 911] on button "button" at bounding box center [243, 921] width 20 height 20
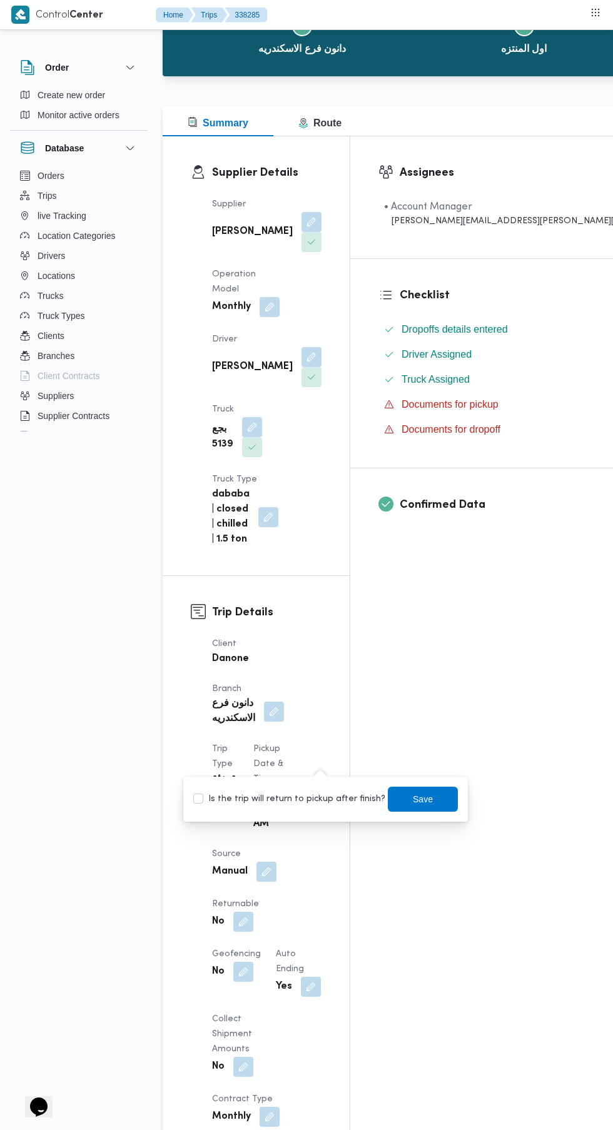
click at [310, 806] on label "Is the trip will return to pickup after finish?" at bounding box center [289, 798] width 192 height 15
checkbox input "true"
click at [413, 799] on span "Save" at bounding box center [423, 798] width 20 height 15
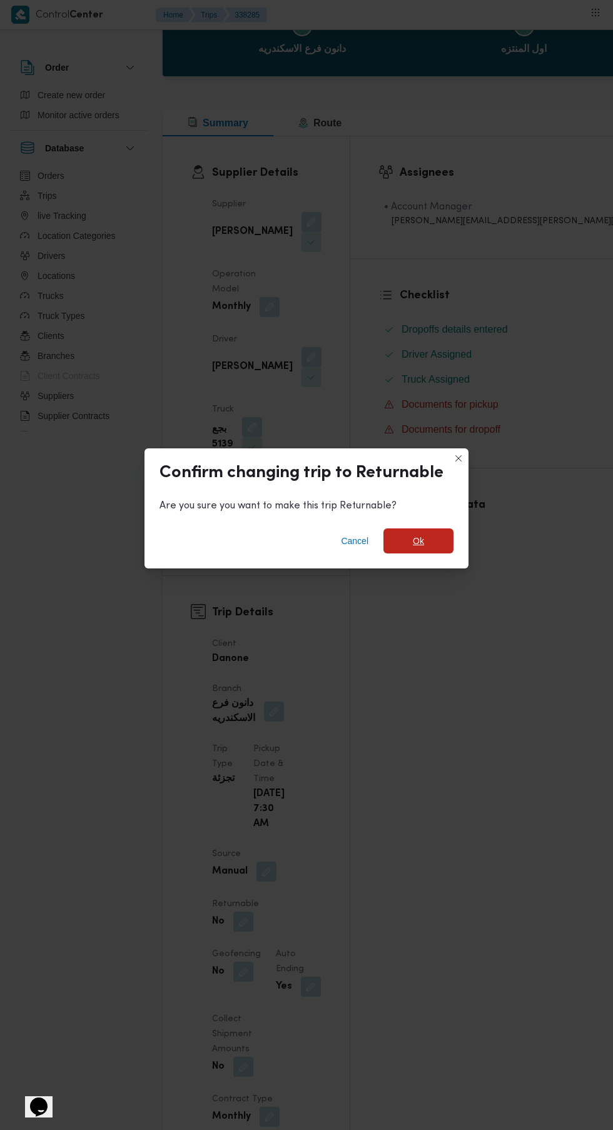
click at [418, 548] on span "Ok" at bounding box center [418, 540] width 11 height 15
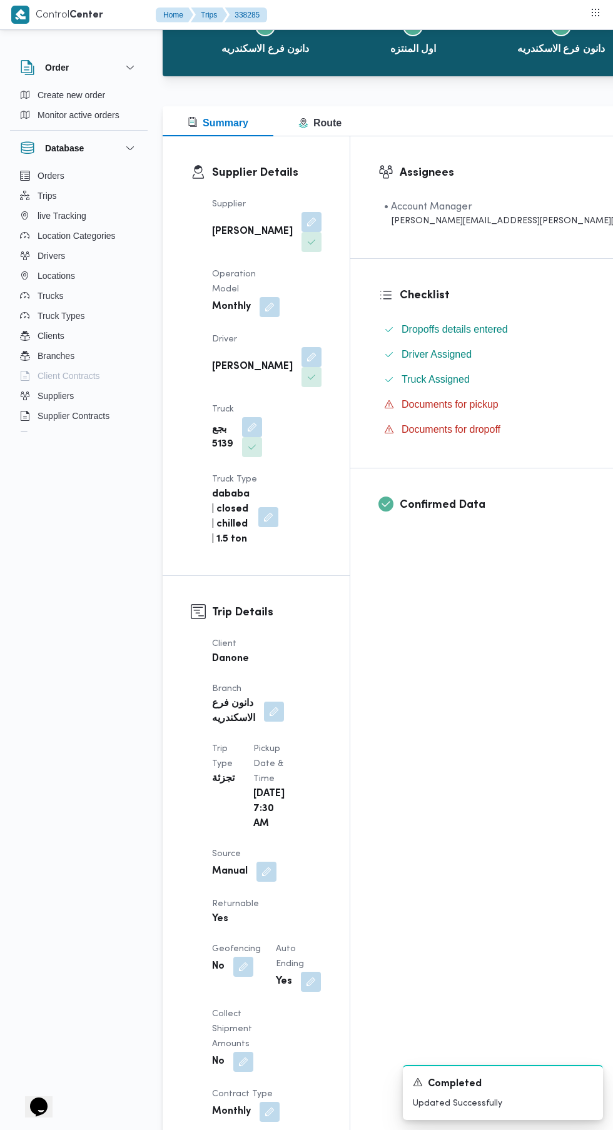
scroll to position [0, 0]
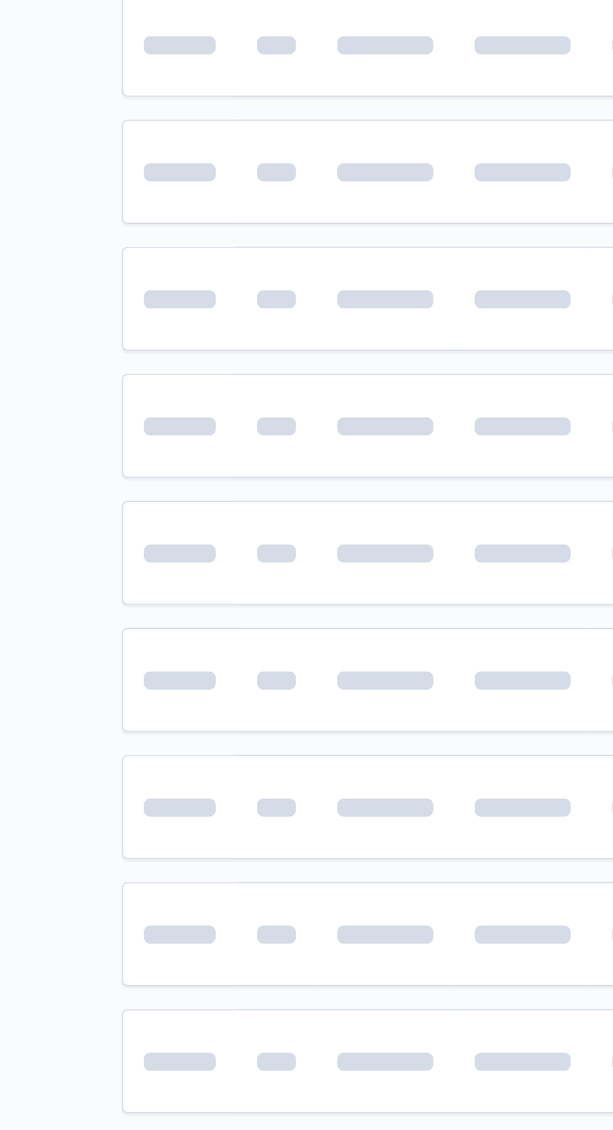
scroll to position [0, 1]
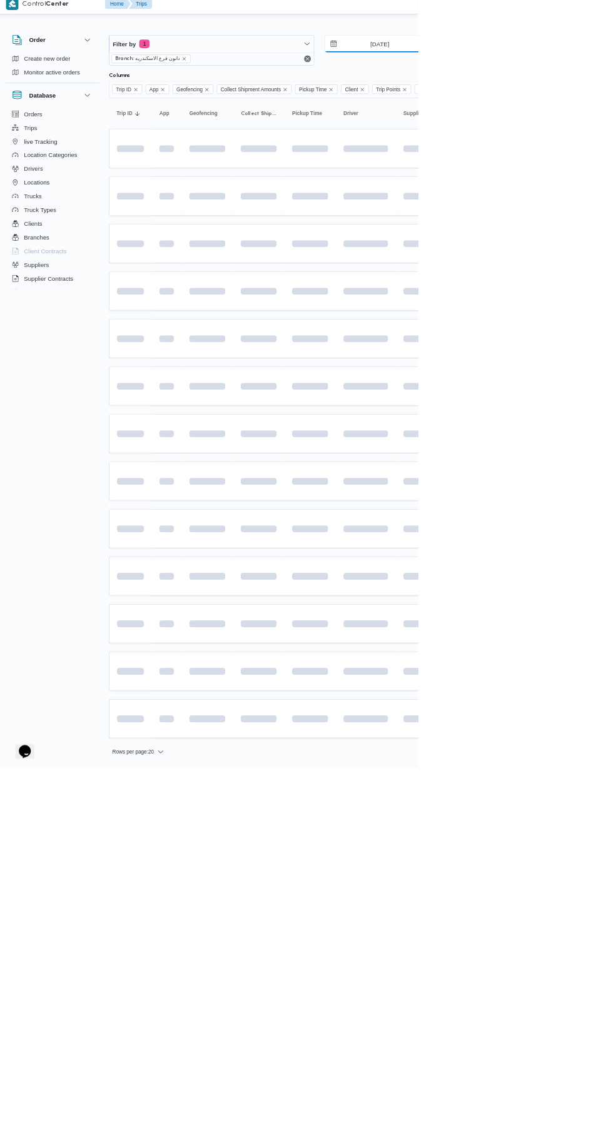
click at [543, 73] on input "[DATE]" at bounding box center [548, 73] width 142 height 25
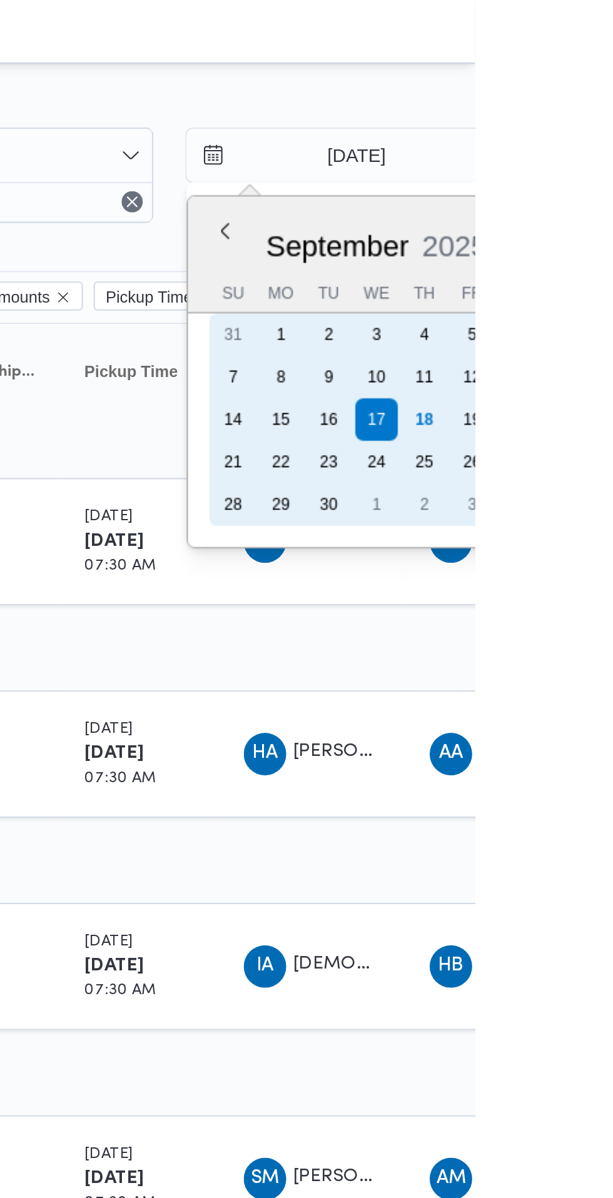
click at [588, 196] on div "18" at bounding box center [589, 198] width 20 height 20
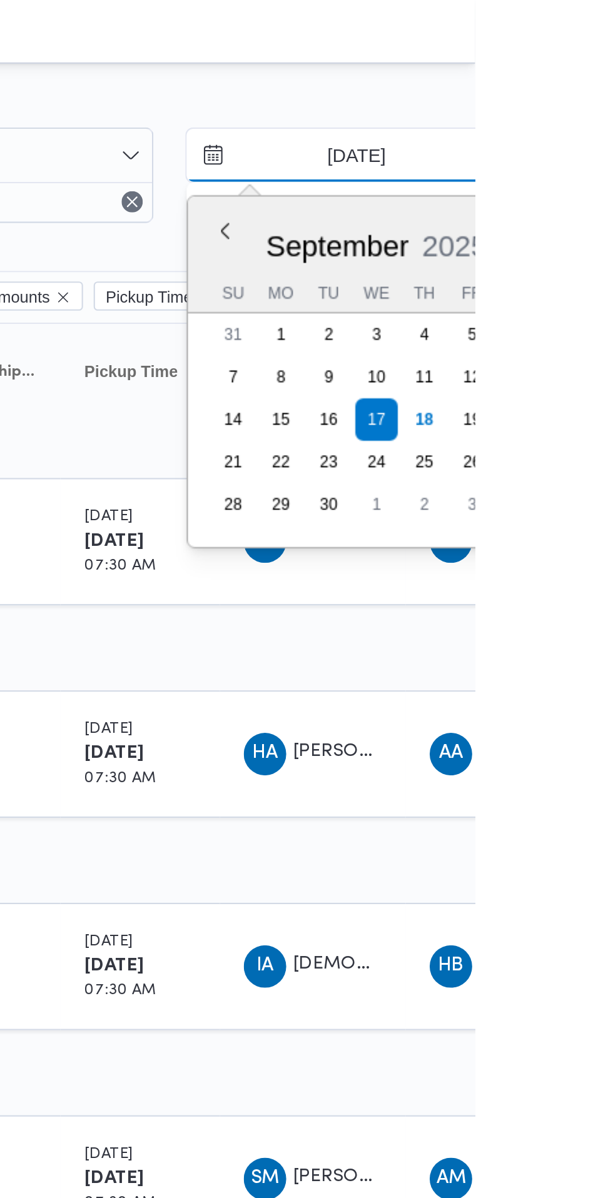
type input "[DATE]"
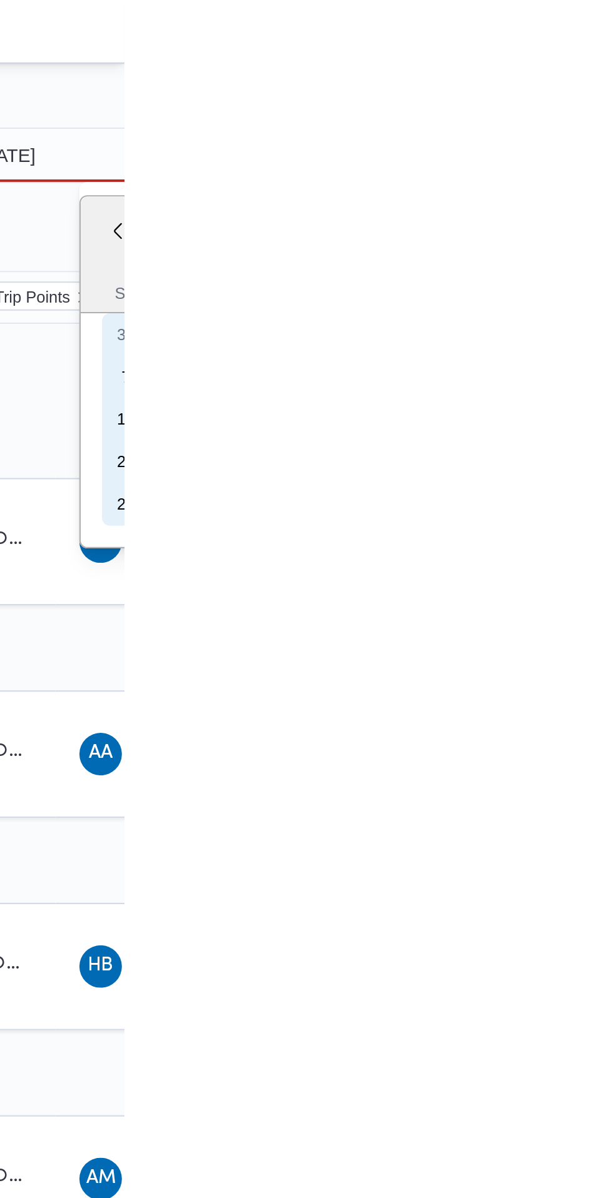
type input "[DATE]"
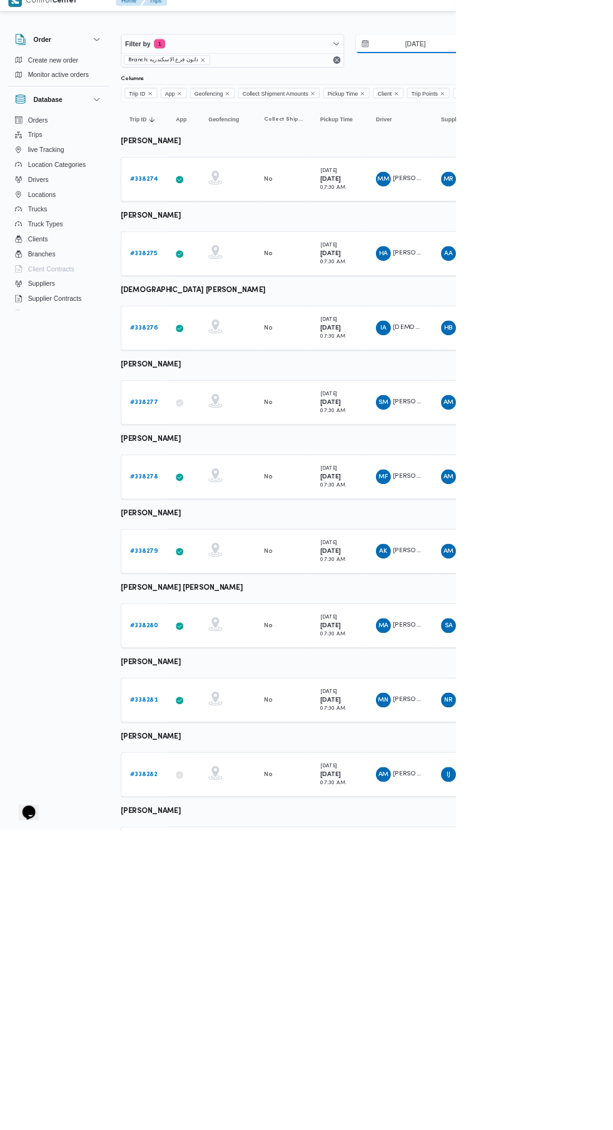
click at [538, 73] on input "[DATE]" at bounding box center [549, 73] width 142 height 25
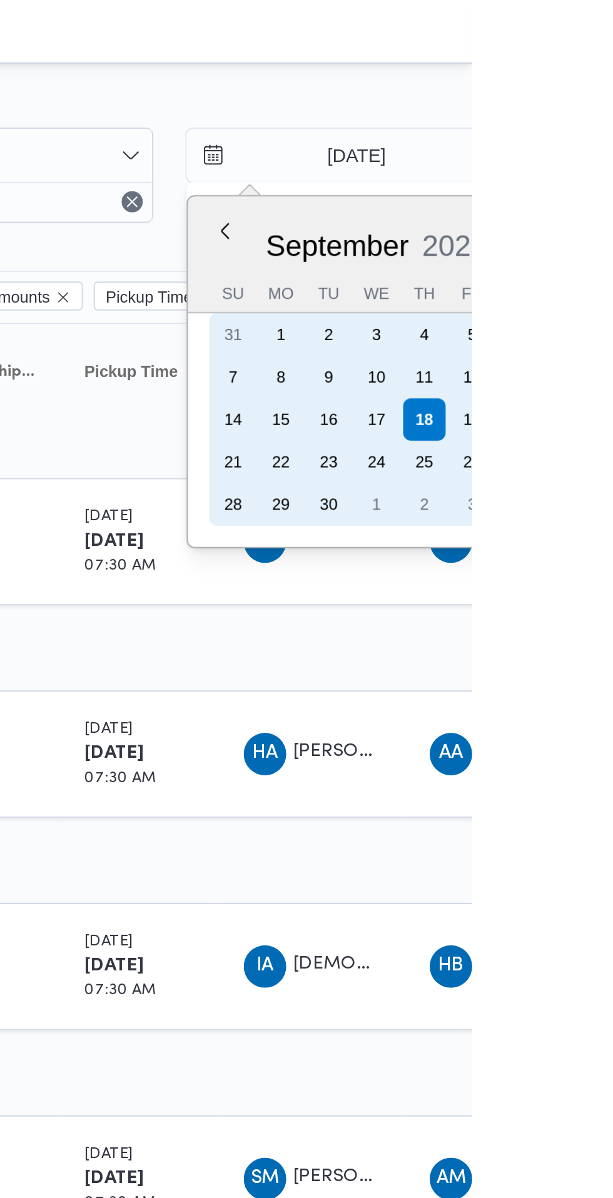
click at [567, 198] on div "17" at bounding box center [568, 198] width 20 height 20
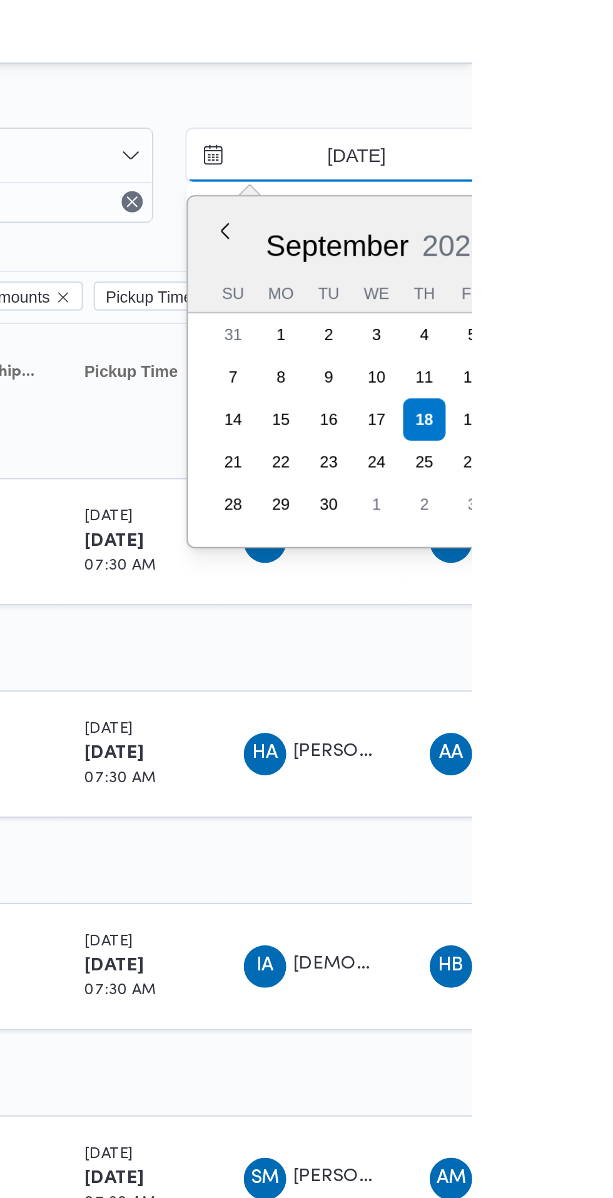
type input "[DATE]"
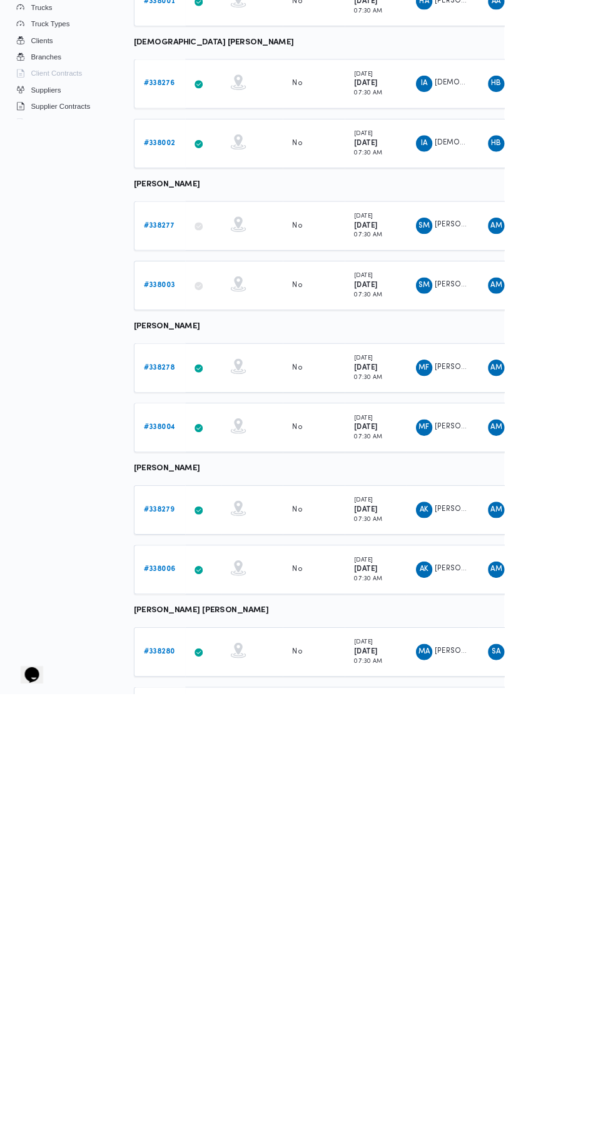
scroll to position [242, 0]
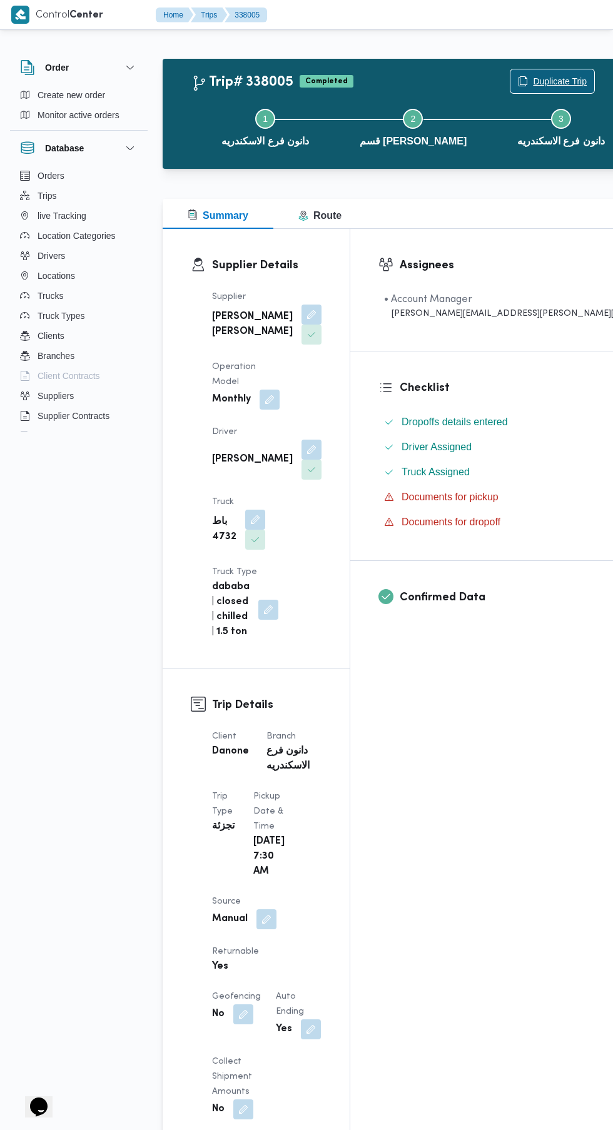
click at [510, 69] on span "Duplicate Trip" at bounding box center [552, 81] width 84 height 24
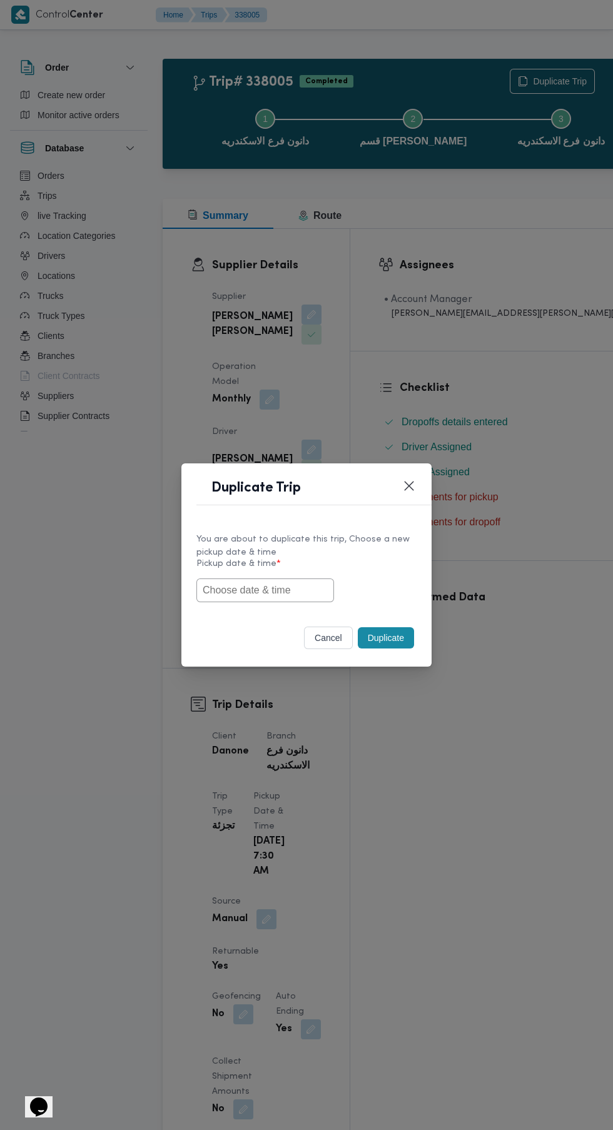
click at [272, 591] on input "text" at bounding box center [265, 590] width 138 height 24
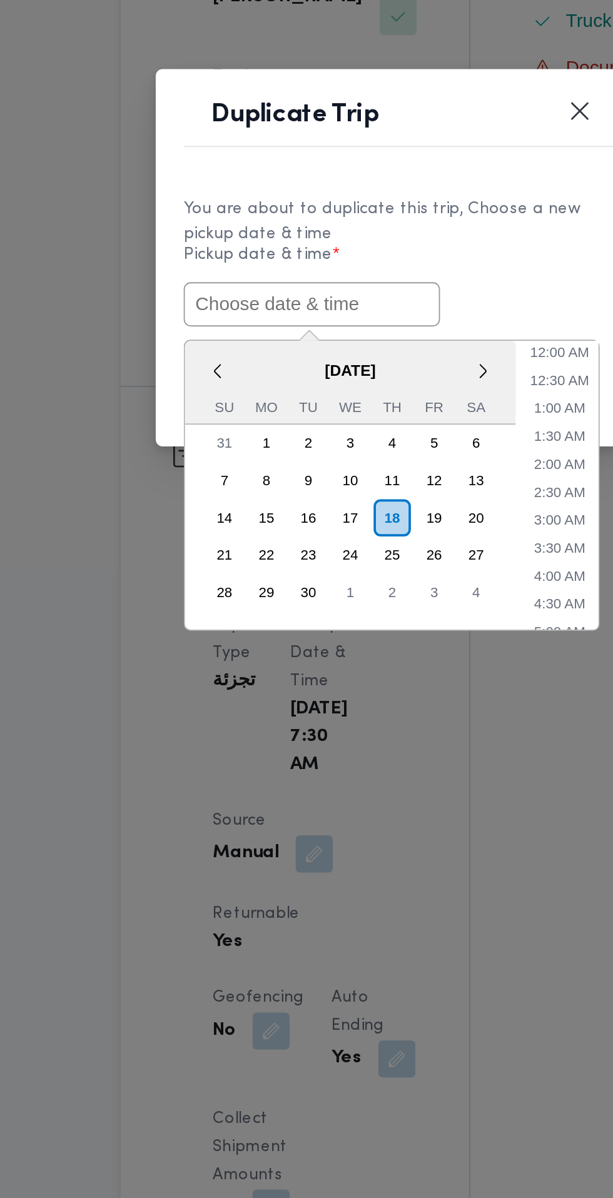
paste input "[DATE] 7:30AM"
type input "[DATE] 7:30AM"
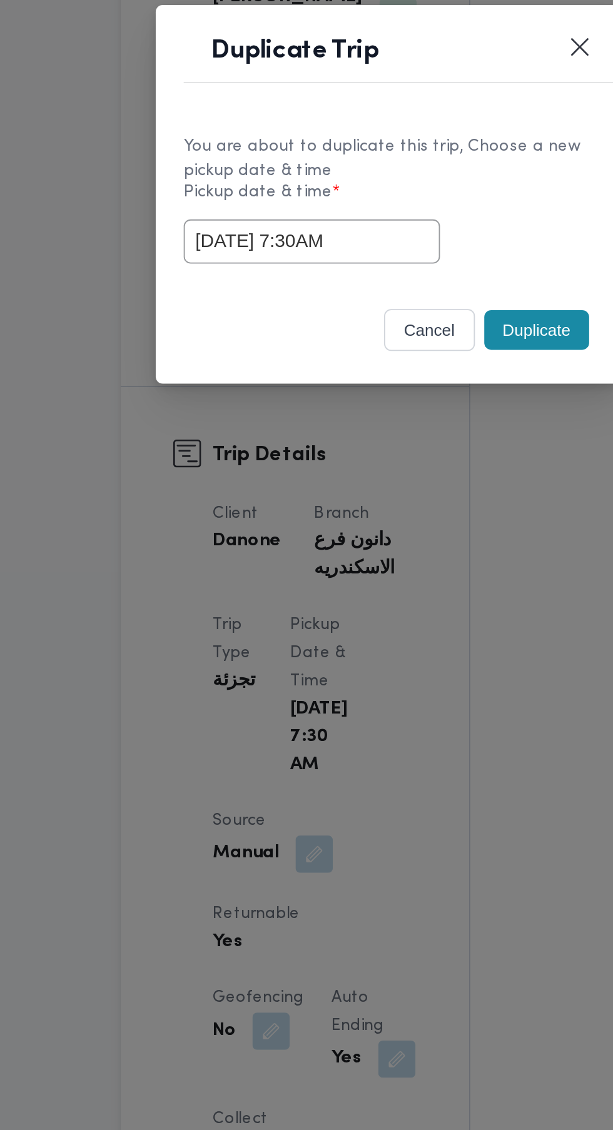
click at [381, 609] on div "You are about to duplicate this trip, Choose a new pickup date & time Pickup da…" at bounding box center [306, 566] width 250 height 93
click at [382, 638] on button "Duplicate" at bounding box center [386, 637] width 56 height 21
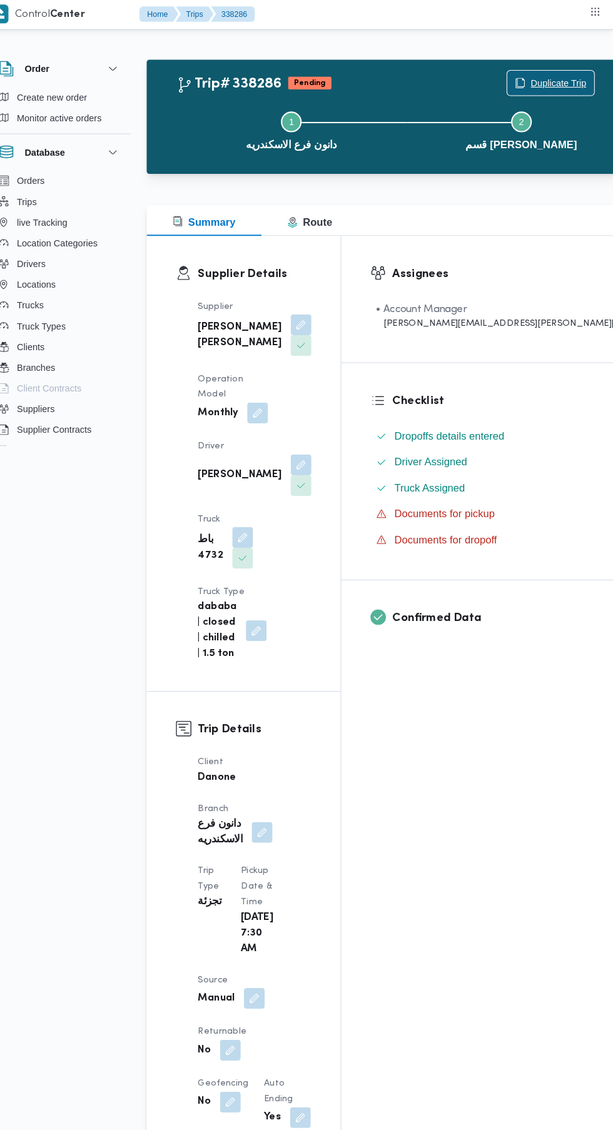
scroll to position [21, 0]
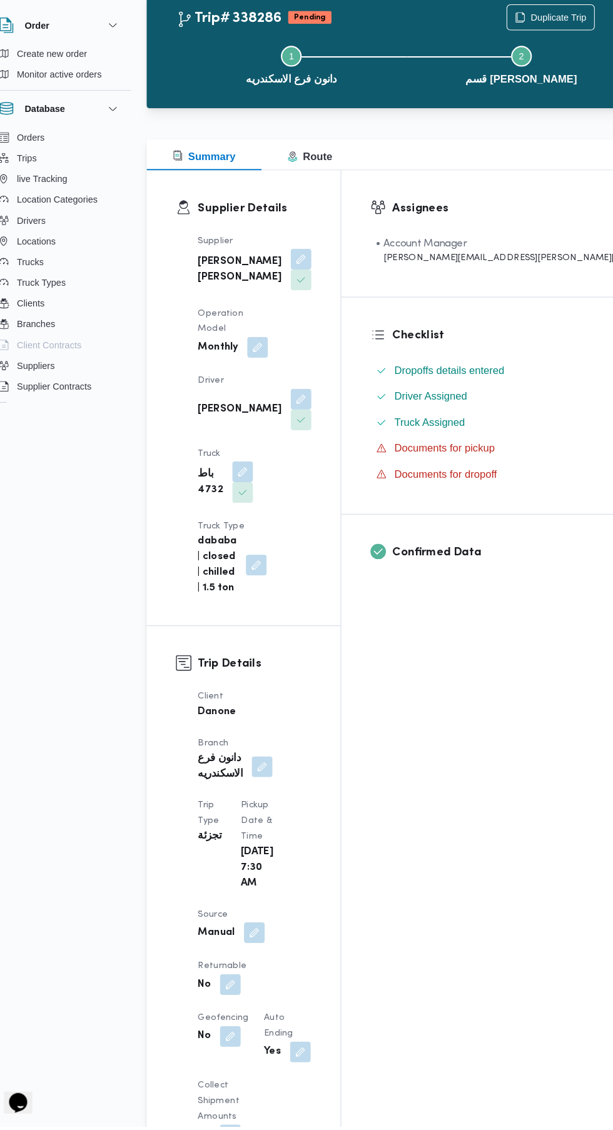
click at [253, 983] on button "button" at bounding box center [243, 993] width 20 height 20
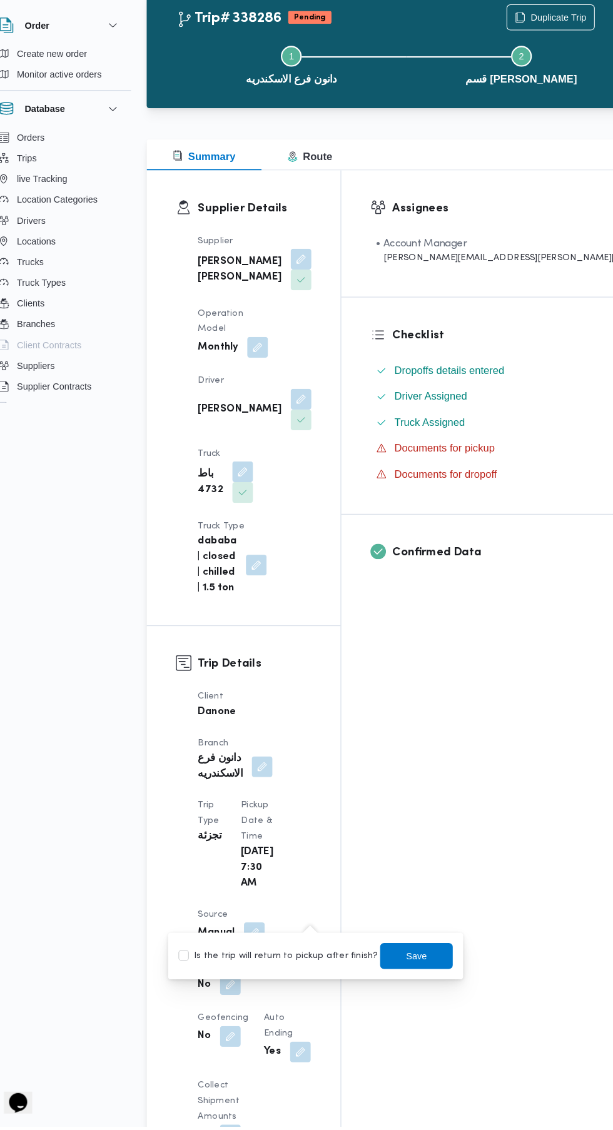
click at [308, 964] on label "Is the trip will return to pickup after finish?" at bounding box center [289, 965] width 192 height 15
checkbox input "true"
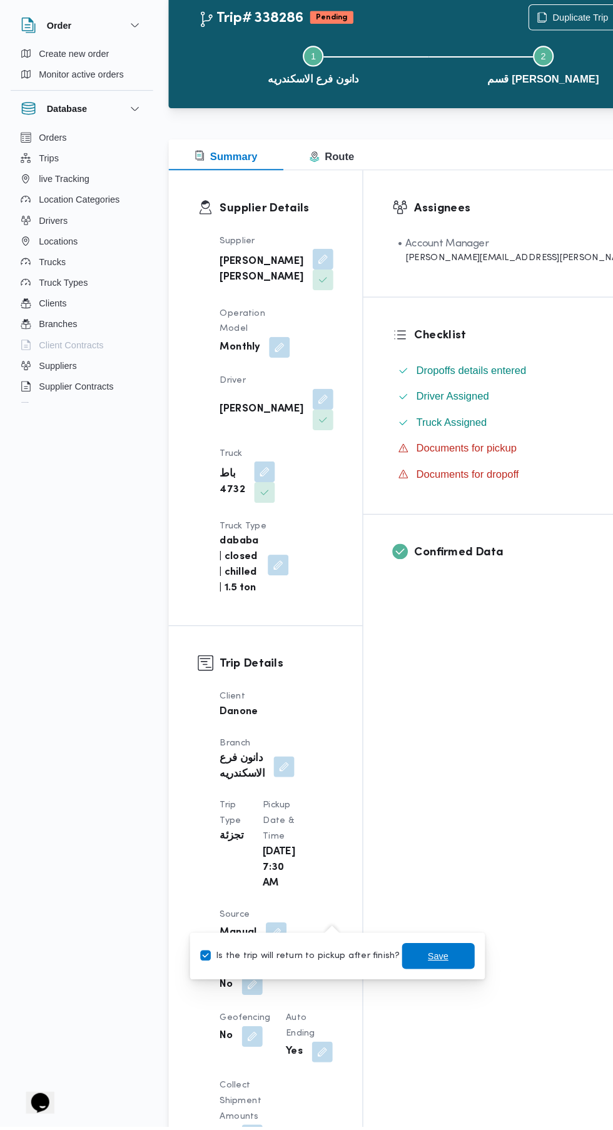
click at [434, 970] on span "Save" at bounding box center [423, 965] width 70 height 25
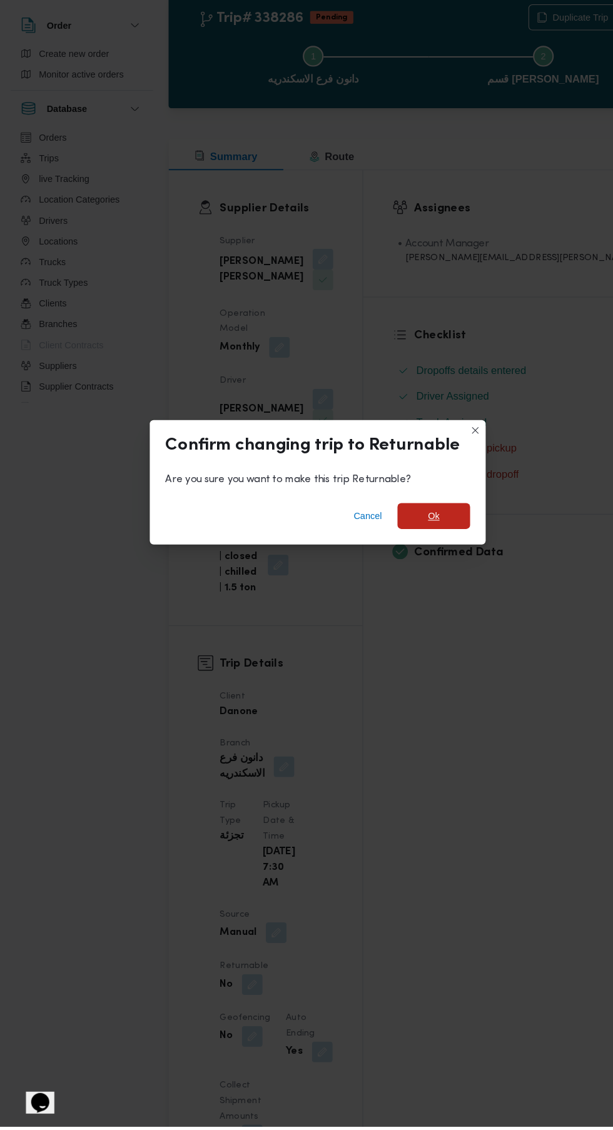
click at [418, 548] on span "Ok" at bounding box center [418, 540] width 11 height 15
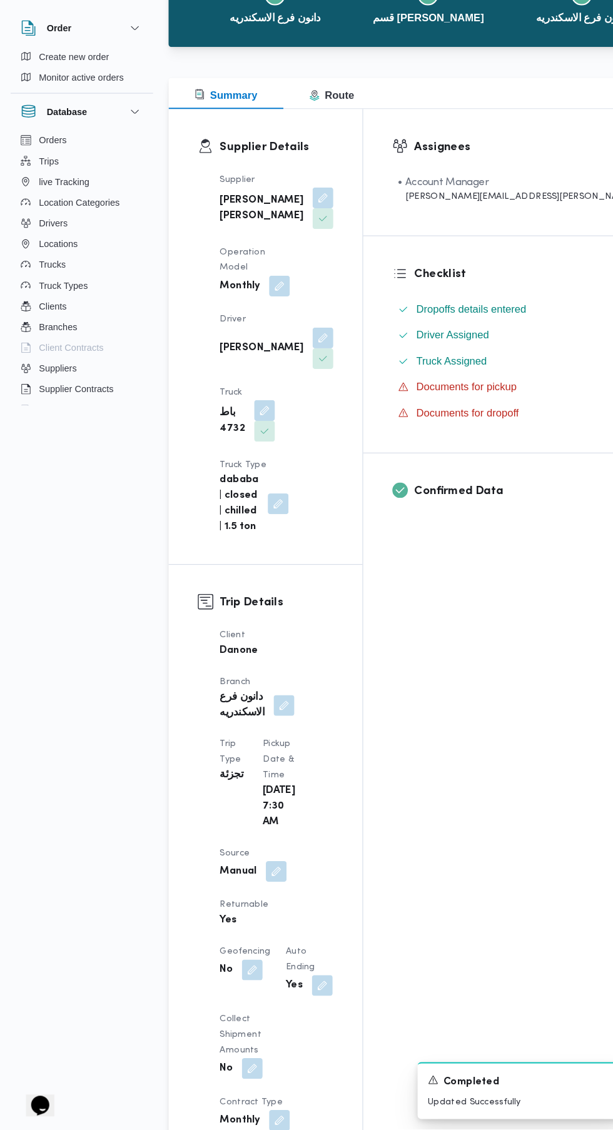
scroll to position [121, 0]
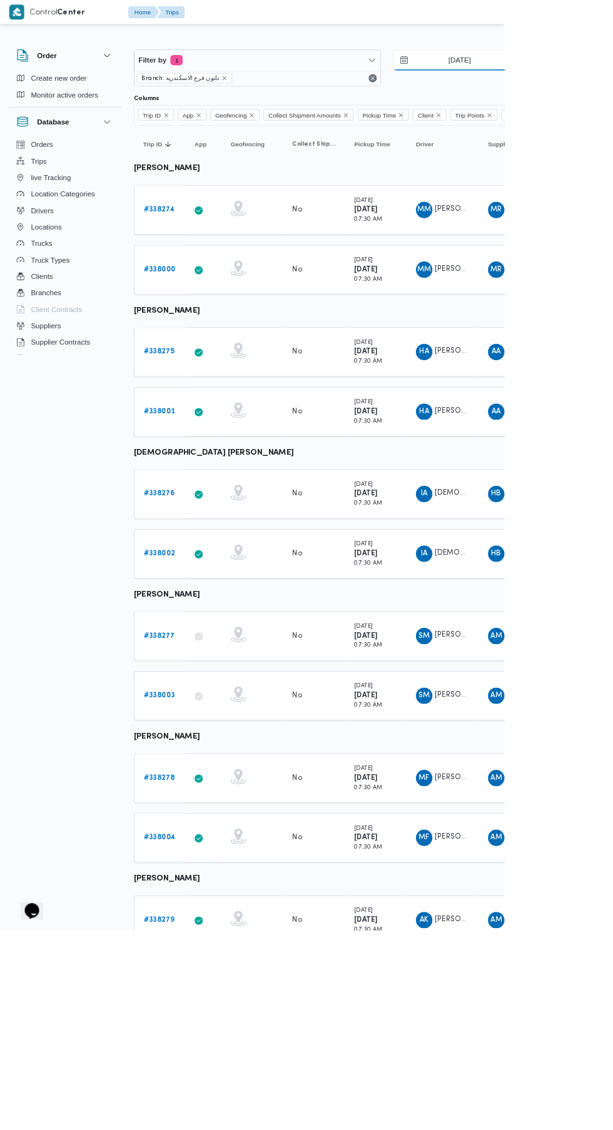
click at [564, 73] on input "[DATE]" at bounding box center [549, 73] width 142 height 25
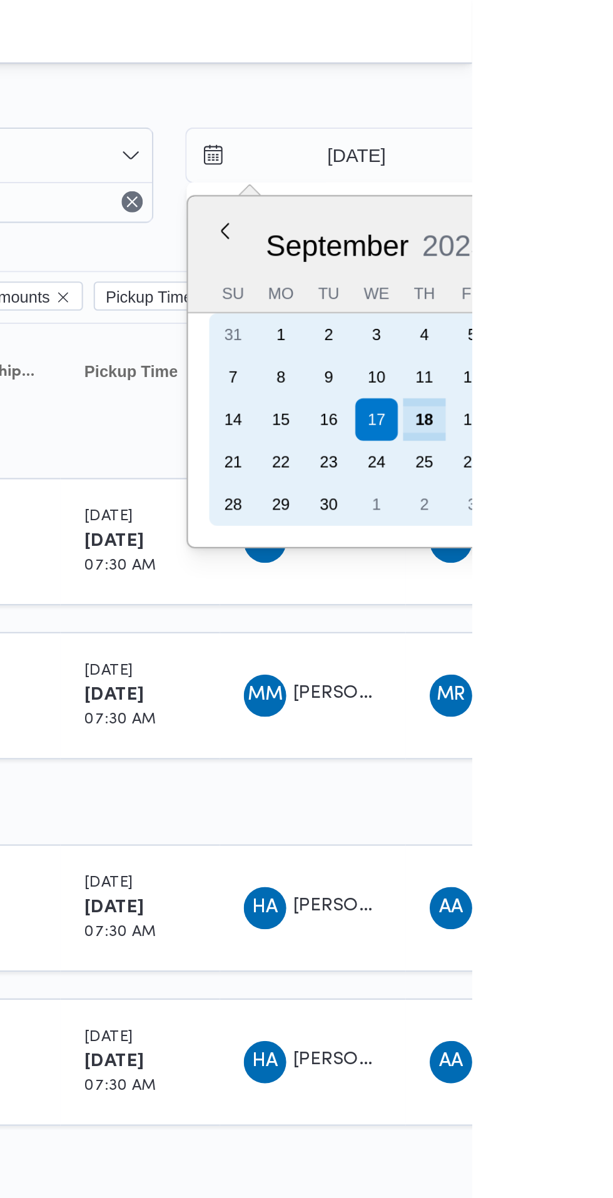
click at [589, 198] on div "18" at bounding box center [590, 198] width 20 height 20
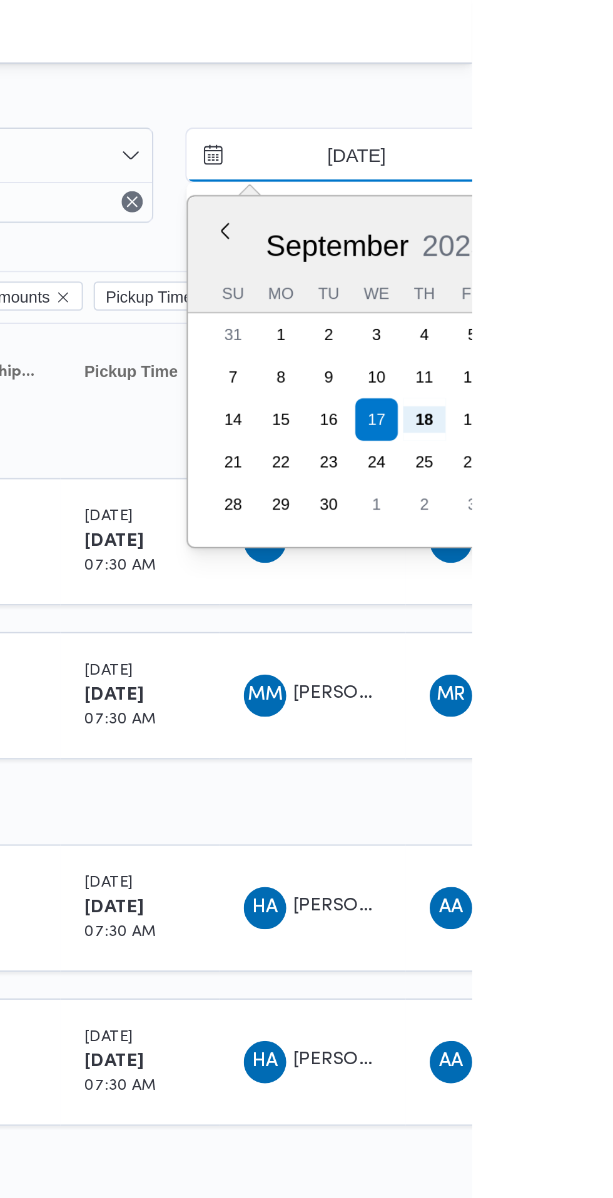
type input "[DATE]"
